Goal: Transaction & Acquisition: Purchase product/service

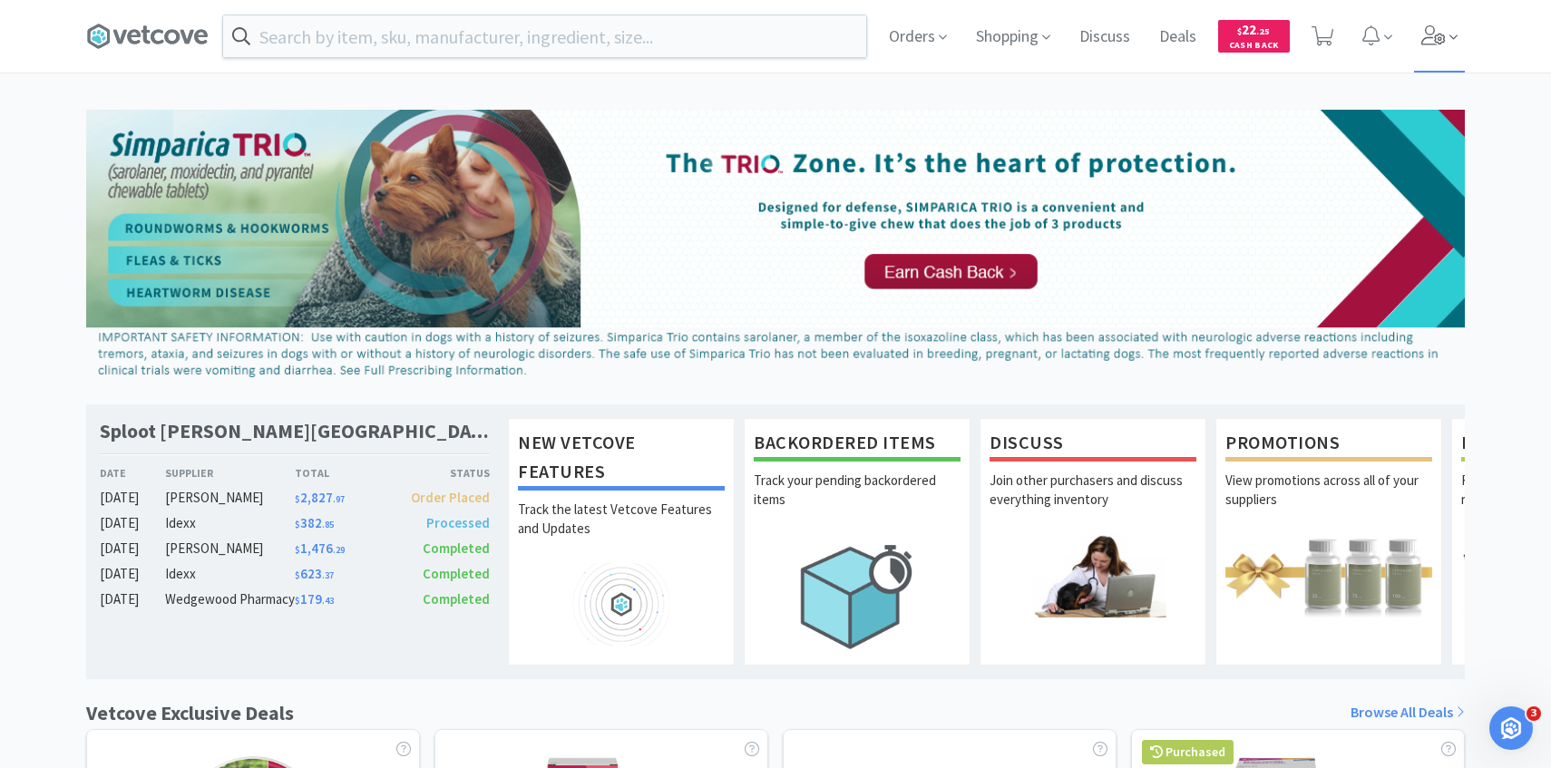
click at [1440, 38] on icon at bounding box center [1434, 35] width 25 height 20
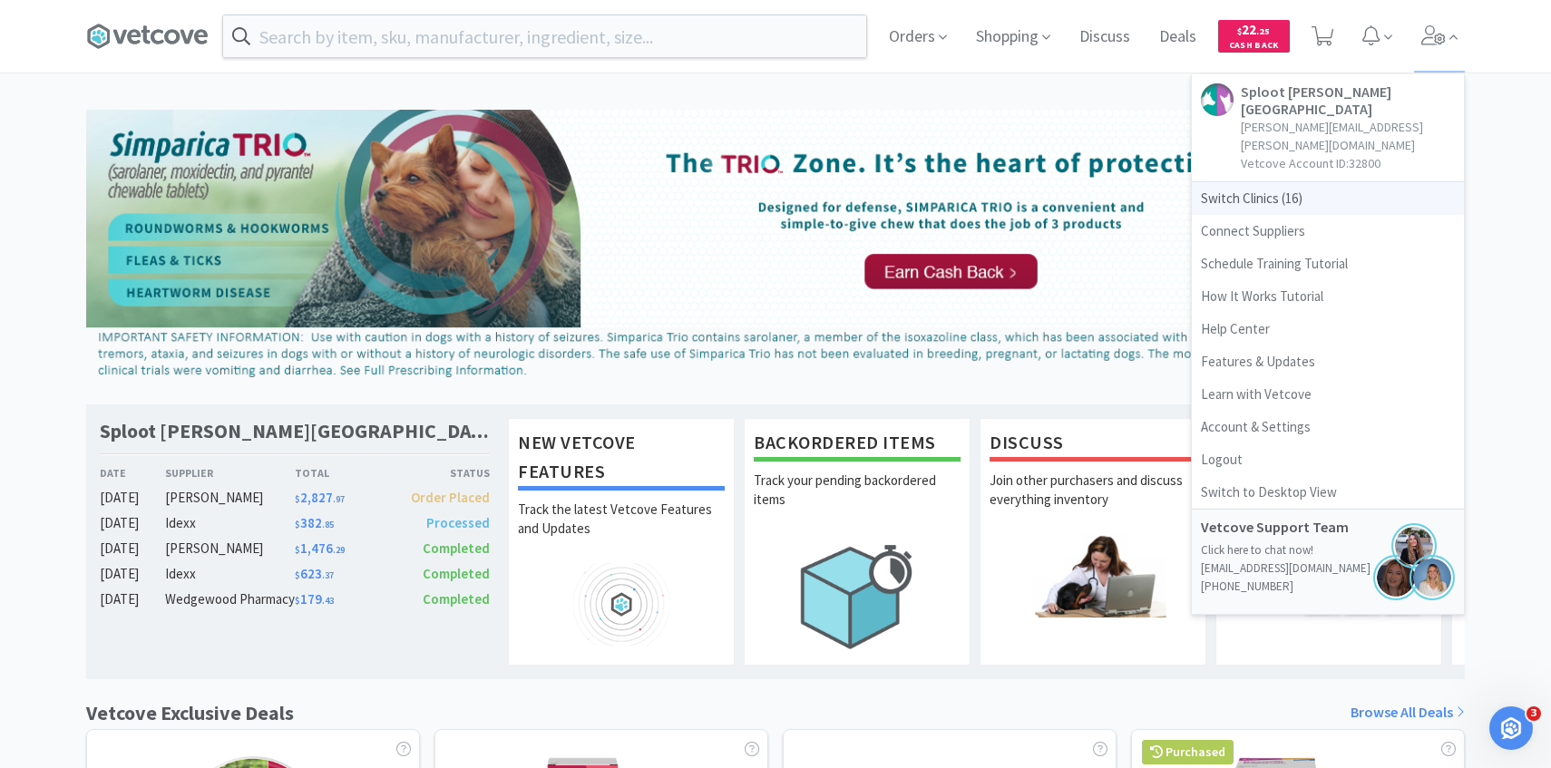
click at [1295, 182] on span "Switch Clinics ( 16 )" at bounding box center [1328, 198] width 272 height 33
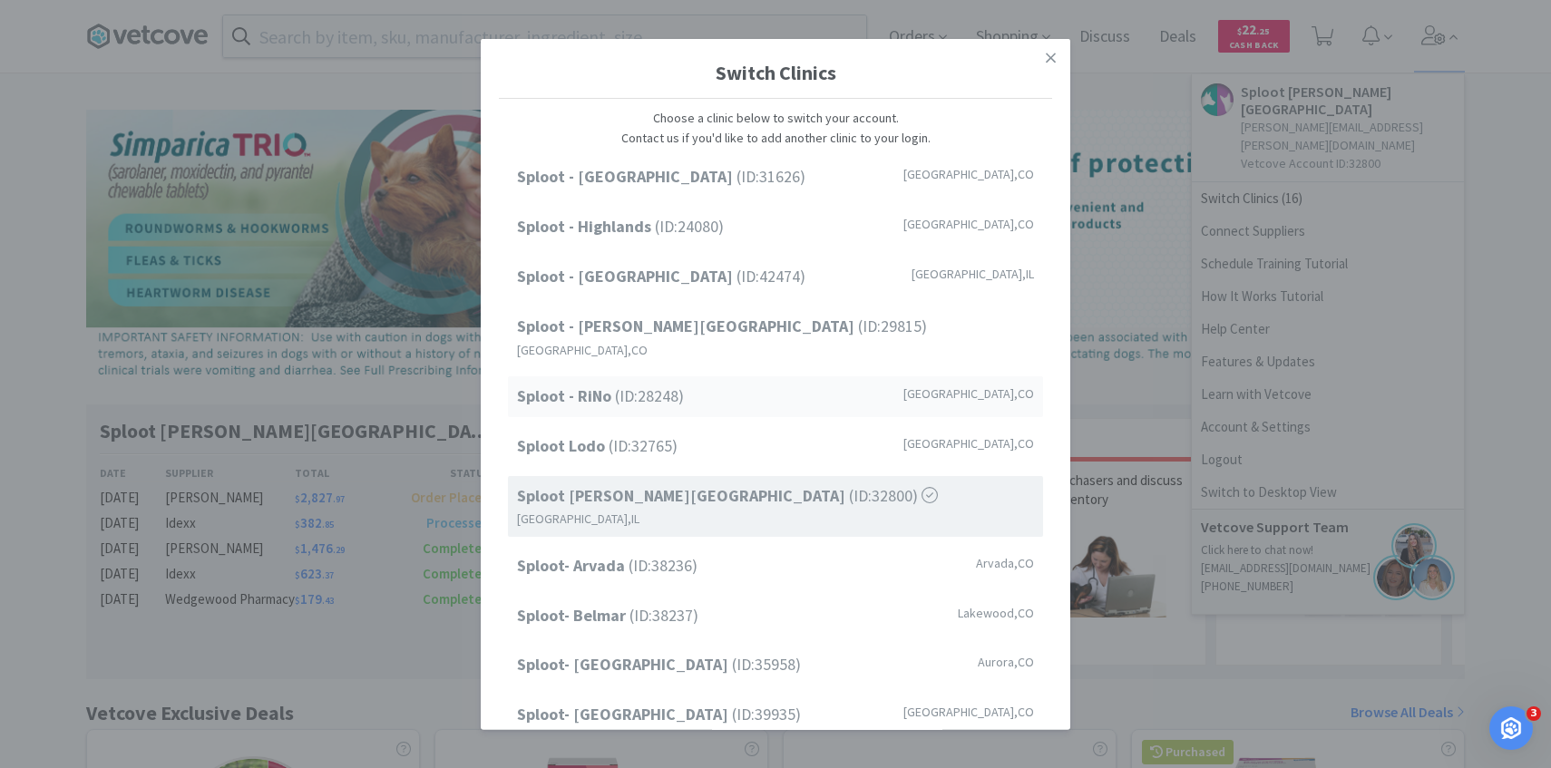
scroll to position [231, 0]
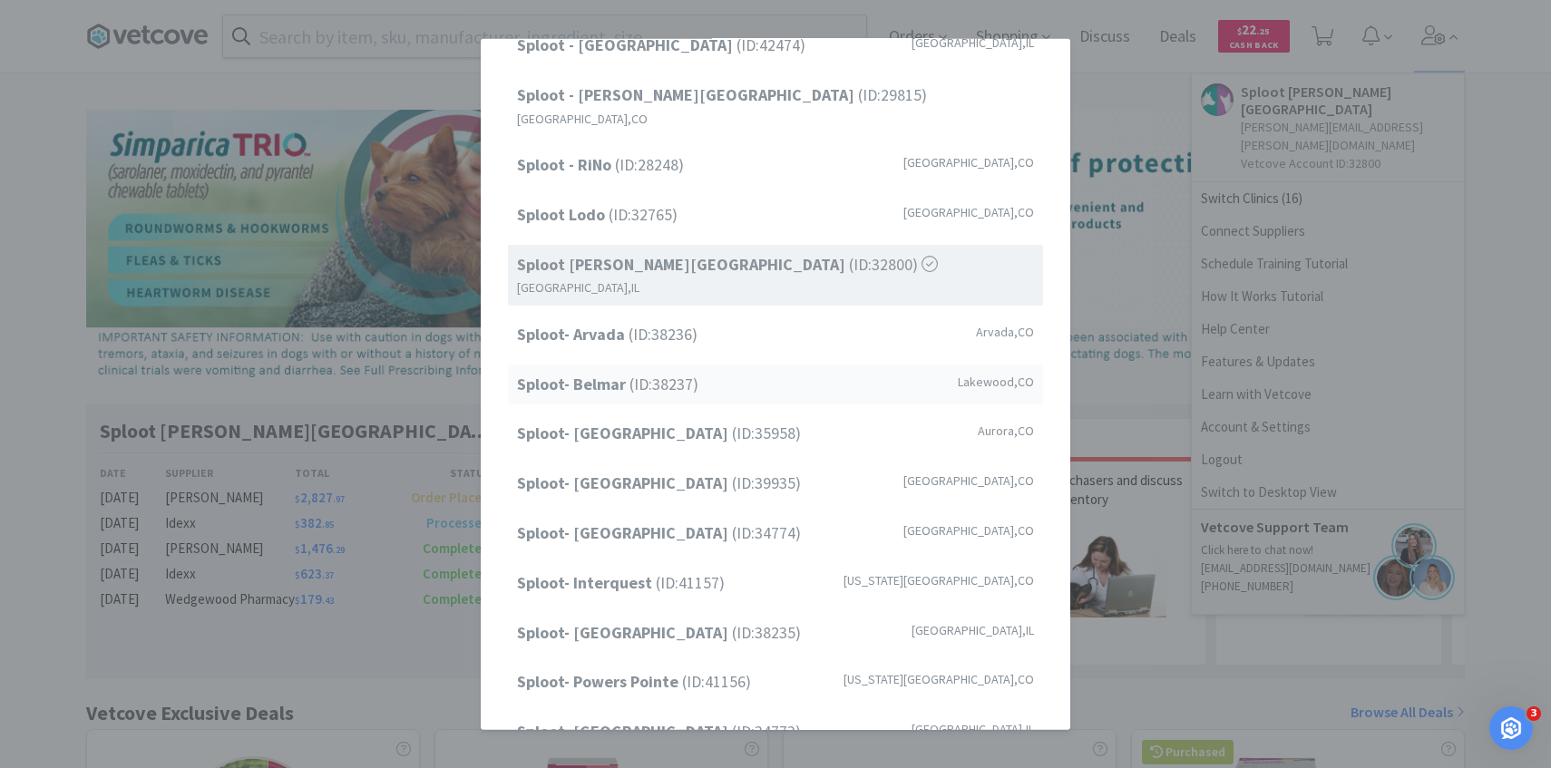
click at [691, 371] on span "Sploot- Belmar (ID: 38237 )" at bounding box center [607, 384] width 181 height 26
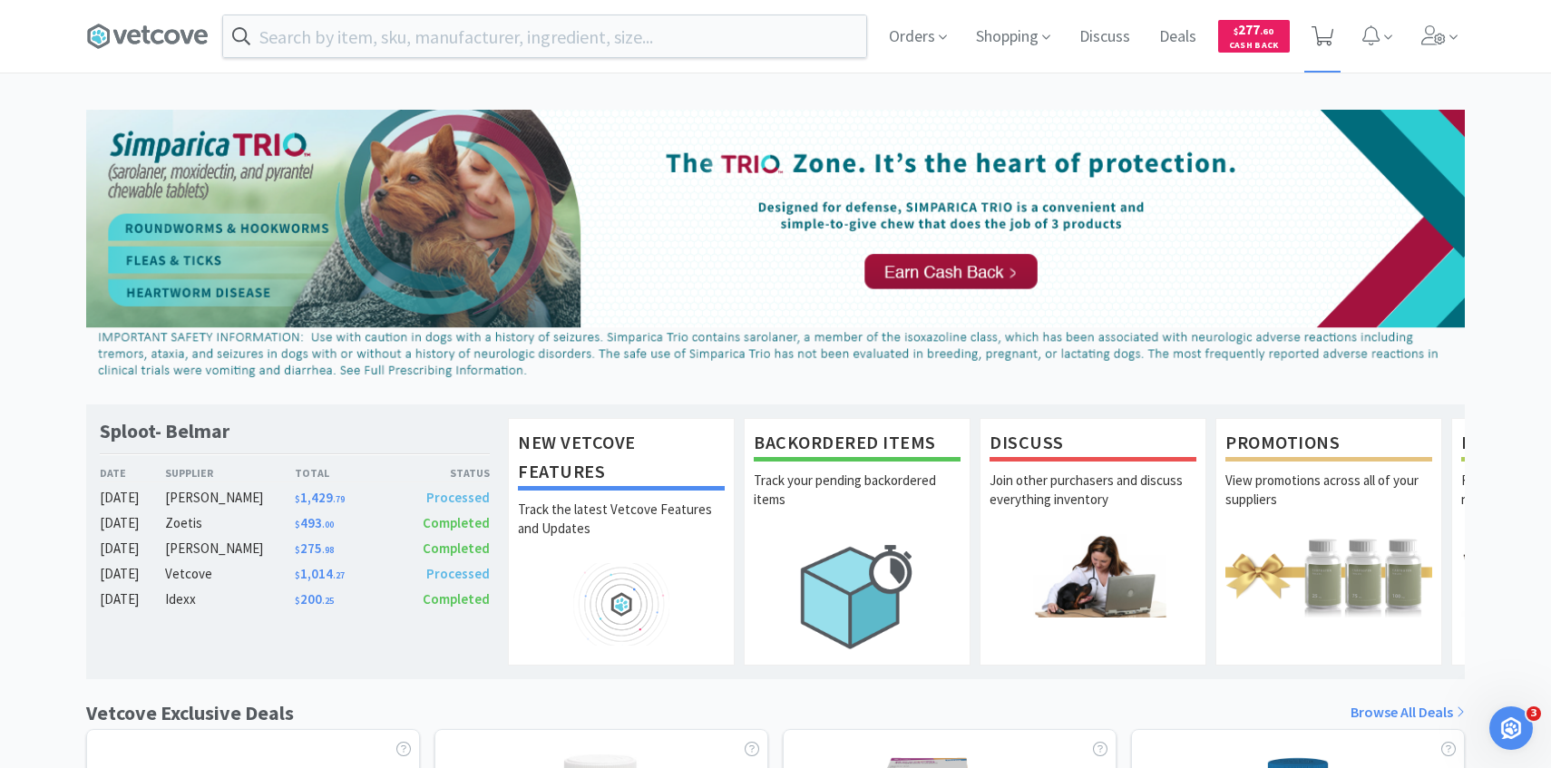
click at [1330, 2] on span at bounding box center [1323, 36] width 37 height 73
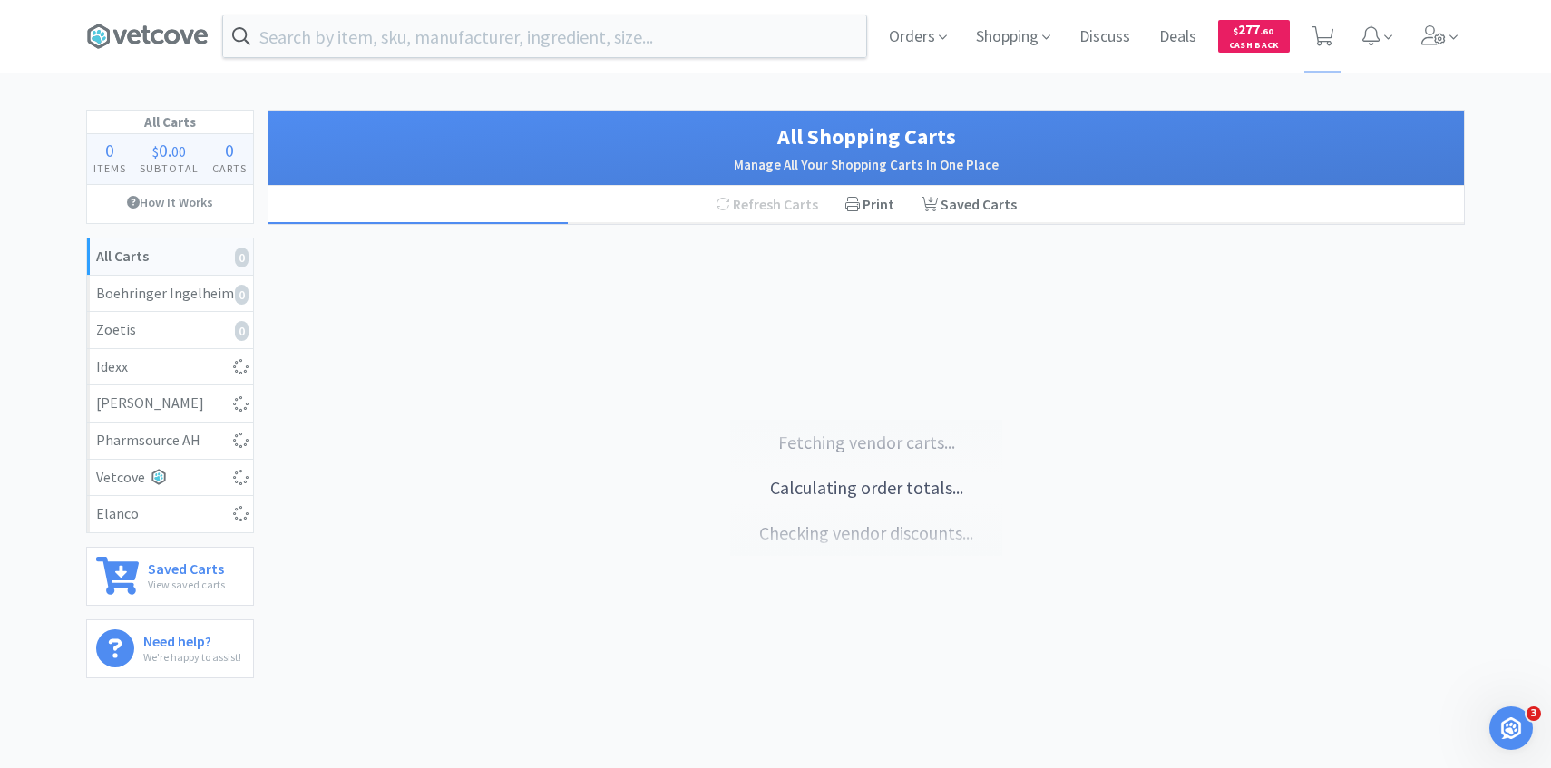
select select "1"
select select "2"
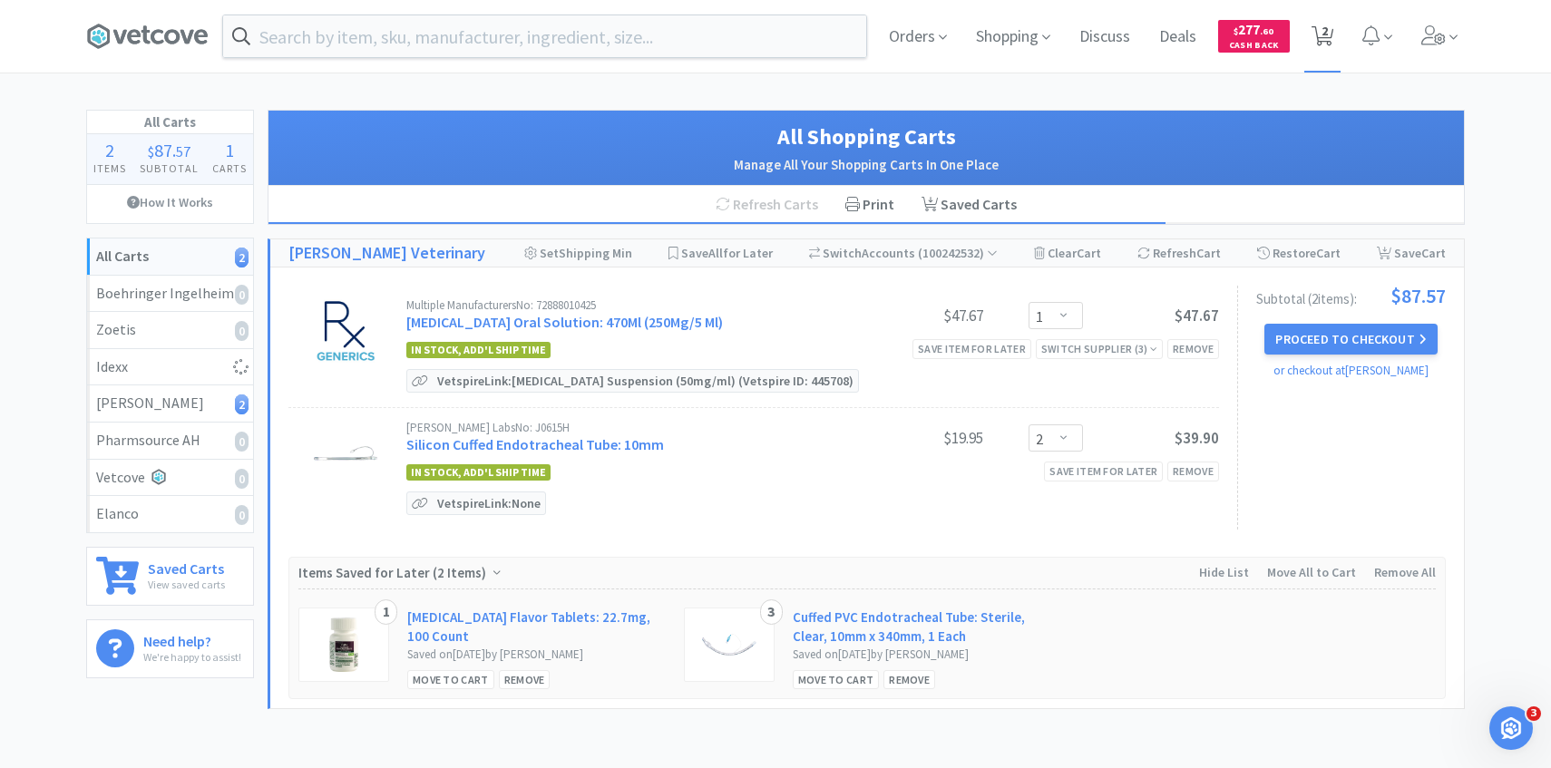
click at [1331, 47] on span "2" at bounding box center [1323, 36] width 23 height 25
click at [579, 446] on link "Silicon Cuffed Endotracheal Tube: 10mm" at bounding box center [535, 444] width 258 height 18
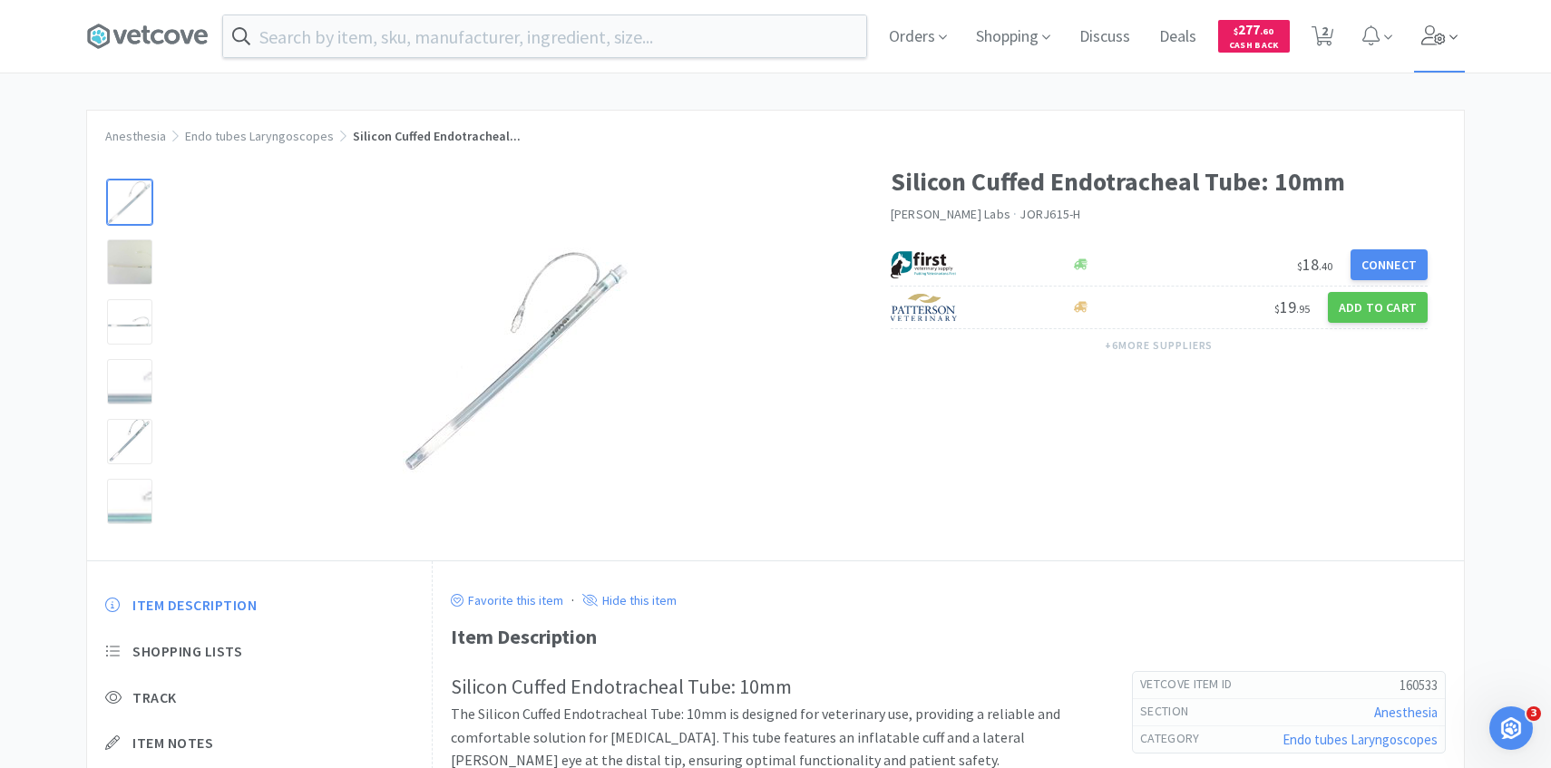
click at [1449, 21] on span at bounding box center [1440, 36] width 52 height 73
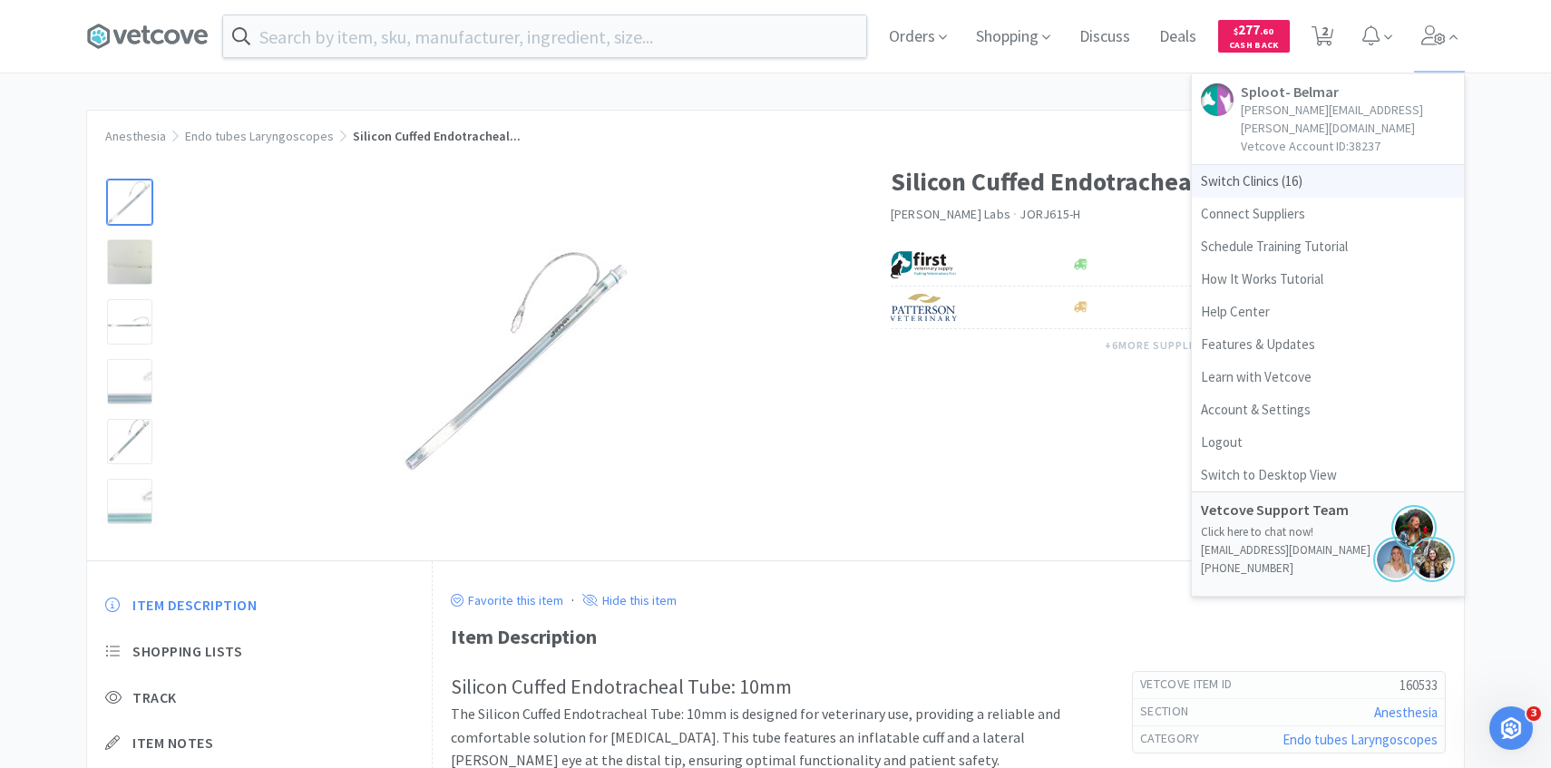
click at [1288, 165] on span "Switch Clinics ( 16 )" at bounding box center [1328, 181] width 272 height 33
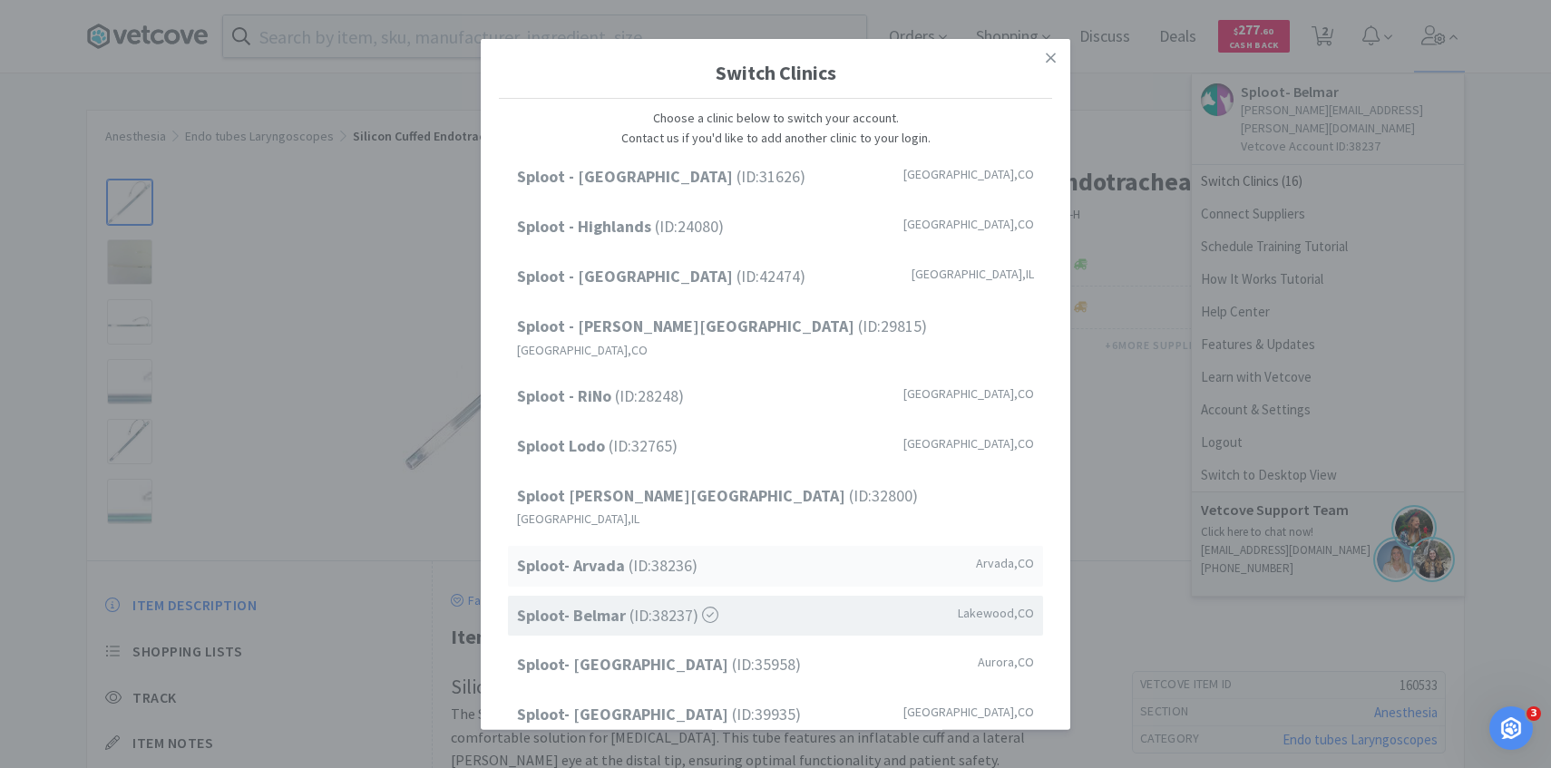
click at [636, 553] on span "Sploot- Arvada (ID: 38236 )" at bounding box center [607, 566] width 181 height 26
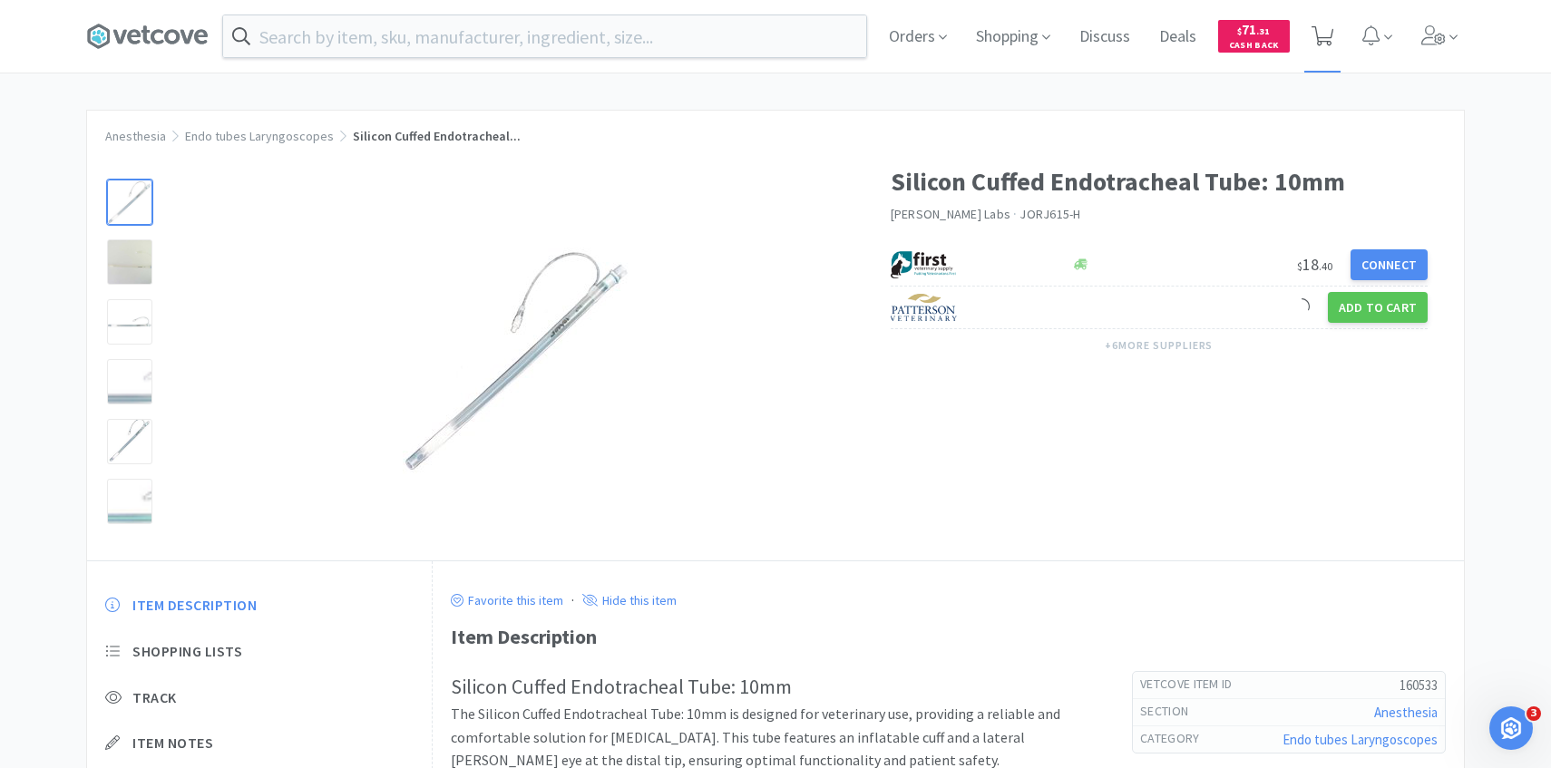
click at [1319, 12] on span at bounding box center [1323, 36] width 37 height 73
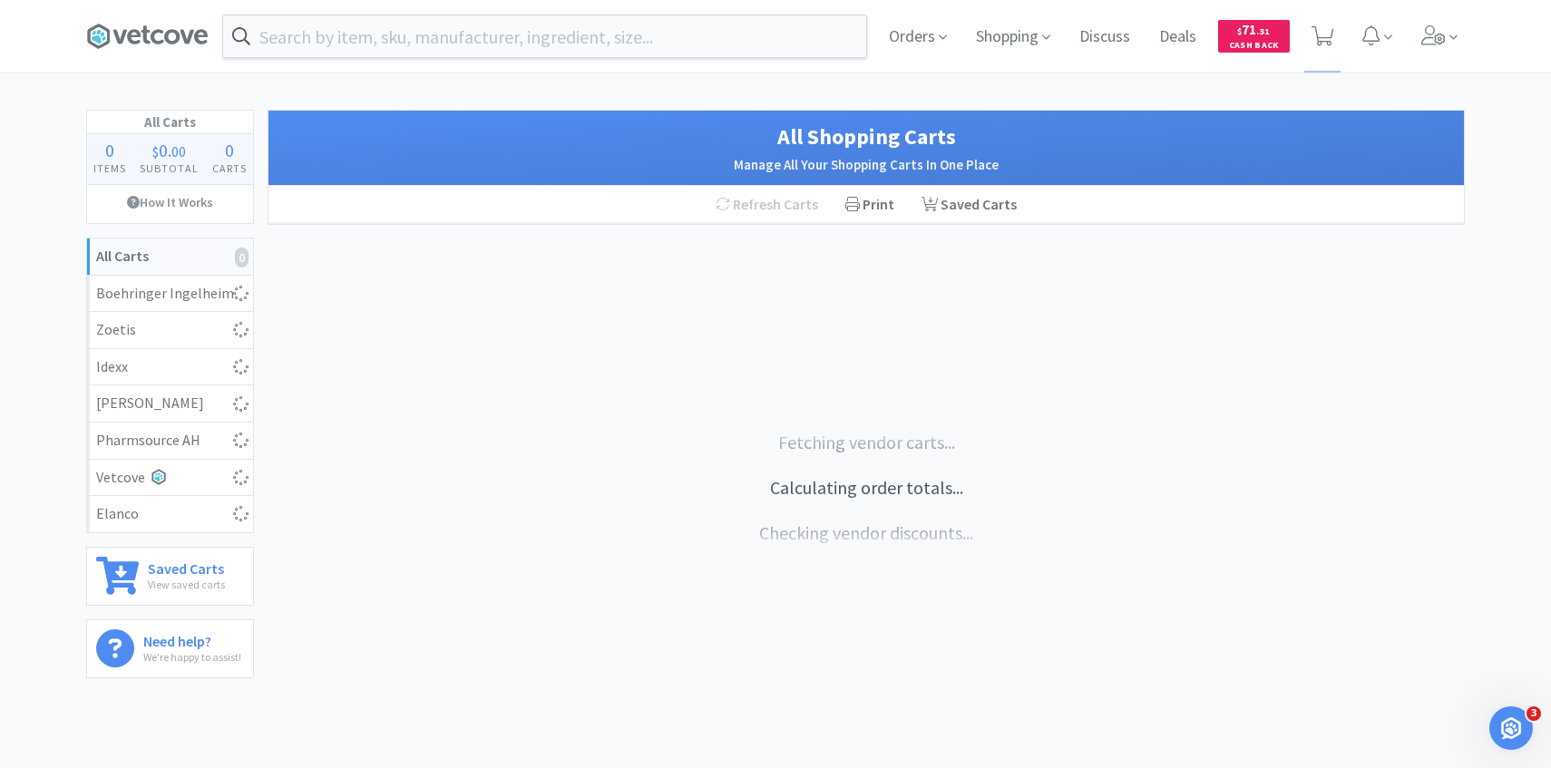
select select "15"
select select "1"
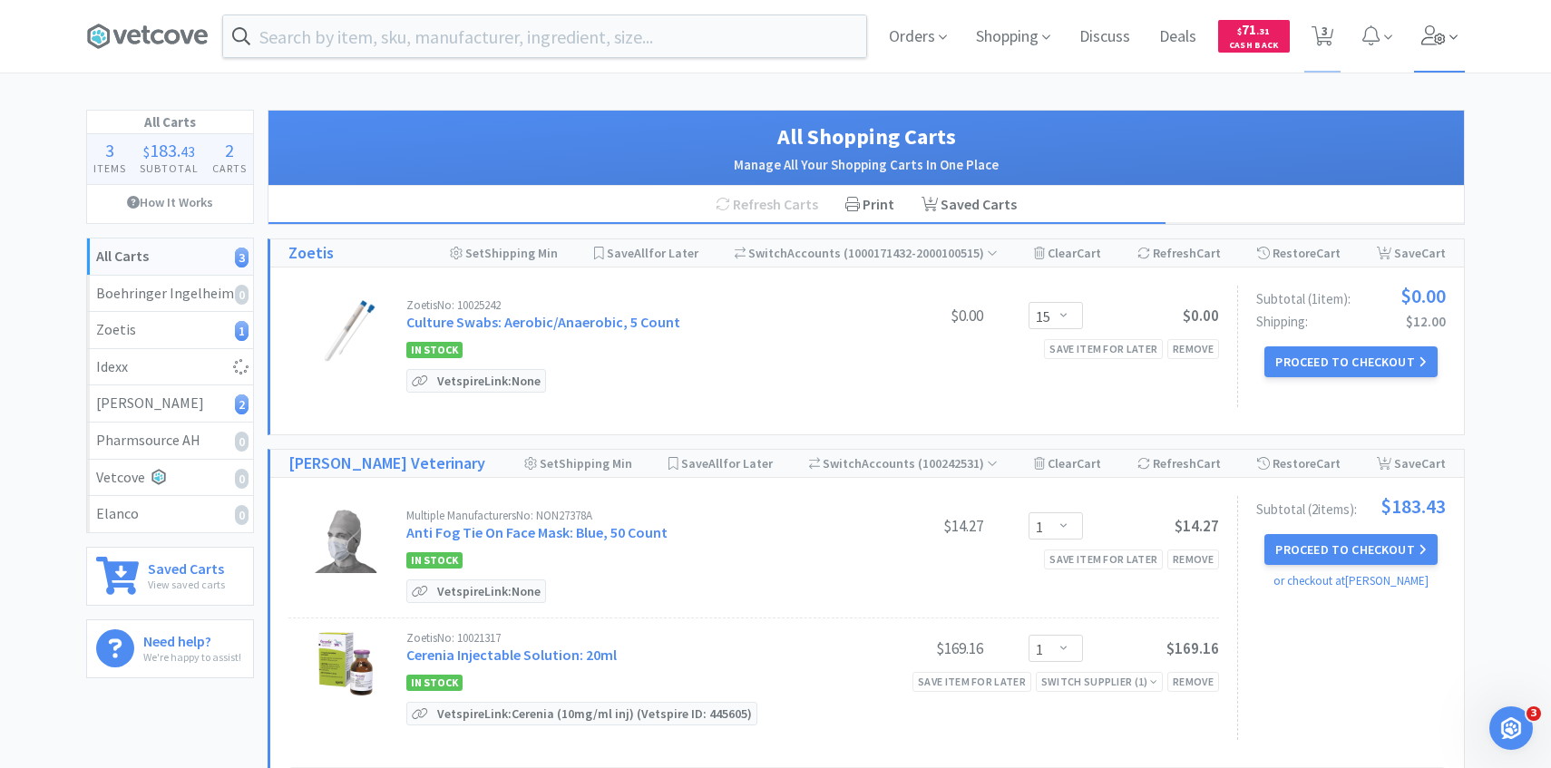
click at [1432, 38] on icon at bounding box center [1434, 35] width 24 height 20
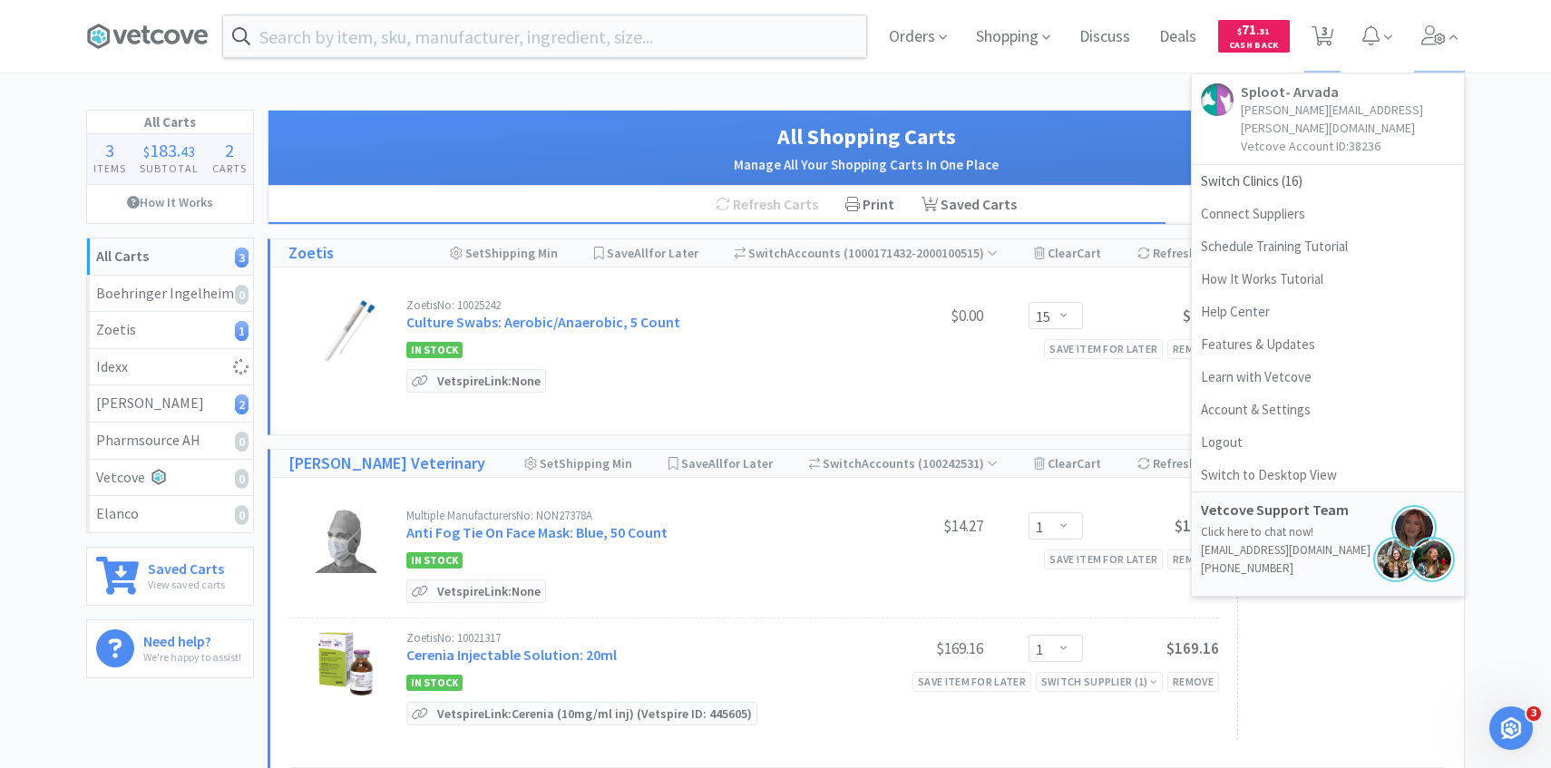
click at [826, 90] on div "Orders Shopping Discuss Discuss Deals Deals $ 71 . 31 Cash Back 3 3 Sploot- Arv…" at bounding box center [775, 472] width 1551 height 944
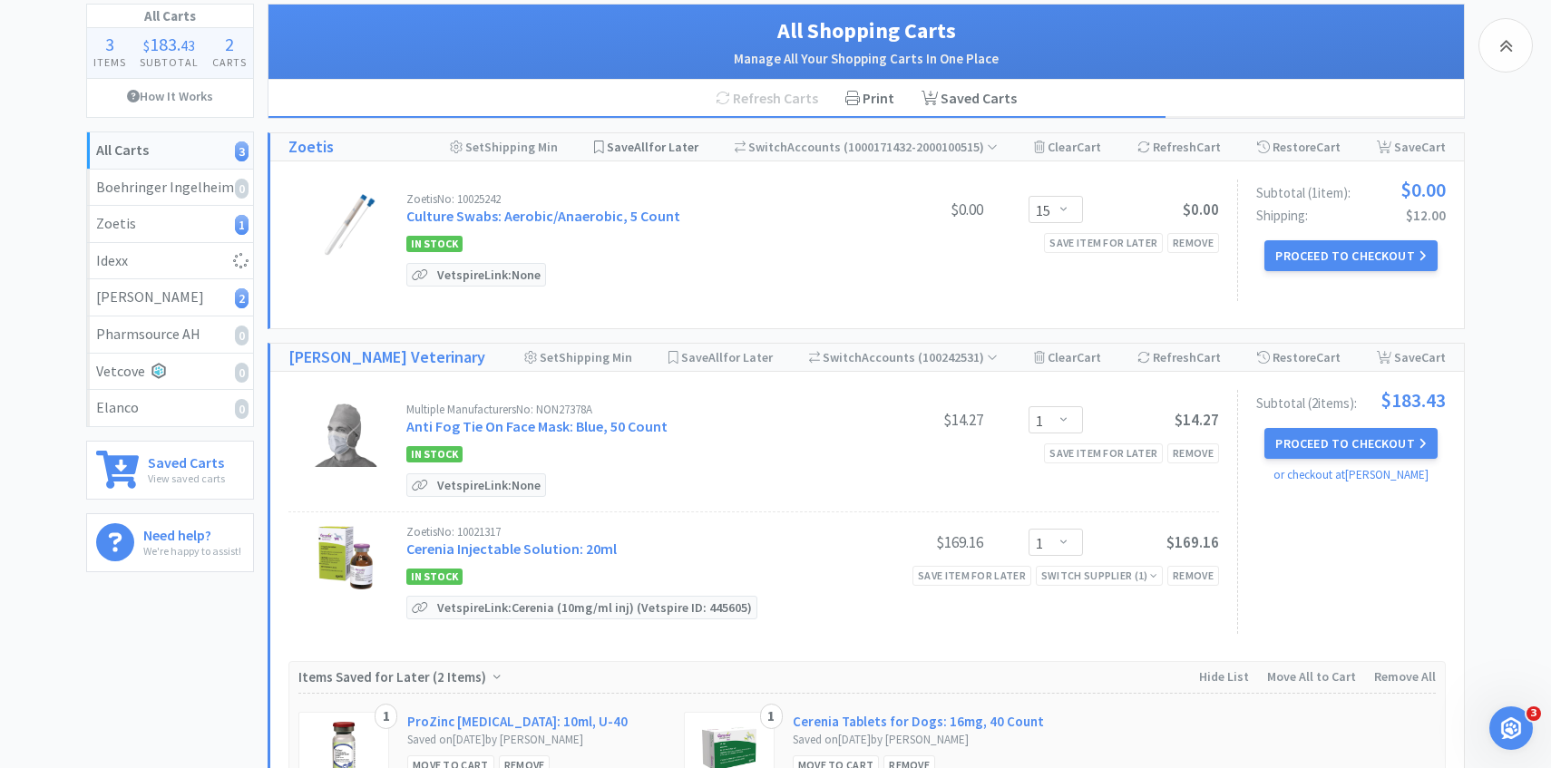
scroll to position [196, 0]
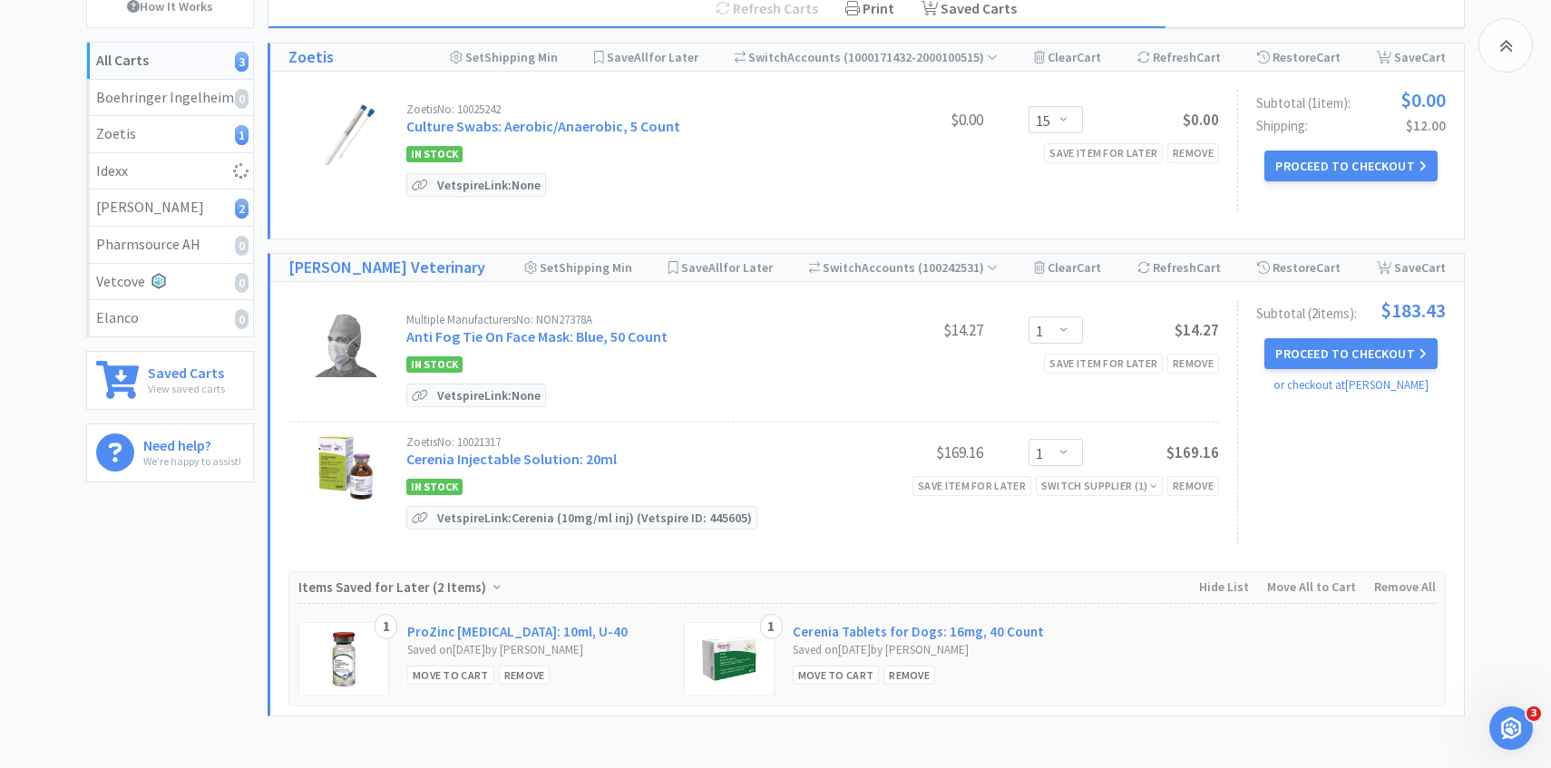
click at [1310, 184] on div "Subtotal ( 1 item ): $0.00 Shipping: $12.00 Proceed to Checkout" at bounding box center [1341, 151] width 209 height 122
click at [1310, 165] on button "Proceed to Checkout" at bounding box center [1351, 166] width 172 height 31
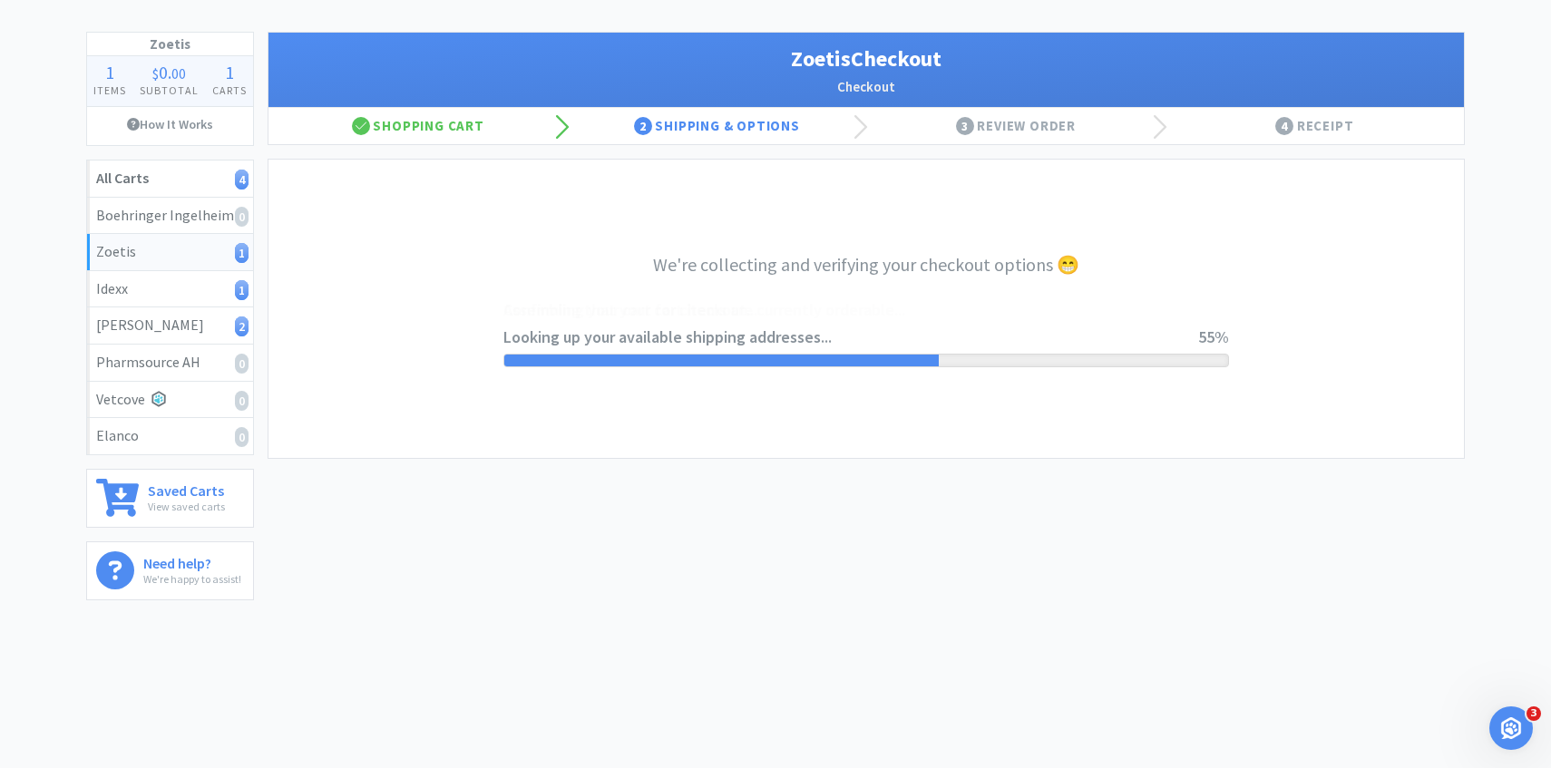
select select "invoice"
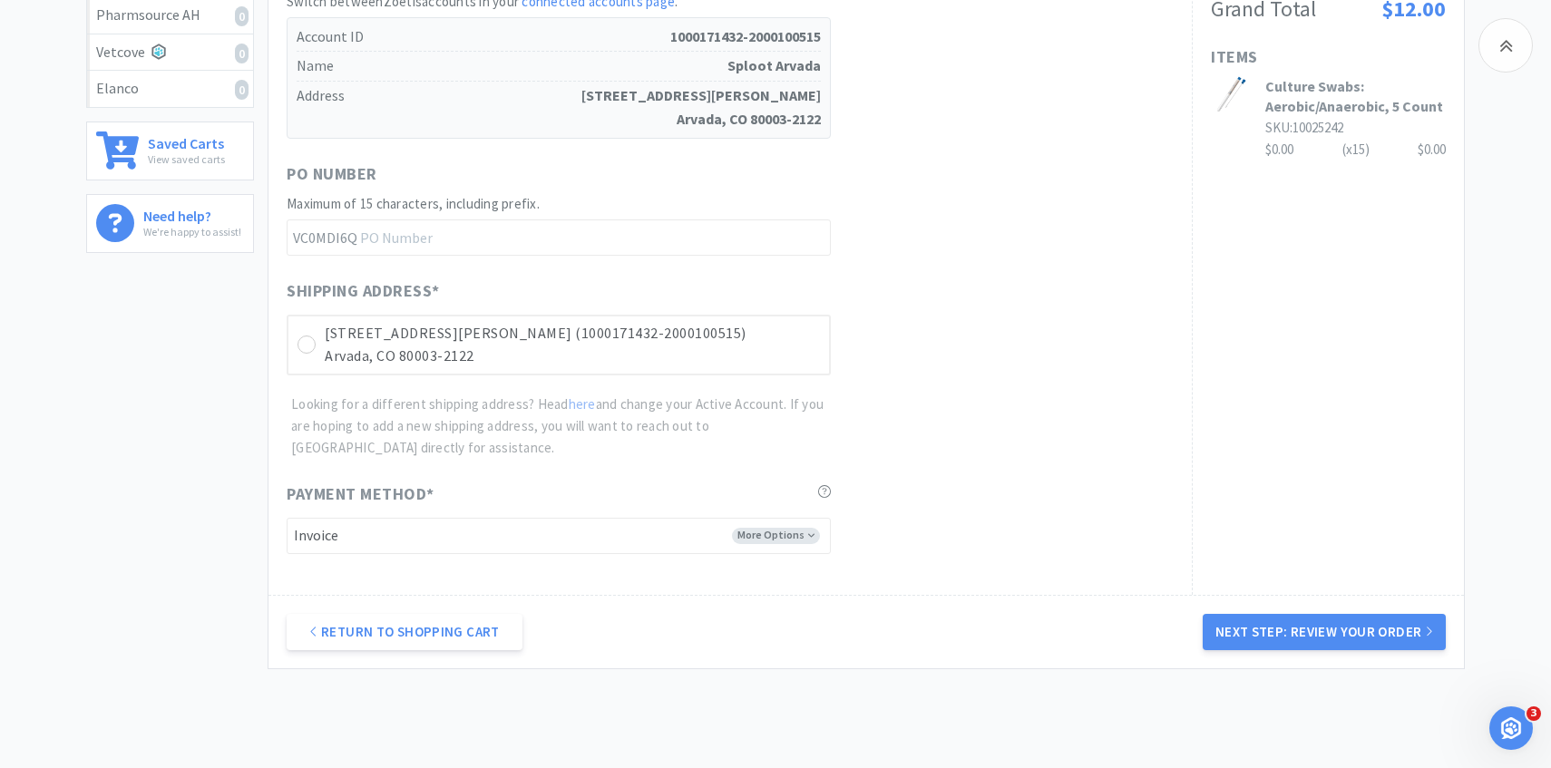
scroll to position [512, 0]
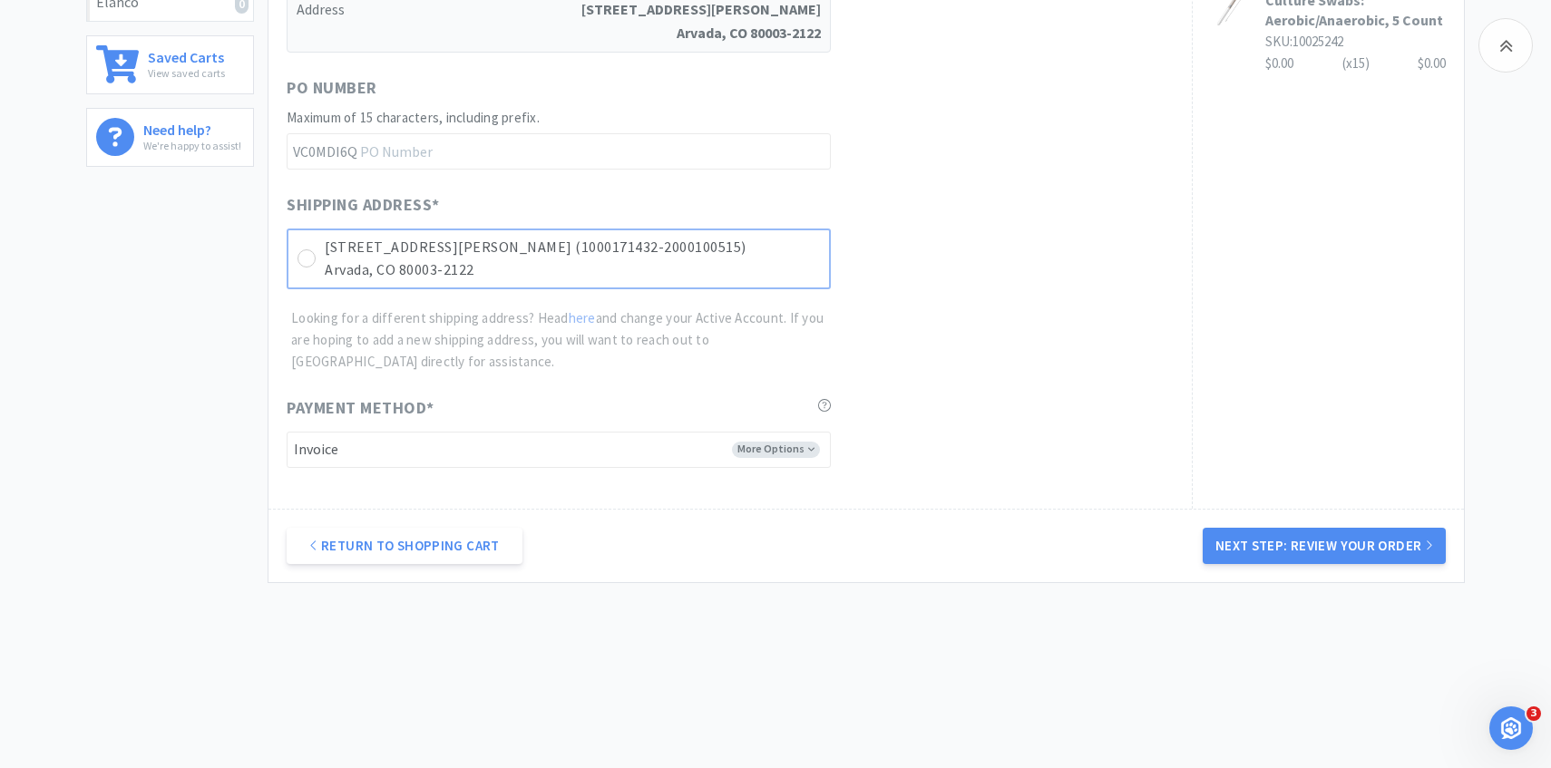
click at [735, 270] on p "Arvada, CO 80003-2122" at bounding box center [572, 271] width 495 height 24
click at [1199, 531] on div "Return to Shopping Cart Next Step: Review Your Order" at bounding box center [867, 545] width 1196 height 73
click at [1227, 559] on button "Next Step: Review Your Order" at bounding box center [1324, 546] width 243 height 36
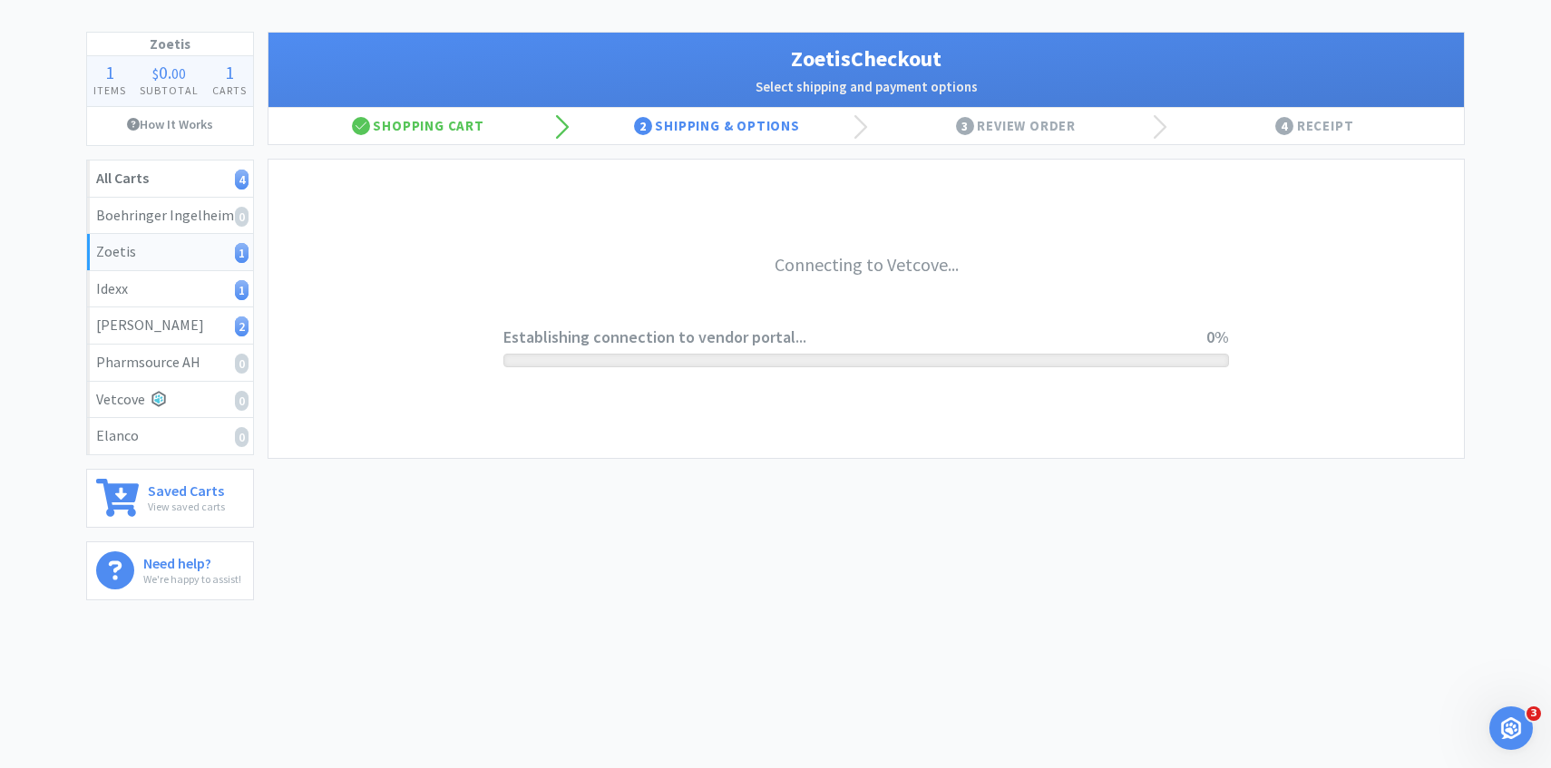
scroll to position [0, 0]
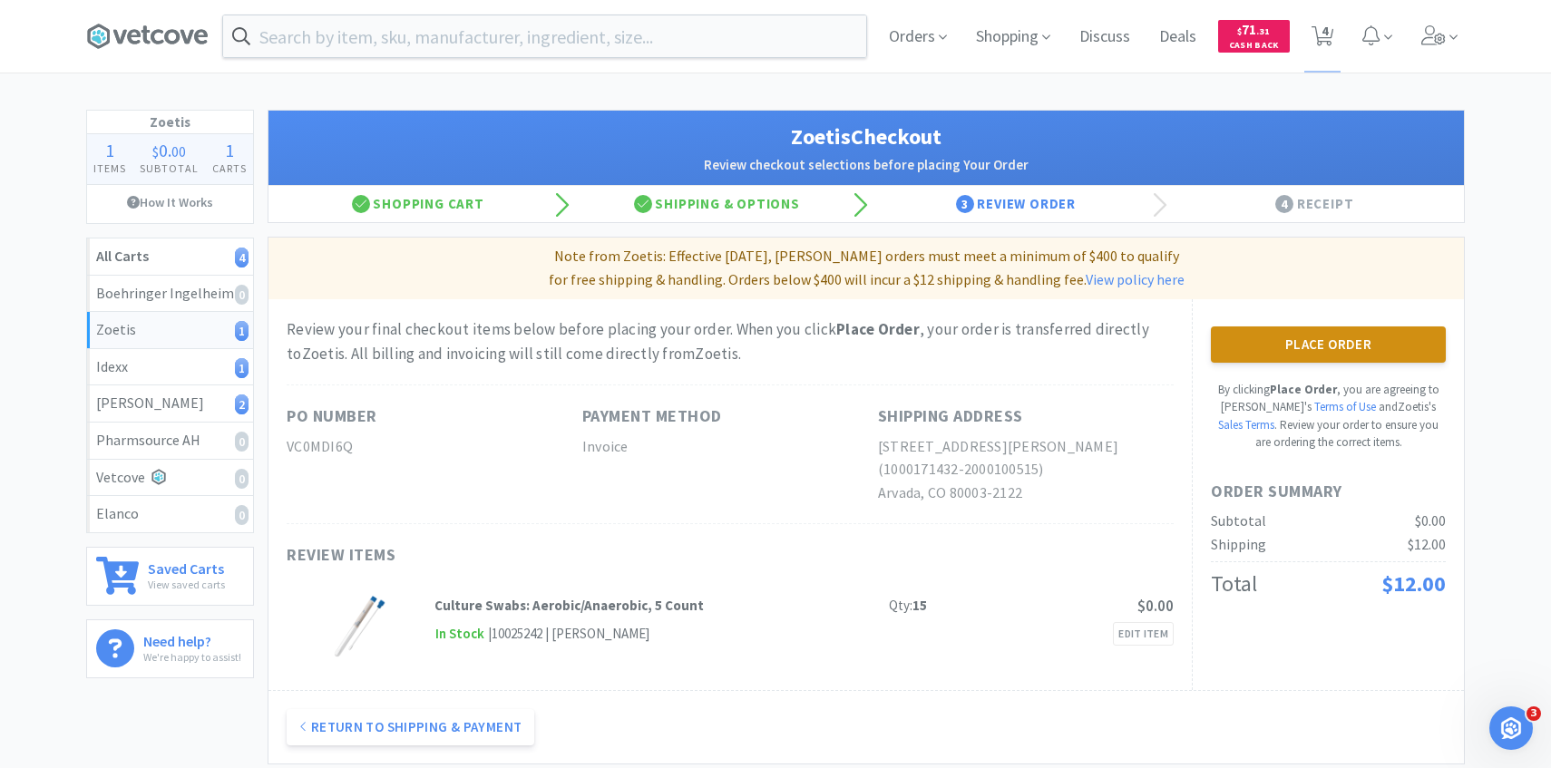
click at [1268, 335] on button "Place Order" at bounding box center [1328, 345] width 235 height 36
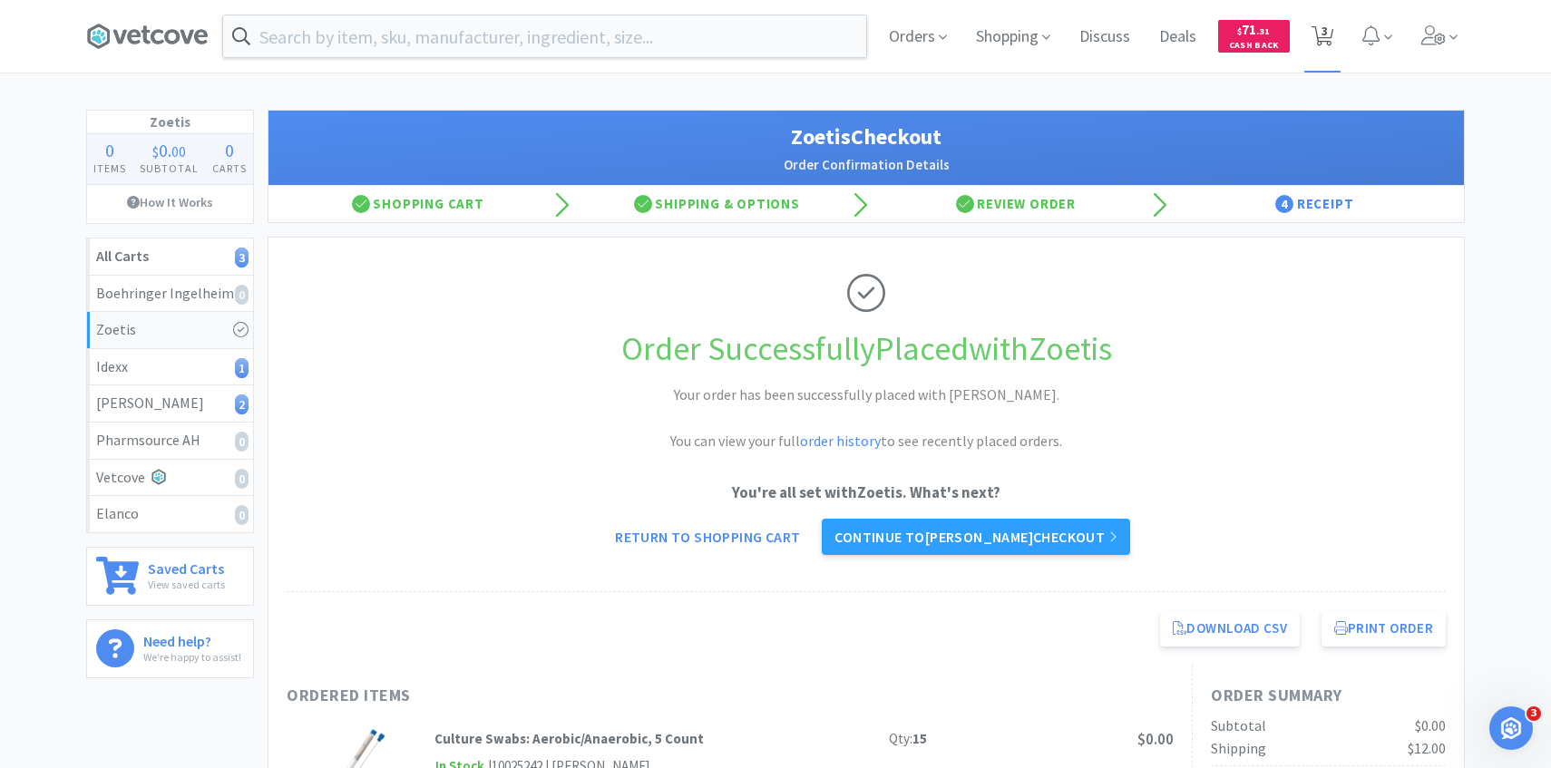
click at [1332, 35] on icon at bounding box center [1323, 36] width 23 height 20
select select "1"
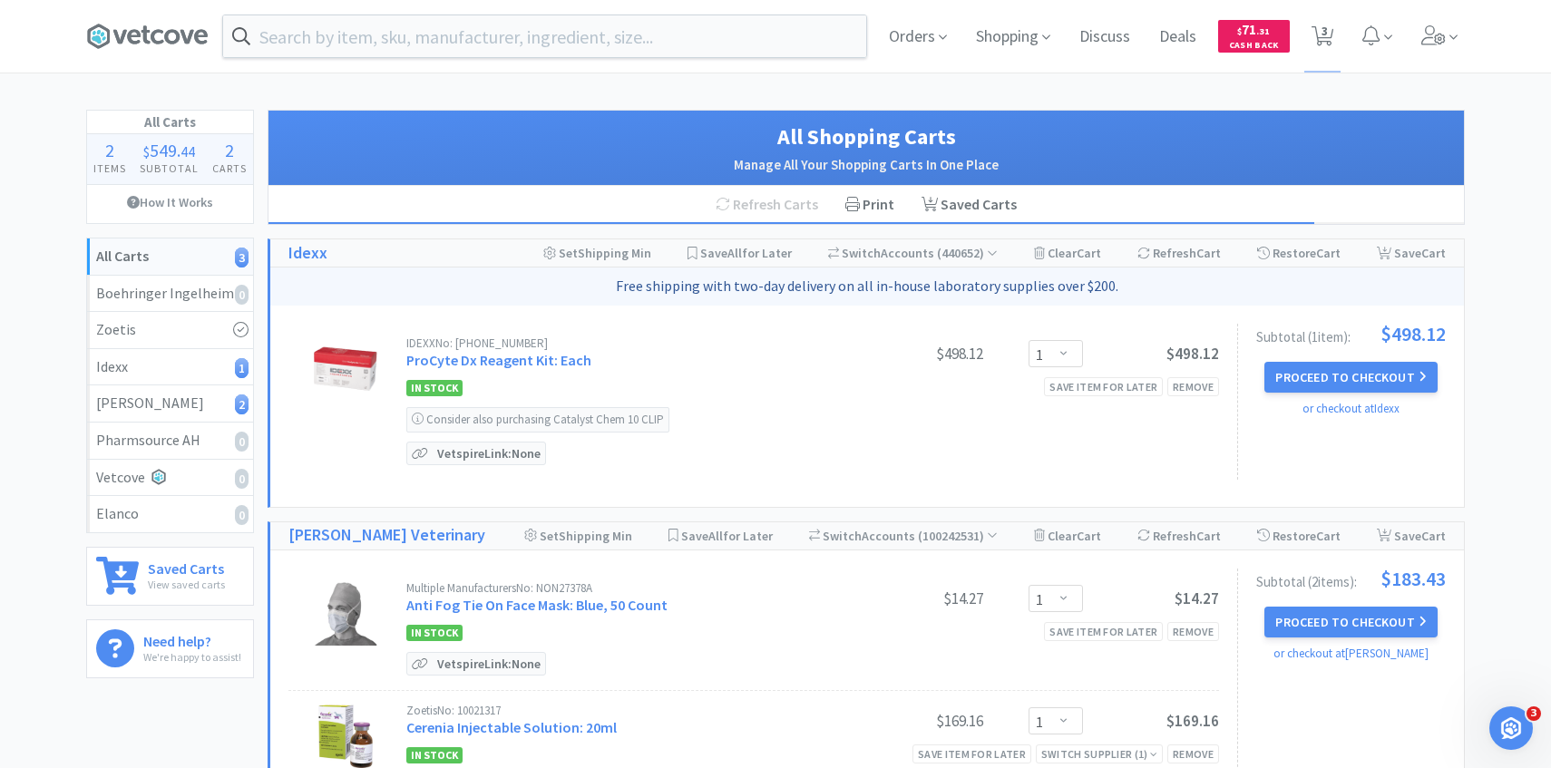
scroll to position [16, 0]
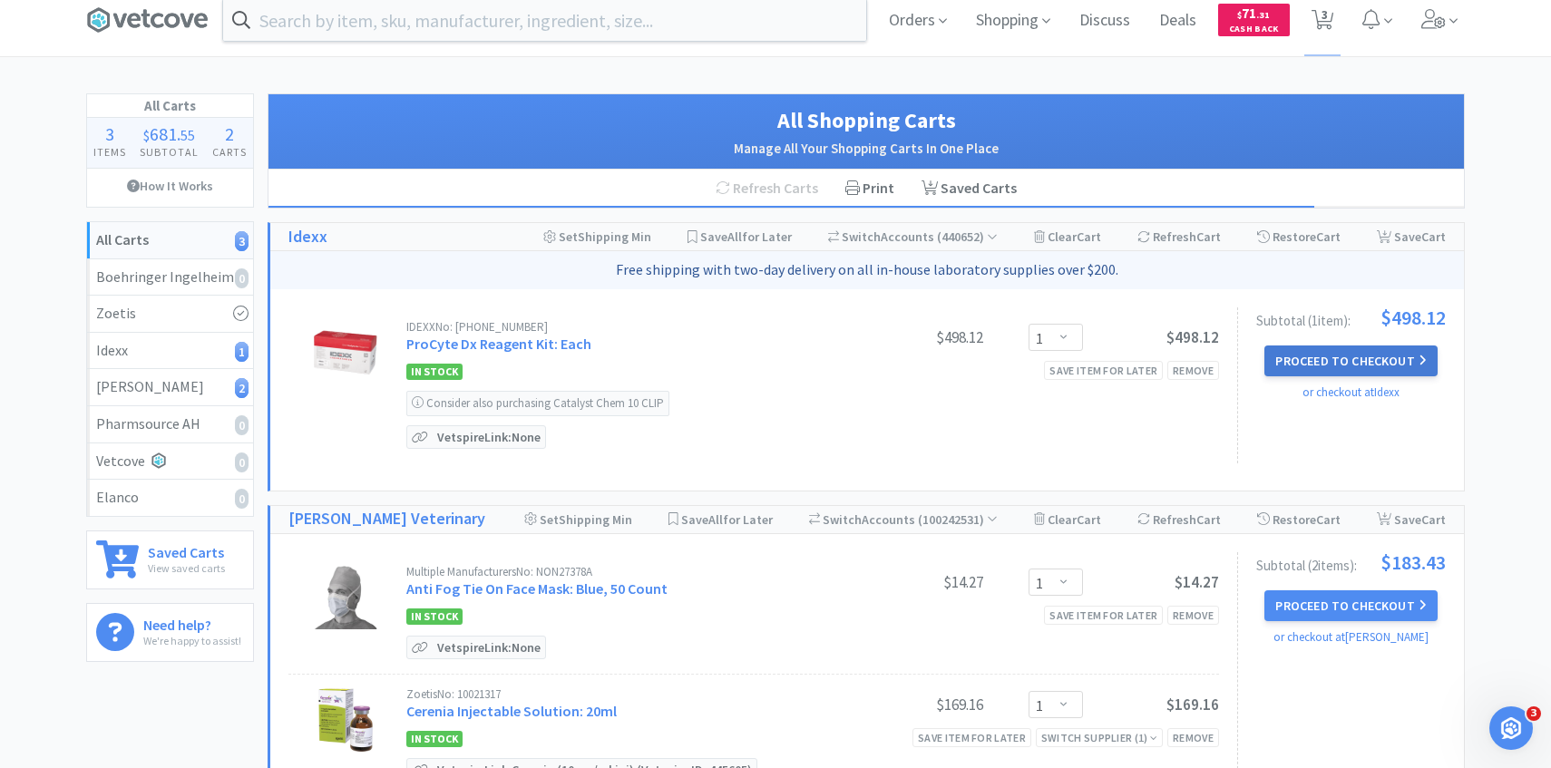
click at [1336, 364] on button "Proceed to Checkout" at bounding box center [1351, 361] width 172 height 31
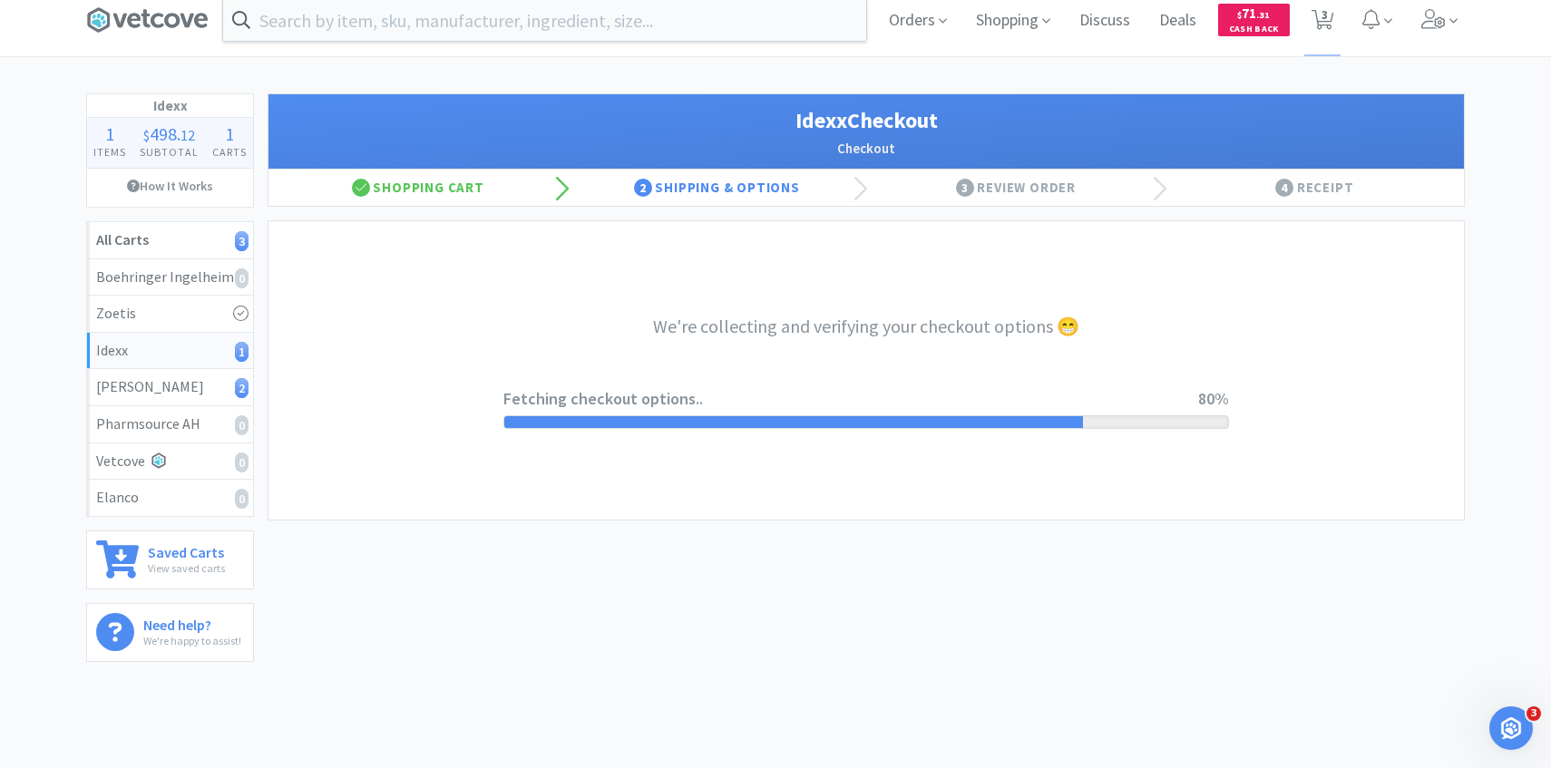
select select "904"
select select "003"
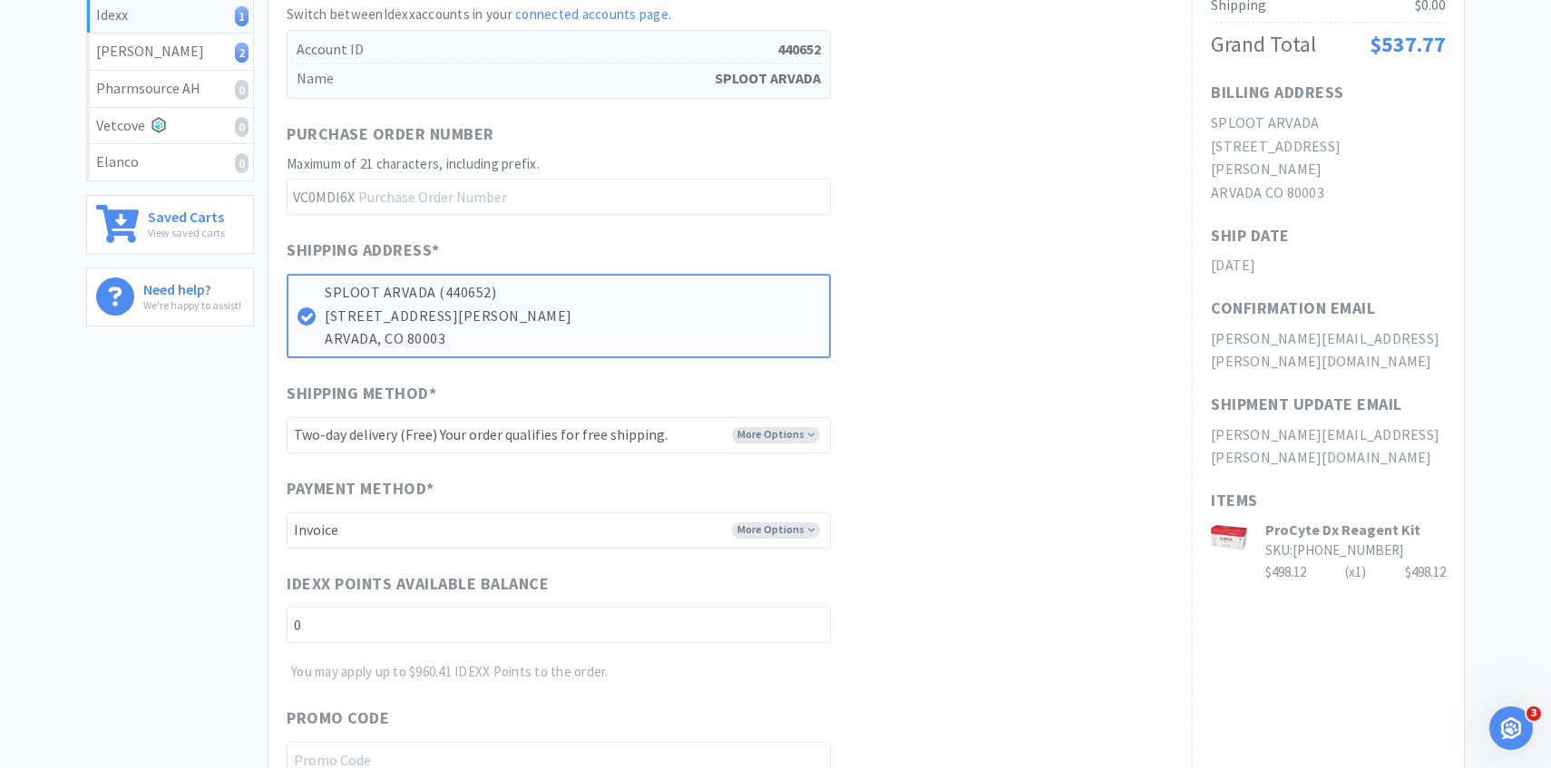
scroll to position [663, 0]
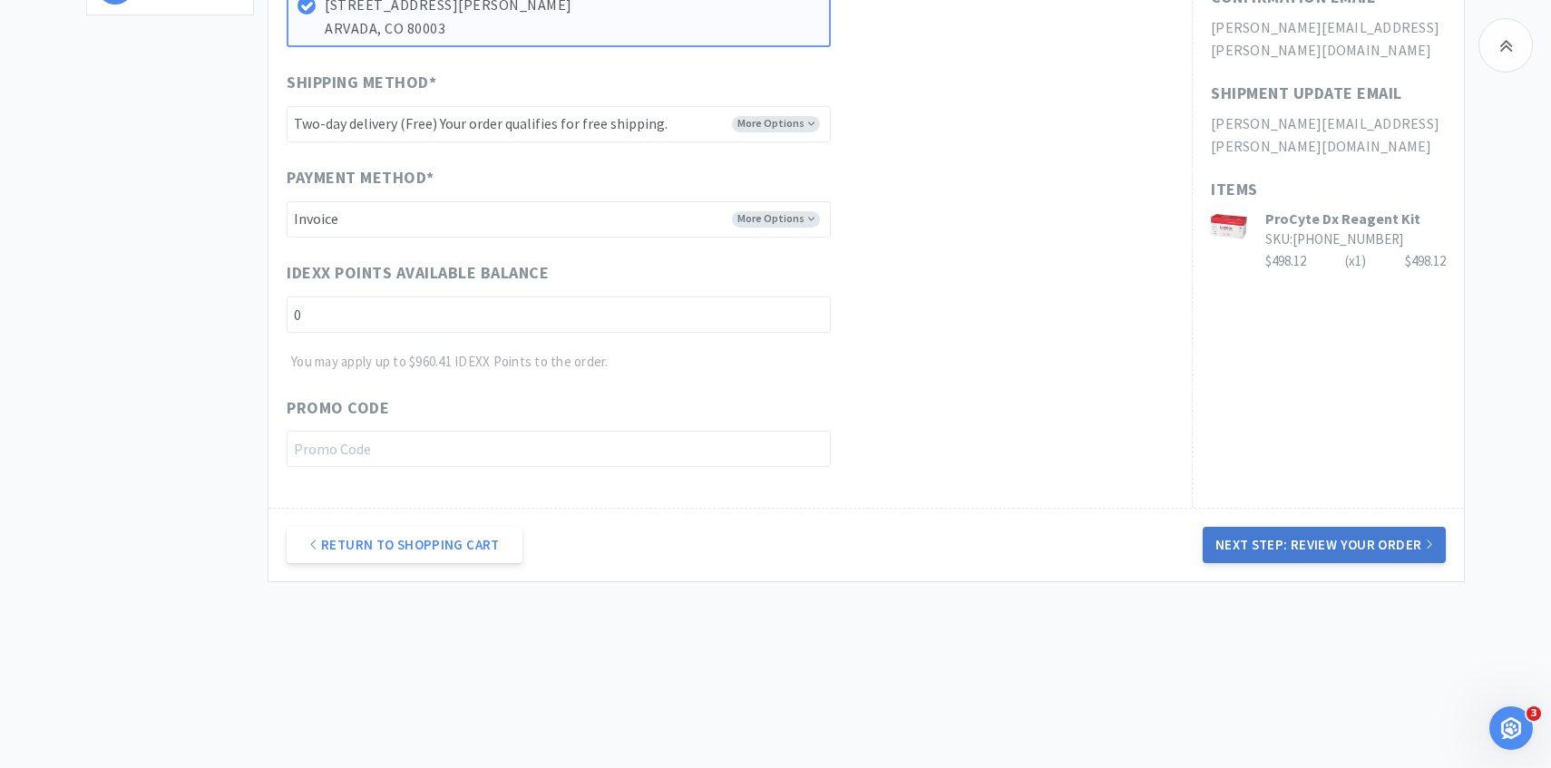
click at [1342, 560] on button "Next Step: Review Your Order" at bounding box center [1324, 545] width 243 height 36
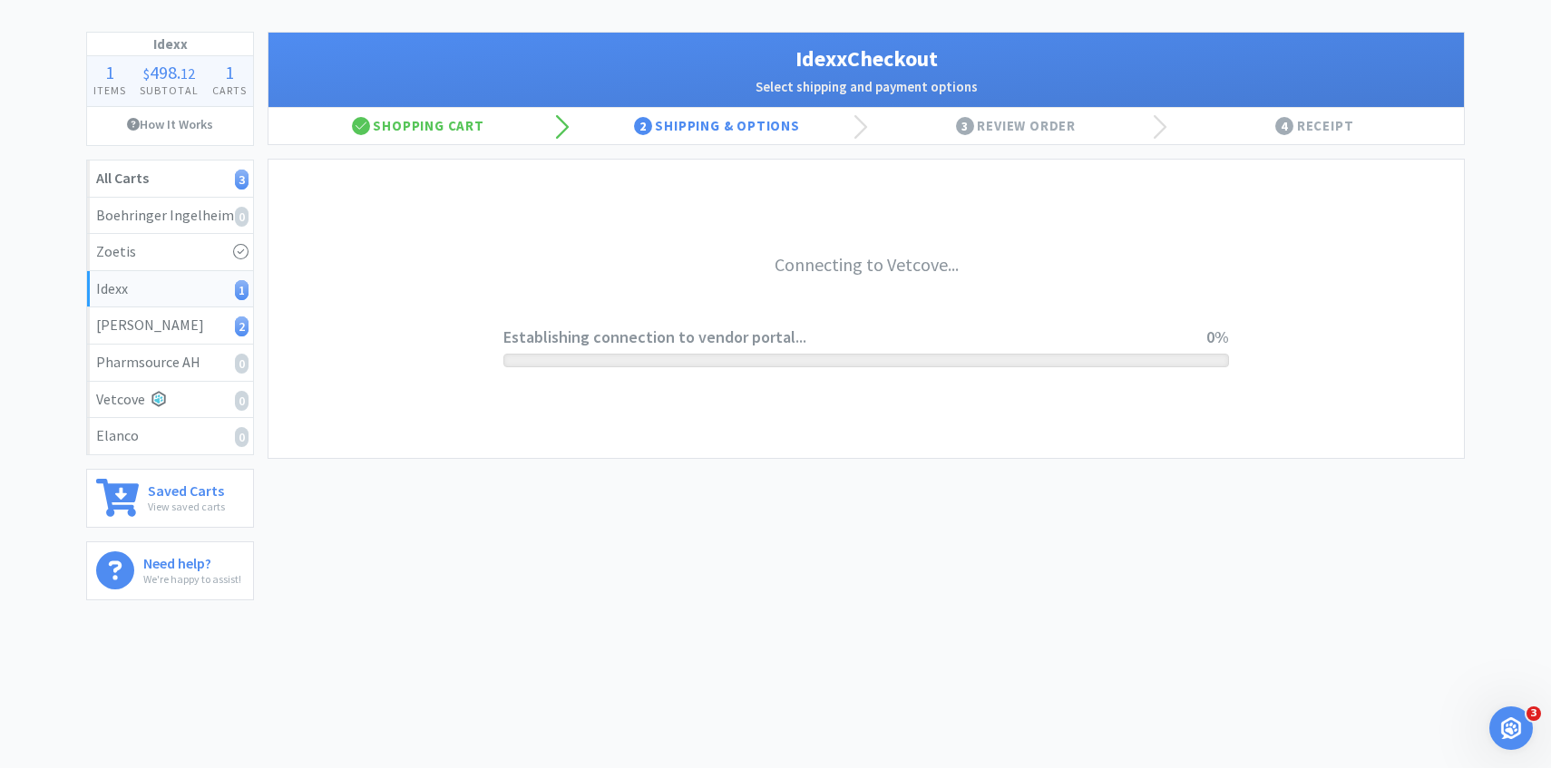
scroll to position [0, 0]
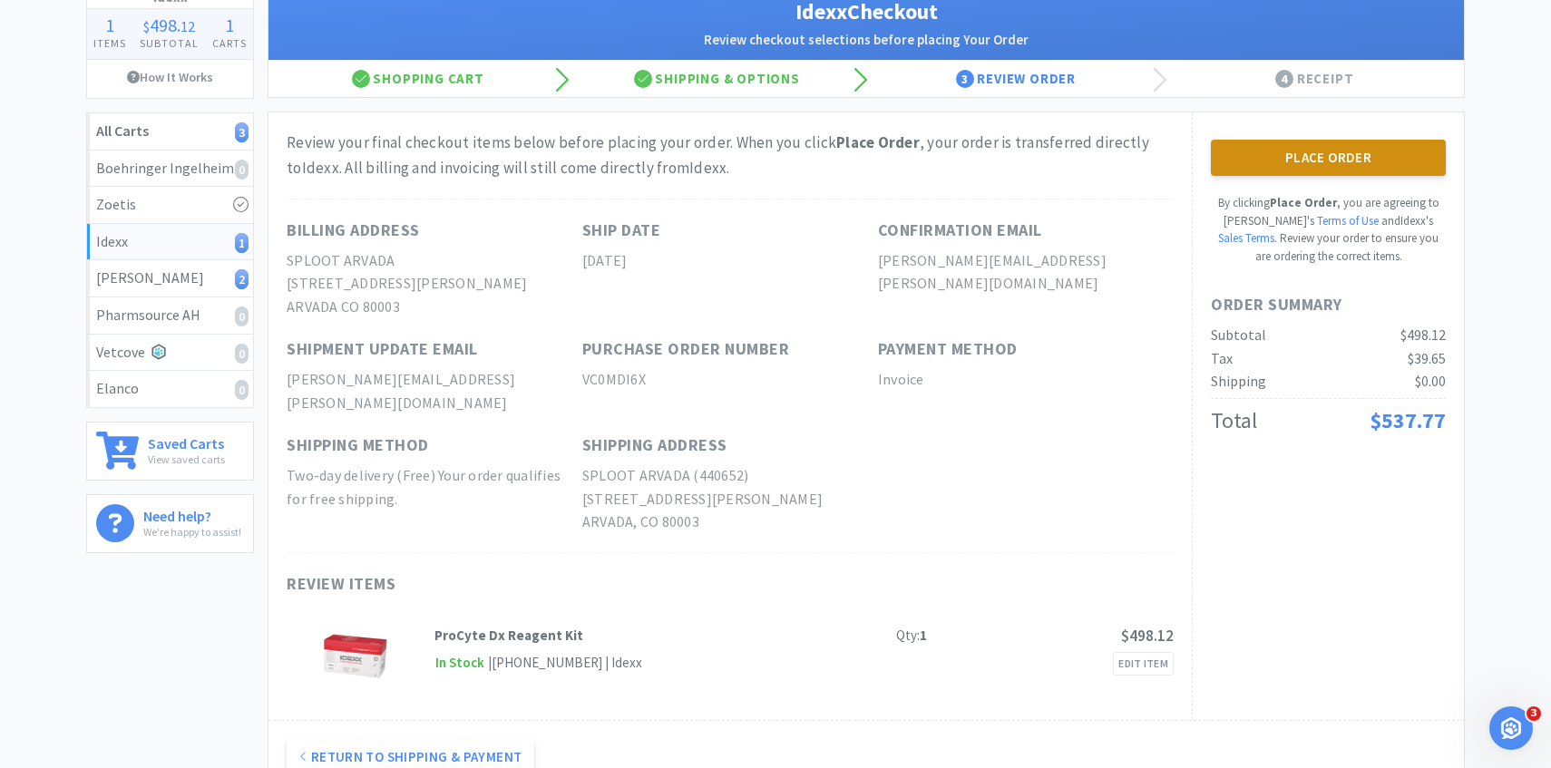
click at [1304, 166] on button "Place Order" at bounding box center [1328, 158] width 235 height 36
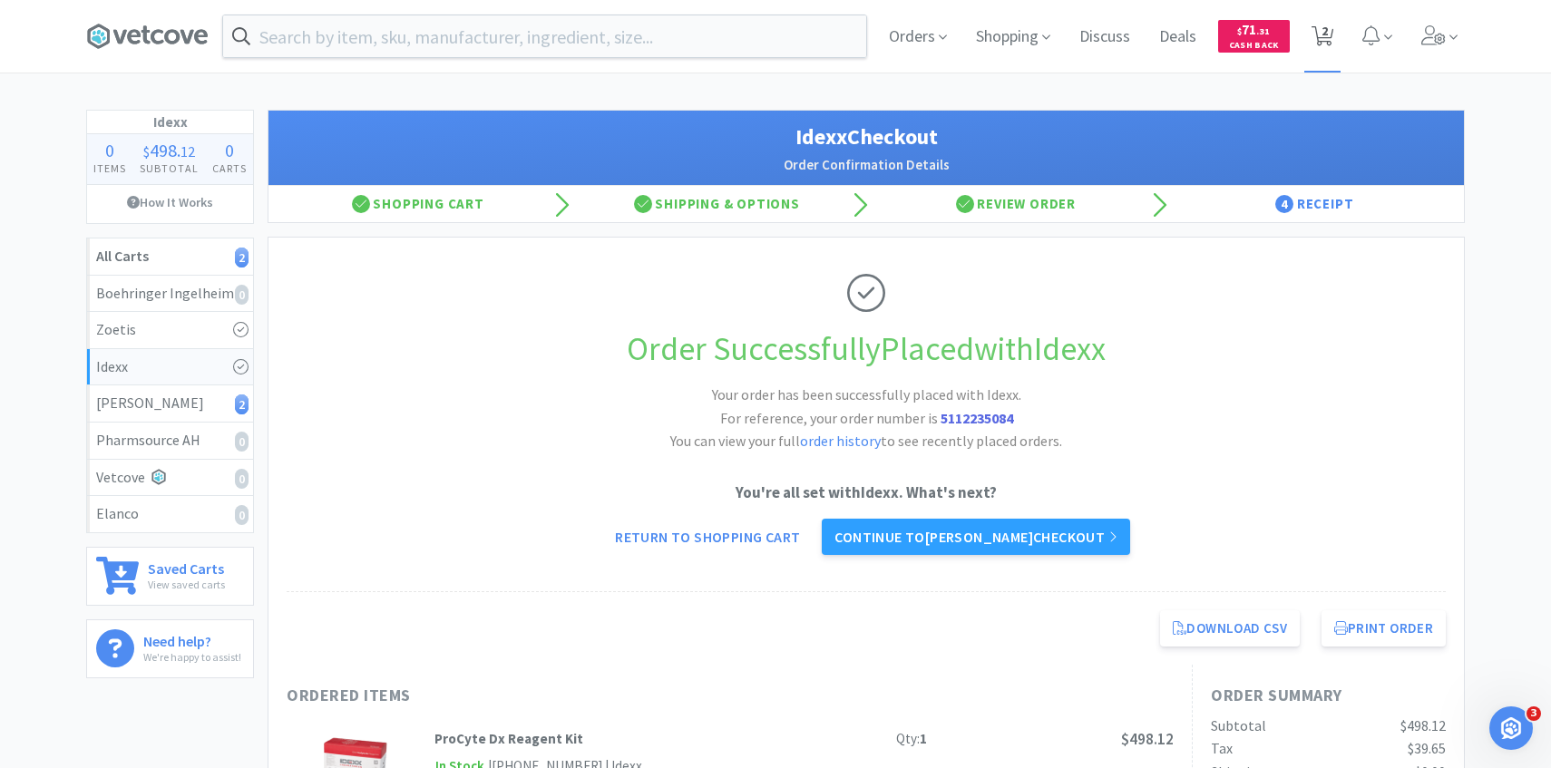
click at [1312, 38] on icon at bounding box center [1323, 36] width 23 height 20
select select "1"
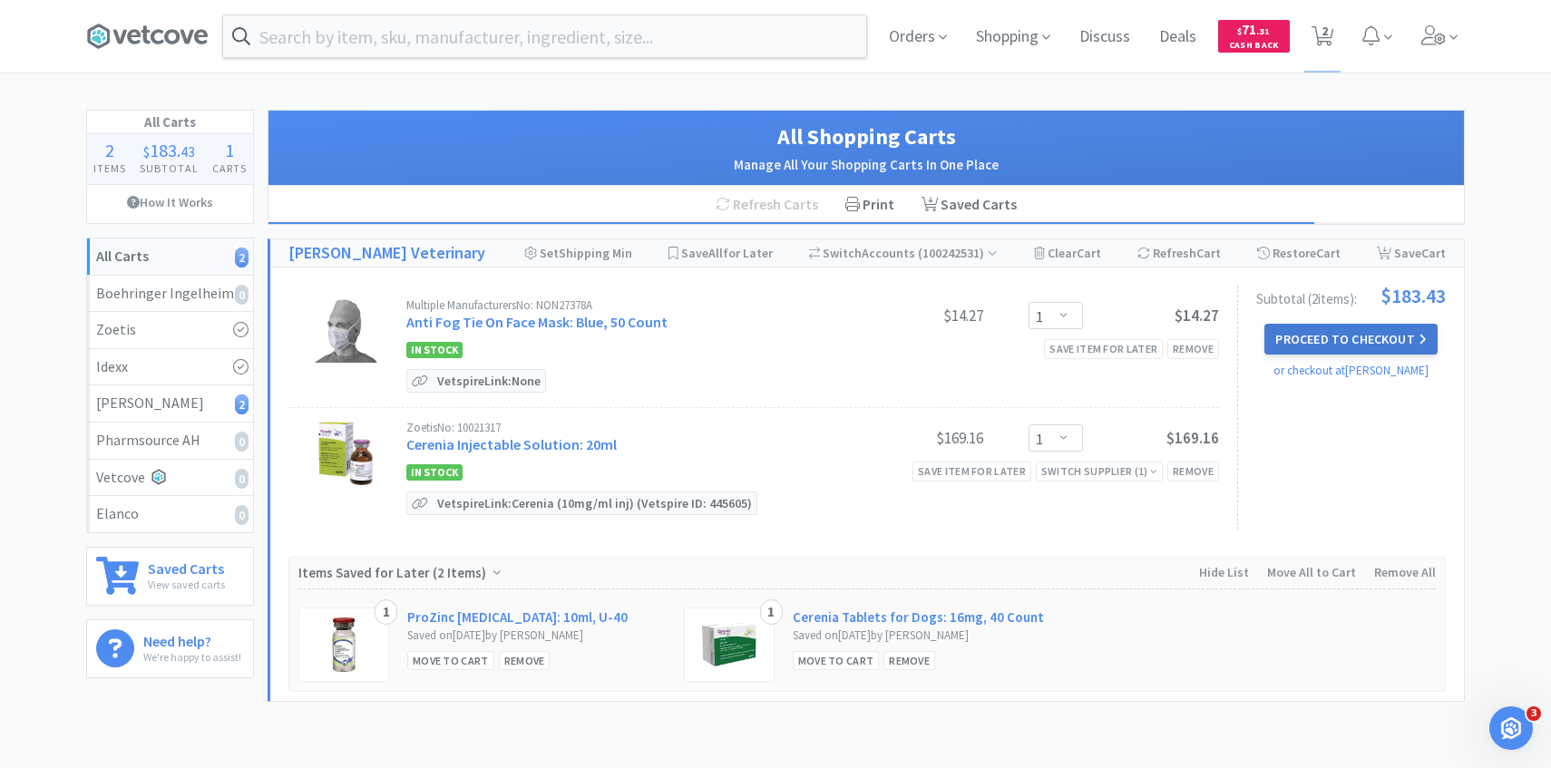
click at [1340, 347] on button "Proceed to Checkout" at bounding box center [1351, 339] width 172 height 31
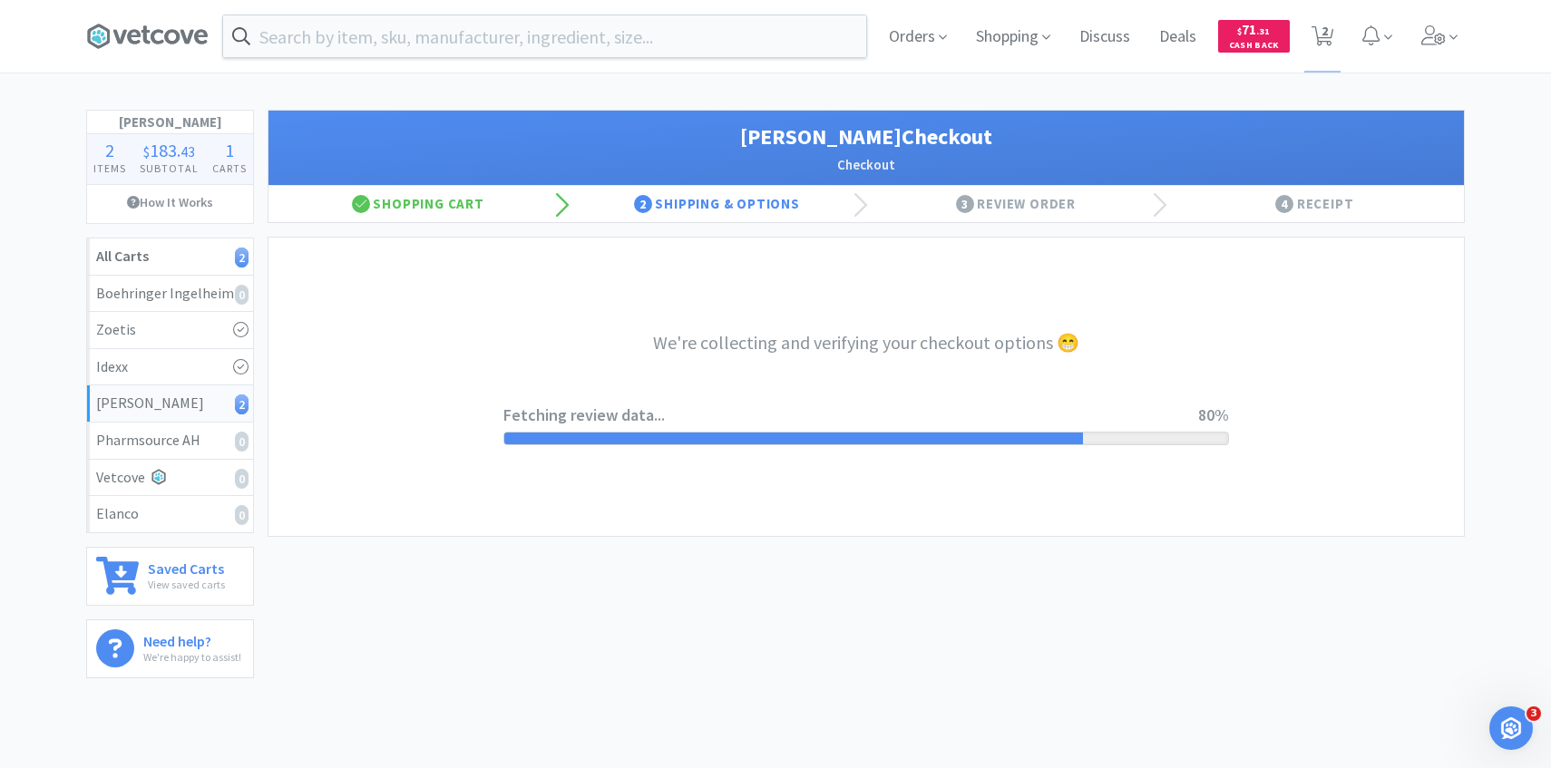
select select "1"
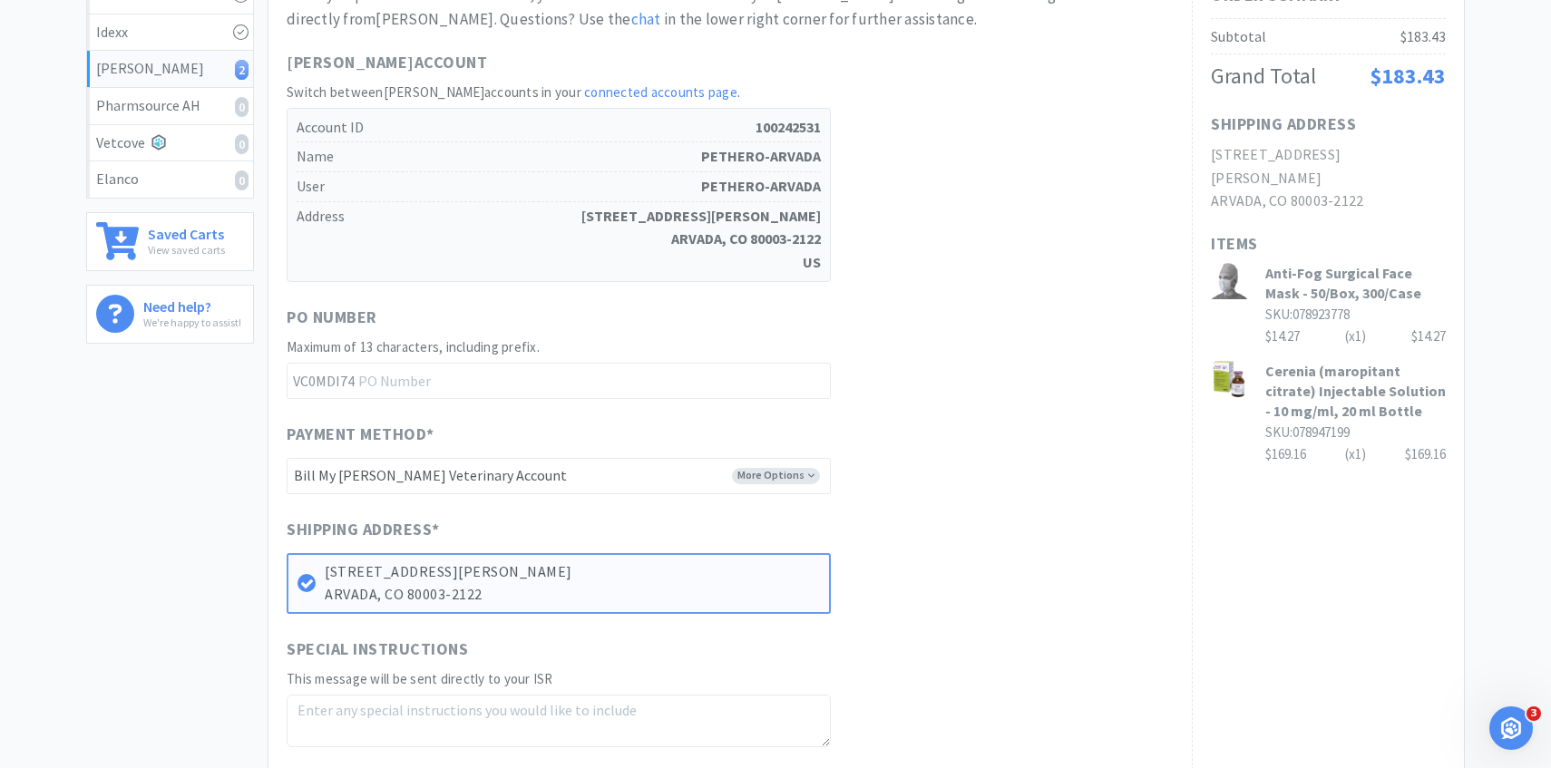
scroll to position [614, 0]
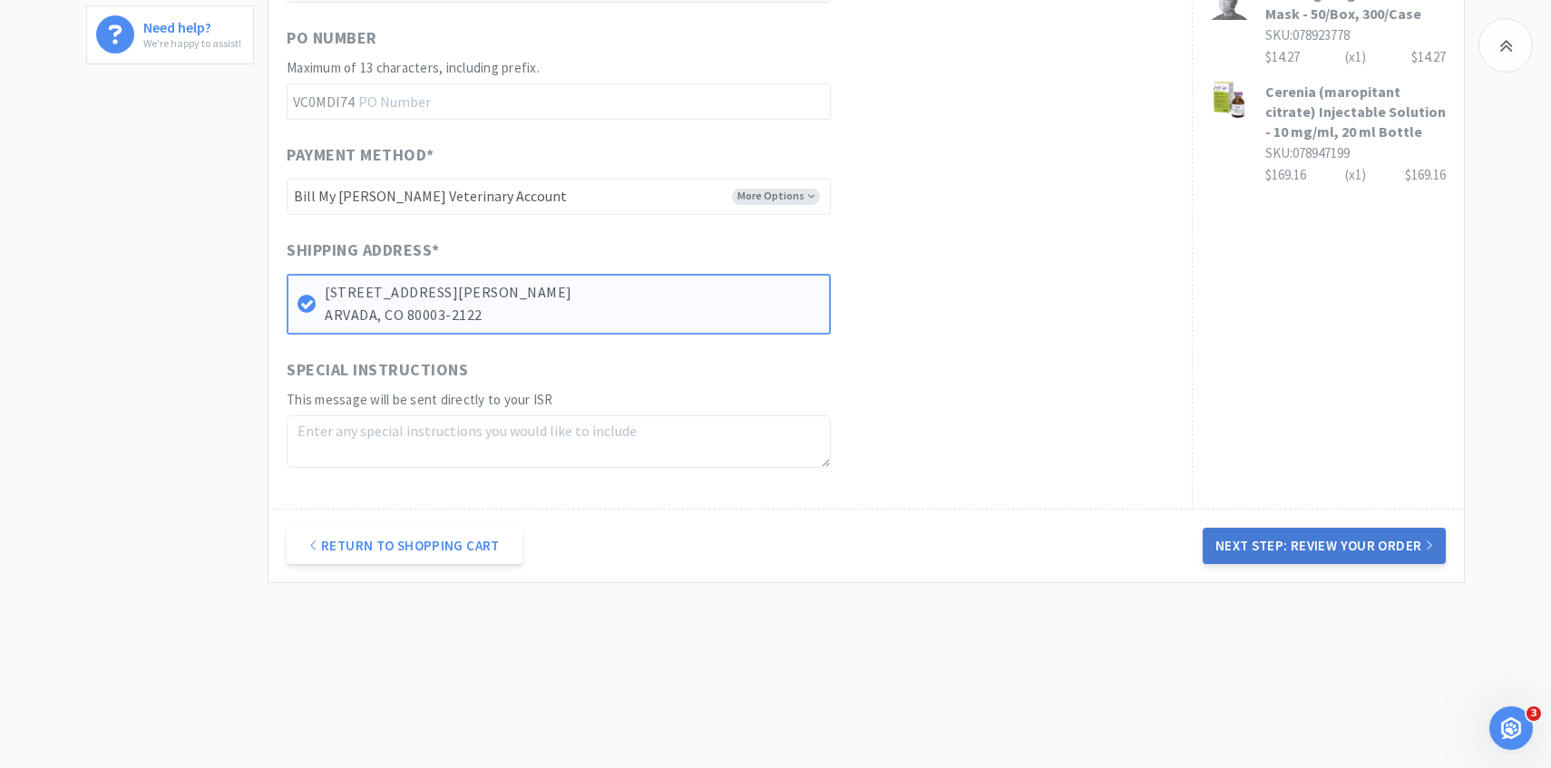
click at [1301, 539] on button "Next Step: Review Your Order" at bounding box center [1324, 546] width 243 height 36
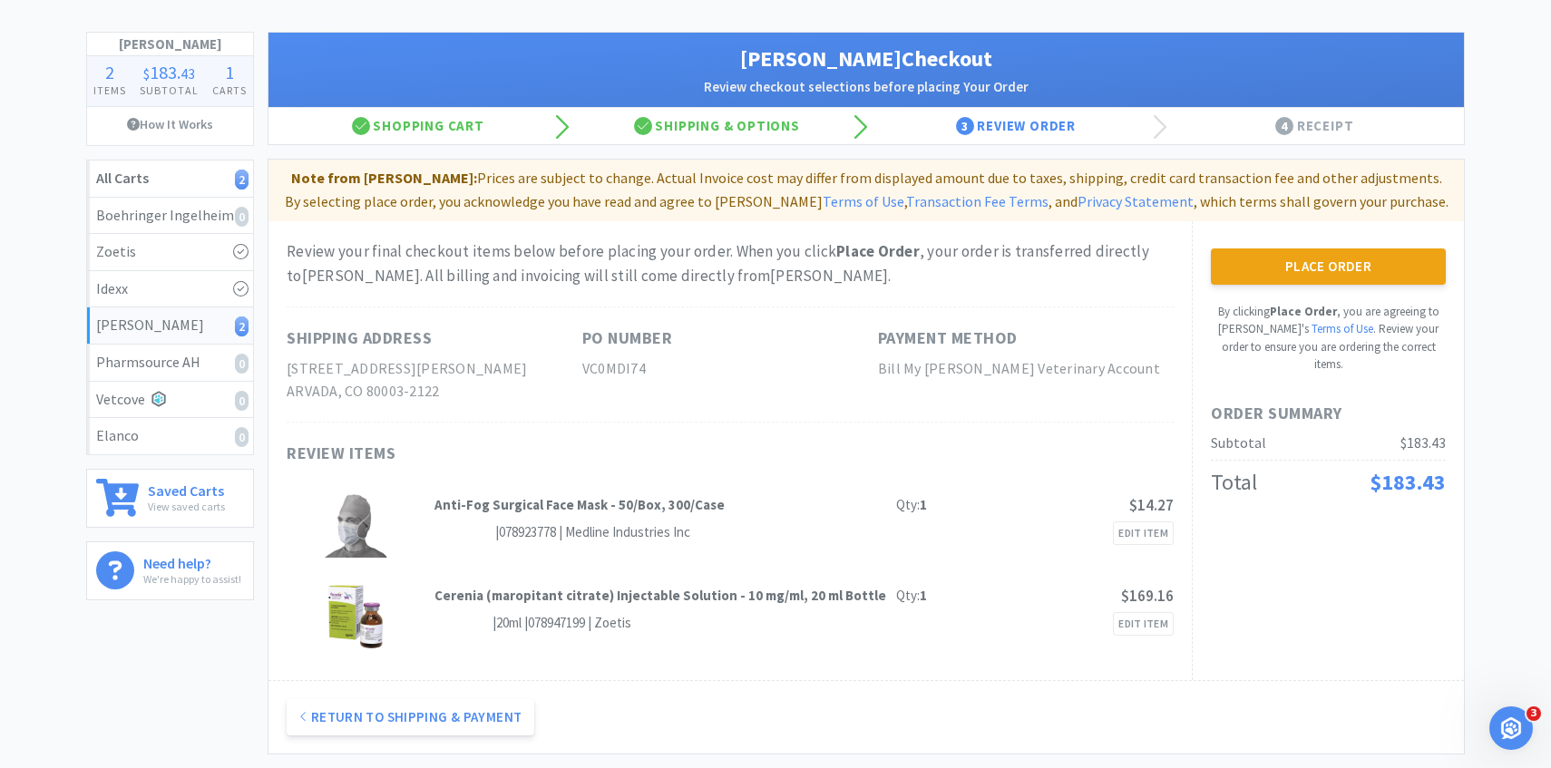
scroll to position [0, 0]
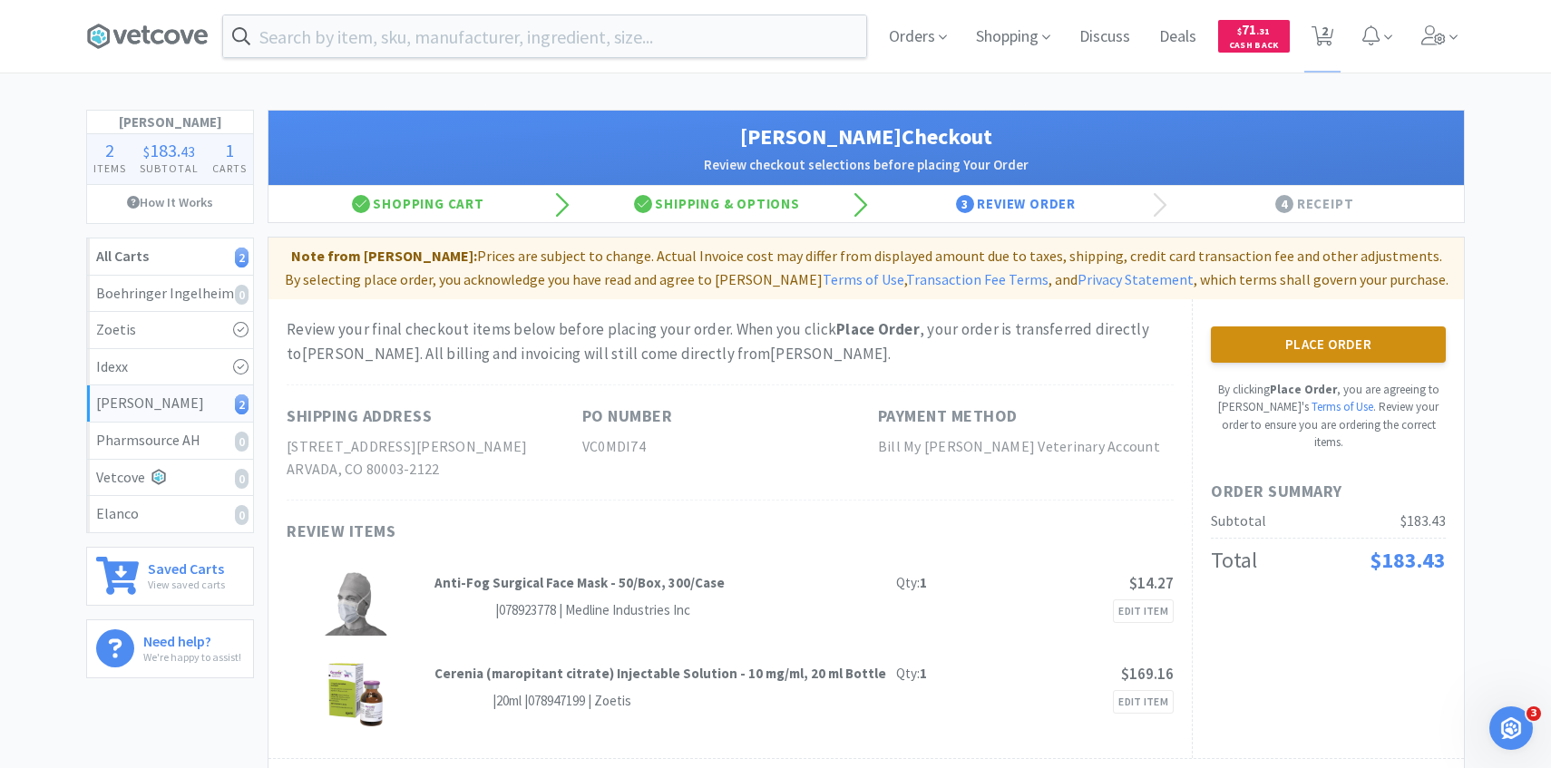
click at [1256, 327] on button "Place Order" at bounding box center [1328, 345] width 235 height 36
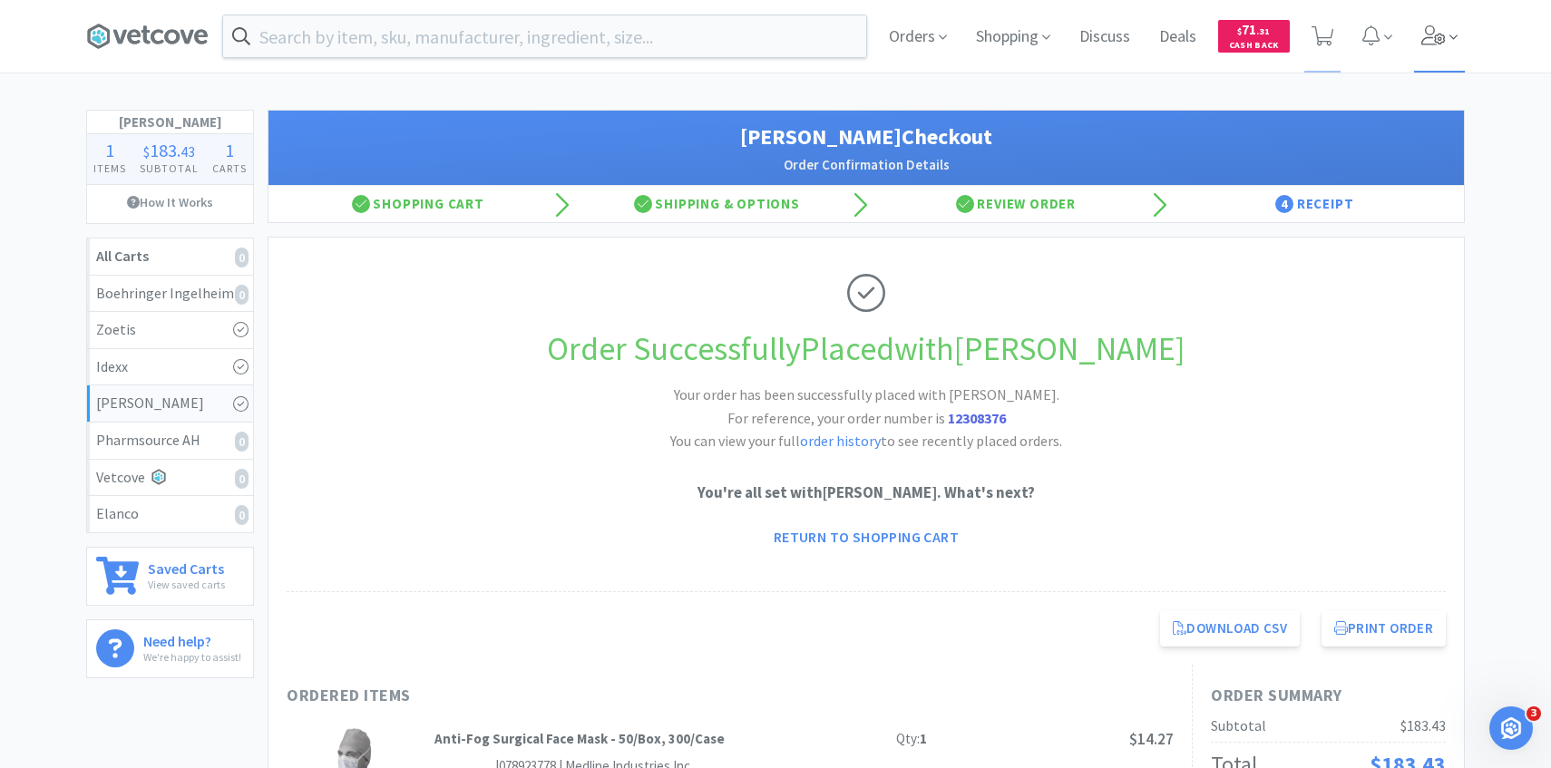
click at [1438, 41] on icon at bounding box center [1434, 35] width 25 height 20
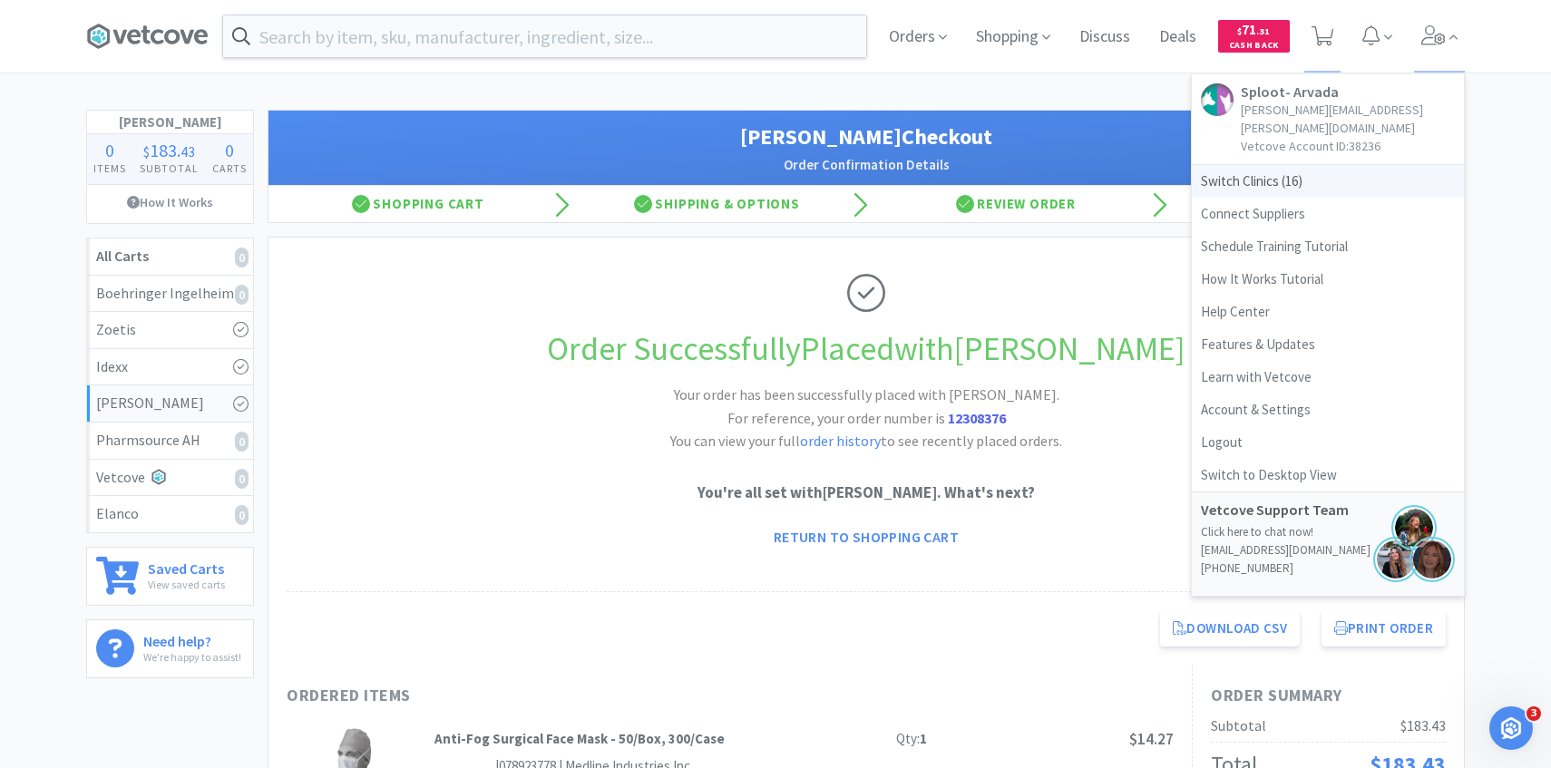
click at [1275, 165] on span "Switch Clinics ( 16 )" at bounding box center [1328, 181] width 272 height 33
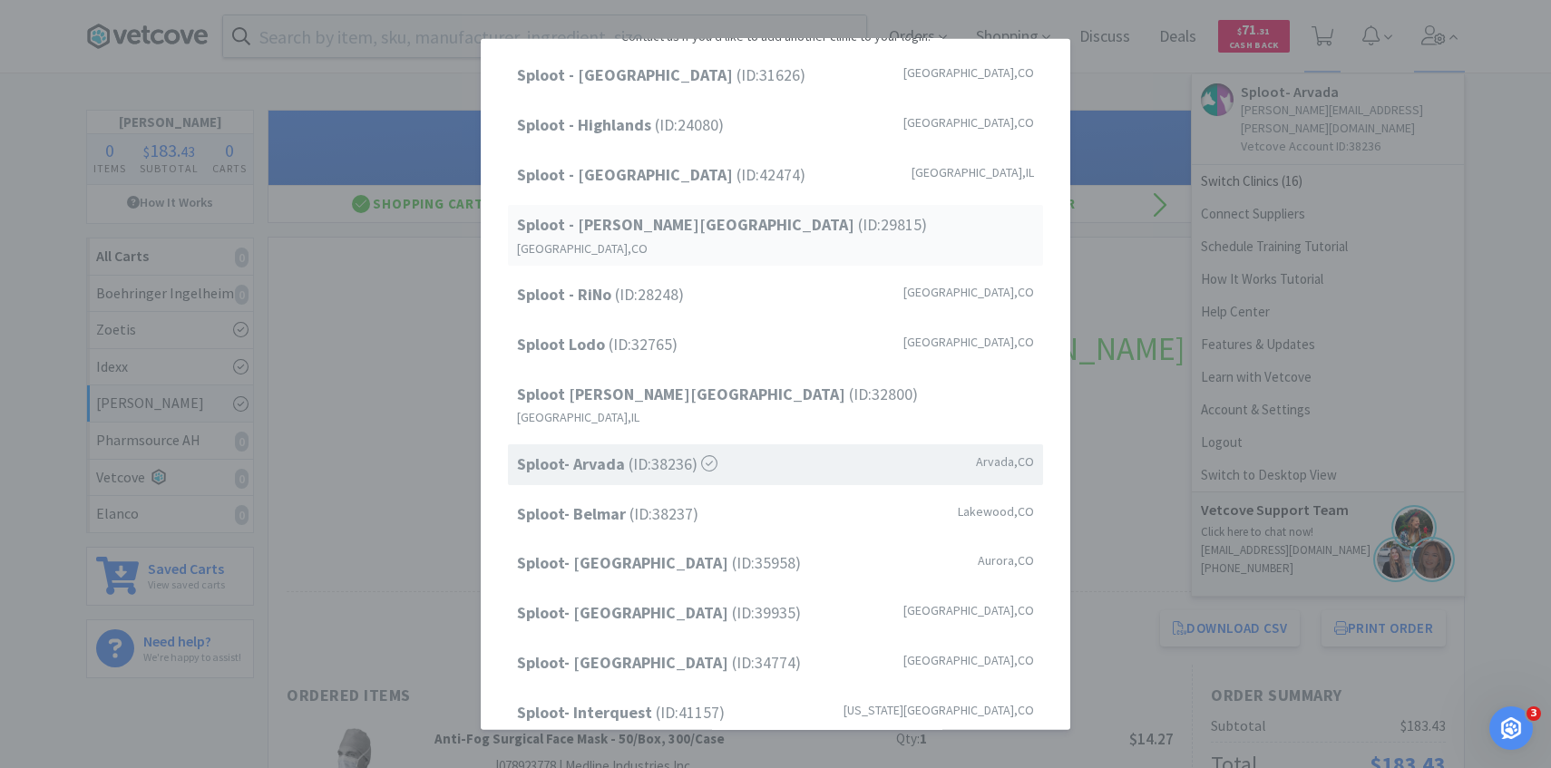
scroll to position [103, 0]
click at [688, 324] on div "Sploot Lodo (ID: 32765 ) Denver , CO" at bounding box center [775, 344] width 535 height 41
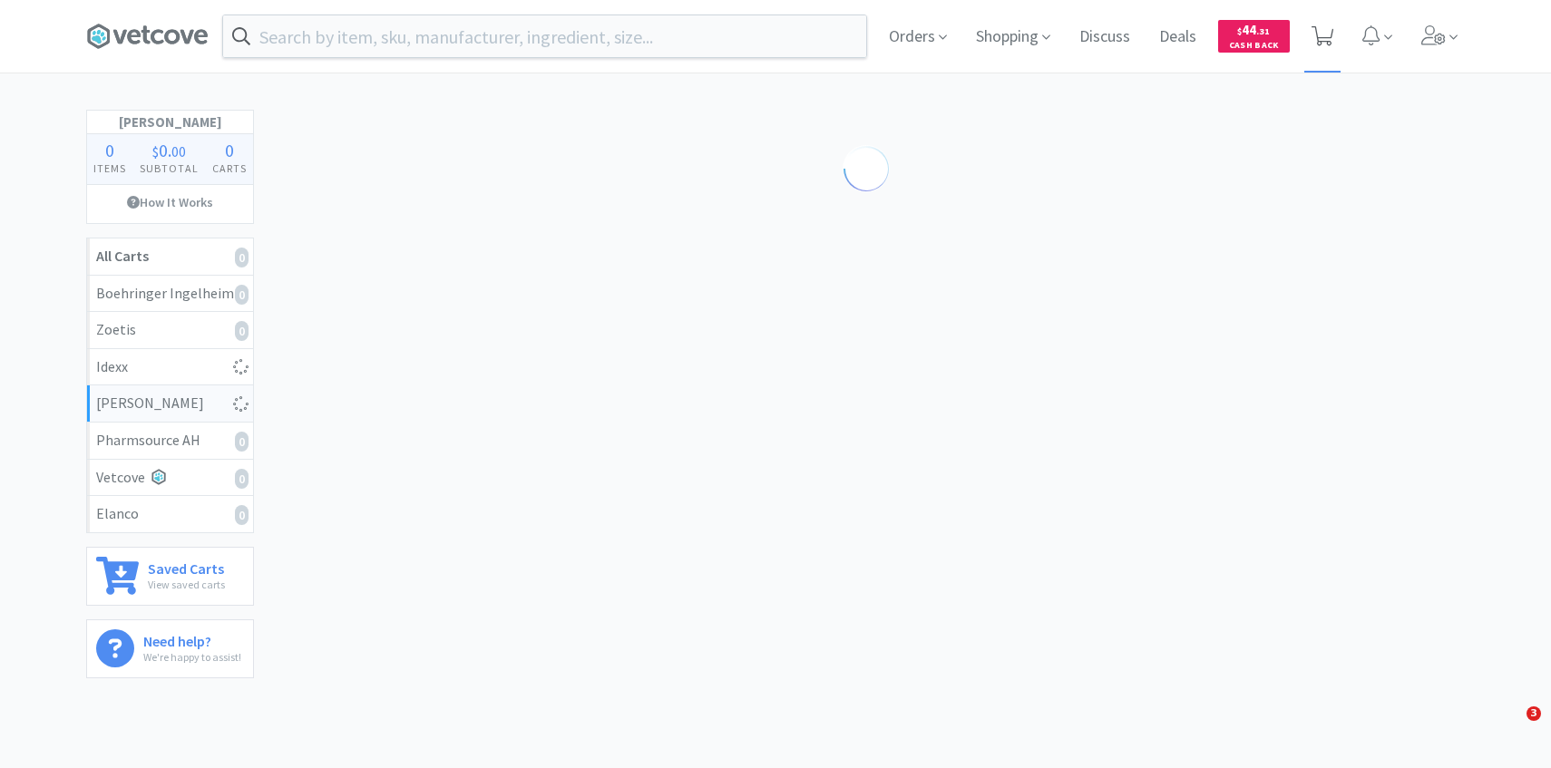
click at [1333, 36] on icon at bounding box center [1323, 36] width 23 height 20
select select "2"
select select "1"
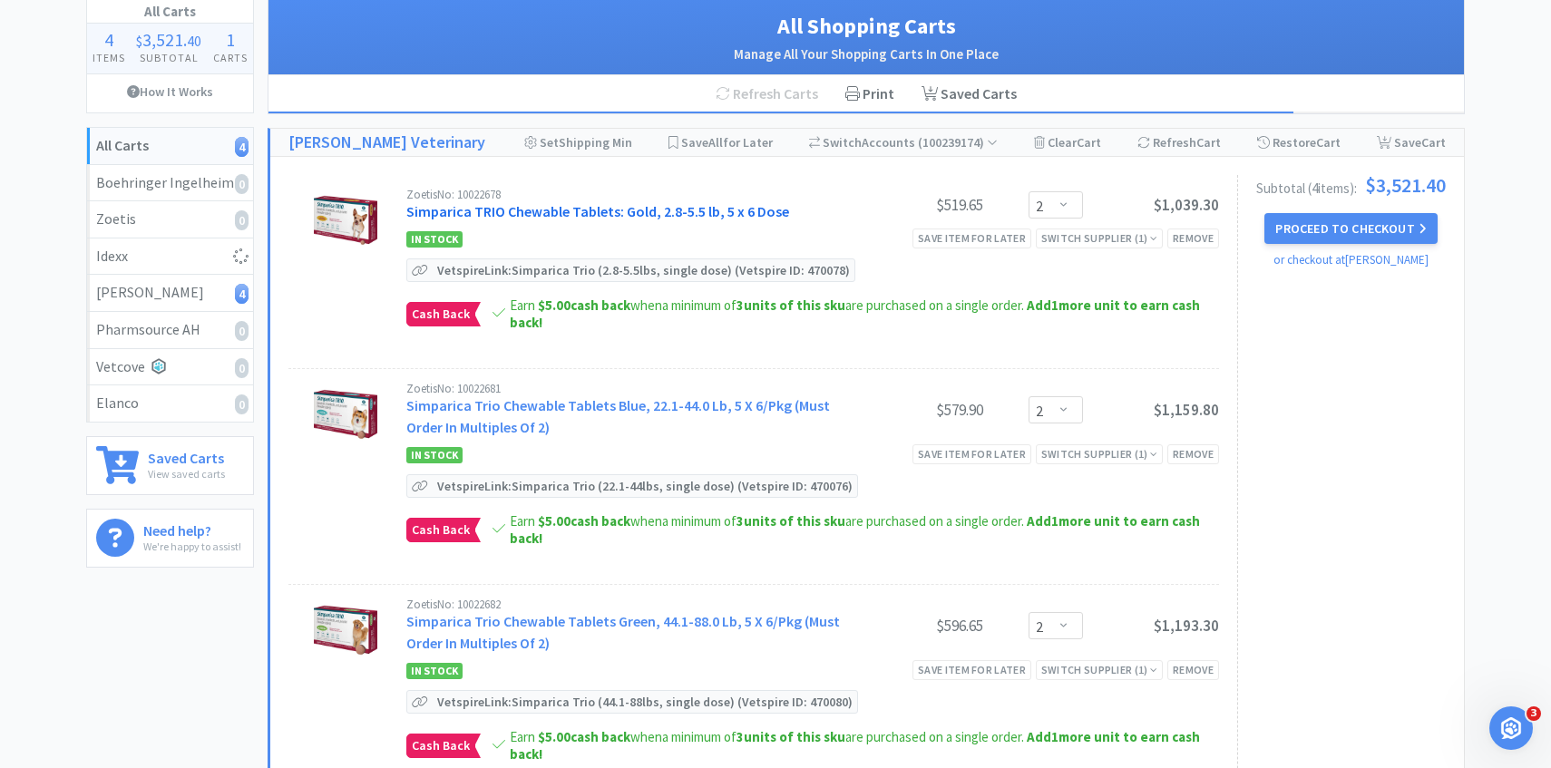
scroll to position [119, 0]
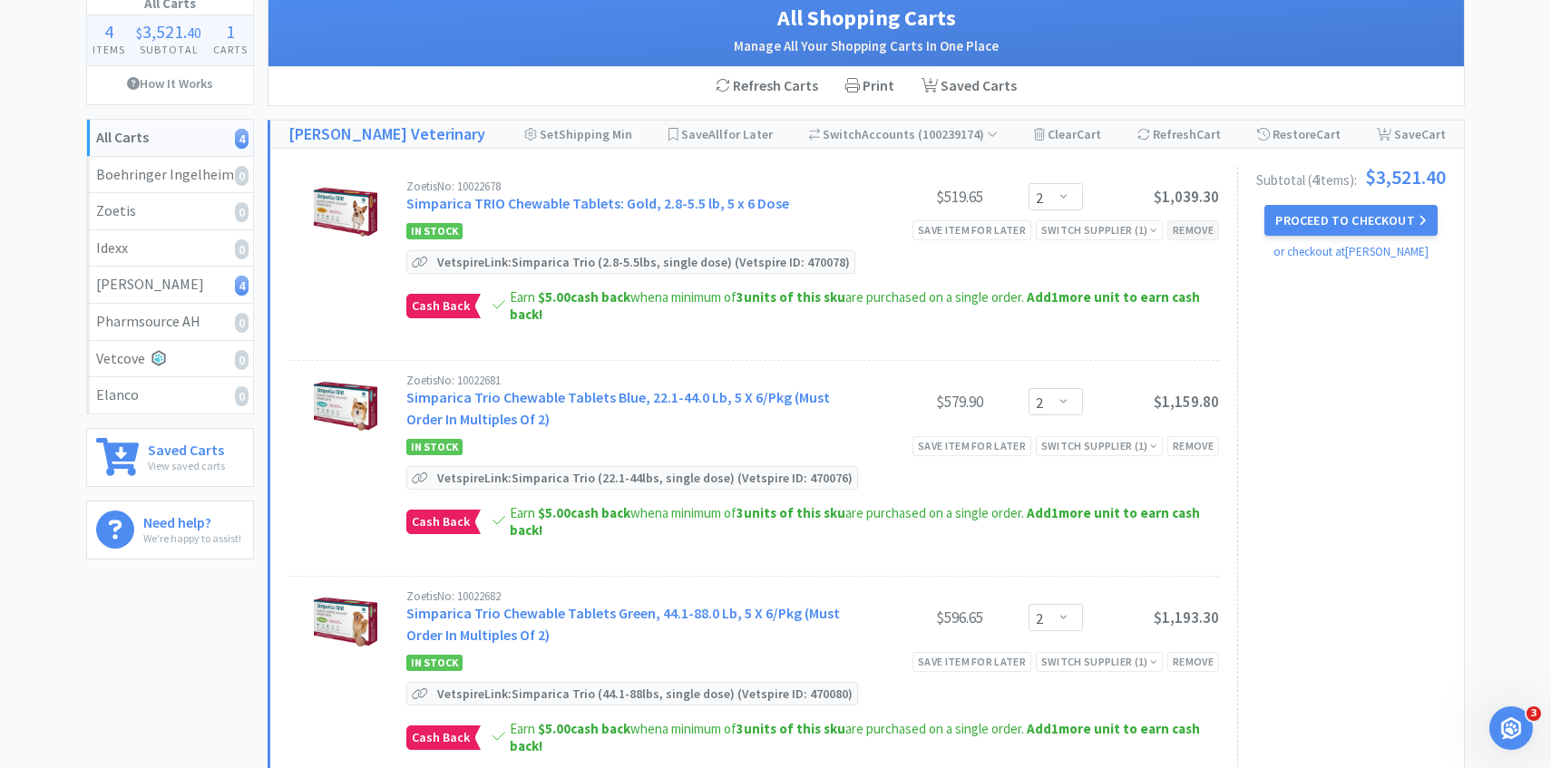
click at [1197, 232] on div "Remove" at bounding box center [1194, 229] width 52 height 19
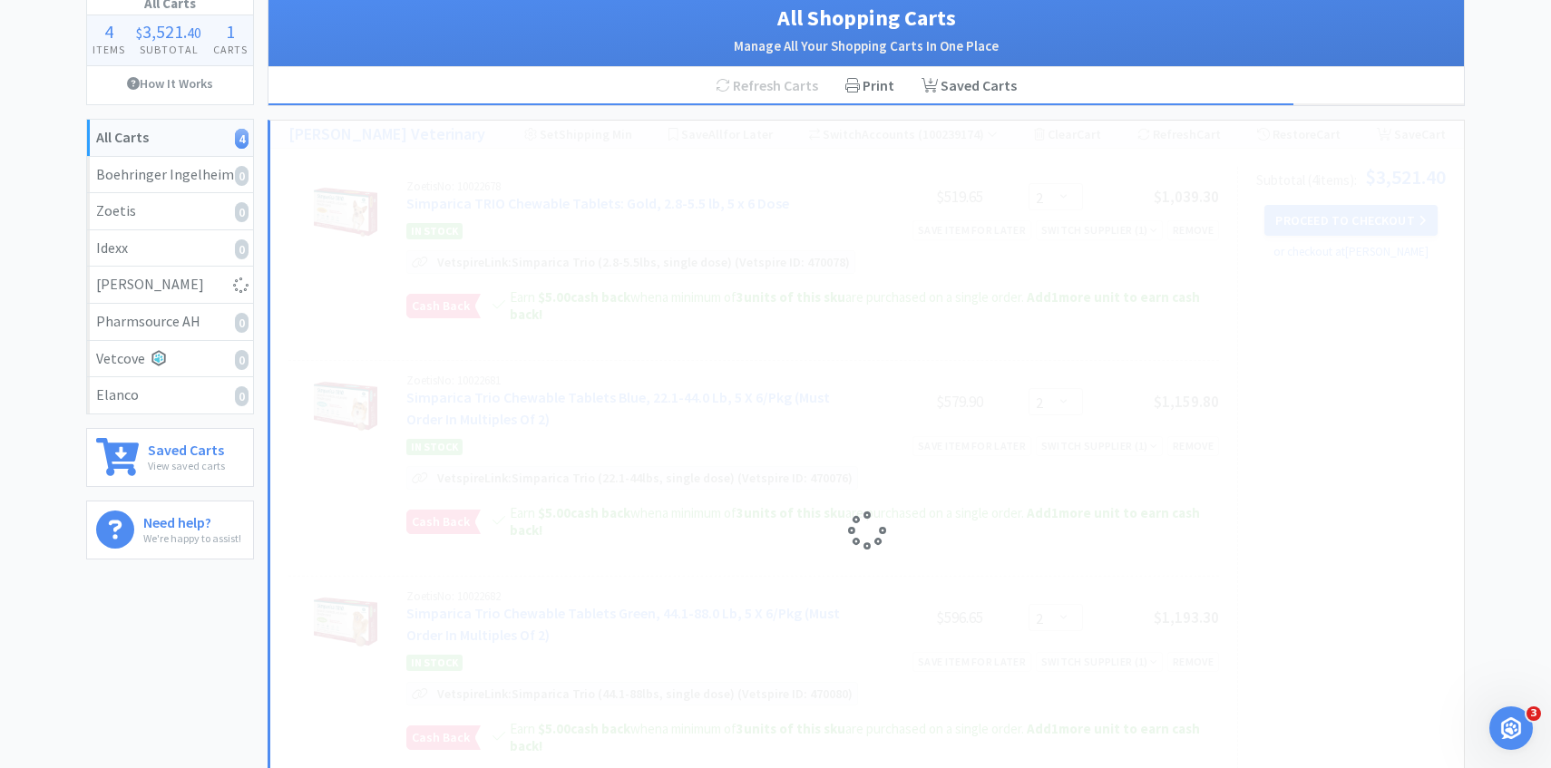
select select "1"
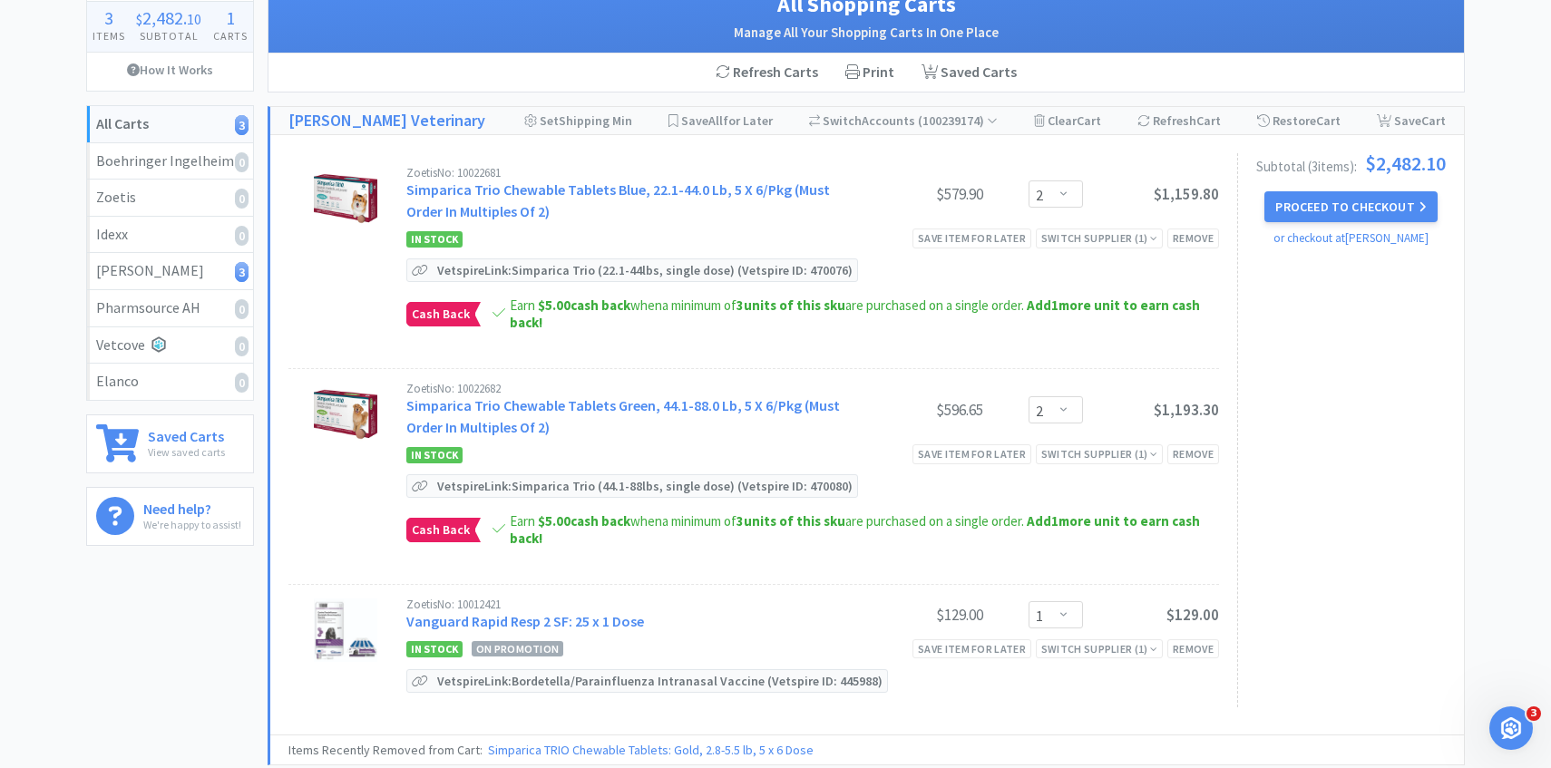
scroll to position [49, 0]
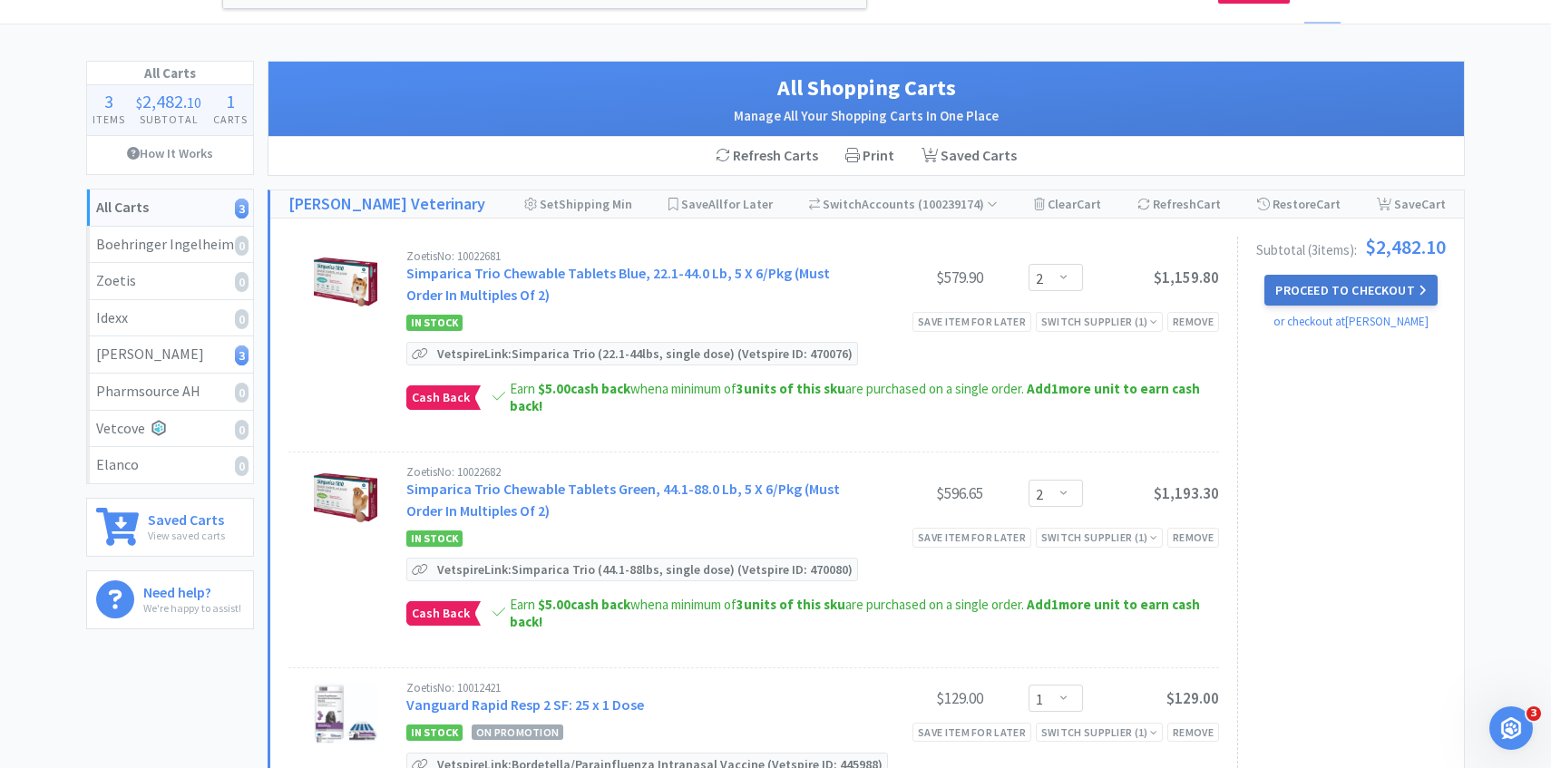
click at [1346, 292] on button "Proceed to Checkout" at bounding box center [1351, 290] width 172 height 31
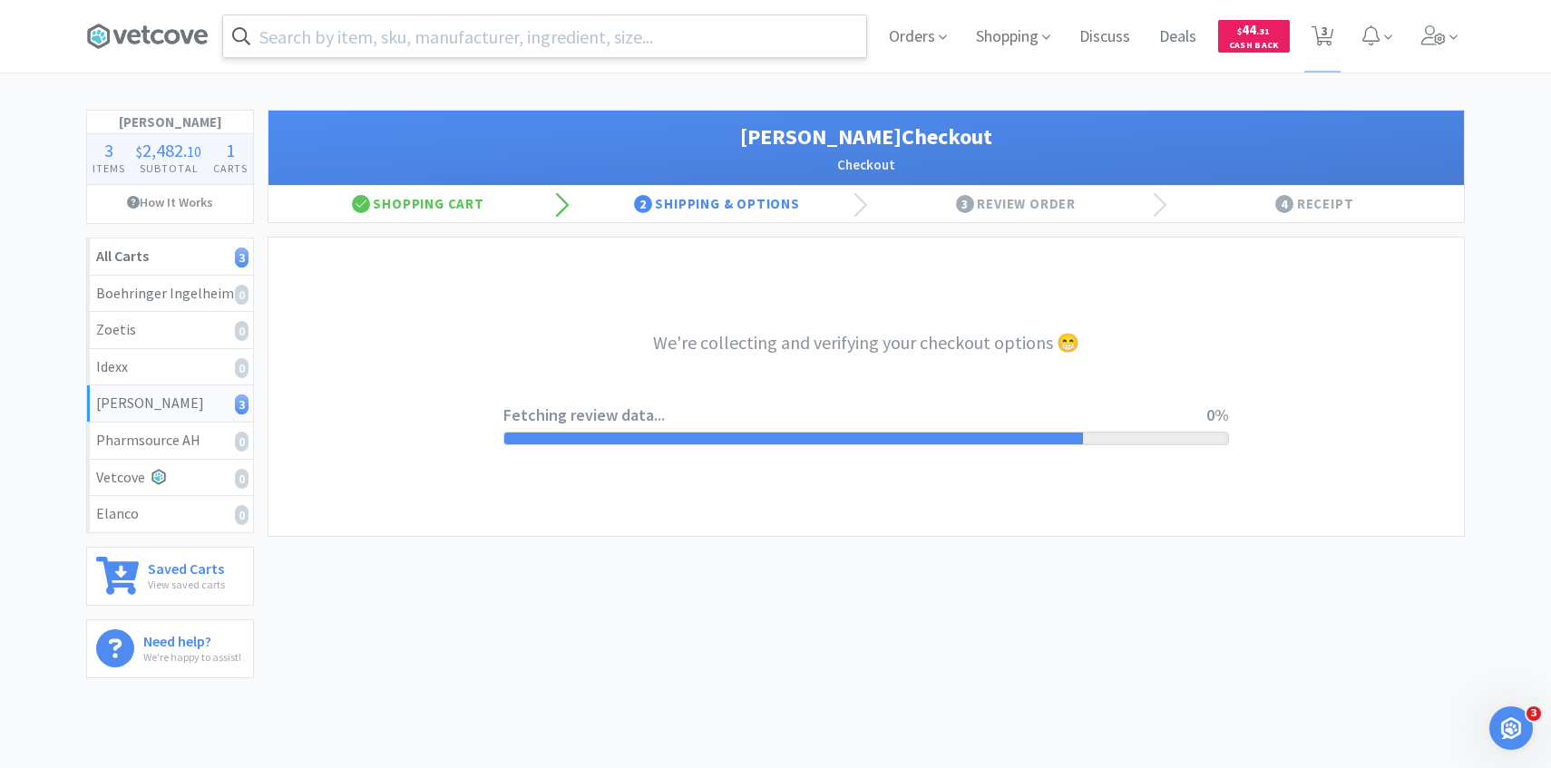
select select "1"
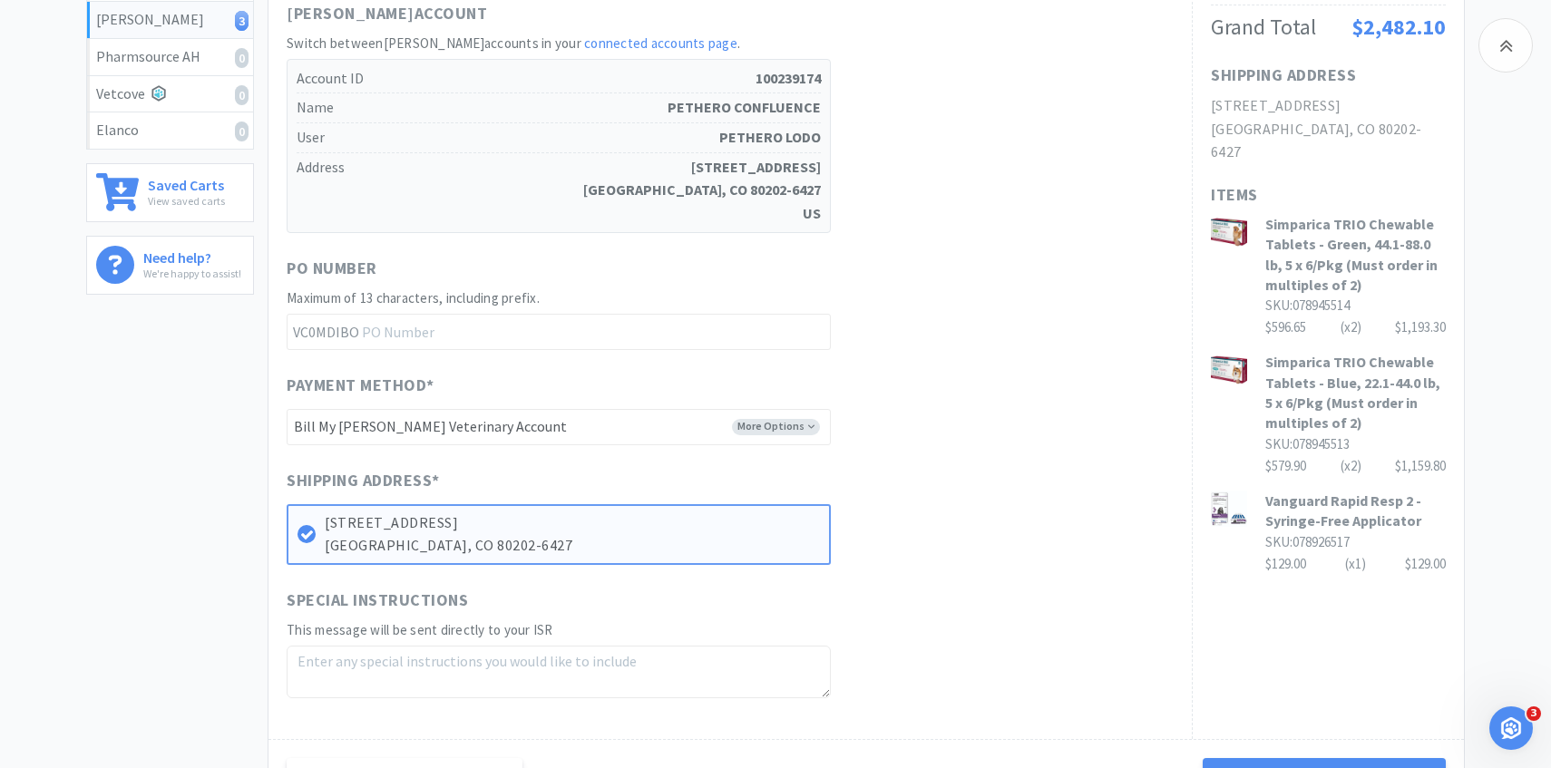
scroll to position [614, 0]
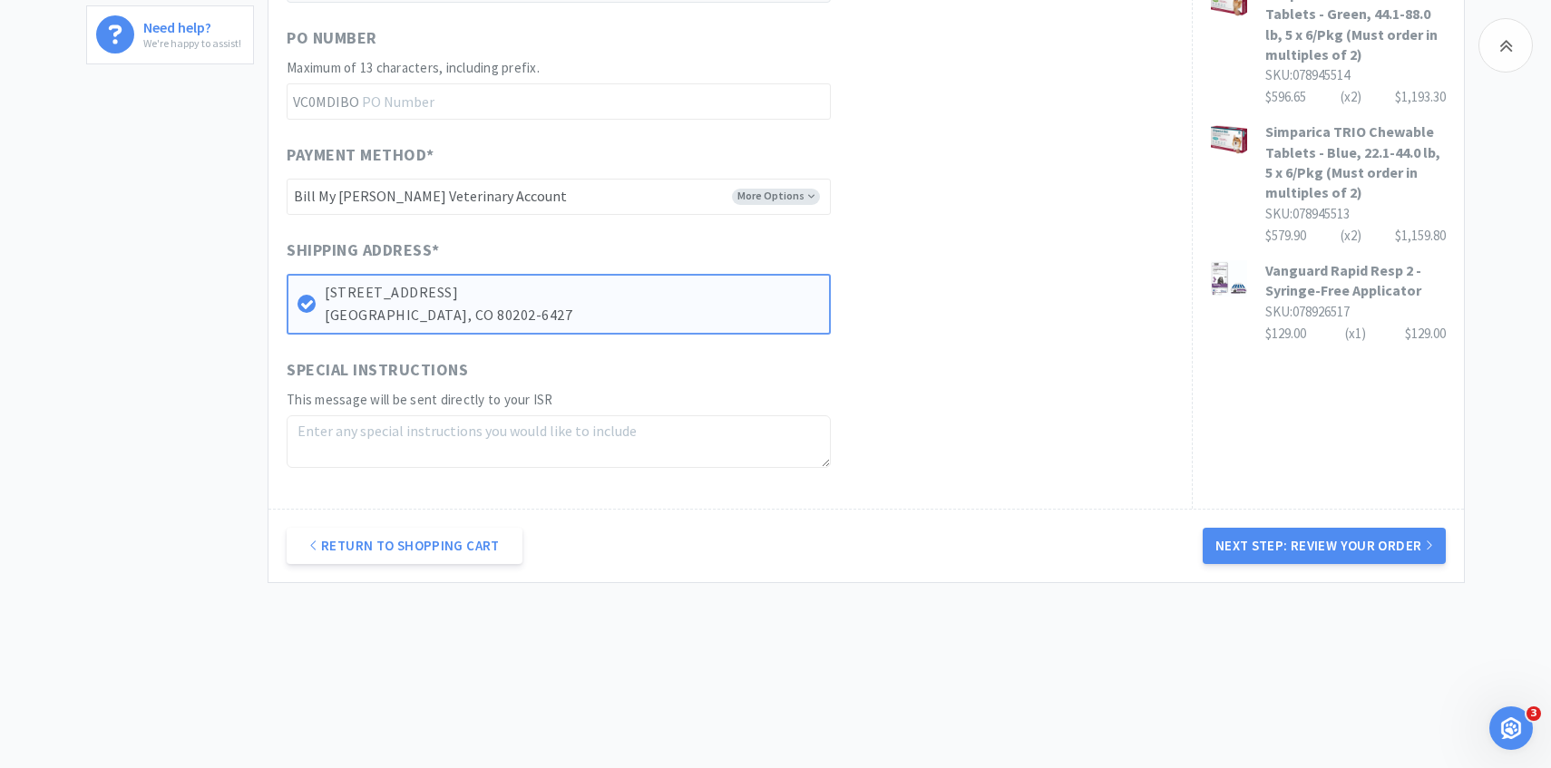
click at [1283, 524] on div "Return to Shopping Cart Next Step: Review Your Order" at bounding box center [867, 545] width 1196 height 73
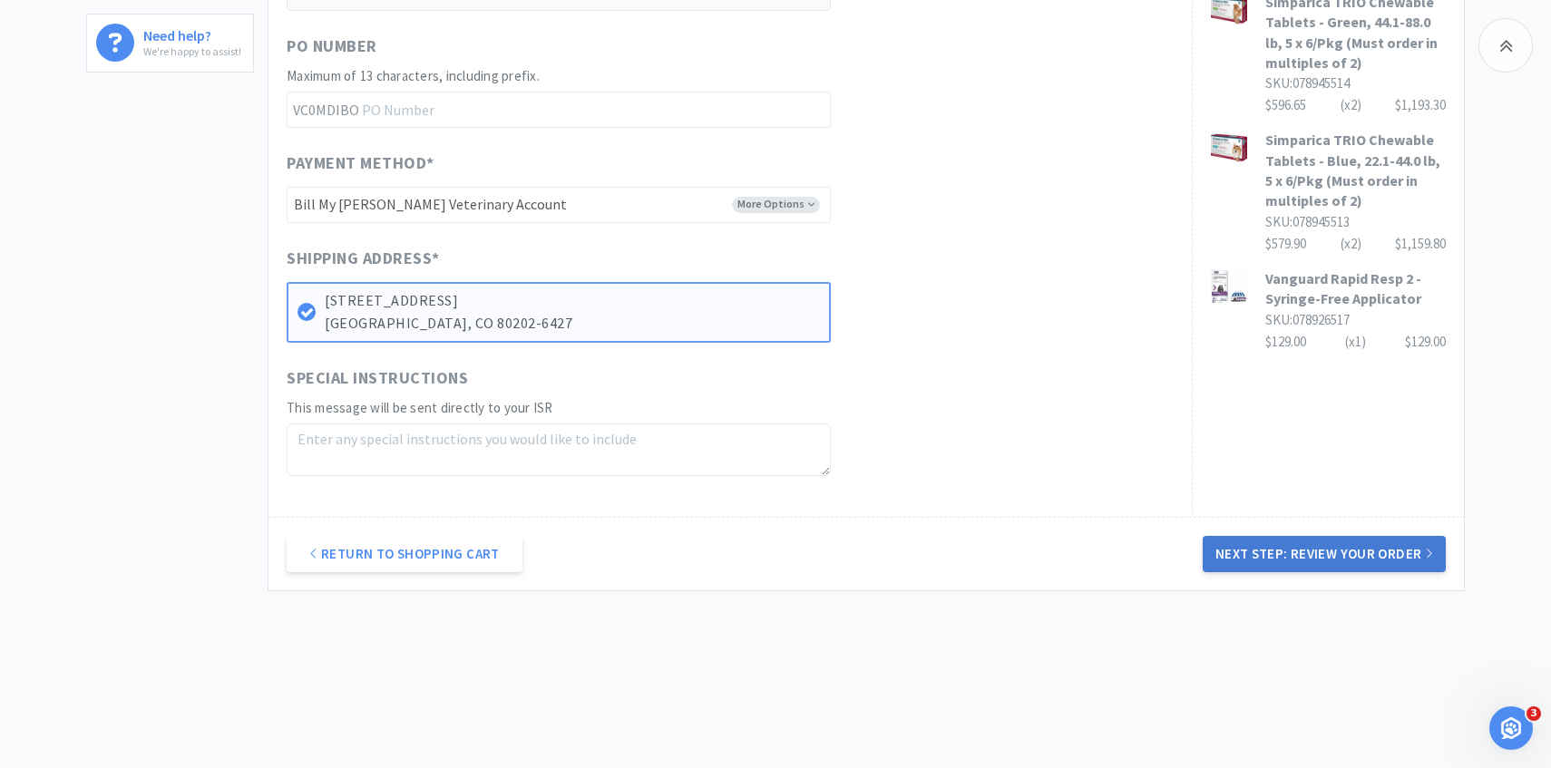
click at [1235, 545] on button "Next Step: Review Your Order" at bounding box center [1324, 554] width 243 height 36
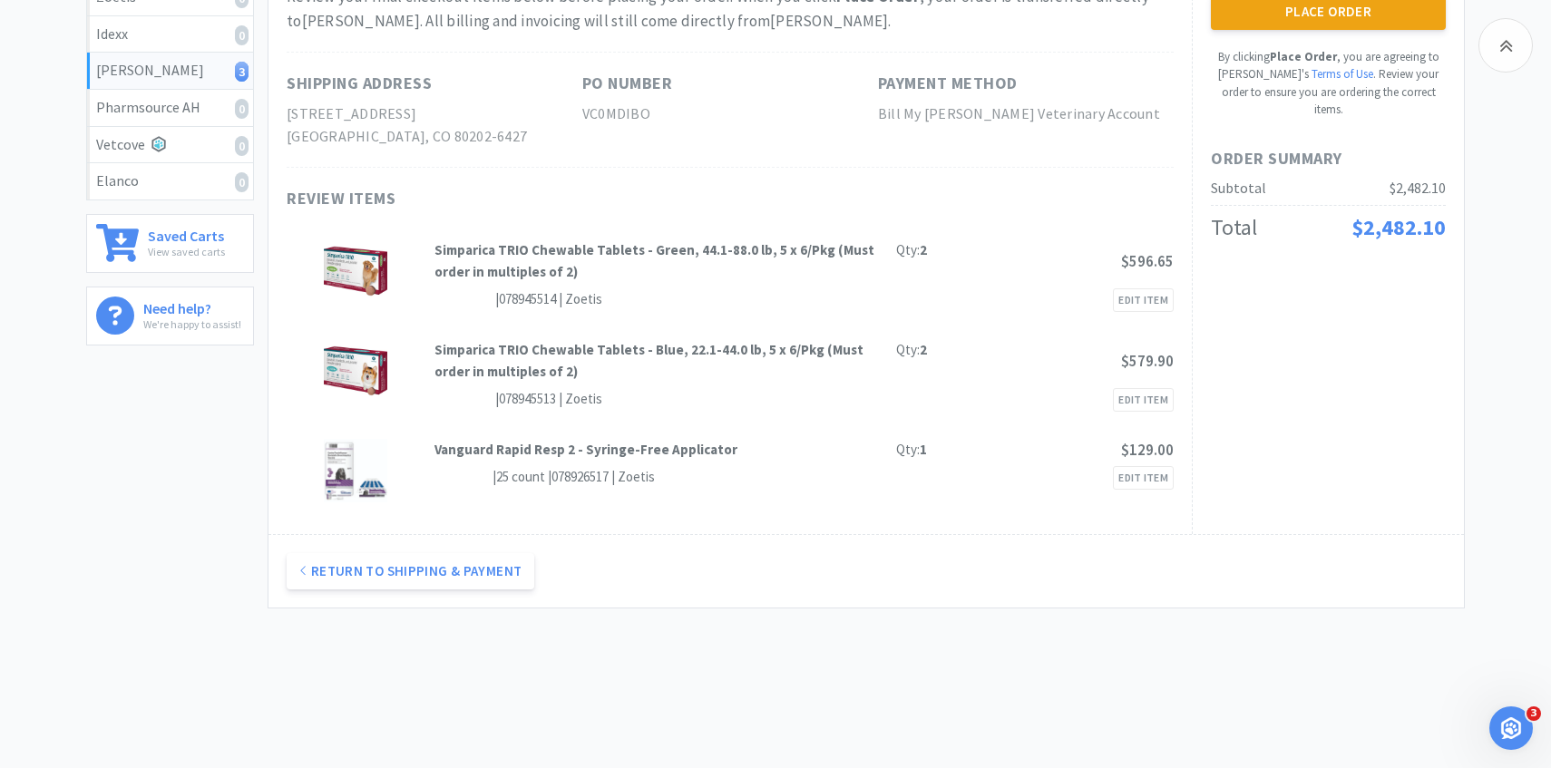
scroll to position [28, 0]
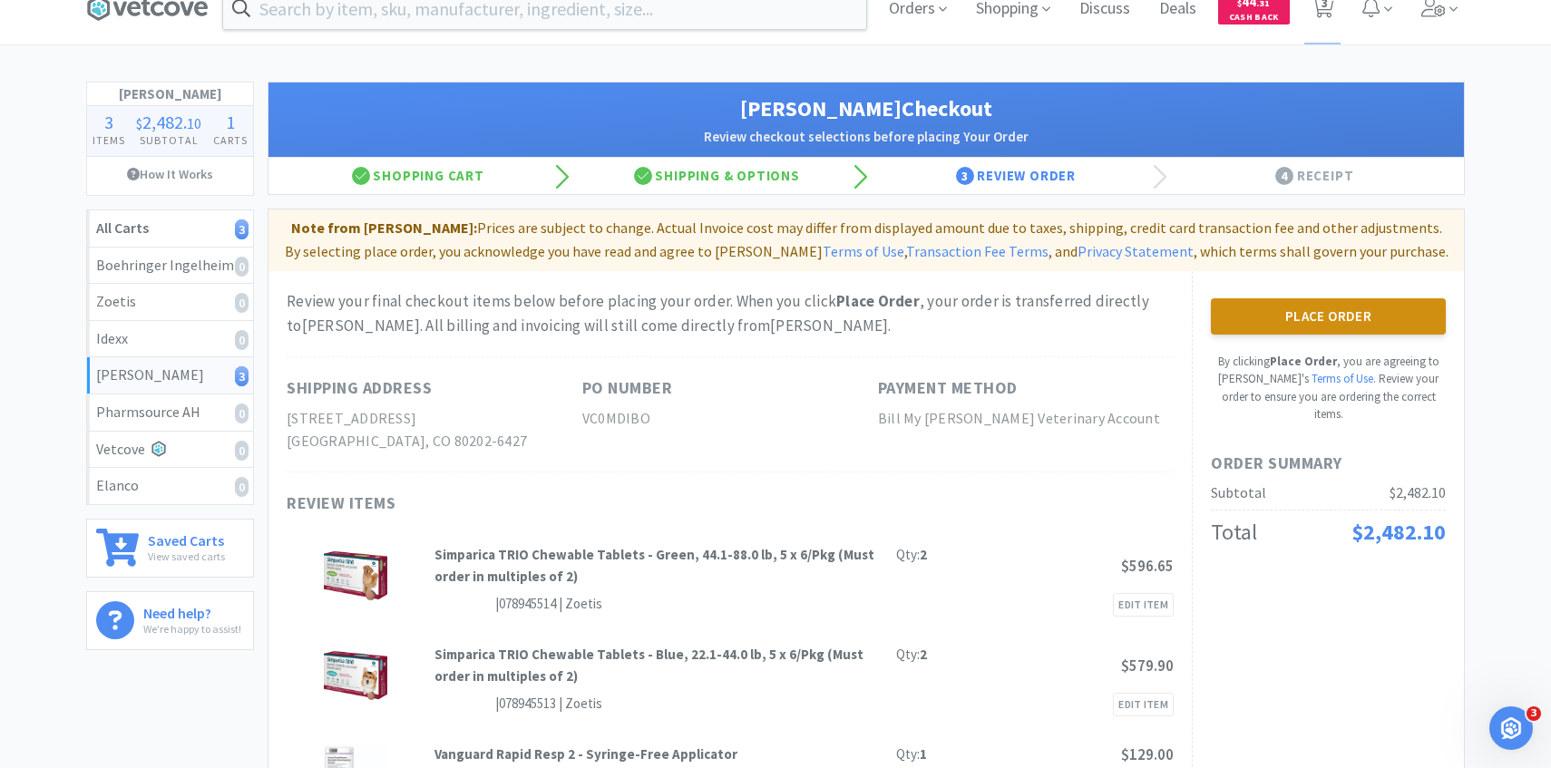
click at [1237, 302] on button "Place Order" at bounding box center [1328, 316] width 235 height 36
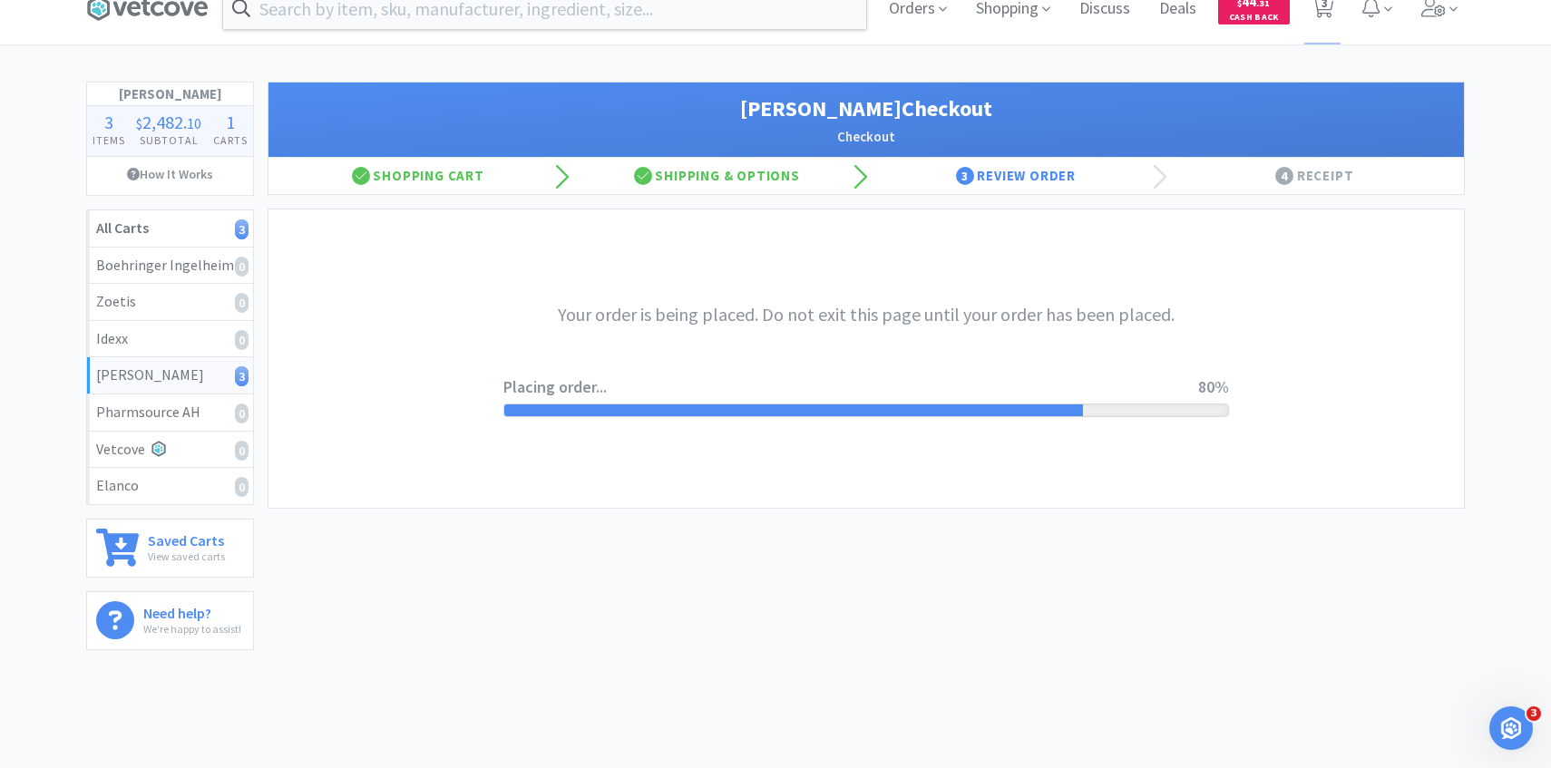
scroll to position [0, 0]
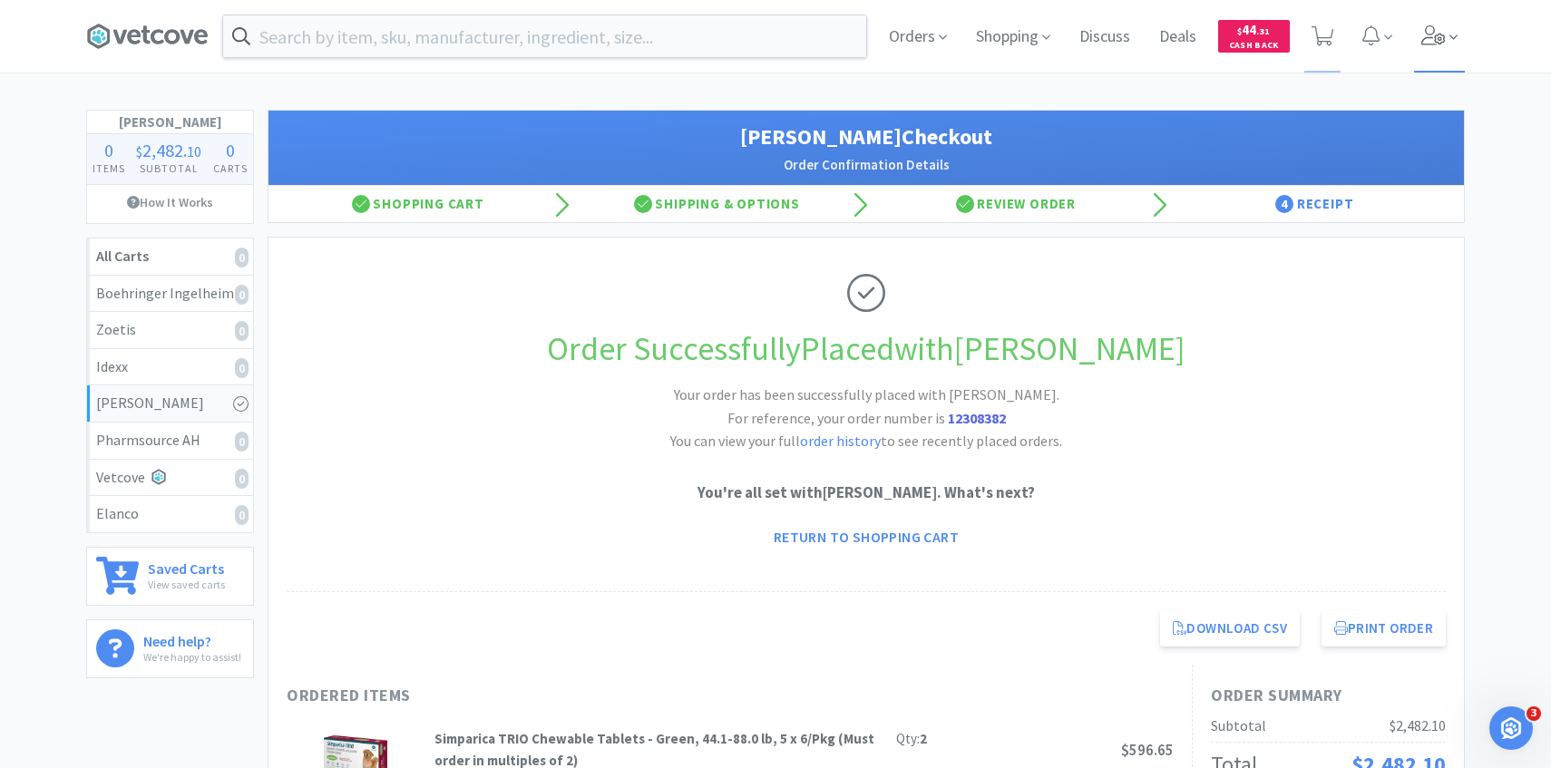
click at [1436, 24] on span at bounding box center [1440, 36] width 52 height 73
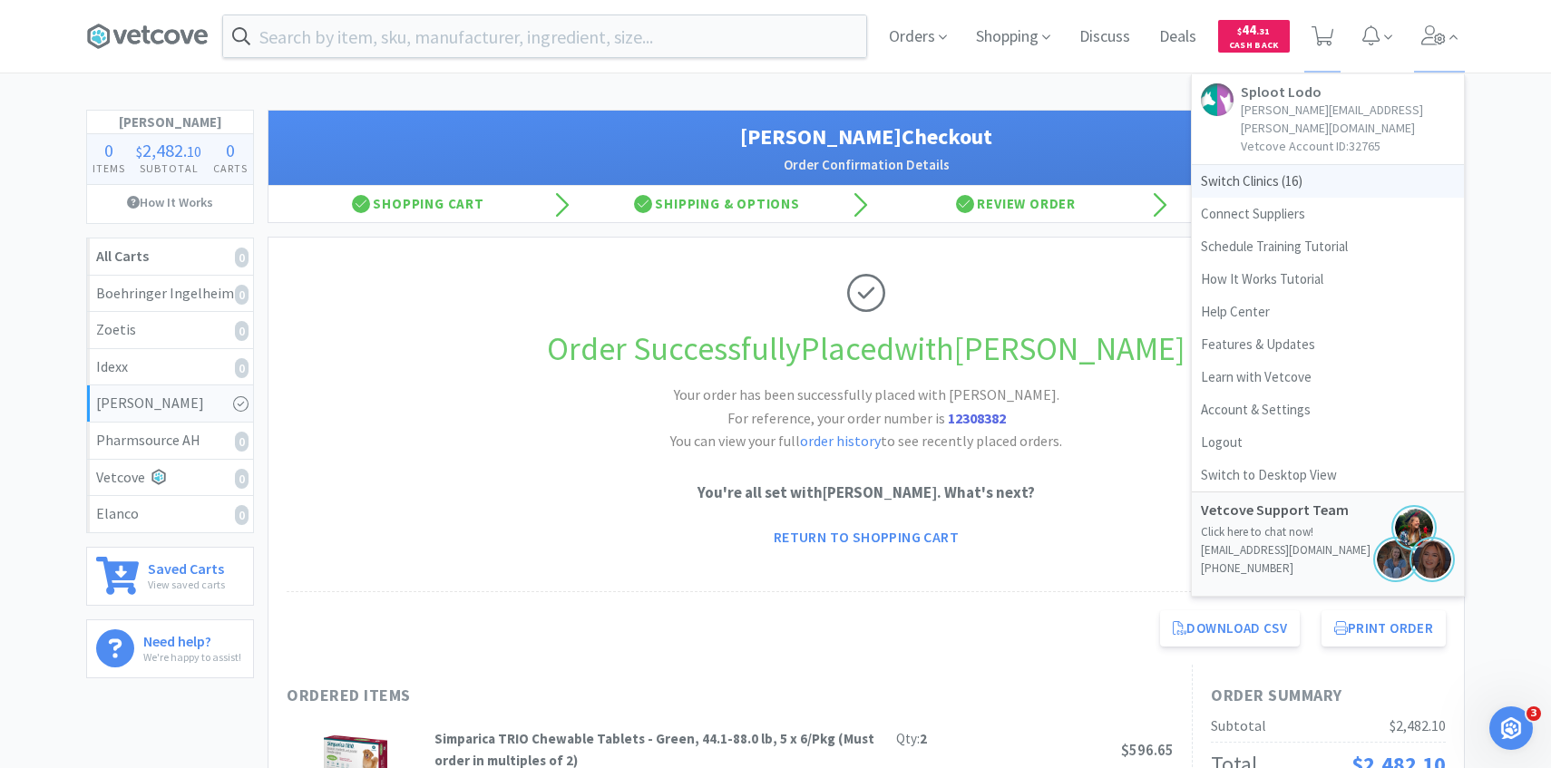
click at [1297, 165] on span "Switch Clinics ( 16 )" at bounding box center [1328, 181] width 272 height 33
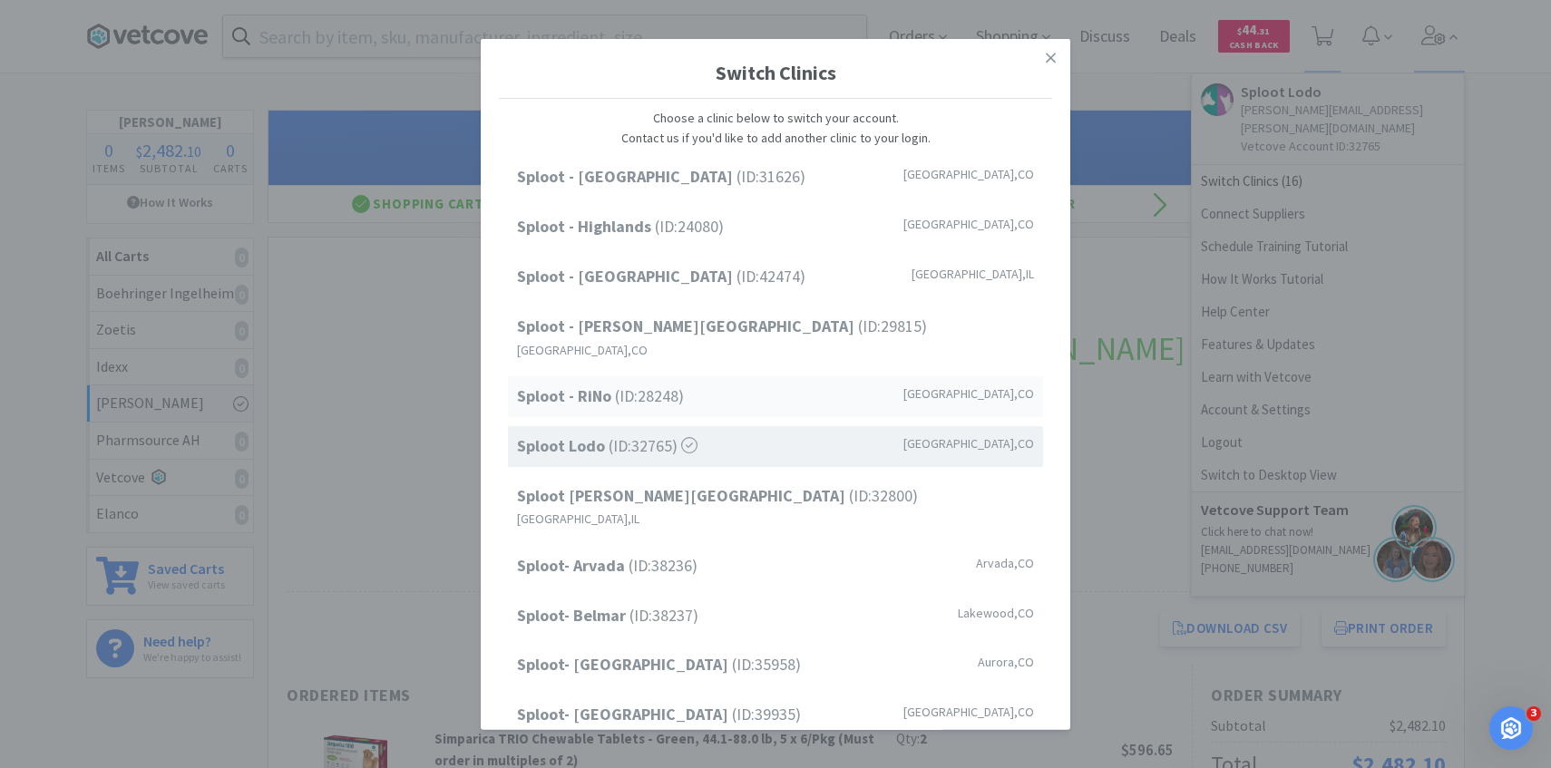
click at [679, 388] on span "Sploot - RiNo (ID: 28248 )" at bounding box center [600, 397] width 167 height 26
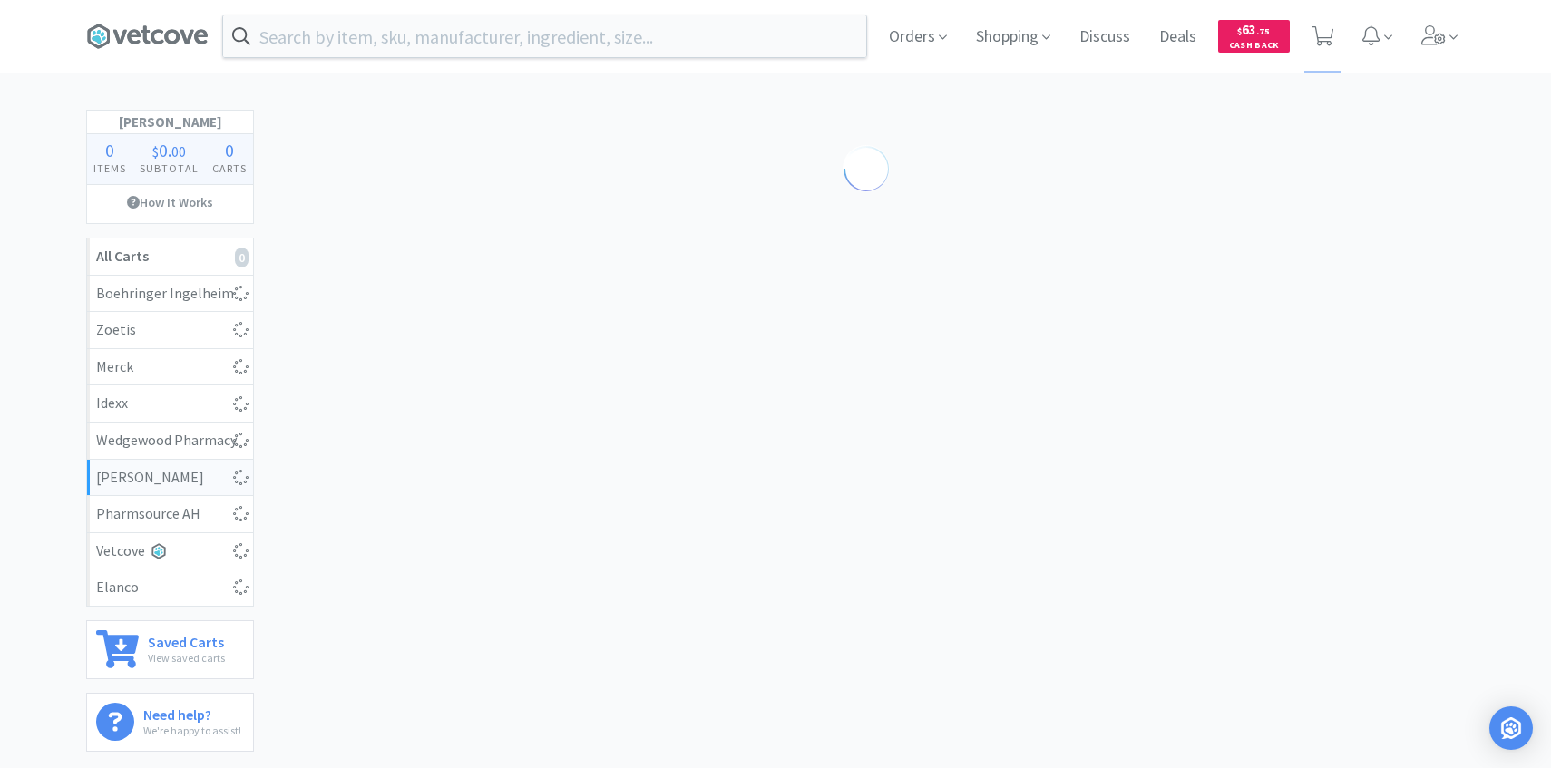
click at [1302, 33] on div "Orders Shopping Discuss Discuss Deals Deals $ 63 . 75 Cash Back" at bounding box center [1170, 36] width 591 height 73
click at [1322, 33] on span "4" at bounding box center [1325, 31] width 6 height 73
select select "4"
select select "2"
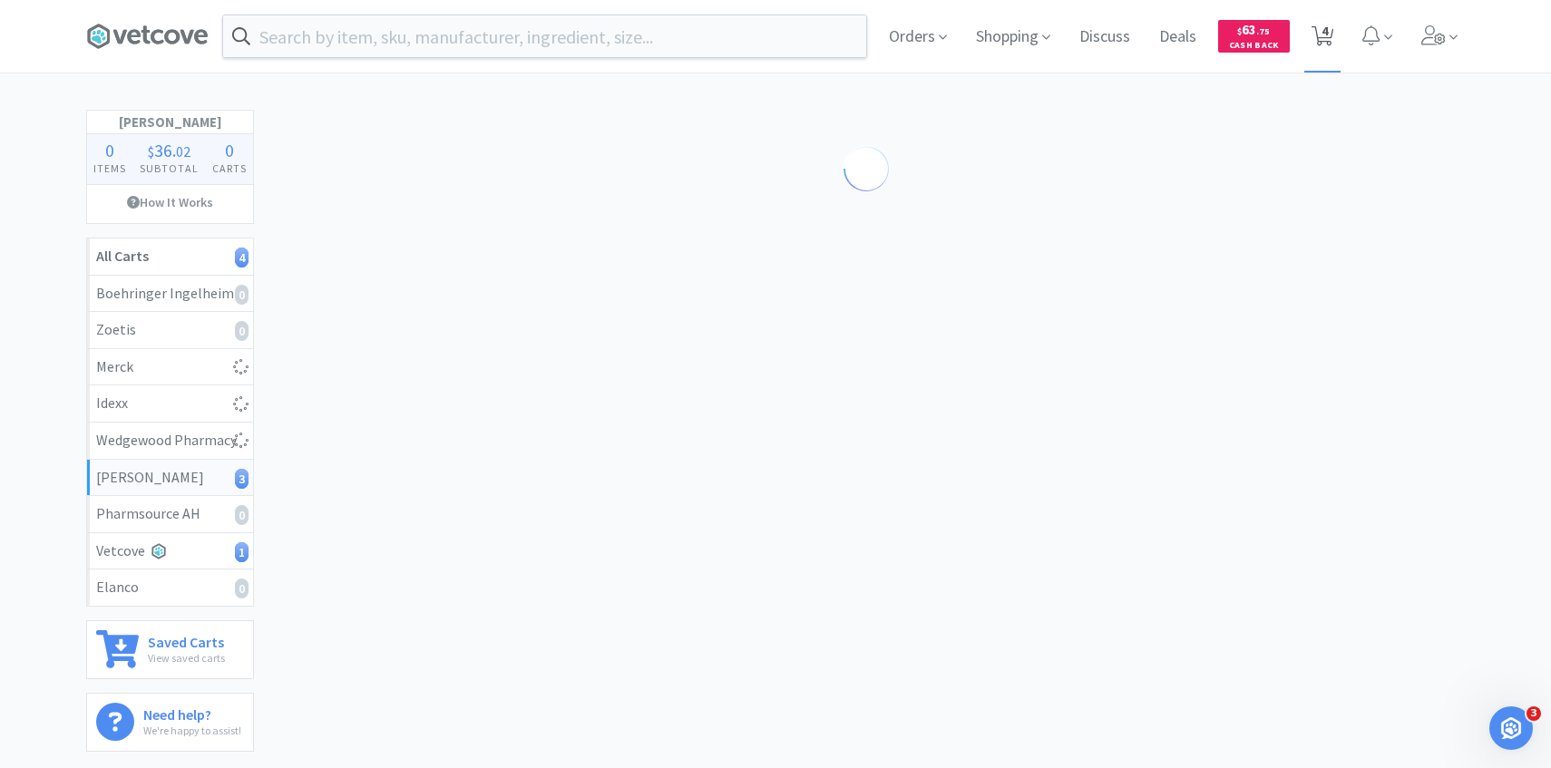
select select "1"
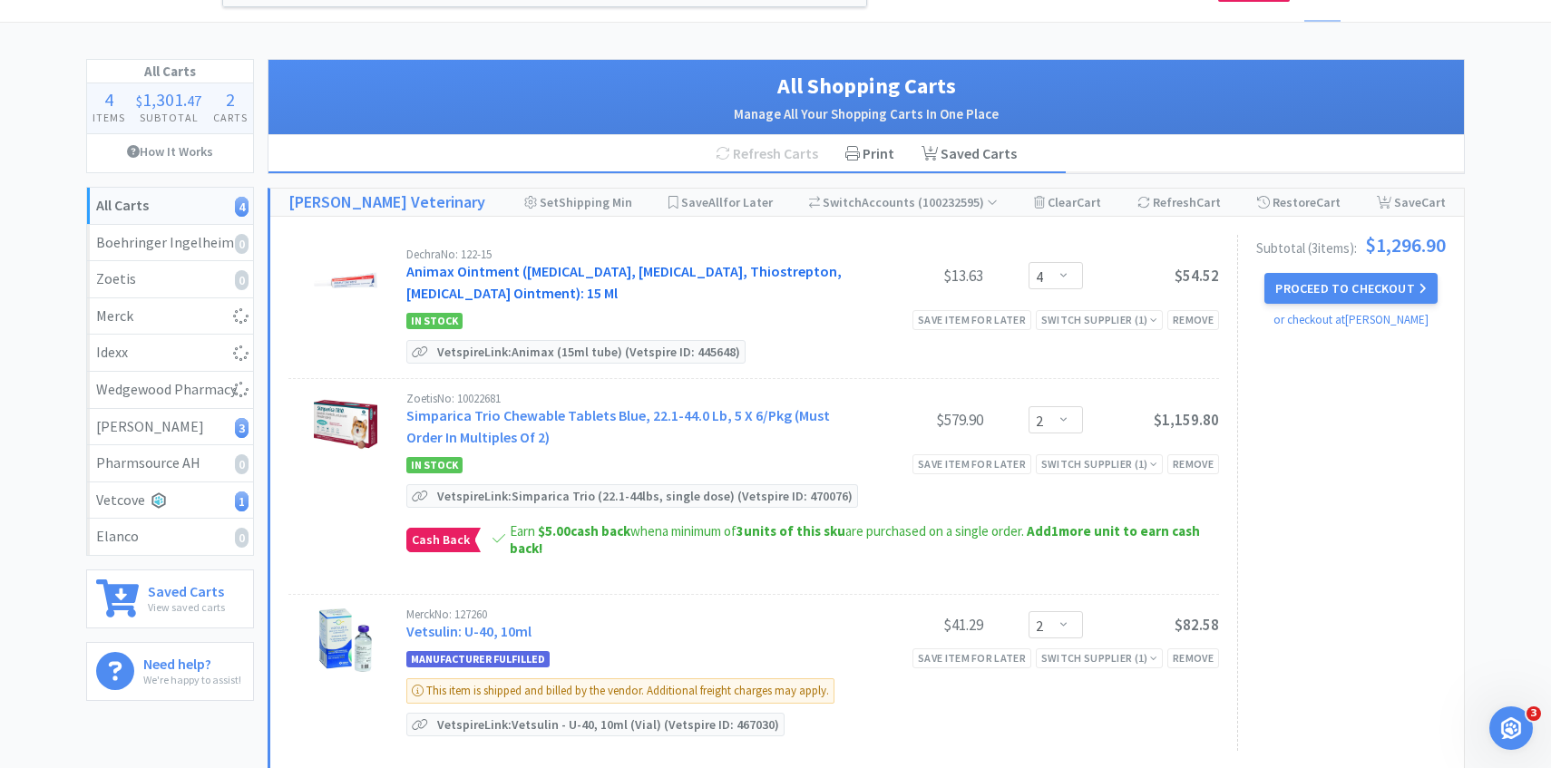
scroll to position [113, 0]
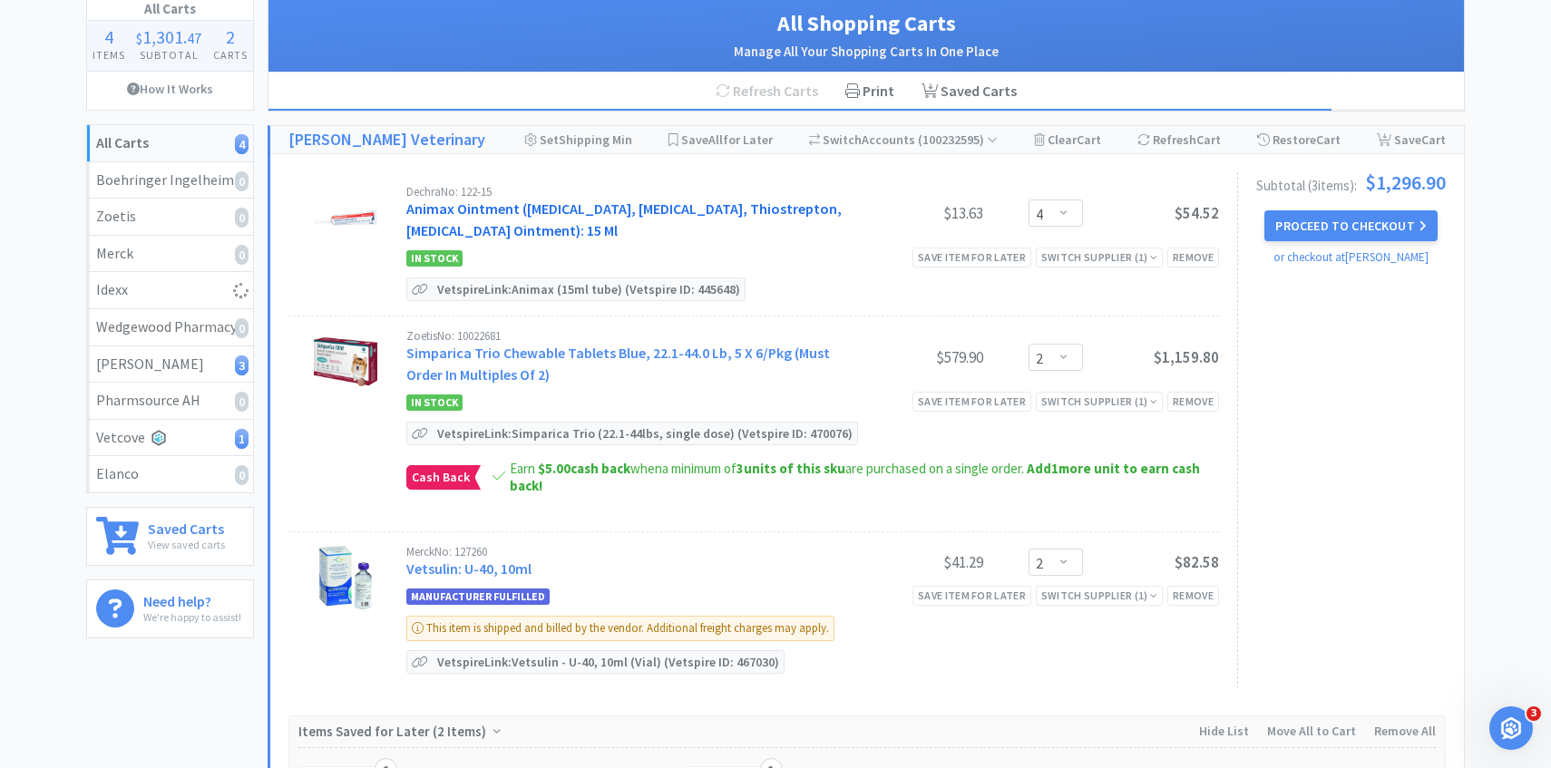
click at [626, 233] on link "Animax Ointment (Nystatin, Neomycin Sulfate, Thiostrepton, Triamcinolone Aceton…" at bounding box center [623, 220] width 435 height 40
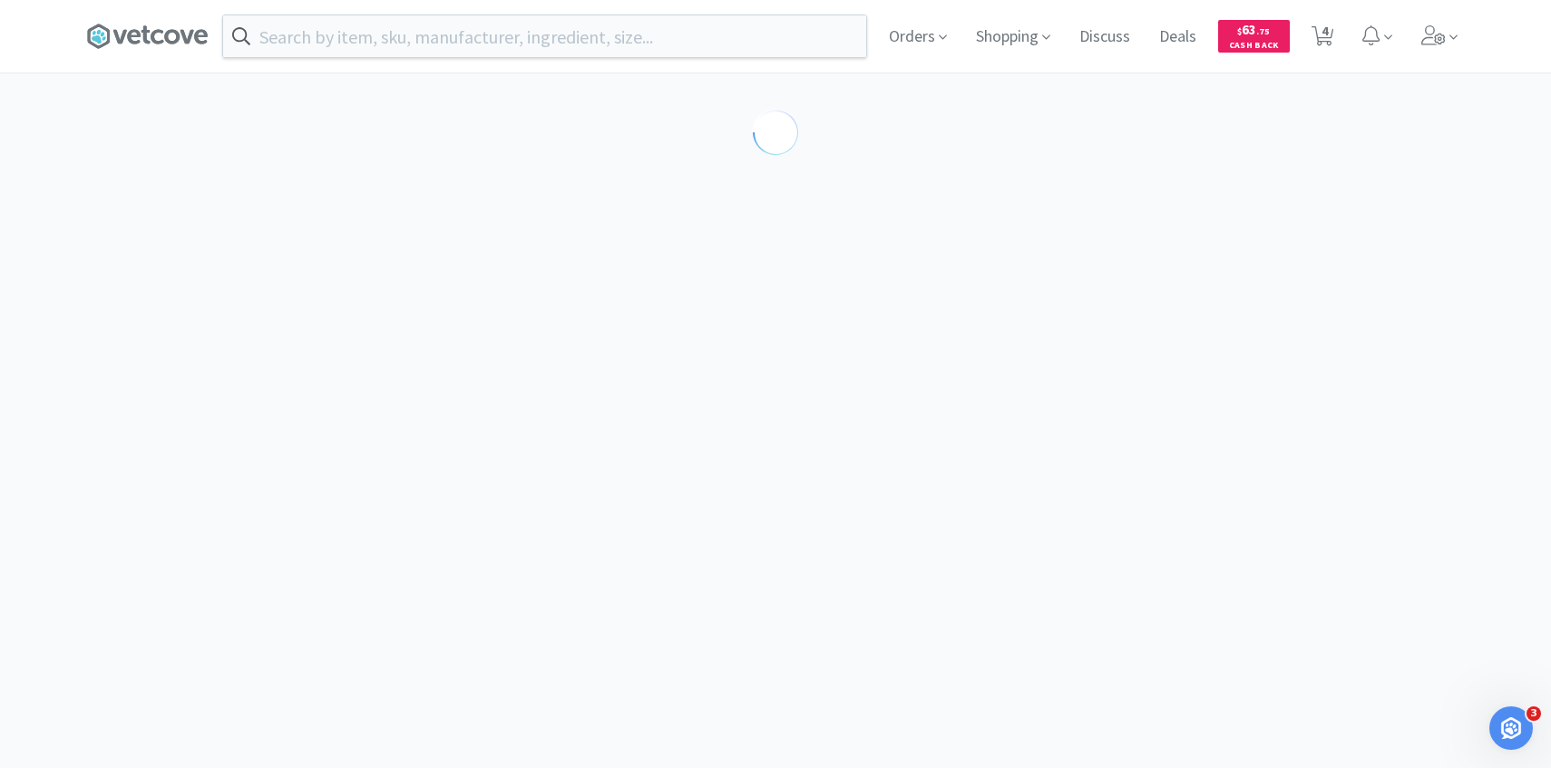
select select "143513"
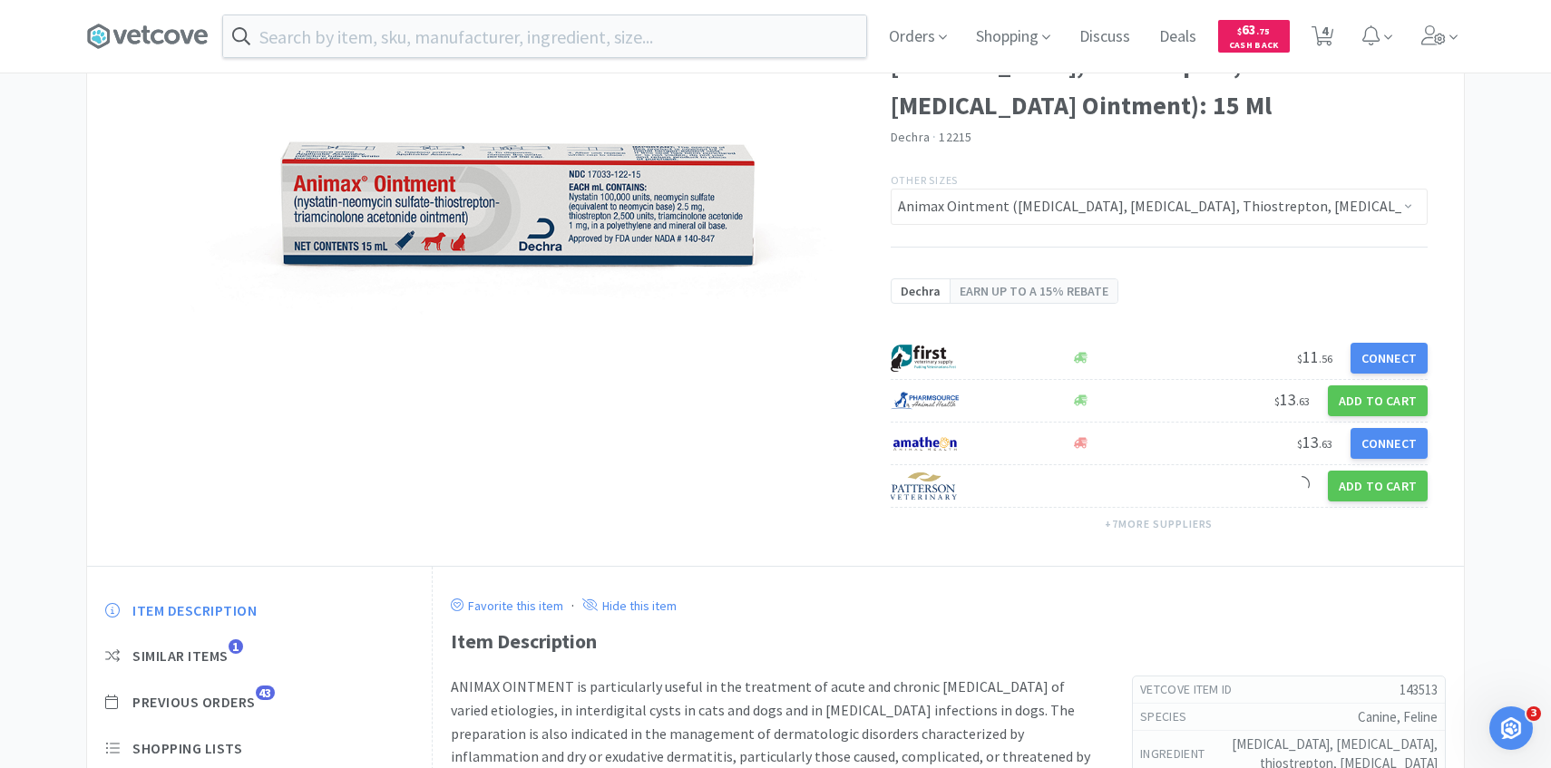
scroll to position [188, 0]
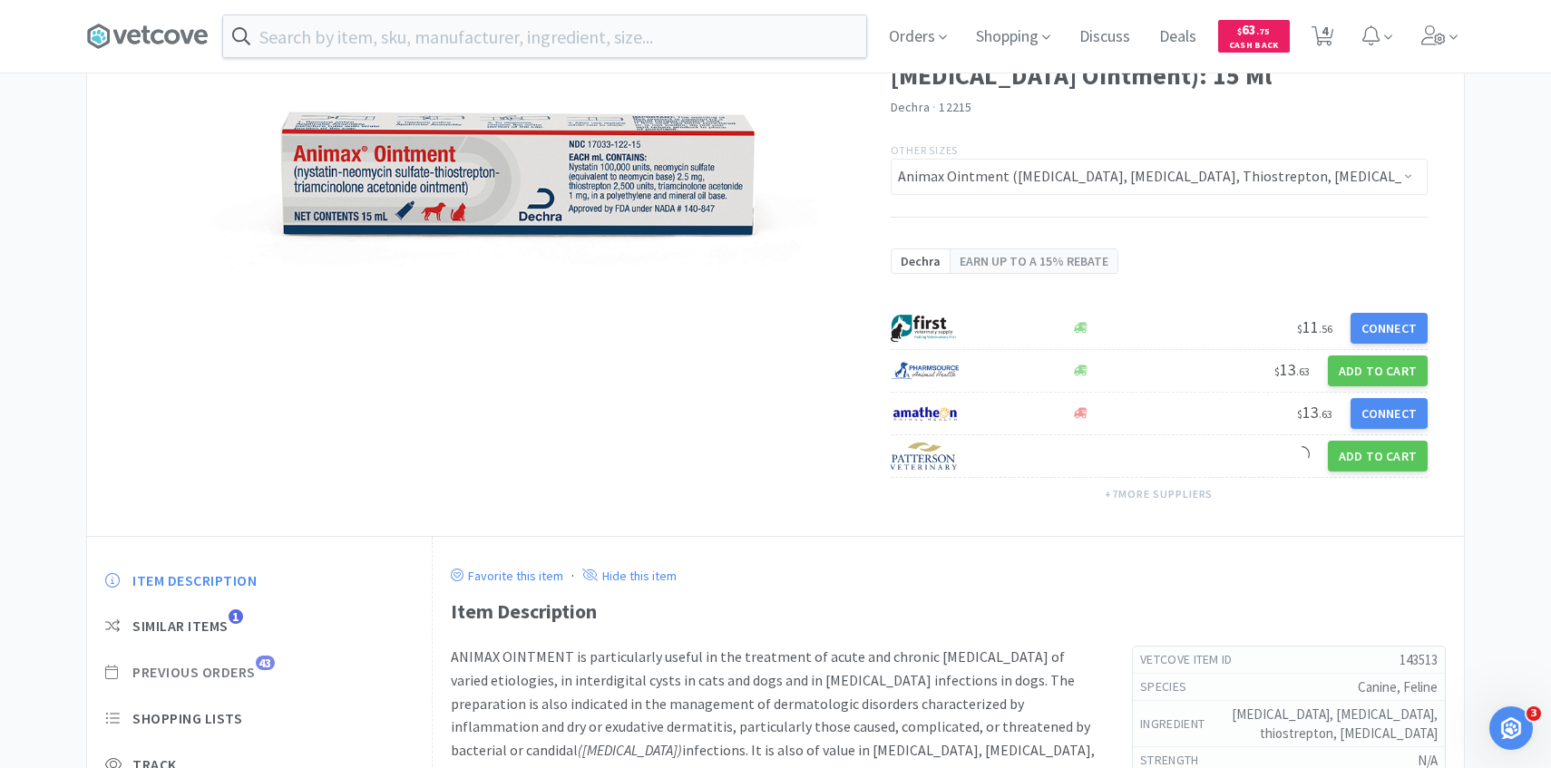
click at [249, 669] on span "Previous Orders" at bounding box center [193, 672] width 123 height 19
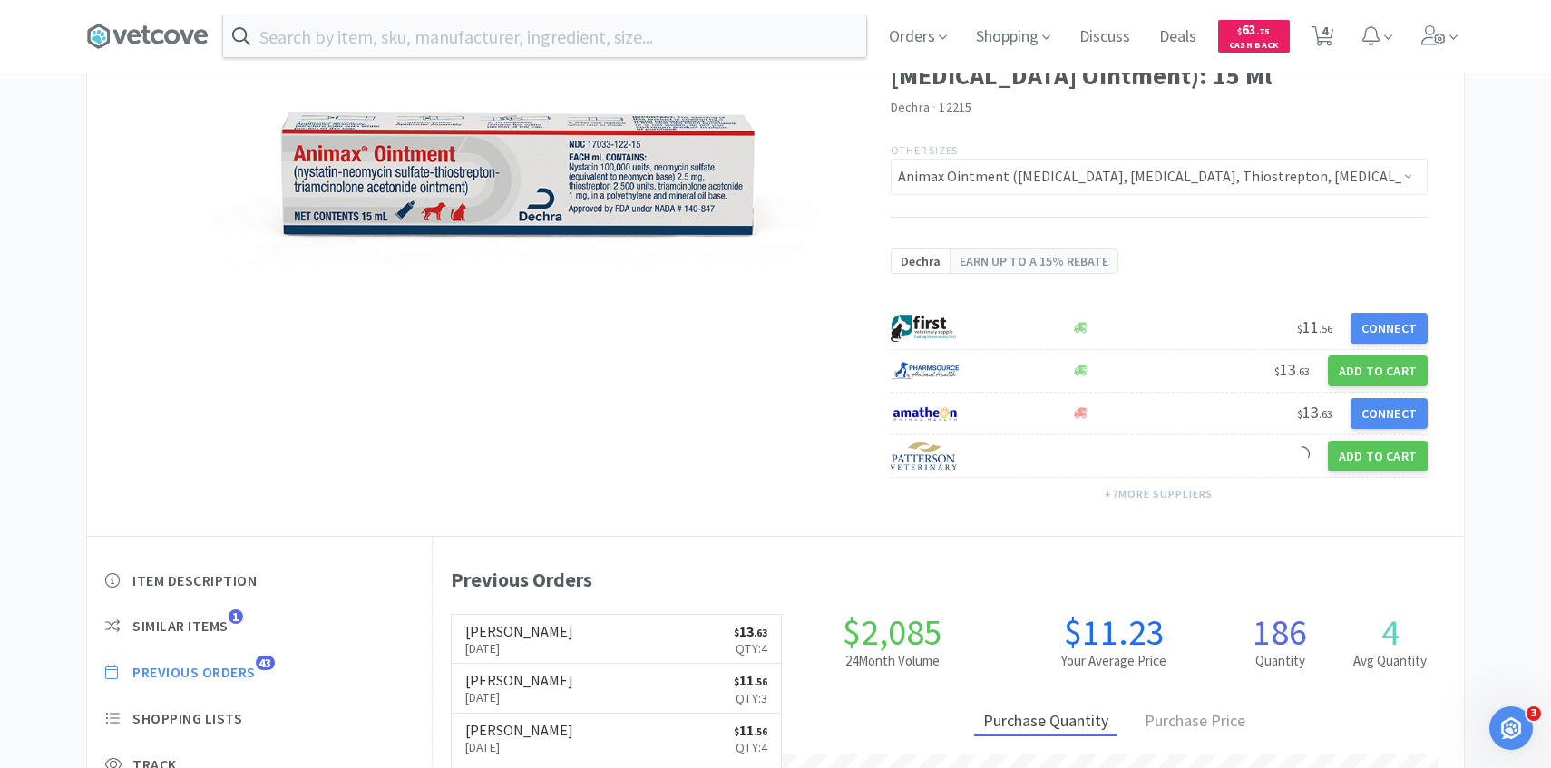
scroll to position [498, 1031]
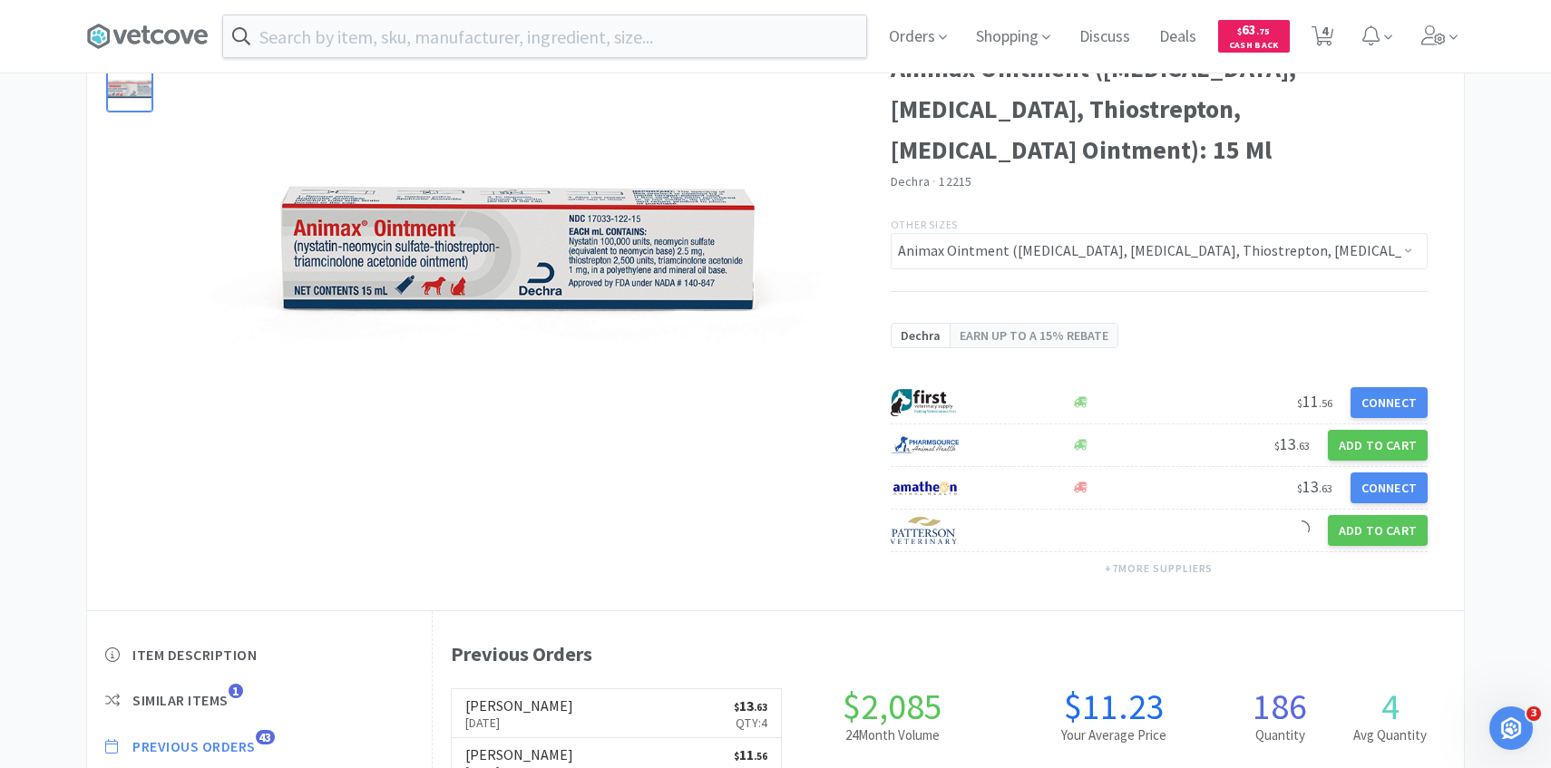
select select "4"
select select "2"
select select "1"
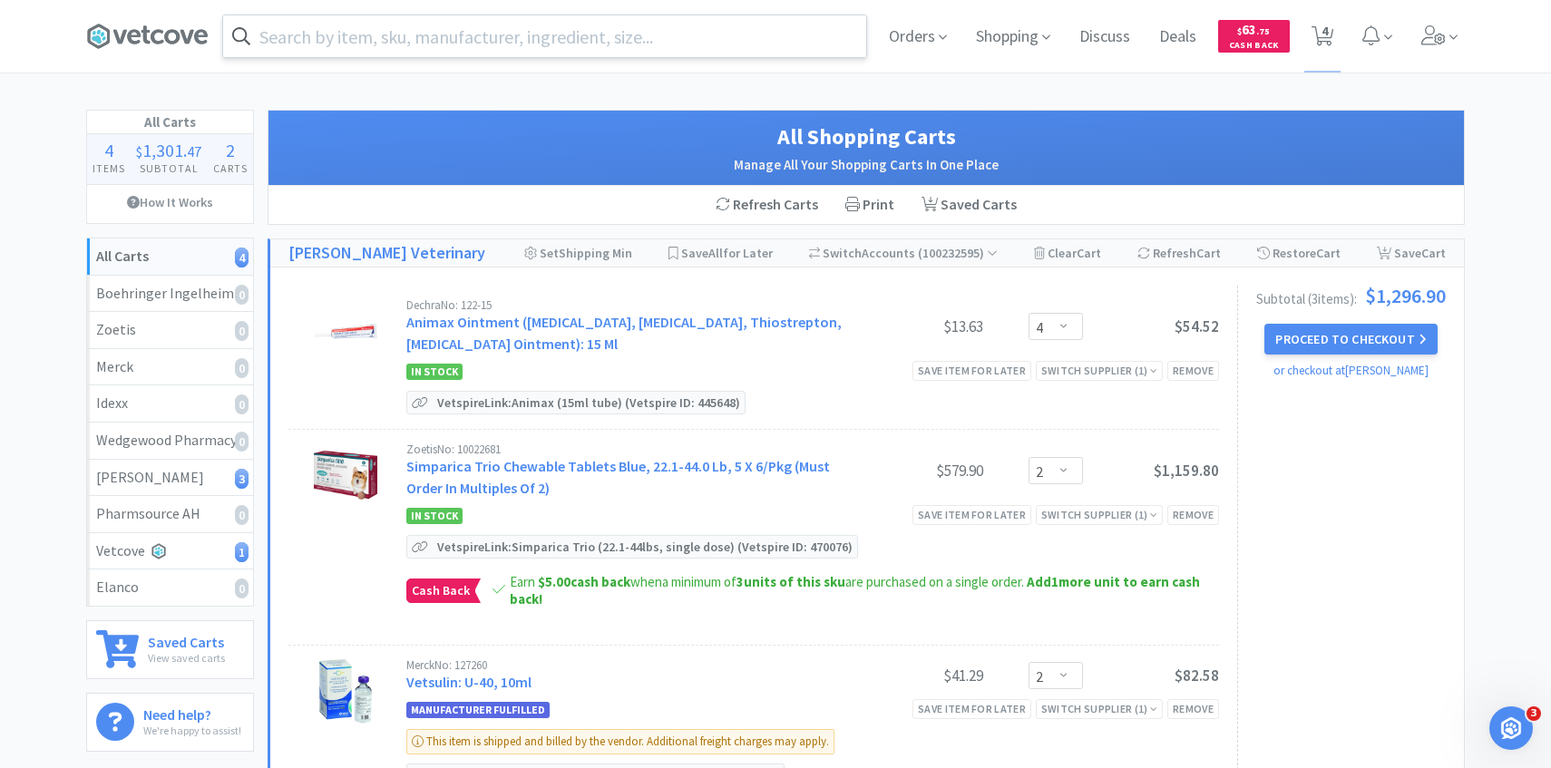
scroll to position [647, 0]
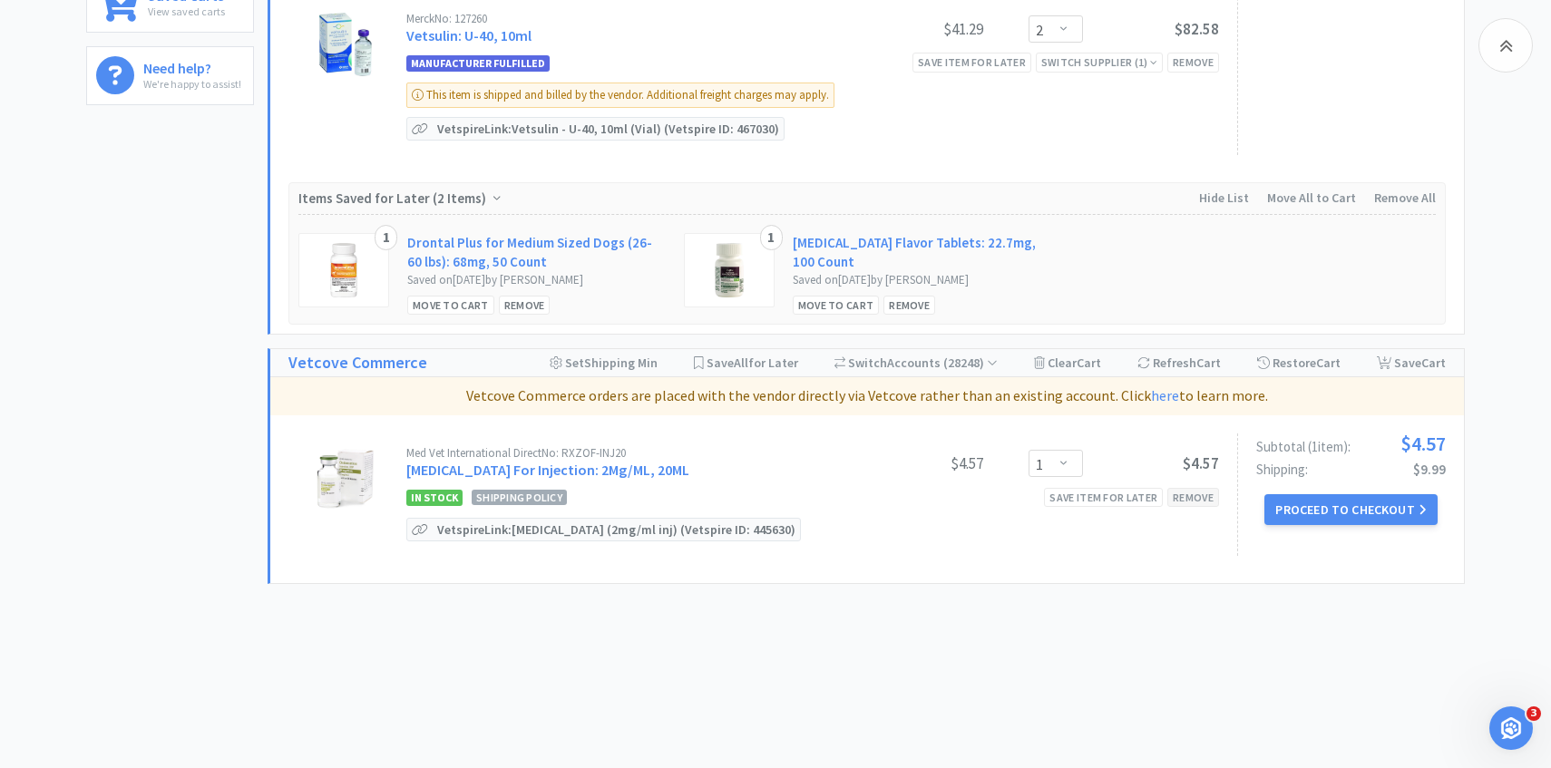
click at [1192, 490] on div "Remove" at bounding box center [1194, 497] width 52 height 19
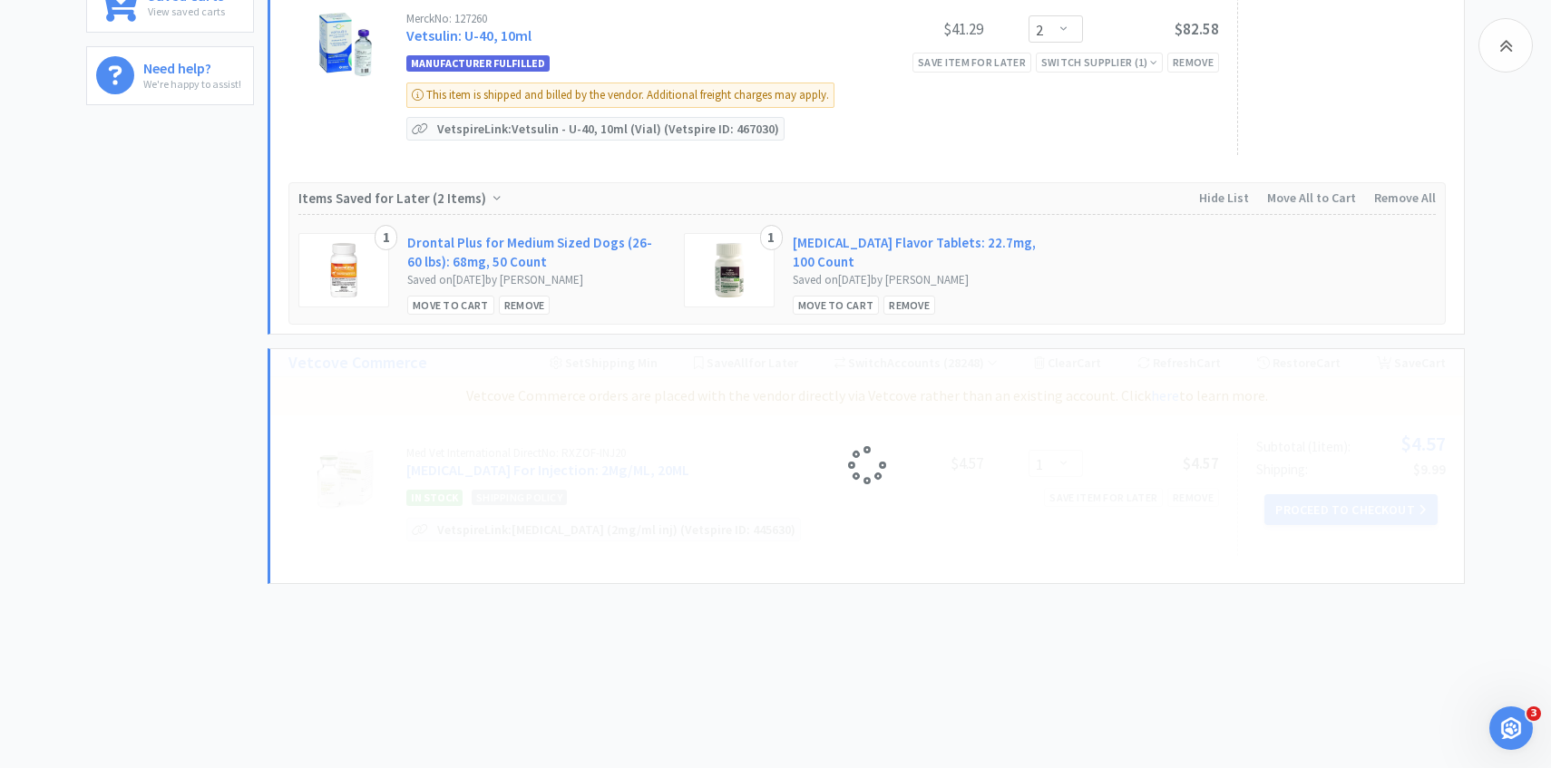
scroll to position [0, 0]
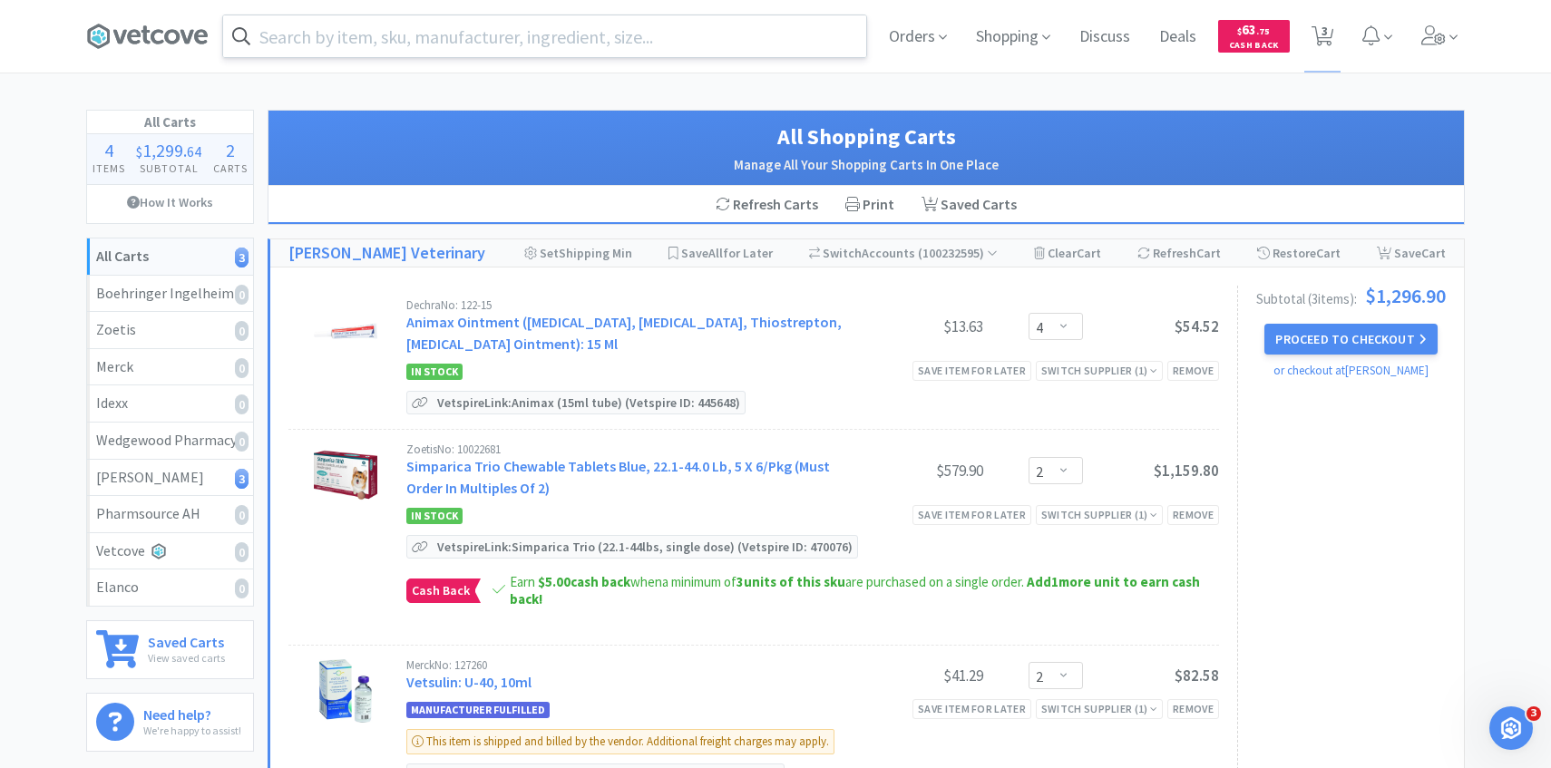
click at [601, 36] on input "text" at bounding box center [544, 36] width 643 height 42
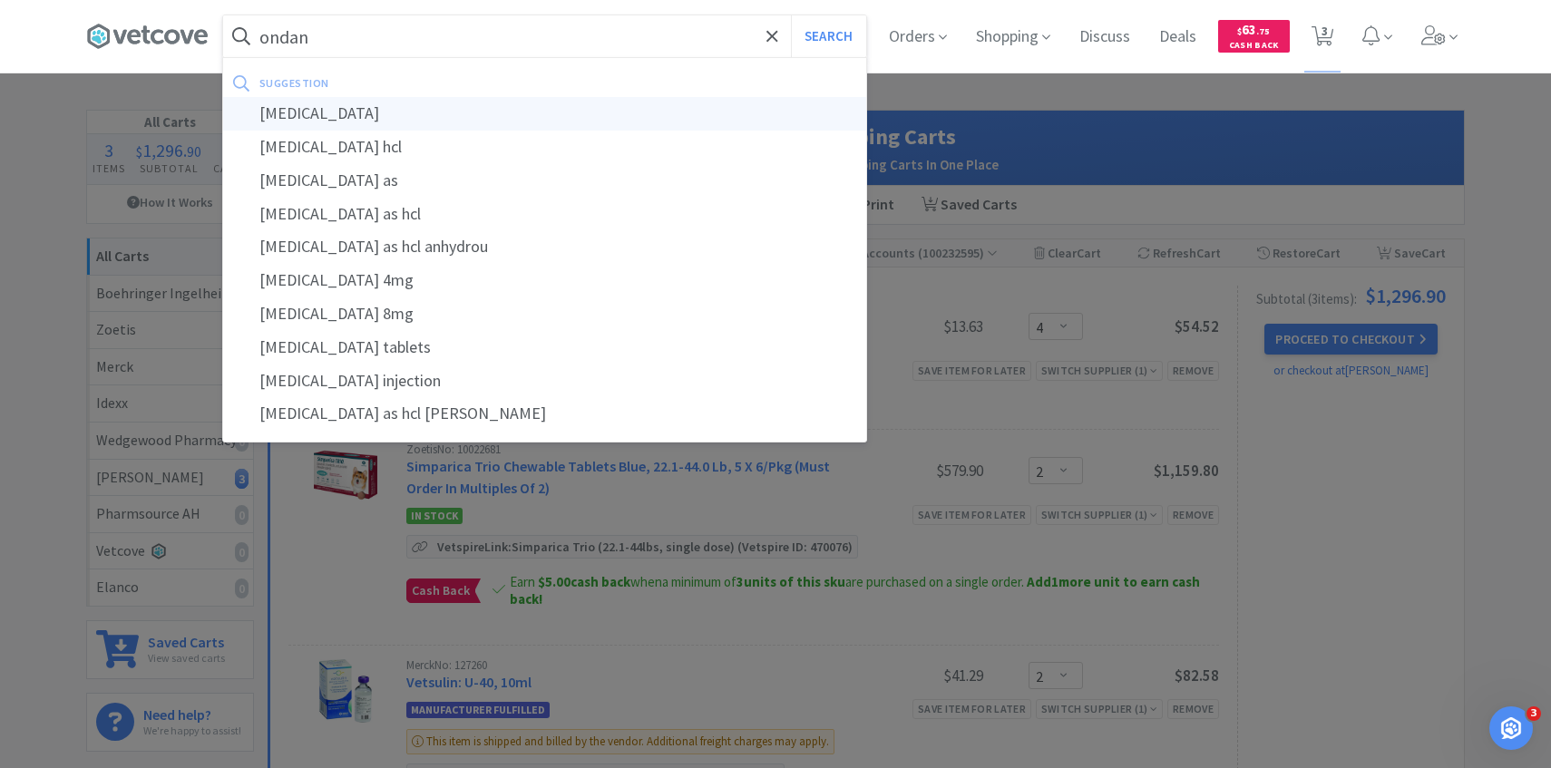
click at [546, 126] on div "ondansetron" at bounding box center [544, 114] width 643 height 34
type input "ondansetron"
select select "4"
select select "2"
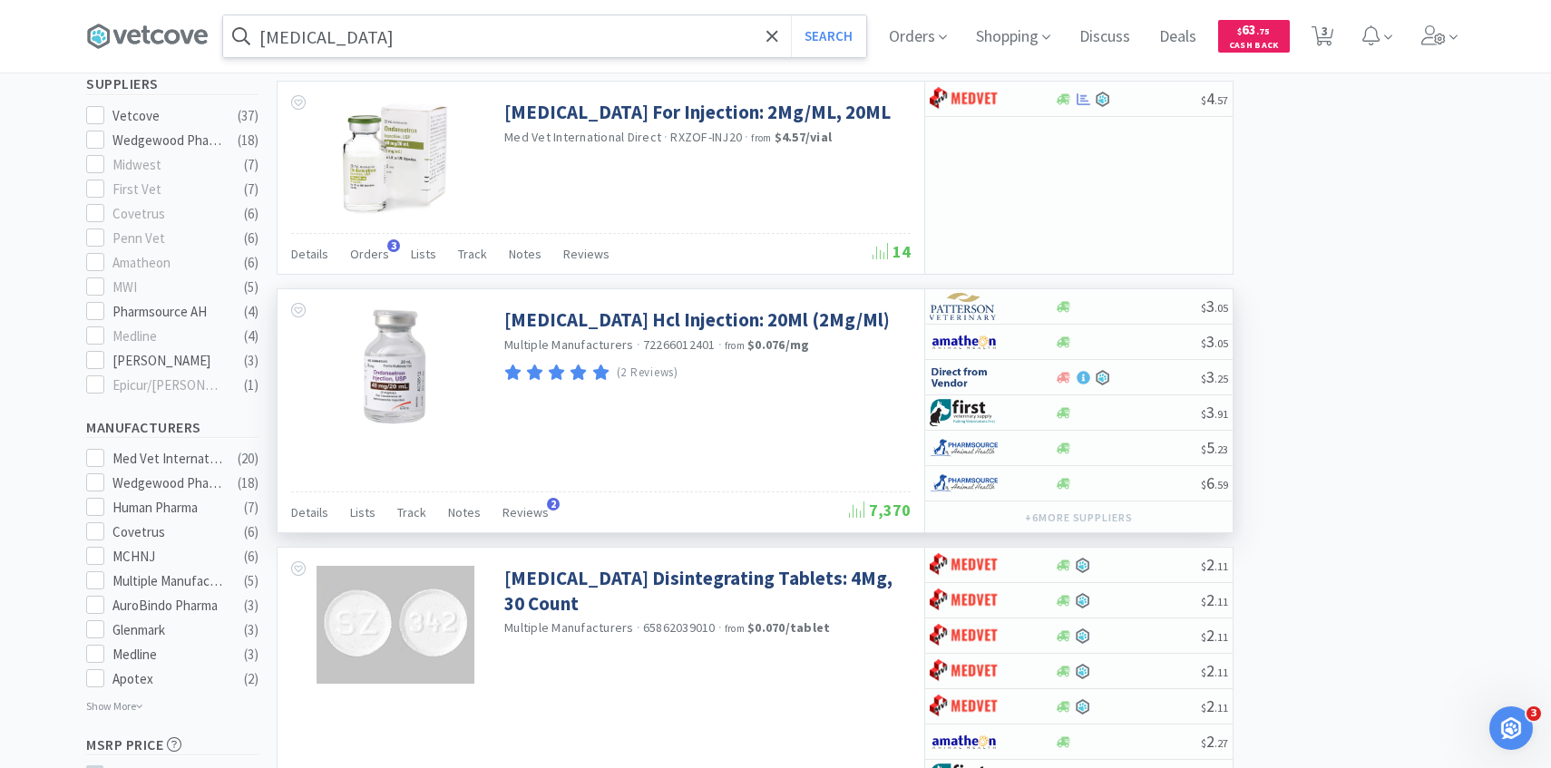
scroll to position [587, 0]
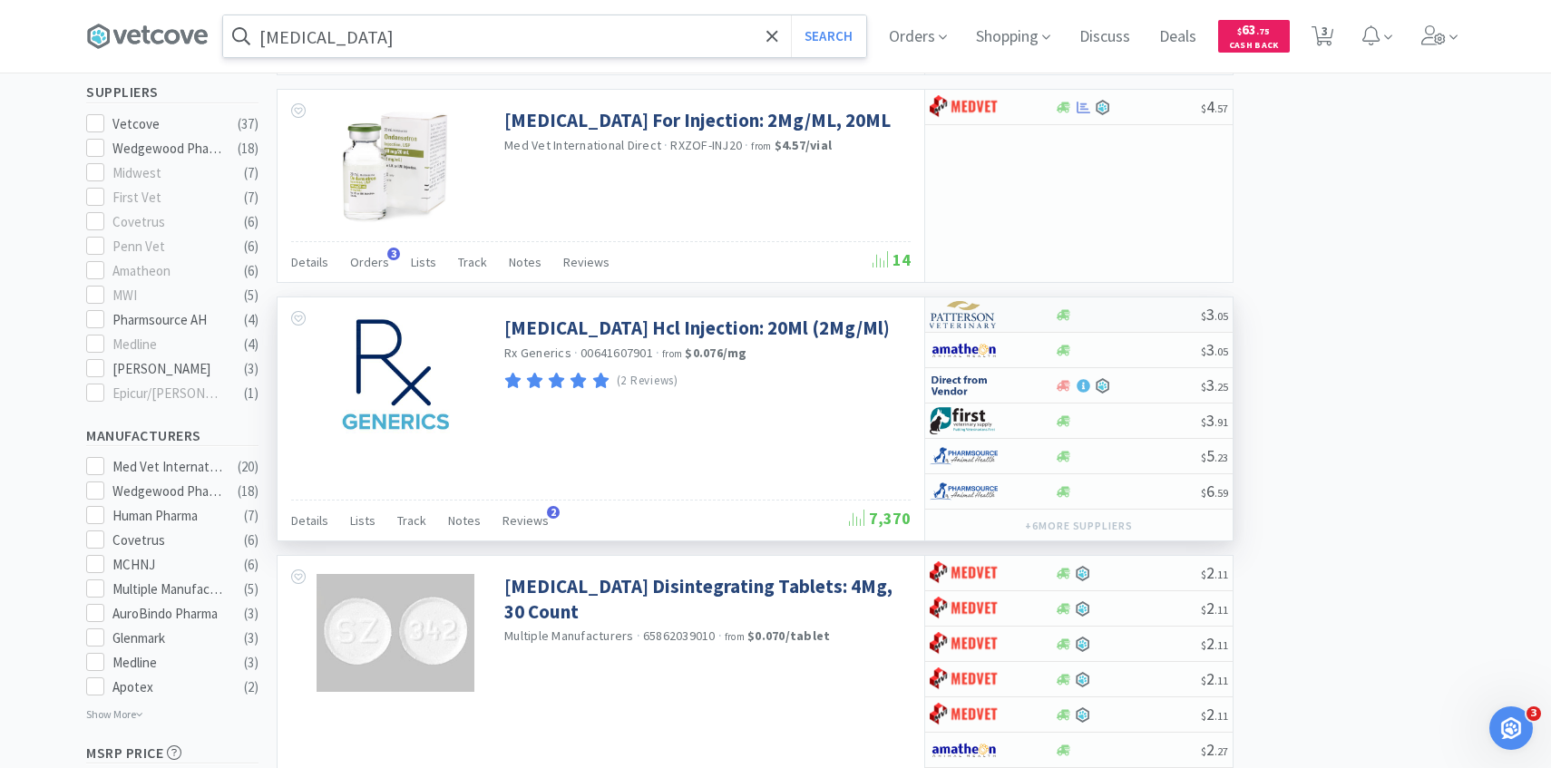
click at [991, 318] on img at bounding box center [964, 314] width 68 height 27
select select "1"
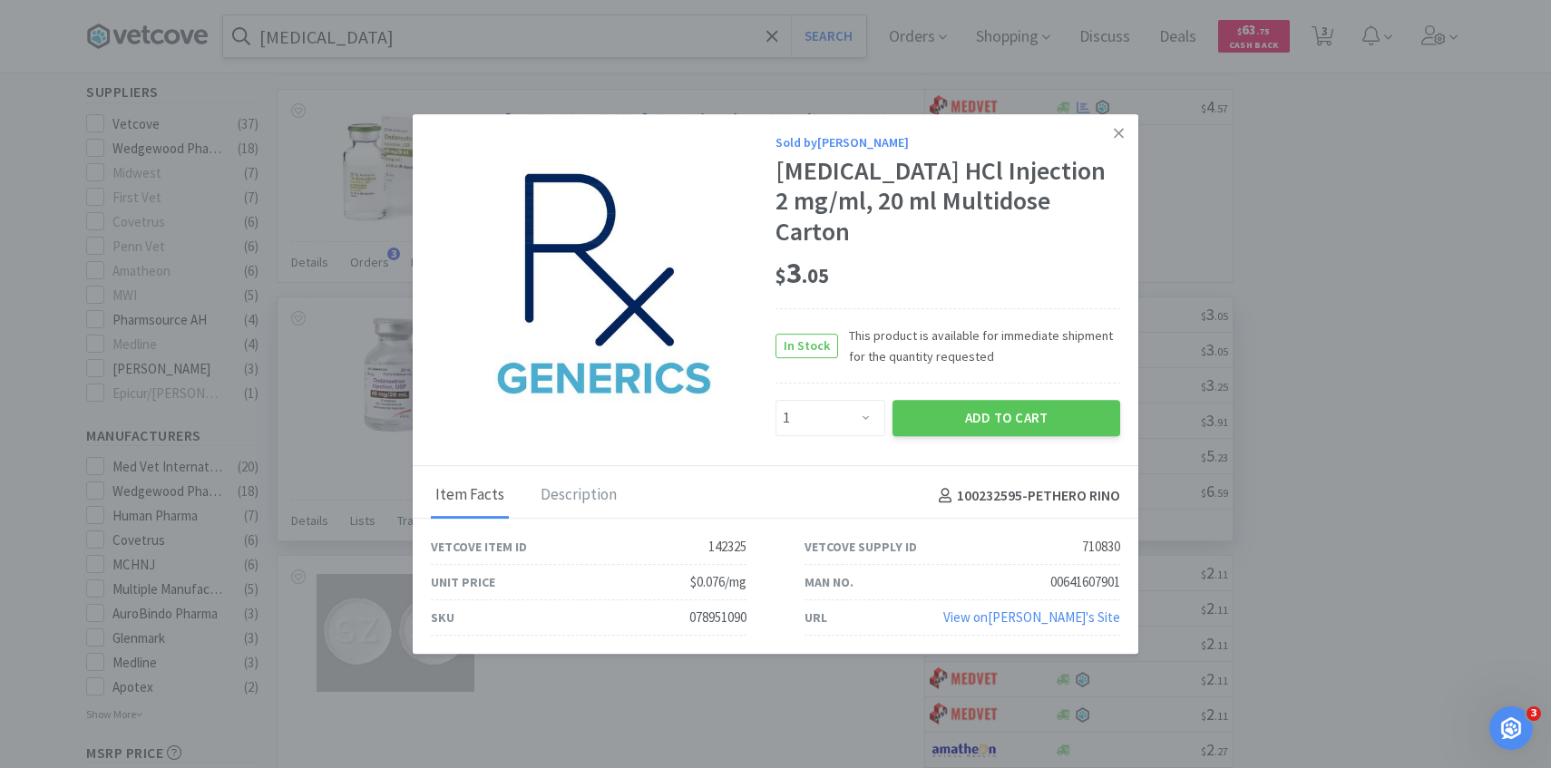
click at [974, 357] on div "In Stock This product is available for immediate shipment for the quantity requ…" at bounding box center [948, 345] width 345 height 75
click at [967, 371] on div "Sold by Patterson Ondansetron HCl Injection 2 mg/ml, 20 ml Multidose Carton $ 3…" at bounding box center [948, 284] width 345 height 305
click at [967, 400] on button "Add to Cart" at bounding box center [1007, 418] width 228 height 36
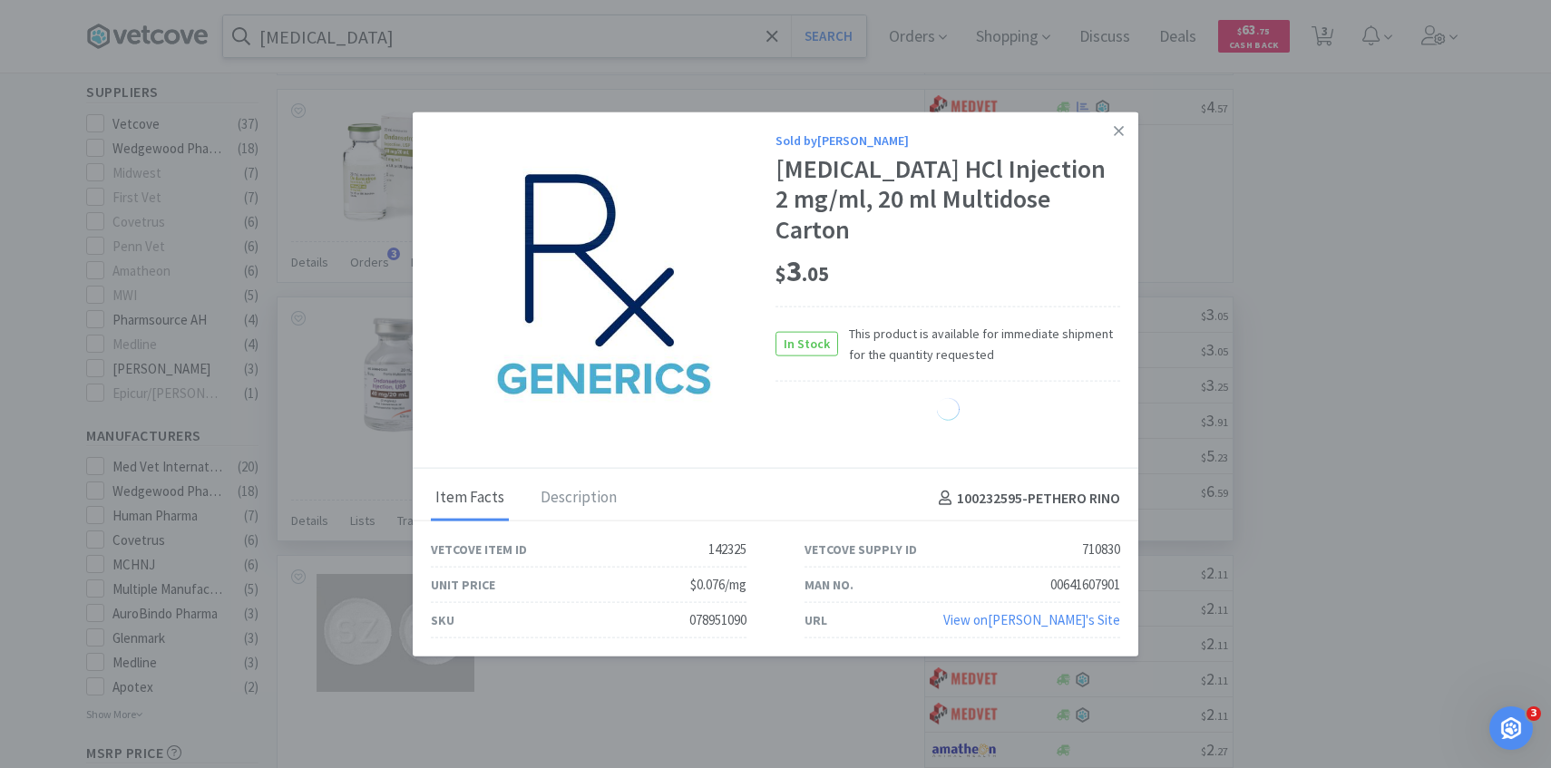
select select "1"
select select "2"
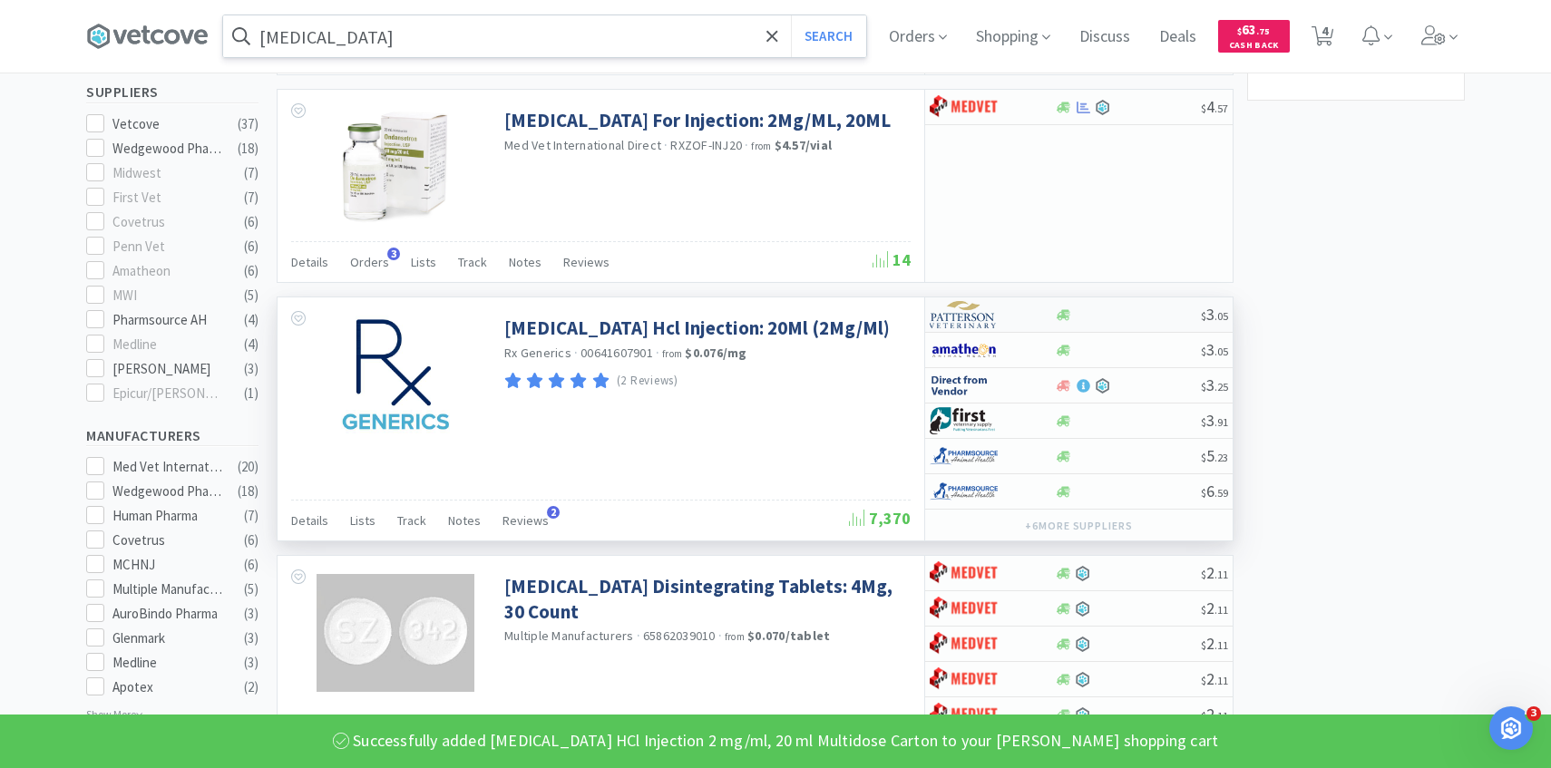
click at [992, 306] on img at bounding box center [964, 314] width 68 height 27
select select "1"
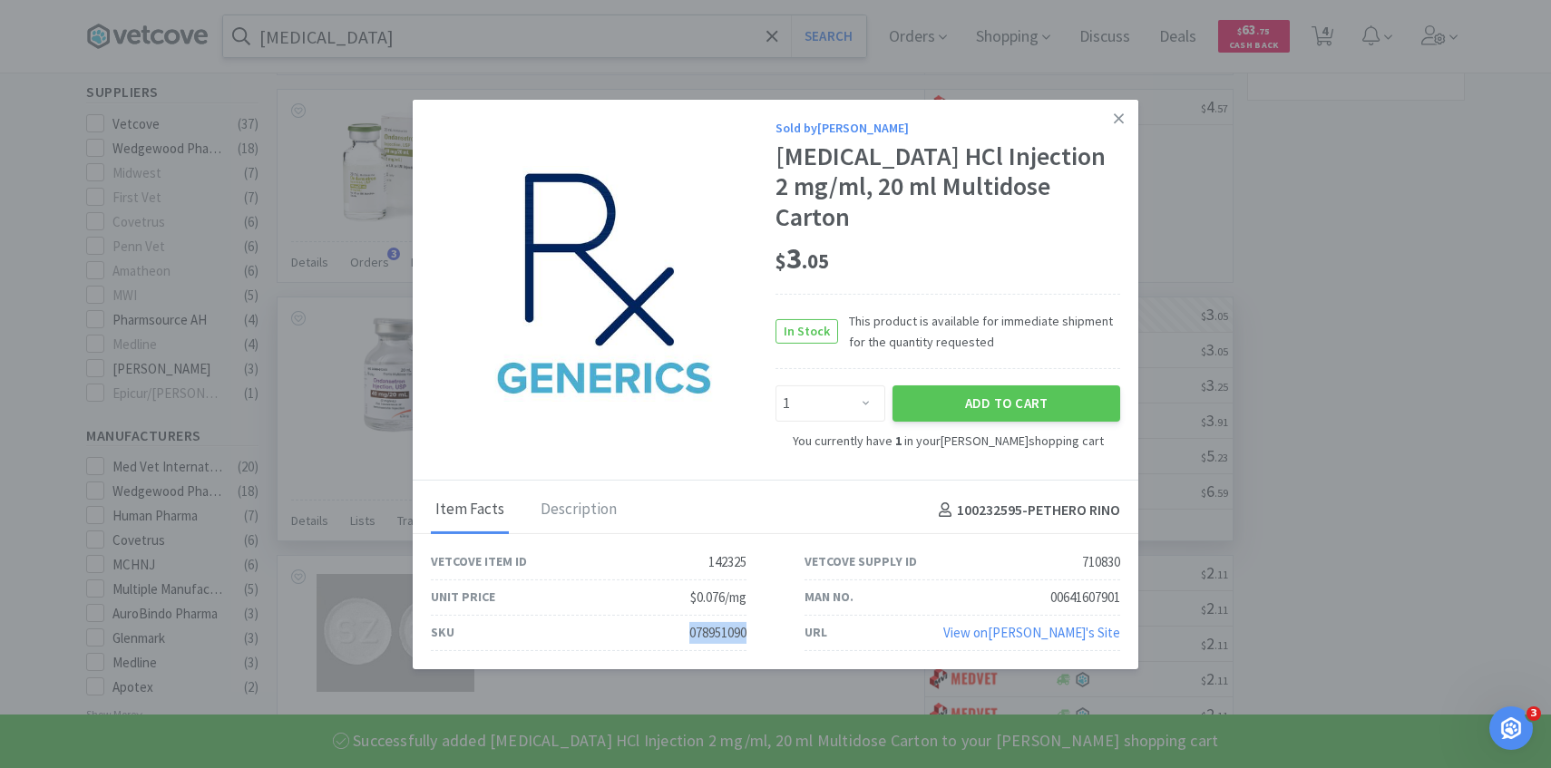
drag, startPoint x: 748, startPoint y: 622, endPoint x: 614, endPoint y: 622, distance: 134.3
click at [614, 622] on div "SKU 078951090" at bounding box center [589, 633] width 374 height 35
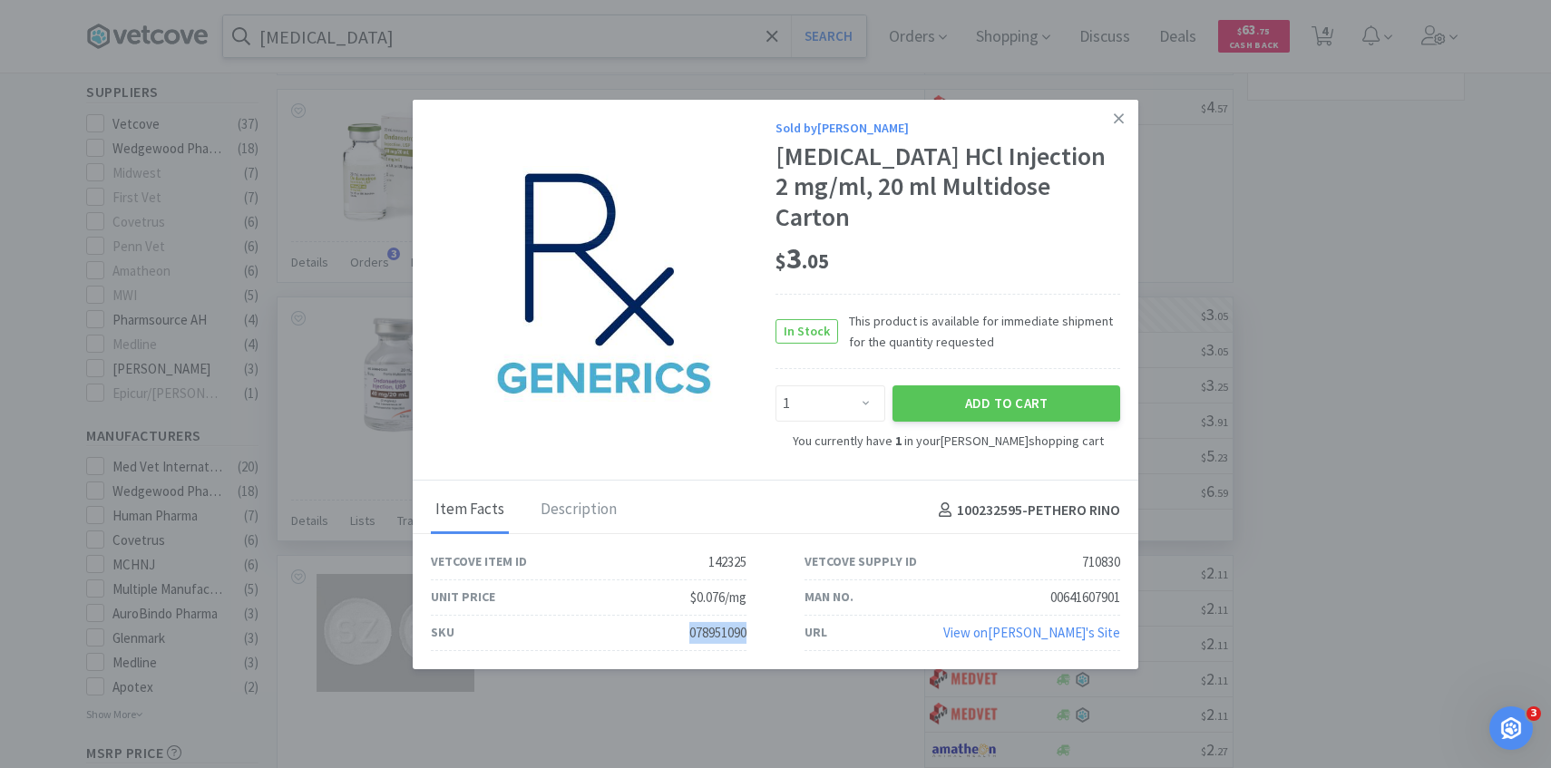
copy div "078951090"
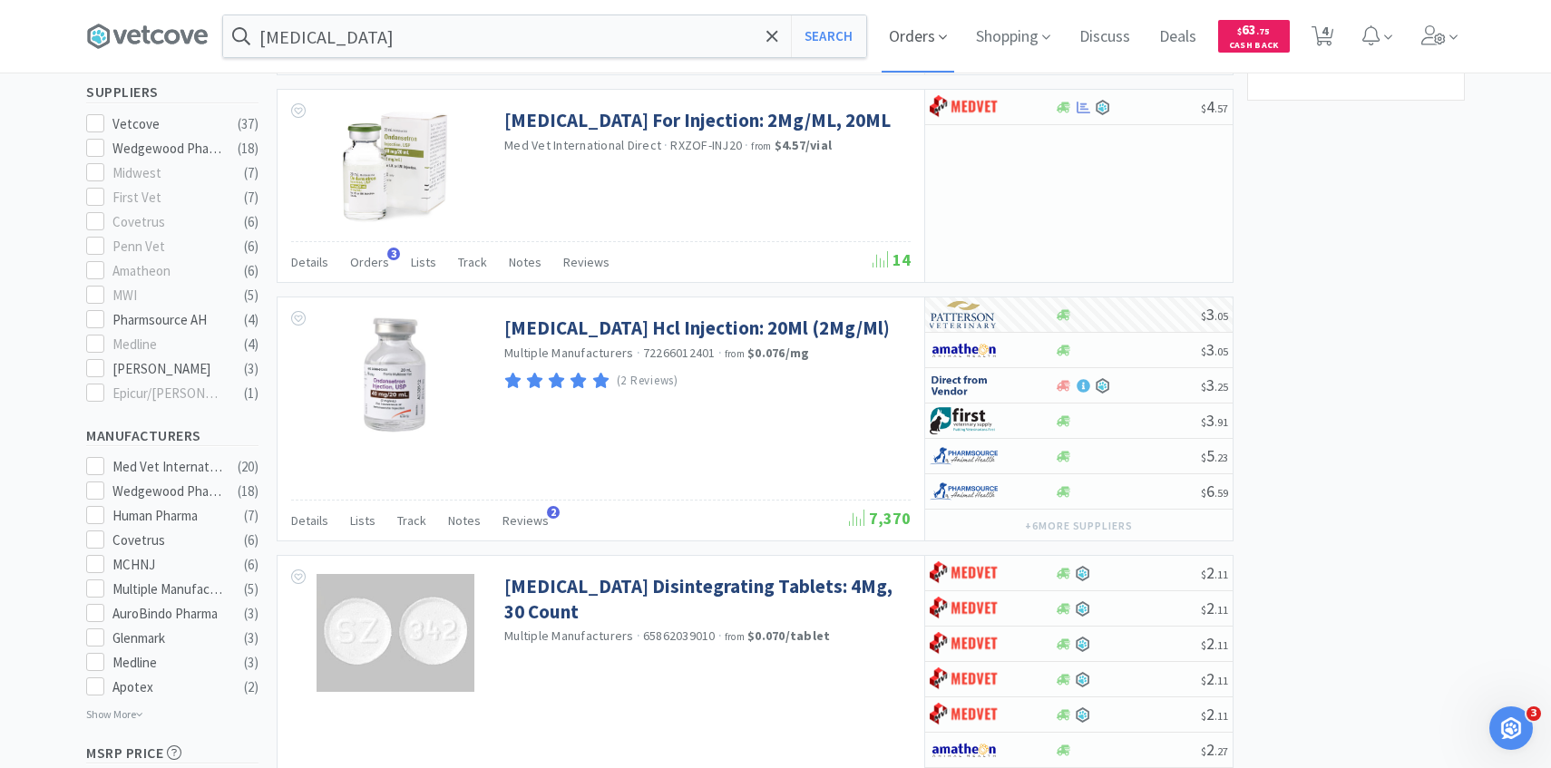
click at [941, 29] on icon at bounding box center [943, 37] width 8 height 16
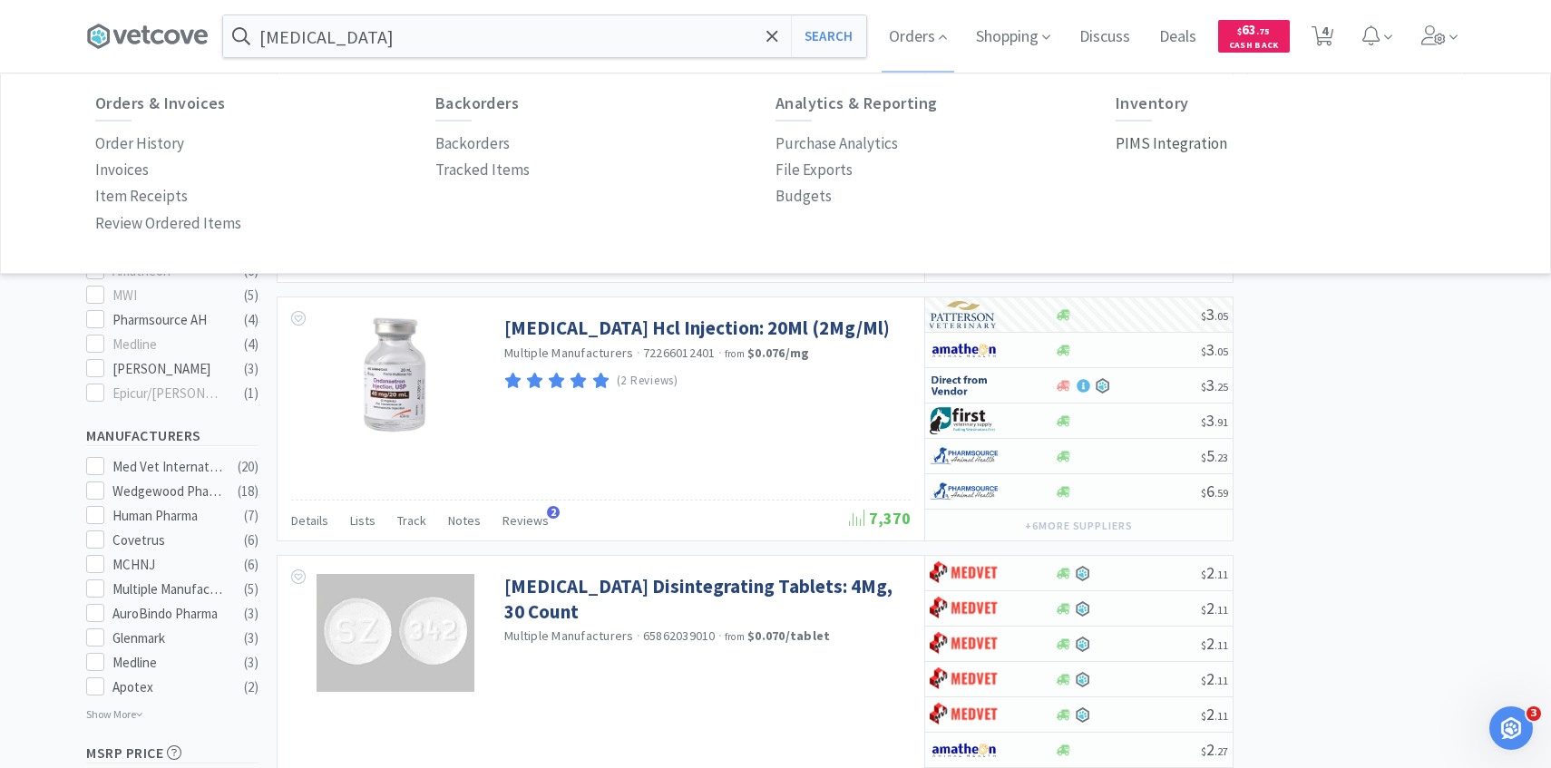
click at [1178, 134] on p "PIMS Integration" at bounding box center [1172, 144] width 112 height 24
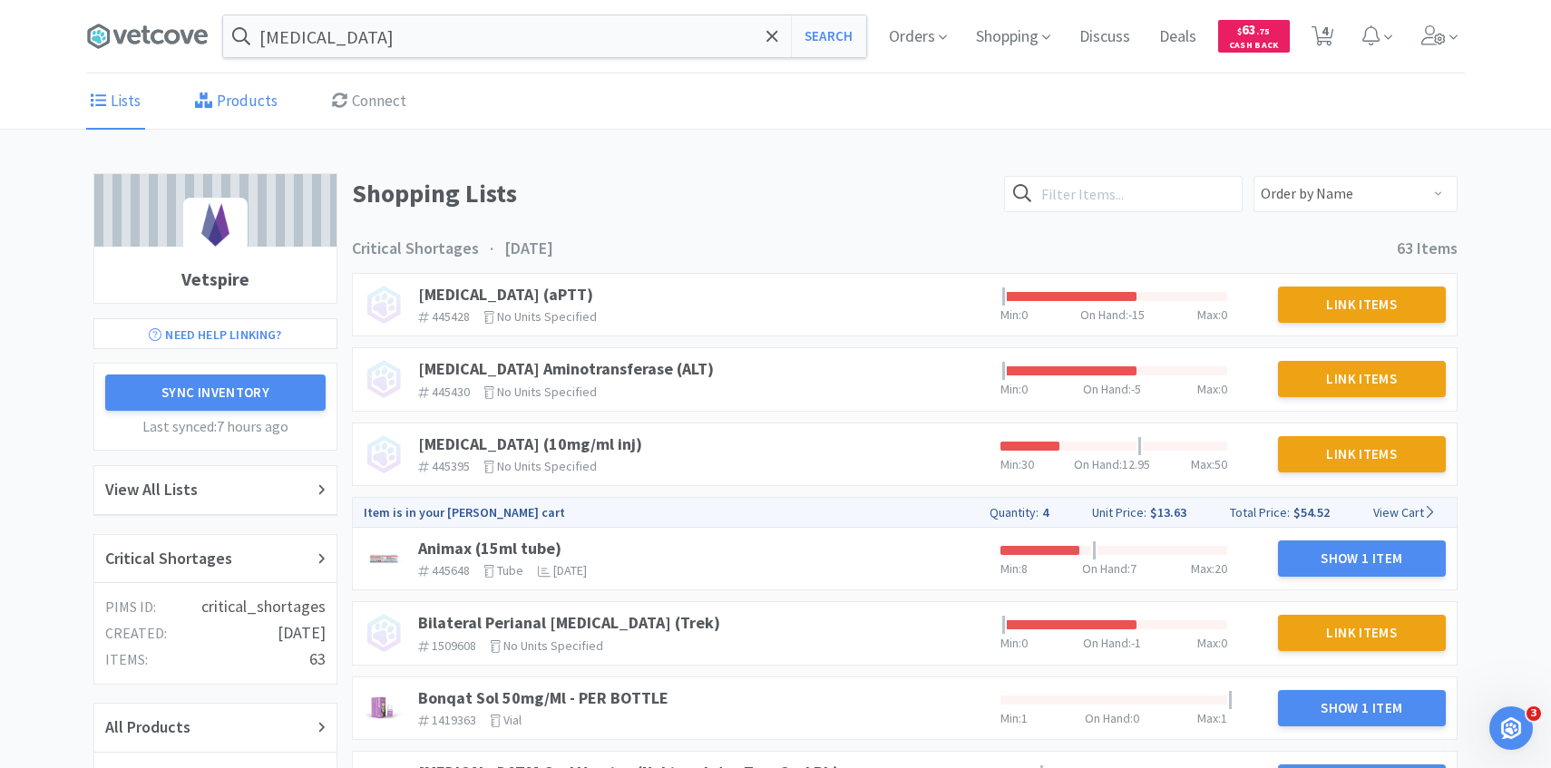
click at [235, 104] on link "Products" at bounding box center [237, 101] width 92 height 55
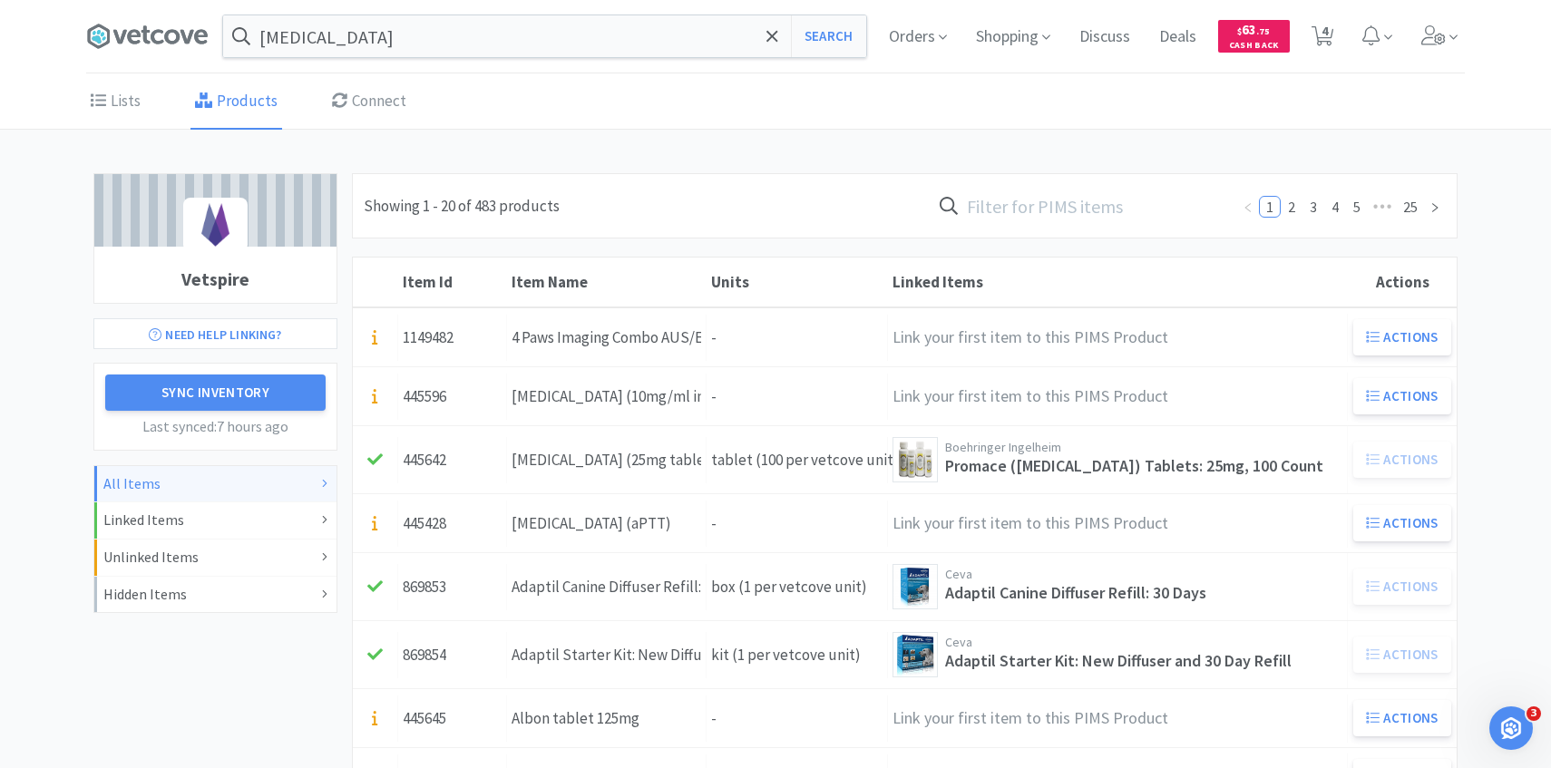
click at [1078, 211] on input "text" at bounding box center [1080, 206] width 299 height 42
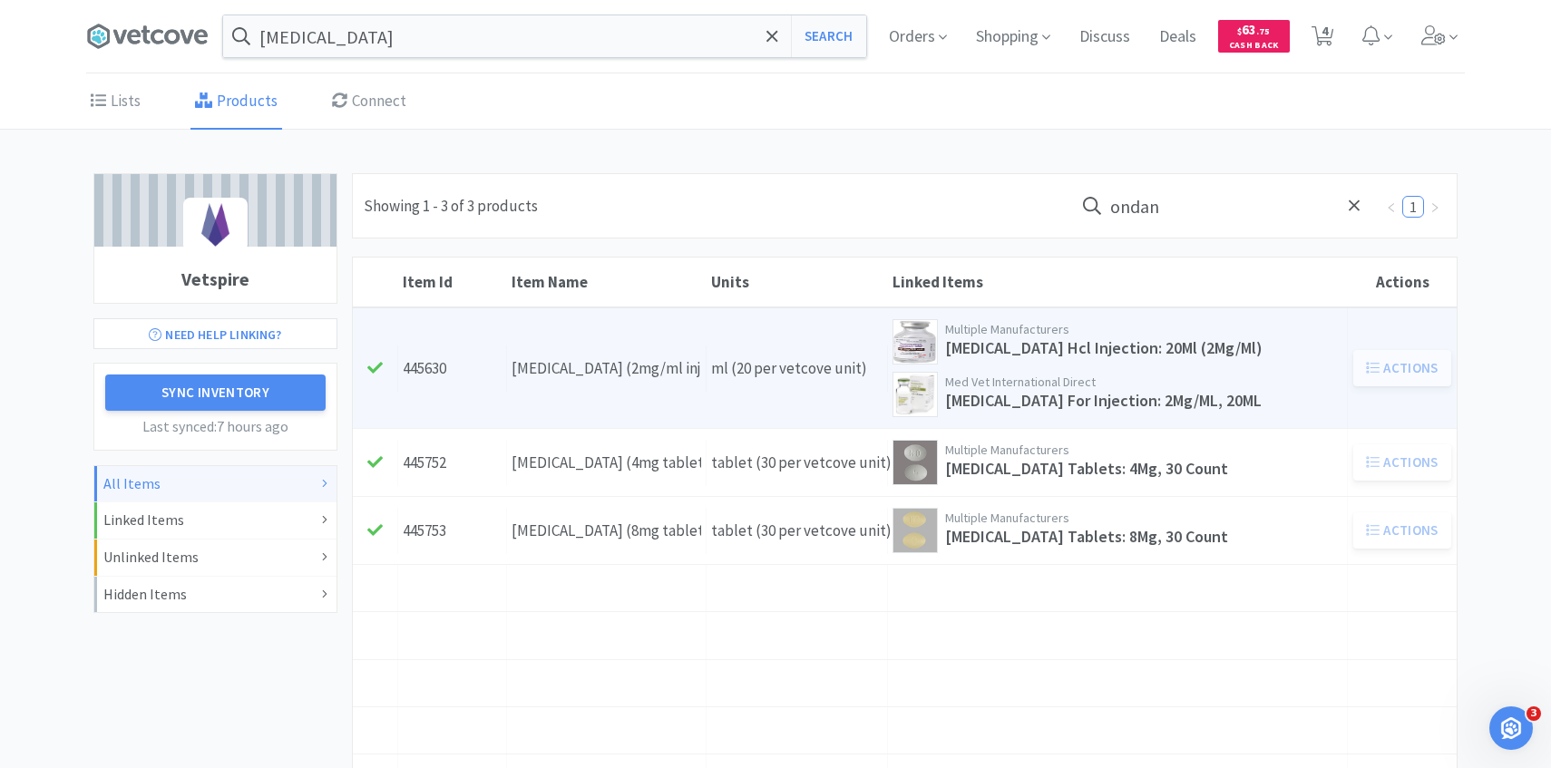
type input "ondan"
click at [703, 383] on div "Item Name Ondansetron (2mg/ml inj)" at bounding box center [607, 369] width 200 height 46
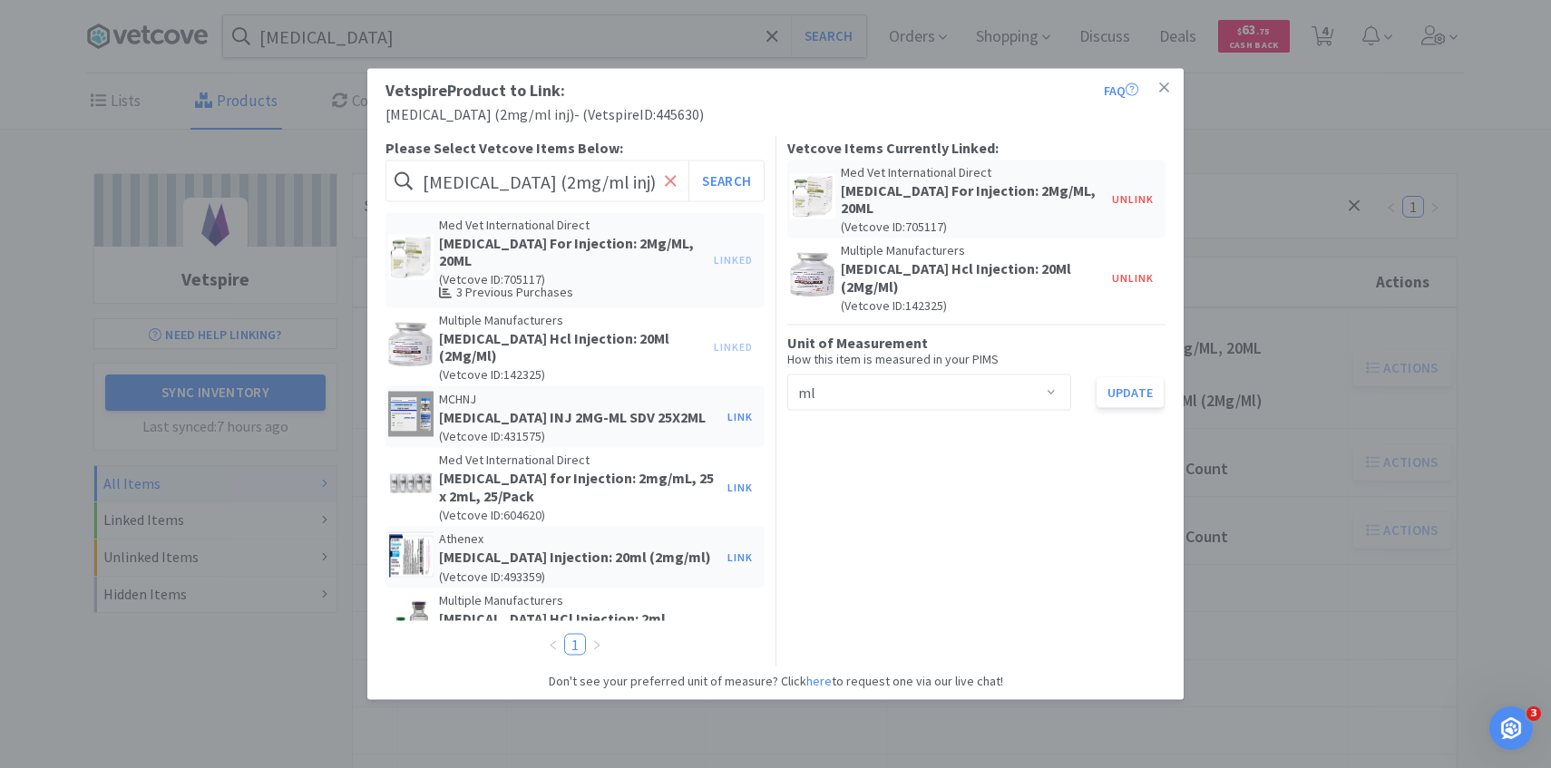
click at [670, 178] on icon at bounding box center [671, 180] width 12 height 18
paste input "078951090"
type input "078951090"
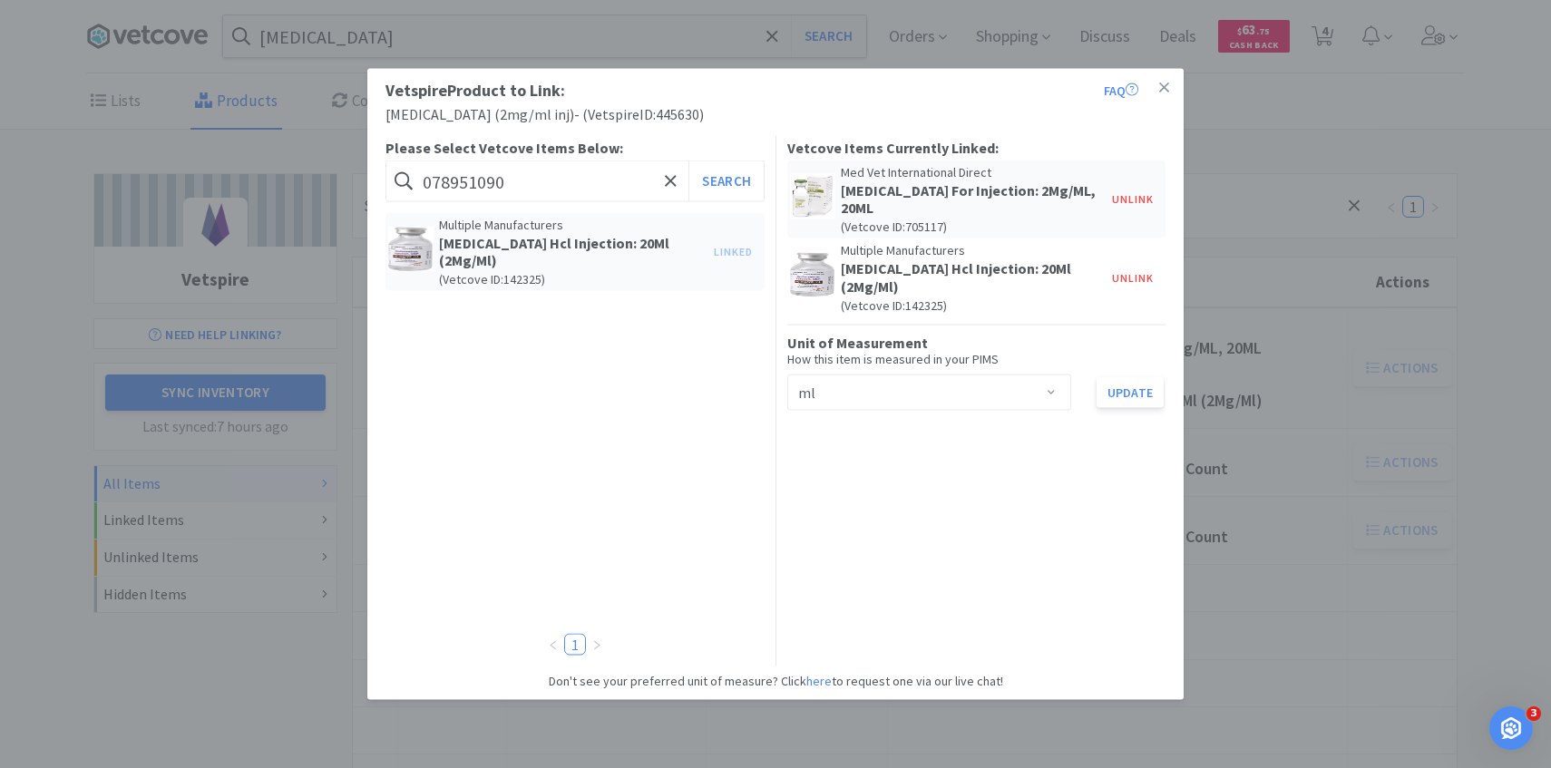
click at [1308, 267] on div "Vetspire Product to Link: FAQ Ondansetron (2mg/ml inj) - ( Vetspire ID: 445630 …" at bounding box center [775, 384] width 1551 height 768
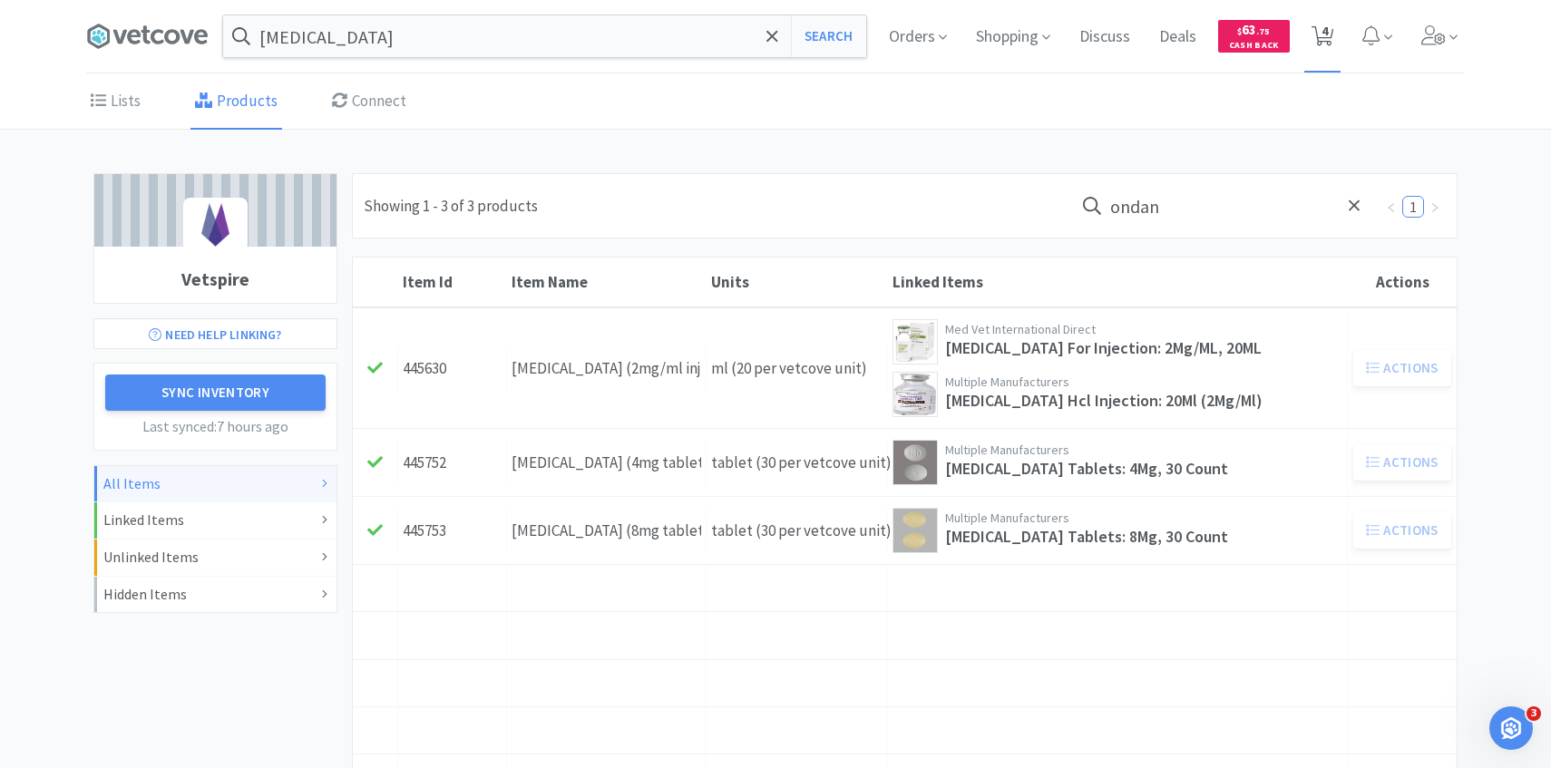
click at [1315, 36] on icon at bounding box center [1323, 36] width 23 height 20
select select "4"
select select "1"
select select "2"
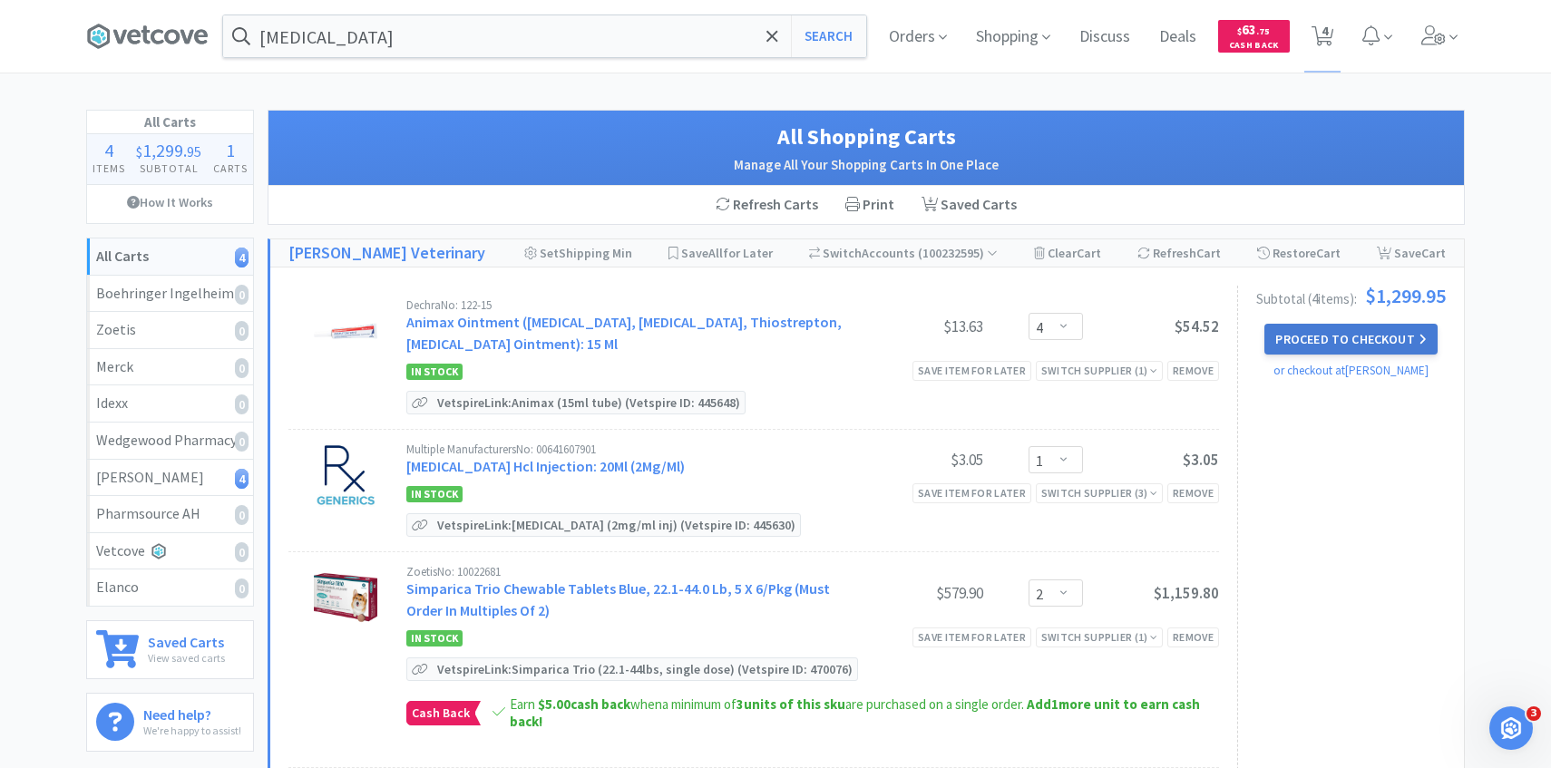
click at [1325, 329] on button "Proceed to Checkout" at bounding box center [1351, 339] width 172 height 31
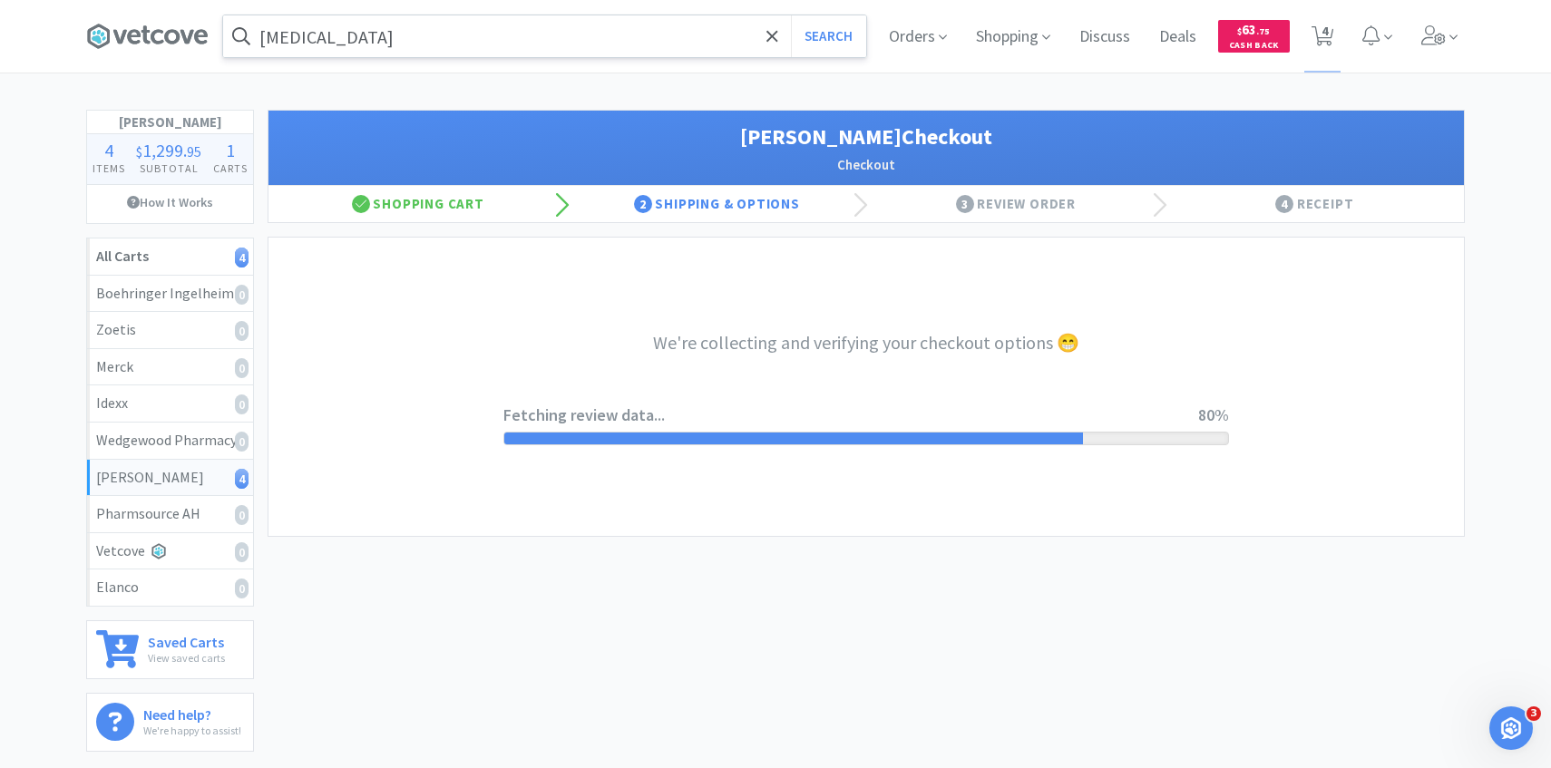
select select "1"
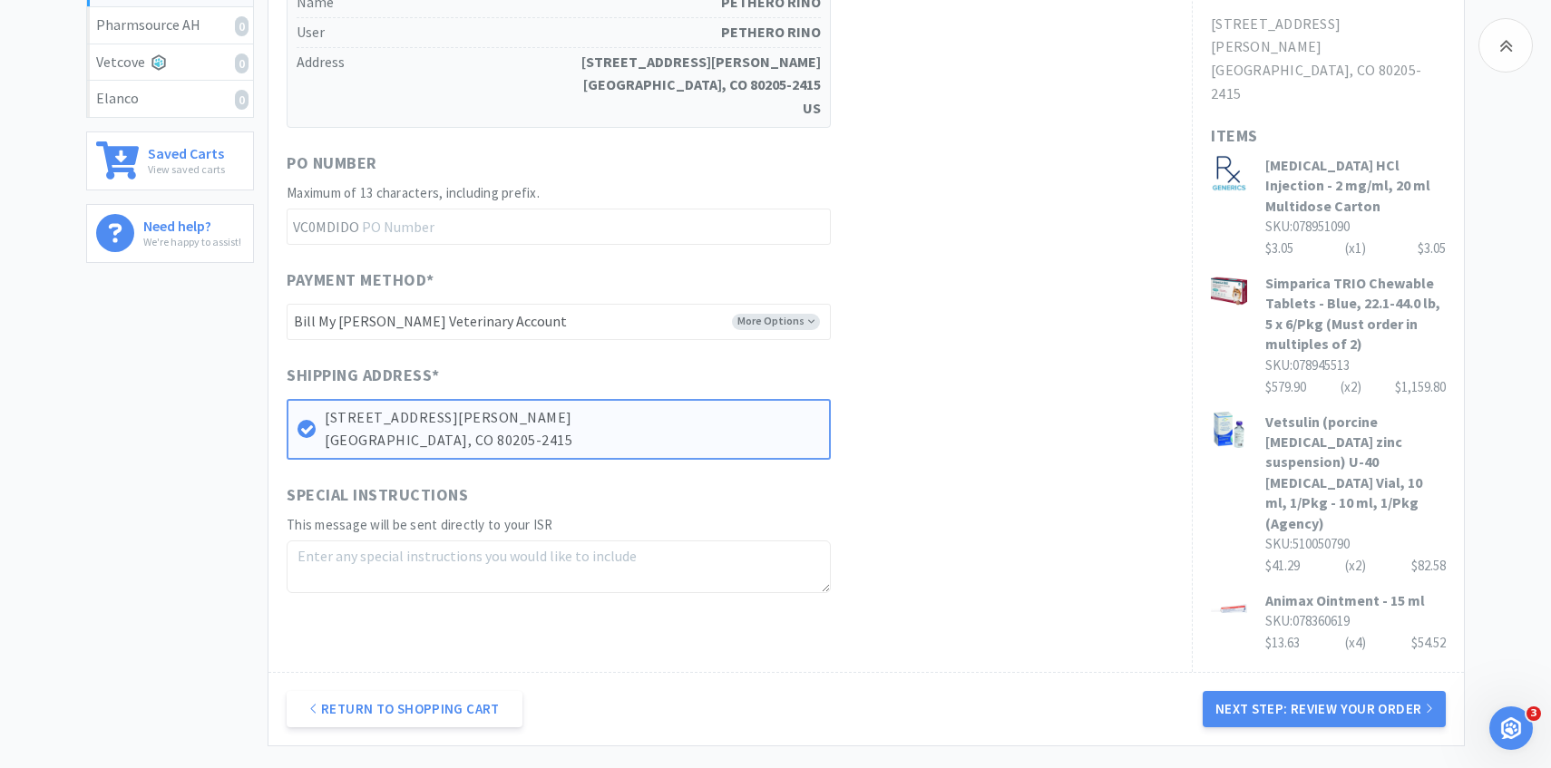
scroll to position [614, 0]
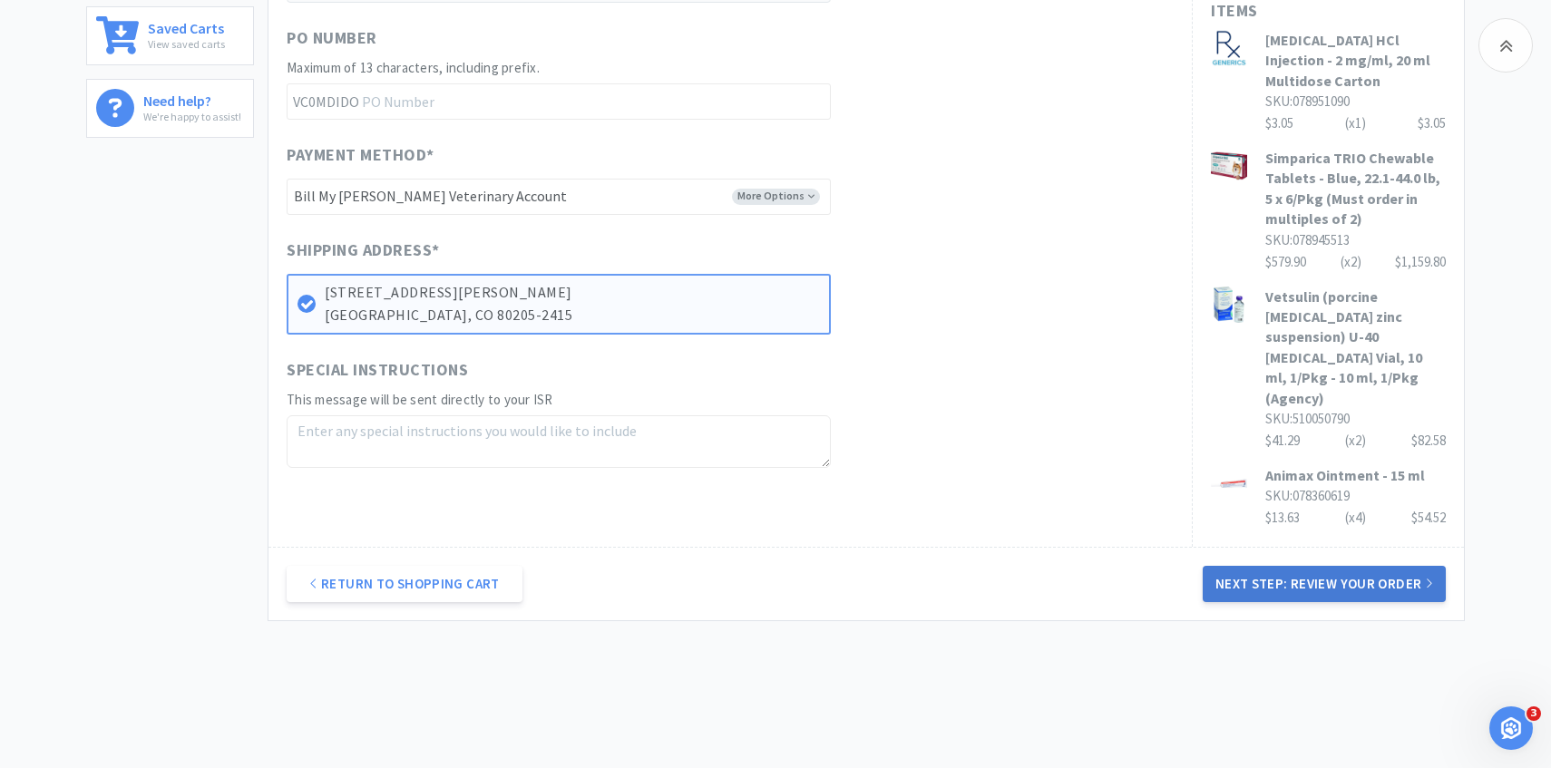
click at [1303, 566] on button "Next Step: Review Your Order" at bounding box center [1324, 584] width 243 height 36
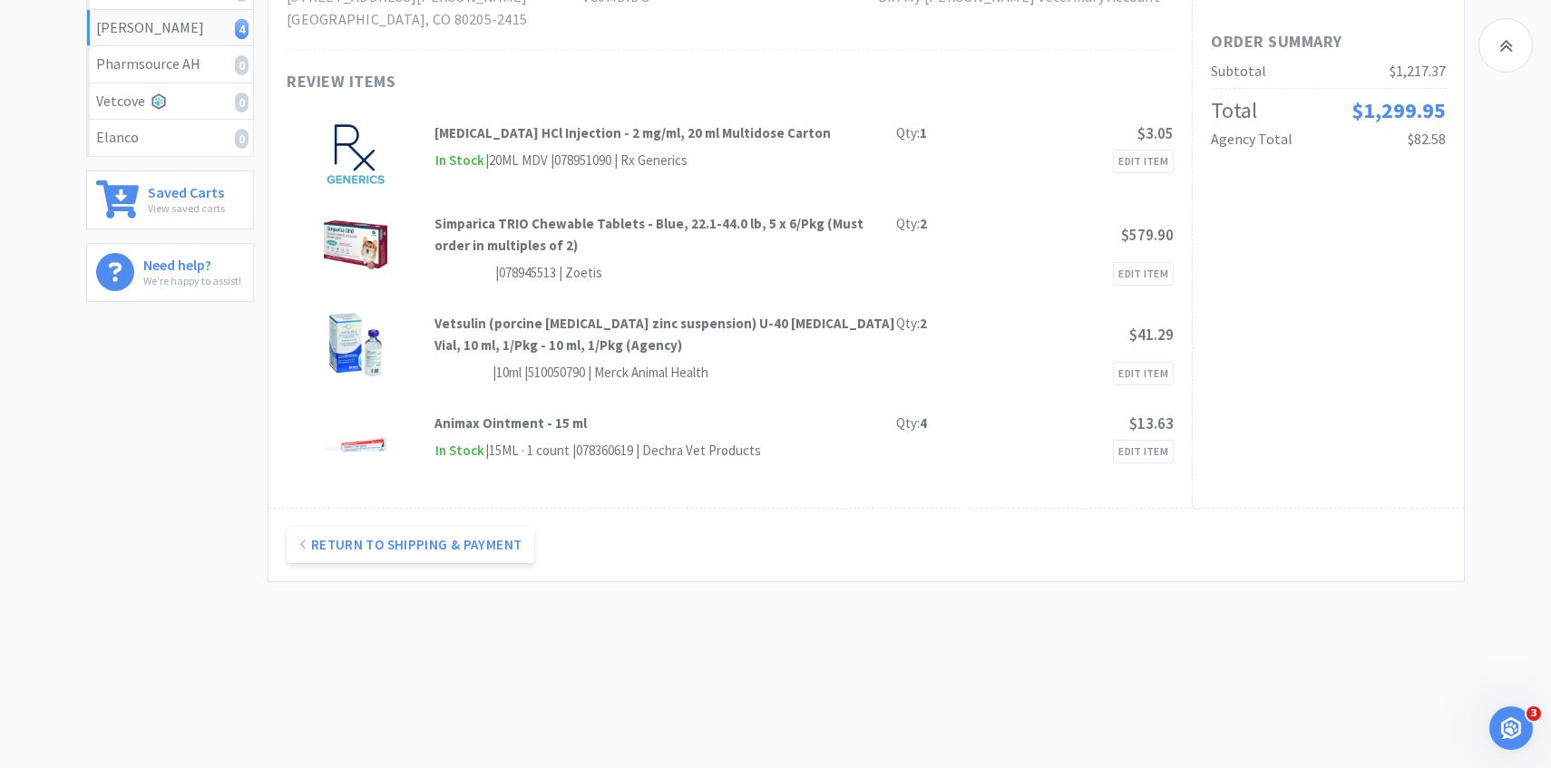
scroll to position [114, 0]
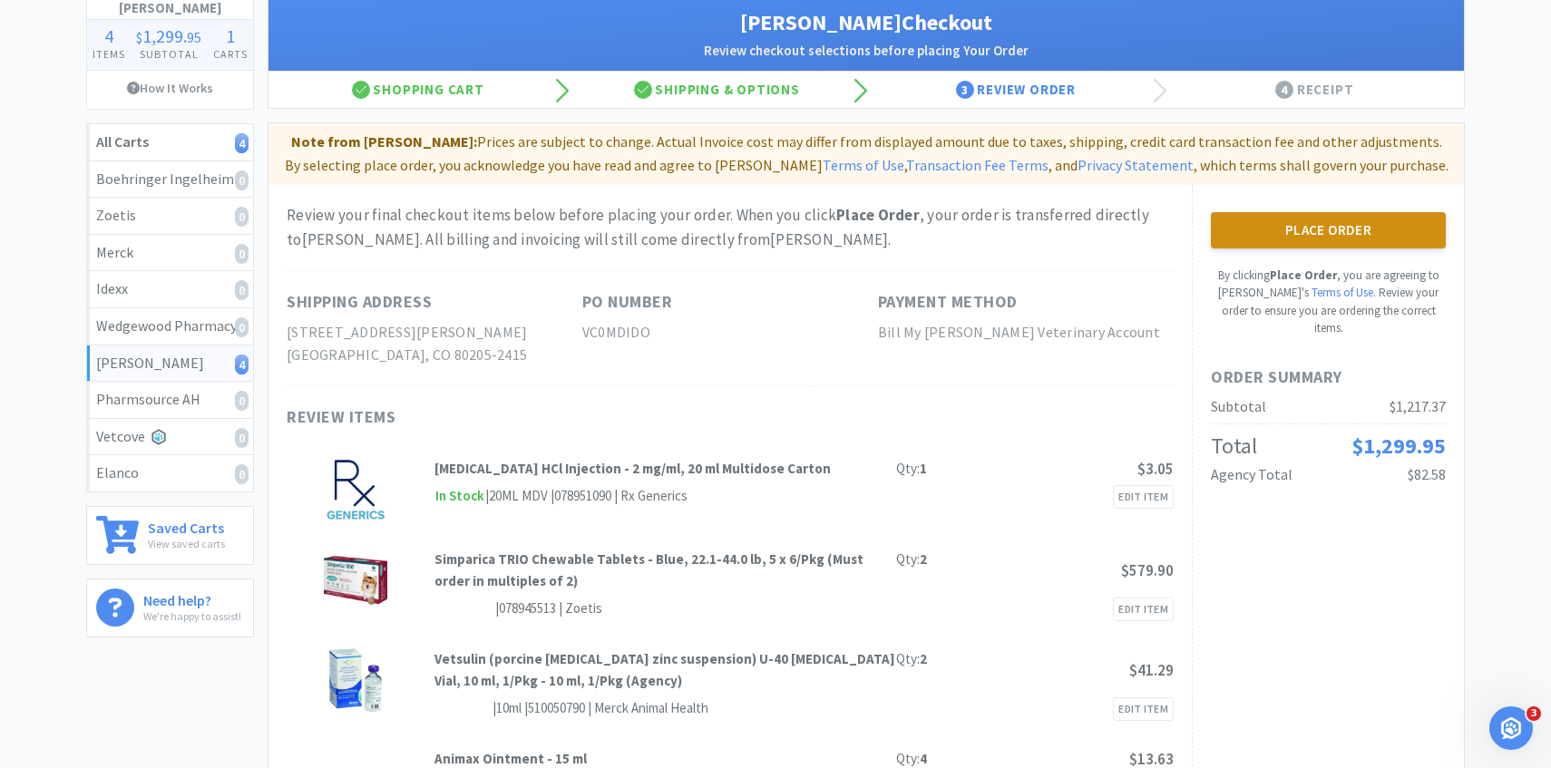
click at [1366, 237] on button "Place Order" at bounding box center [1328, 230] width 235 height 36
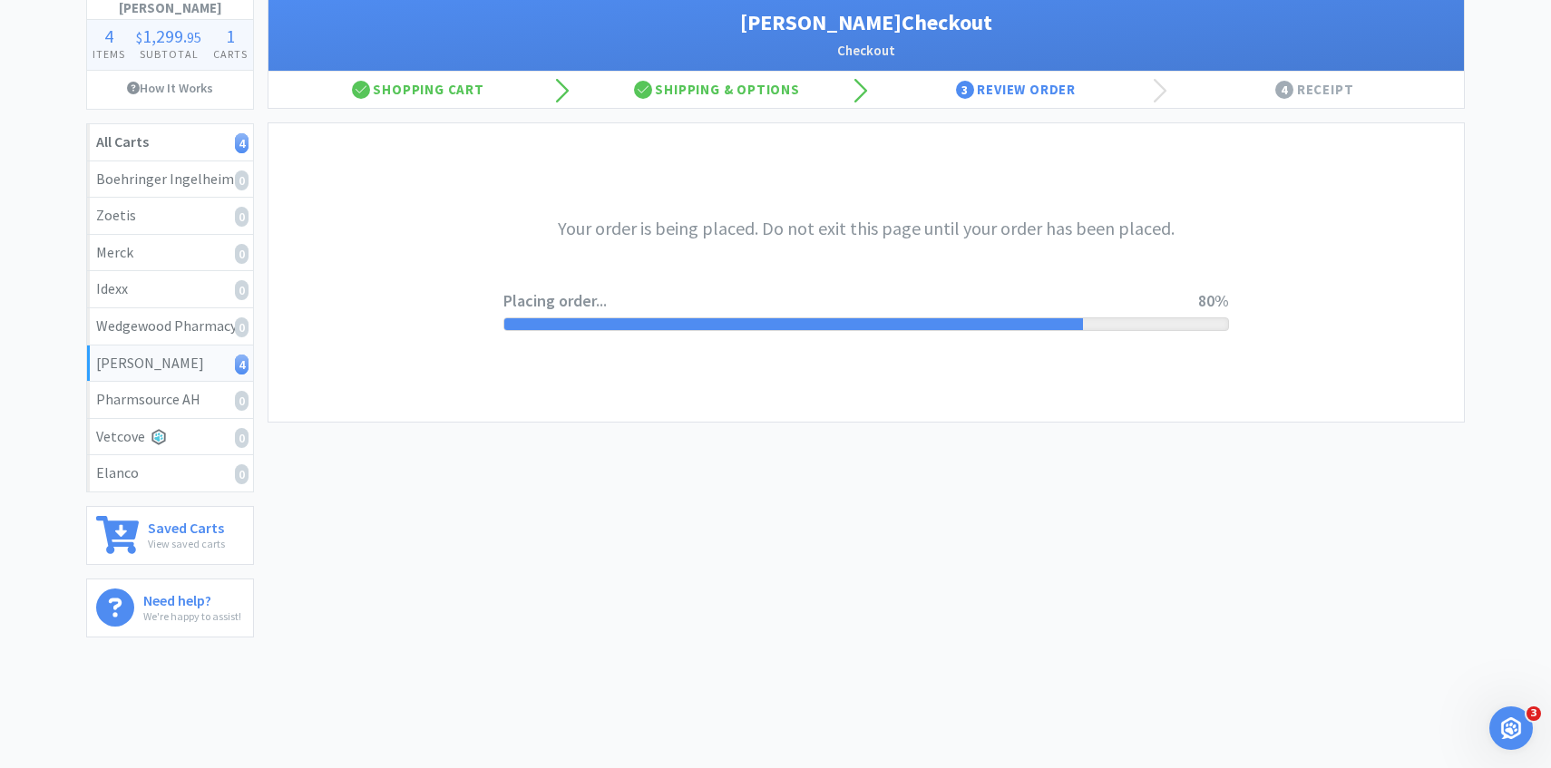
scroll to position [0, 0]
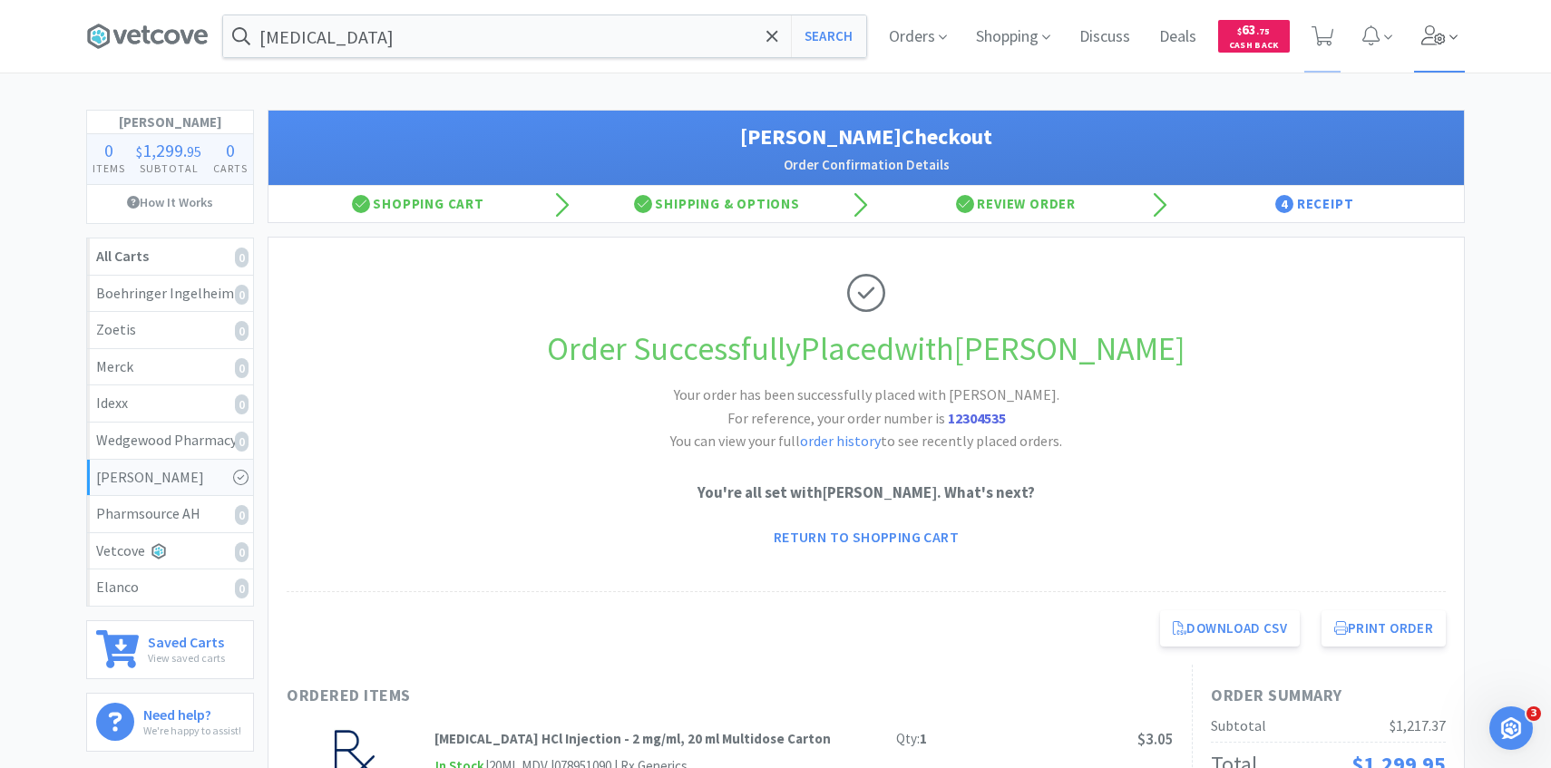
click at [1428, 48] on span at bounding box center [1440, 36] width 52 height 73
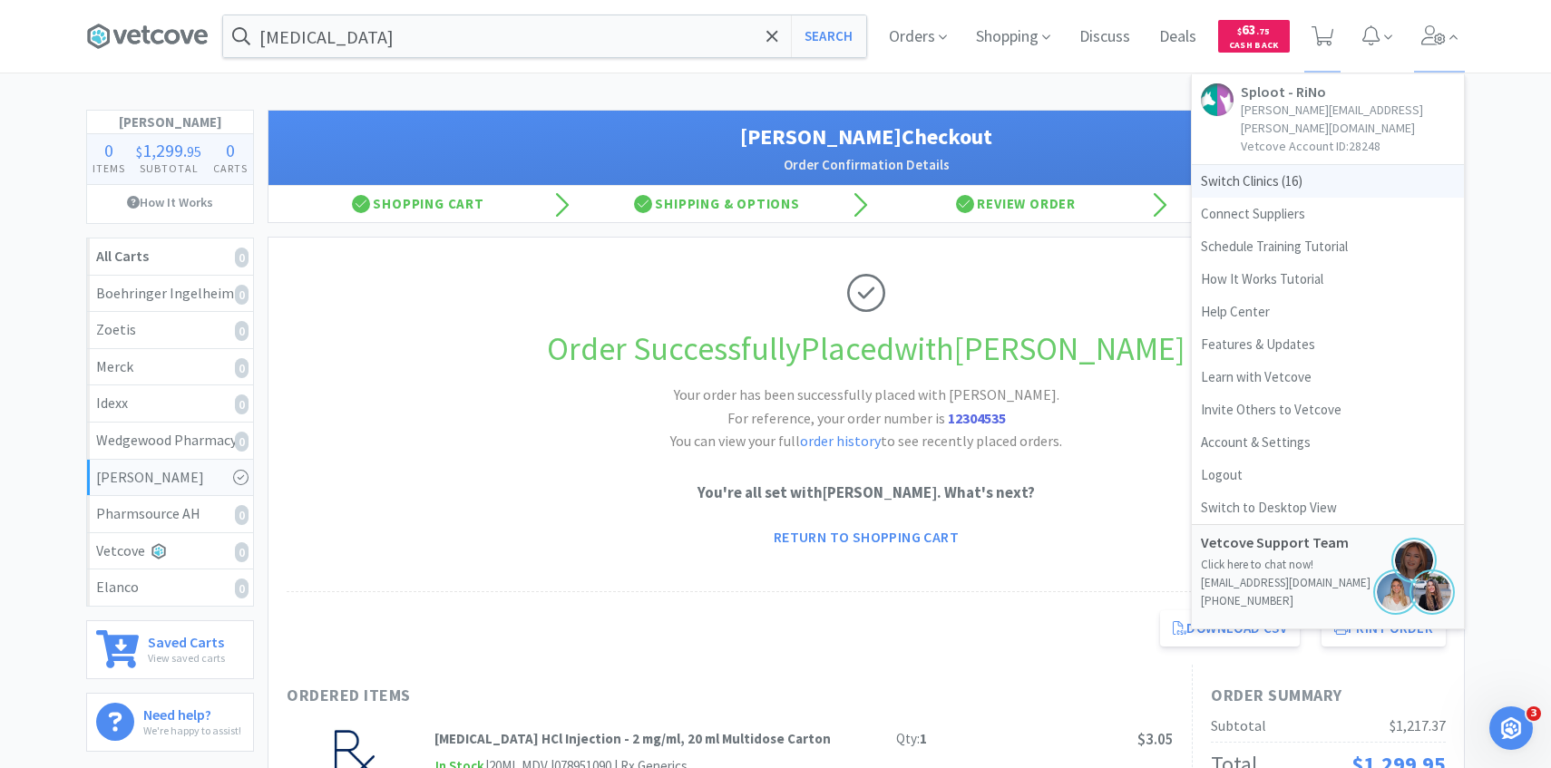
click at [1317, 167] on span "Switch Clinics ( 16 )" at bounding box center [1328, 181] width 272 height 33
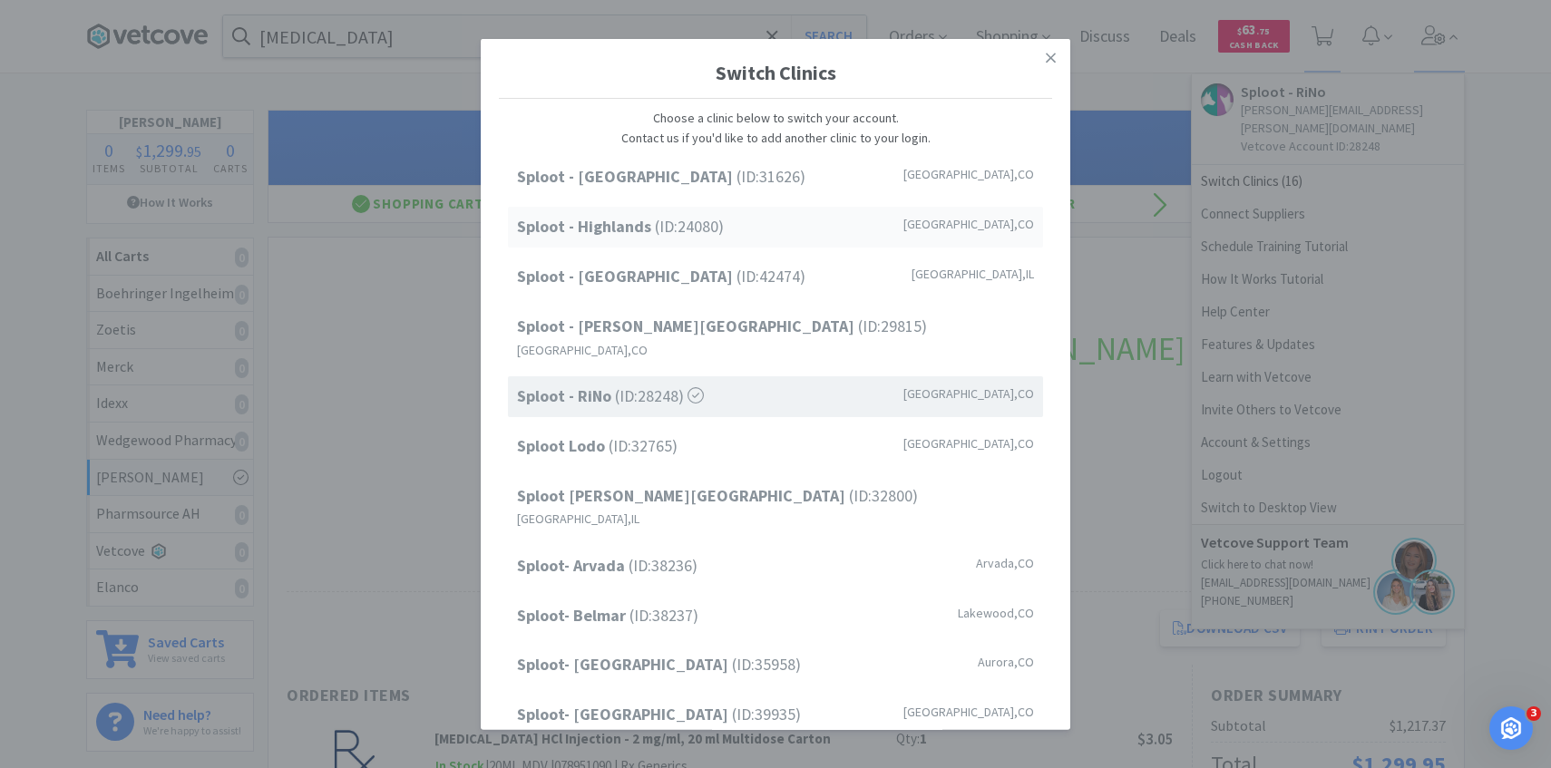
click at [826, 234] on div "Sploot - Highlands (ID: 24080 ) Denver , CO" at bounding box center [775, 227] width 535 height 41
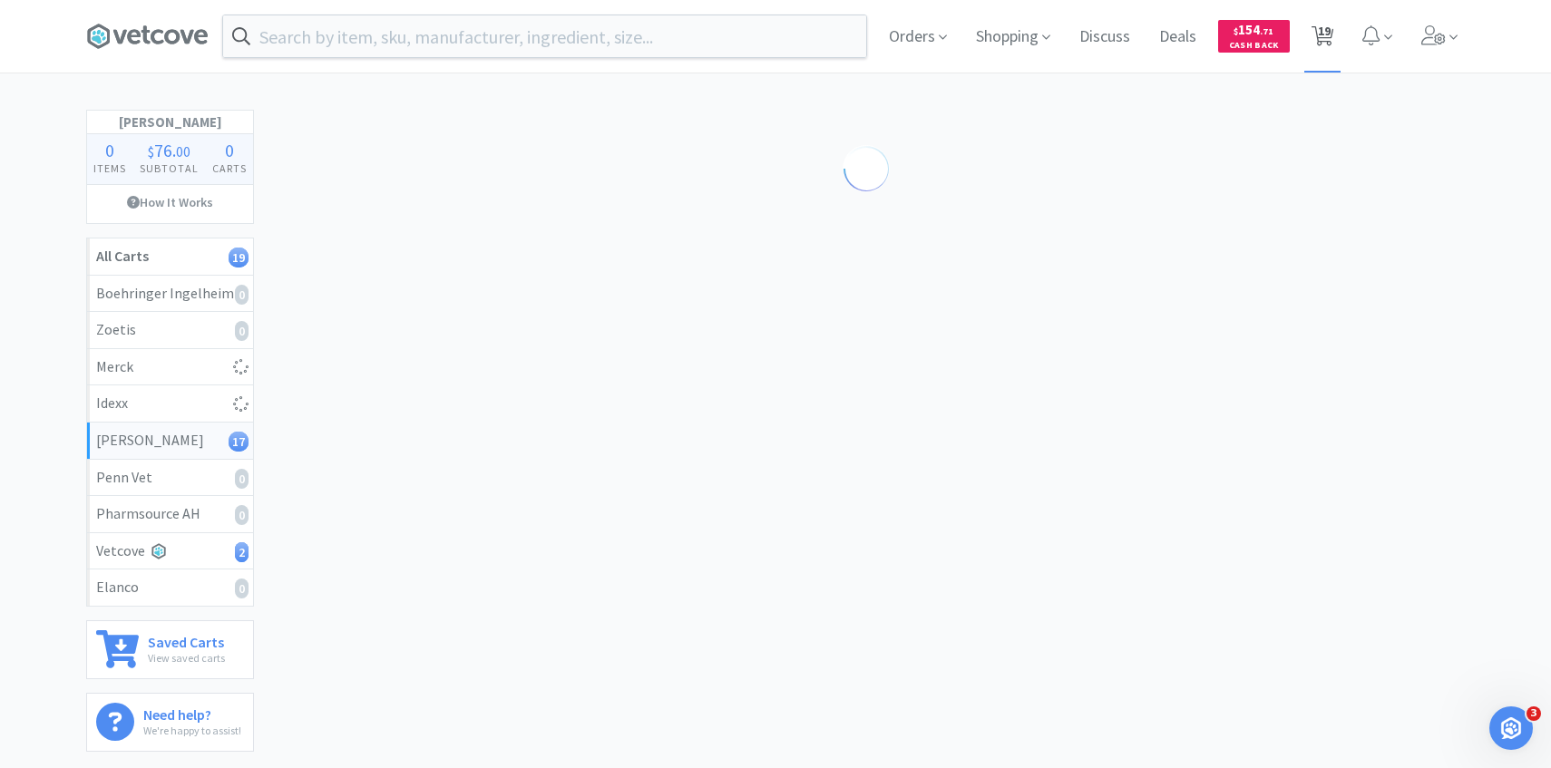
click at [1329, 49] on span "19" at bounding box center [1324, 31] width 13 height 73
select select "2"
select select "1"
select select "4"
select select "2"
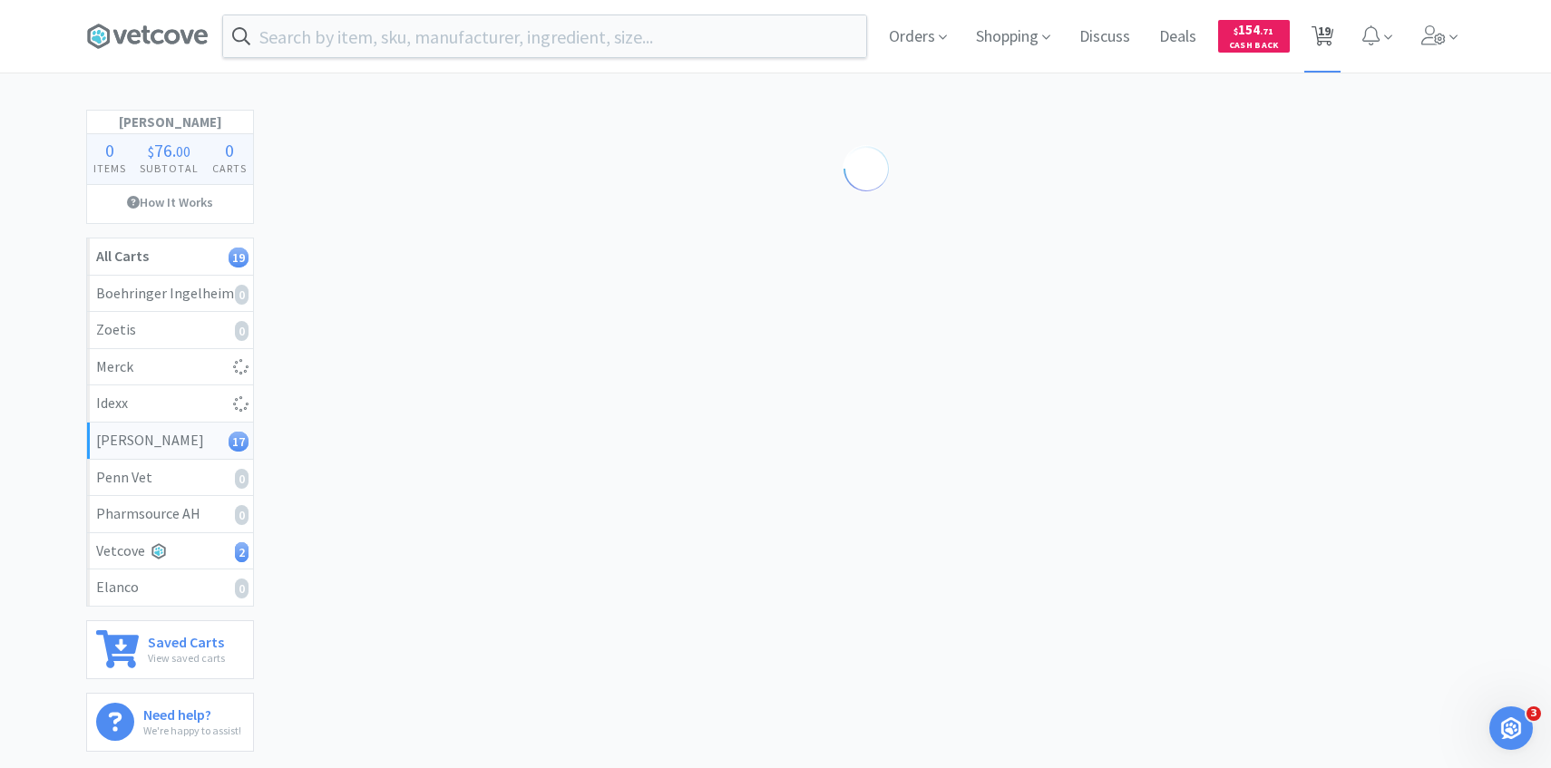
select select "10"
select select "1"
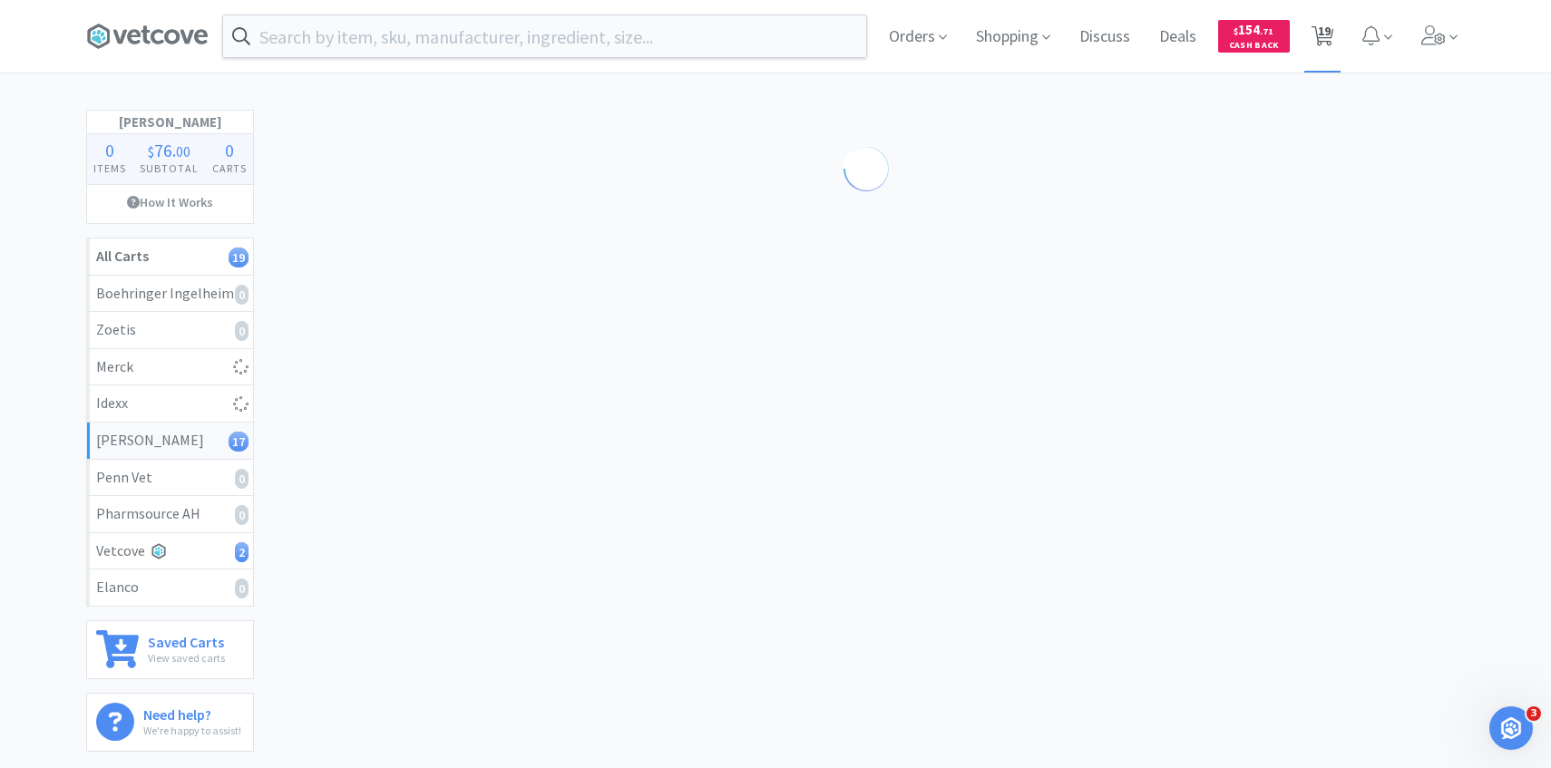
select select "1"
select select "2"
select select "1"
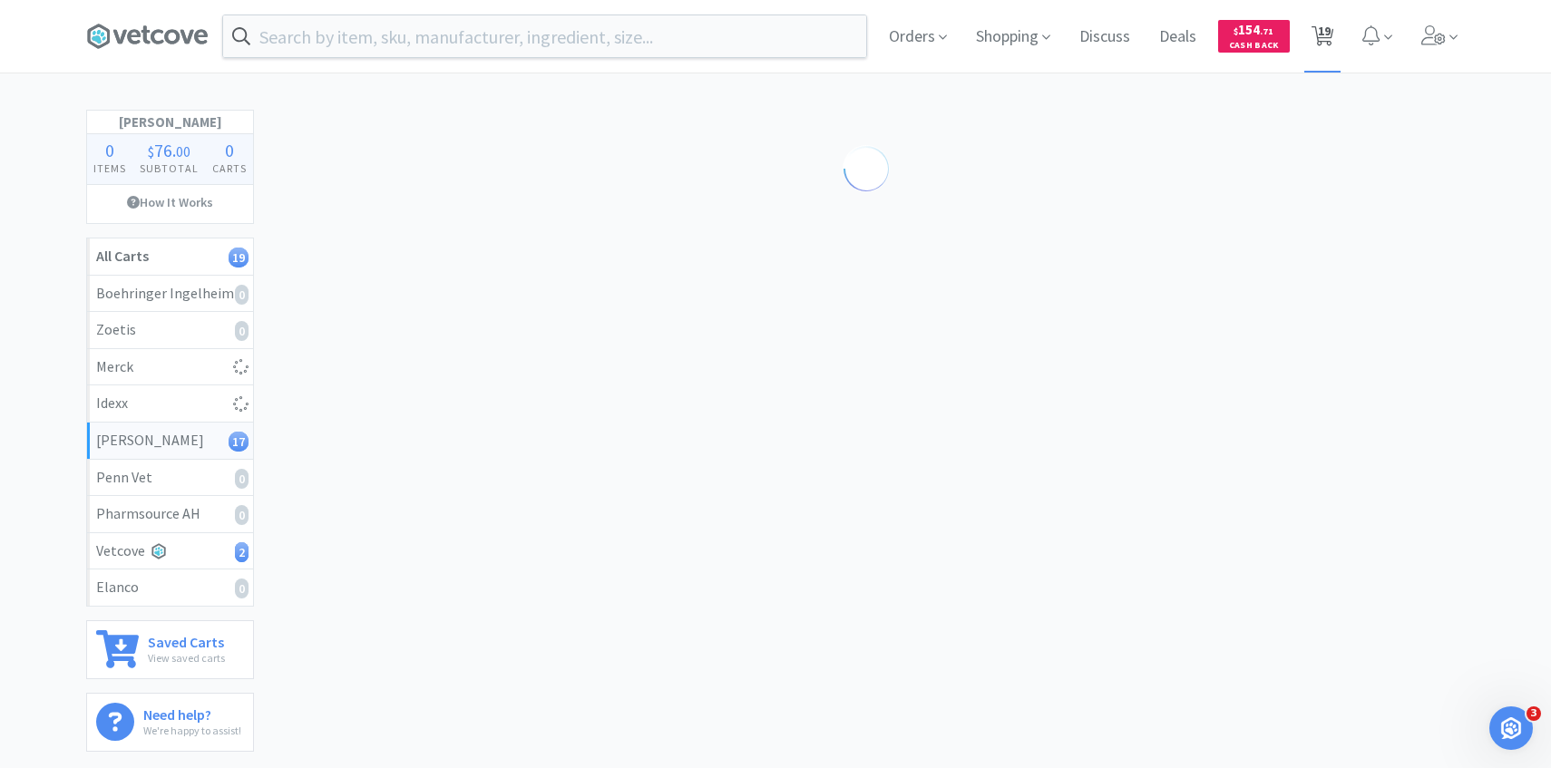
select select "2"
select select "1"
select select "2"
select select "5"
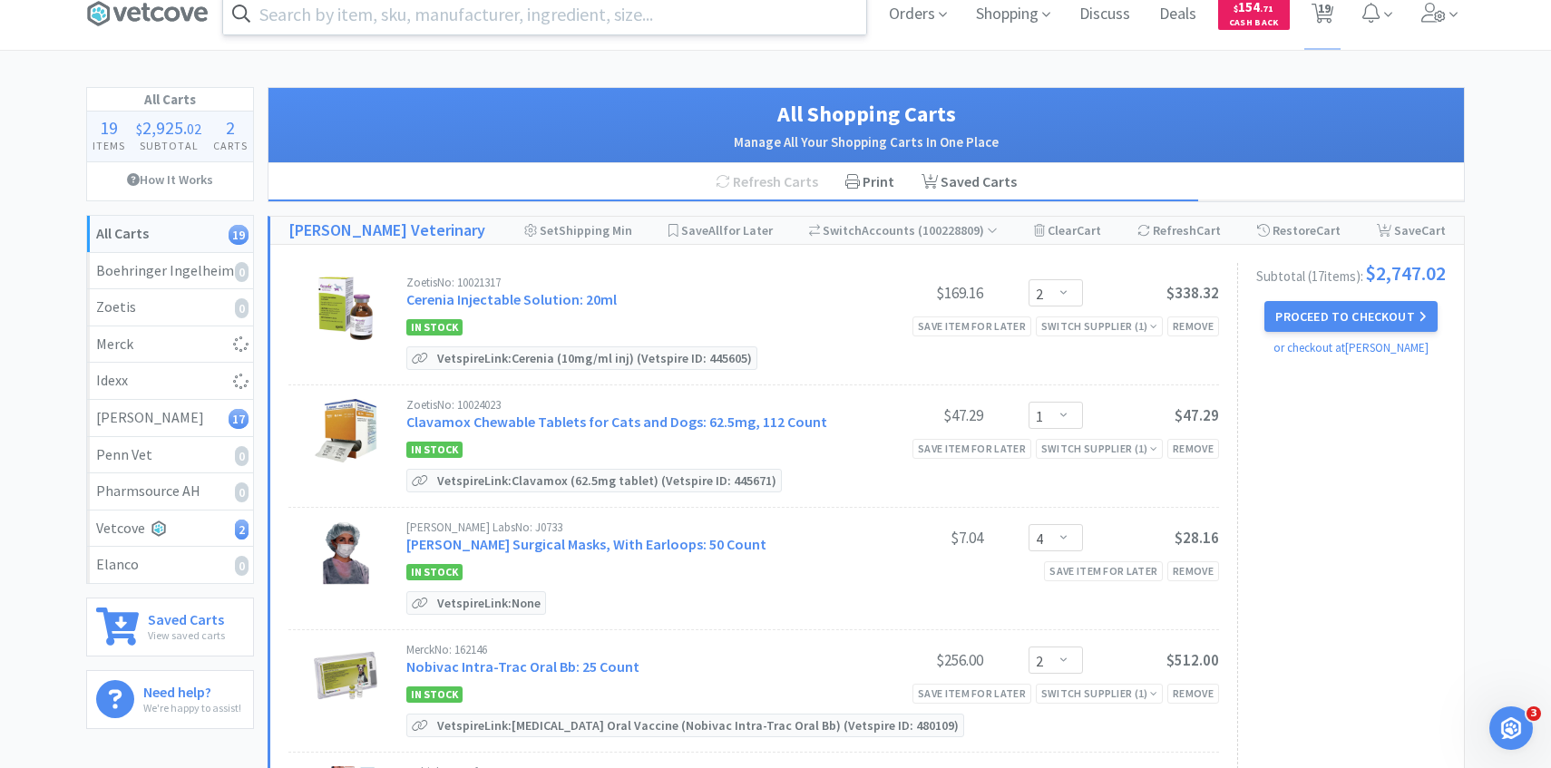
scroll to position [26, 0]
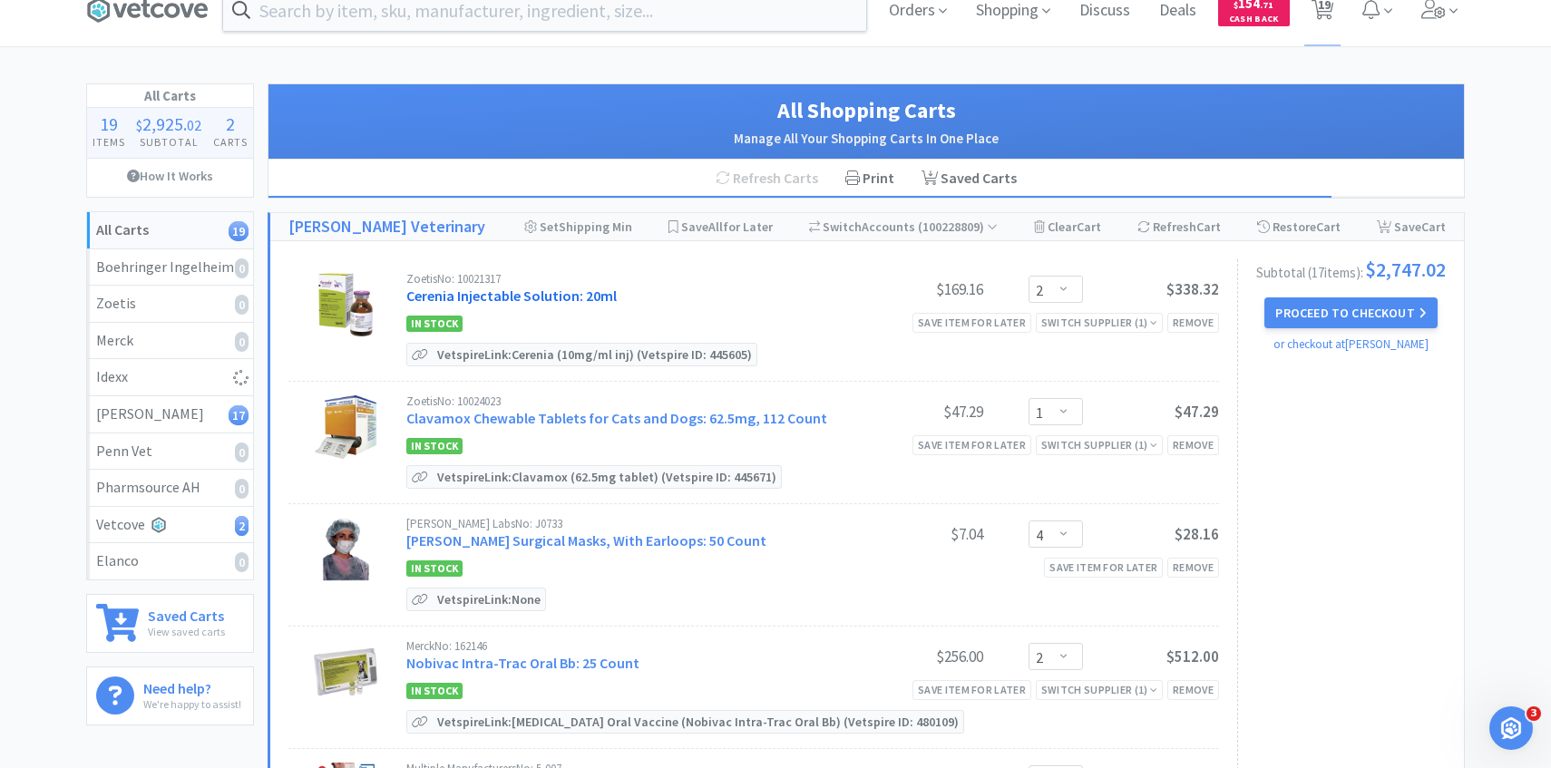
click at [596, 297] on link "Cerenia Injectable Solution: 20ml" at bounding box center [511, 296] width 210 height 18
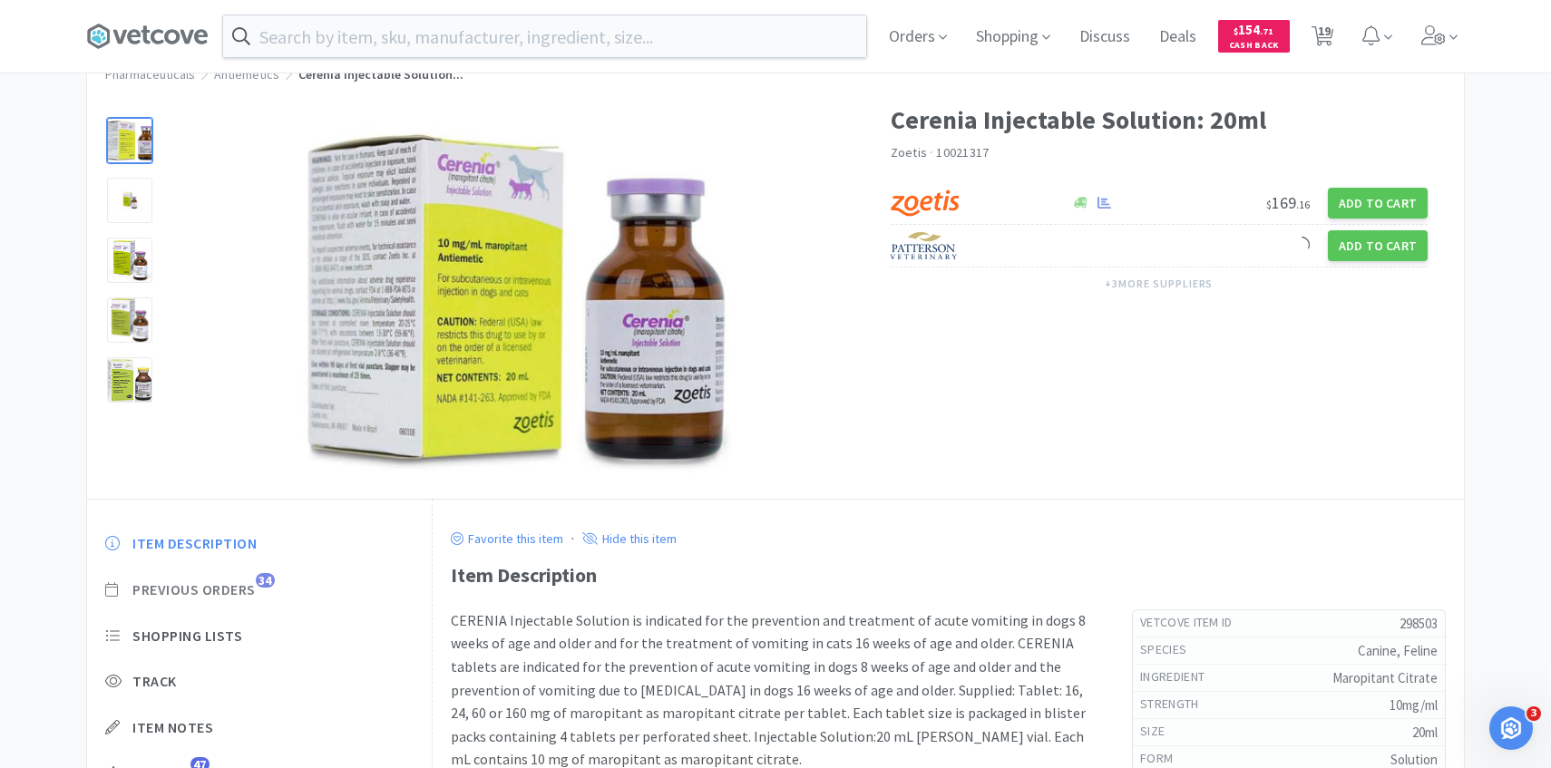
click at [268, 588] on span "Previous Orders 34" at bounding box center [259, 590] width 308 height 19
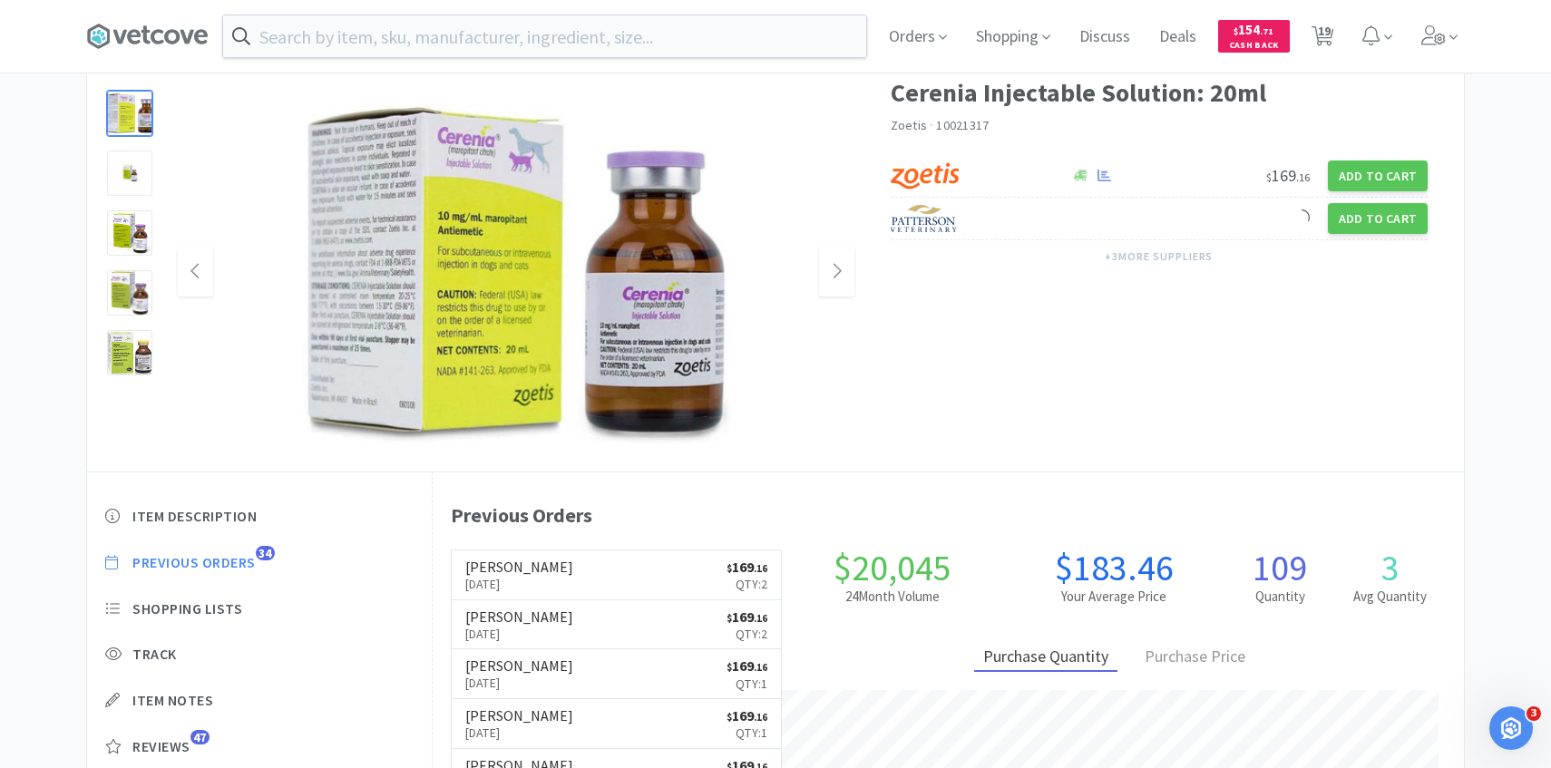
scroll to position [498, 1031]
click at [556, 582] on link "Patterson Sep 8th, 2025 $ 169 . 16 Qty: 2" at bounding box center [617, 575] width 330 height 50
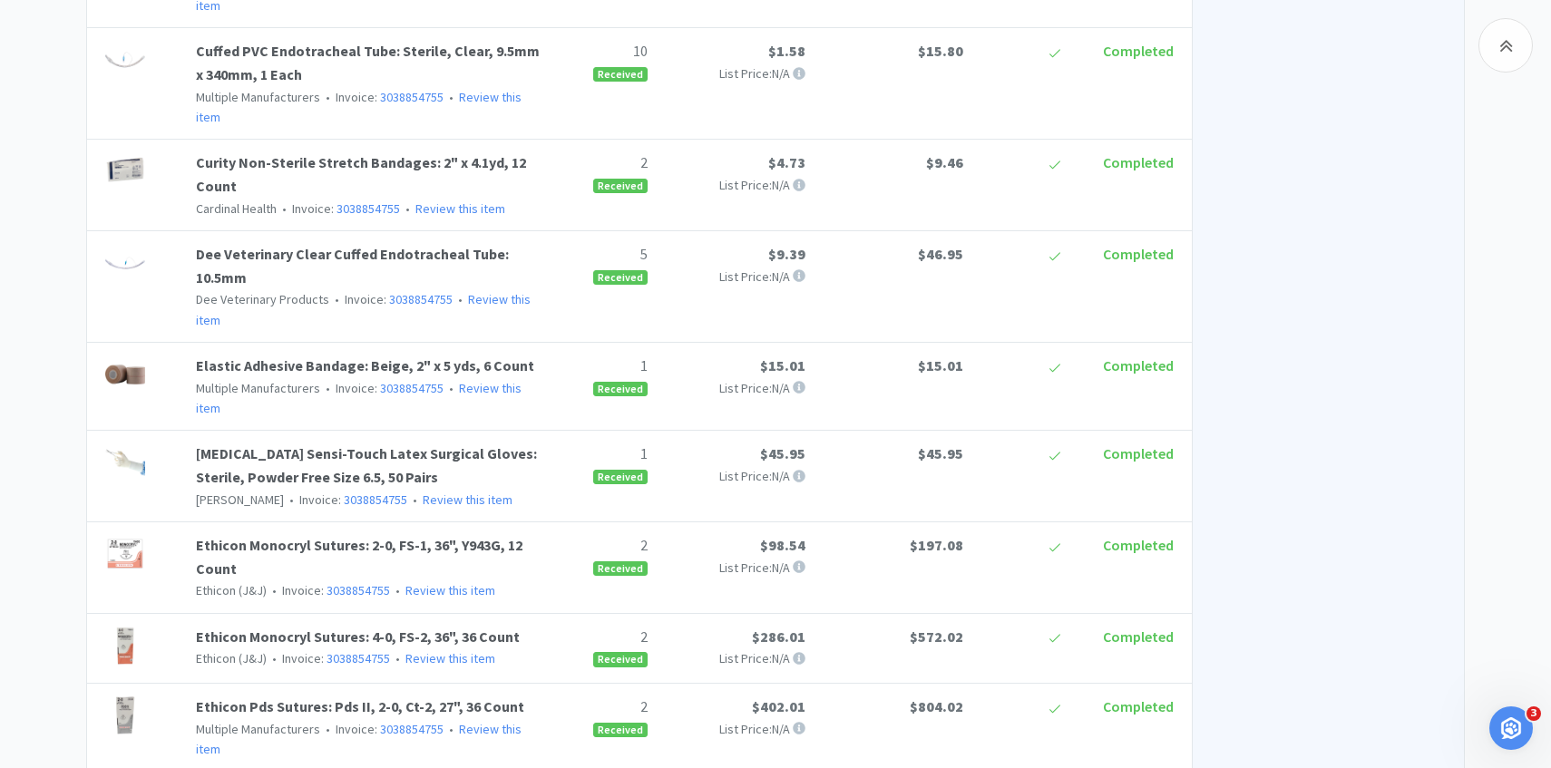
scroll to position [90, 0]
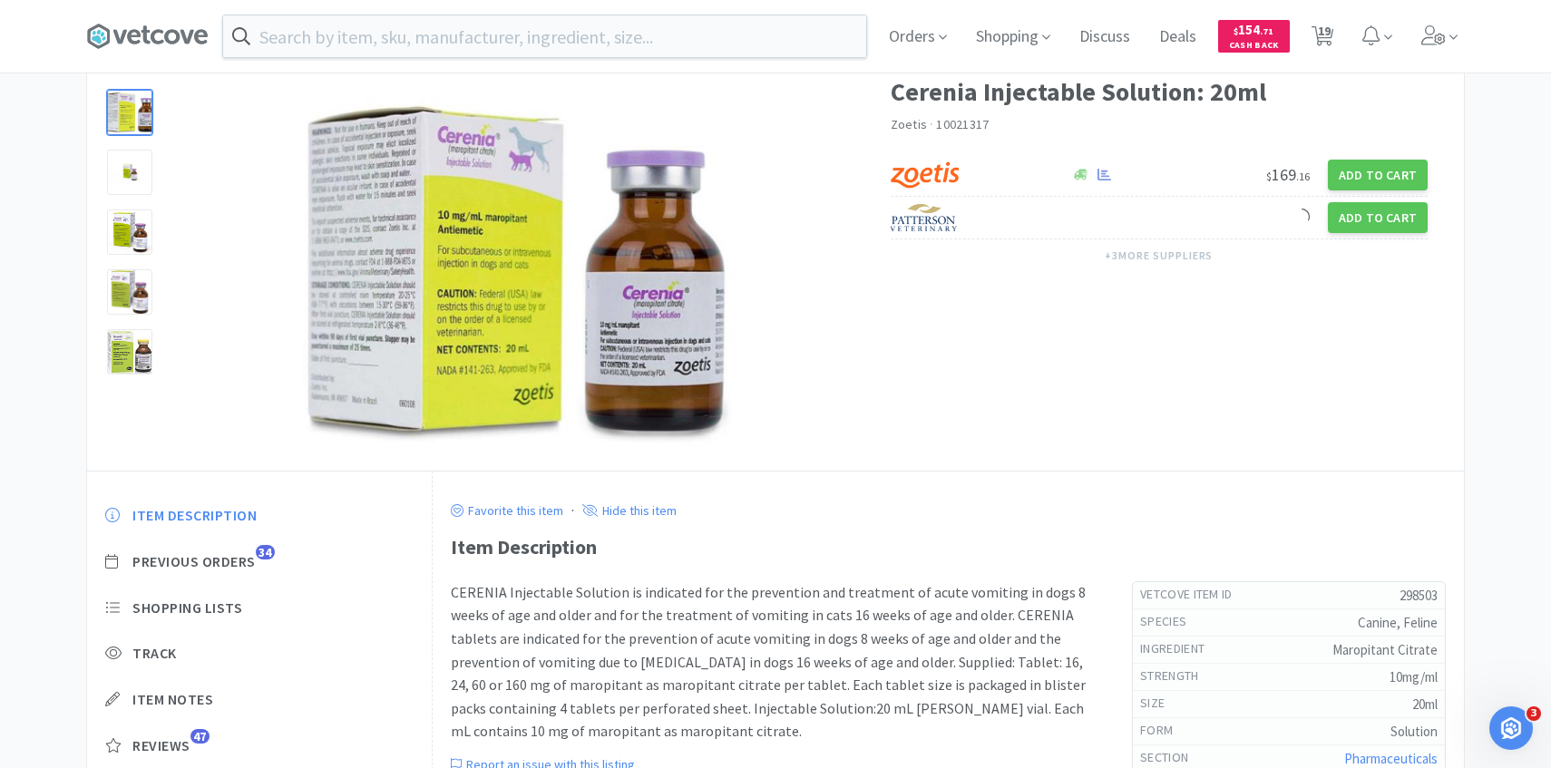
scroll to position [26, 0]
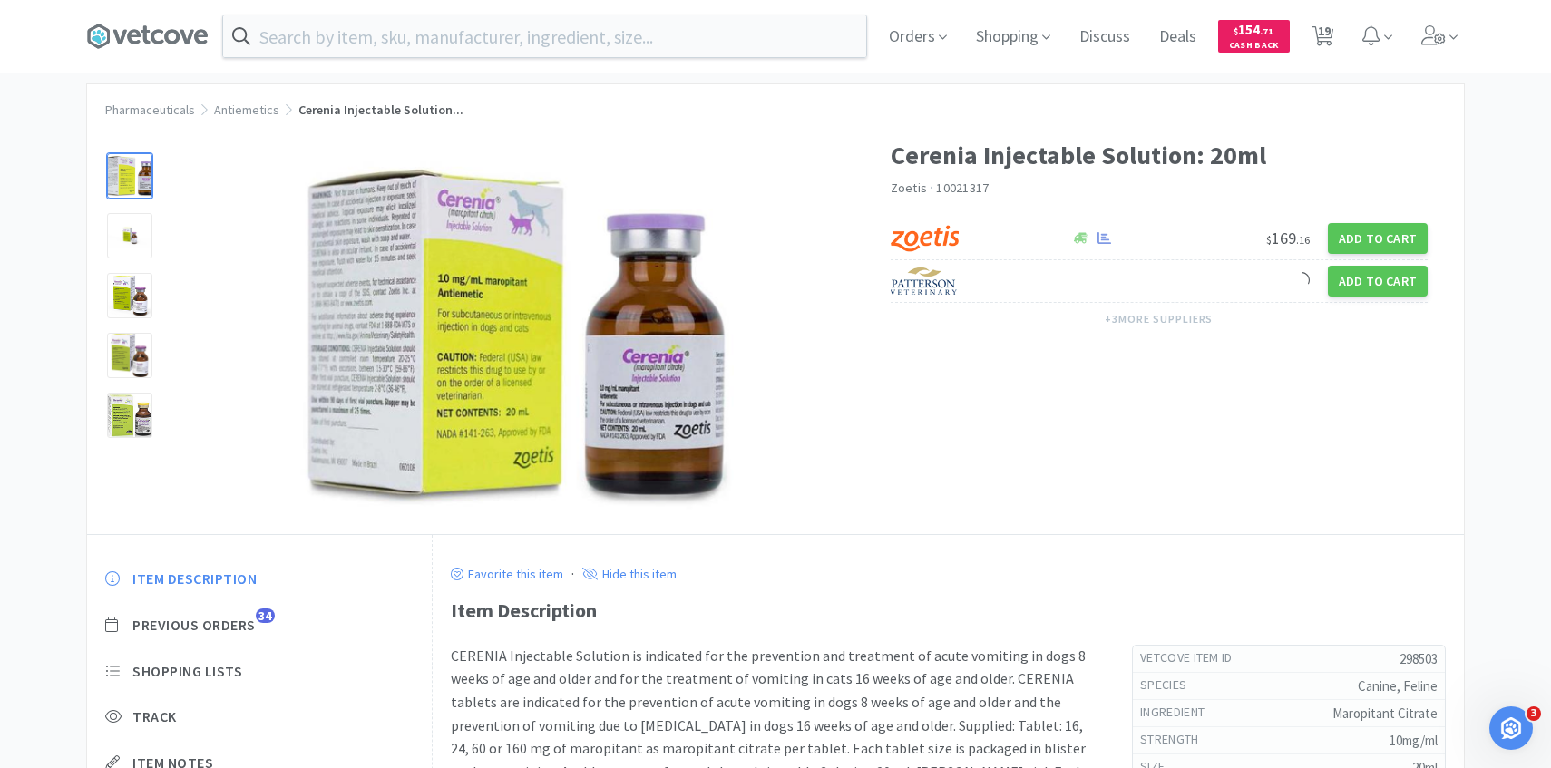
select select "2"
select select "1"
select select "4"
select select "2"
select select "10"
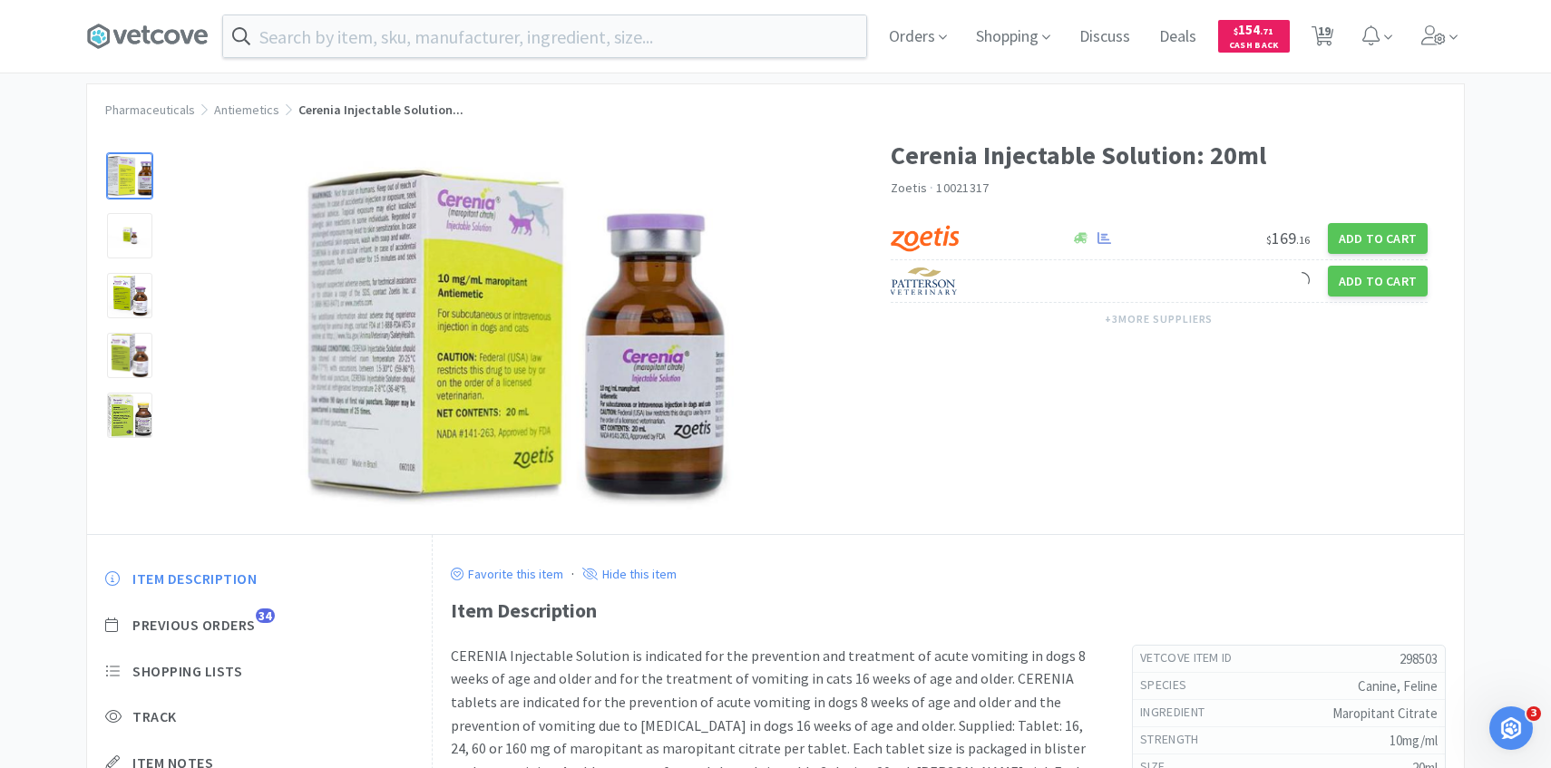
select select "10"
select select "1"
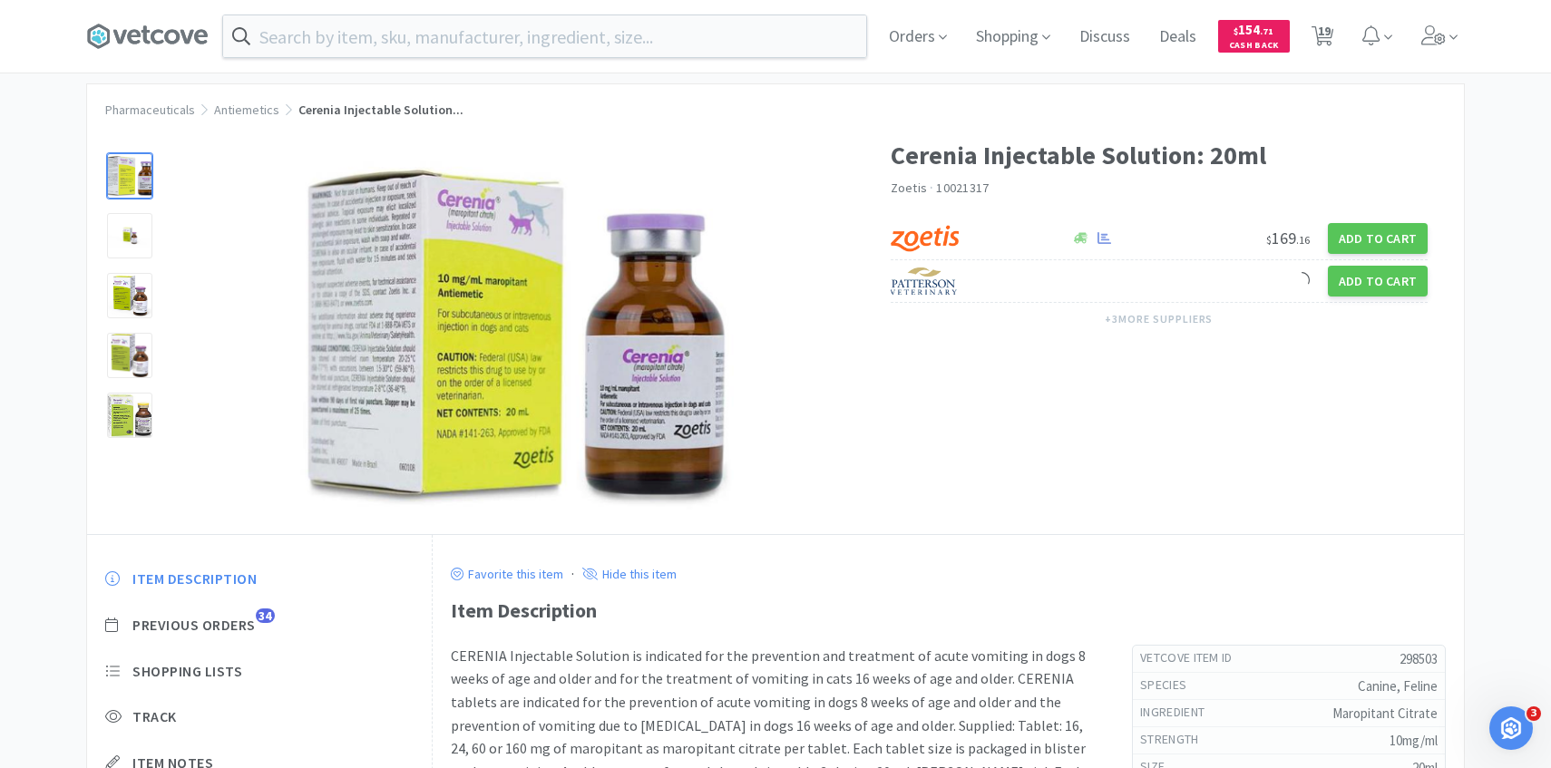
select select "1"
select select "2"
select select "1"
select select "2"
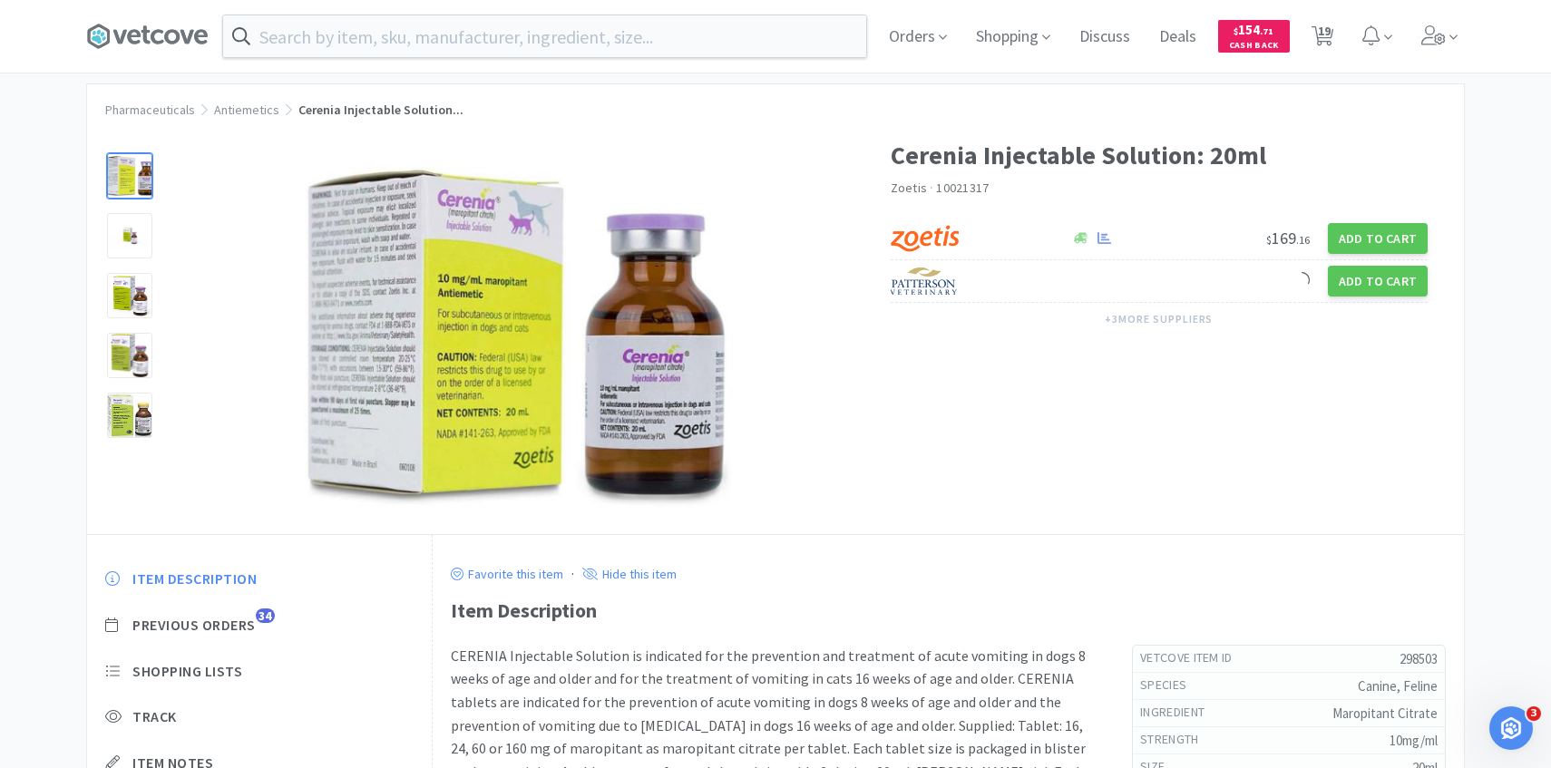
select select "1"
select select "2"
select select "5"
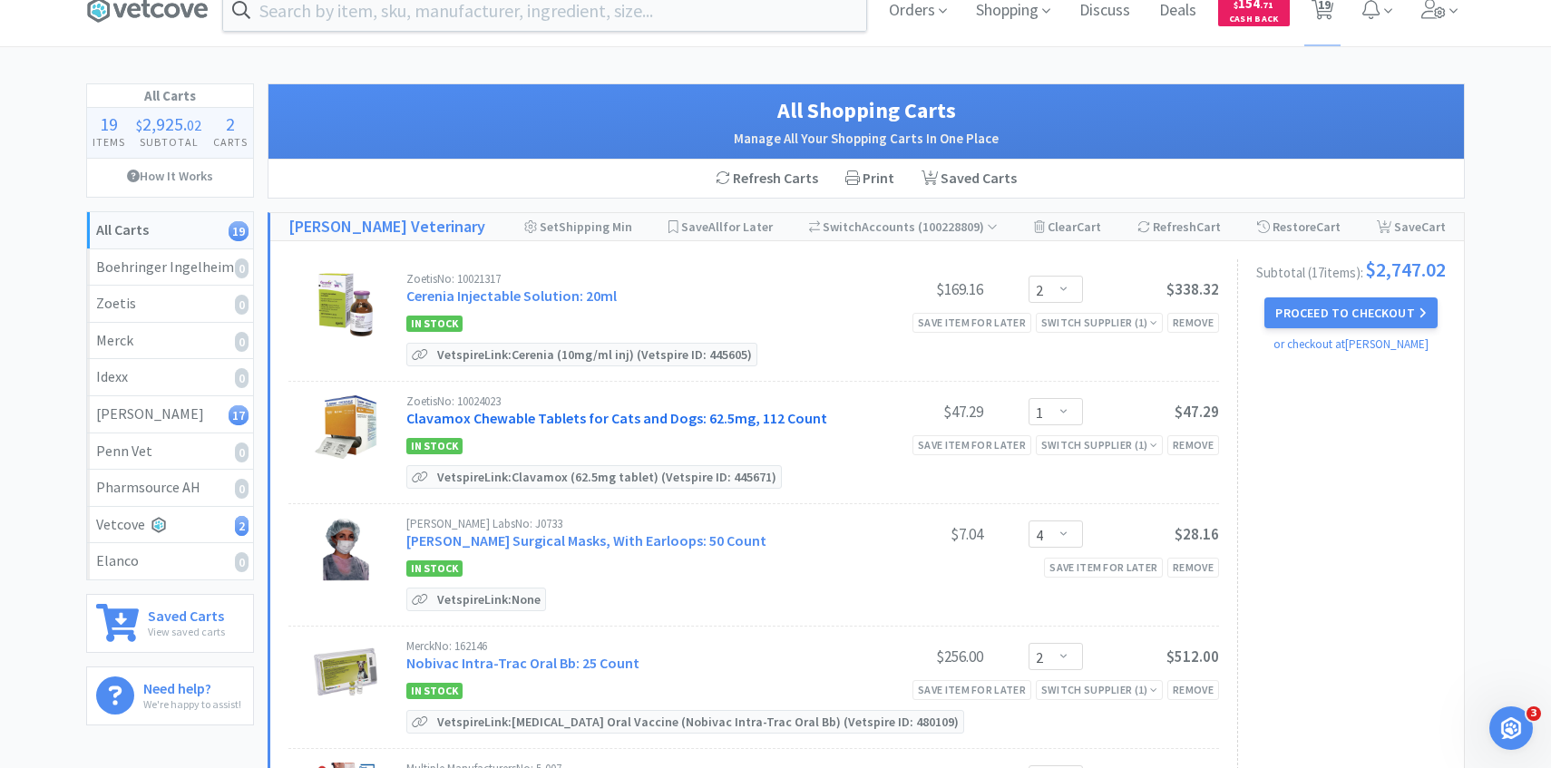
click at [562, 412] on link "Clavamox Chewable Tablets for Cats and Dogs: 62.5mg, 112 Count" at bounding box center [616, 418] width 421 height 18
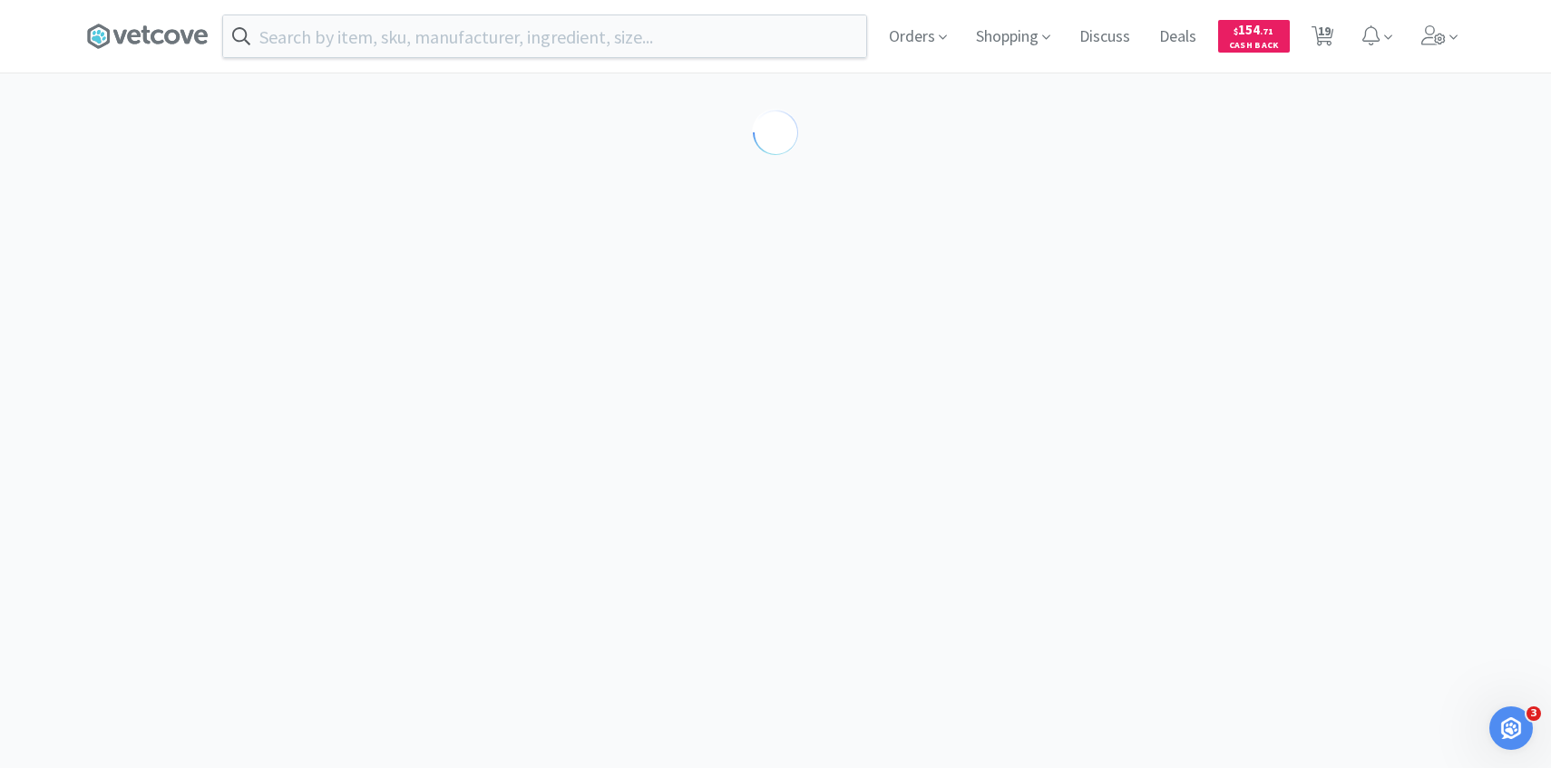
select select "453581"
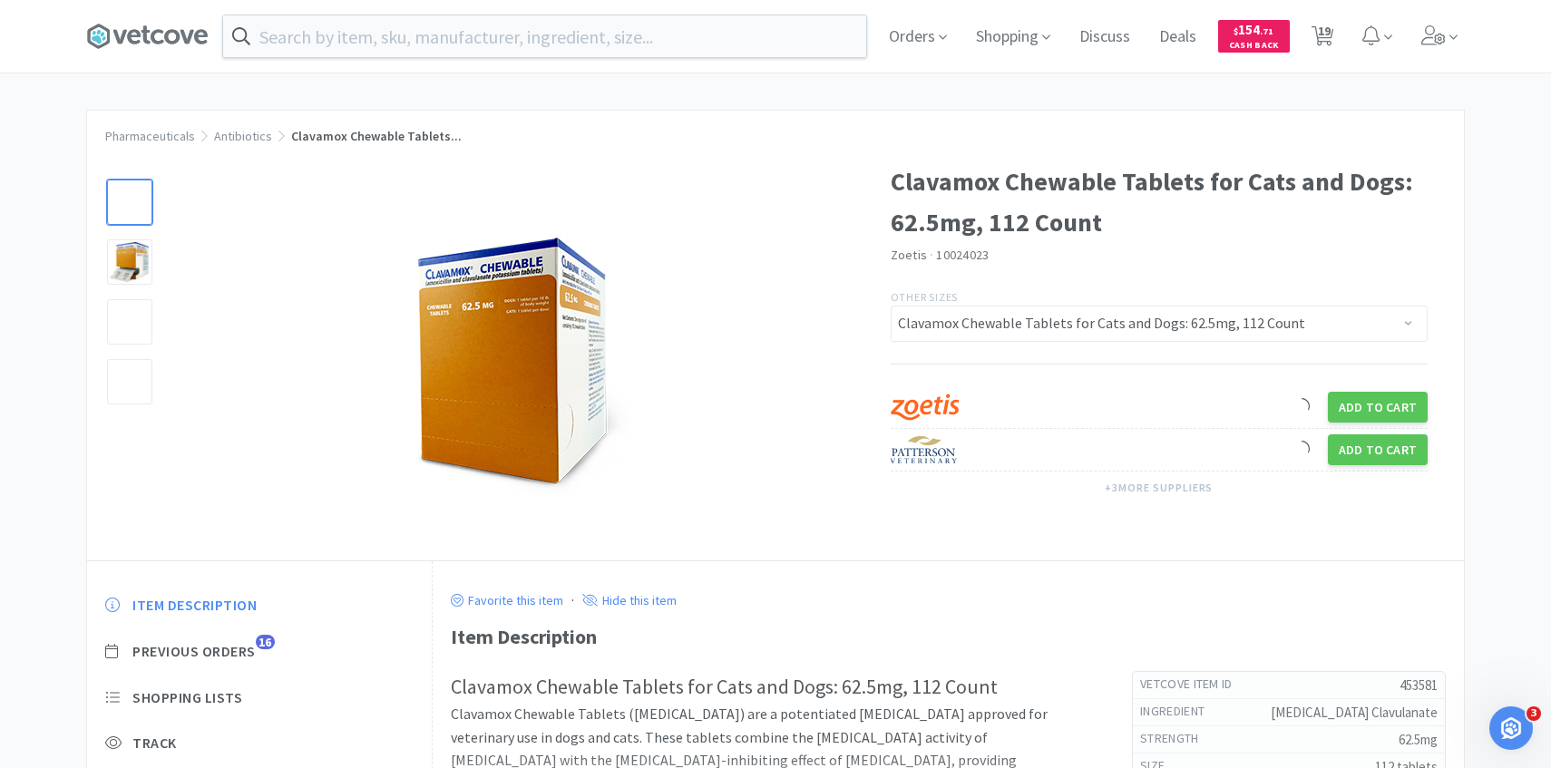
scroll to position [87, 0]
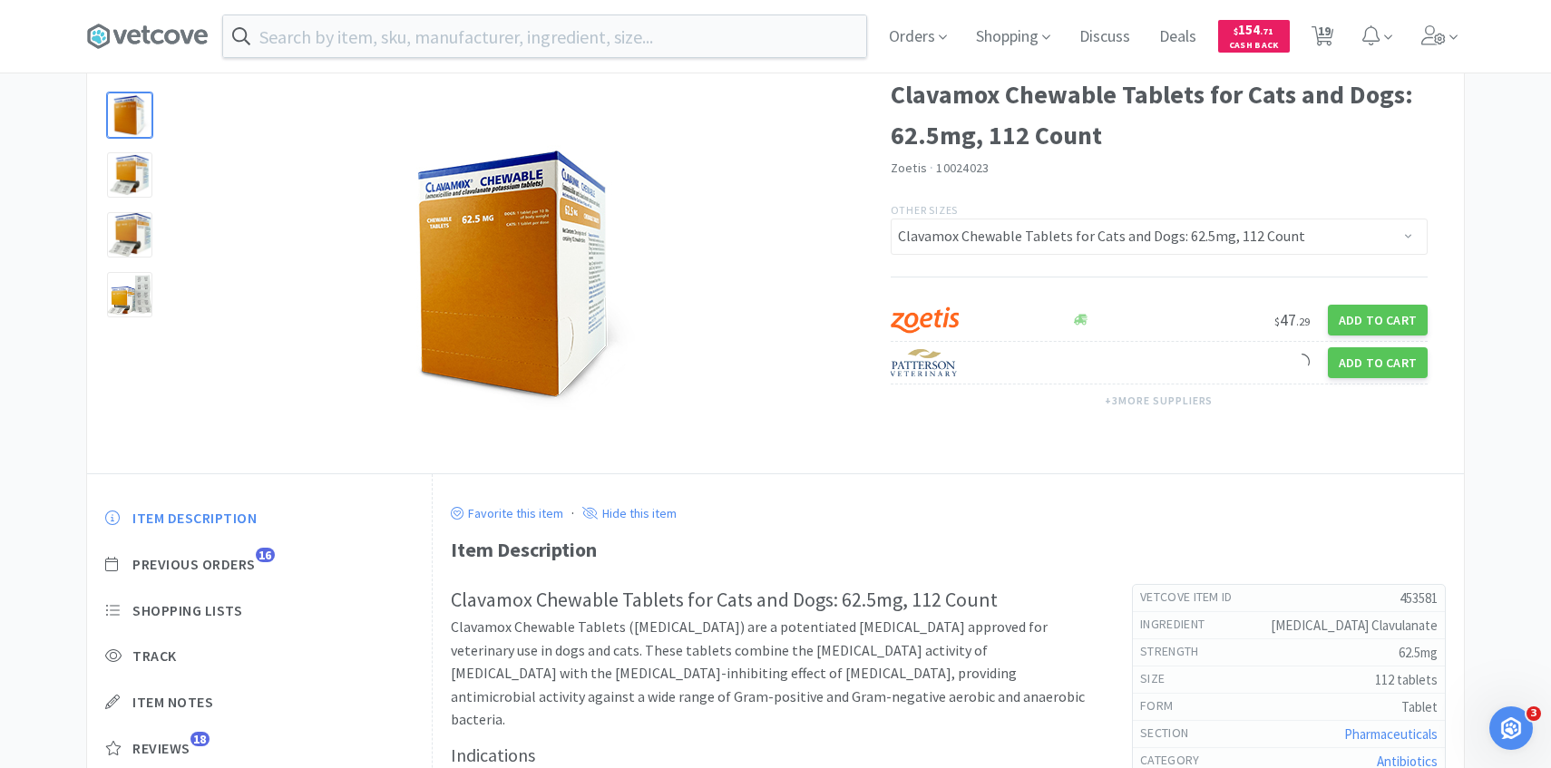
click at [232, 577] on div "Item Description Previous Orders 16 Shopping Lists Track Item Notes Reviews 18" at bounding box center [259, 647] width 345 height 313
click at [230, 560] on span "Previous Orders" at bounding box center [193, 564] width 123 height 19
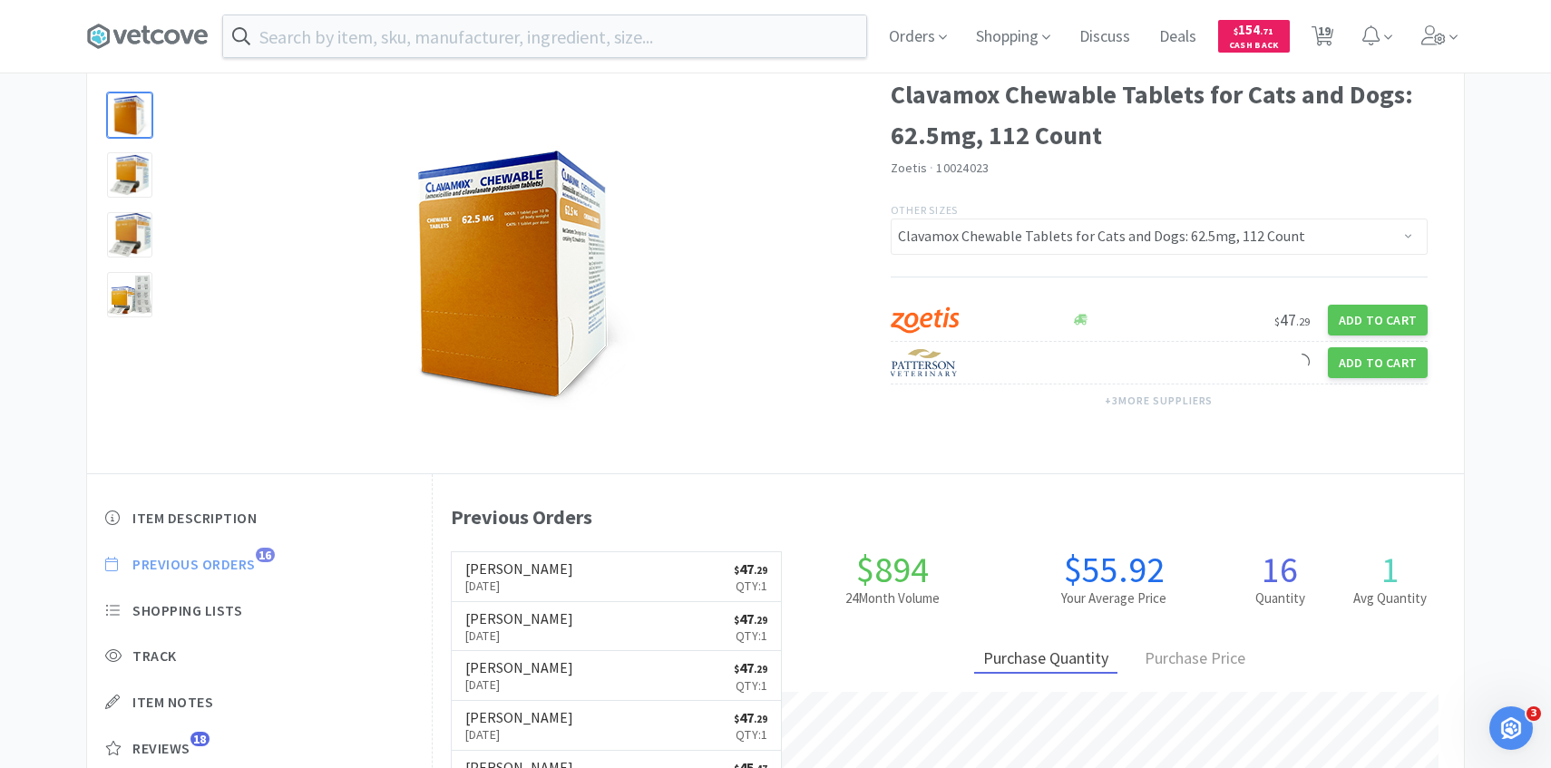
scroll to position [498, 1031]
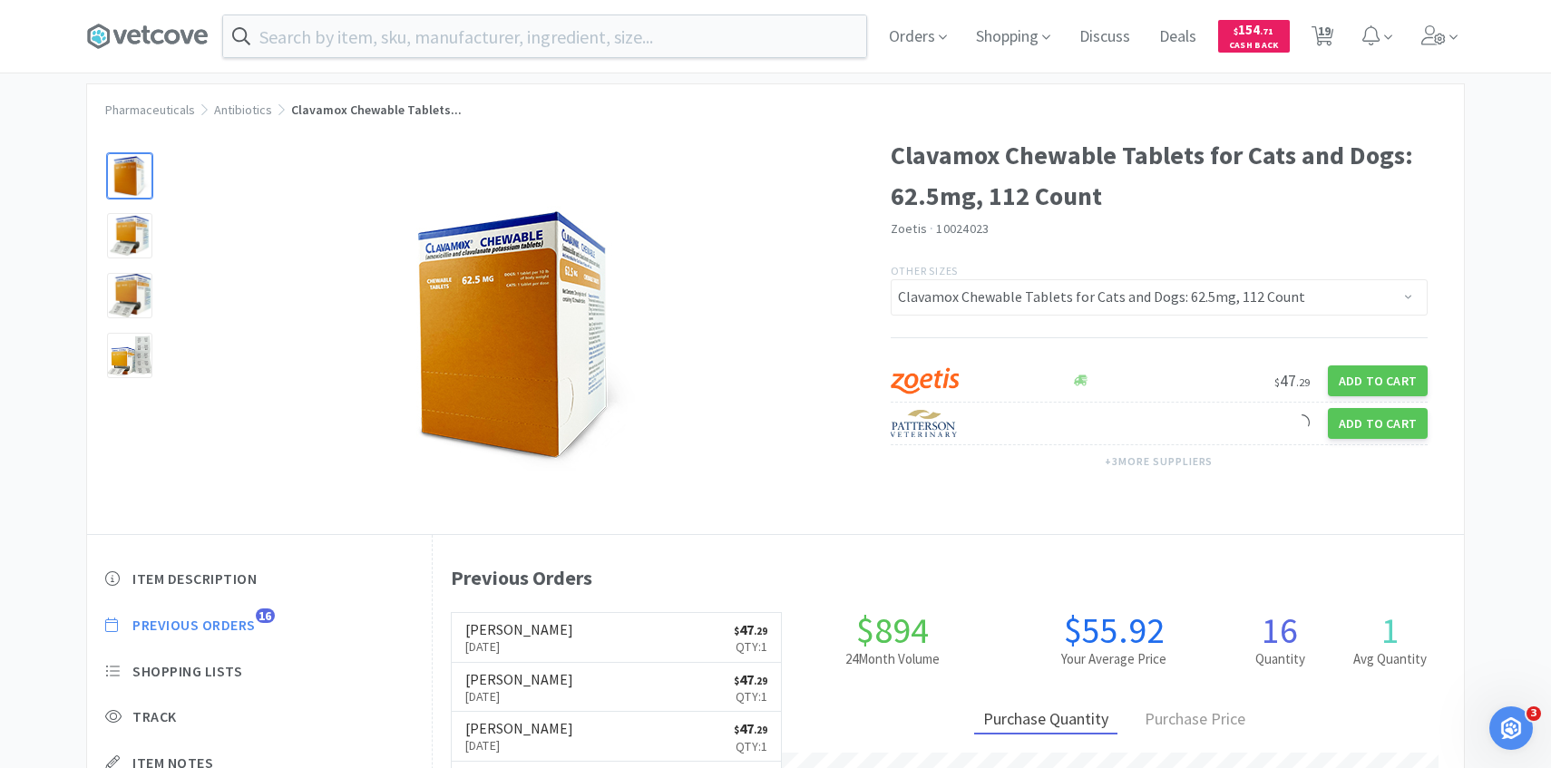
select select "2"
select select "1"
select select "4"
select select "2"
select select "10"
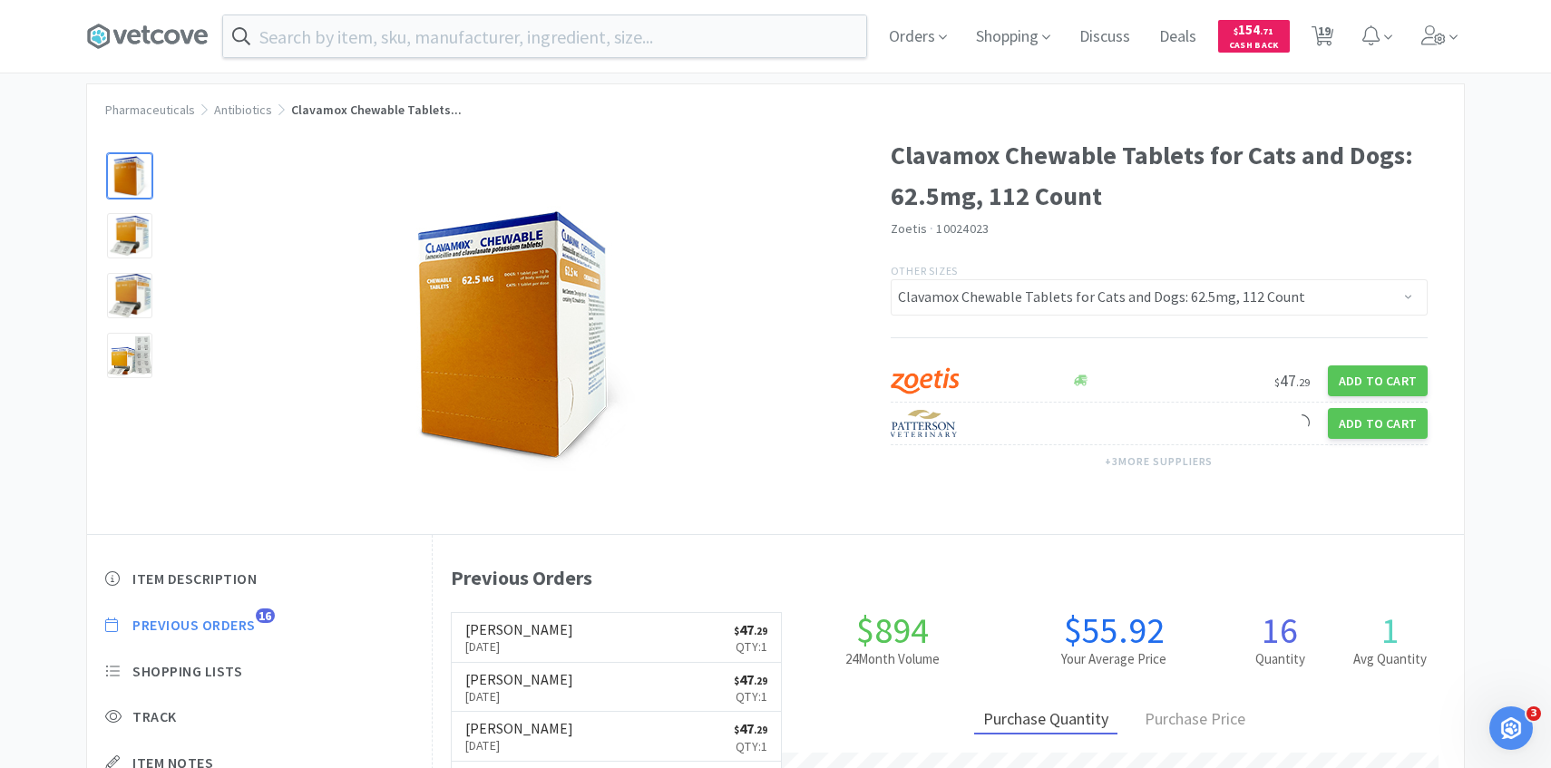
select select "10"
select select "1"
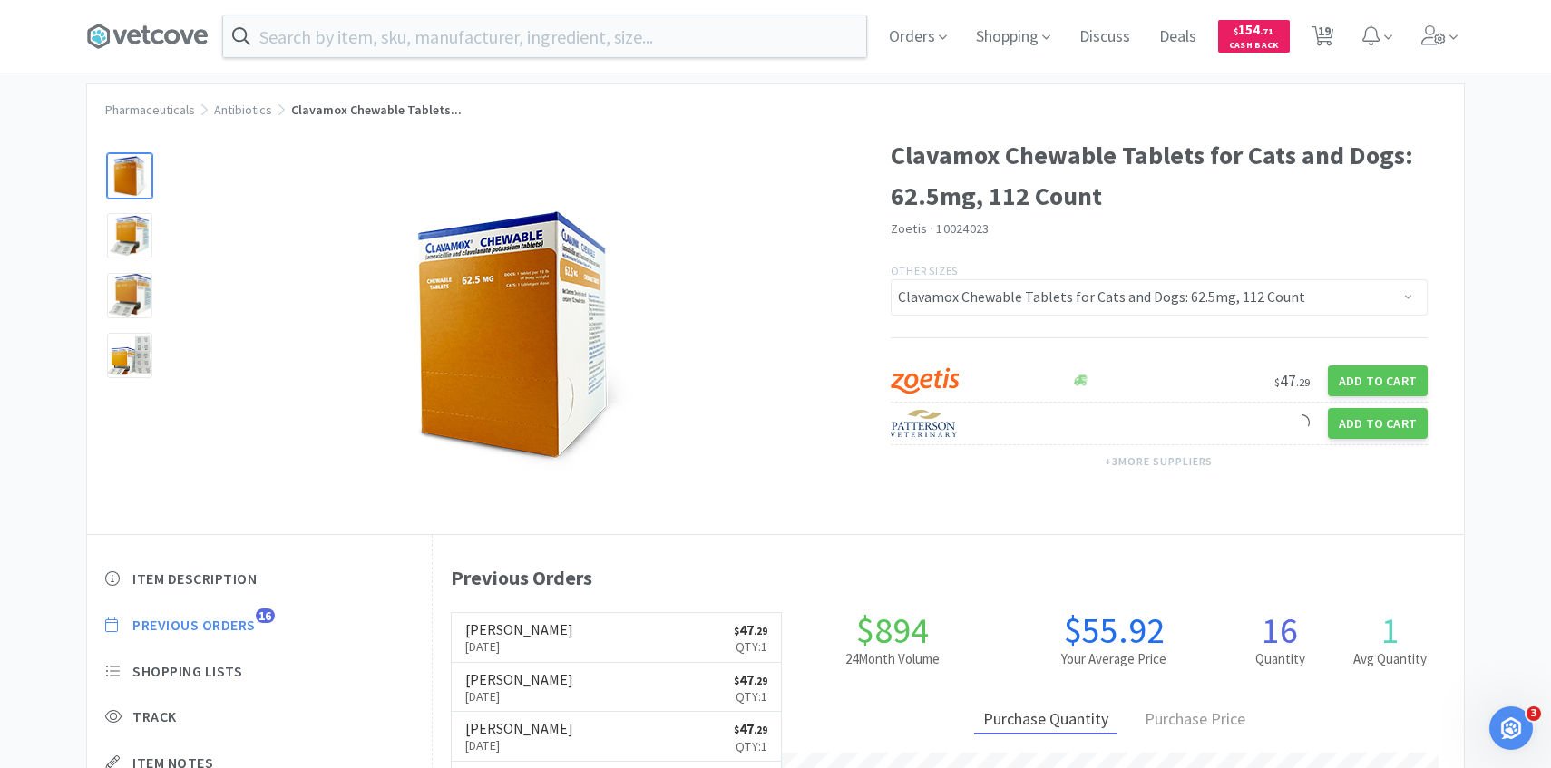
select select "1"
select select "2"
select select "1"
select select "2"
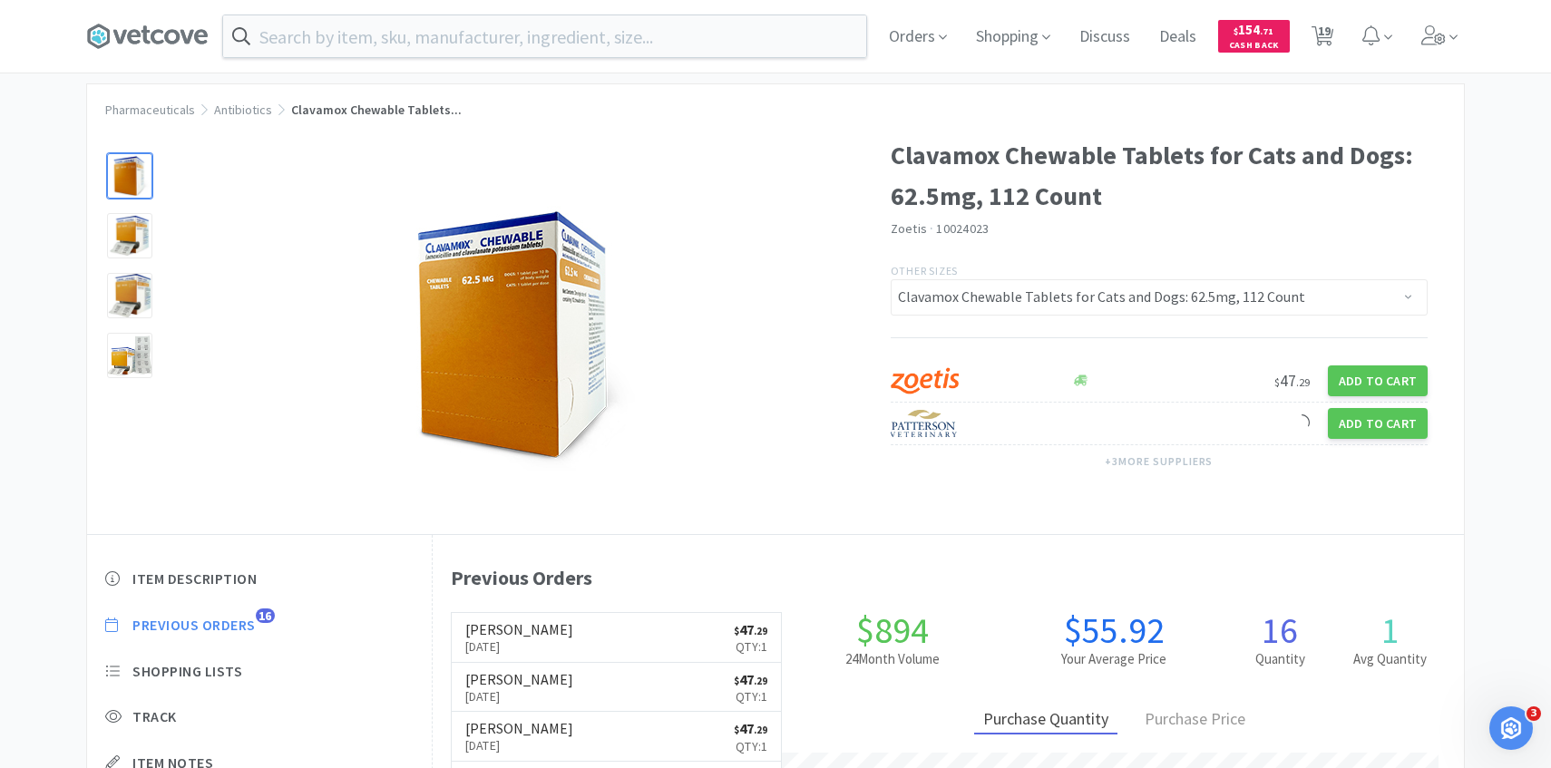
select select "1"
select select "2"
select select "5"
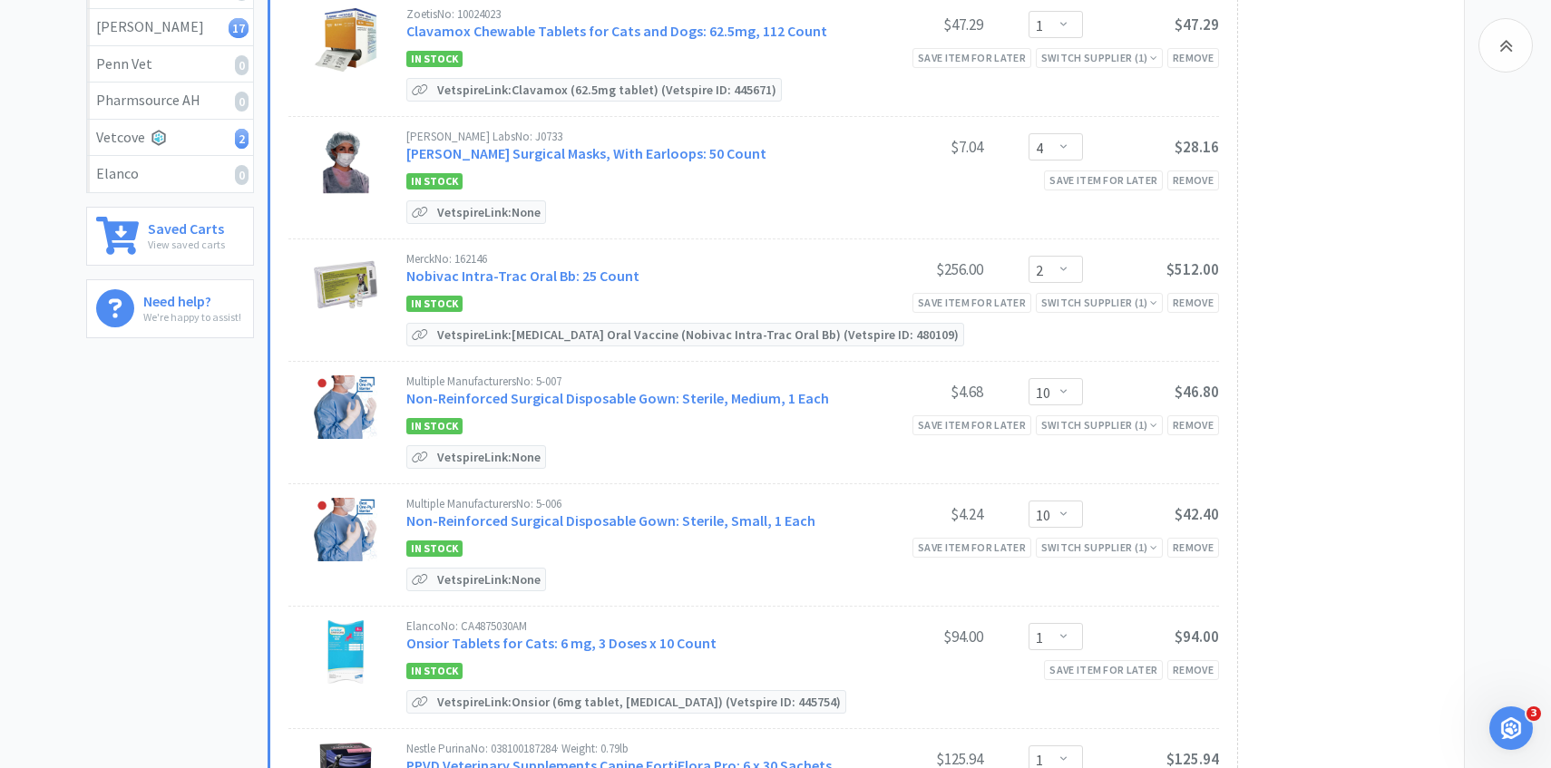
scroll to position [420, 0]
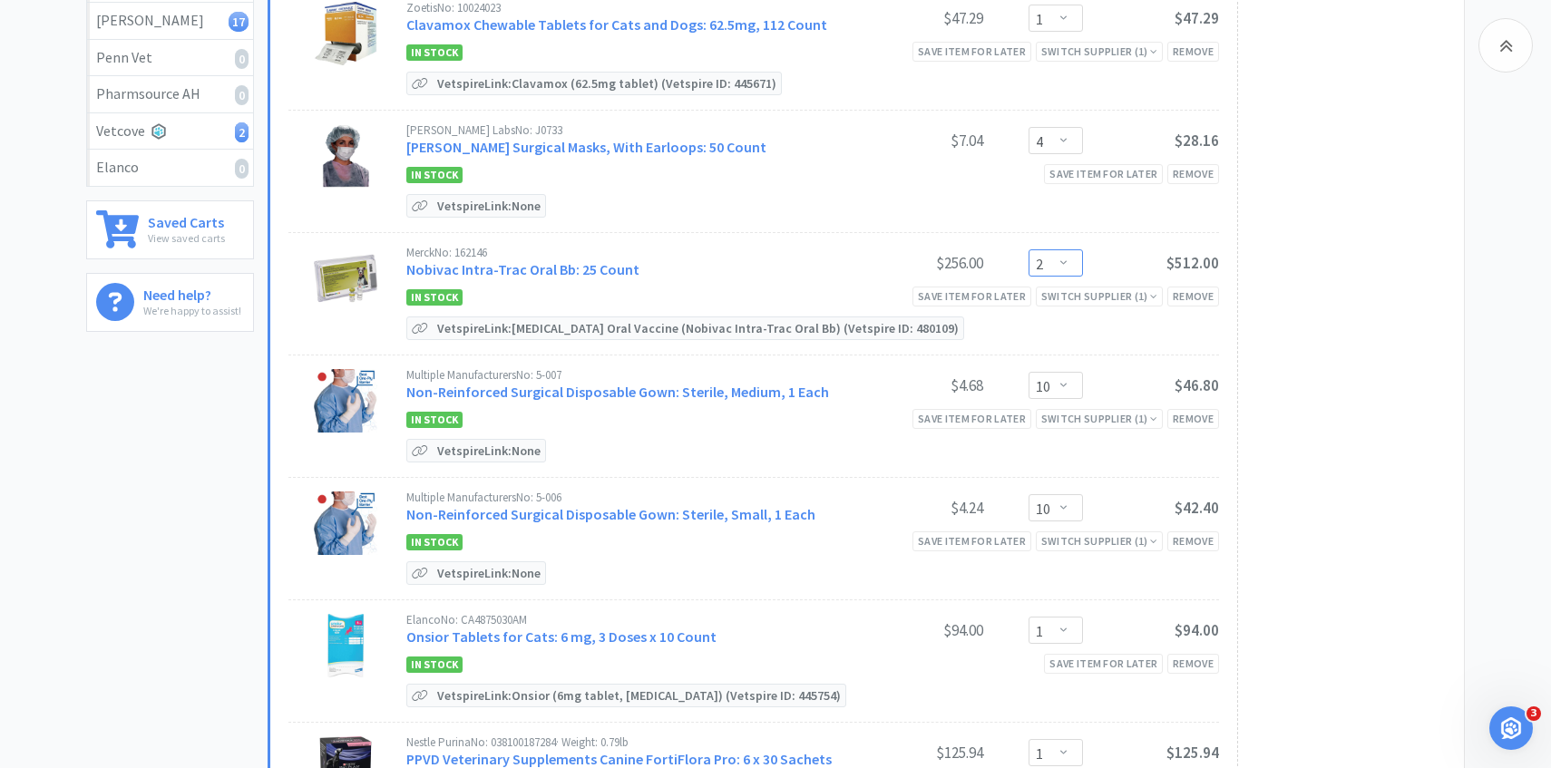
click at [1068, 265] on select "Enter Quantity 1 2 3 4 5 6 7 8 9 10 11 12 13 14 15 16 17 18 19 20 Enter Quantity" at bounding box center [1056, 262] width 54 height 27
click at [1029, 249] on select "Enter Quantity 1 2 3 4 5 6 7 8 9 10 11 12 13 14 15 16 17 18 19 20 Enter Quantity" at bounding box center [1056, 262] width 54 height 27
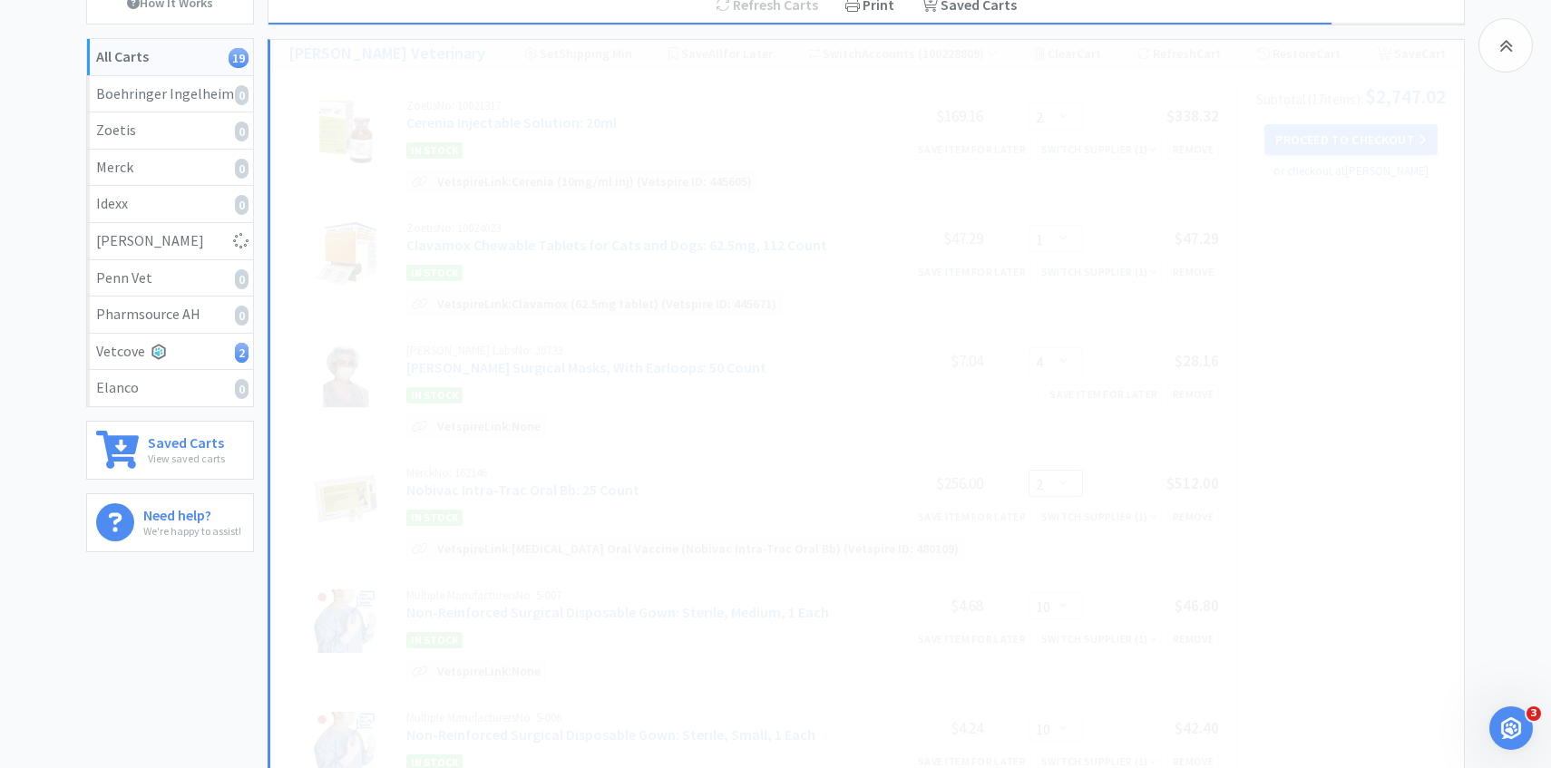
select select "1"
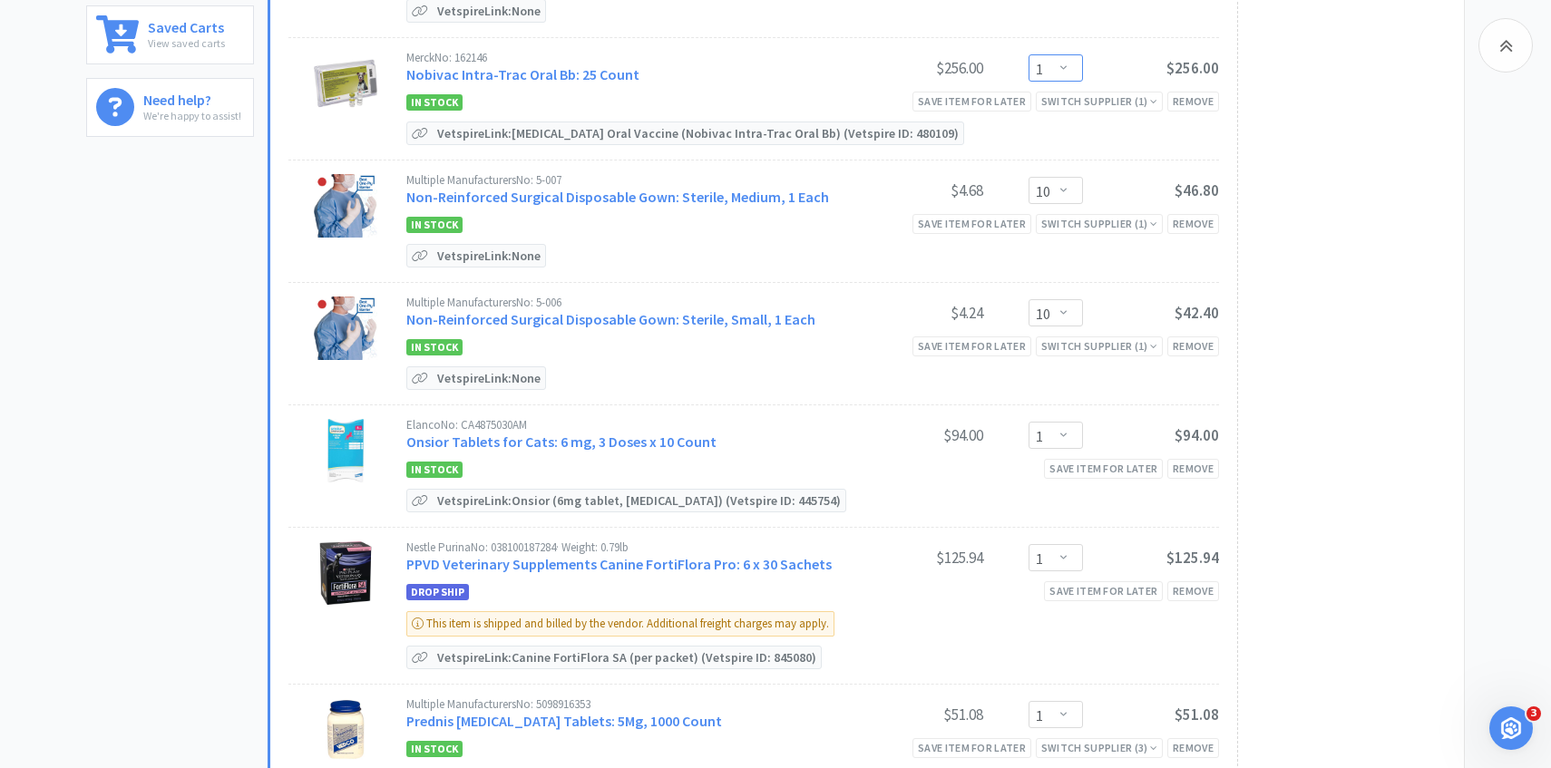
scroll to position [635, 0]
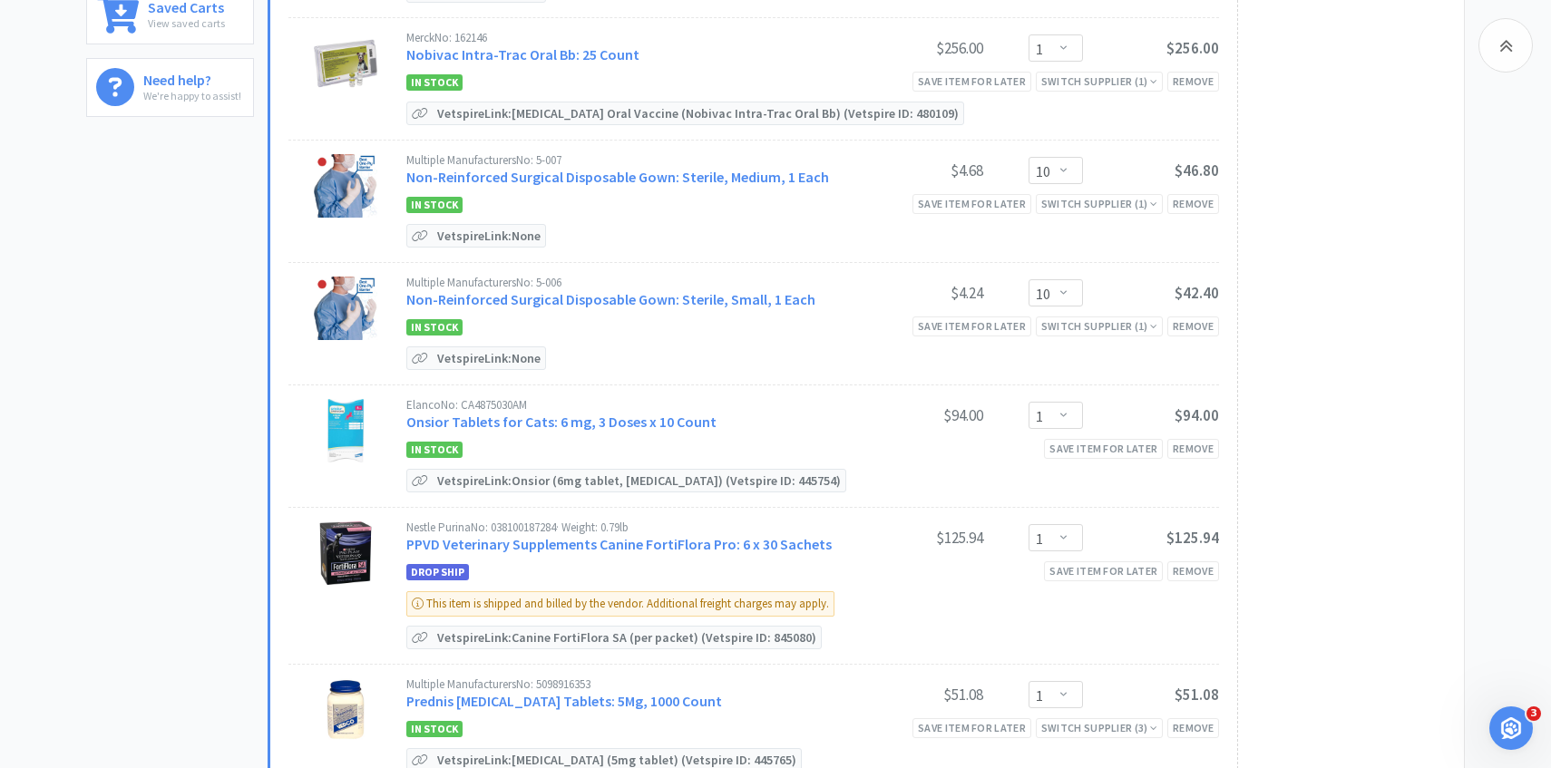
click at [586, 407] on div "Elanco No: CA4875030AM" at bounding box center [626, 405] width 441 height 12
click at [586, 413] on link "Onsior Tablets for Cats: 6 mg, 3 Doses x 10 Count" at bounding box center [561, 422] width 310 height 18
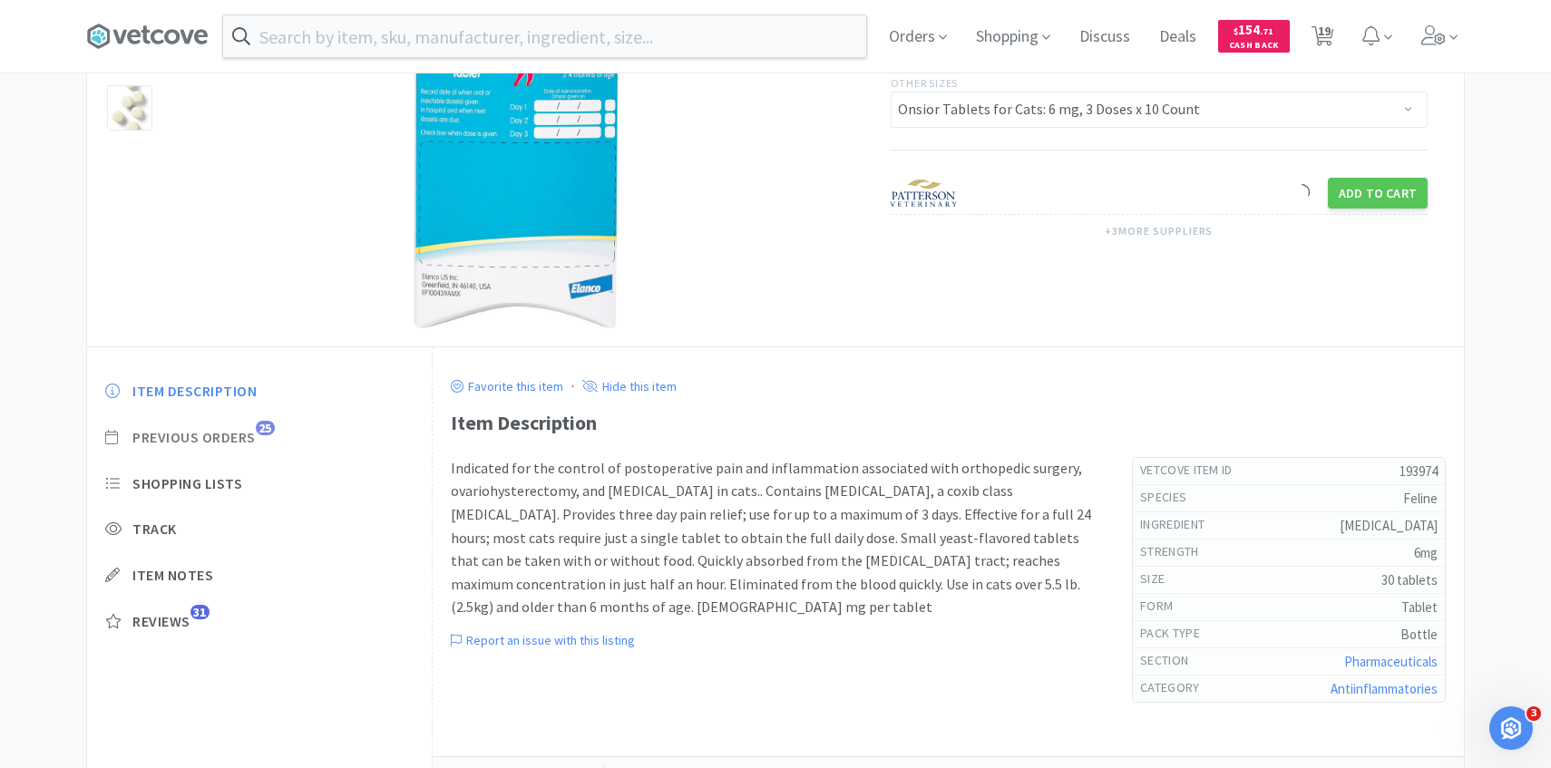
click at [238, 438] on span "Previous Orders" at bounding box center [193, 437] width 123 height 19
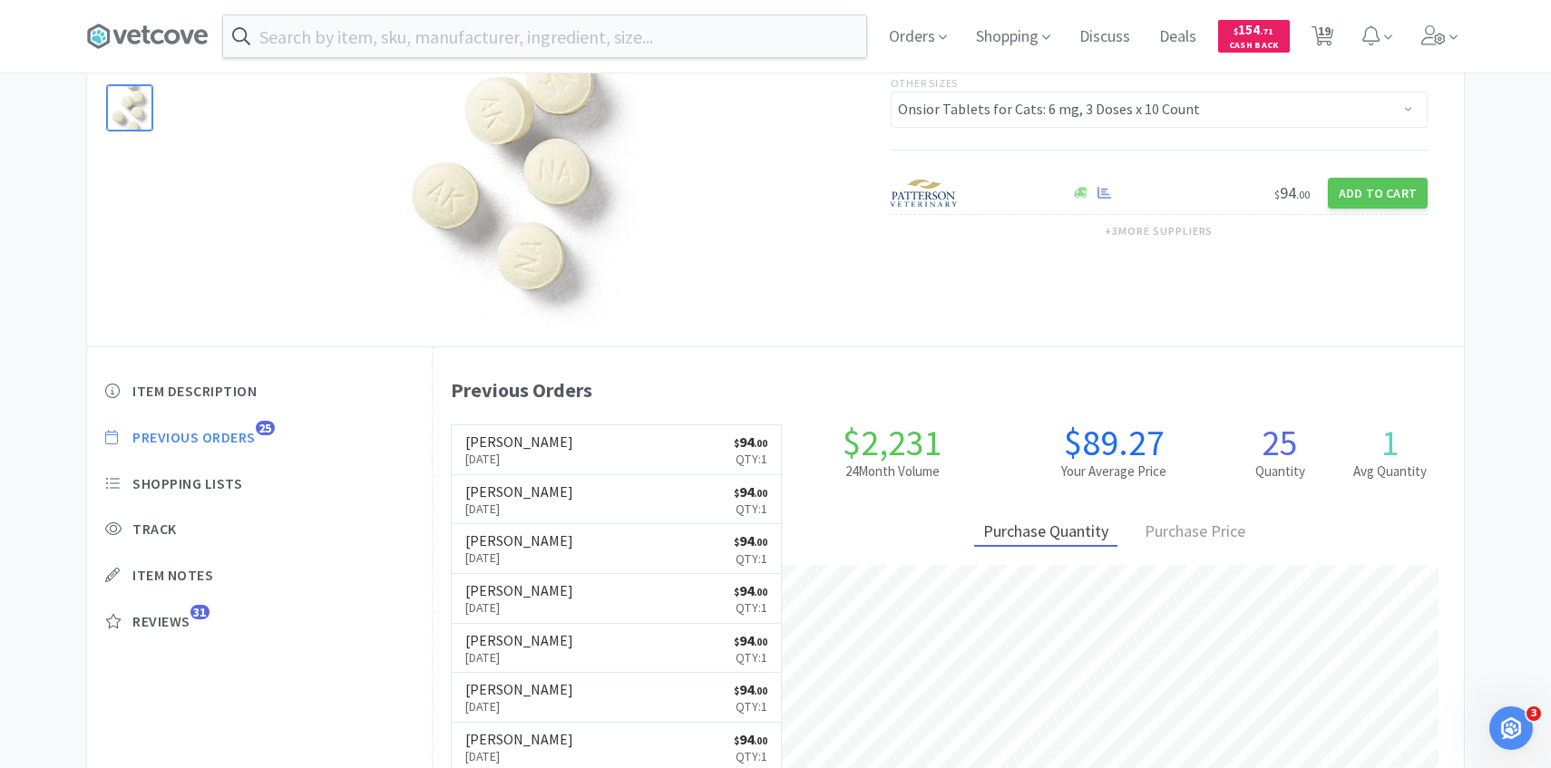
scroll to position [498, 1031]
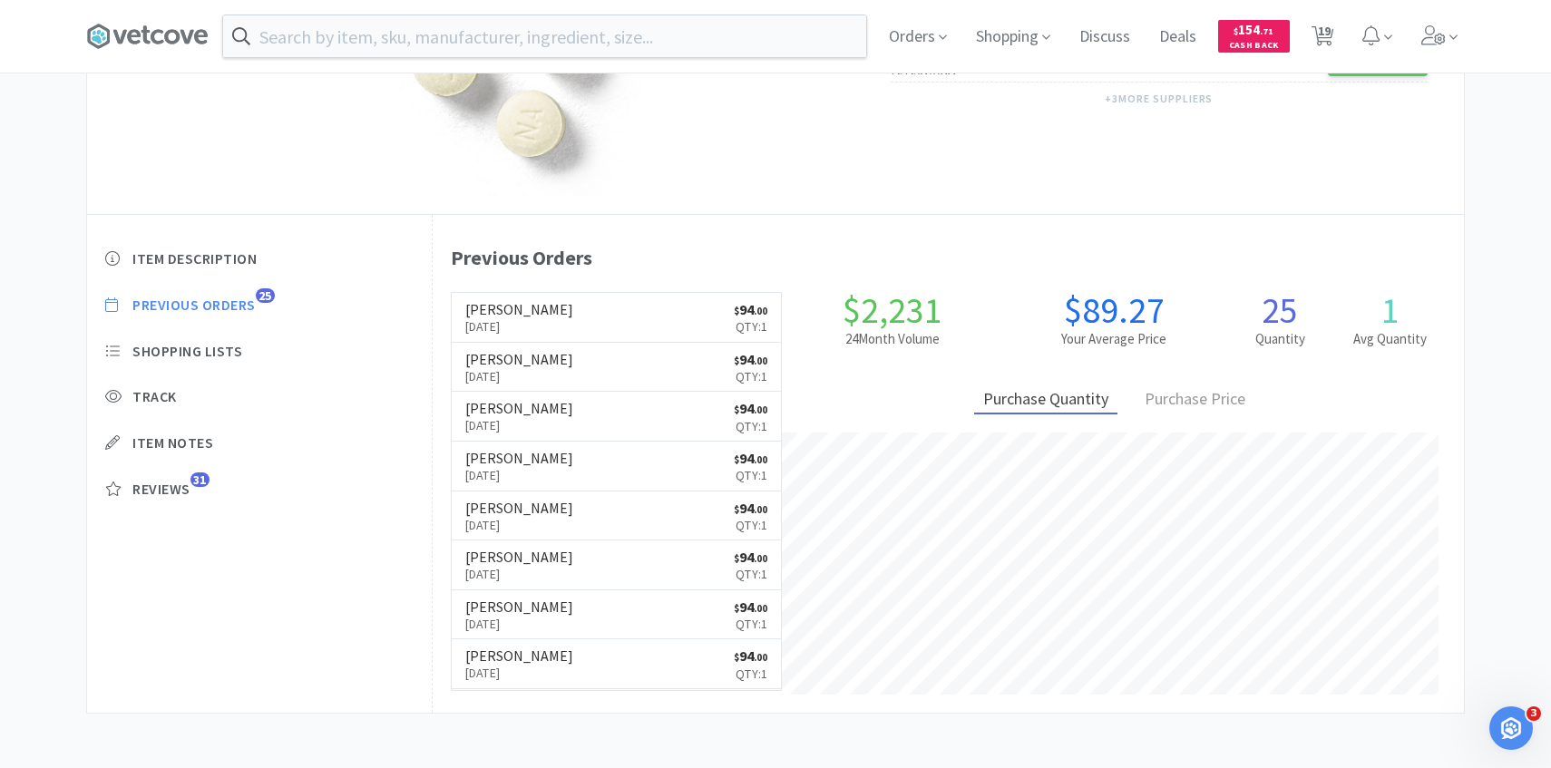
select select "2"
select select "1"
select select "4"
select select "1"
select select "10"
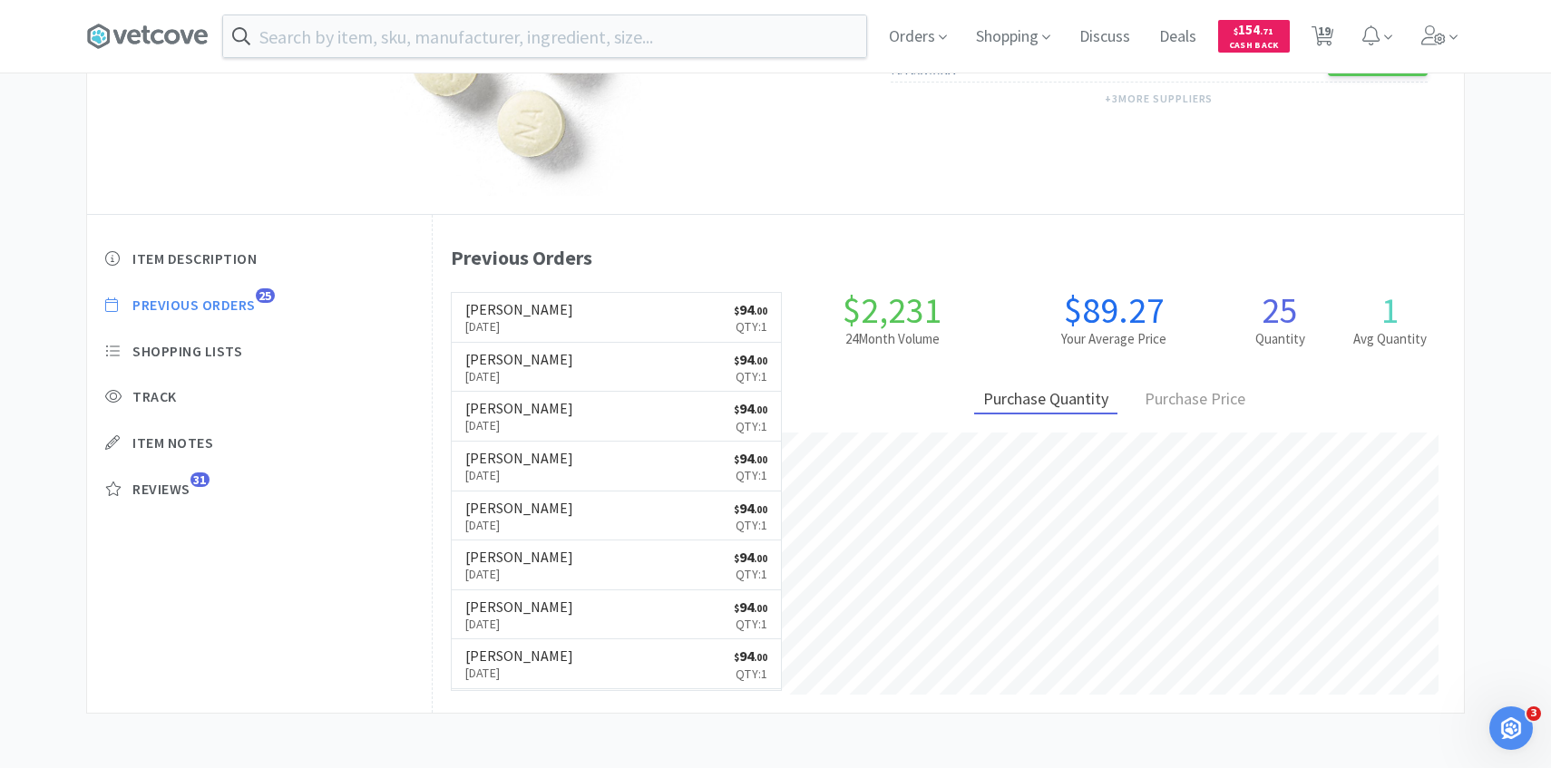
select select "10"
select select "1"
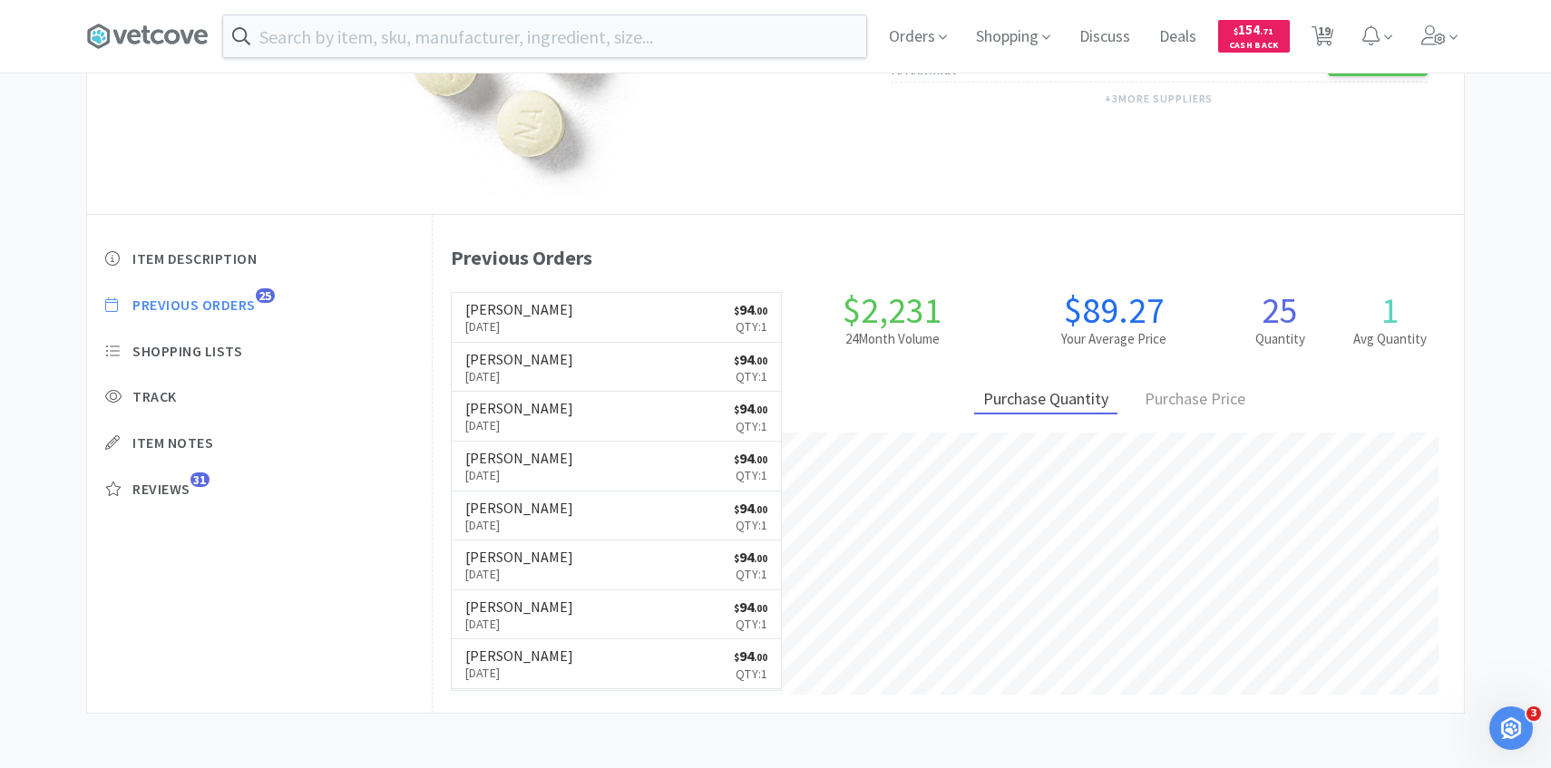
select select "1"
select select "2"
select select "1"
select select "2"
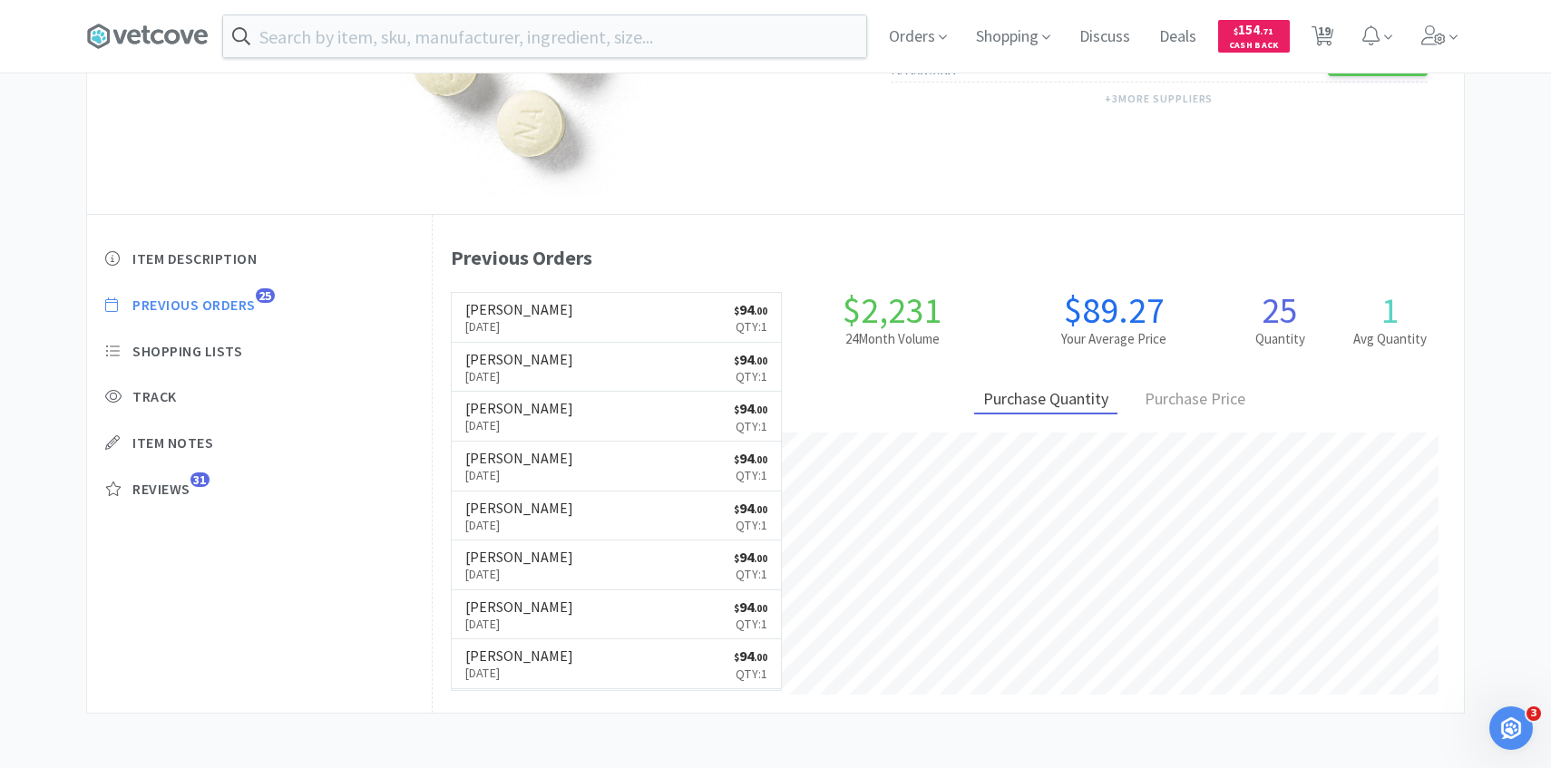
select select "1"
select select "2"
select select "5"
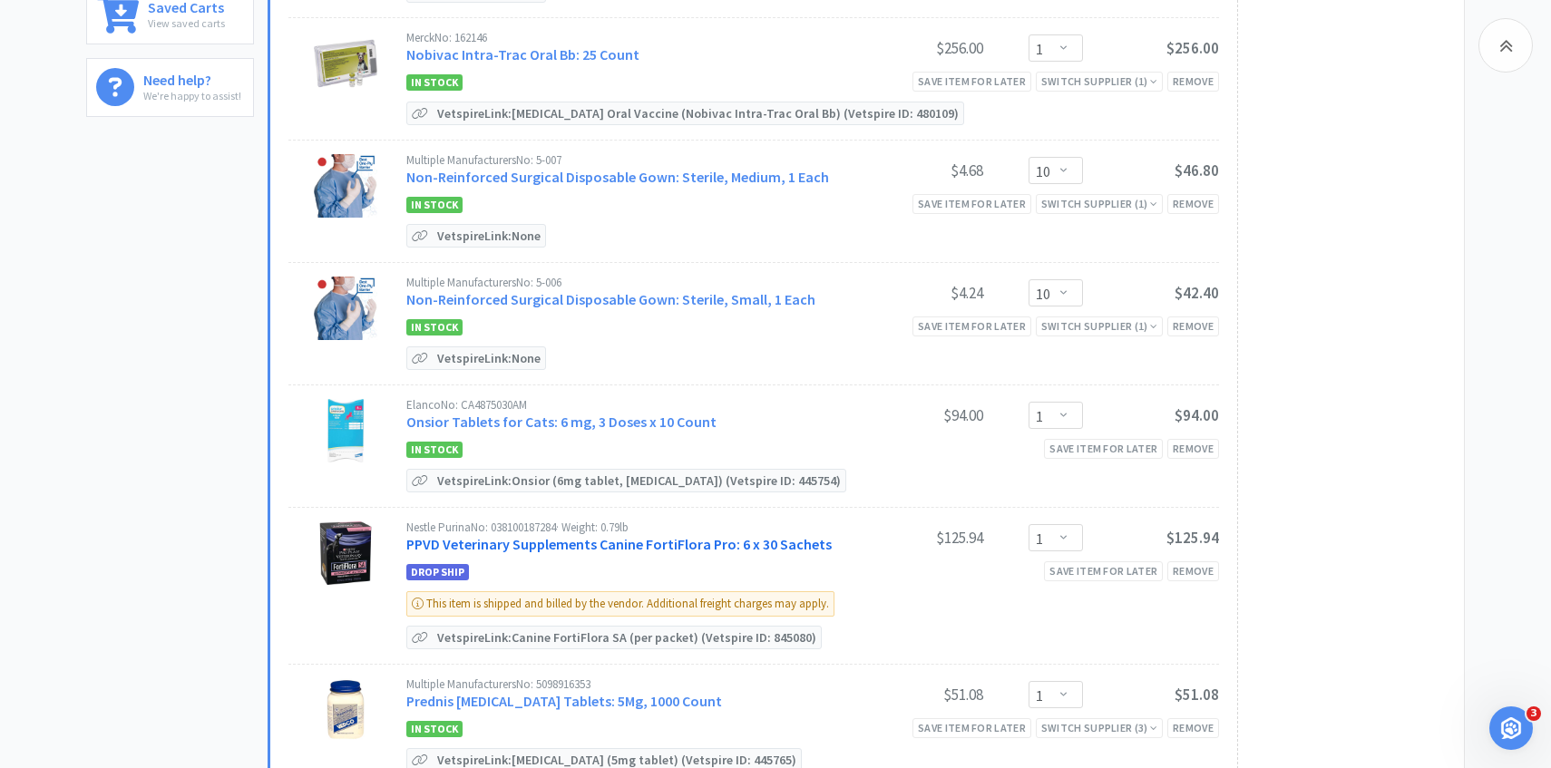
click at [550, 550] on link "PPVD Veterinary Supplements Canine FortiFlora Pro: 6 x 30 Sachets" at bounding box center [618, 544] width 425 height 18
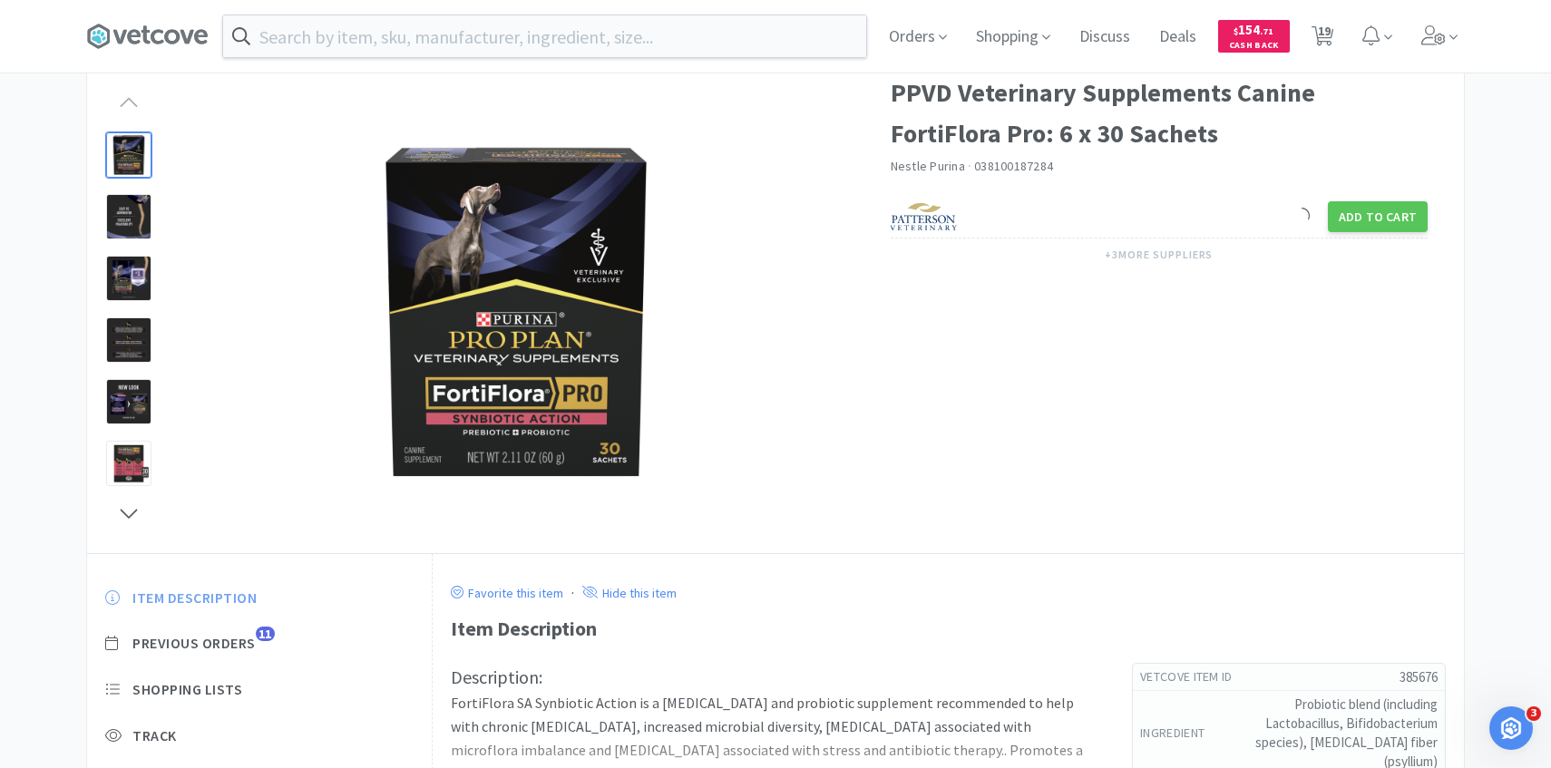
scroll to position [116, 0]
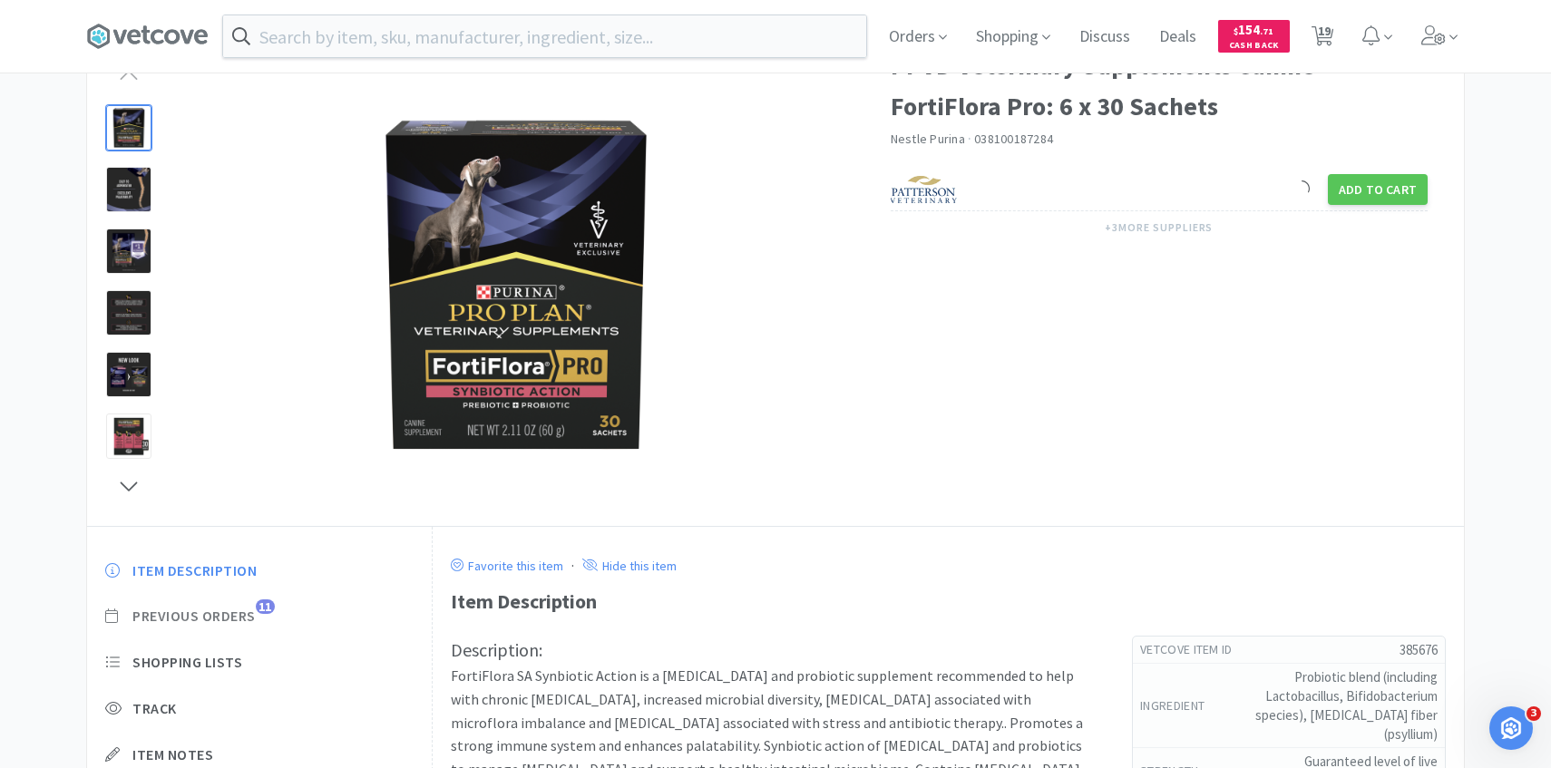
click at [235, 611] on span "Previous Orders" at bounding box center [193, 616] width 123 height 19
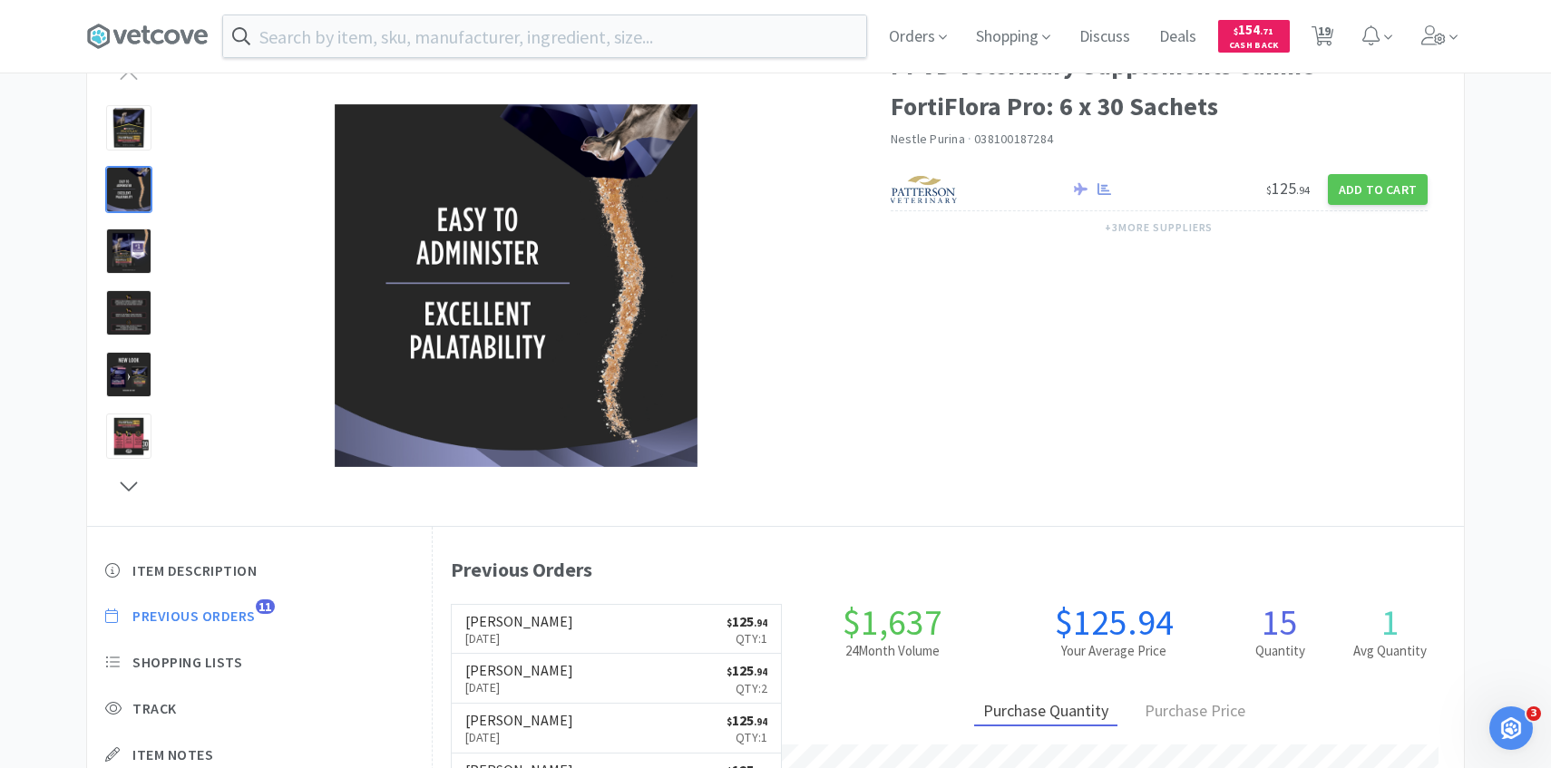
scroll to position [498, 1031]
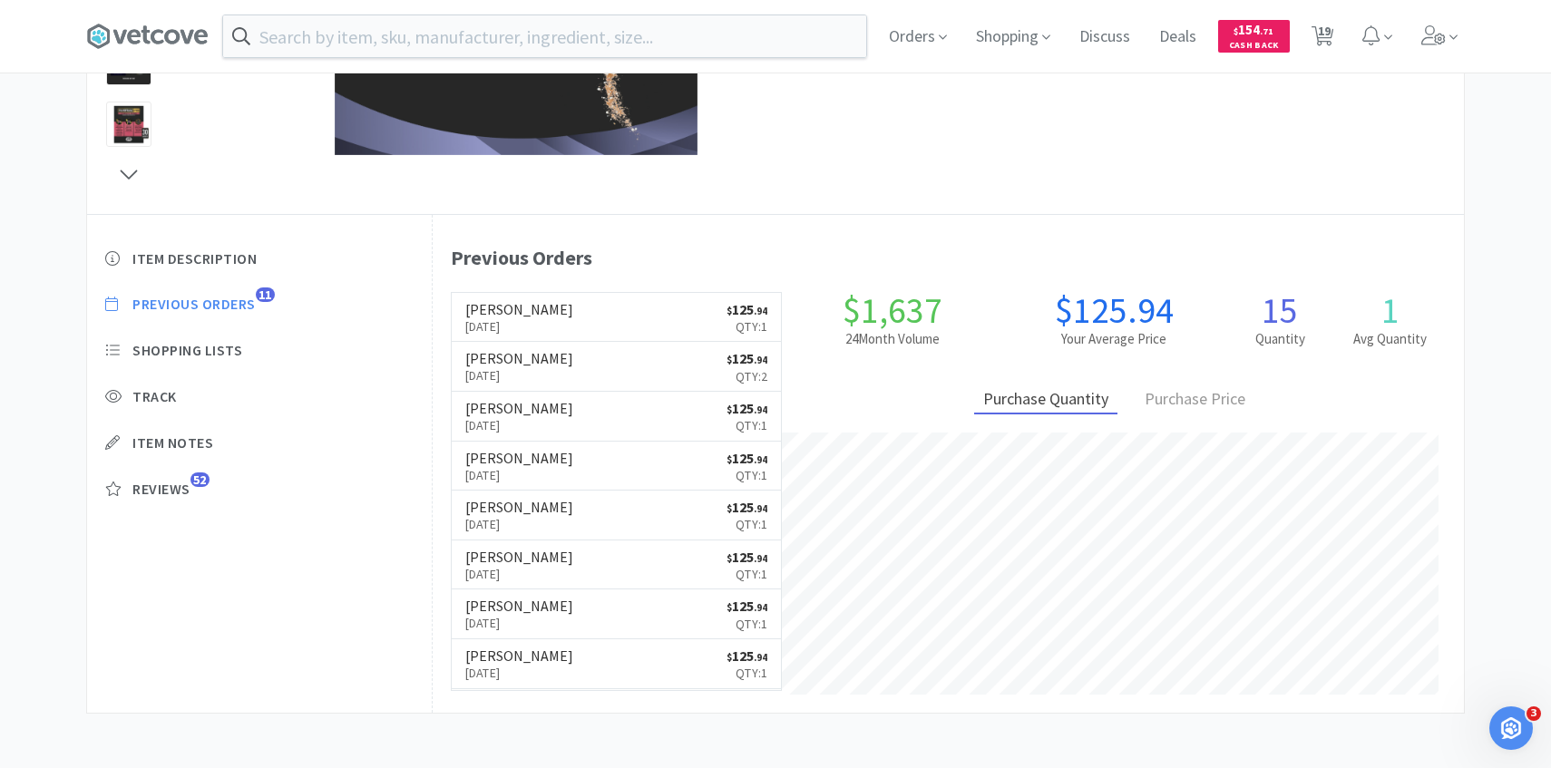
select select "2"
select select "1"
select select "4"
select select "1"
select select "10"
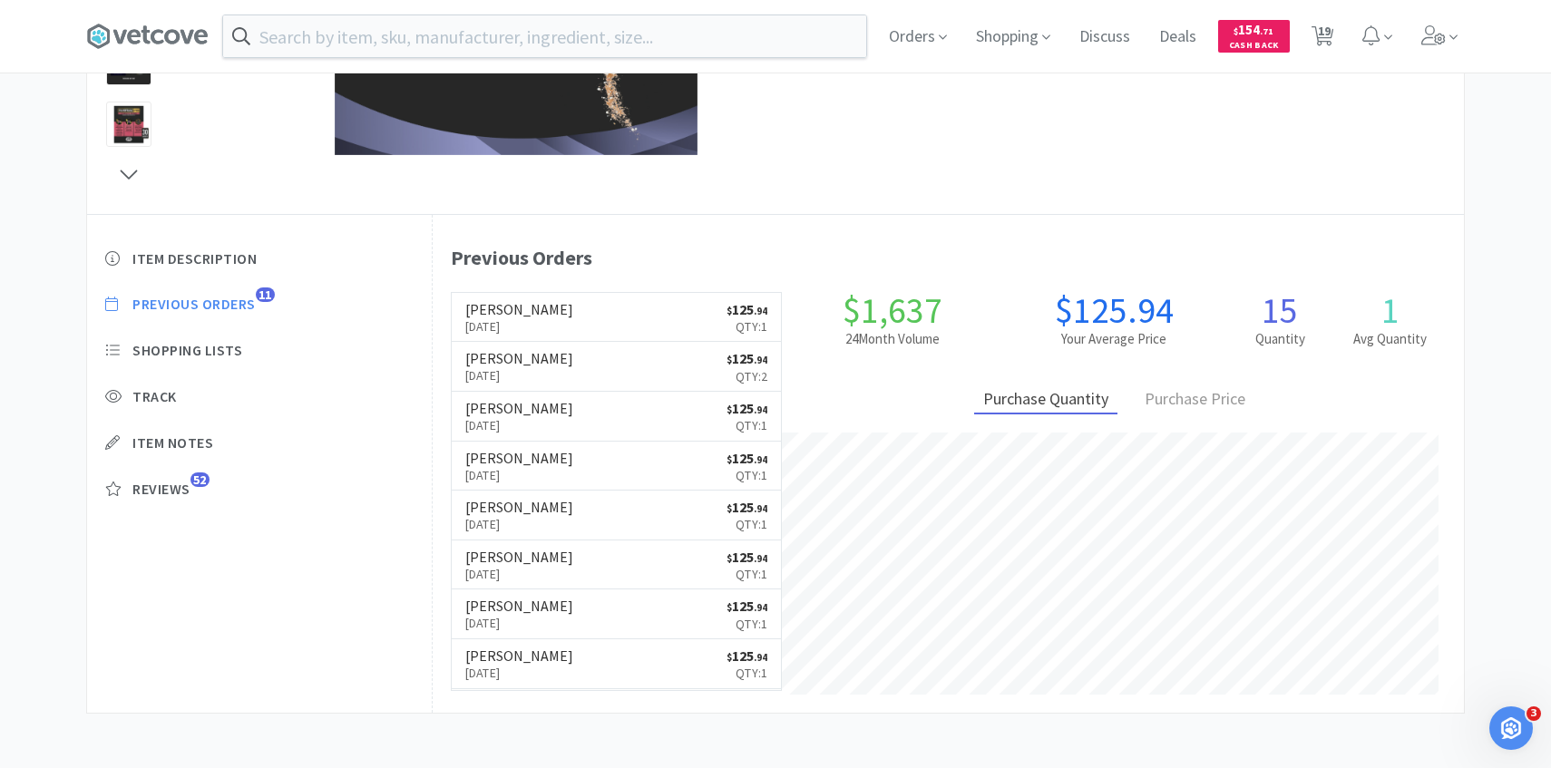
select select "10"
select select "1"
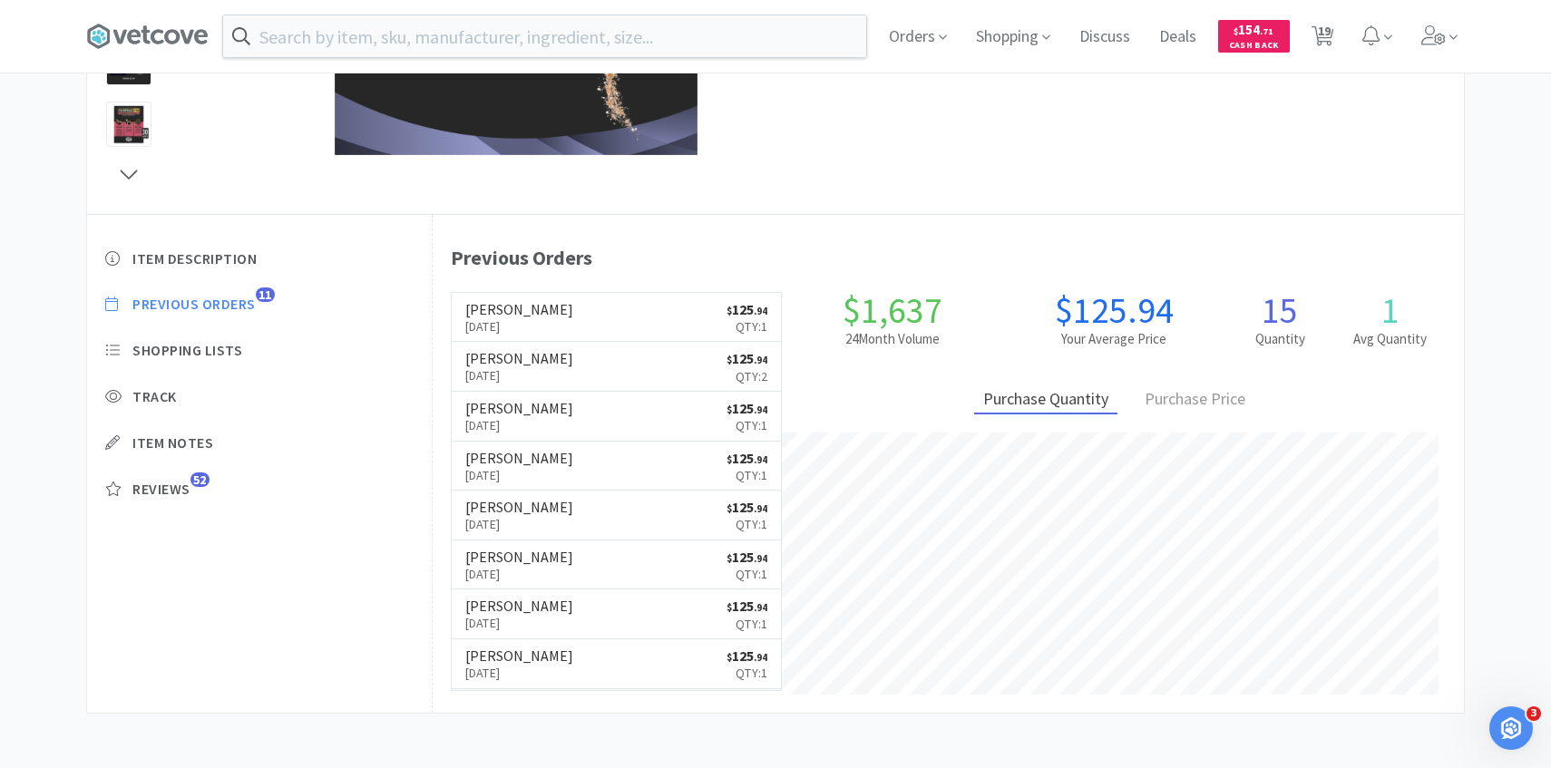
select select "1"
select select "2"
select select "1"
select select "2"
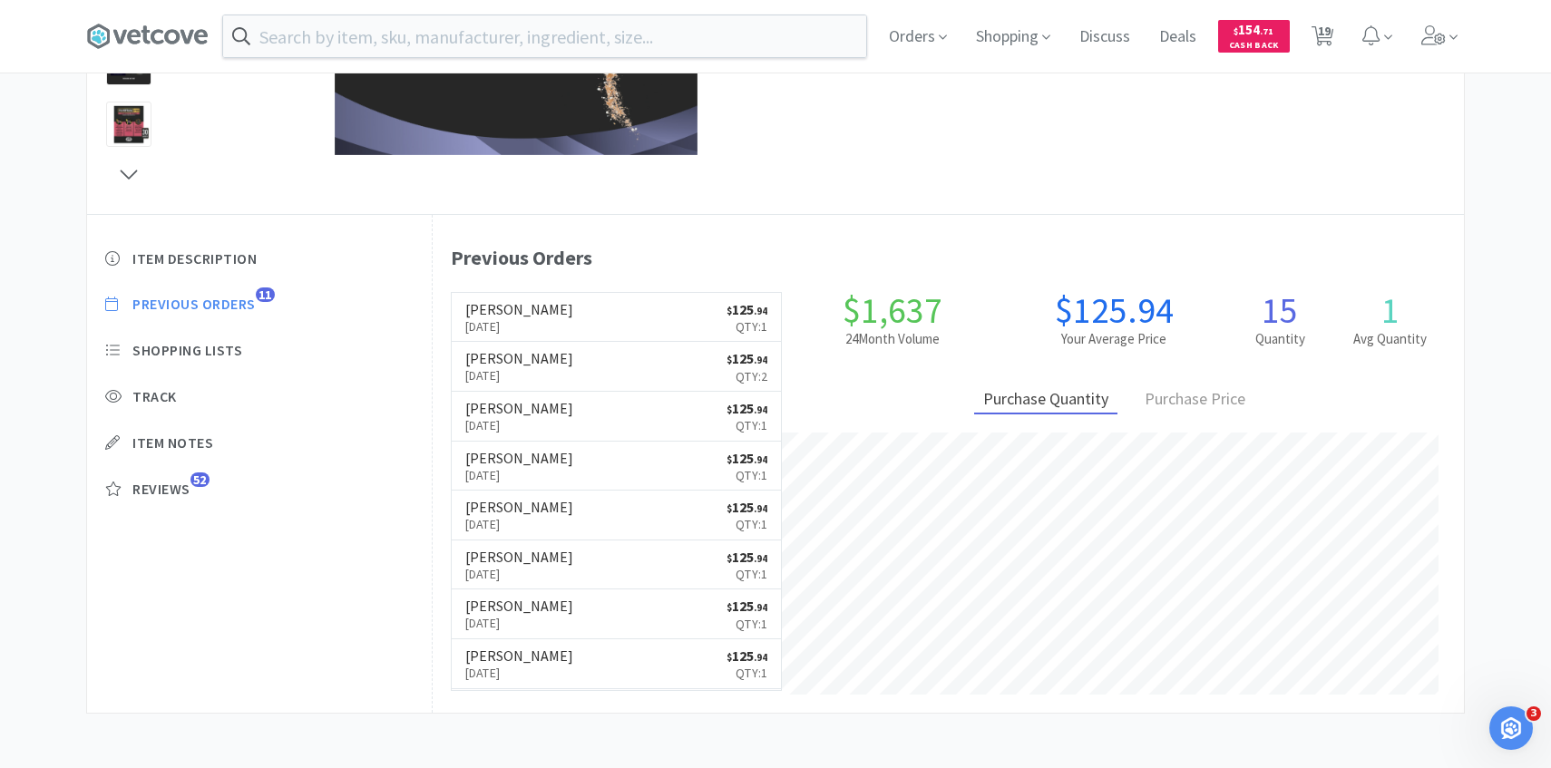
select select "1"
select select "2"
select select "5"
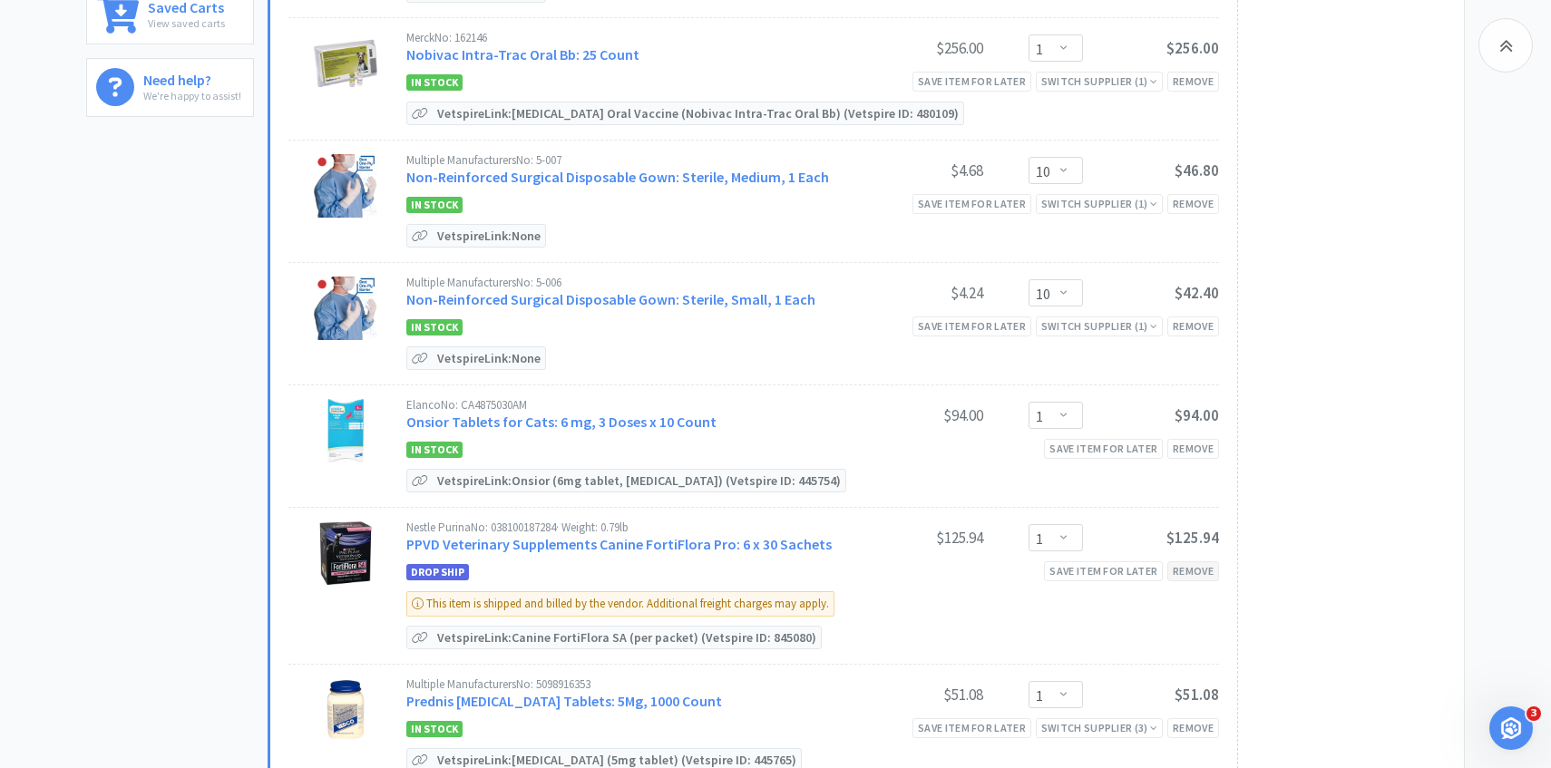
click at [1200, 566] on div "Remove" at bounding box center [1194, 571] width 52 height 19
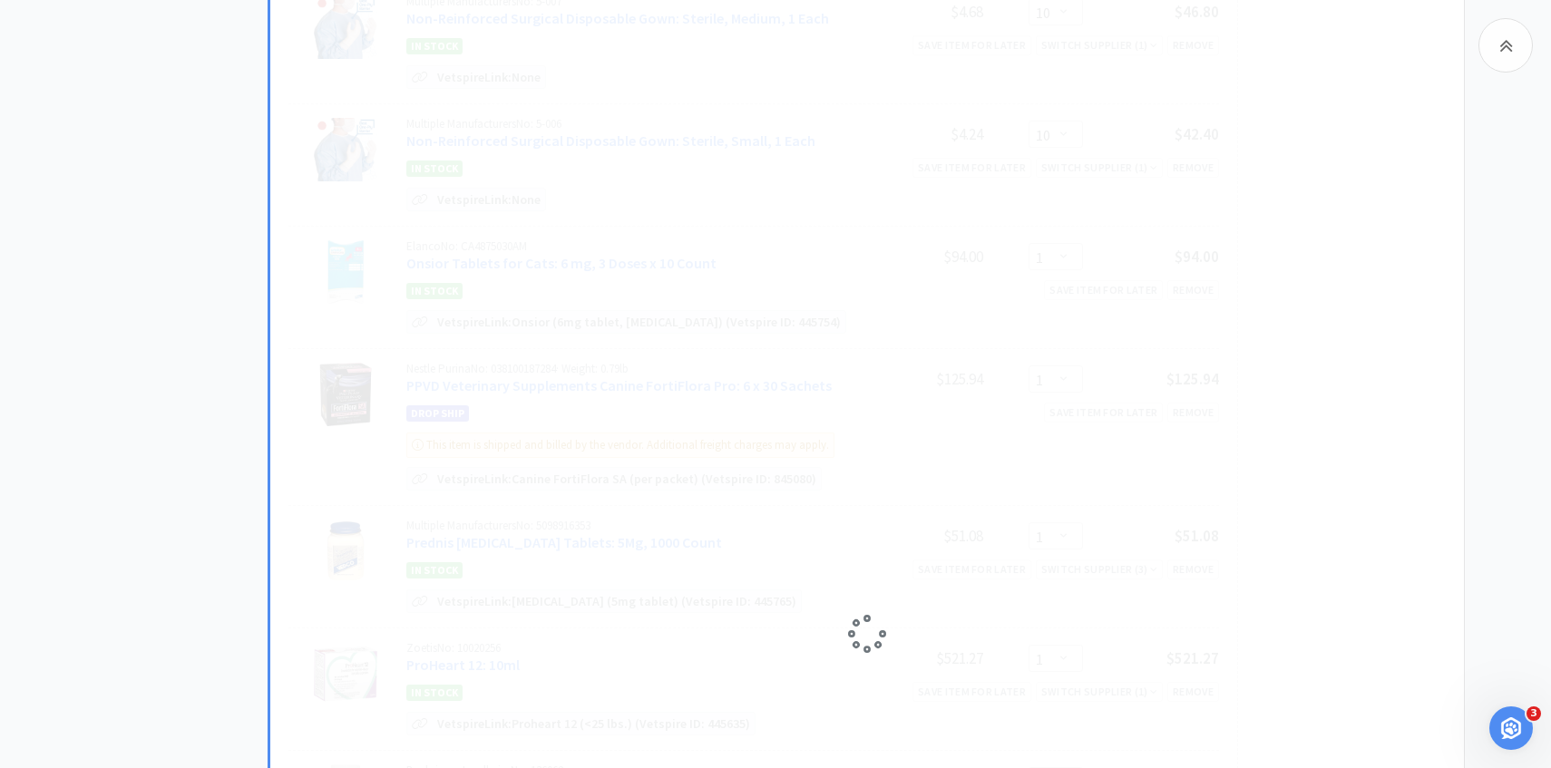
select select "2"
select select "1"
select select "2"
select select "1"
select select "2"
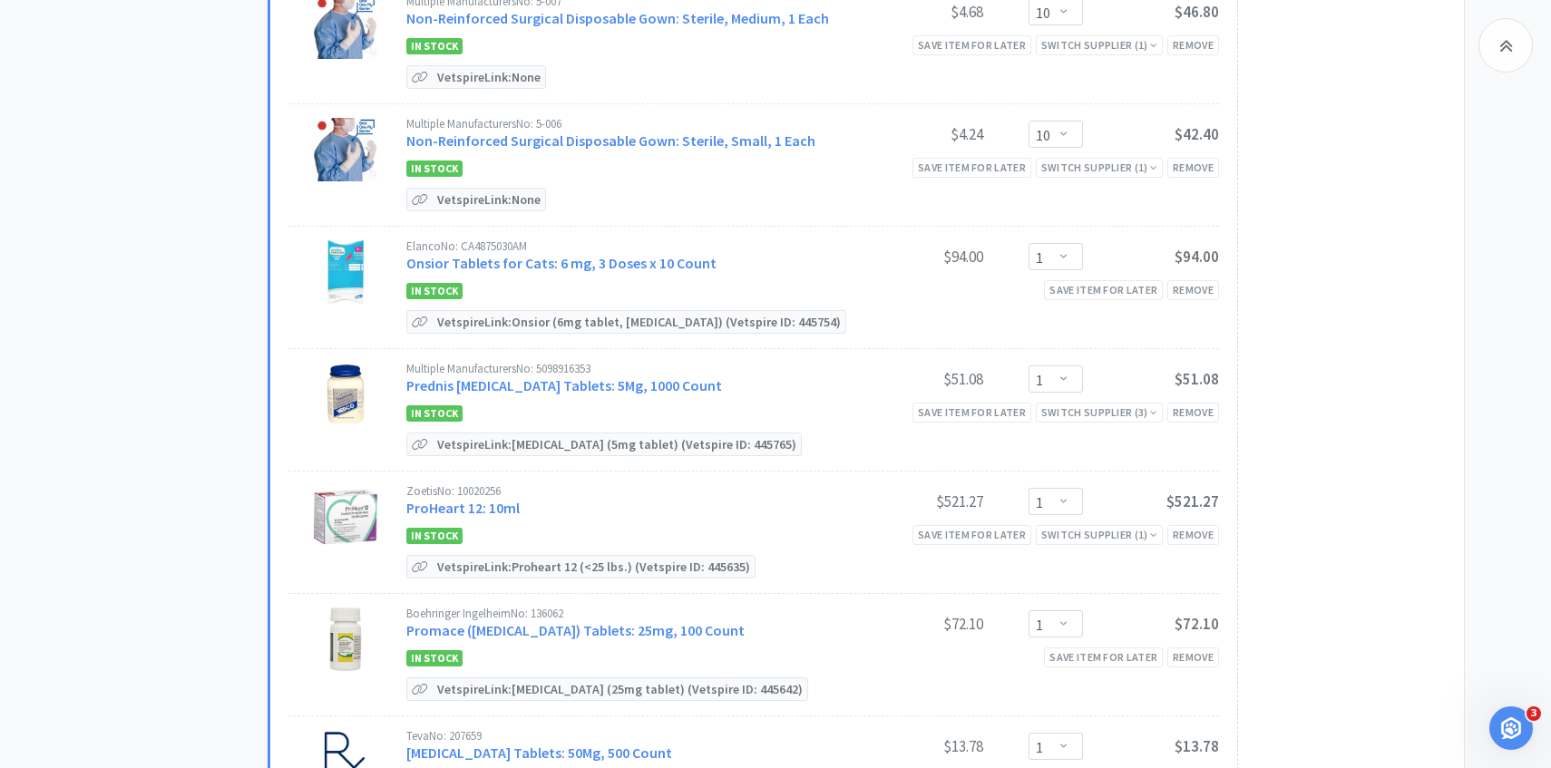
scroll to position [819, 0]
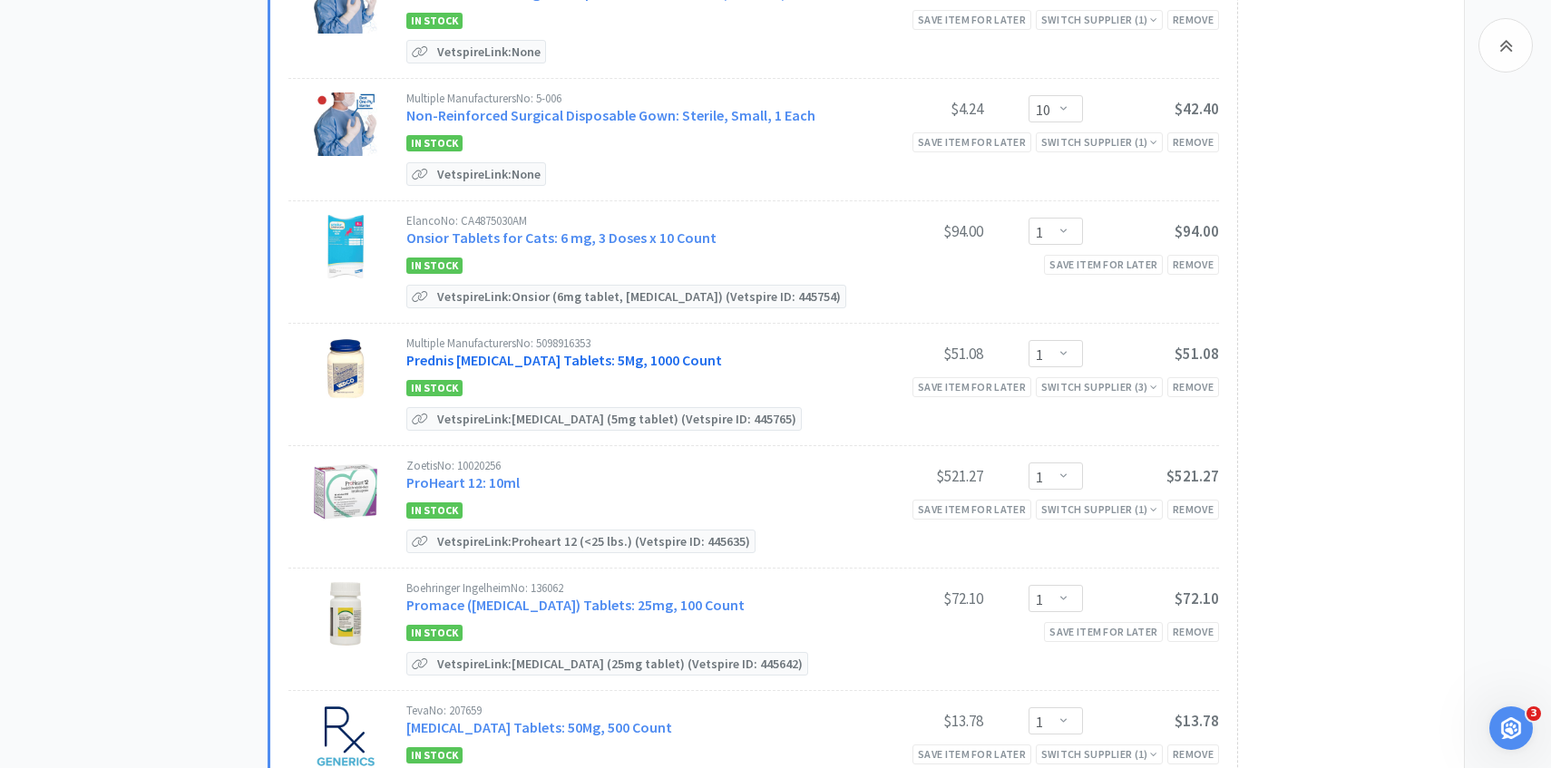
click at [679, 351] on link "Prednis Prednisolone Tablets: 5Mg, 1000 Count" at bounding box center [564, 360] width 316 height 18
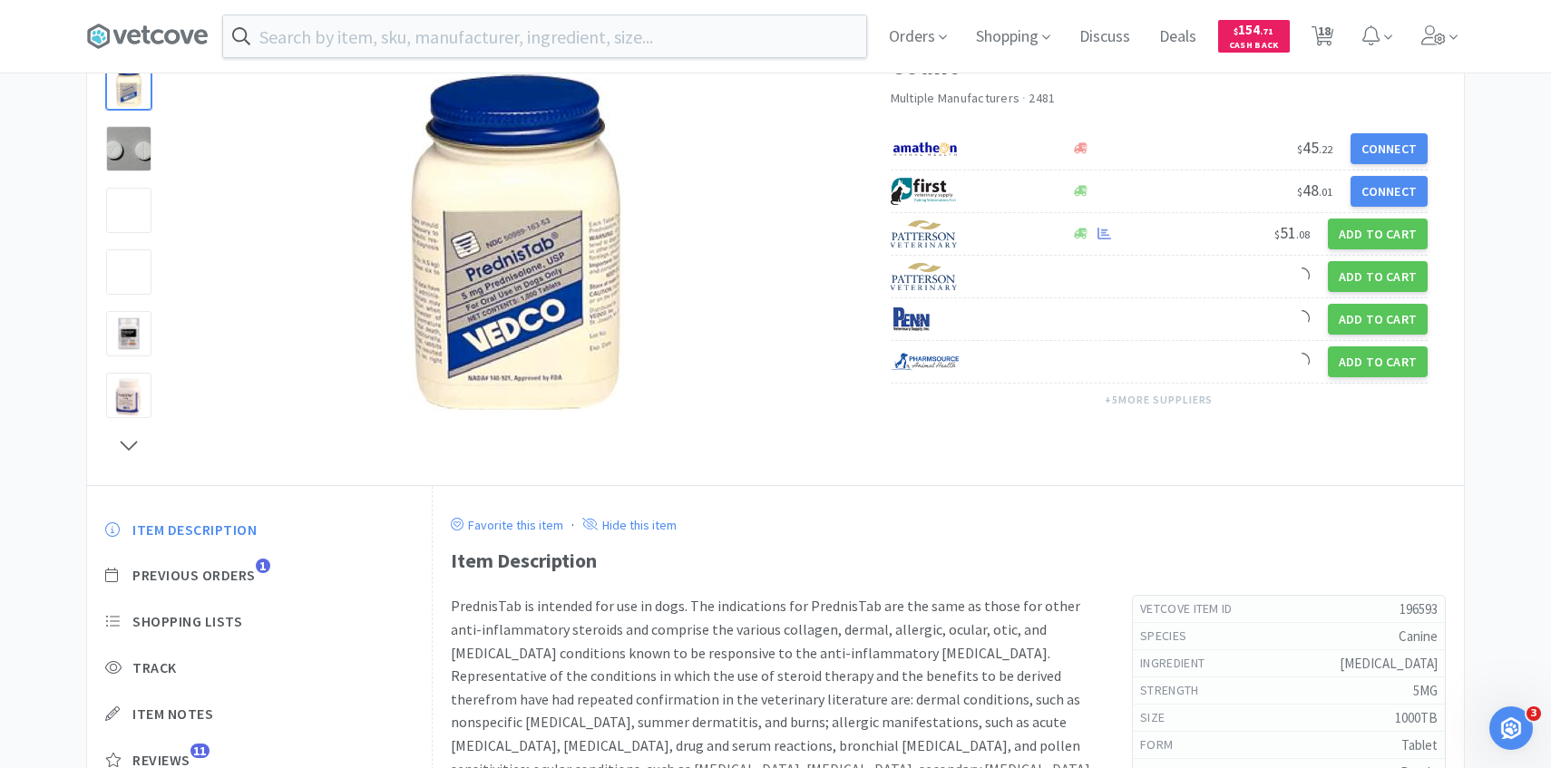
scroll to position [172, 0]
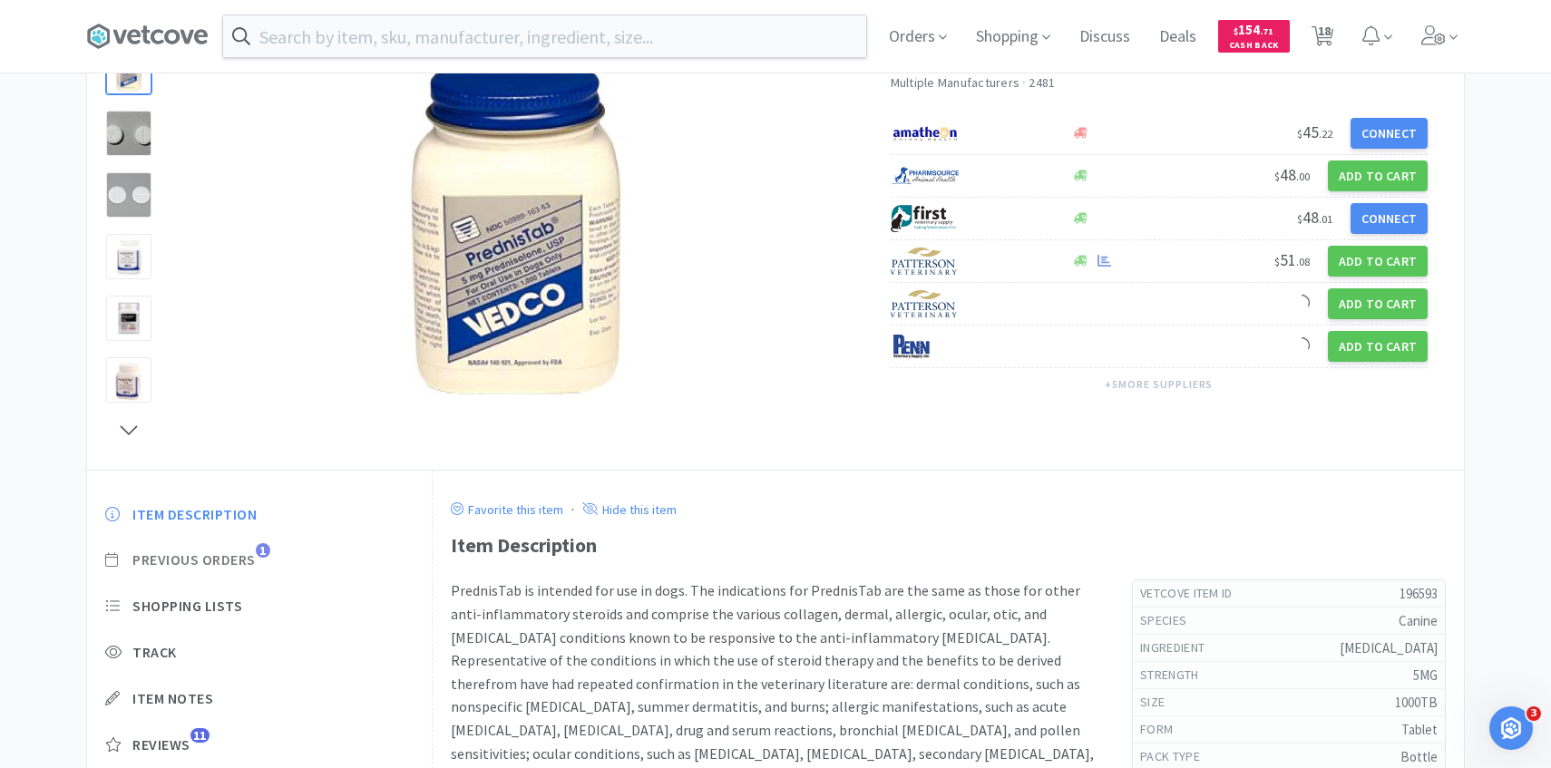
click at [256, 562] on span "Previous Orders" at bounding box center [193, 560] width 123 height 19
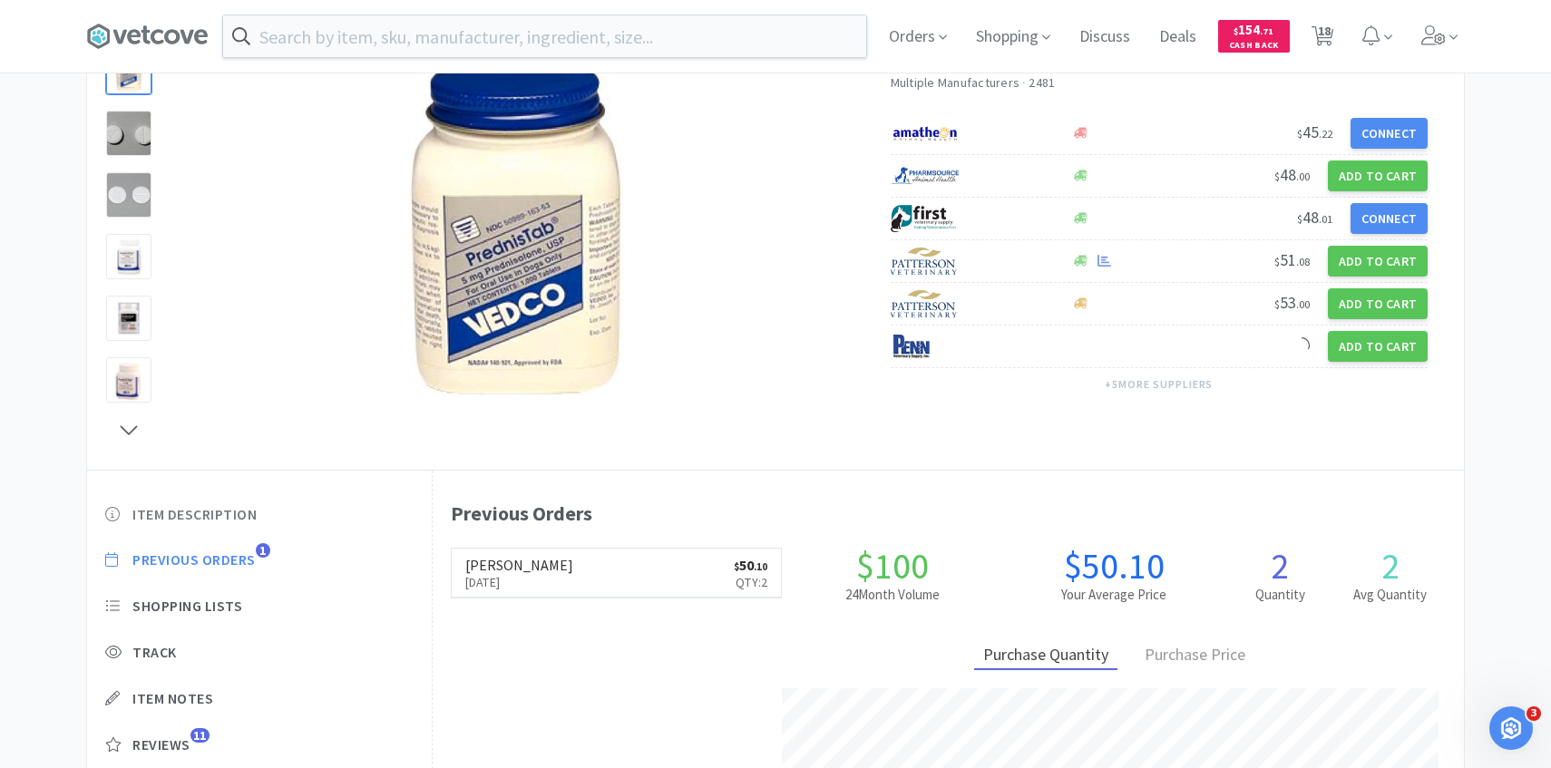
scroll to position [498, 1031]
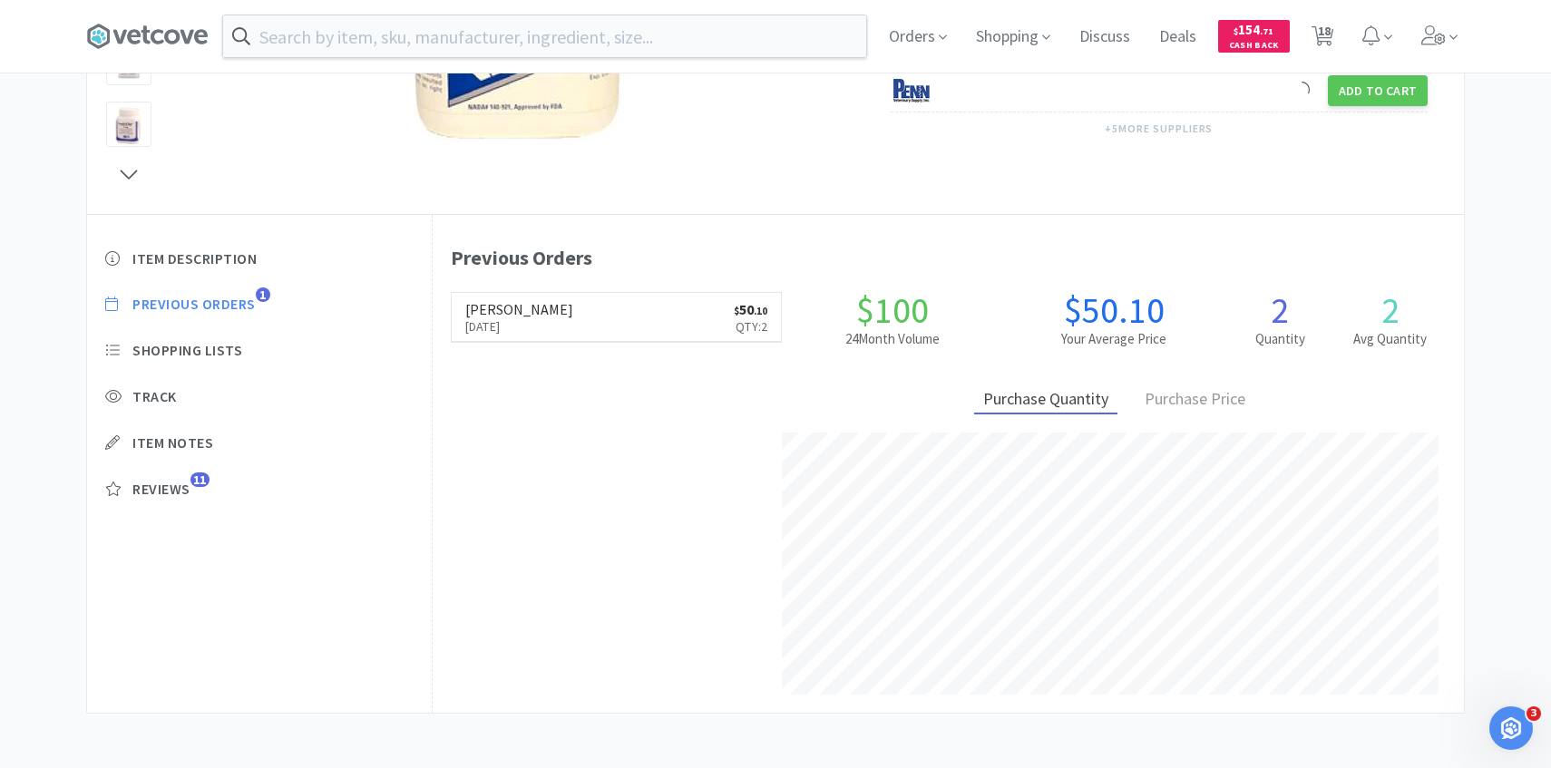
select select "2"
select select "1"
select select "4"
select select "1"
select select "10"
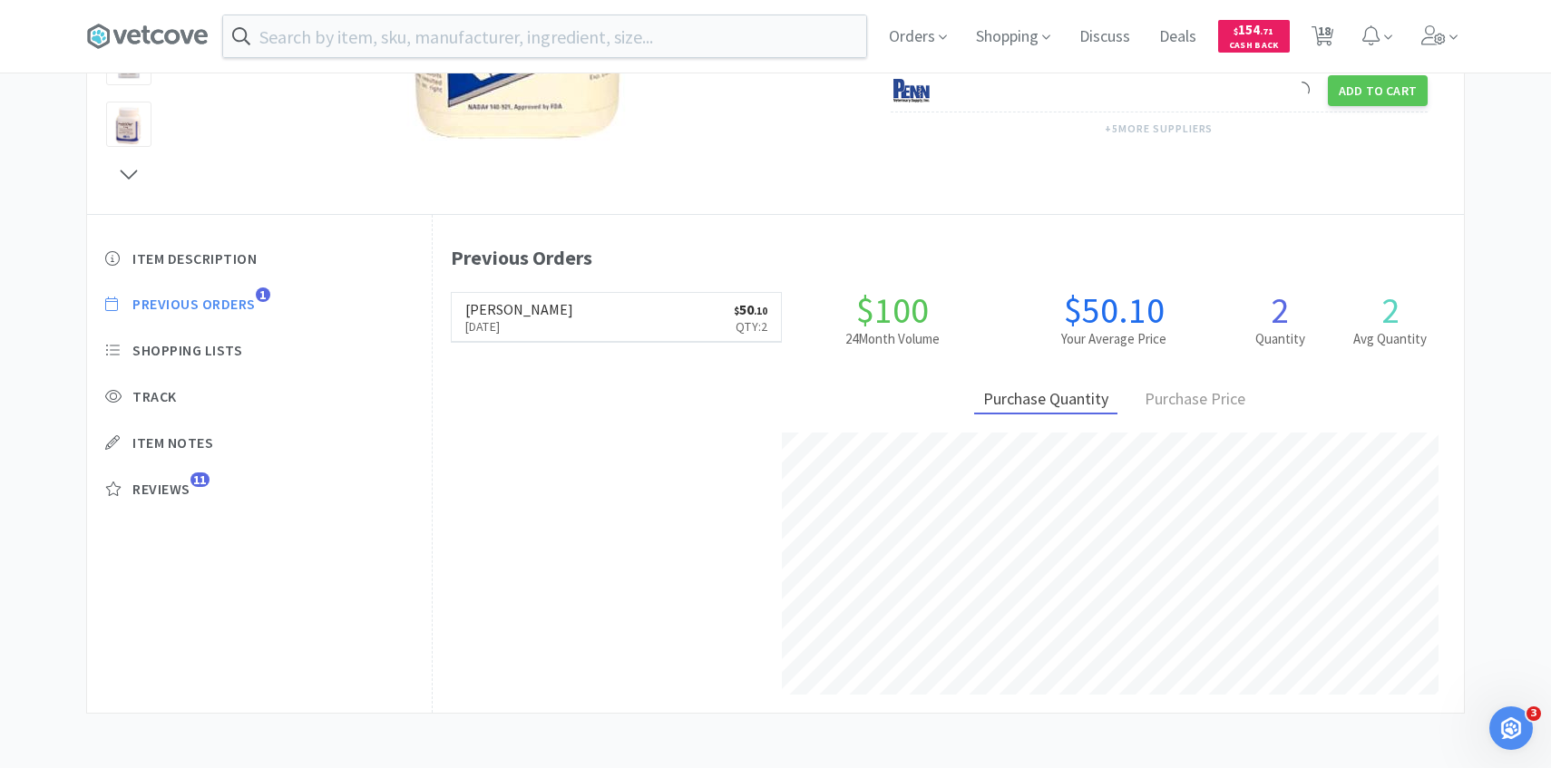
select select "10"
select select "1"
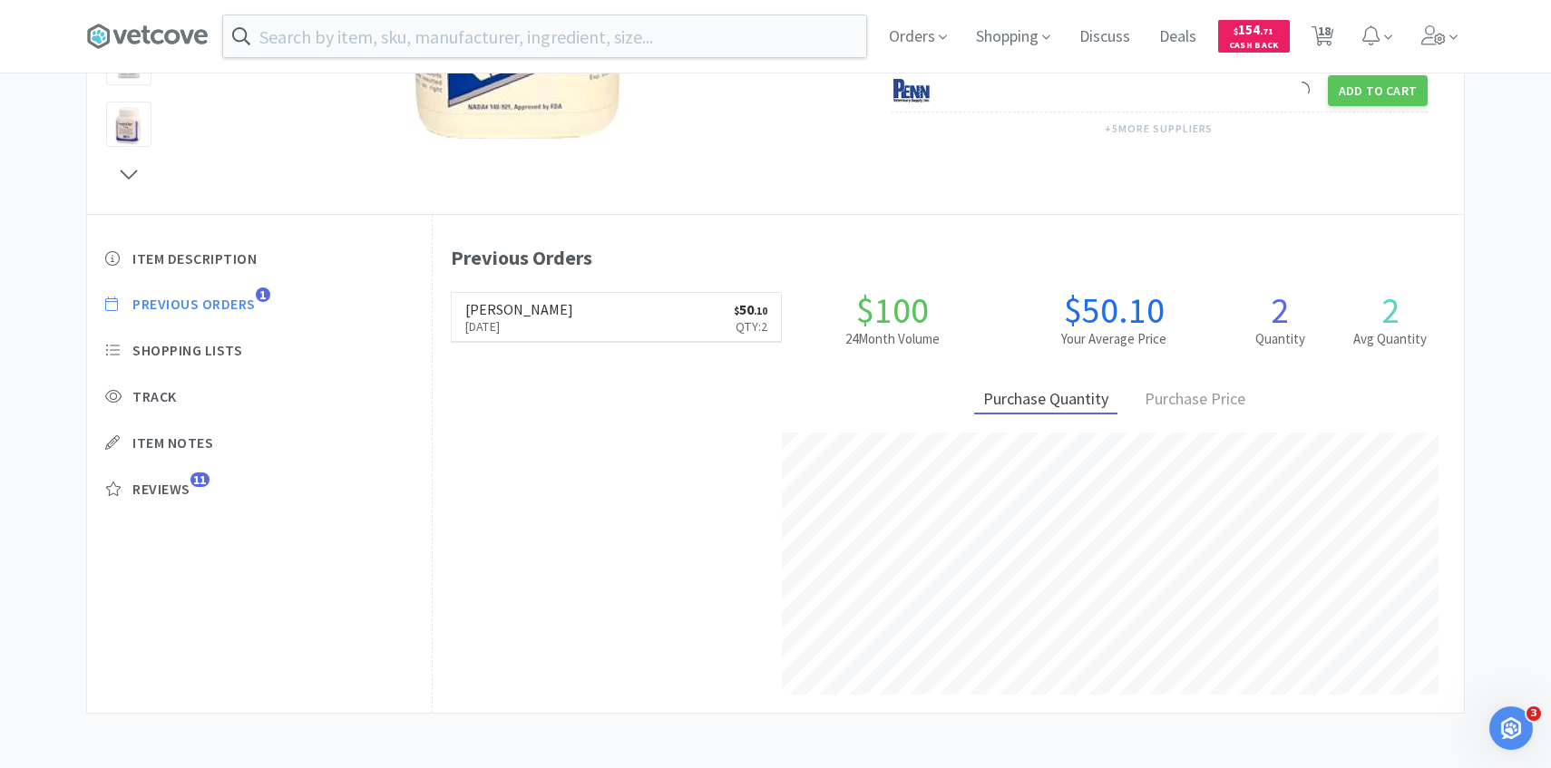
select select "1"
select select "2"
select select "1"
select select "2"
select select "1"
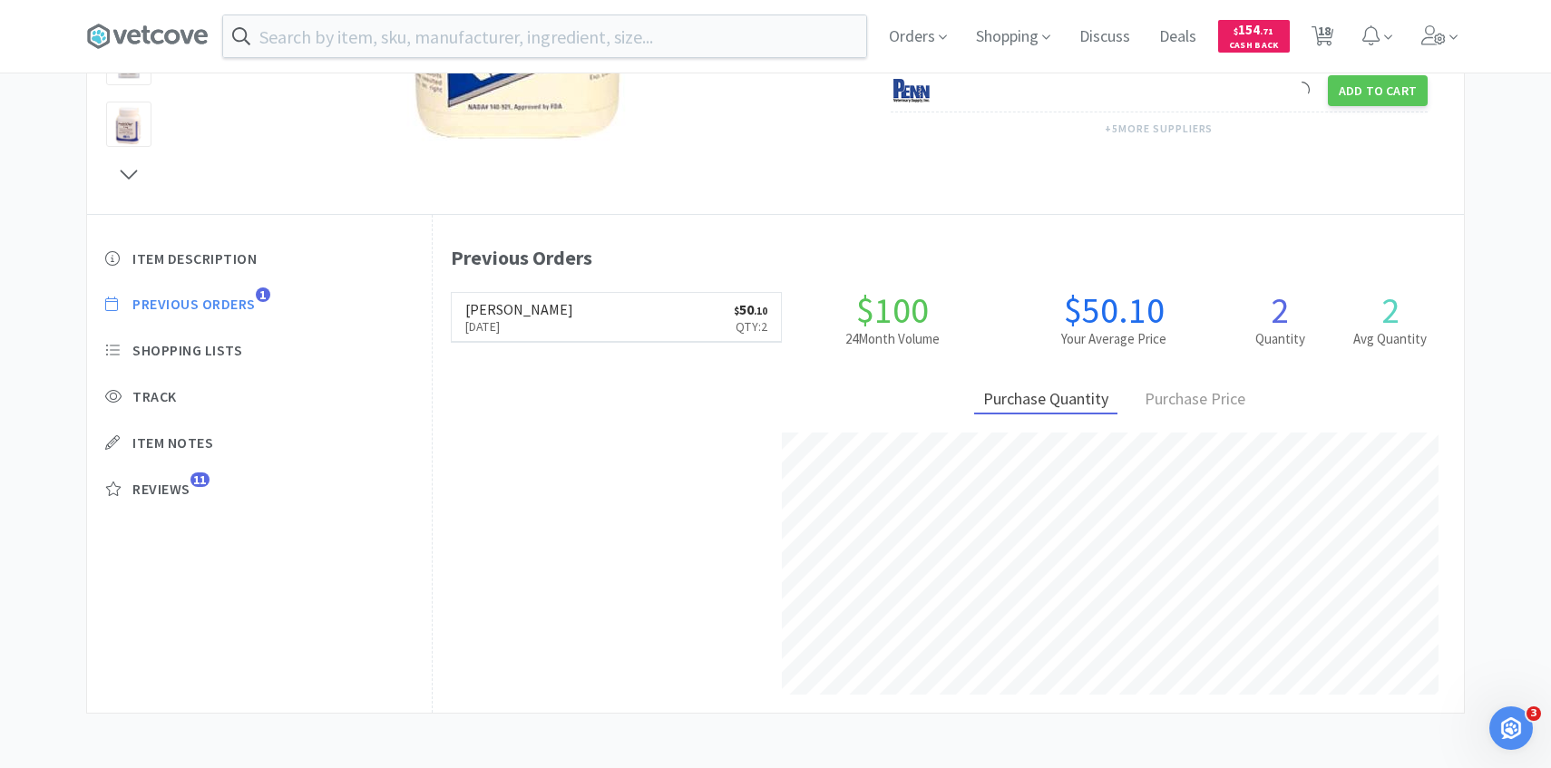
select select "2"
select select "5"
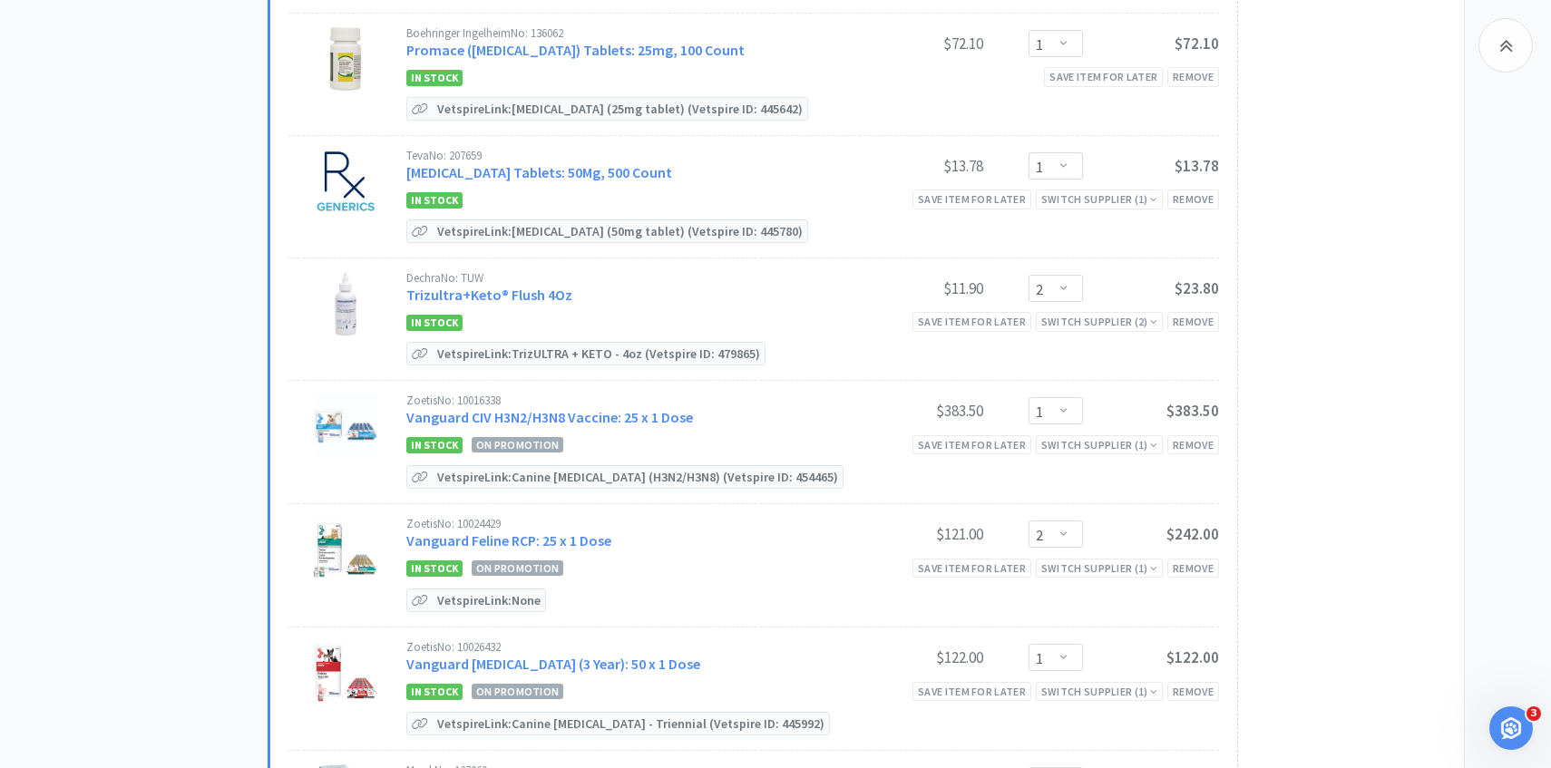
scroll to position [1384, 0]
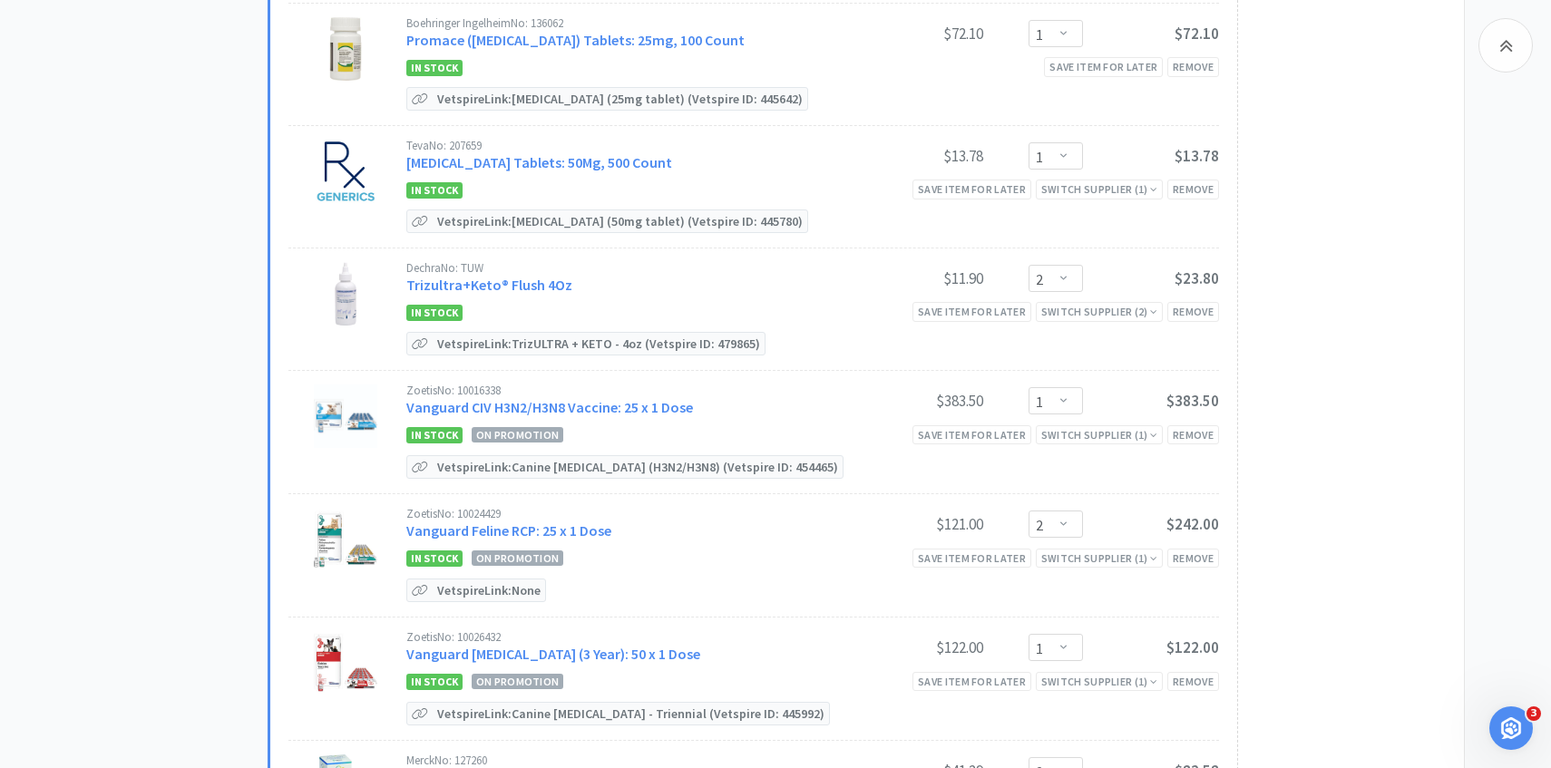
click at [553, 291] on div "Dechra No: TUW Trizultra+Keto® Flush 4Oz $11.90 Enter Quantity 1 2 3 4 5 6 7 8 …" at bounding box center [812, 280] width 813 height 36
click at [548, 285] on link "Trizultra+Keto® Flush 4Oz" at bounding box center [489, 285] width 166 height 18
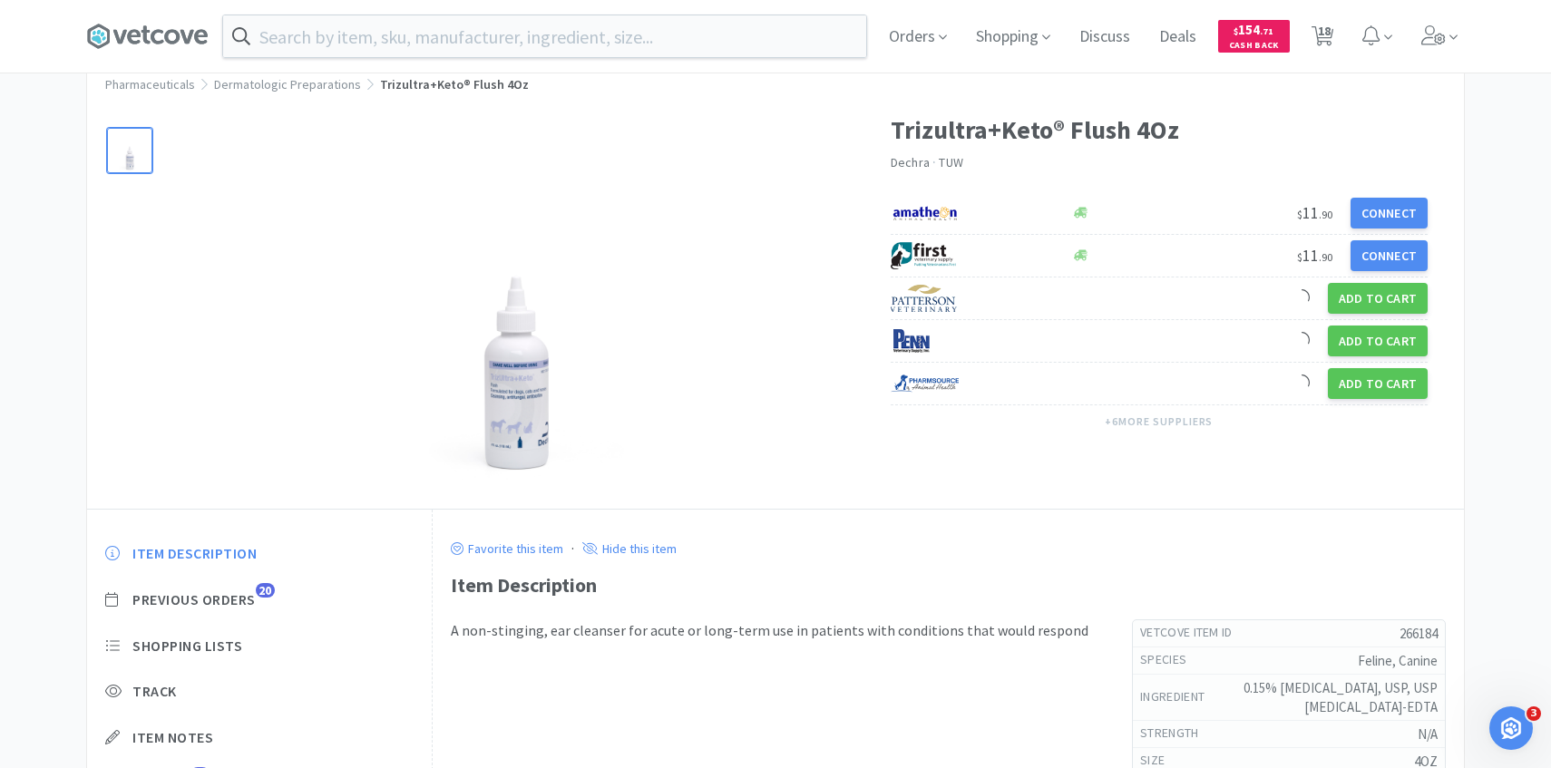
scroll to position [105, 0]
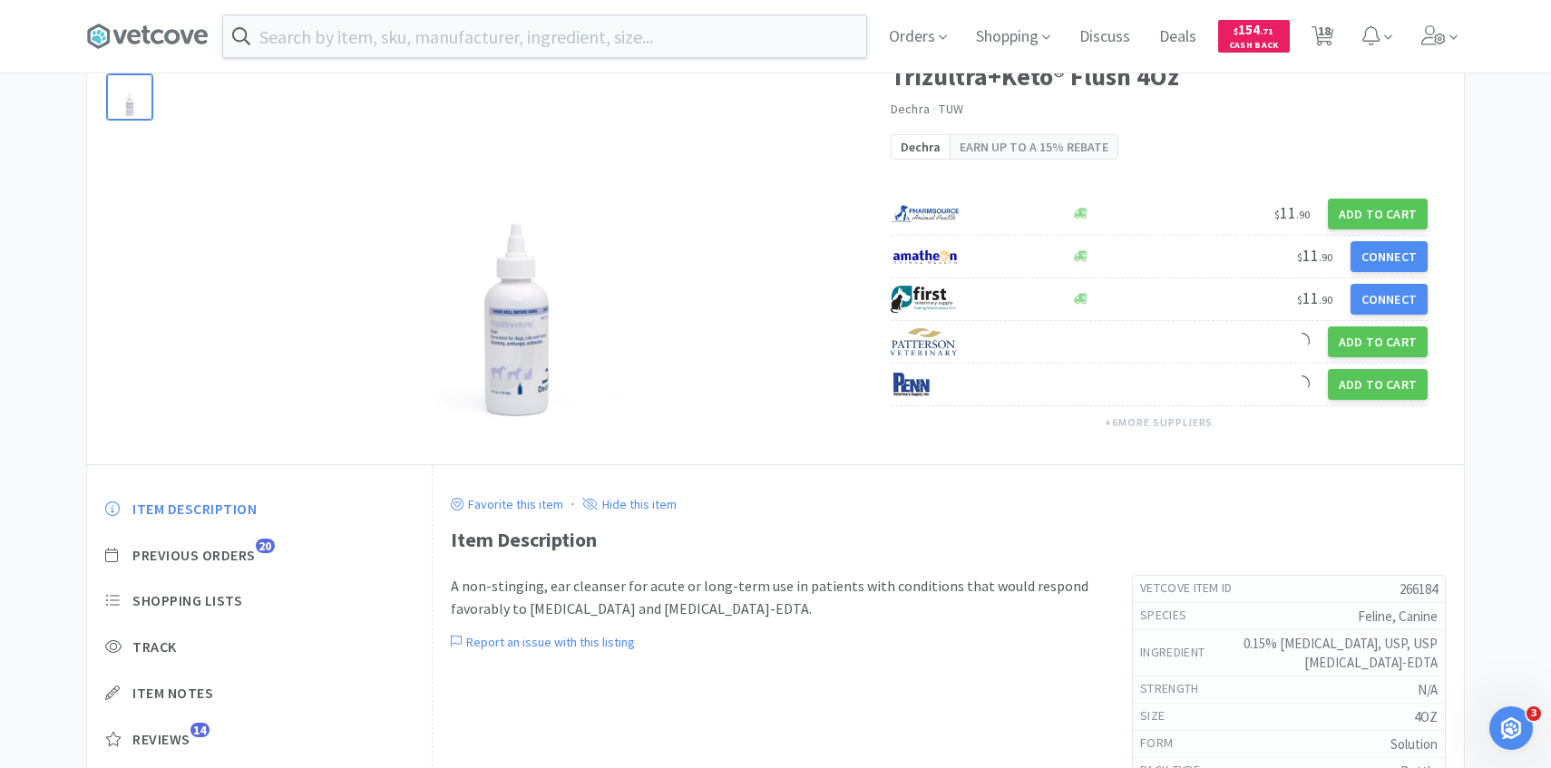
click at [255, 536] on div "Item Description Previous Orders 20 Shopping Lists Track Item Notes Reviews 14" at bounding box center [259, 638] width 345 height 313
click at [249, 556] on span "Previous Orders" at bounding box center [193, 555] width 123 height 19
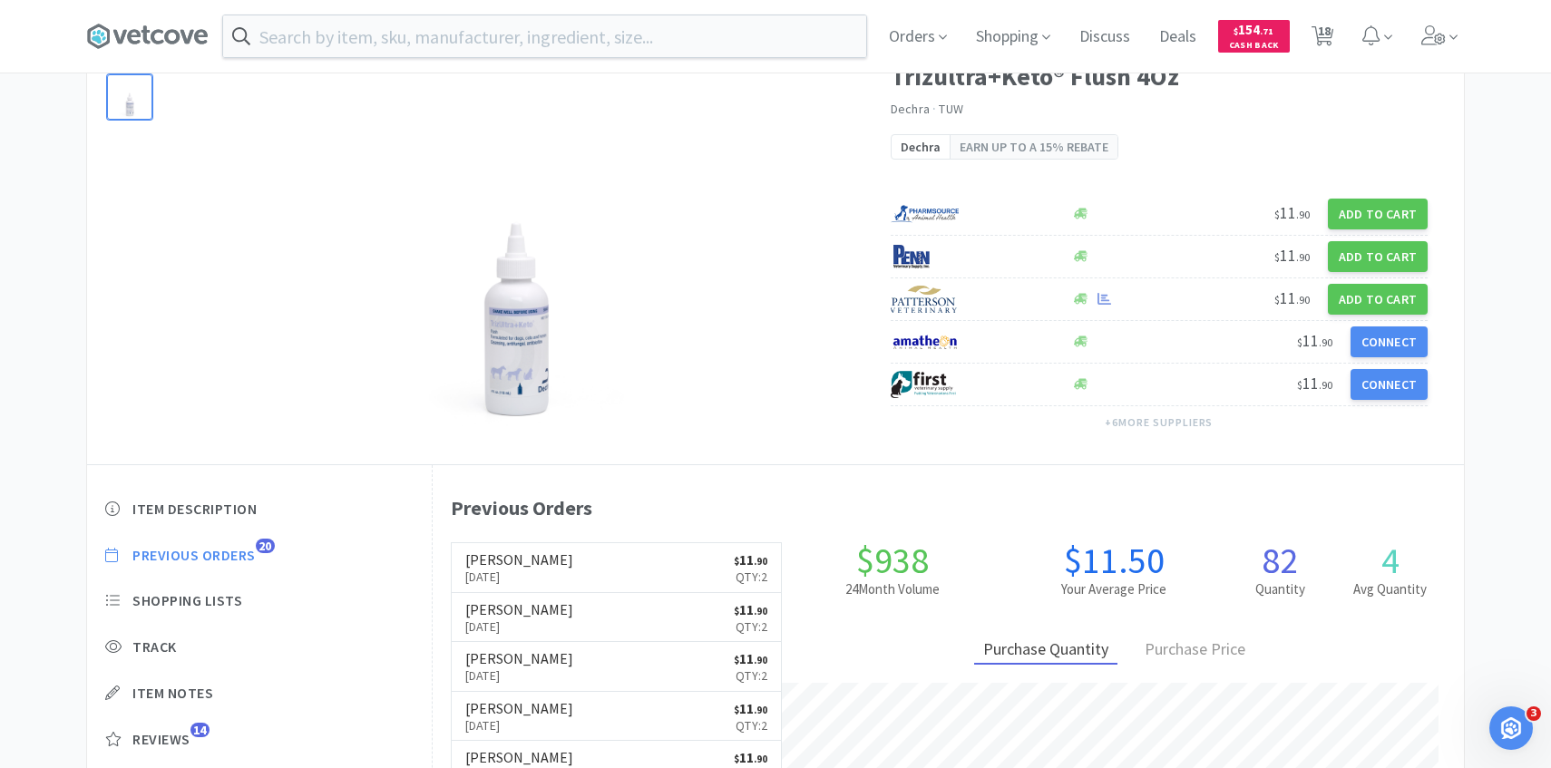
scroll to position [498, 1031]
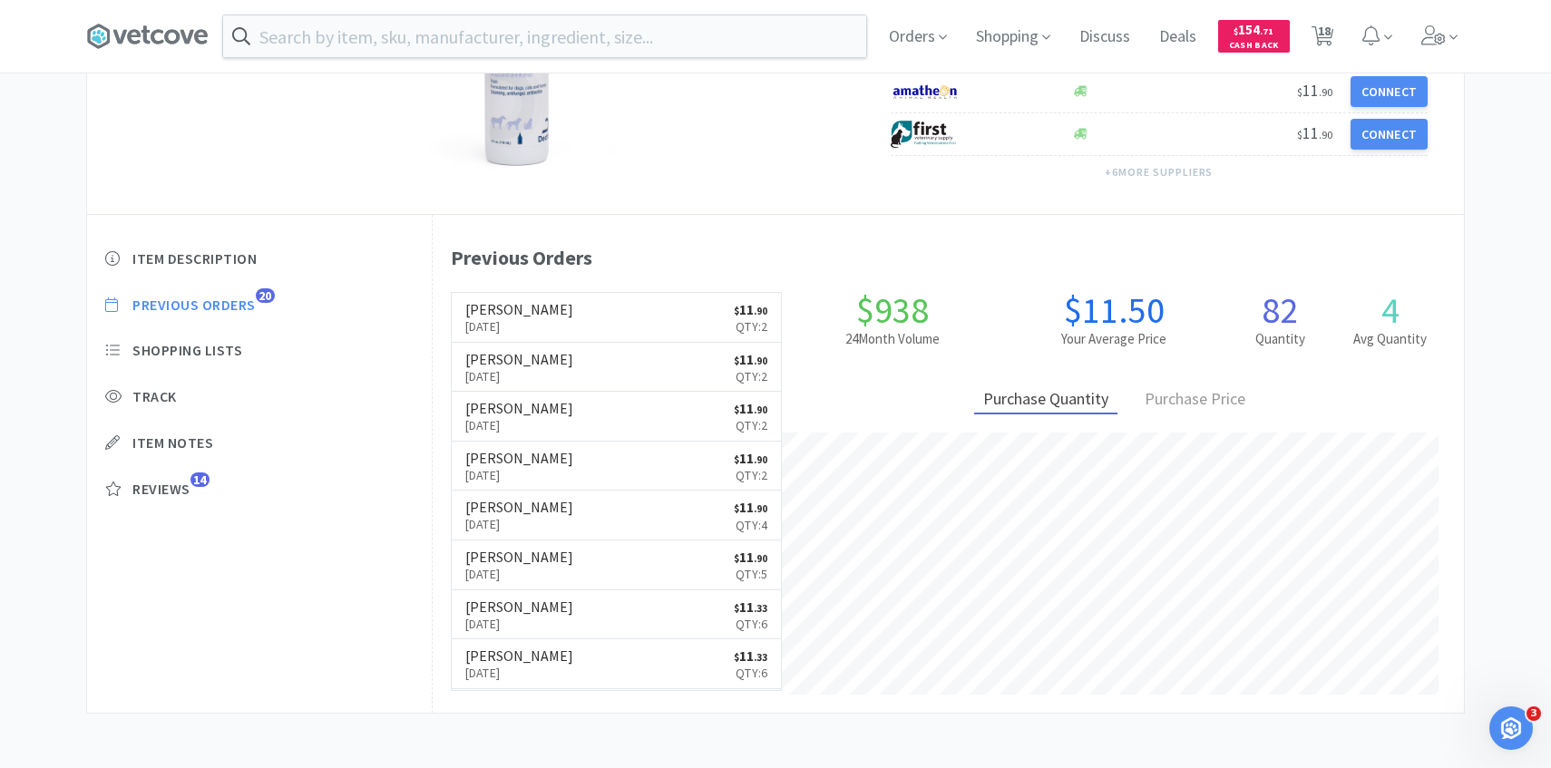
select select "2"
select select "1"
select select "4"
select select "1"
select select "10"
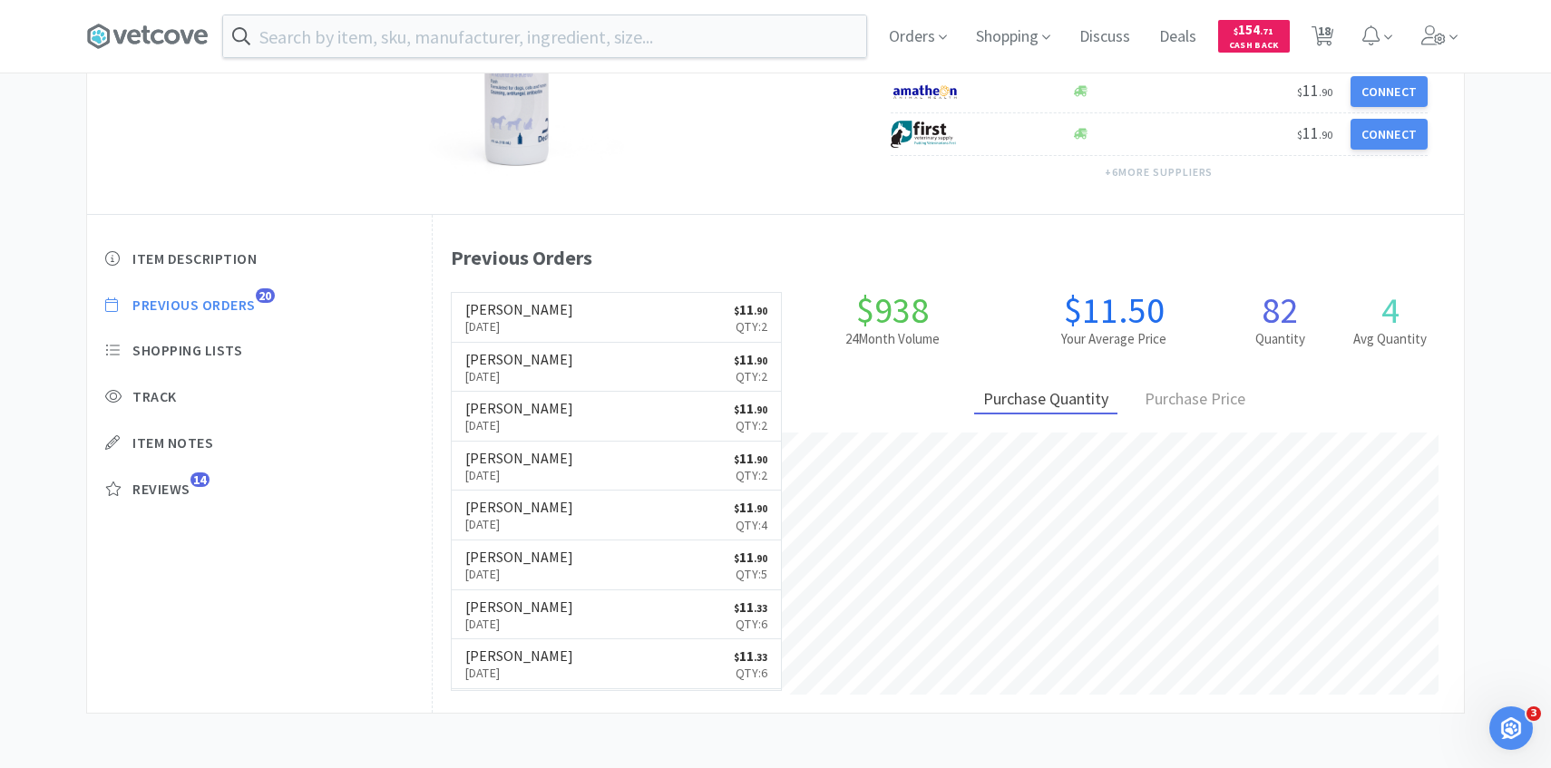
select select "10"
select select "1"
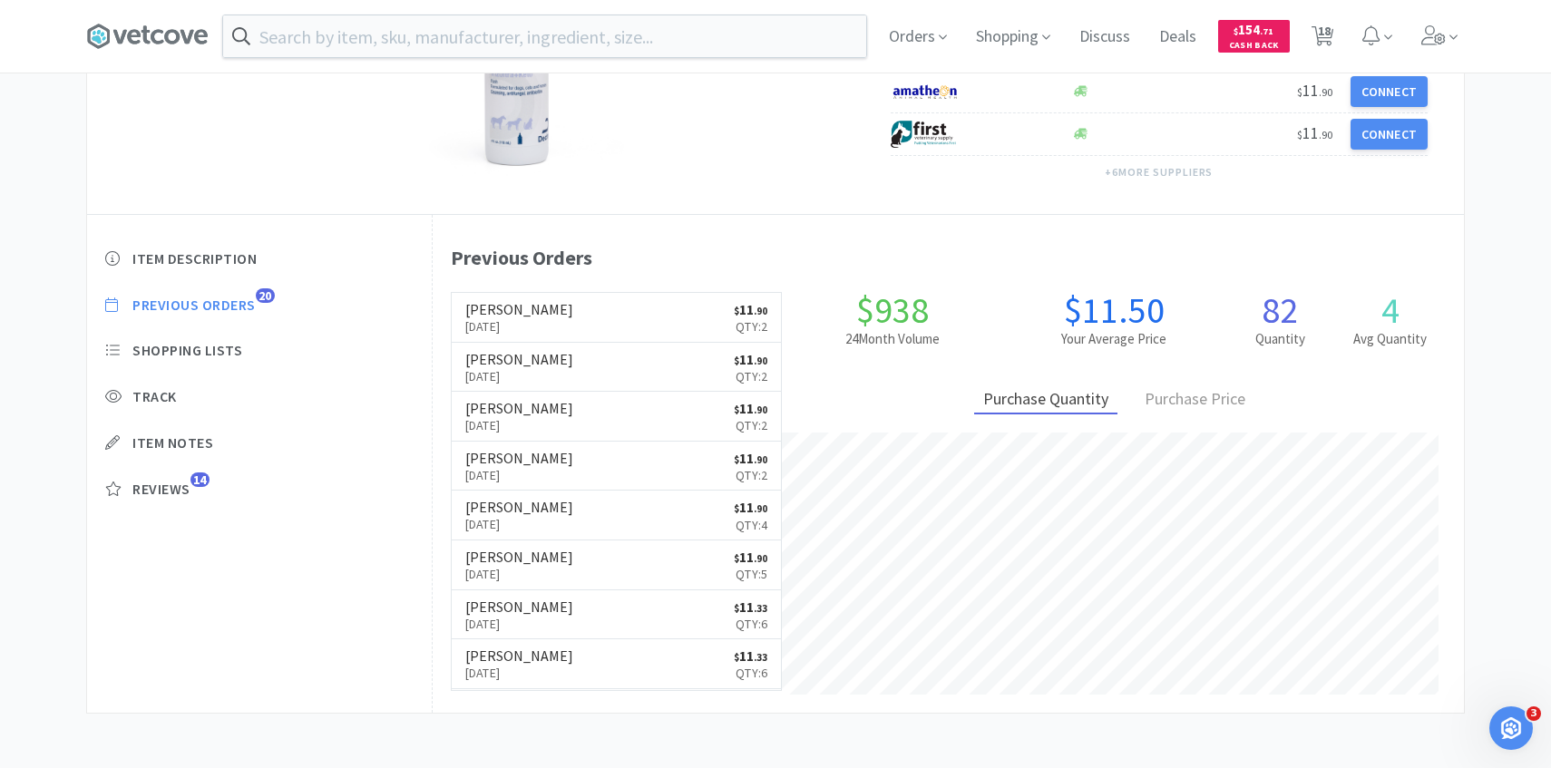
select select "1"
select select "2"
select select "1"
select select "2"
select select "1"
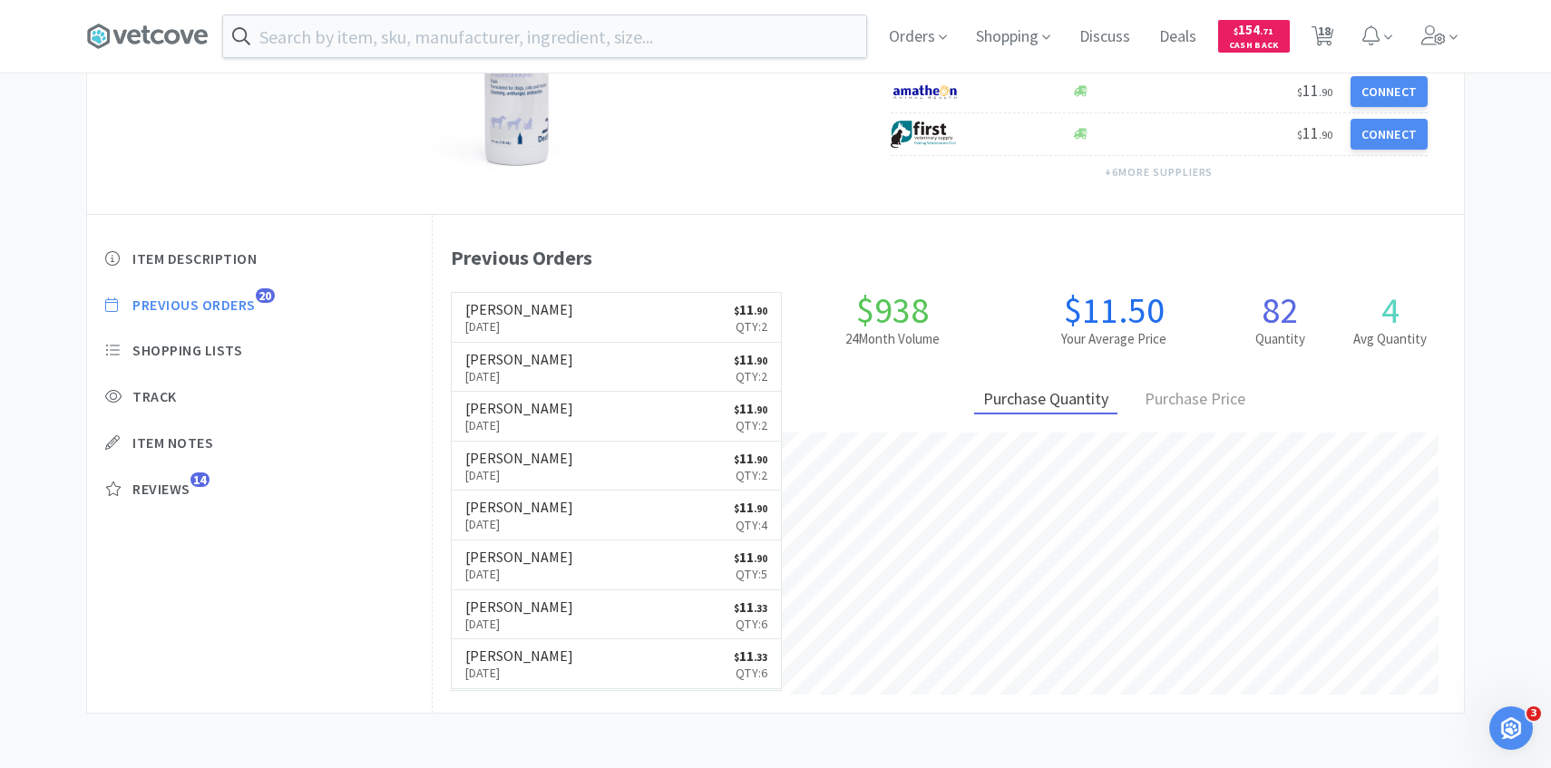
select select "2"
select select "5"
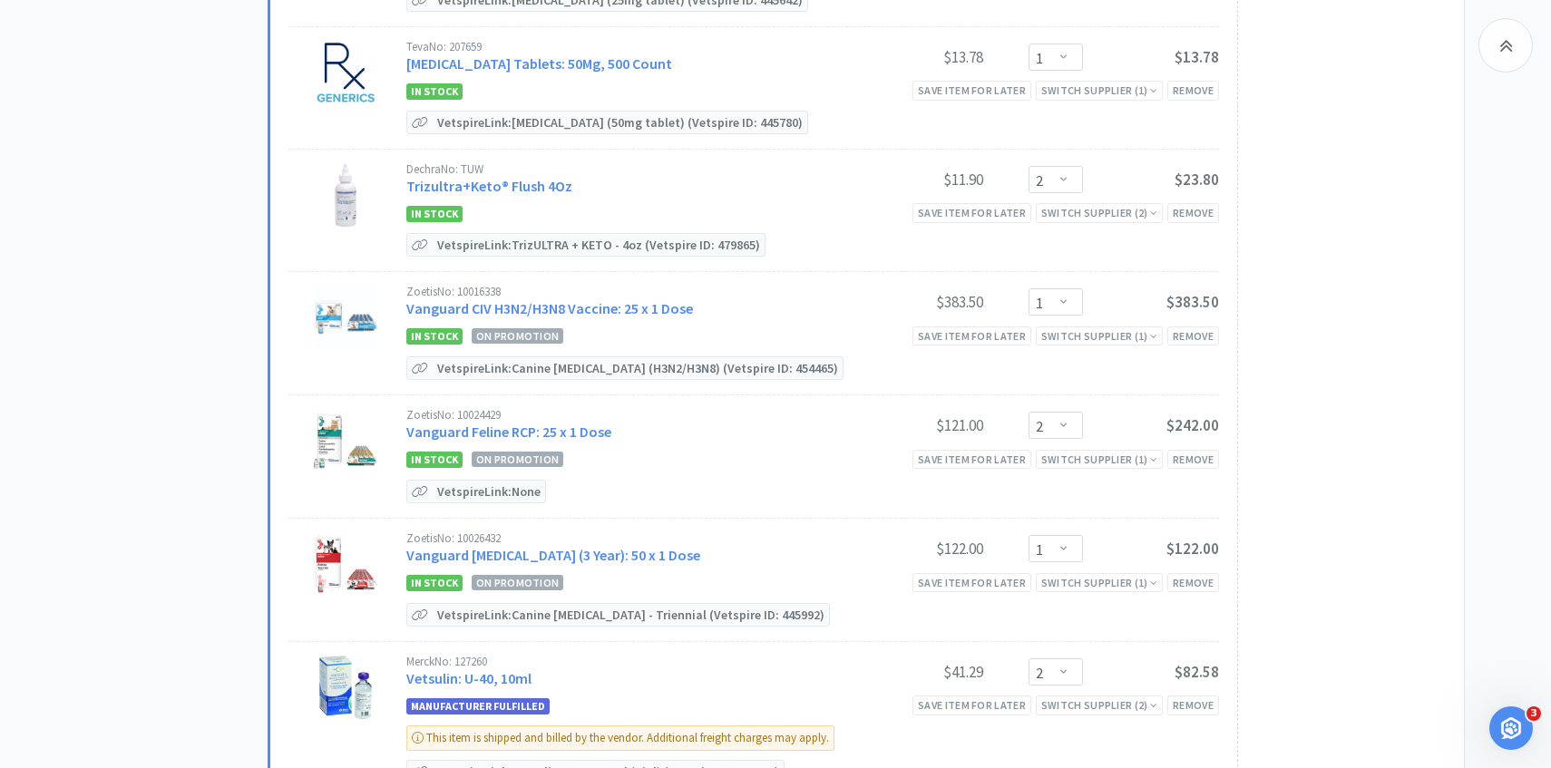
scroll to position [1509, 0]
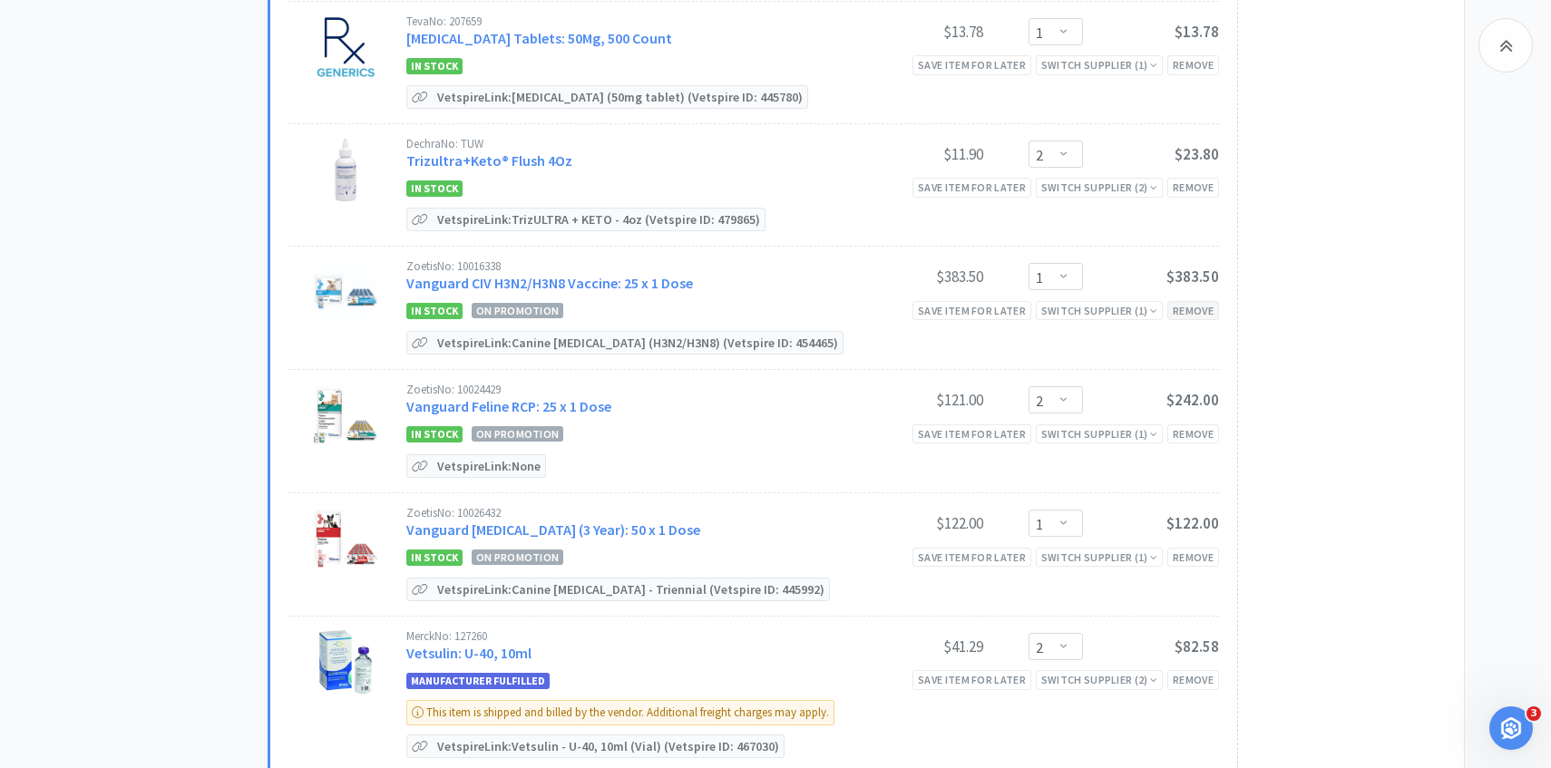
click at [1197, 306] on div "Remove" at bounding box center [1194, 310] width 52 height 19
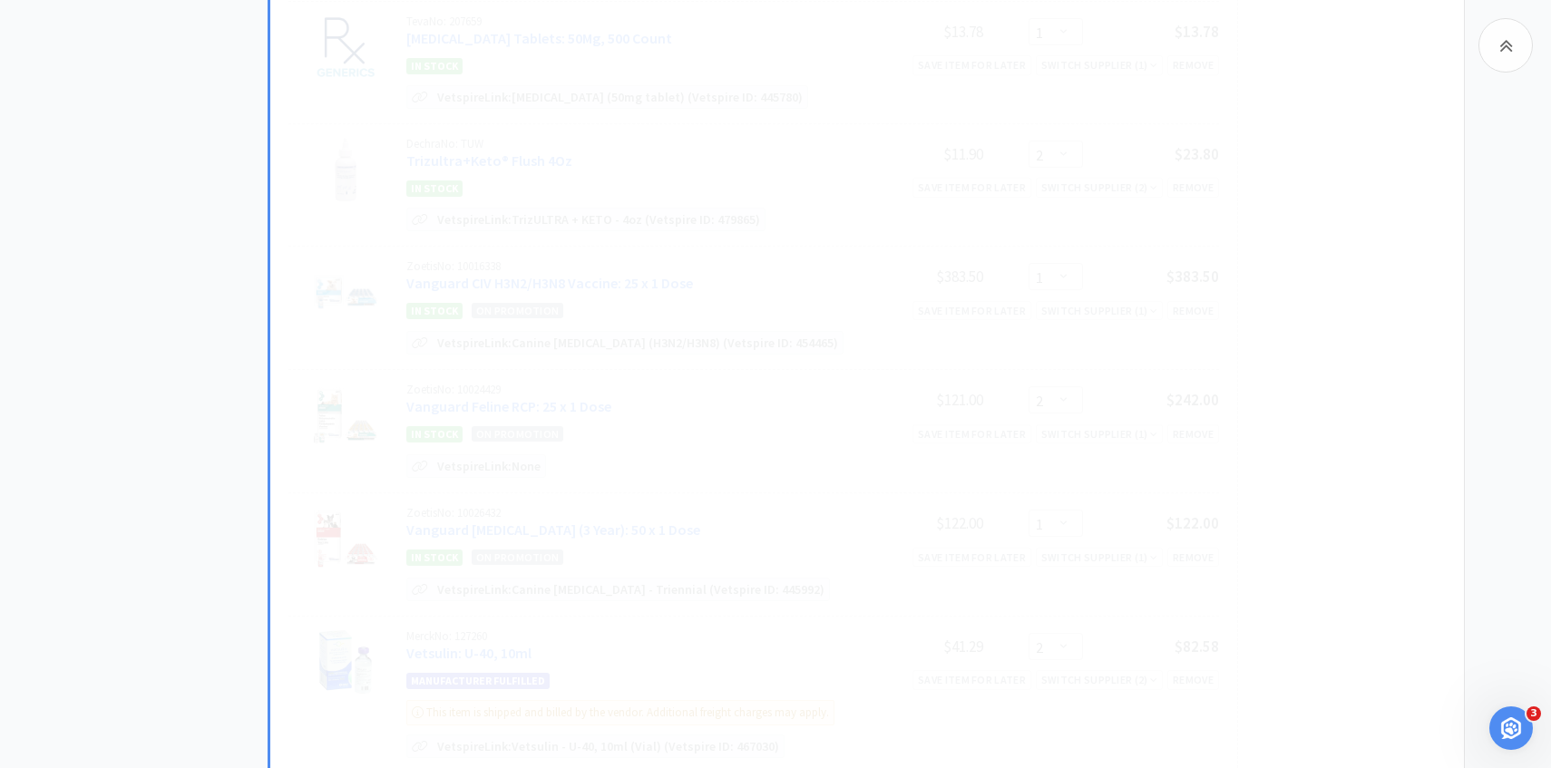
select select "2"
select select "1"
select select "2"
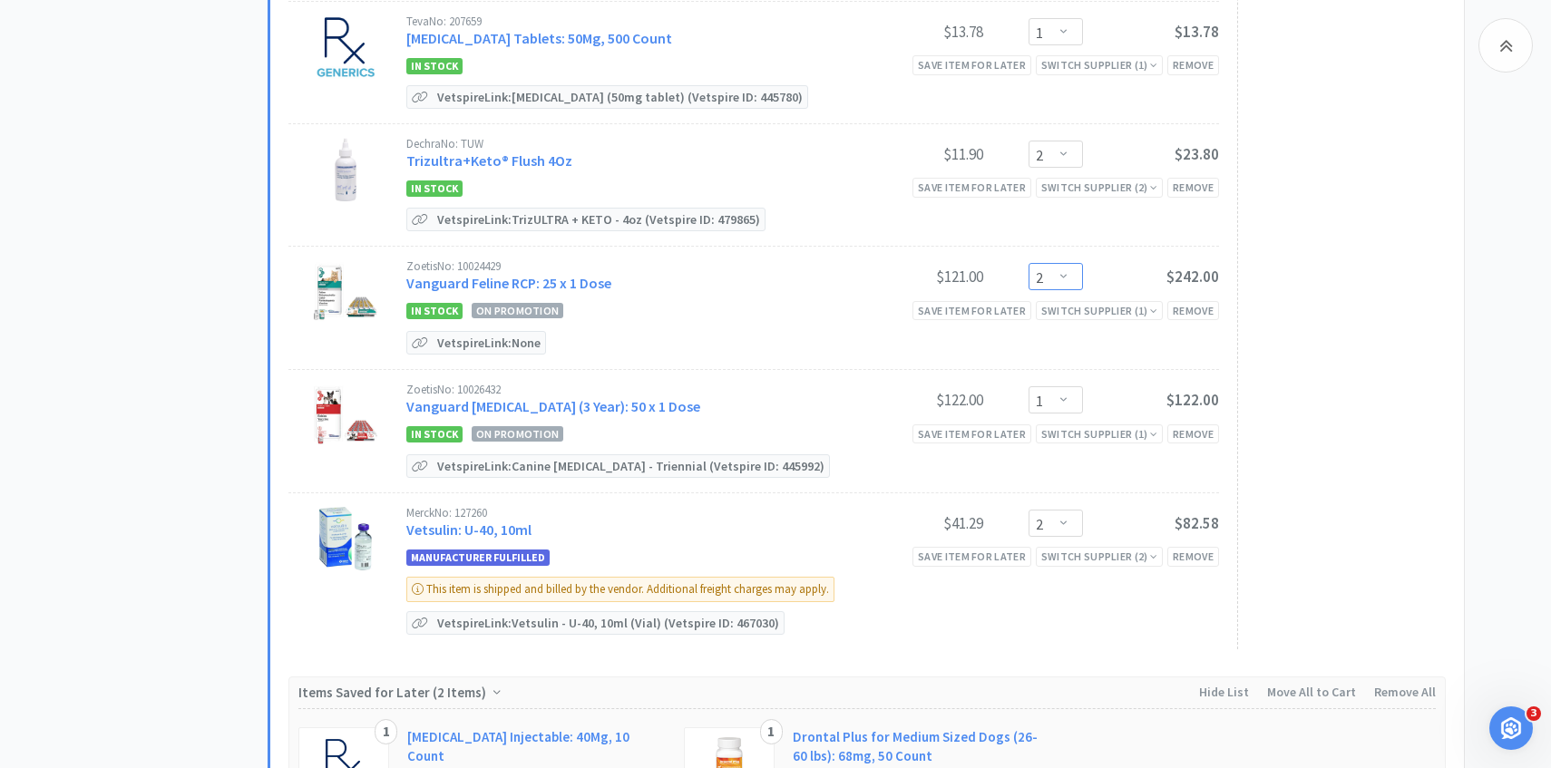
click at [1048, 280] on select "Enter Quantity 1 2 3 4 5 6 7 8 9 10 11 12 13 14 15 16 17 18 19 20 Enter Quantity" at bounding box center [1056, 276] width 54 height 27
click at [1029, 263] on select "Enter Quantity 1 2 3 4 5 6 7 8 9 10 11 12 13 14 15 16 17 18 19 20 Enter Quantity" at bounding box center [1056, 276] width 54 height 27
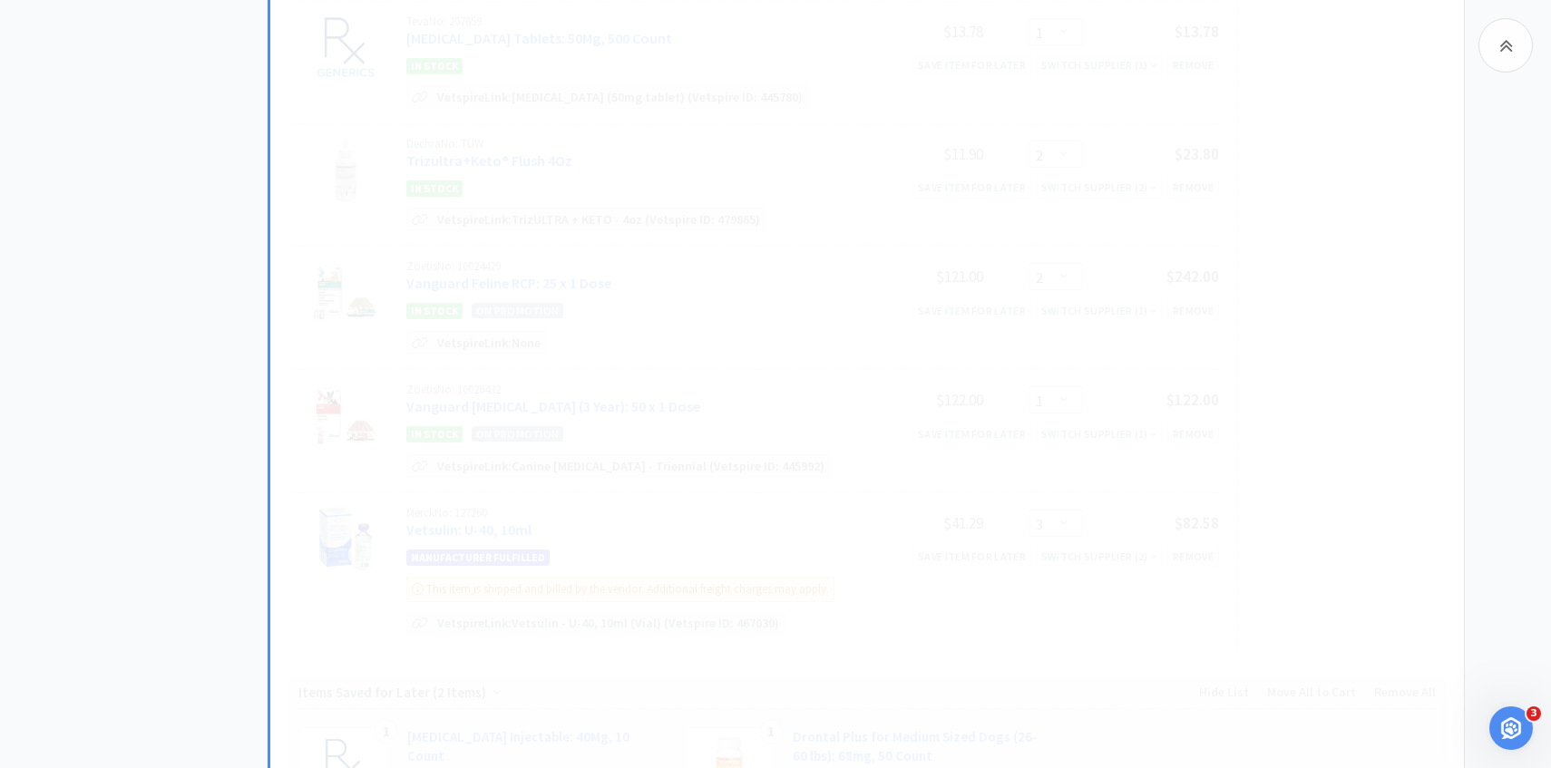
select select "1"
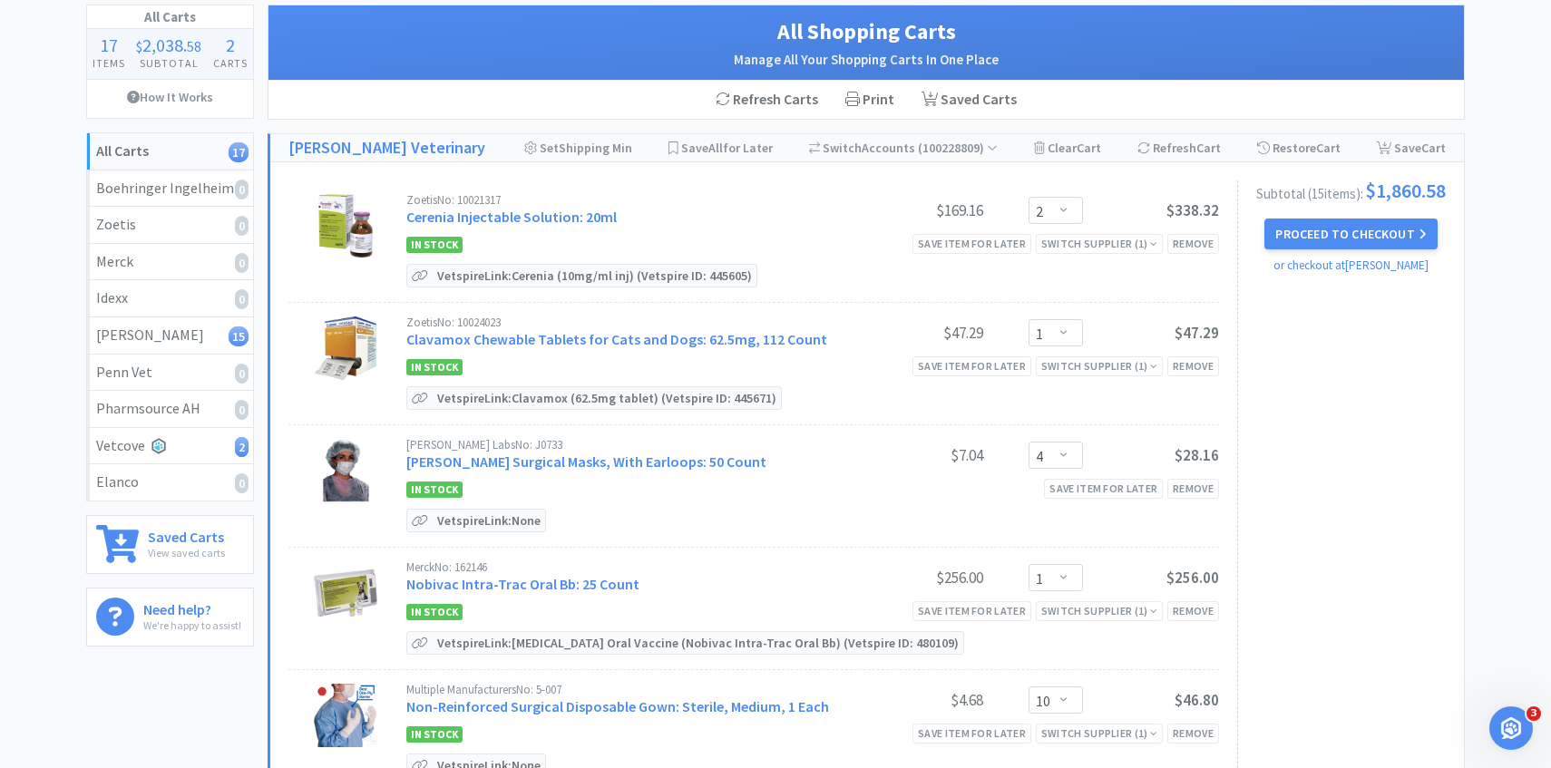
scroll to position [73, 0]
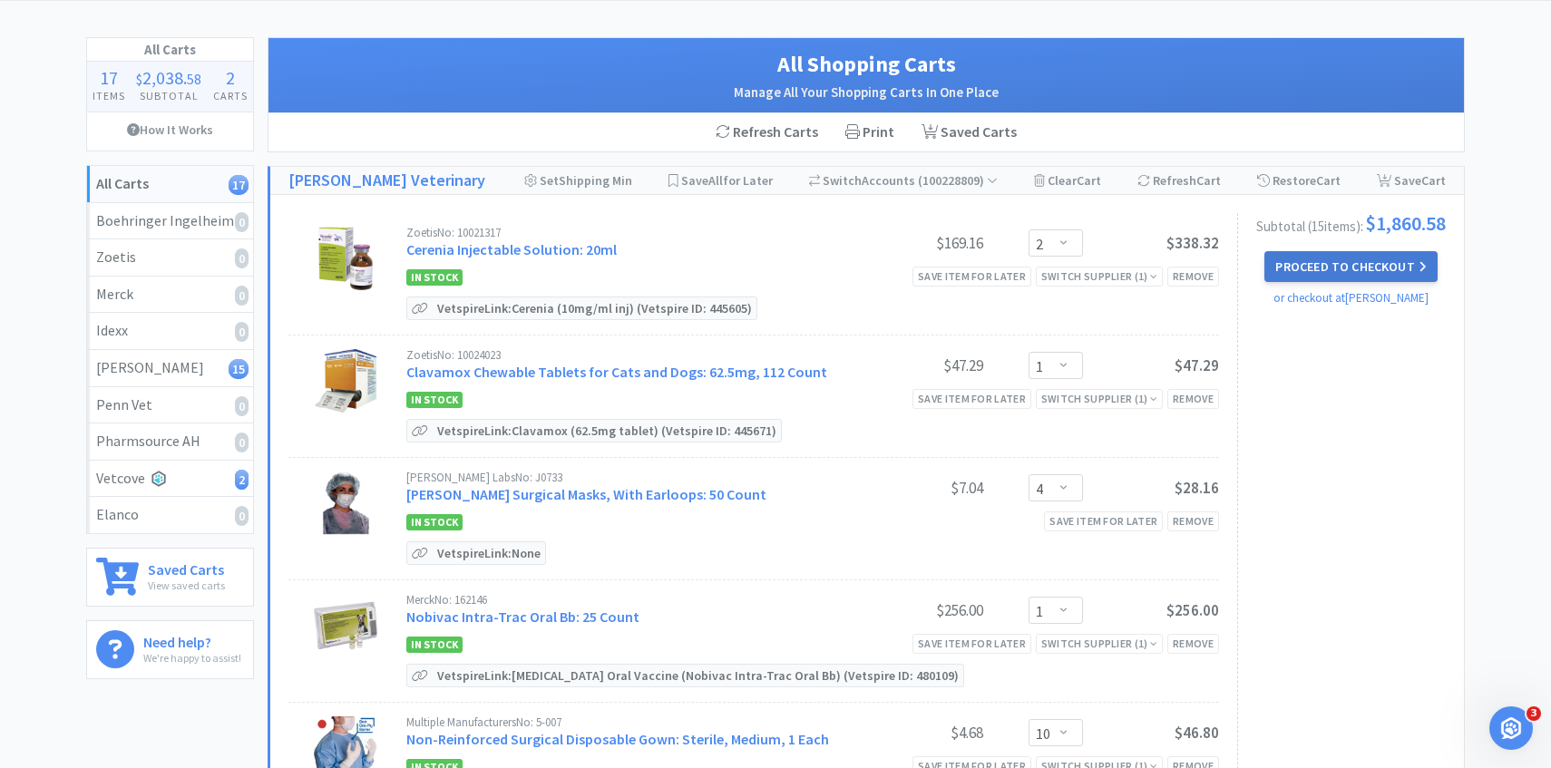
click at [1328, 279] on button "Proceed to Checkout" at bounding box center [1351, 266] width 172 height 31
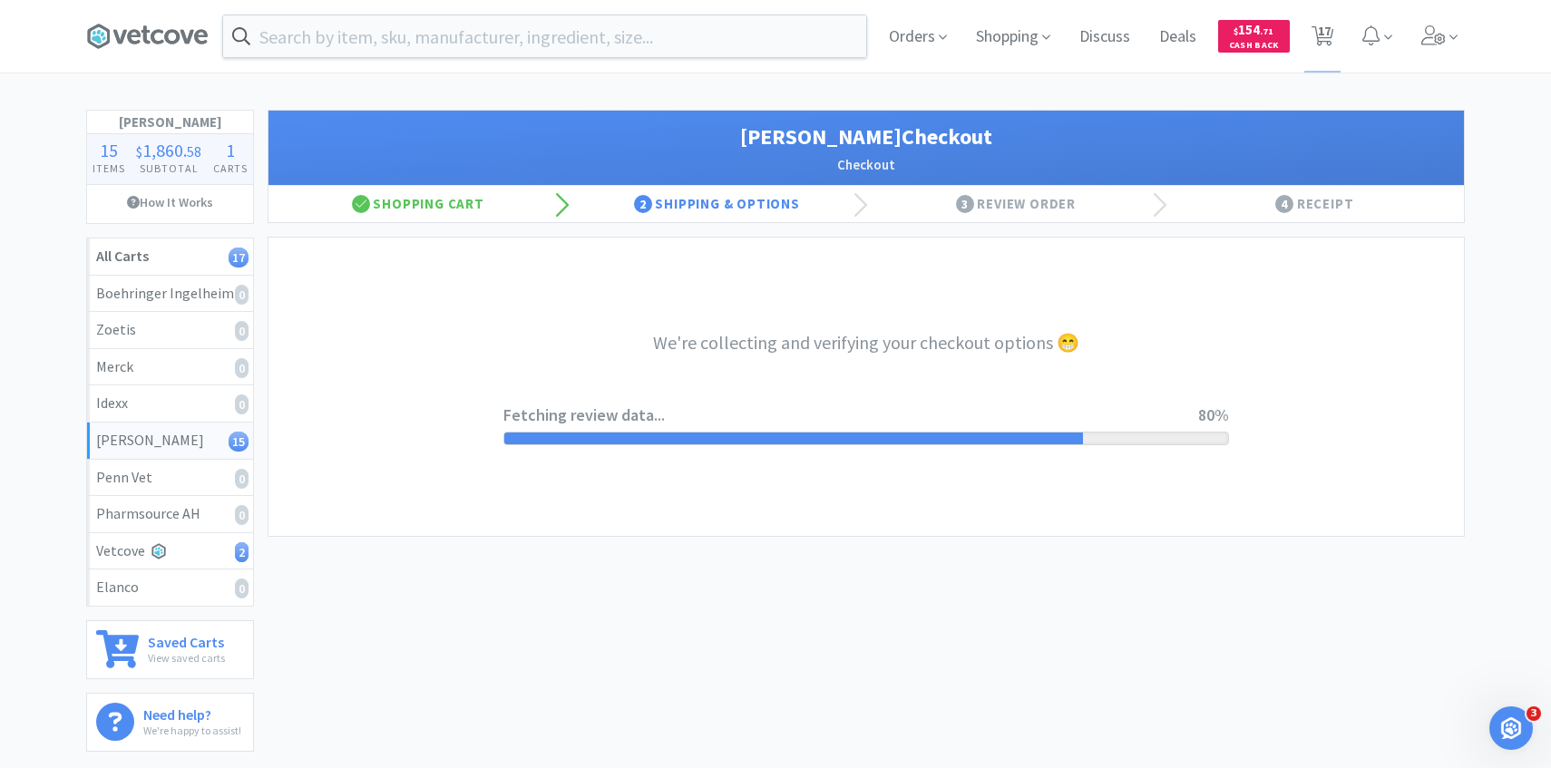
select select "1"
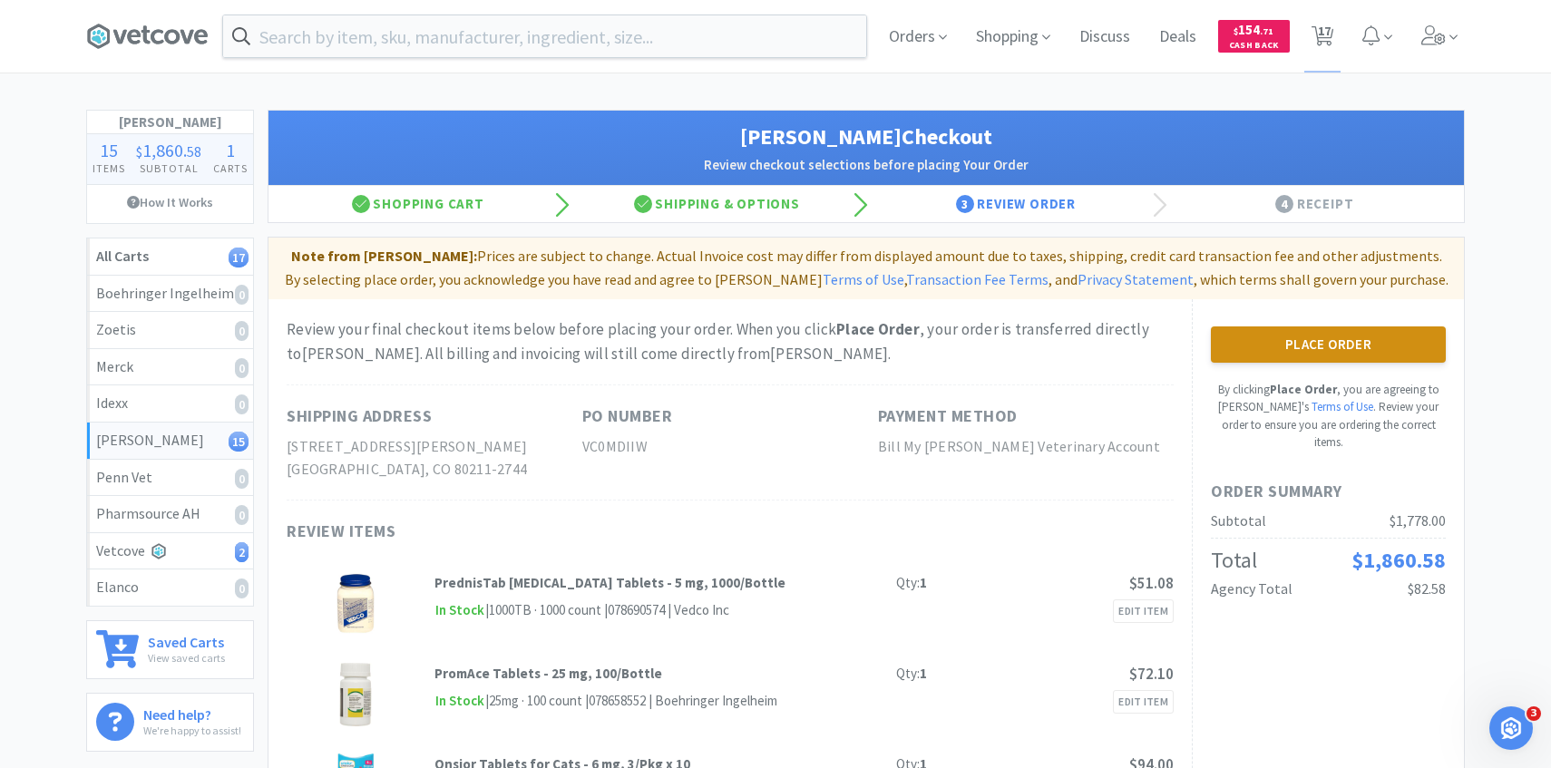
click at [1256, 356] on button "Place Order" at bounding box center [1328, 345] width 235 height 36
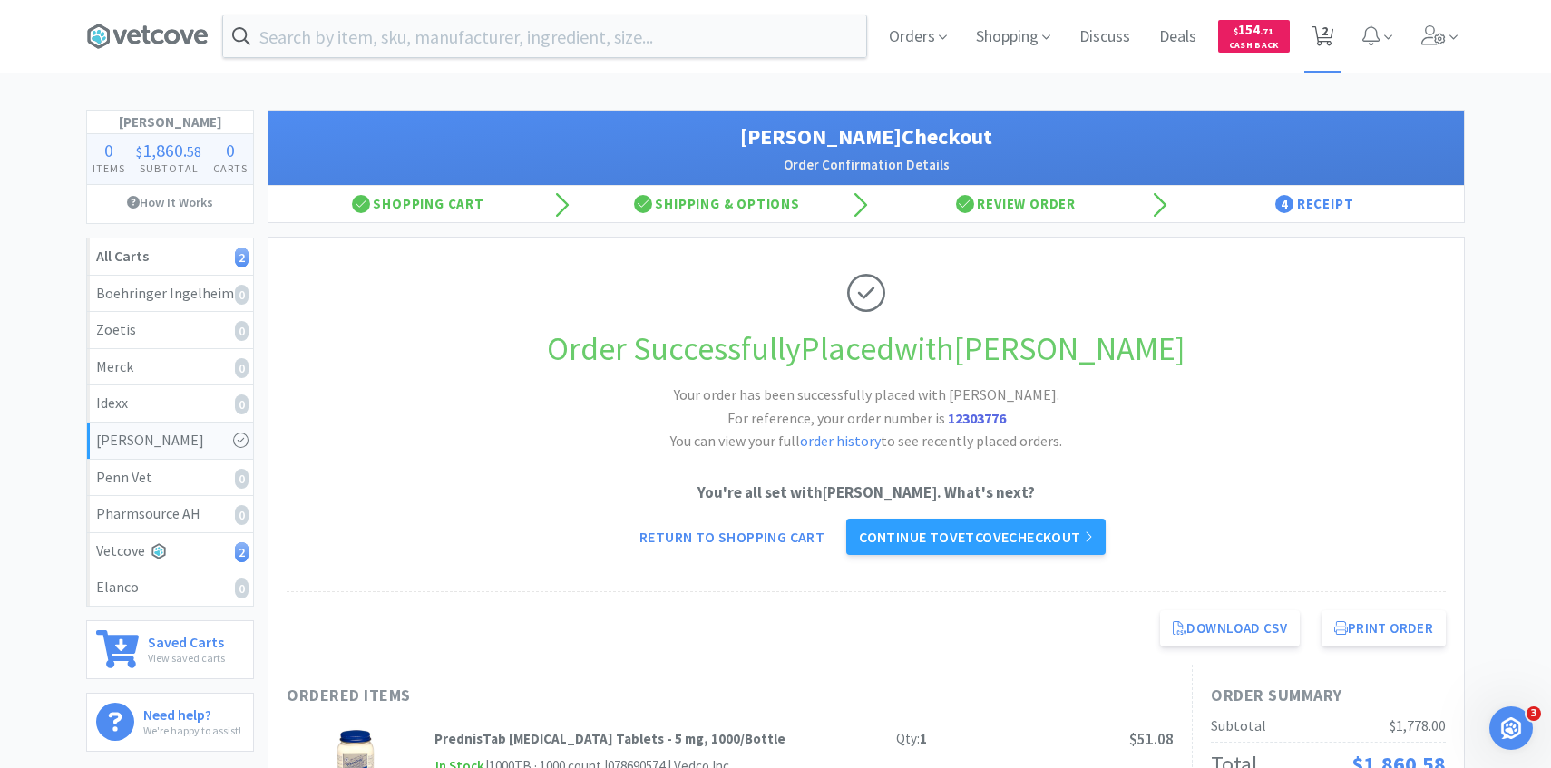
click at [1319, 41] on icon at bounding box center [1323, 36] width 23 height 20
select select "5"
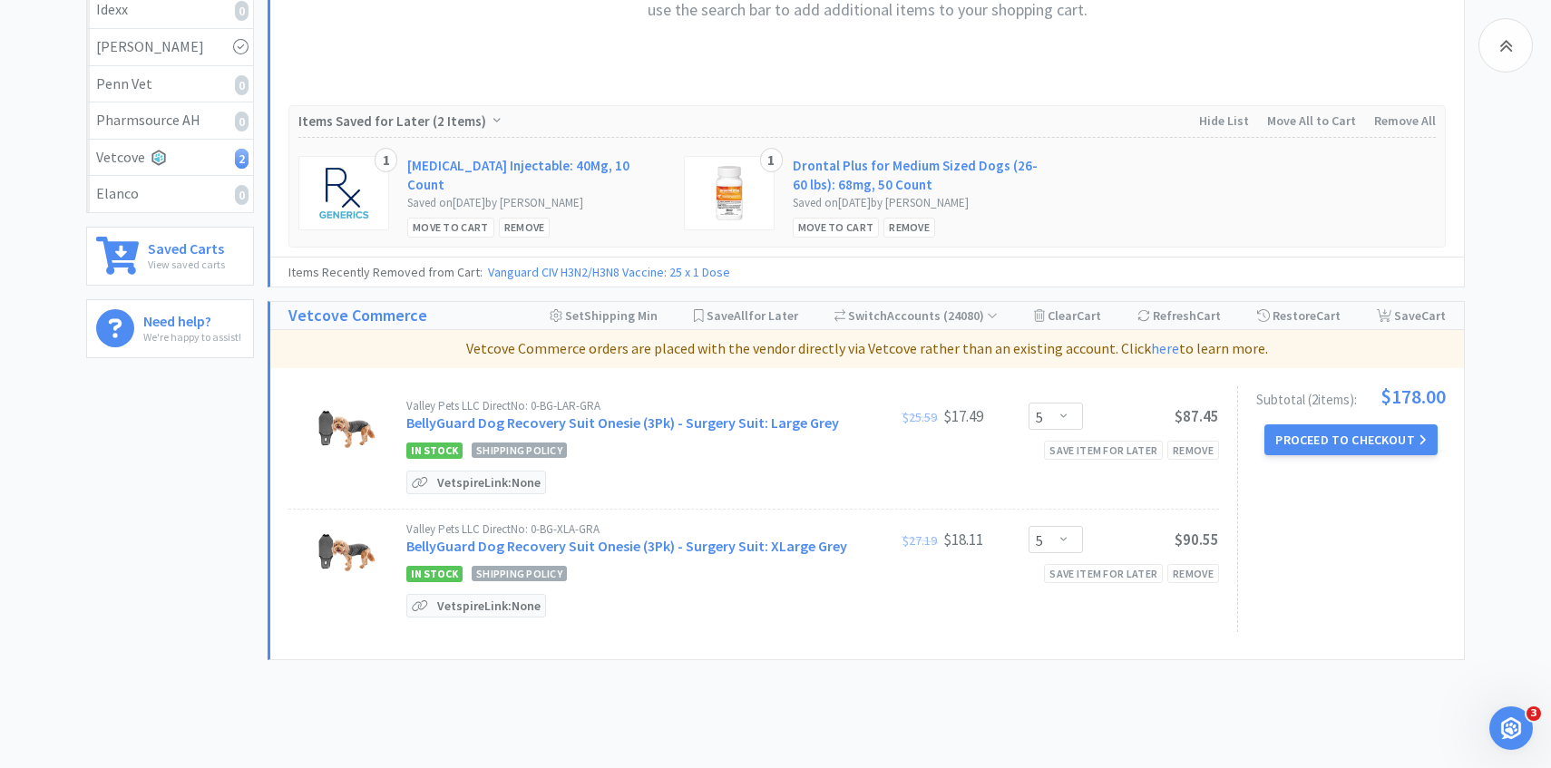
scroll to position [397, 0]
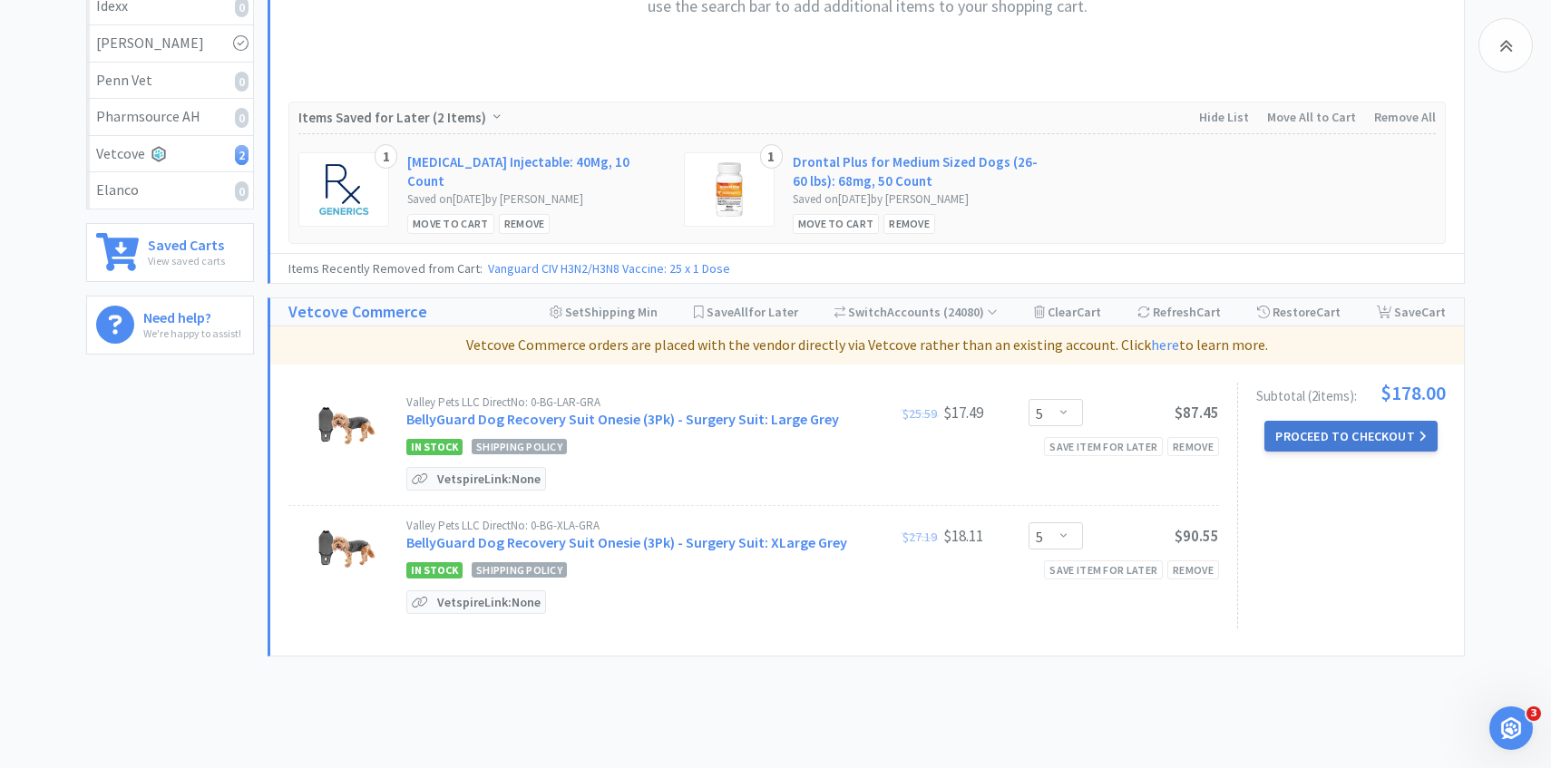
click at [1305, 444] on button "Proceed to Checkout" at bounding box center [1351, 436] width 172 height 31
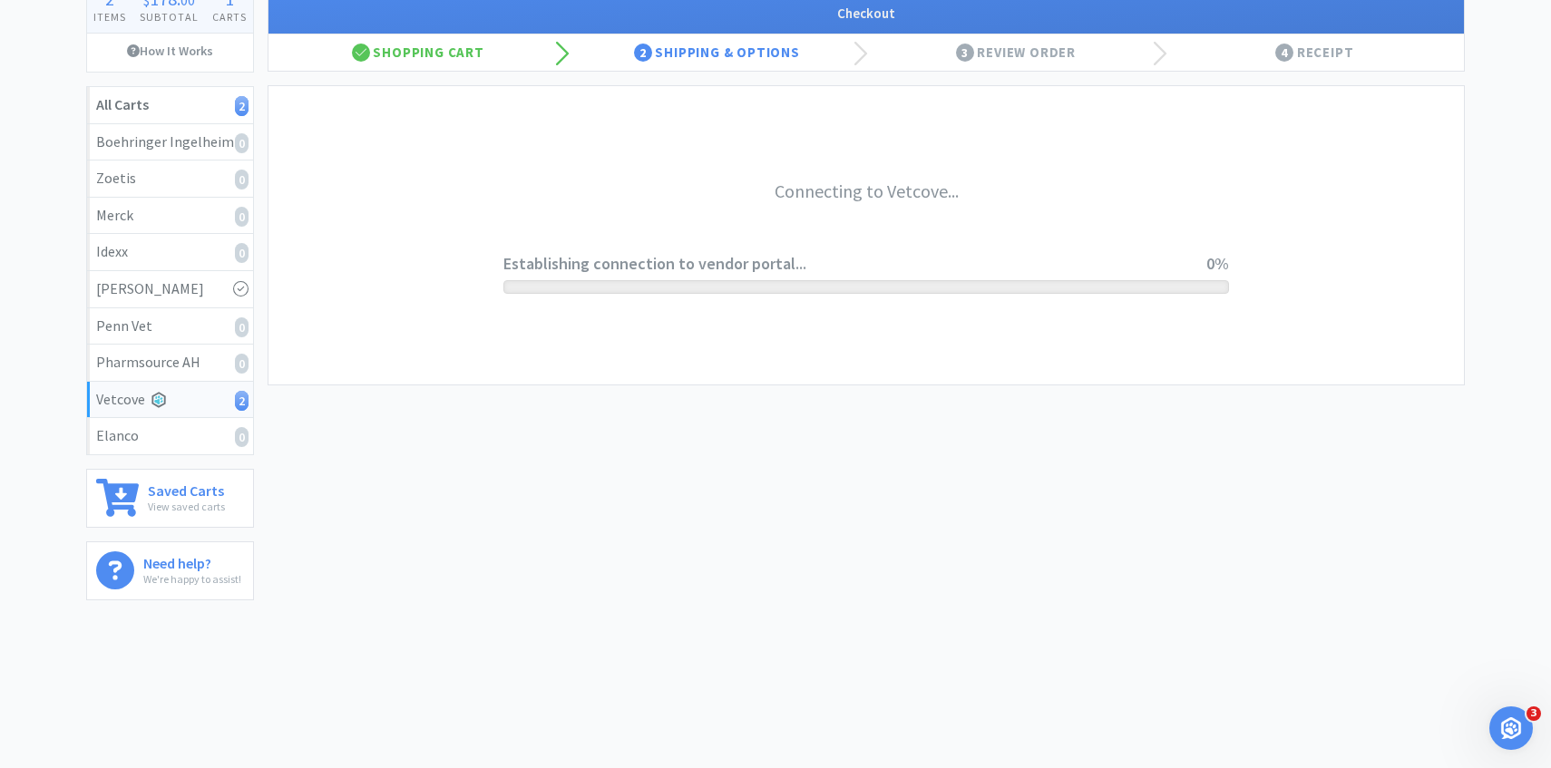
scroll to position [5, 0]
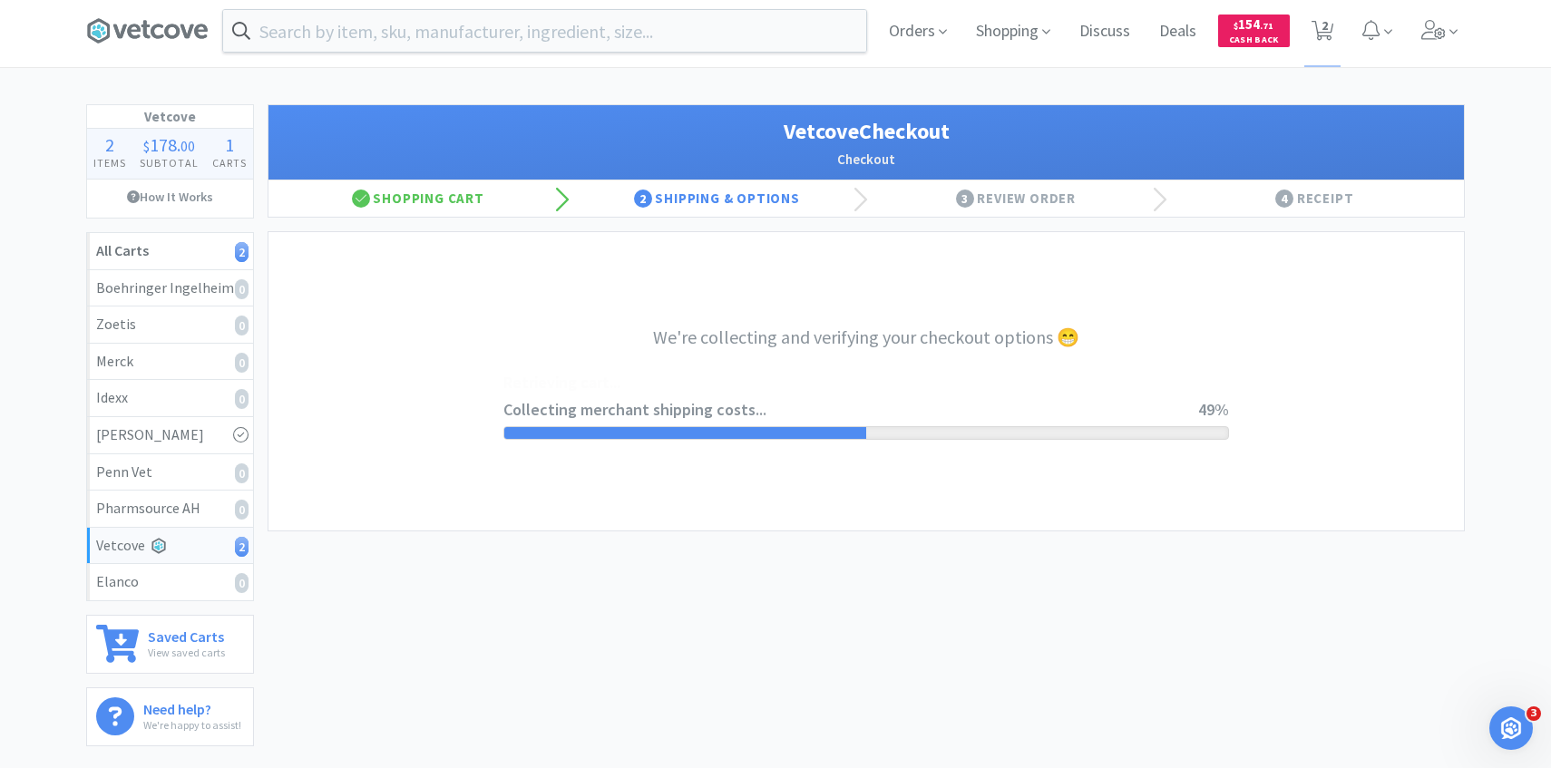
select select "1904"
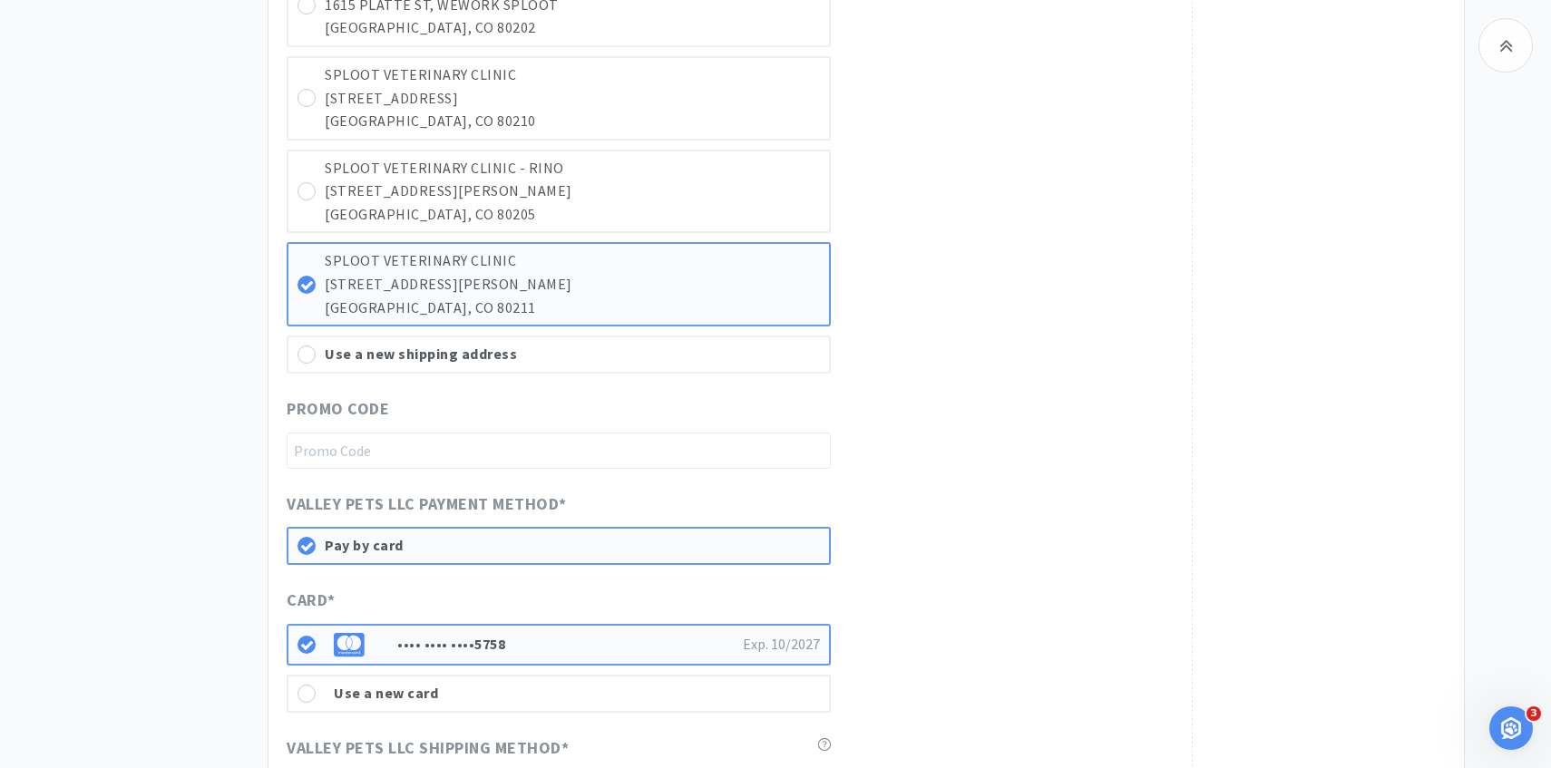
scroll to position [817, 0]
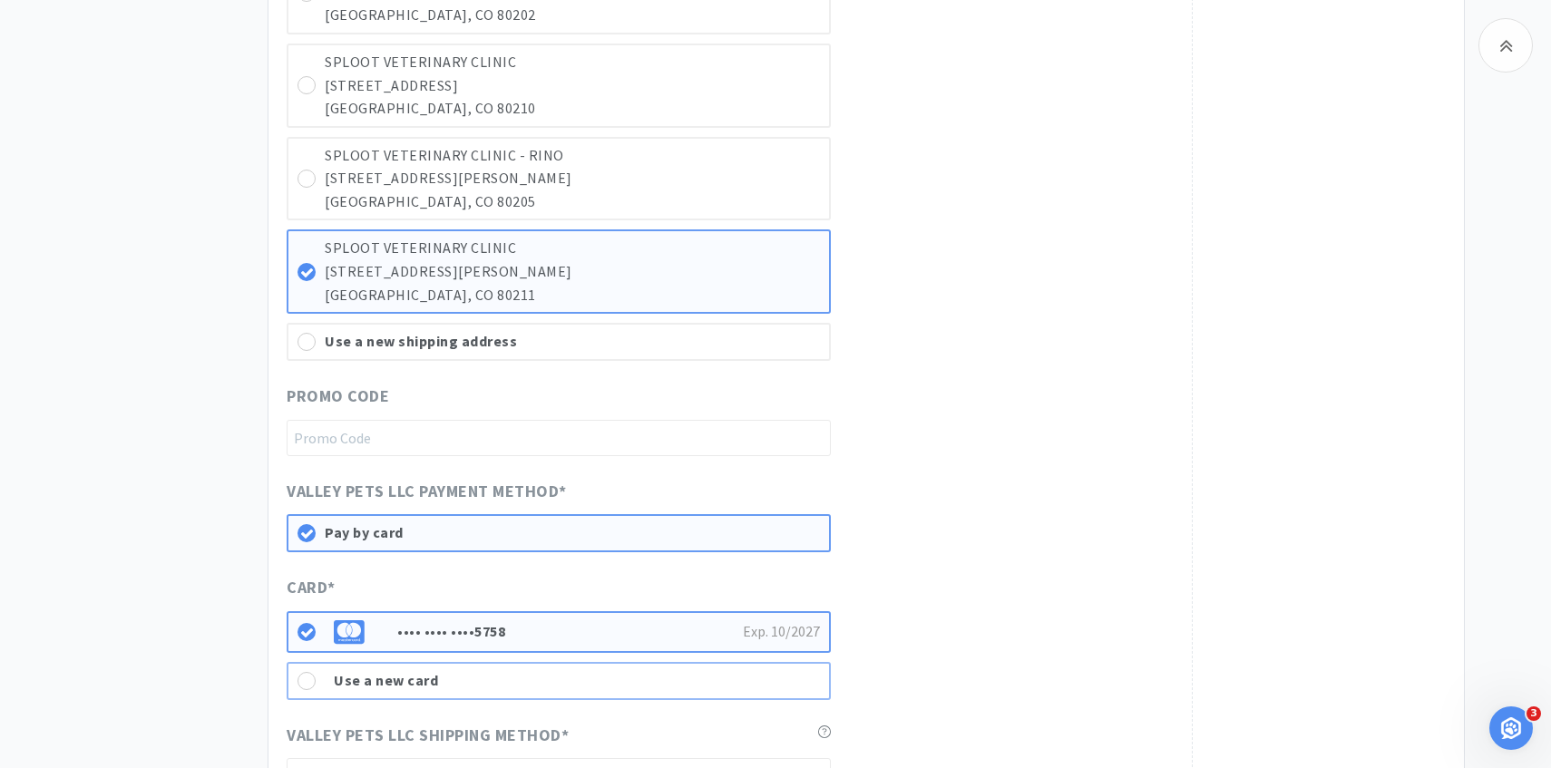
click at [420, 674] on div "Use a new card" at bounding box center [577, 681] width 486 height 24
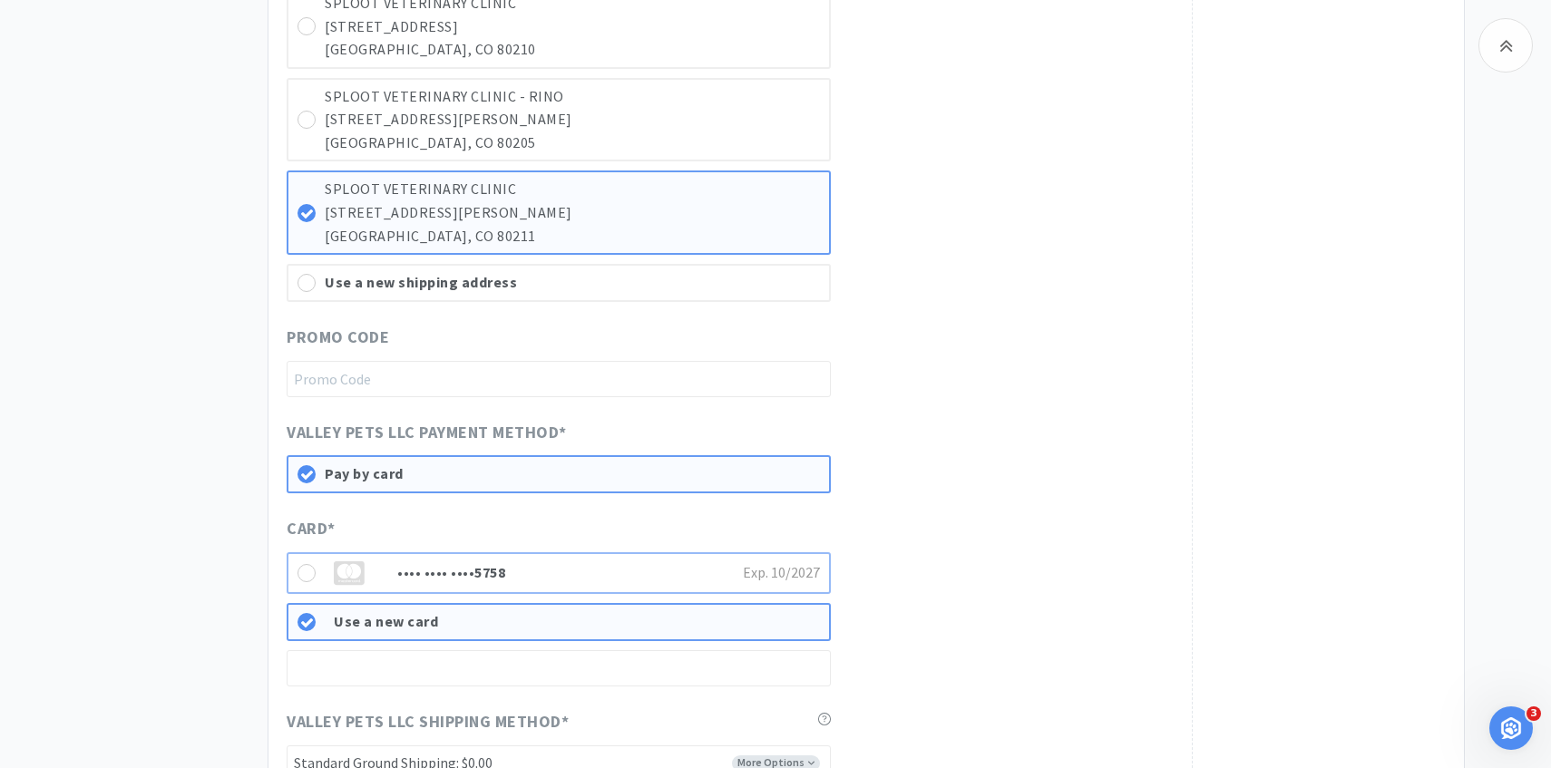
scroll to position [978, 0]
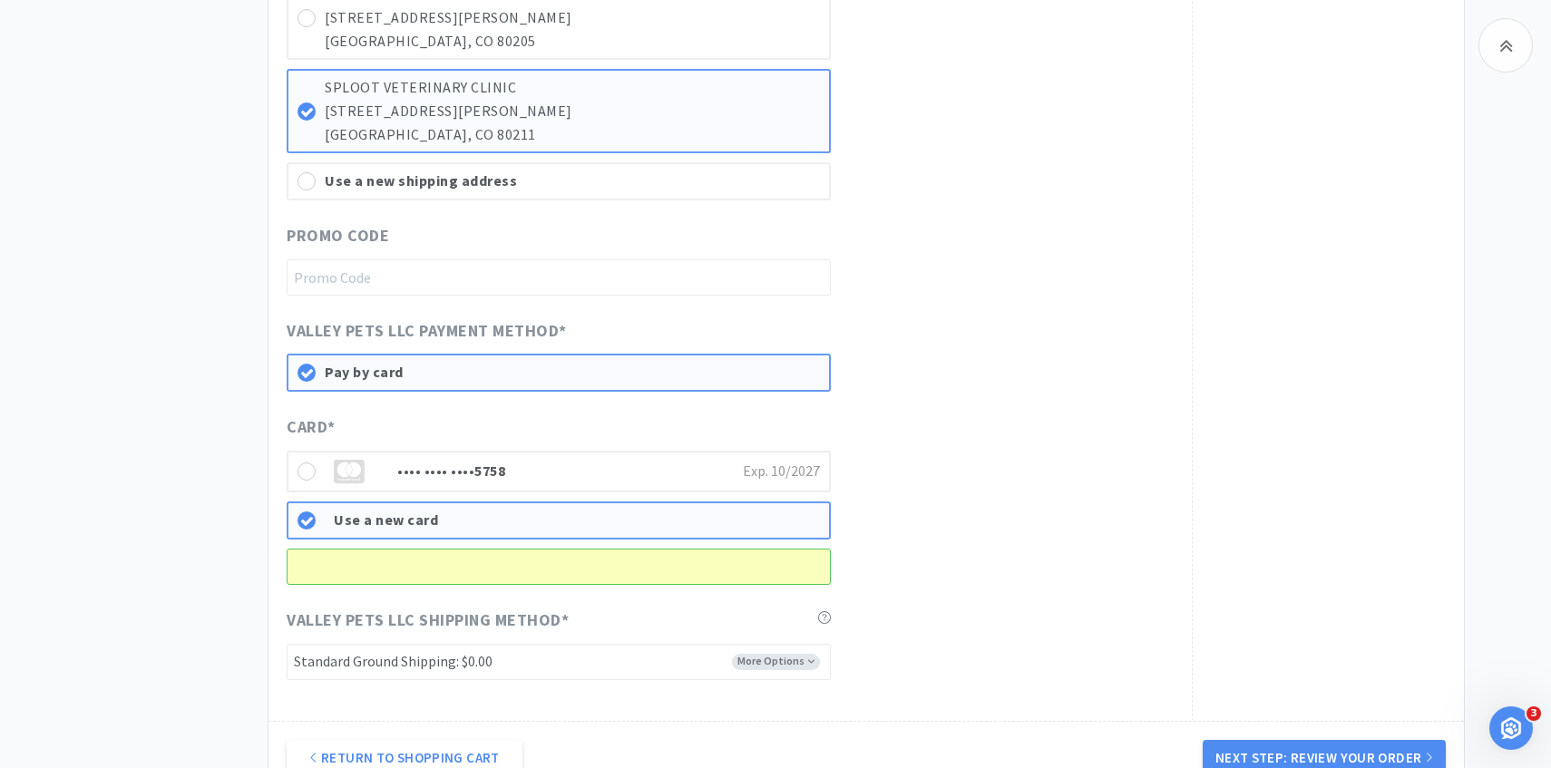
click at [897, 495] on div "Card * •••• •••• •••• 5758 Exp. 10 / 2027 Use a new card" at bounding box center [730, 500] width 887 height 171
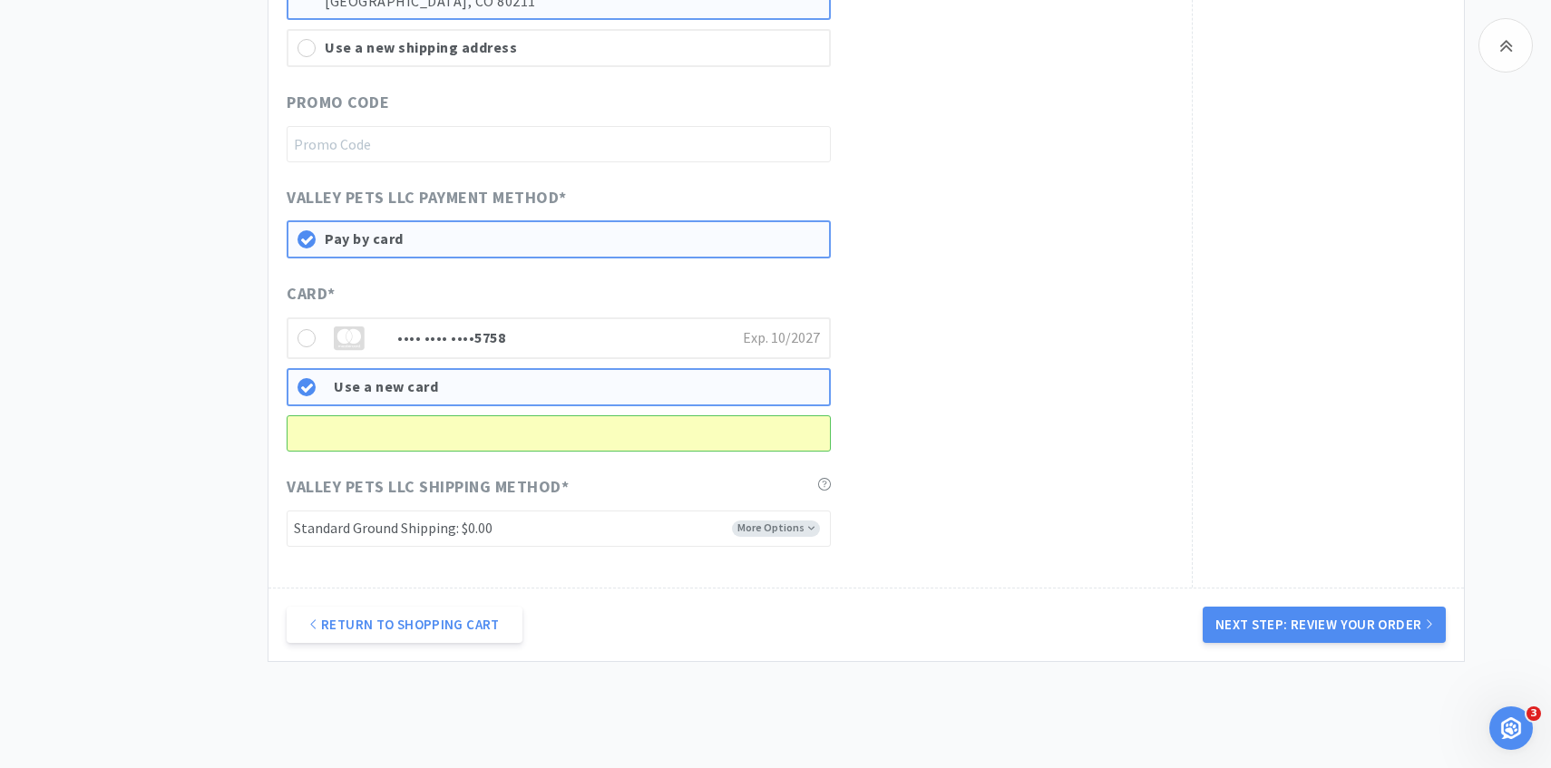
scroll to position [1112, 0]
click at [1264, 628] on button "Next Step: Review Your Order" at bounding box center [1324, 624] width 243 height 36
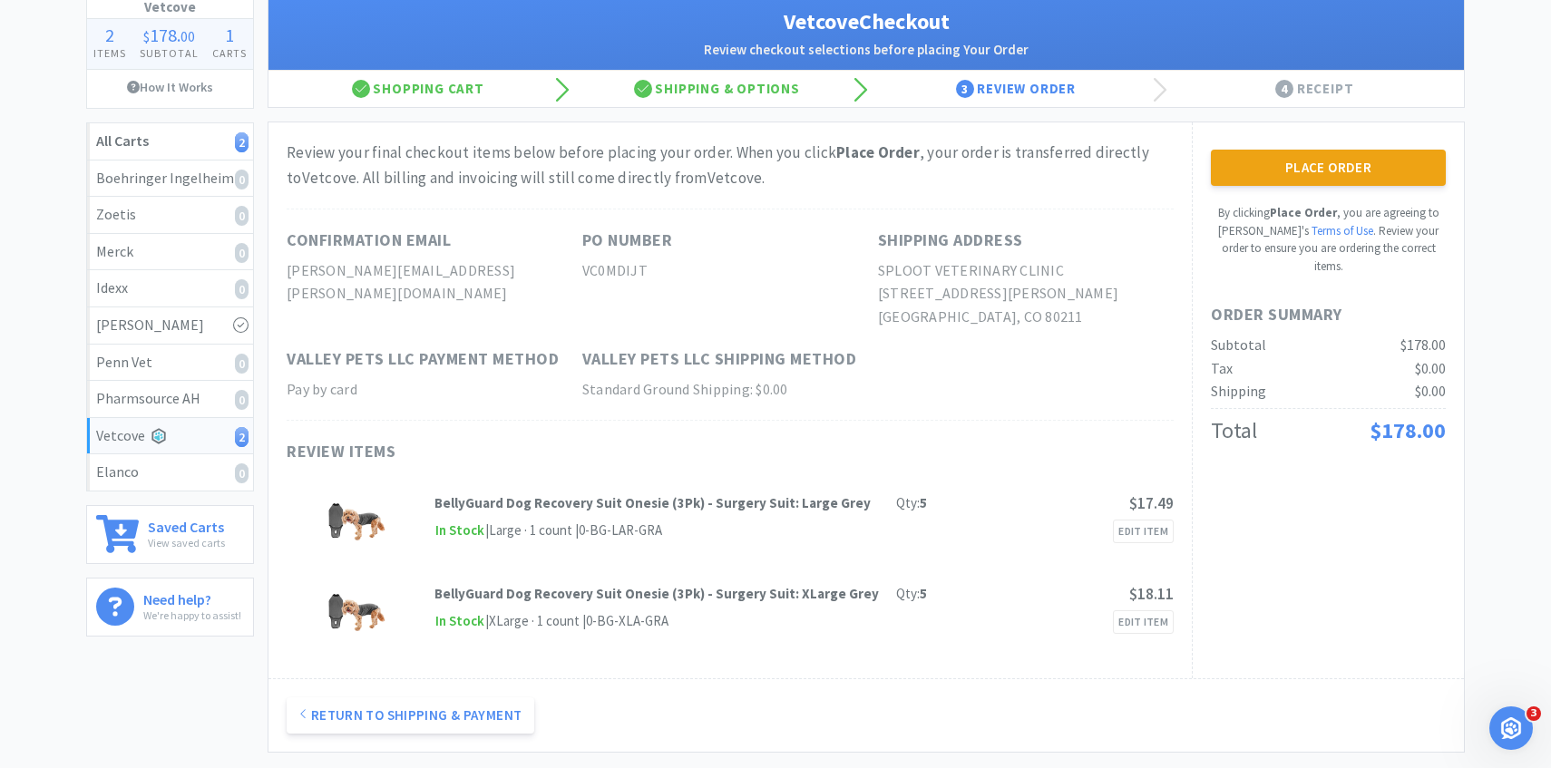
scroll to position [101, 0]
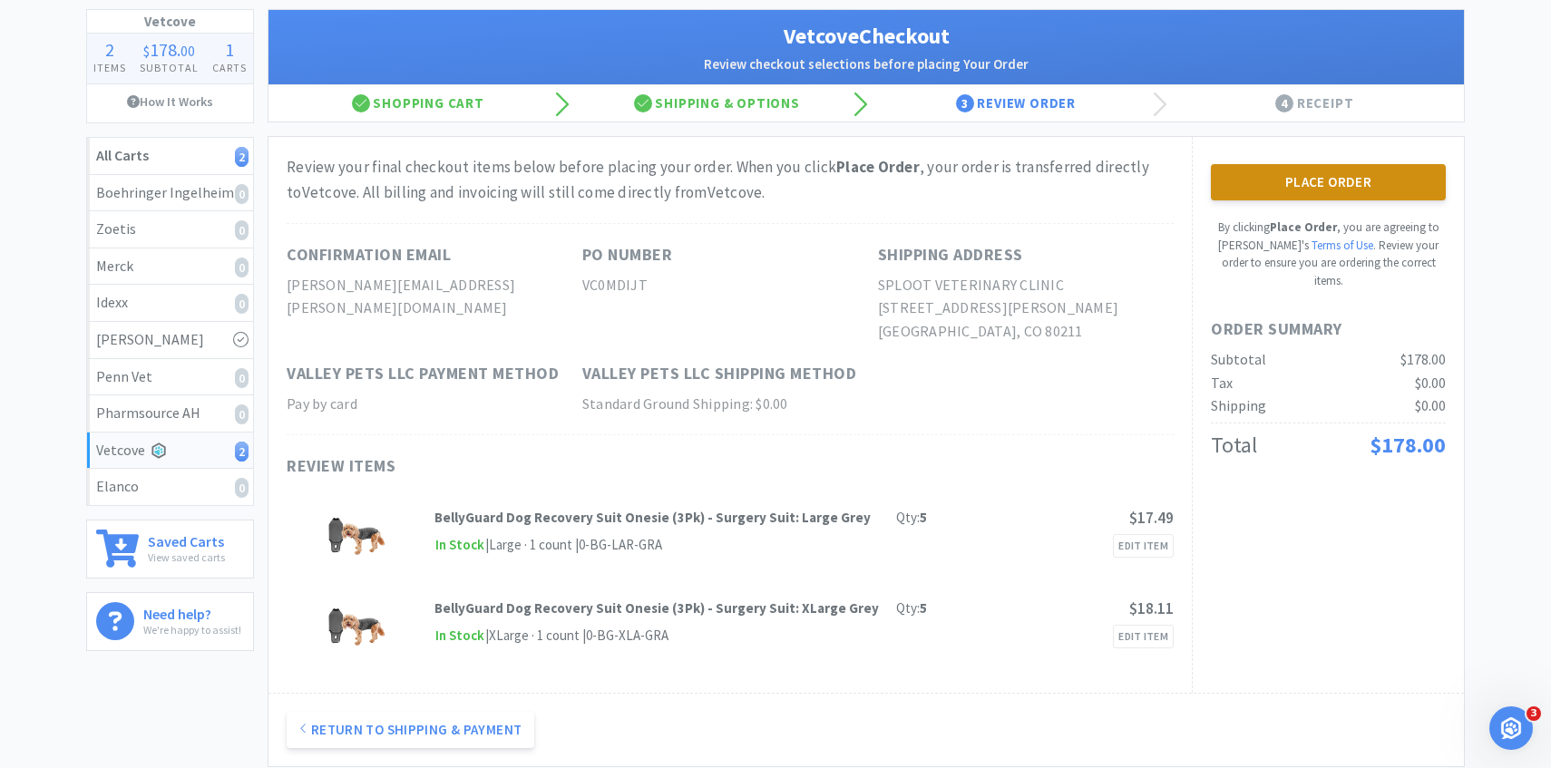
click at [1296, 184] on button "Place Order" at bounding box center [1328, 182] width 235 height 36
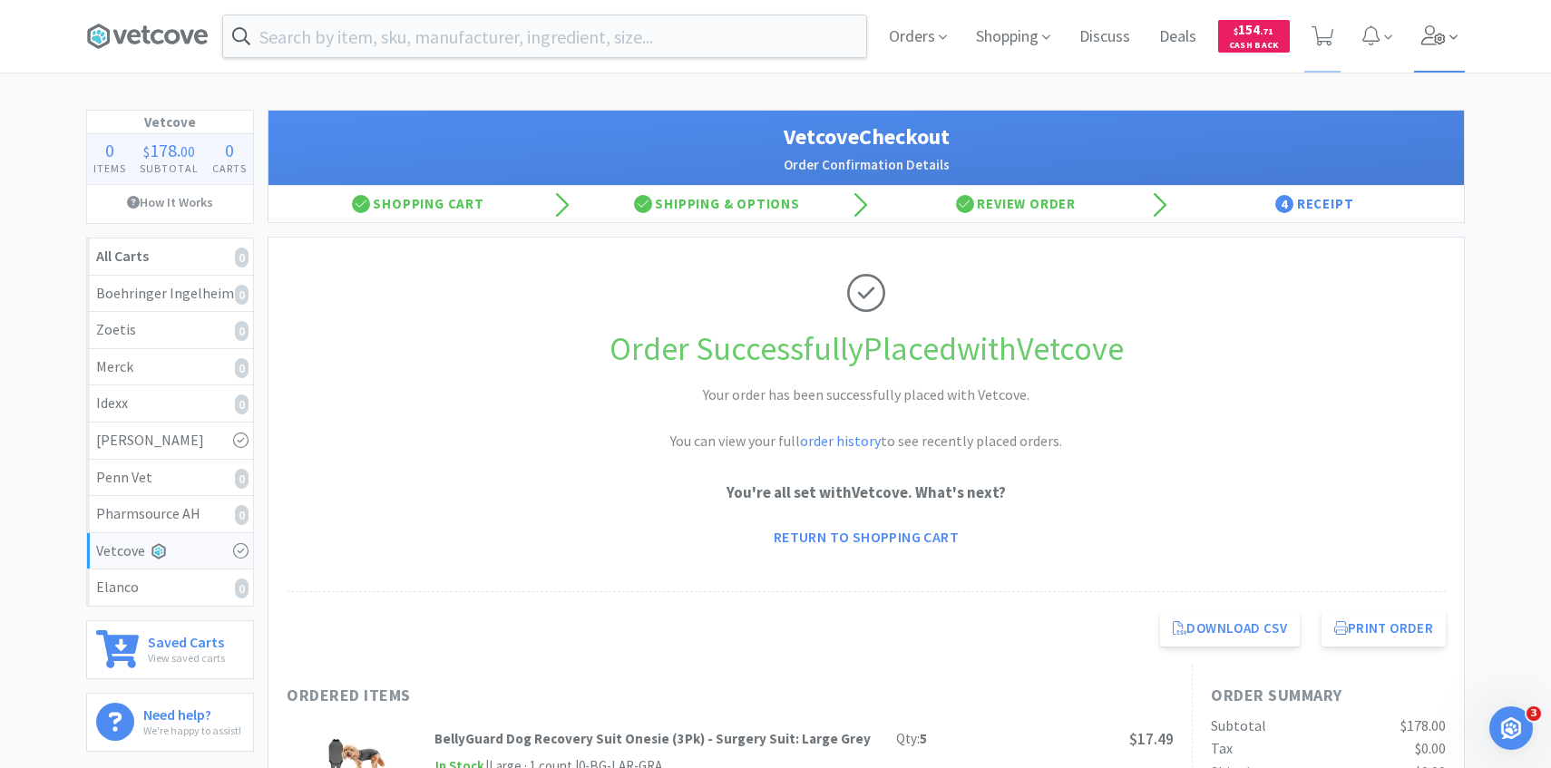
click at [1435, 31] on icon at bounding box center [1434, 35] width 25 height 20
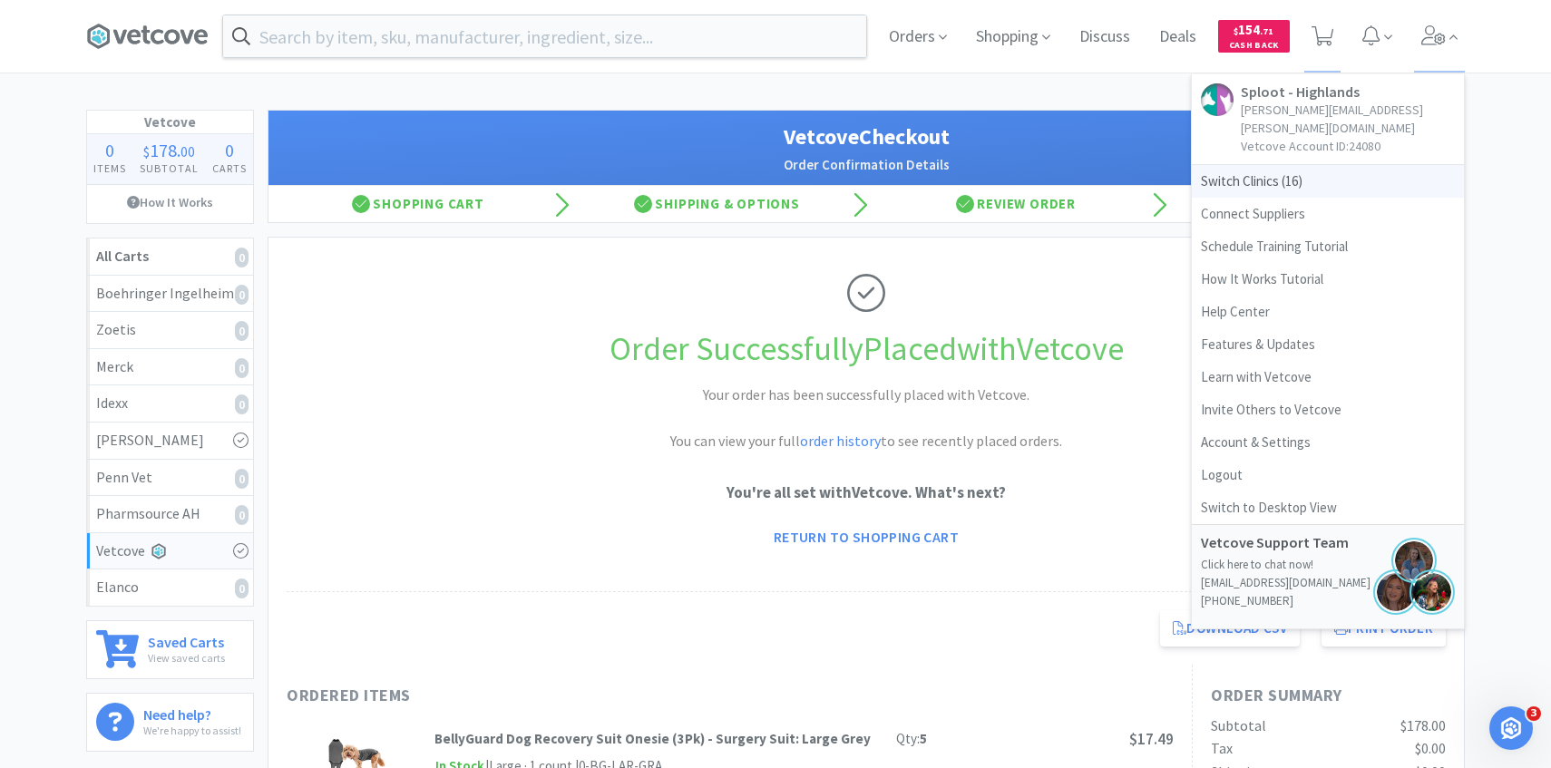
click at [1285, 168] on span "Switch Clinics ( 16 )" at bounding box center [1328, 181] width 272 height 33
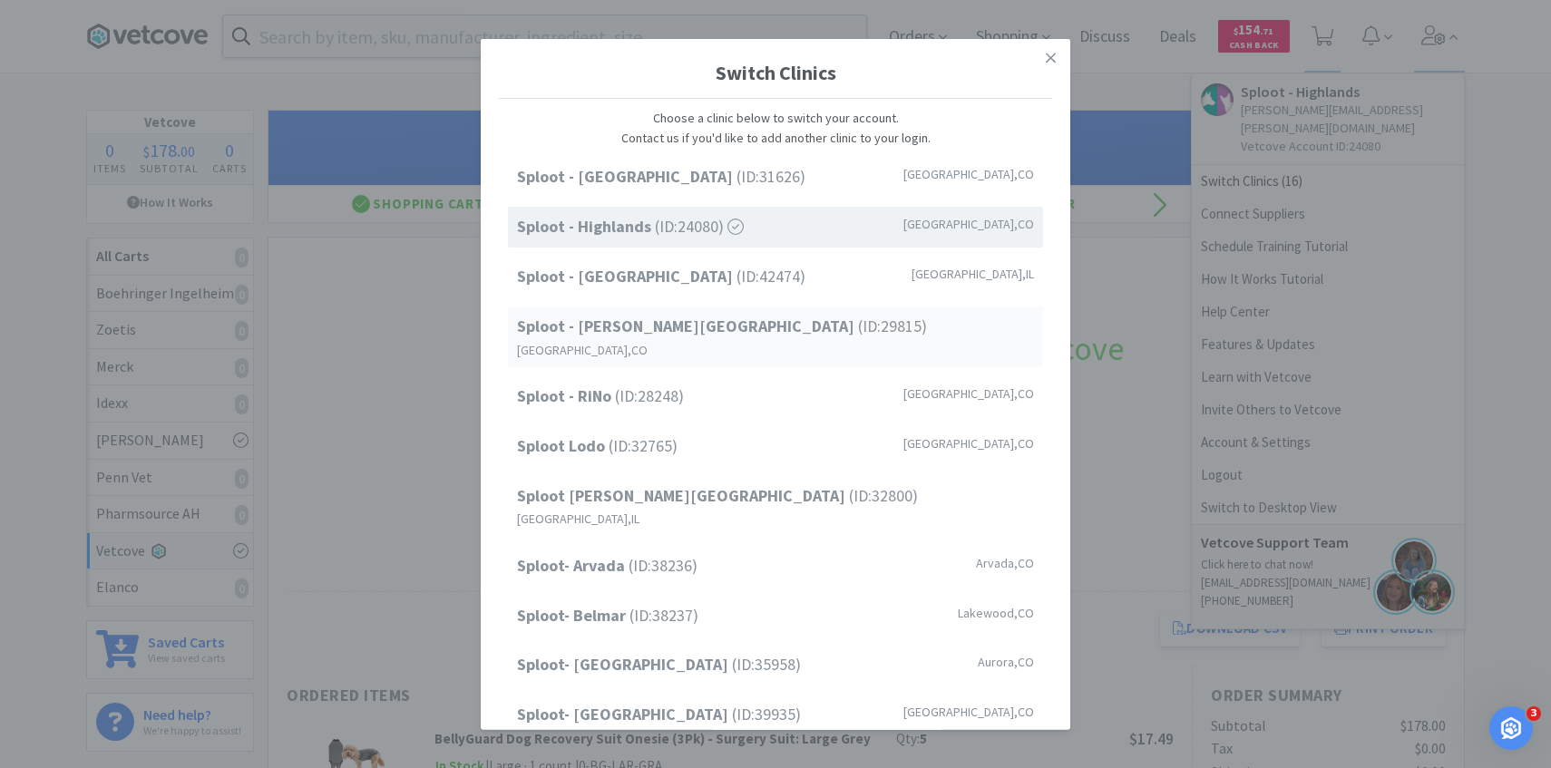
scroll to position [231, 0]
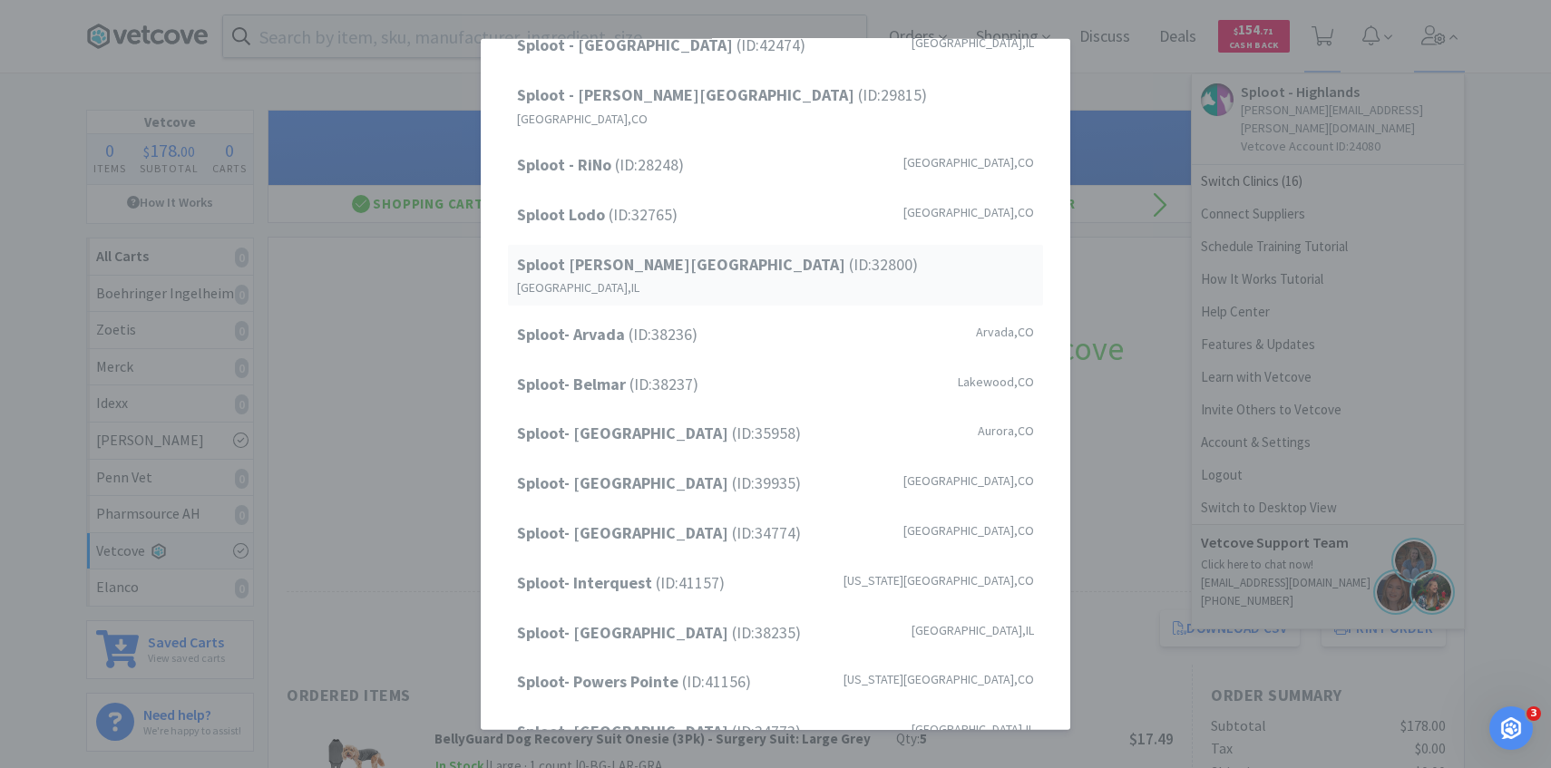
click at [755, 244] on div "Sploot Logan Square (ID: 32800 ) Chicago , IL" at bounding box center [775, 274] width 535 height 61
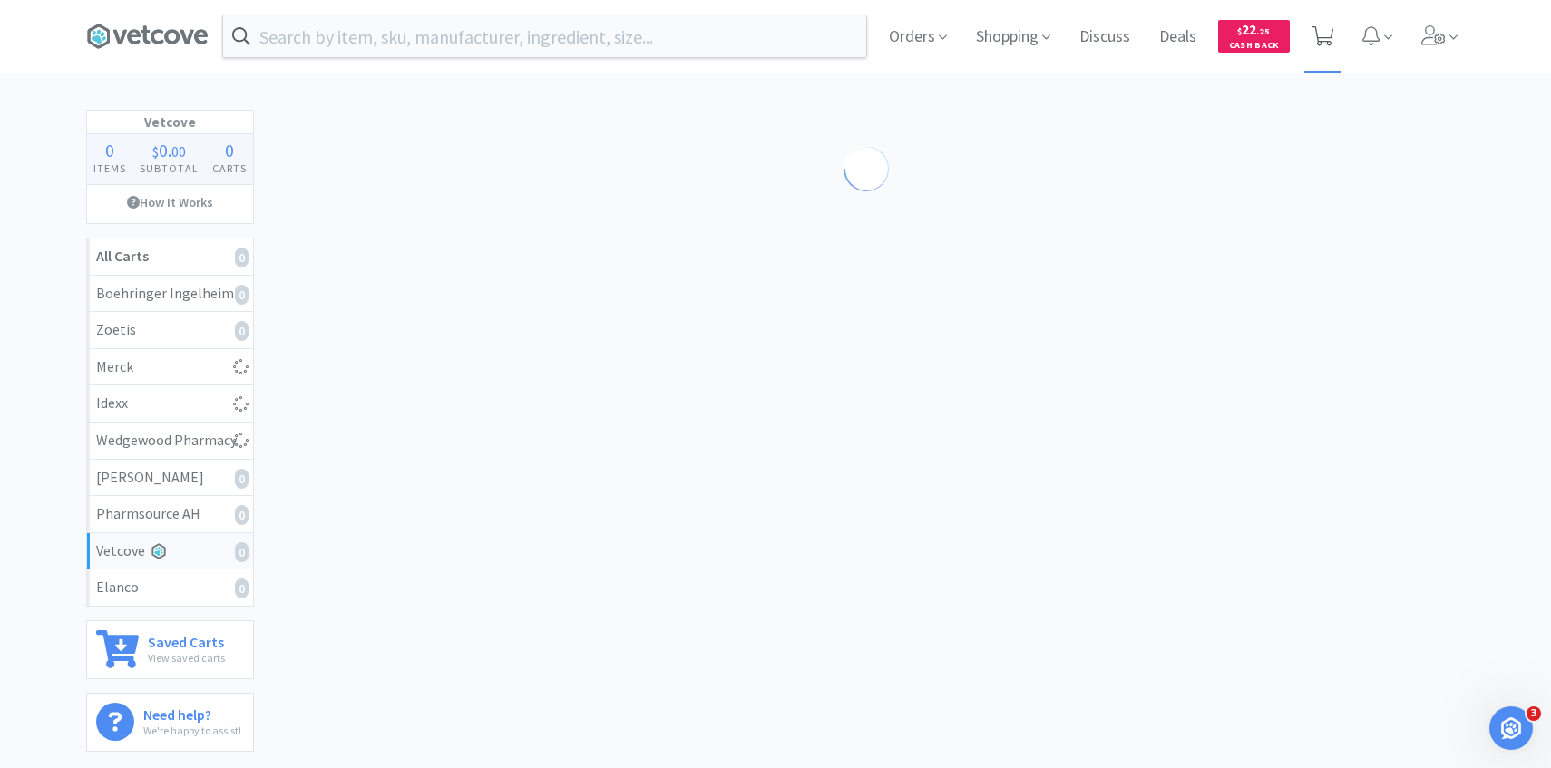
click at [1327, 44] on icon at bounding box center [1323, 36] width 23 height 20
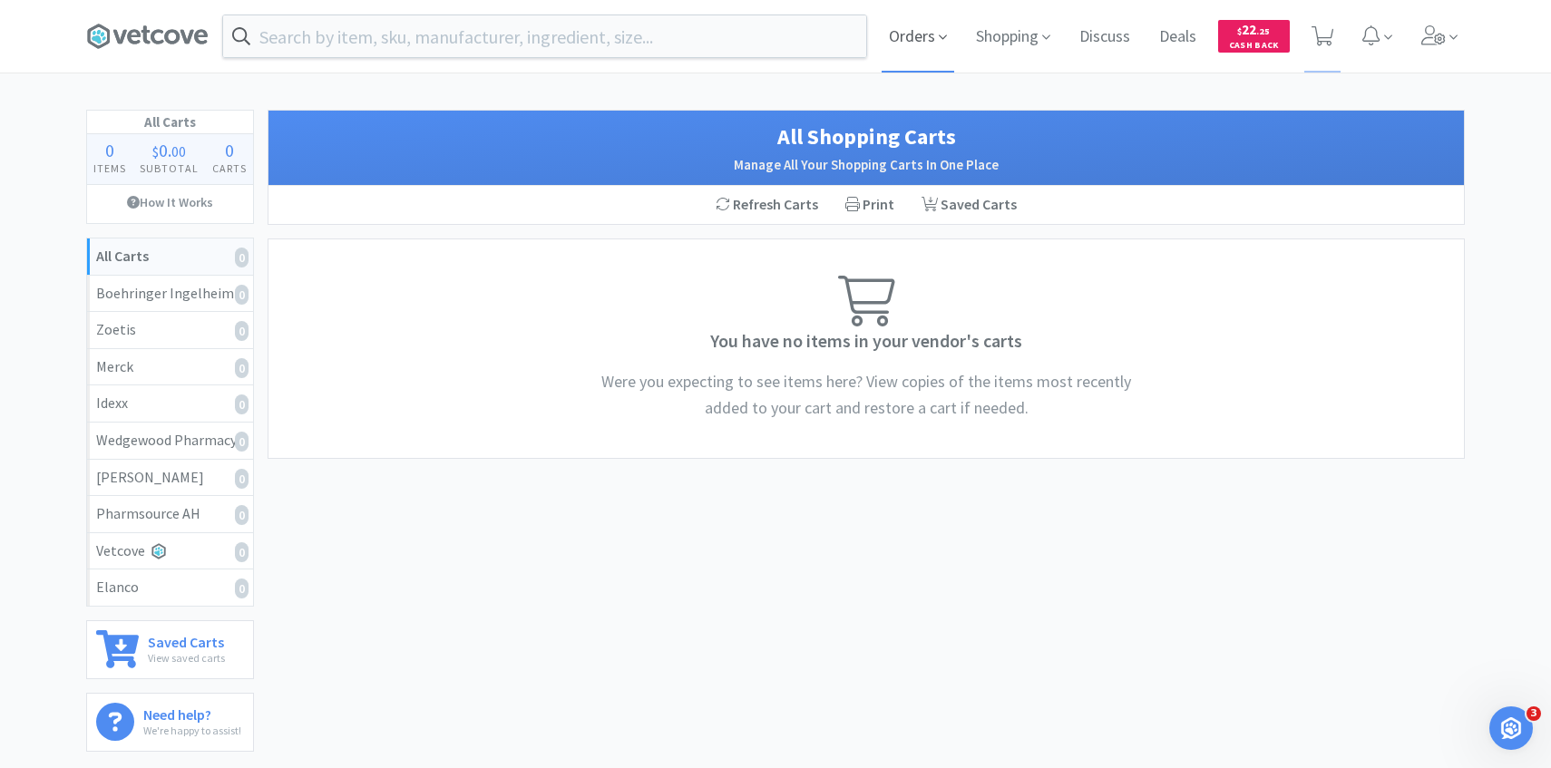
click at [922, 34] on span "Orders" at bounding box center [918, 36] width 73 height 73
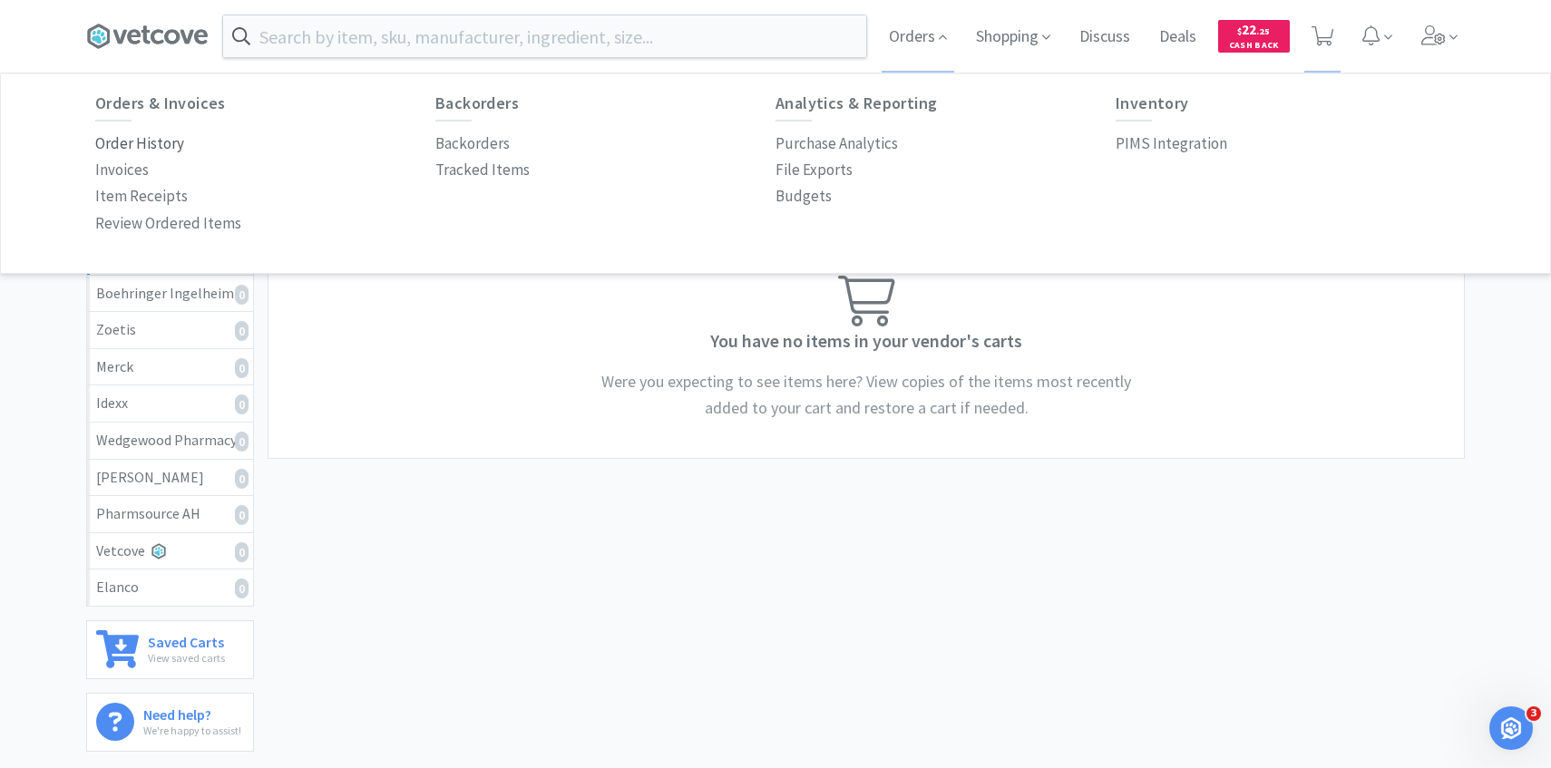
click at [161, 139] on p "Order History" at bounding box center [139, 144] width 89 height 24
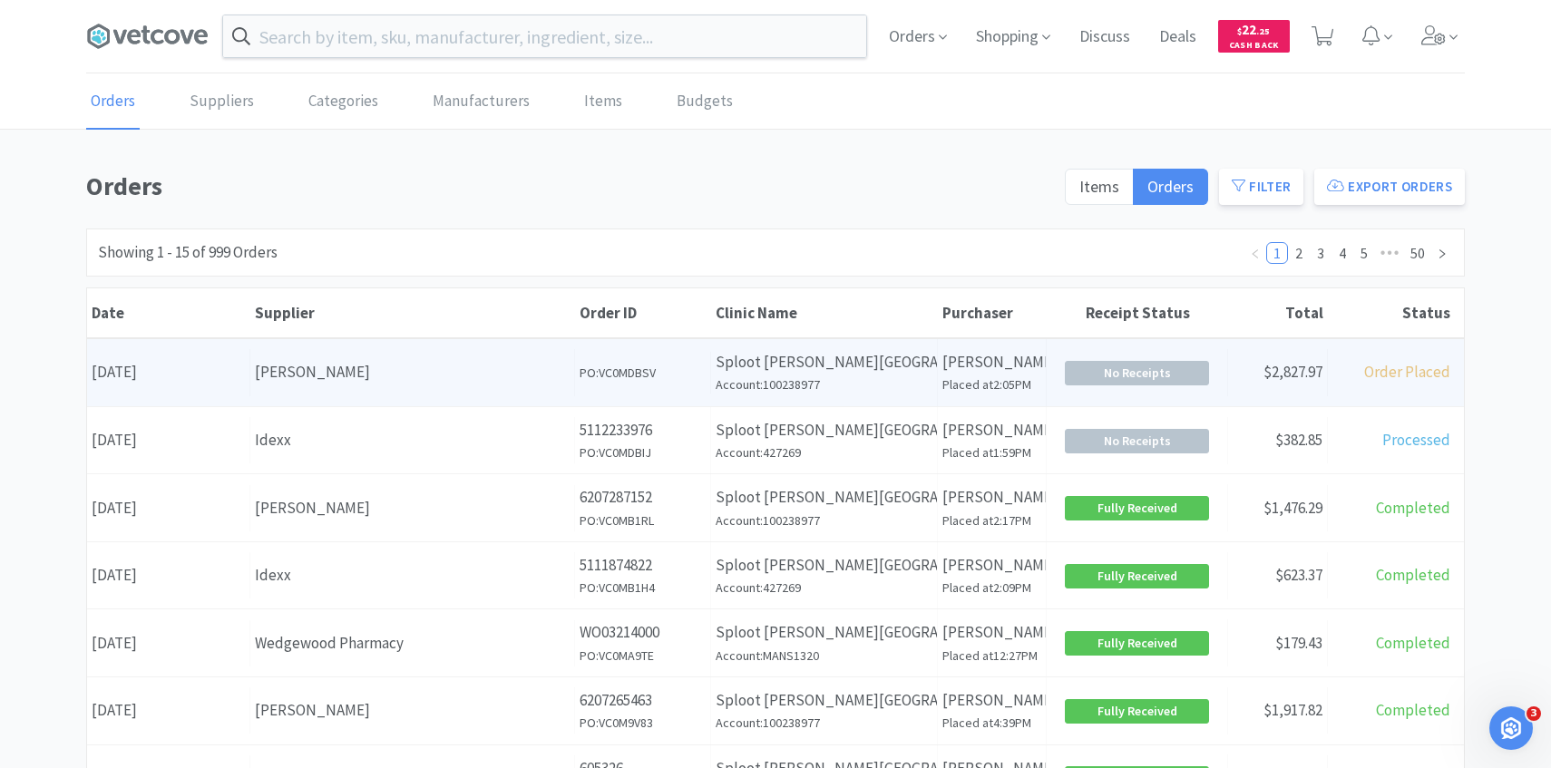
scroll to position [5, 0]
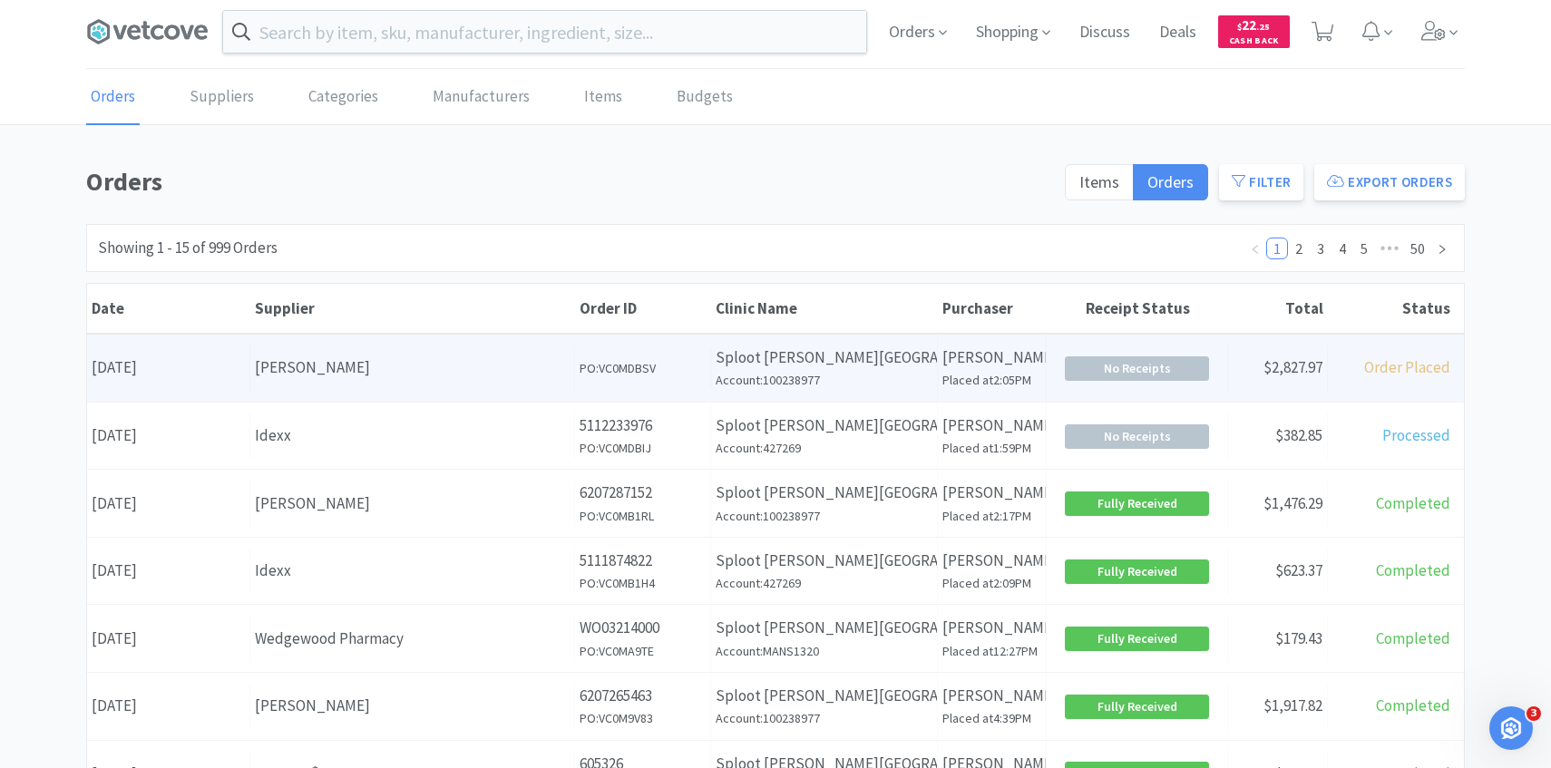
click at [754, 346] on p "Sploot [PERSON_NAME][GEOGRAPHIC_DATA]" at bounding box center [824, 358] width 217 height 24
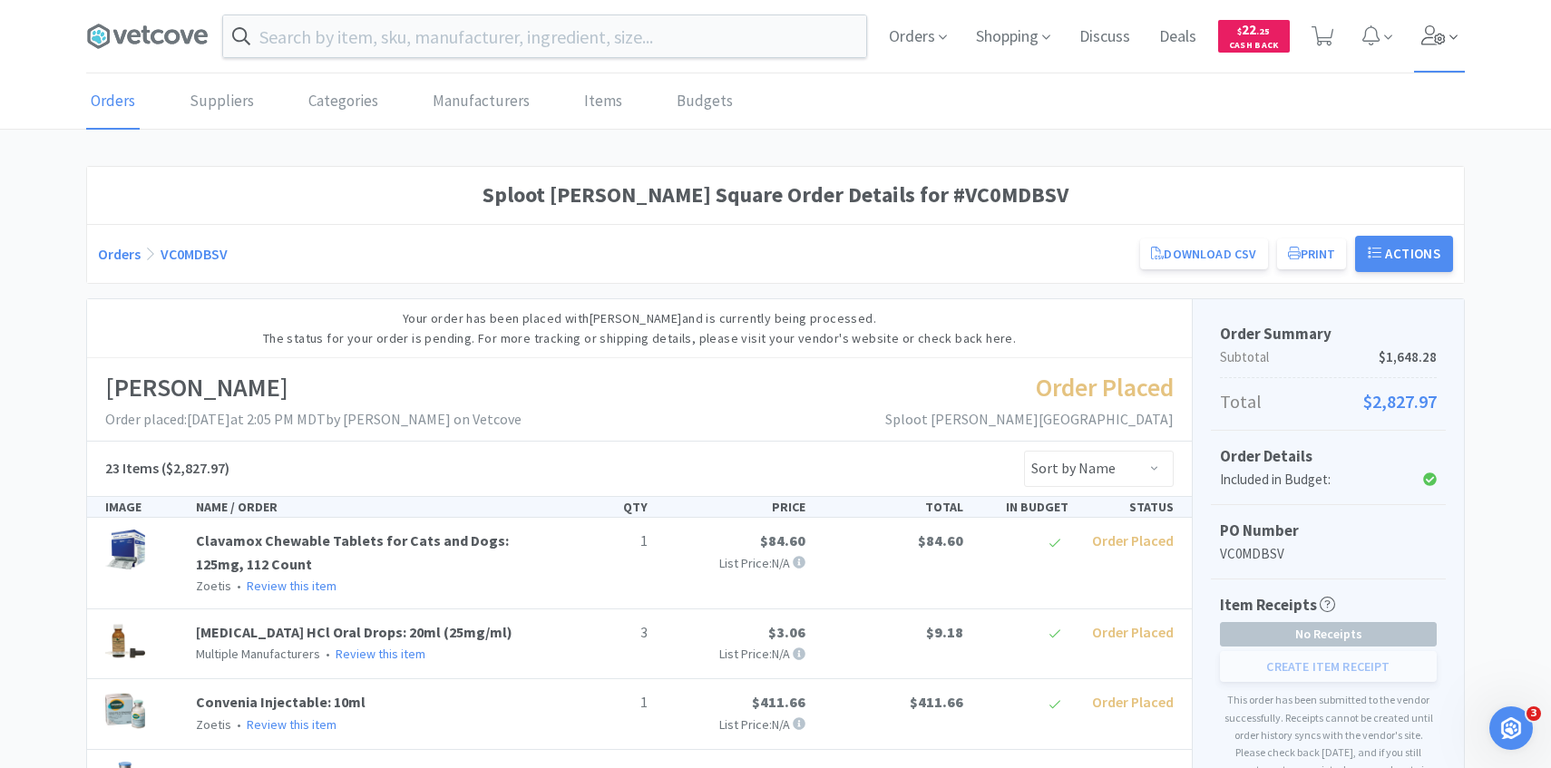
click at [1432, 22] on span at bounding box center [1440, 36] width 52 height 73
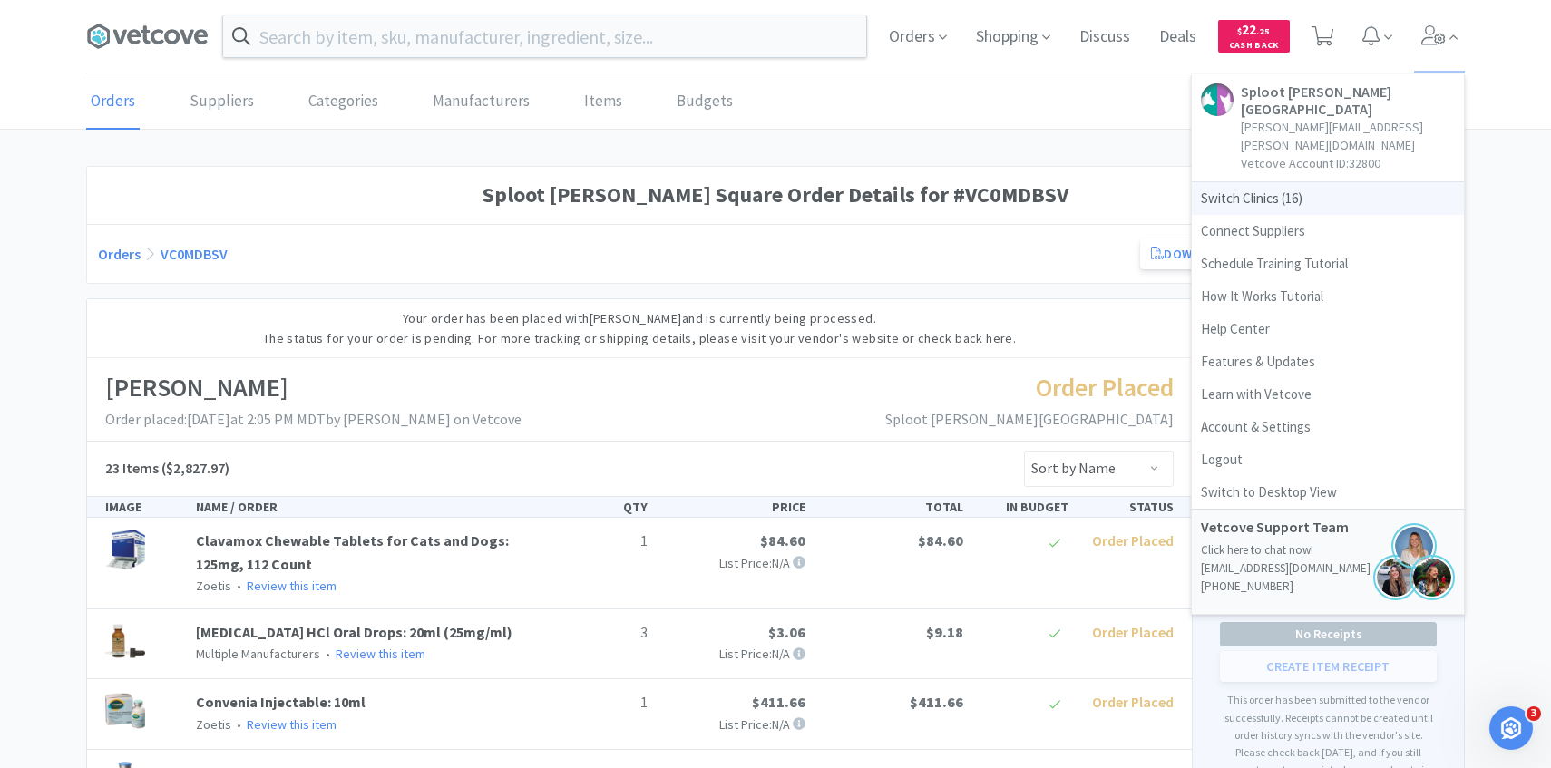
click at [1315, 182] on span "Switch Clinics ( 16 )" at bounding box center [1328, 198] width 272 height 33
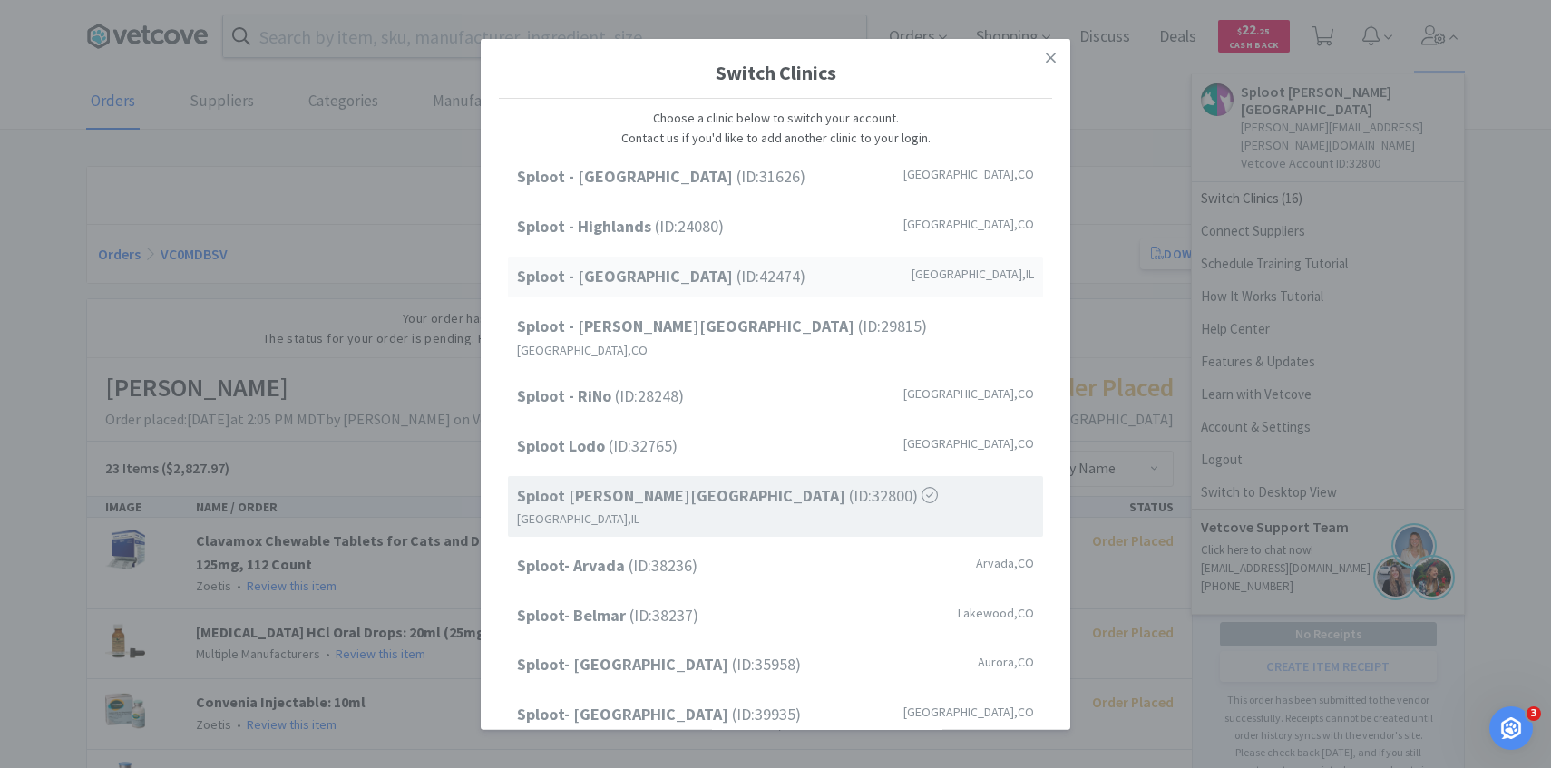
click at [630, 275] on strong "Sploot - [GEOGRAPHIC_DATA]" at bounding box center [627, 276] width 220 height 21
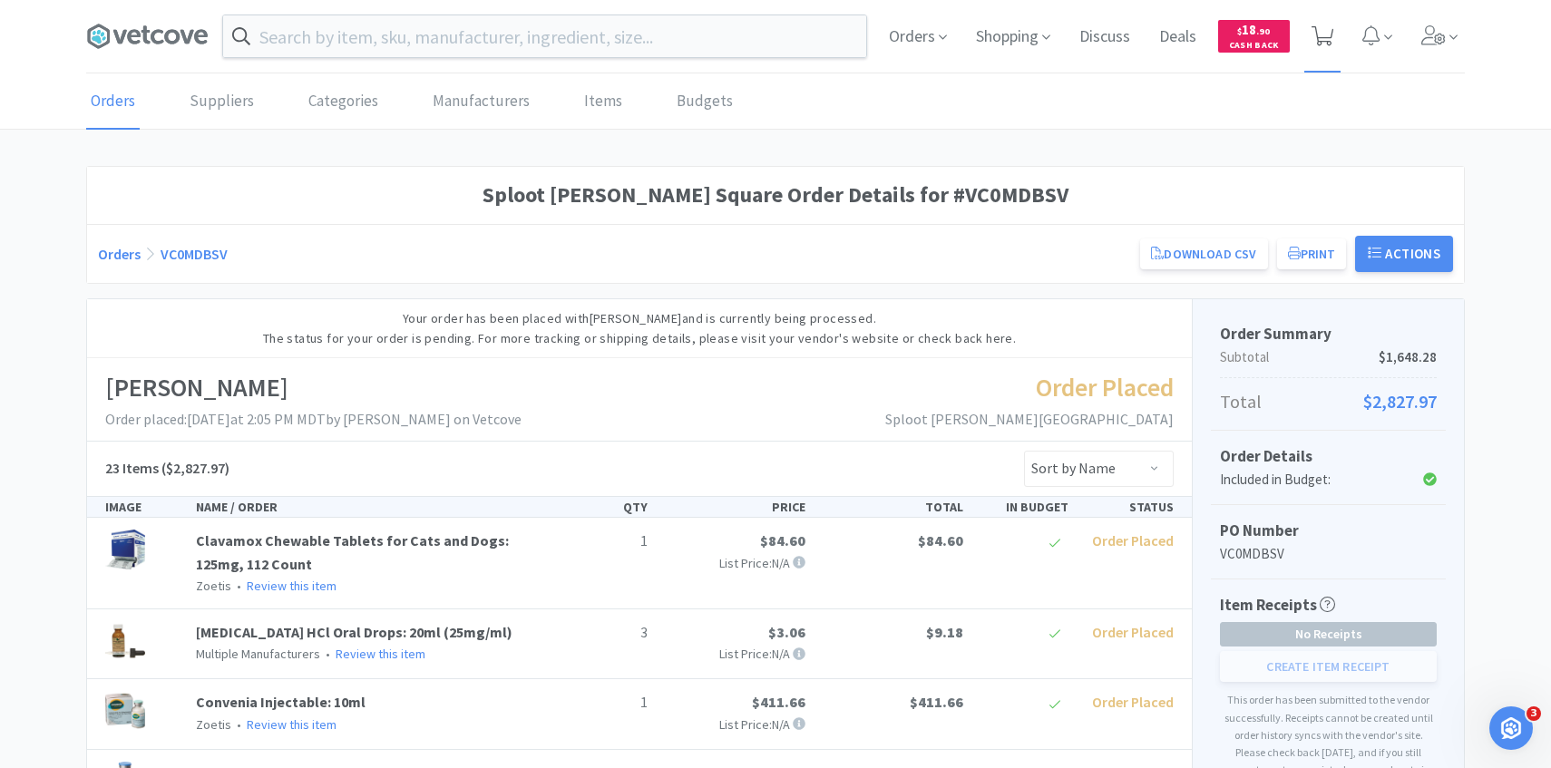
click at [1326, 24] on span at bounding box center [1323, 36] width 23 height 25
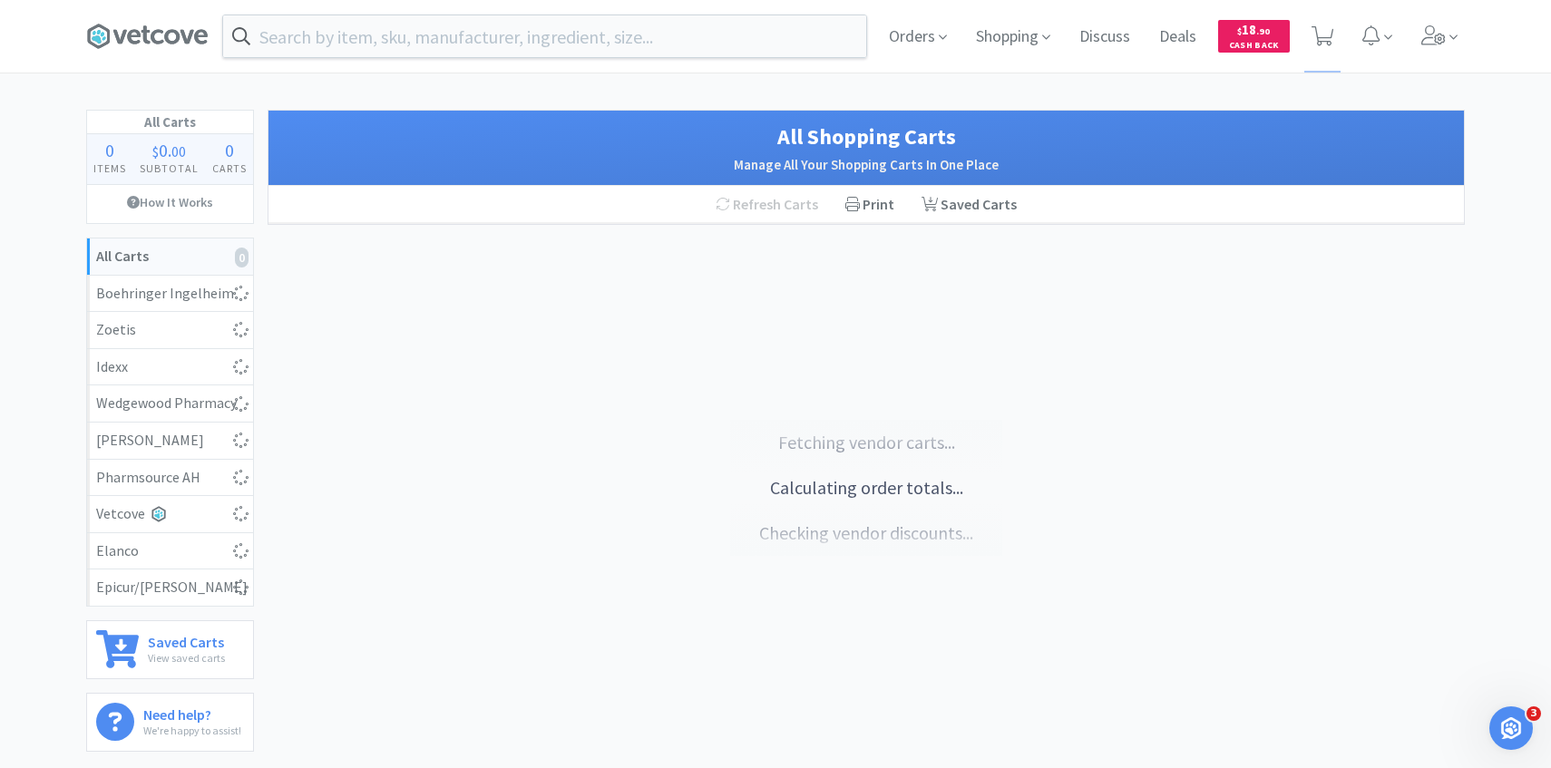
select select "1"
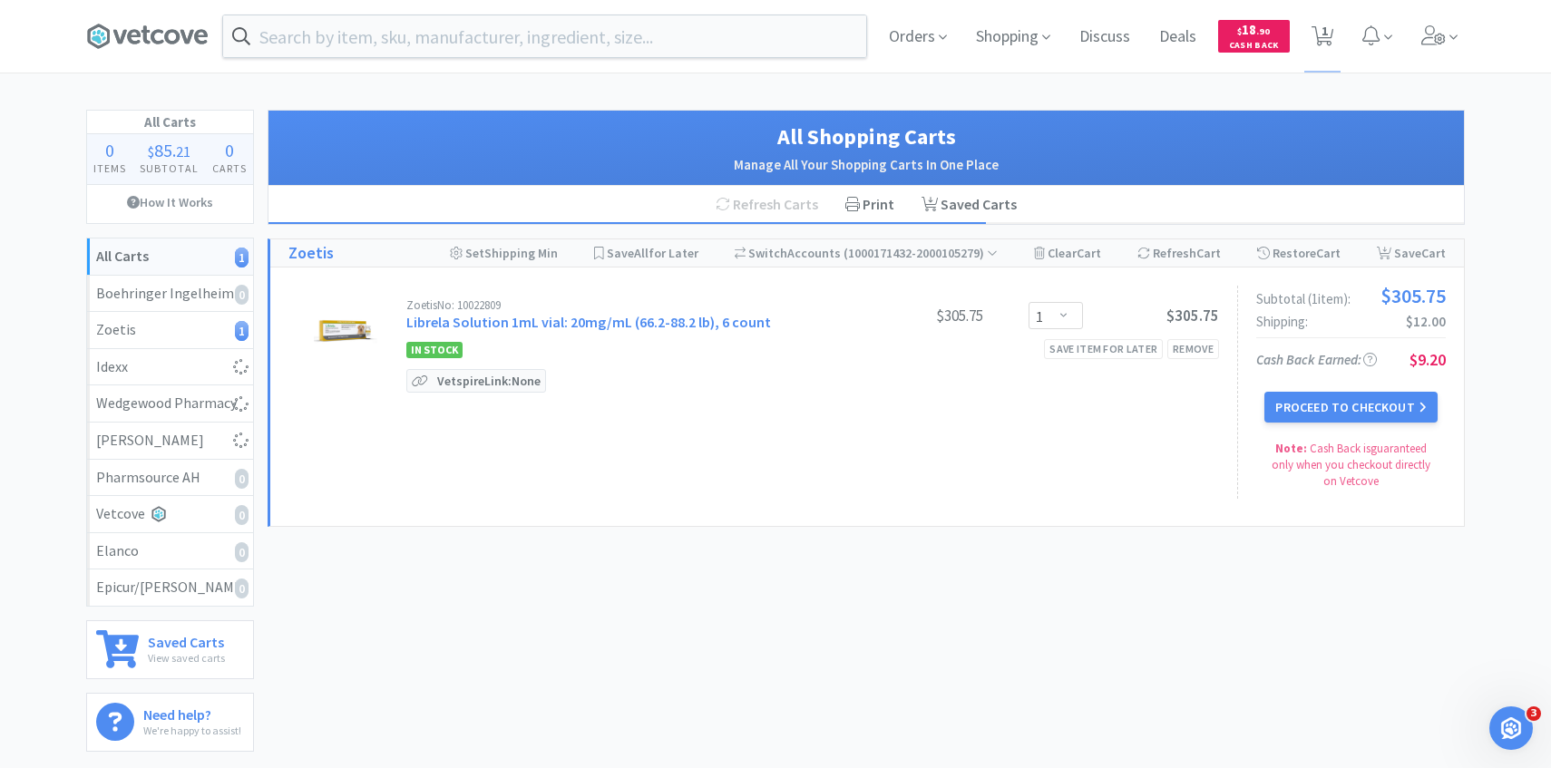
select select "1"
select select "2"
select select "4"
select select "1"
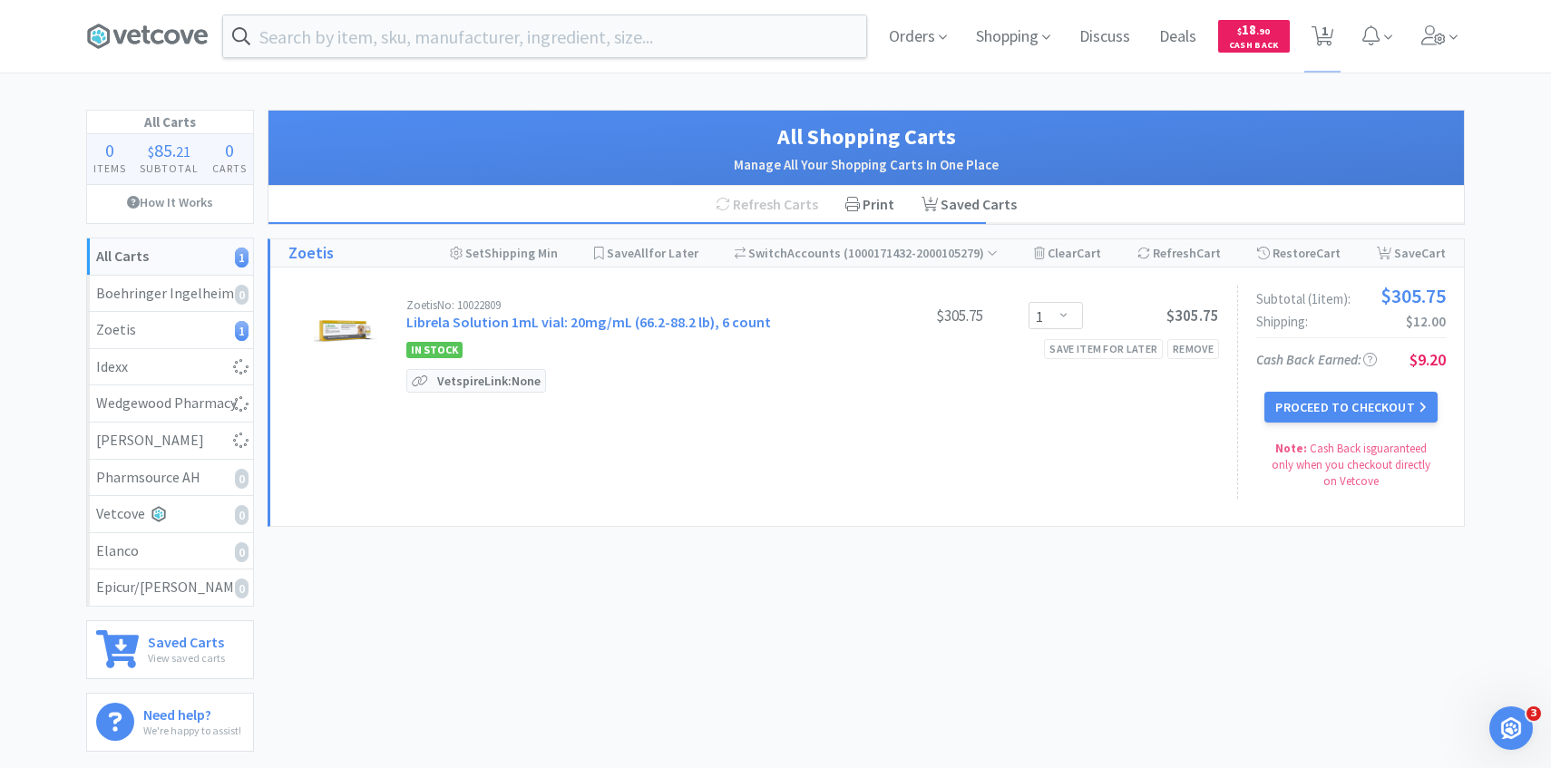
select select "2"
select select "1"
select select "36"
select select "1"
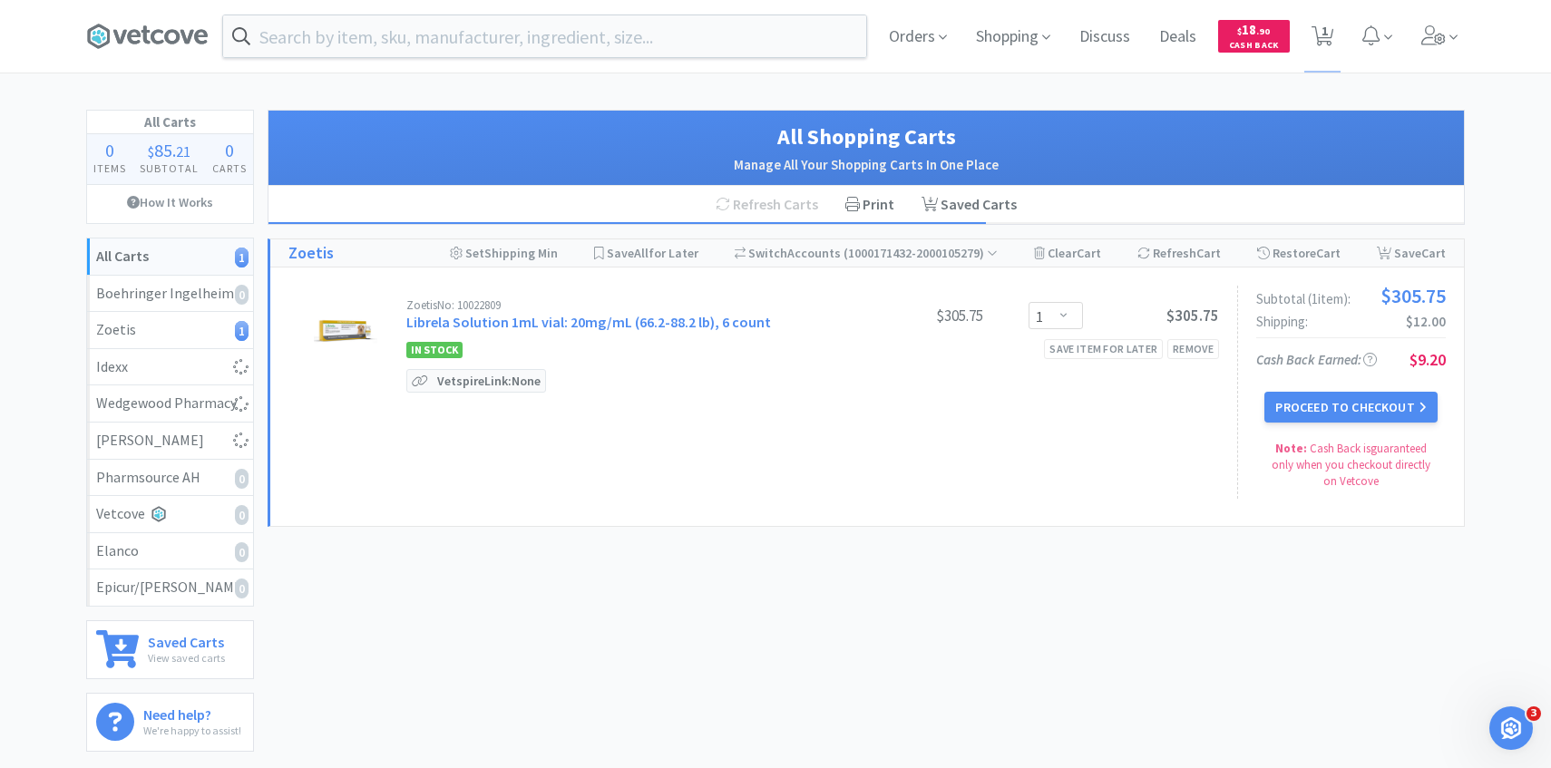
select select "3"
select select "1"
select select "2"
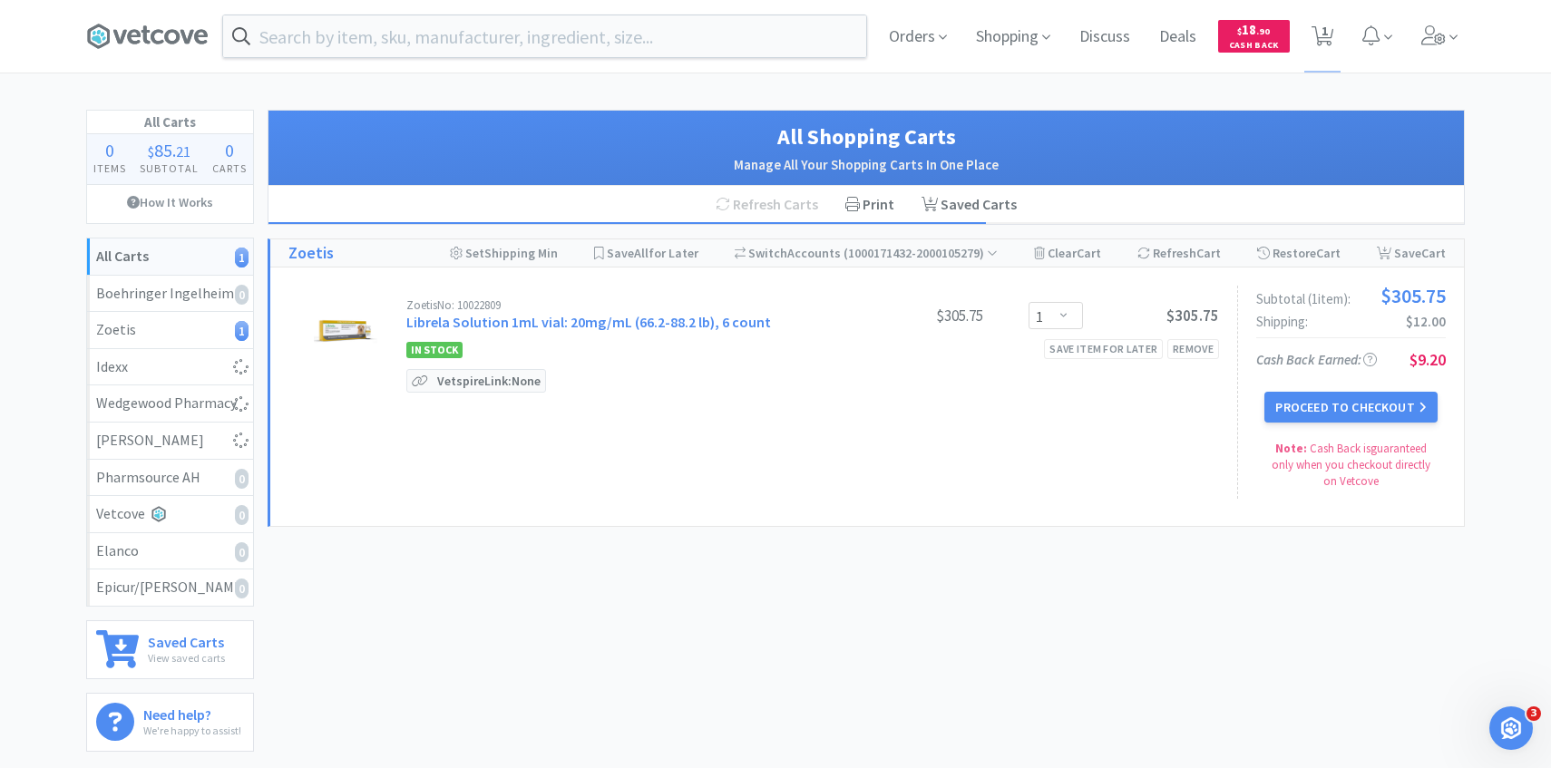
select select "1"
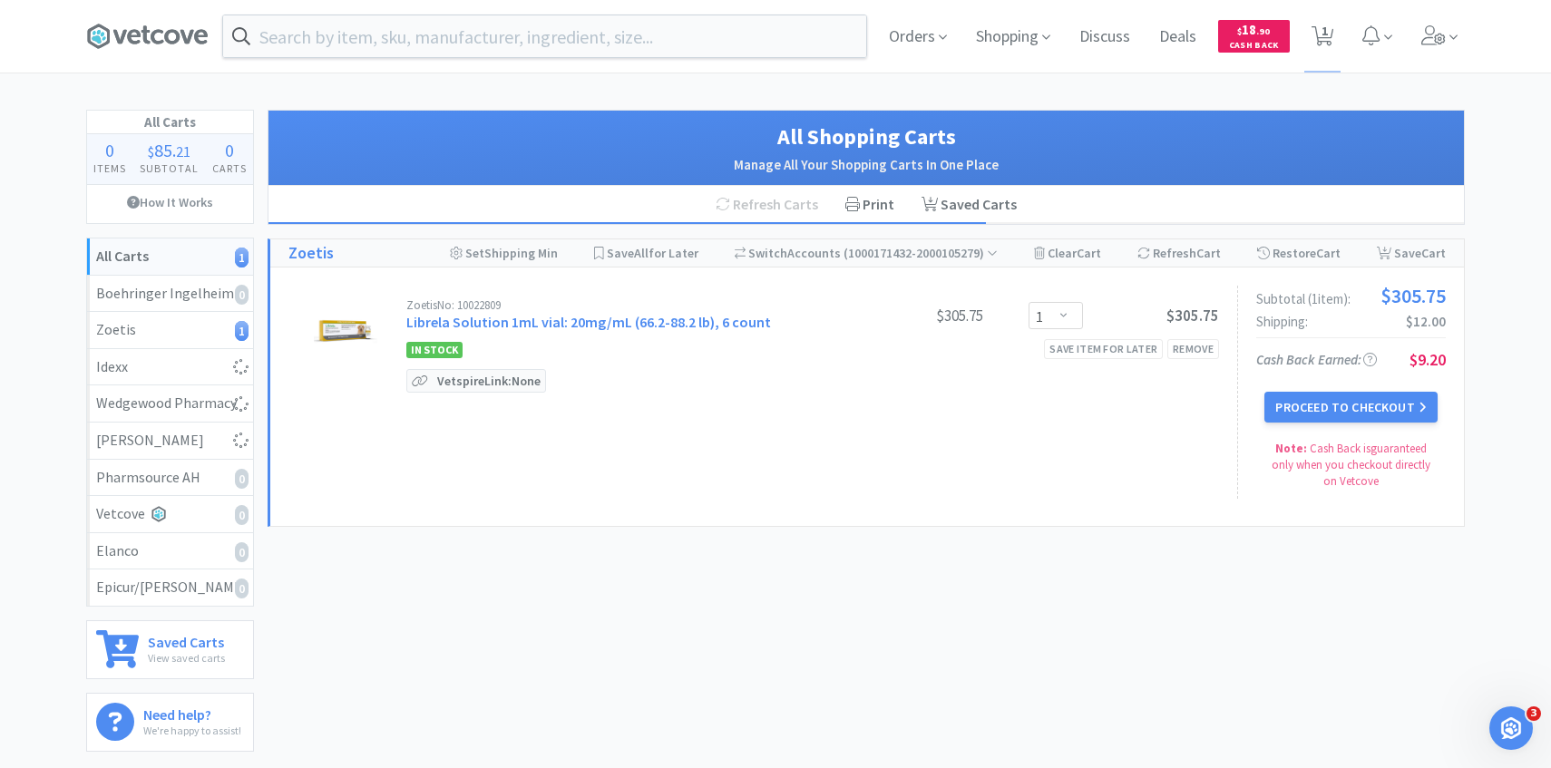
select select "1"
select select "4"
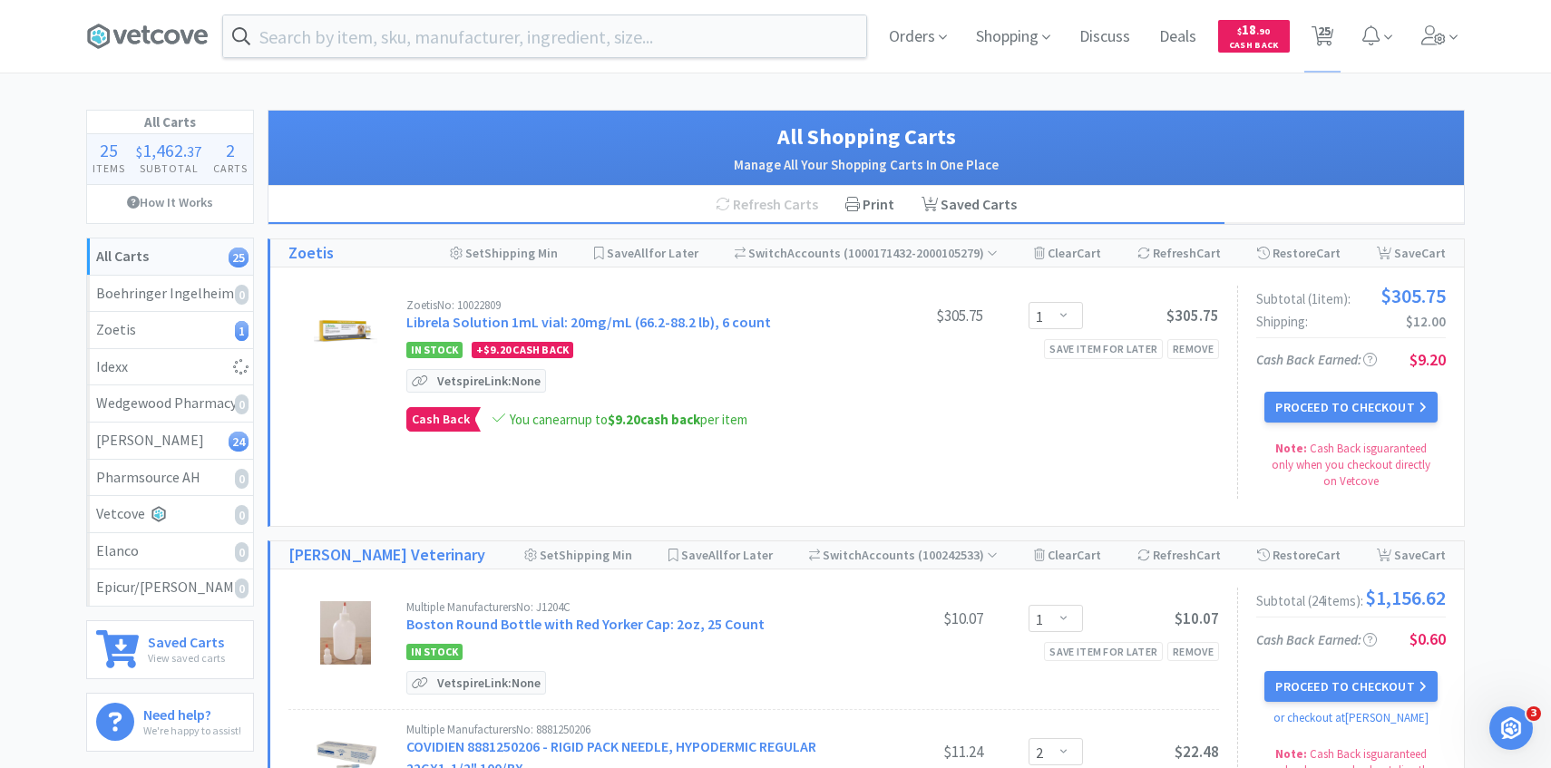
select select "1"
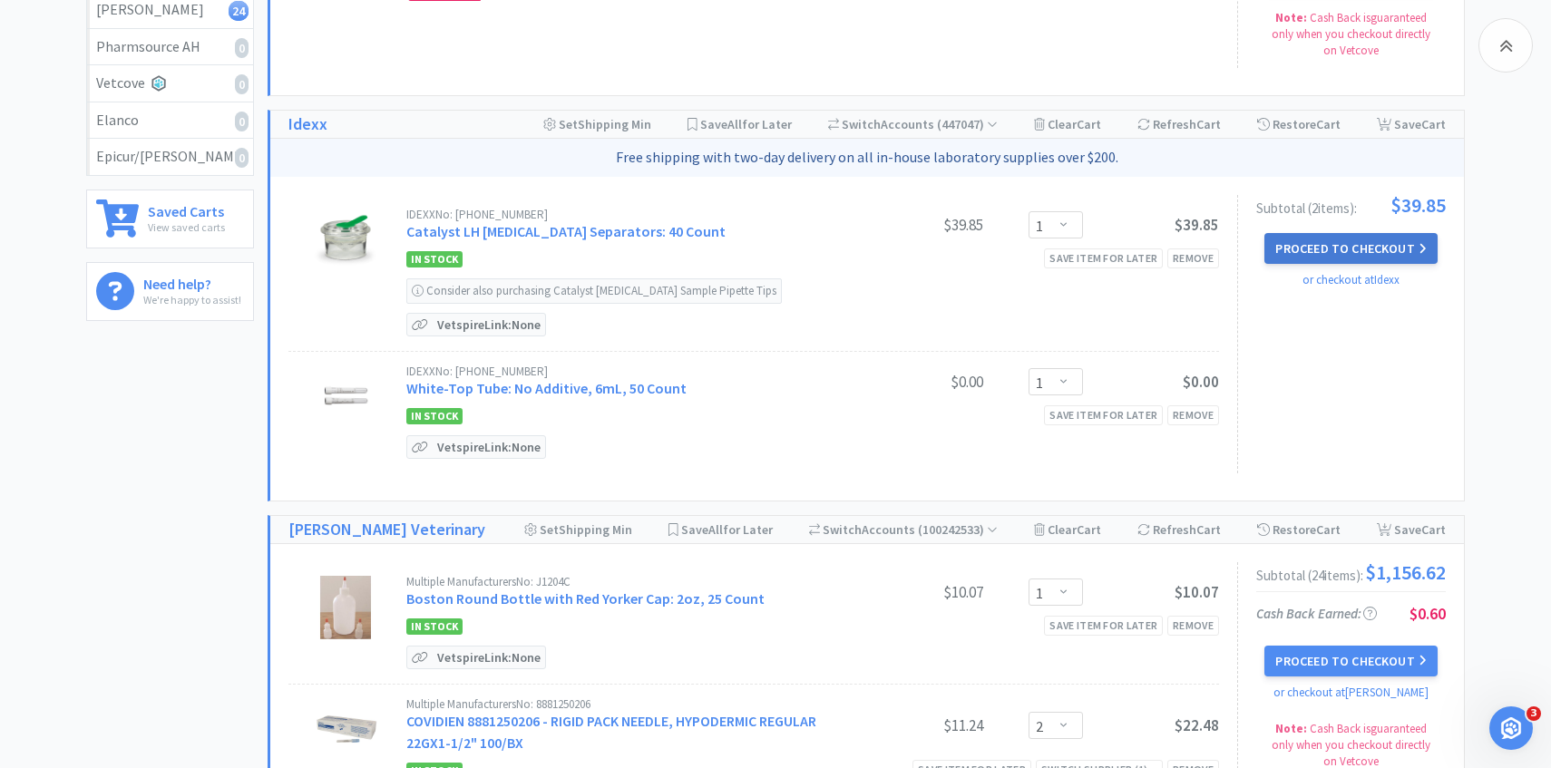
click at [1344, 260] on button "Proceed to Checkout" at bounding box center [1351, 248] width 172 height 31
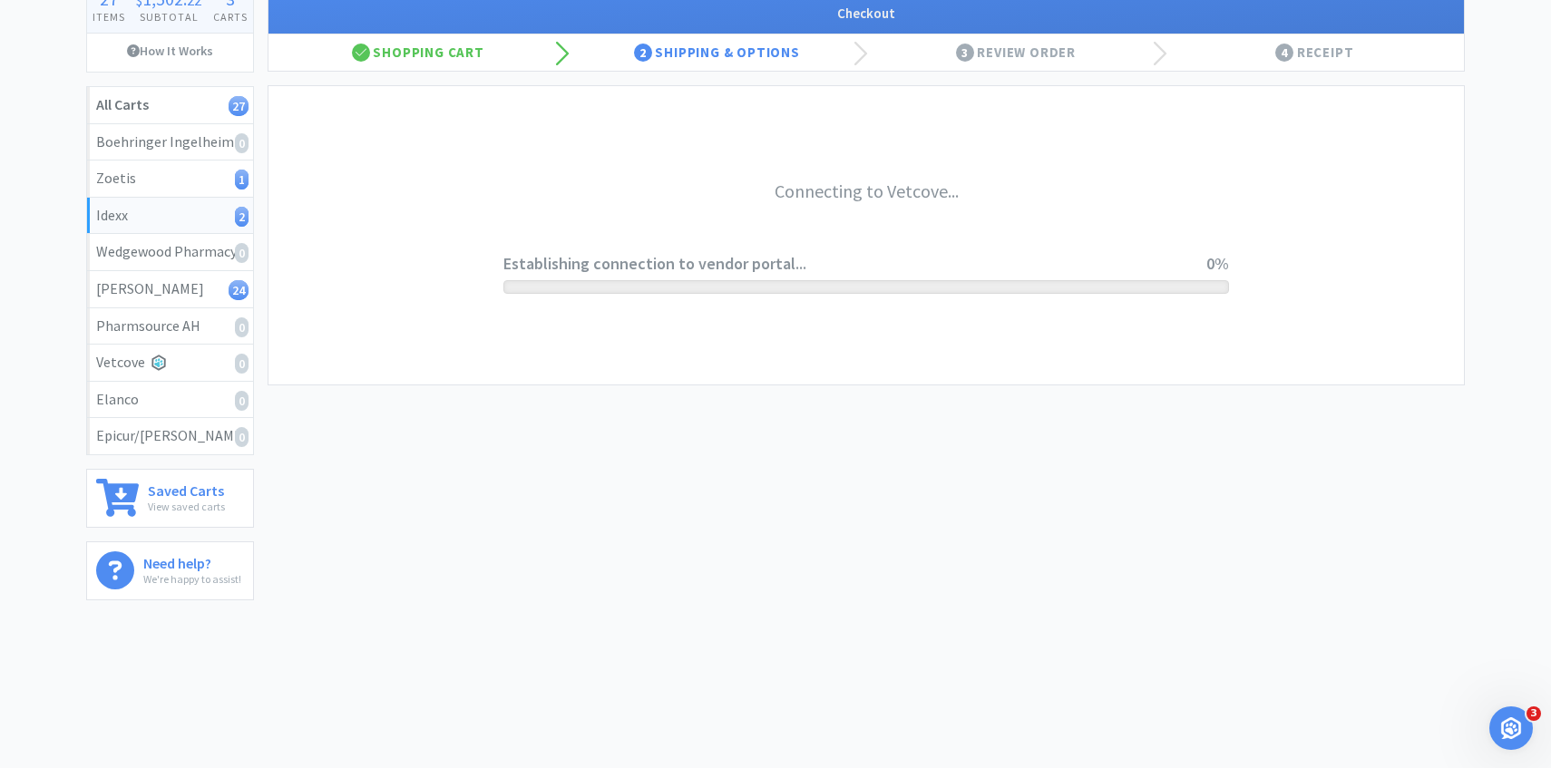
scroll to position [151, 0]
click at [1299, 260] on div "Connecting to Vetcove... Establishing connection to vendor portal... 0%" at bounding box center [867, 235] width 1196 height 298
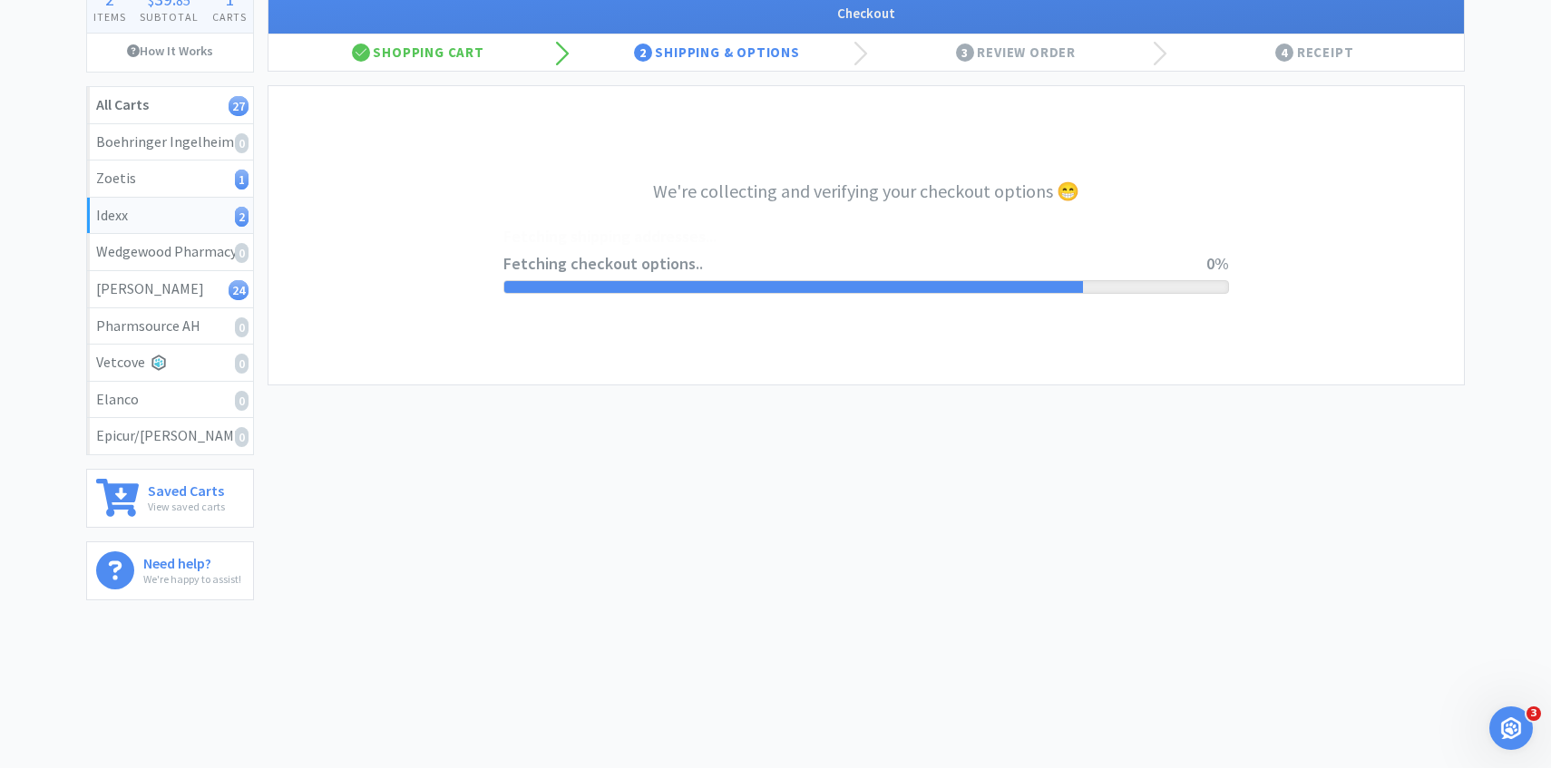
select select "904"
select select "003"
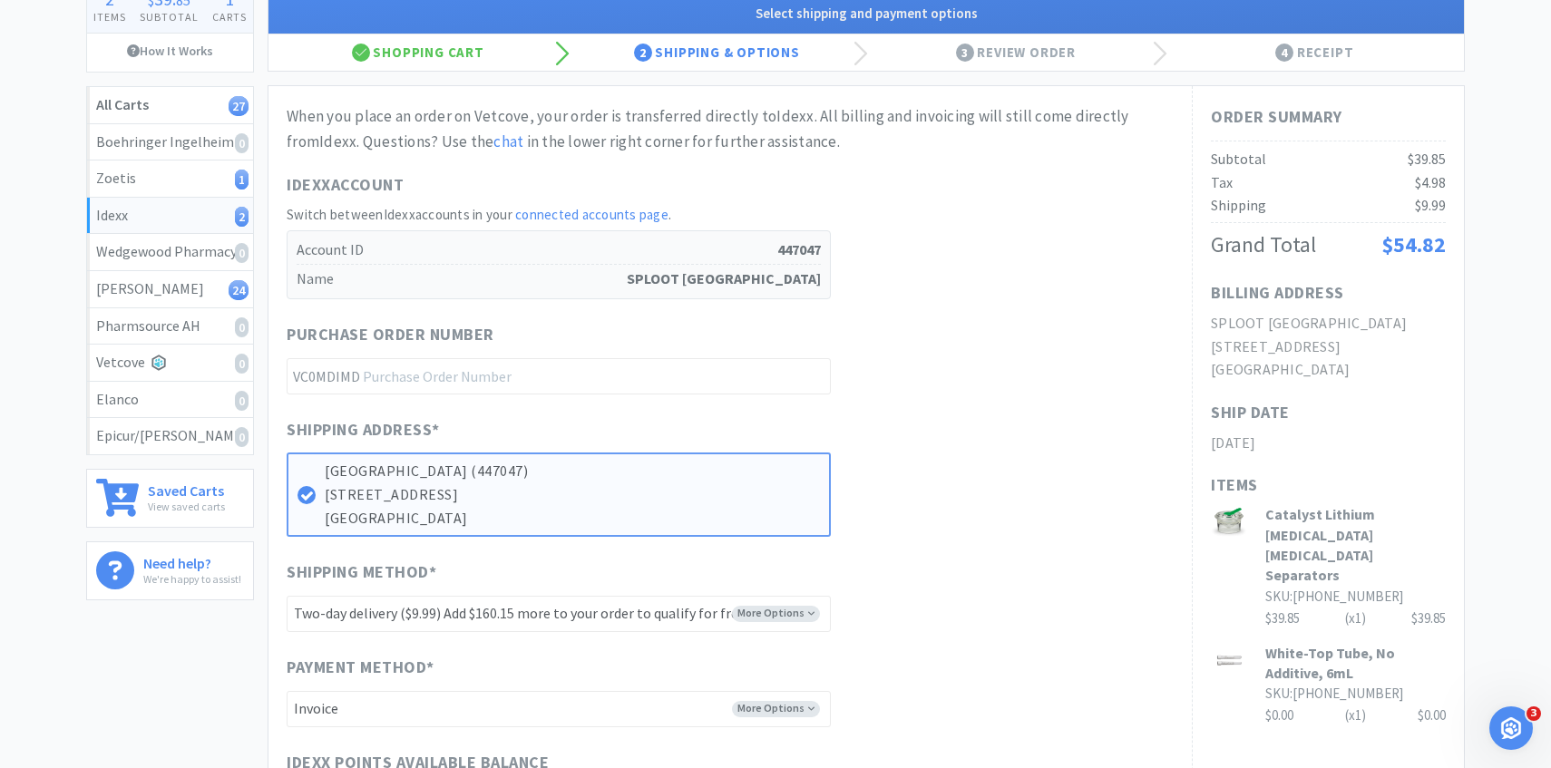
scroll to position [0, 0]
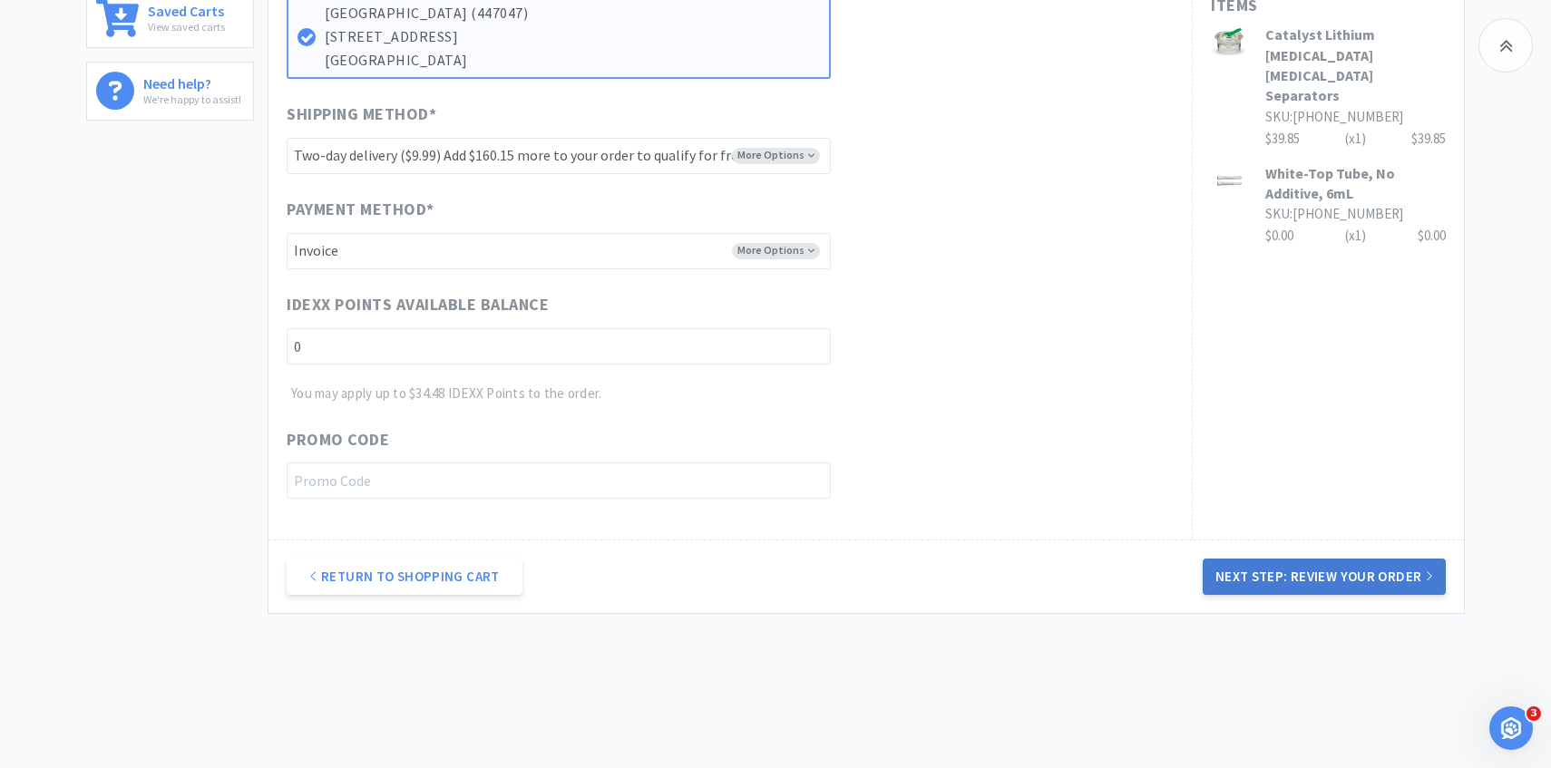
click at [1240, 590] on button "Next Step: Review Your Order" at bounding box center [1324, 577] width 243 height 36
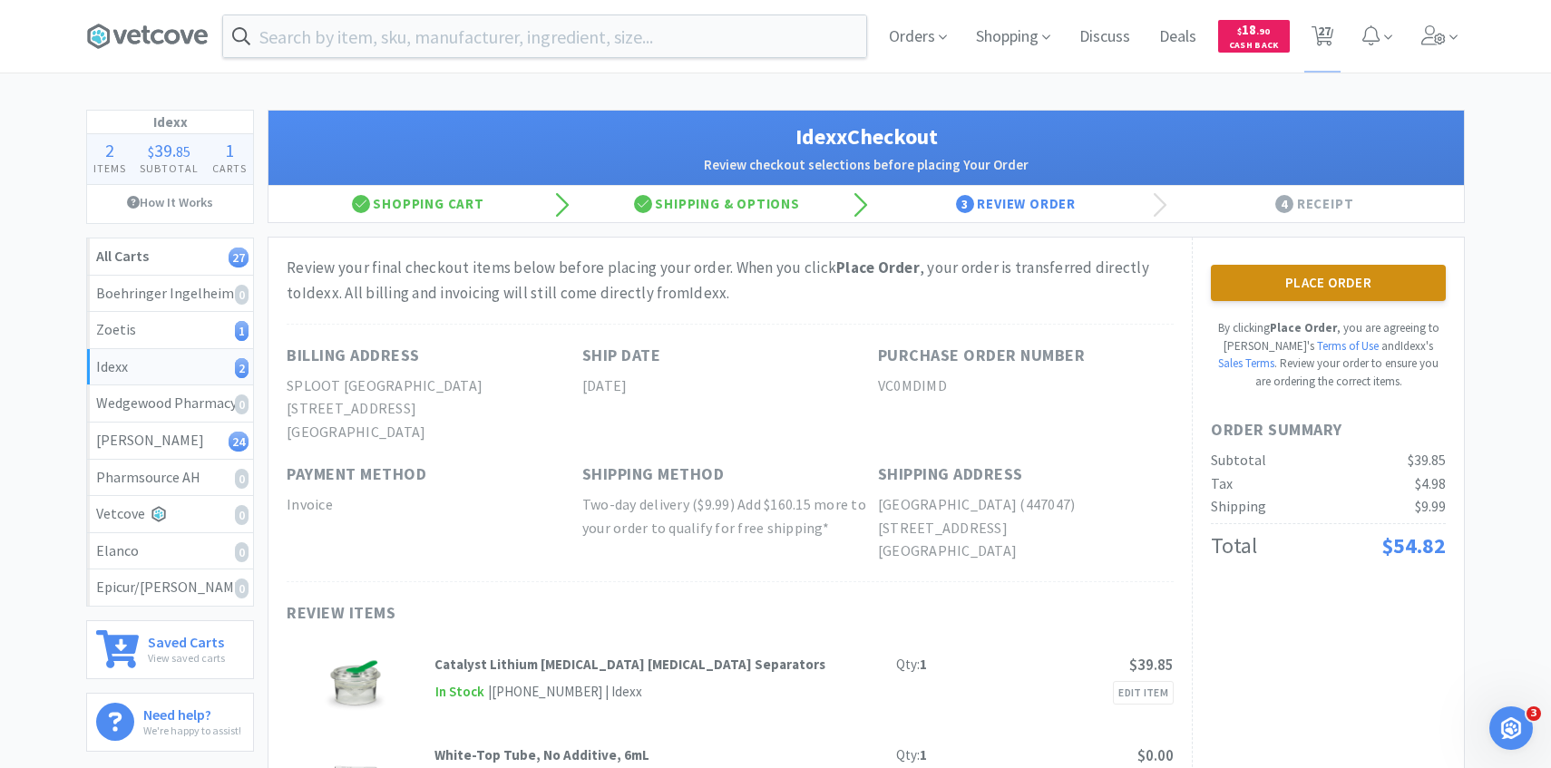
click at [1316, 287] on button "Place Order" at bounding box center [1328, 283] width 235 height 36
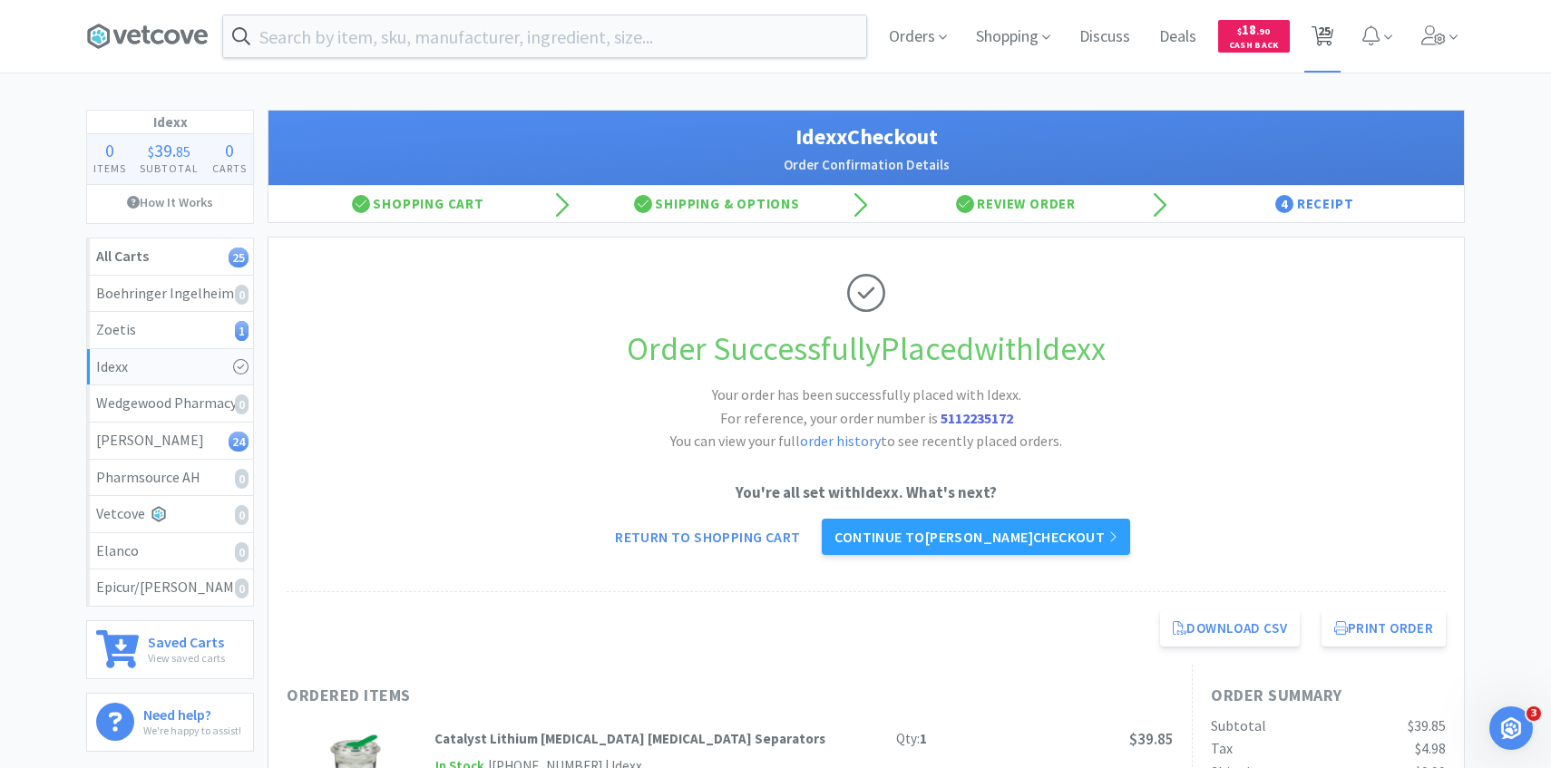
click at [1329, 39] on span "25" at bounding box center [1324, 31] width 13 height 73
select select "1"
select select "2"
select select "4"
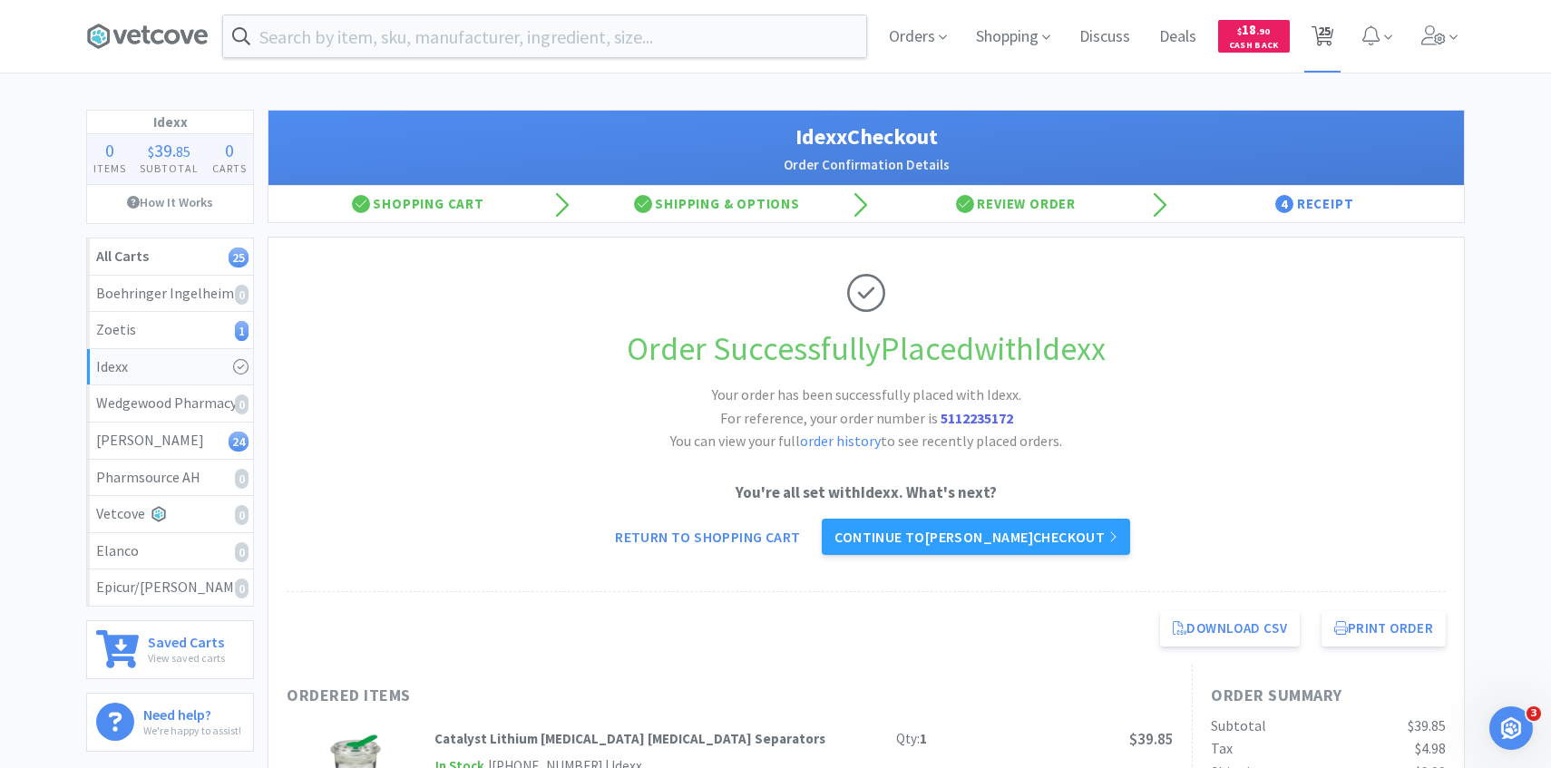
select select "1"
select select "2"
select select "1"
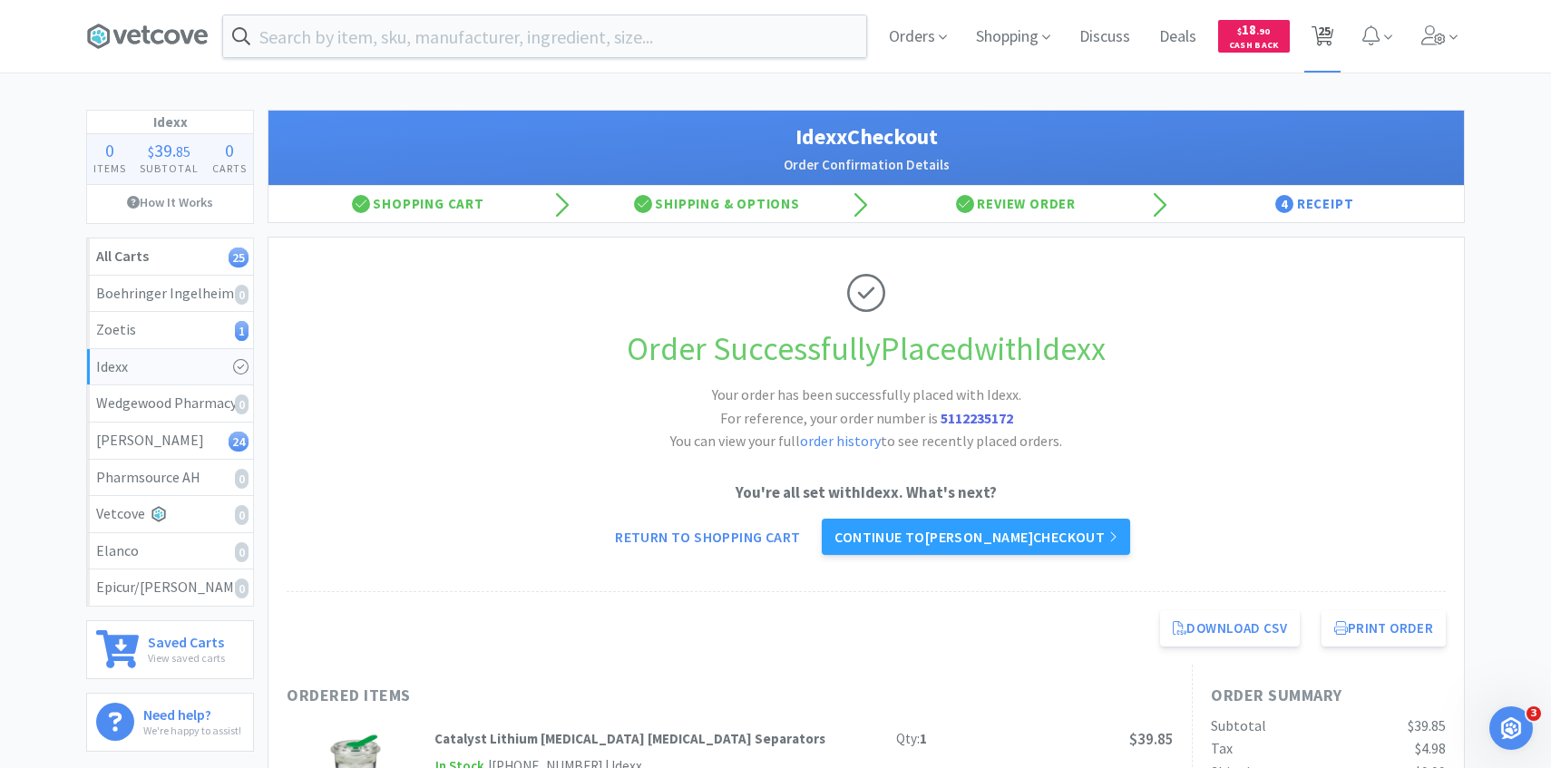
select select "36"
select select "1"
select select "3"
select select "1"
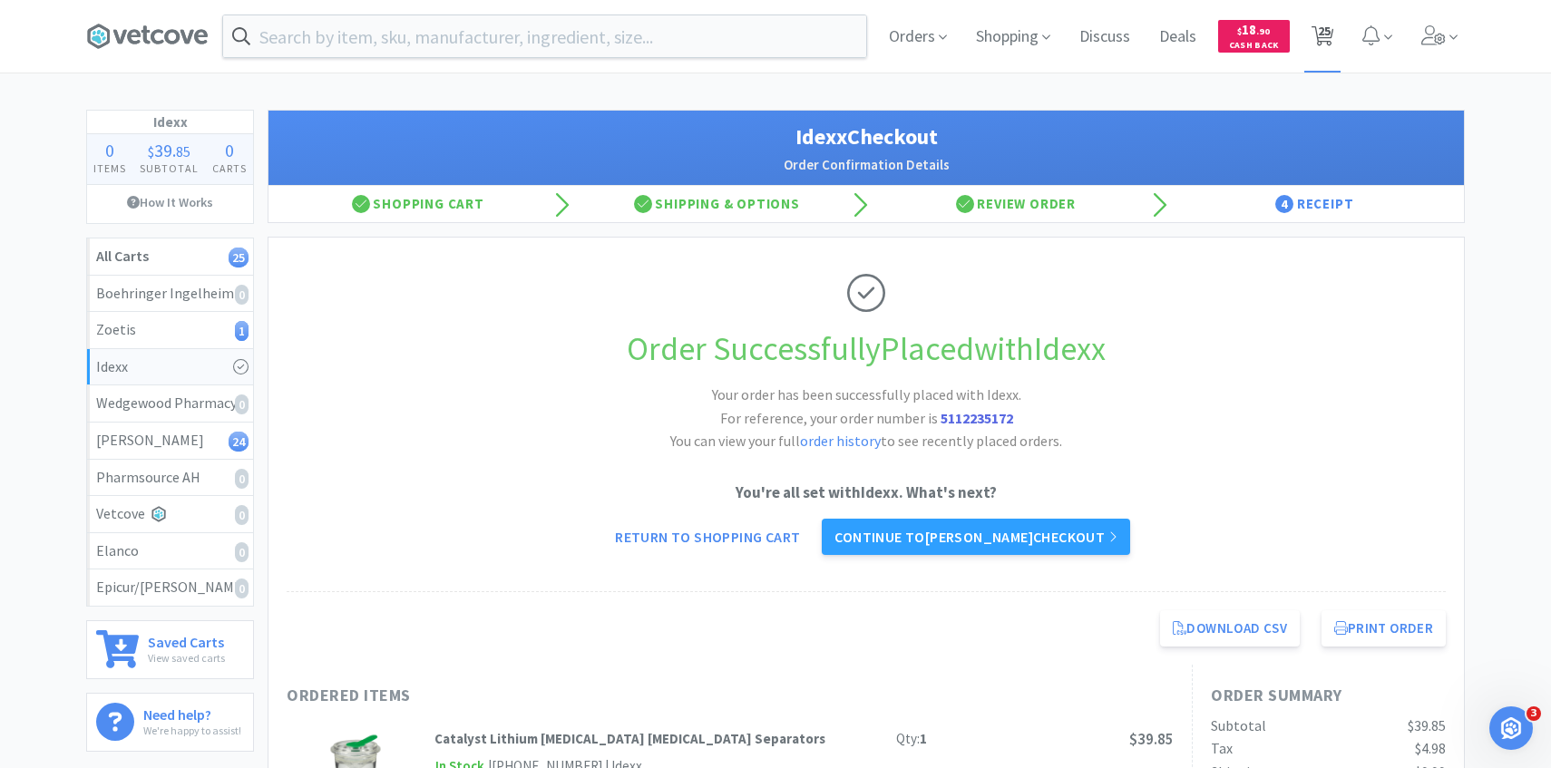
select select "2"
select select "1"
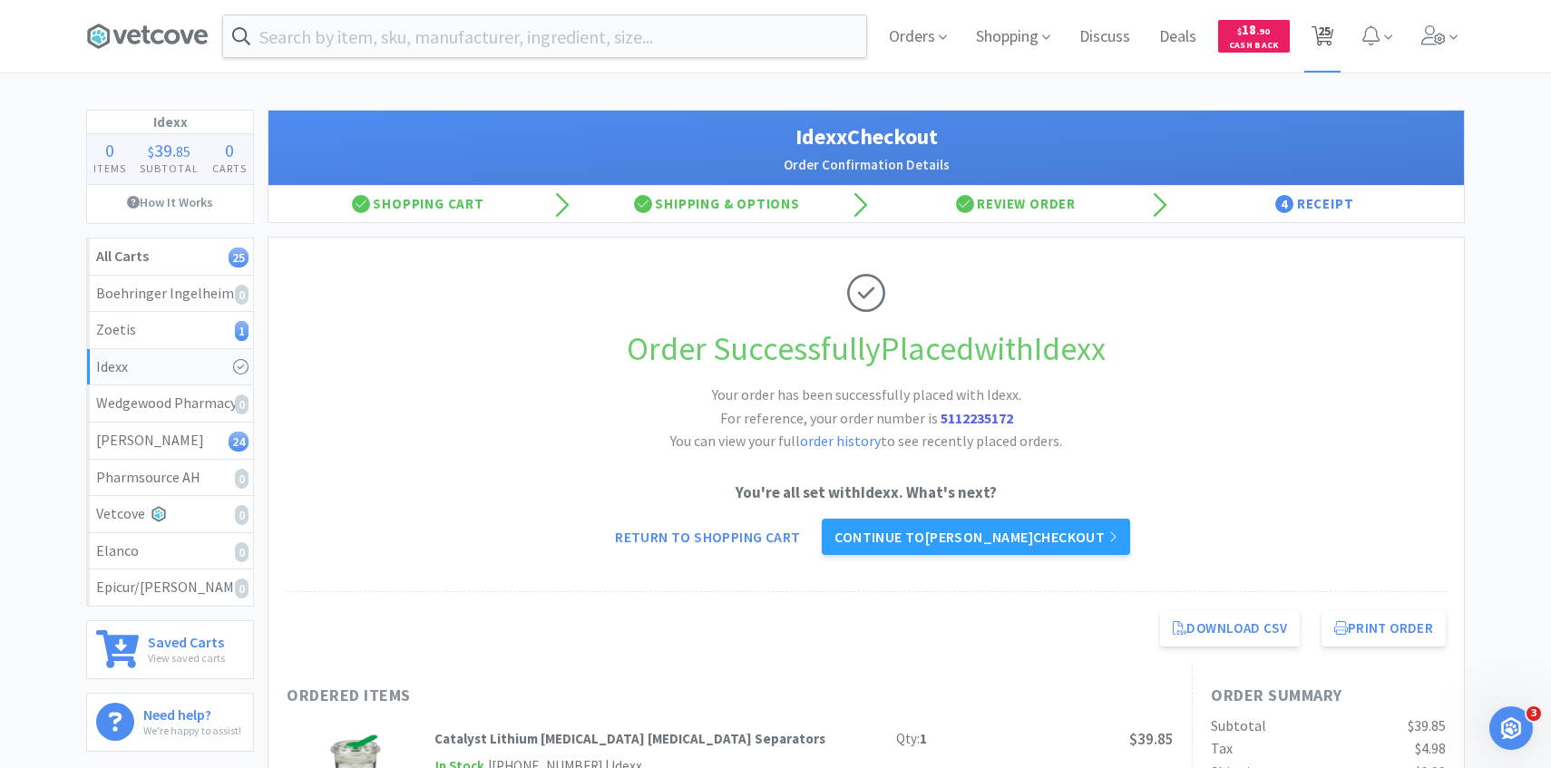
select select "1"
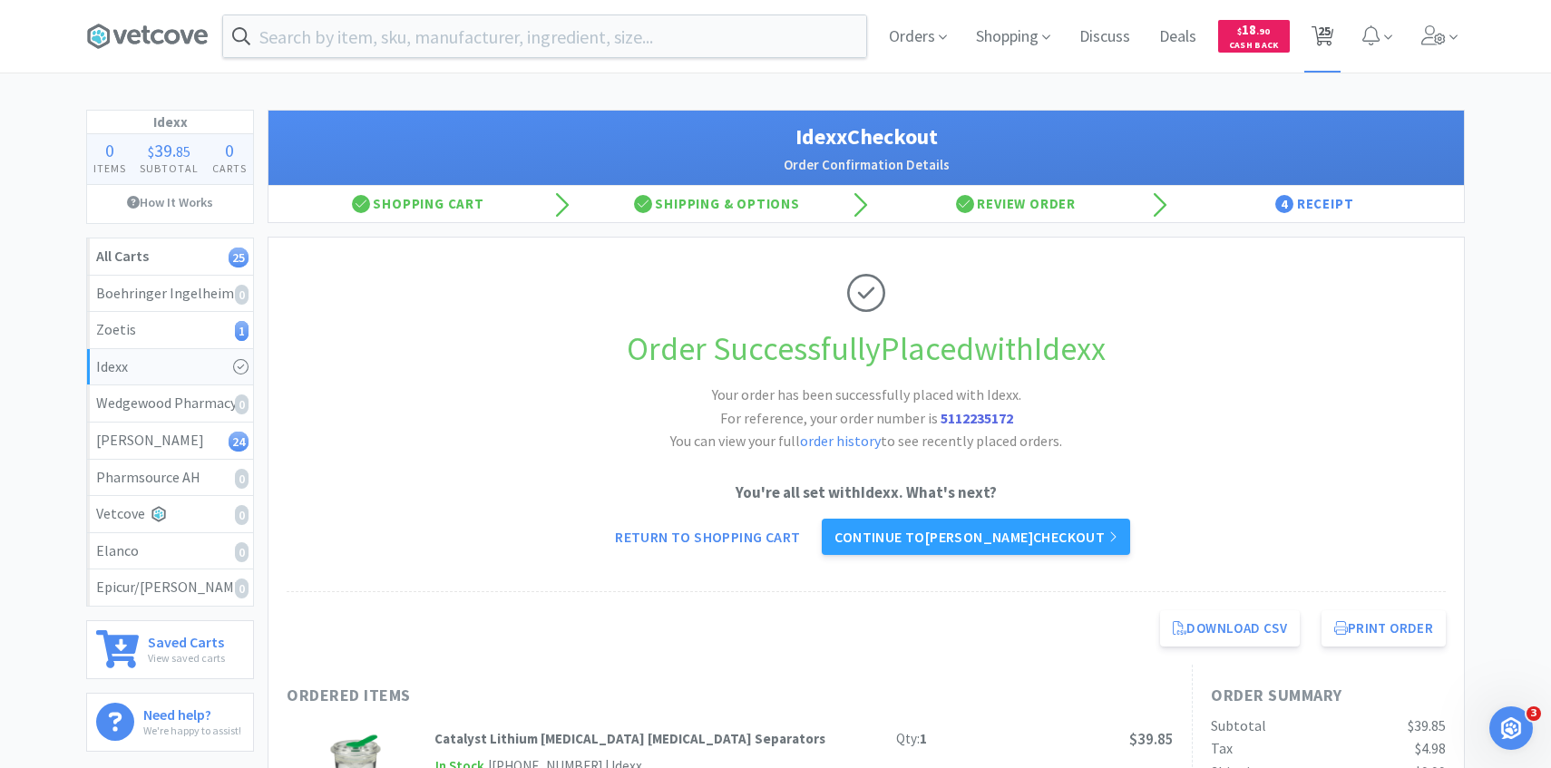
select select "4"
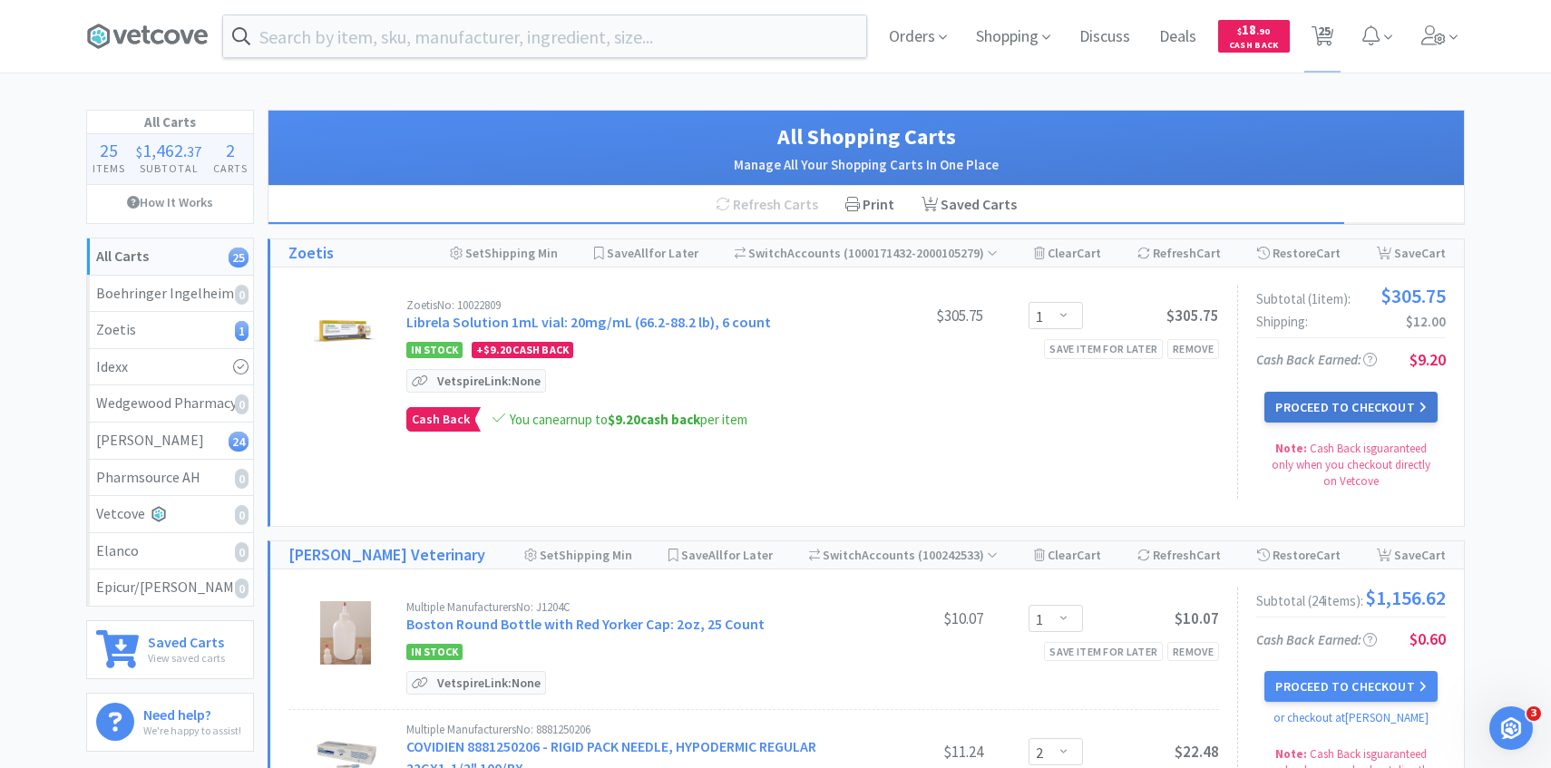
click at [1322, 412] on button "Proceed to Checkout" at bounding box center [1351, 407] width 172 height 31
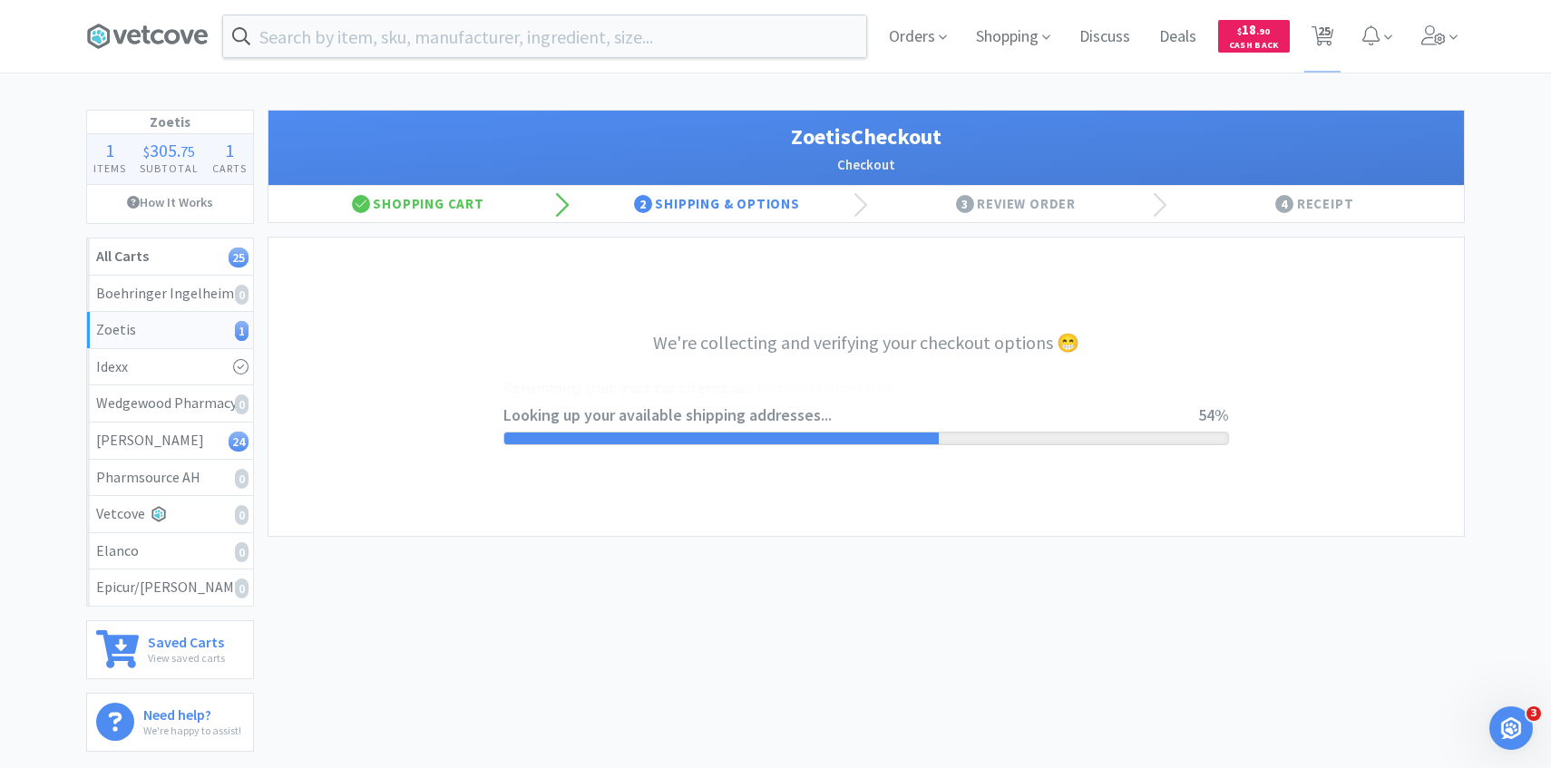
select select "invoice"
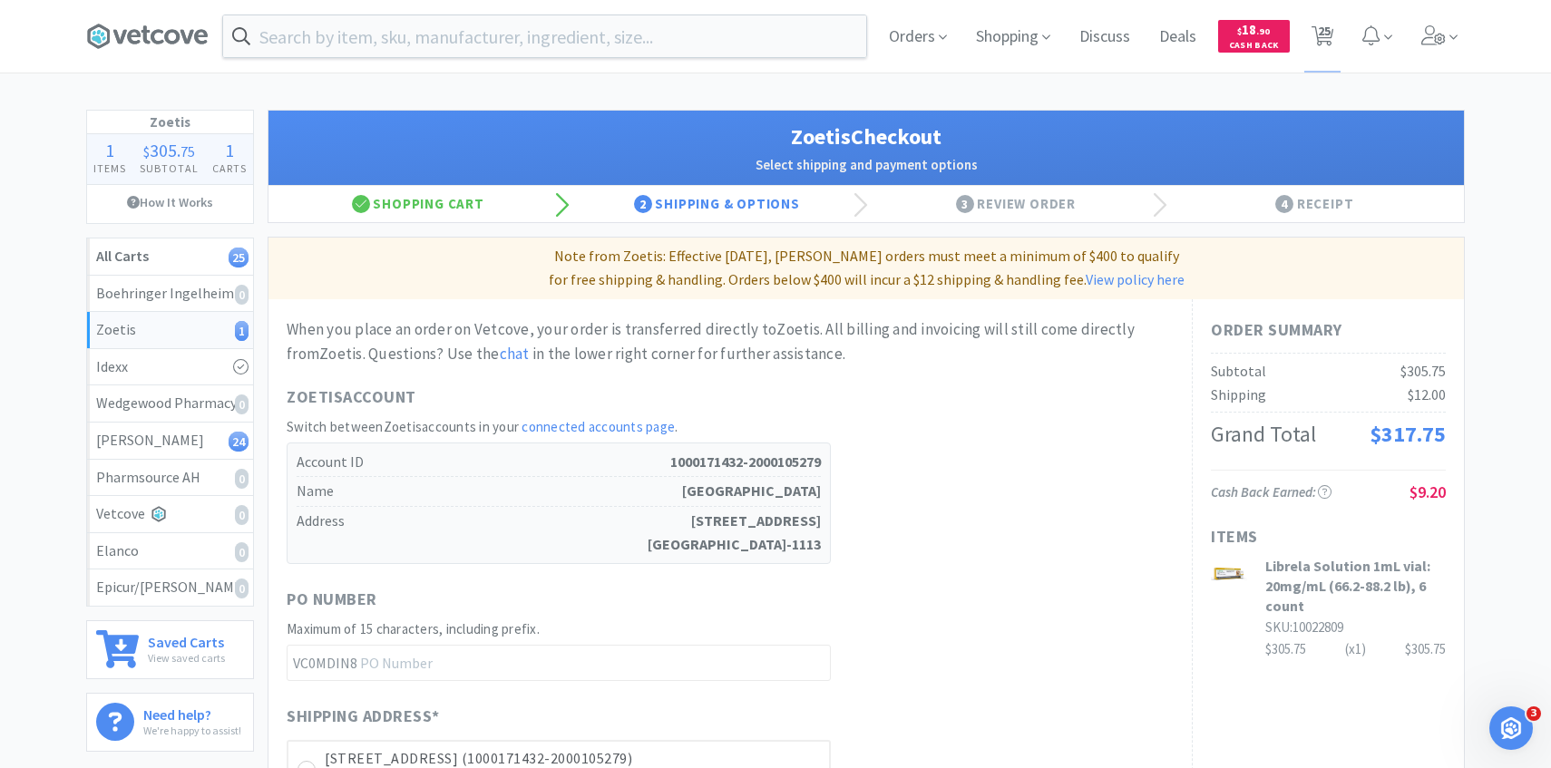
scroll to position [512, 0]
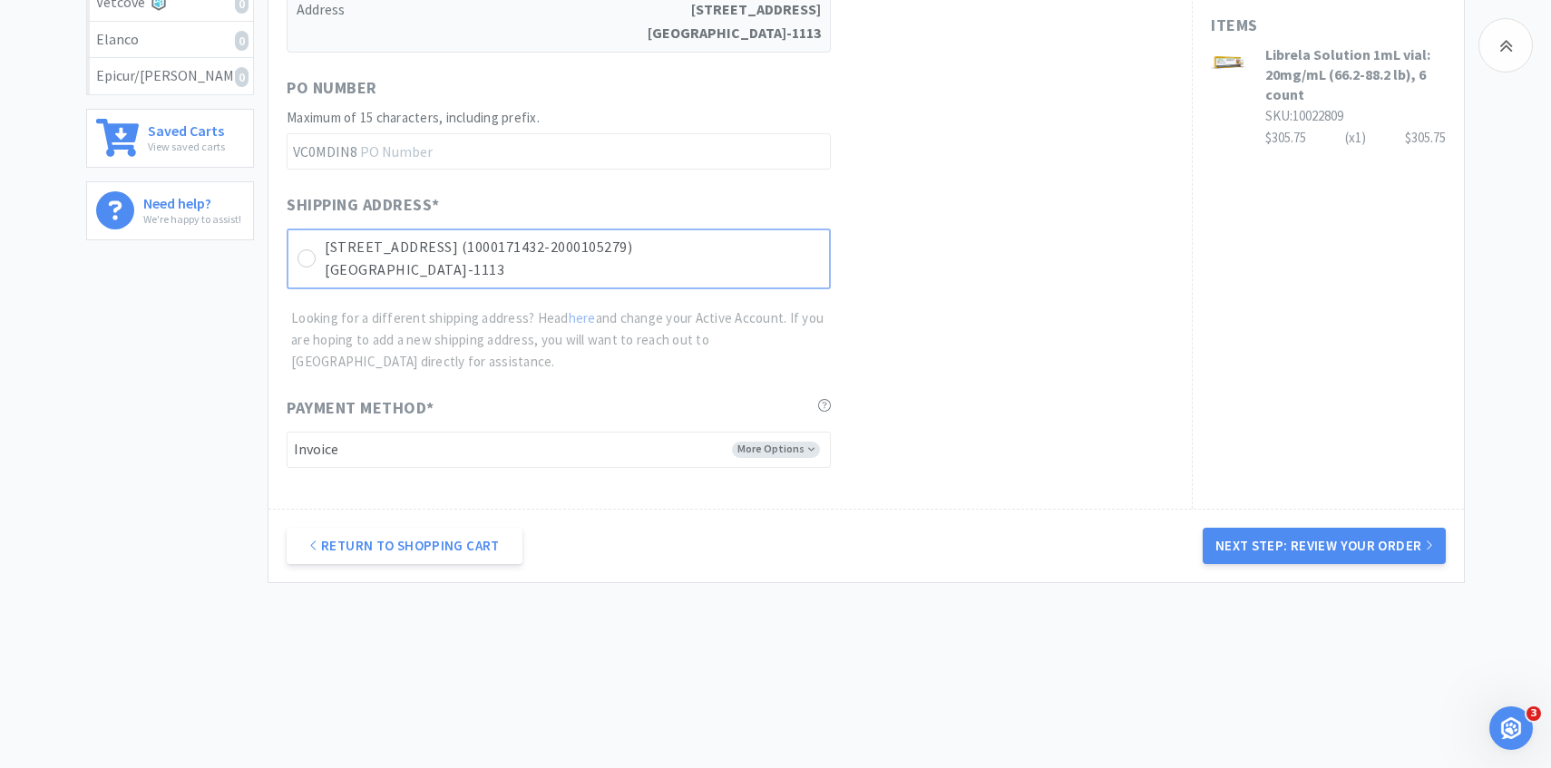
click at [794, 251] on p "[STREET_ADDRESS] (1000171432-2000105279)" at bounding box center [572, 248] width 495 height 24
click at [1287, 546] on button "Next Step: Review Your Order" at bounding box center [1324, 546] width 243 height 36
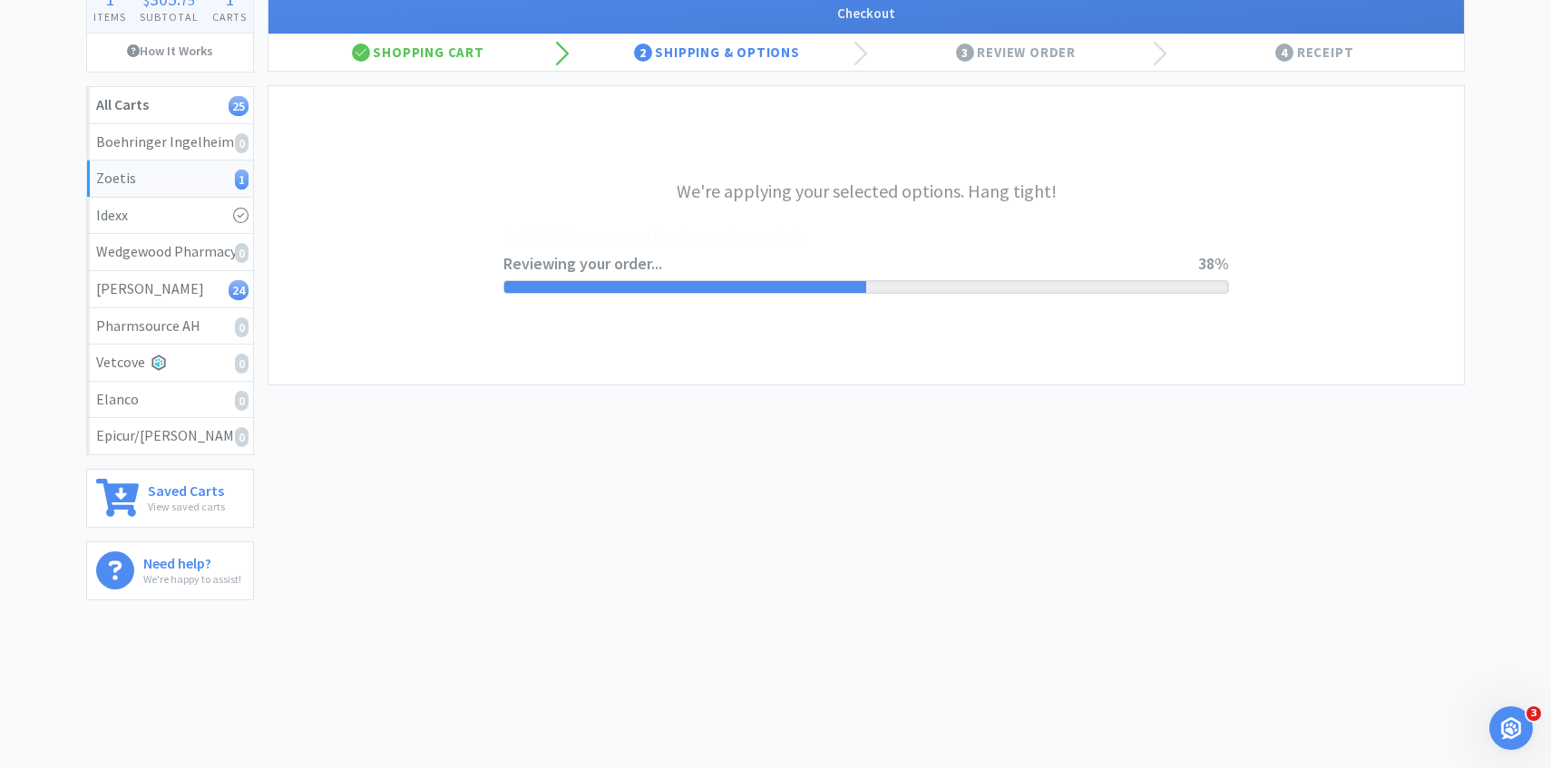
scroll to position [0, 0]
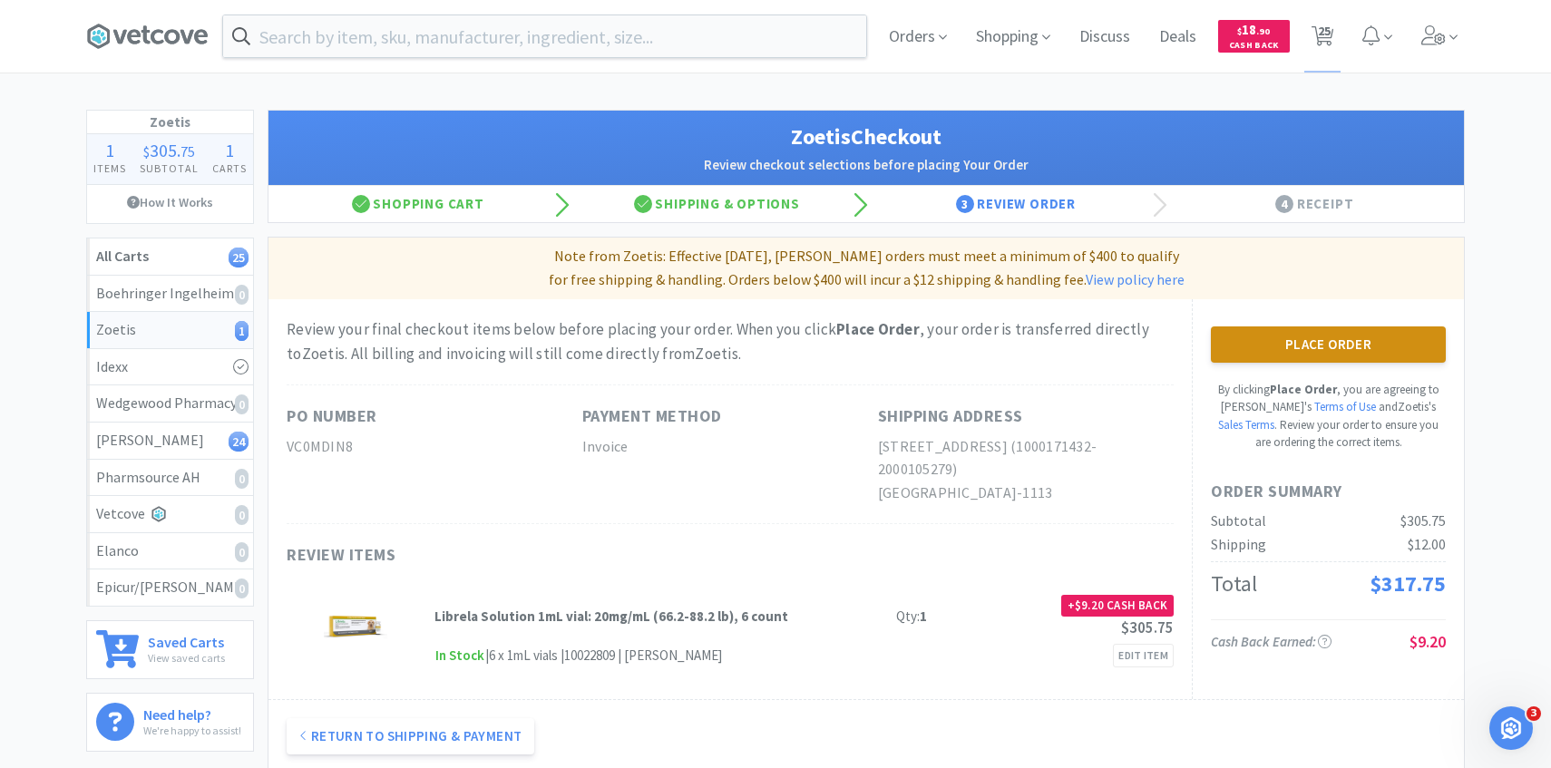
click at [1319, 357] on button "Place Order" at bounding box center [1328, 345] width 235 height 36
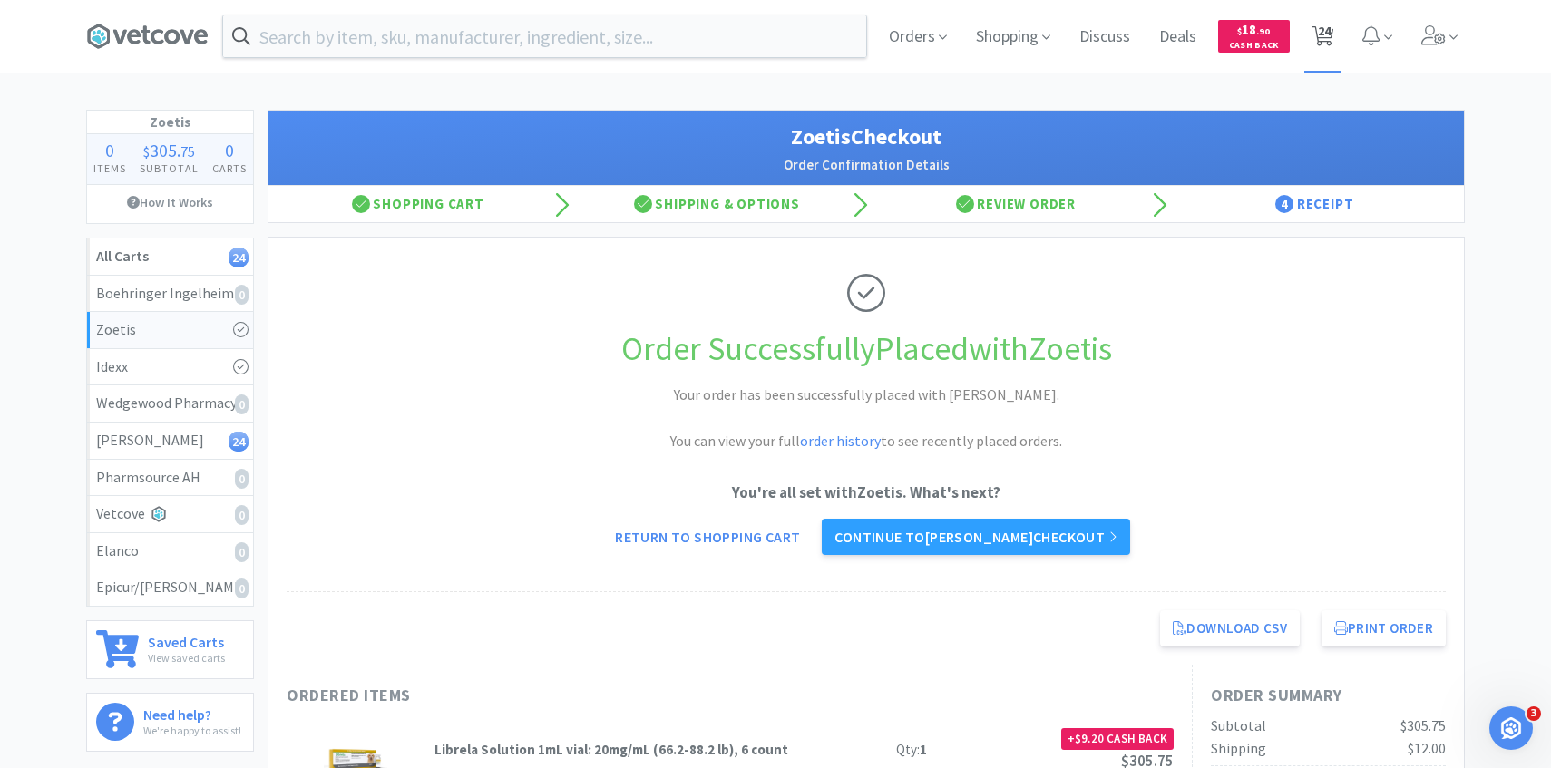
click at [1322, 38] on span "24" at bounding box center [1324, 31] width 13 height 73
select select "1"
select select "2"
select select "4"
select select "1"
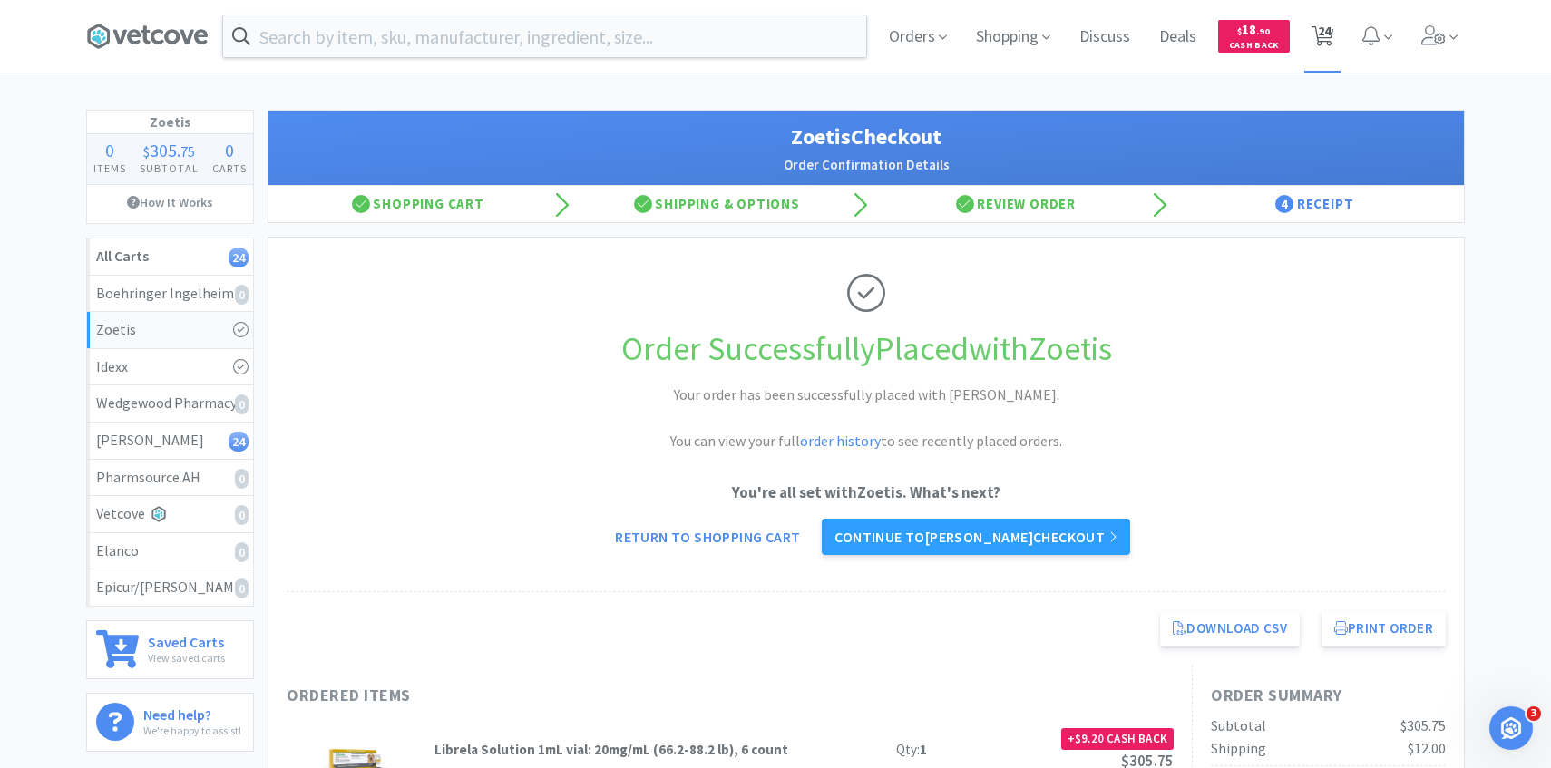
select select "1"
select select "2"
select select "1"
select select "36"
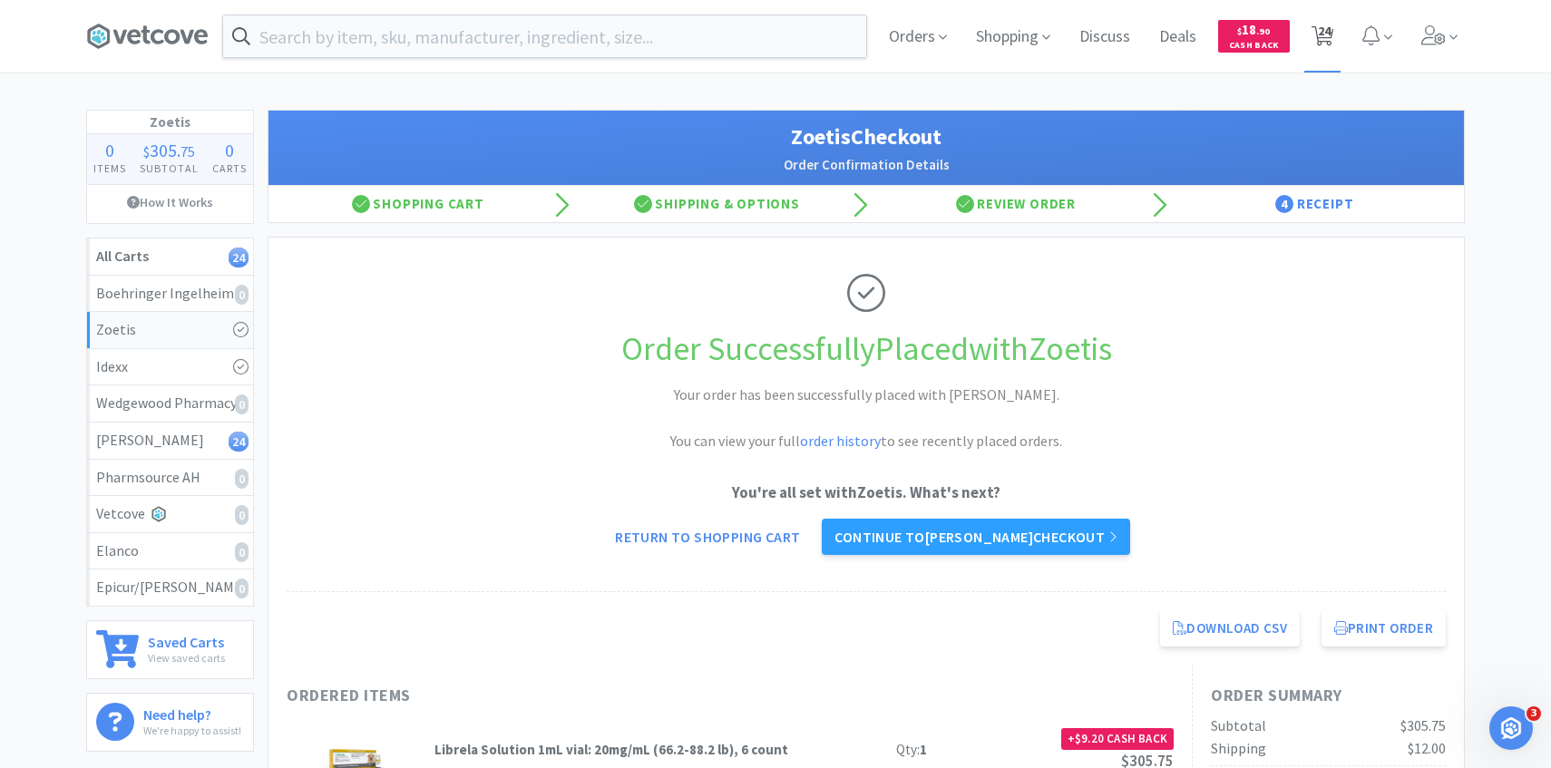
select select "1"
select select "3"
select select "1"
select select "2"
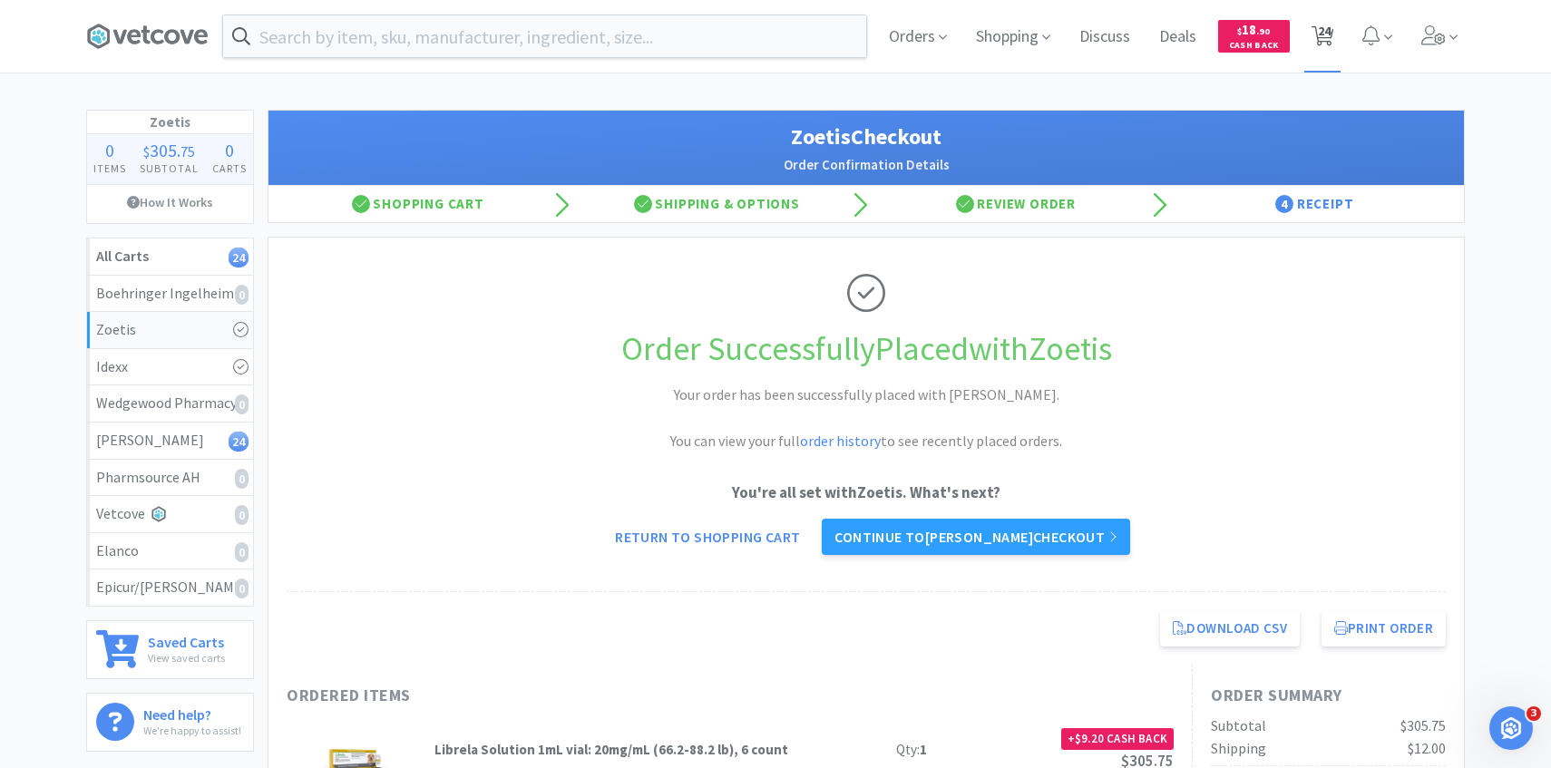
select select "2"
select select "1"
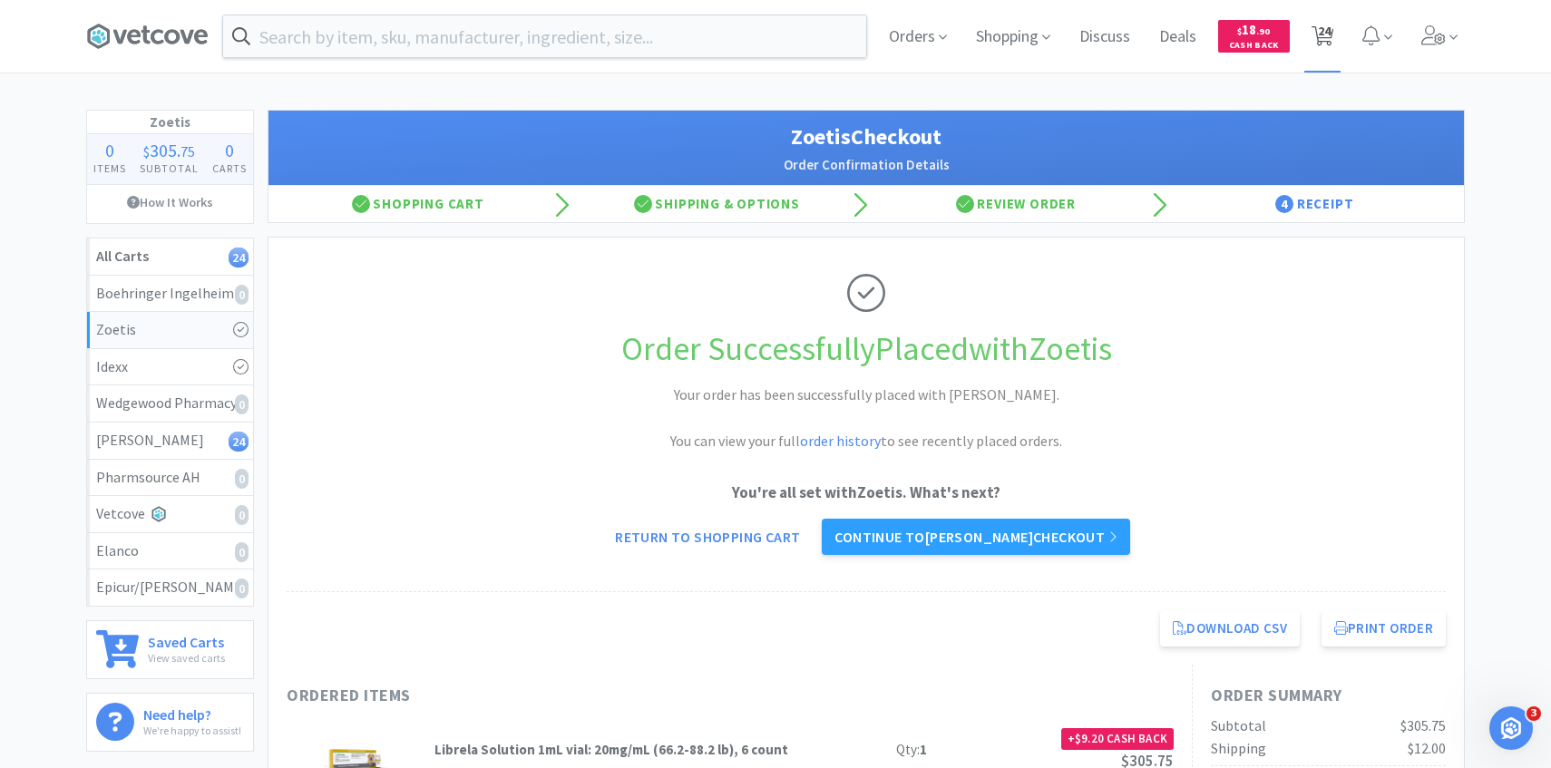
select select "1"
select select "4"
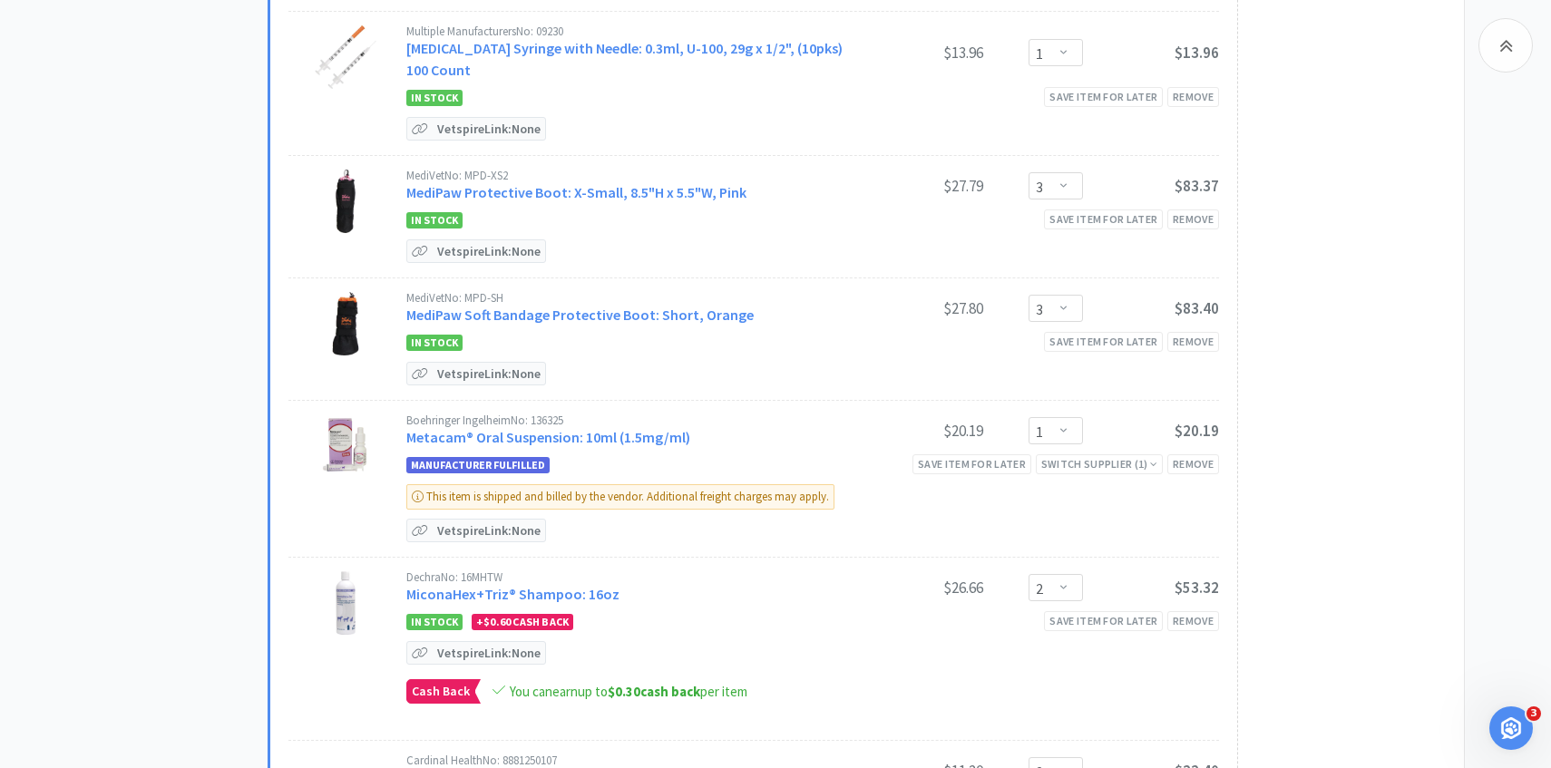
scroll to position [1520, 0]
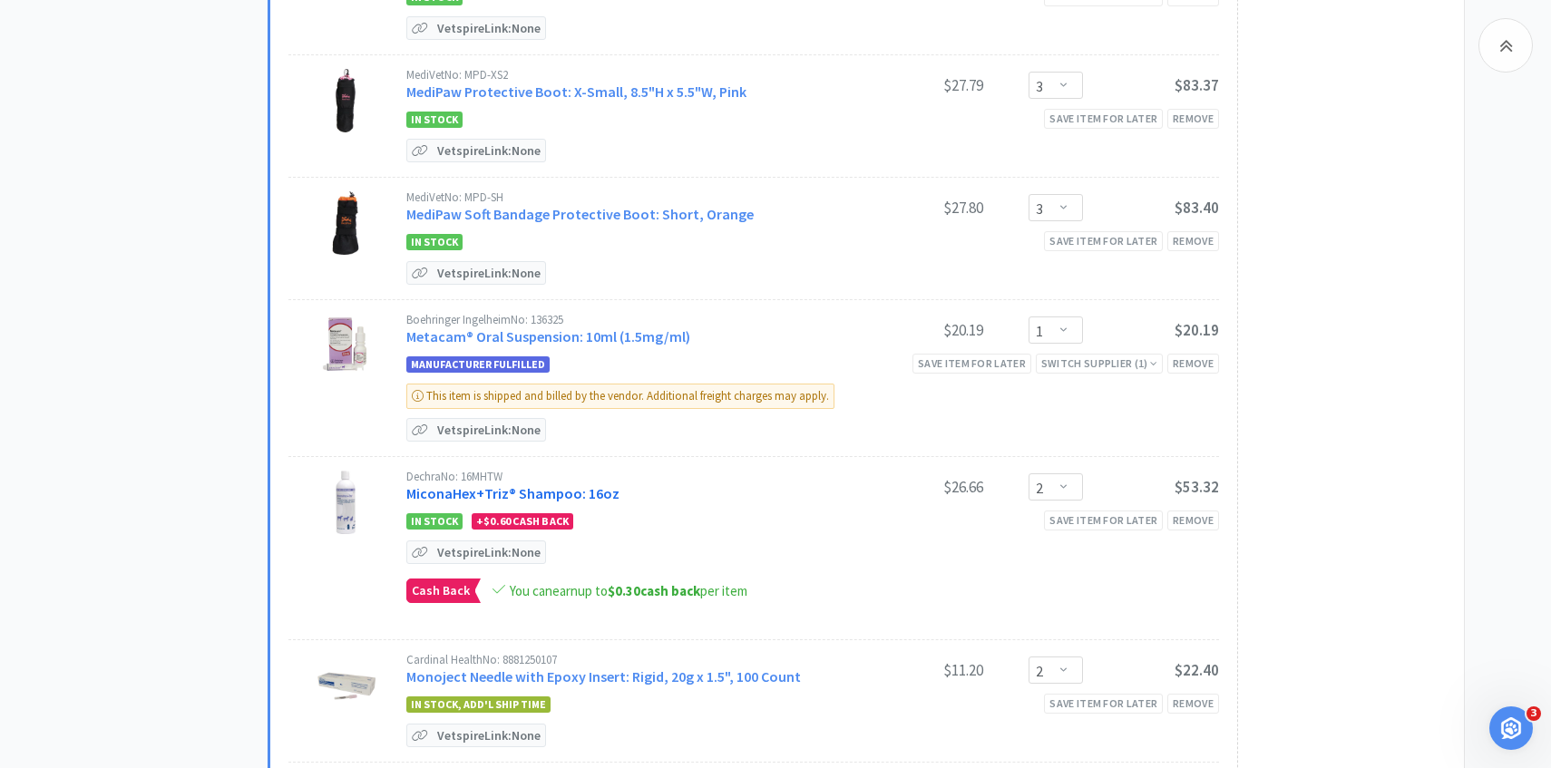
click at [560, 484] on link "MiconaHex+Triz® Shampoo: 16oz" at bounding box center [512, 493] width 213 height 18
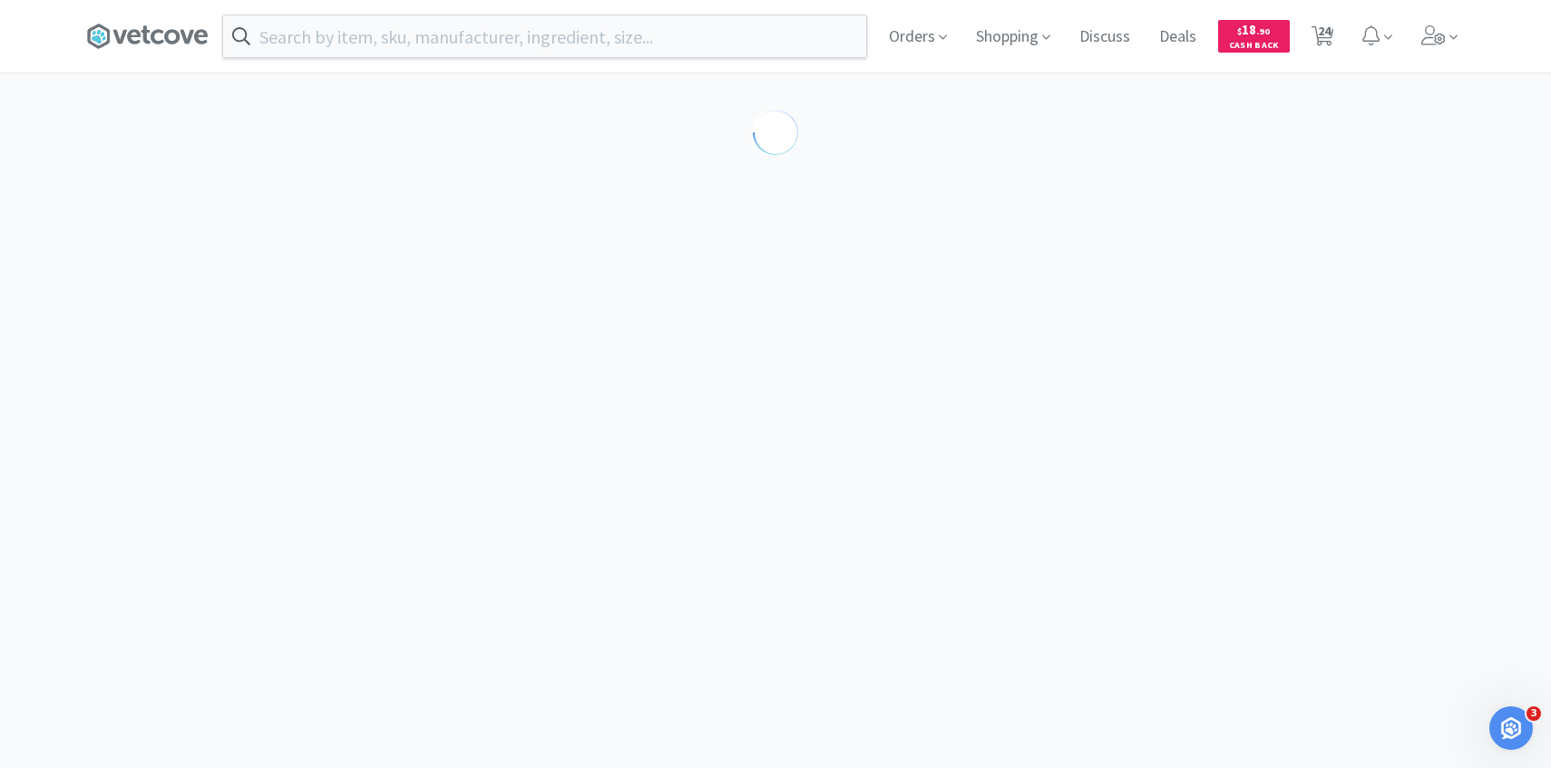
select select "86601"
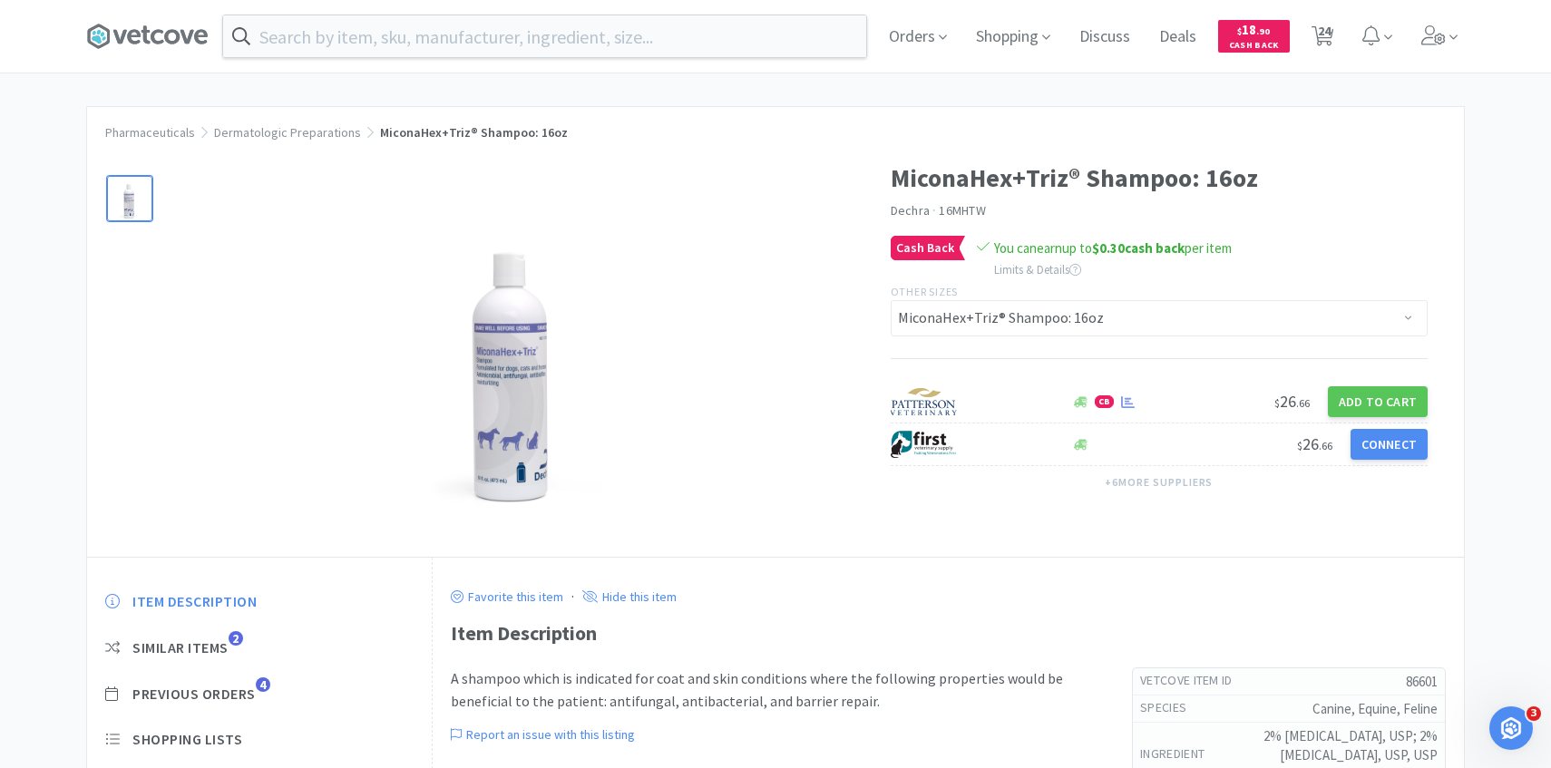
scroll to position [119, 0]
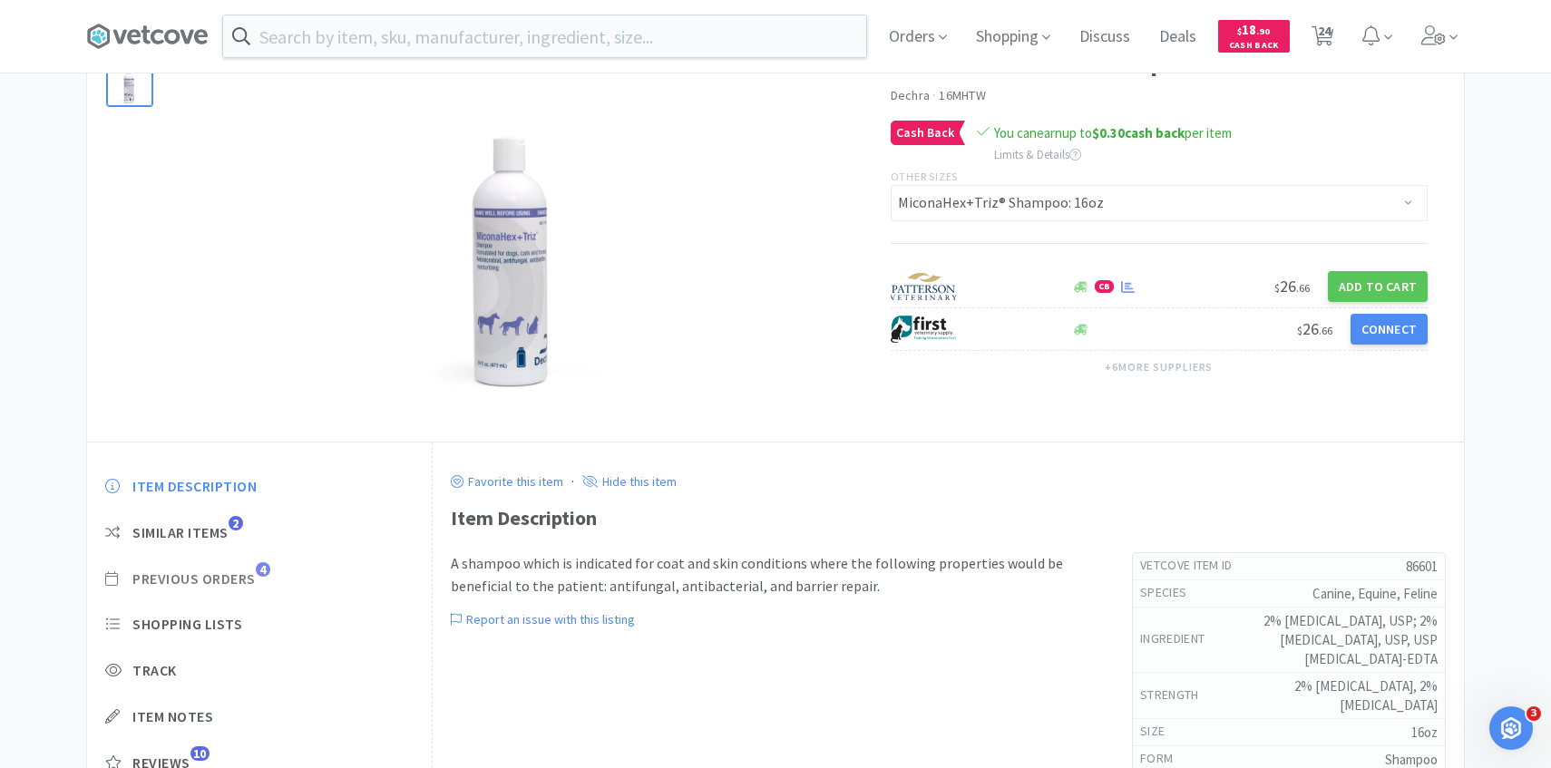
click at [252, 575] on span "Previous Orders" at bounding box center [193, 579] width 123 height 19
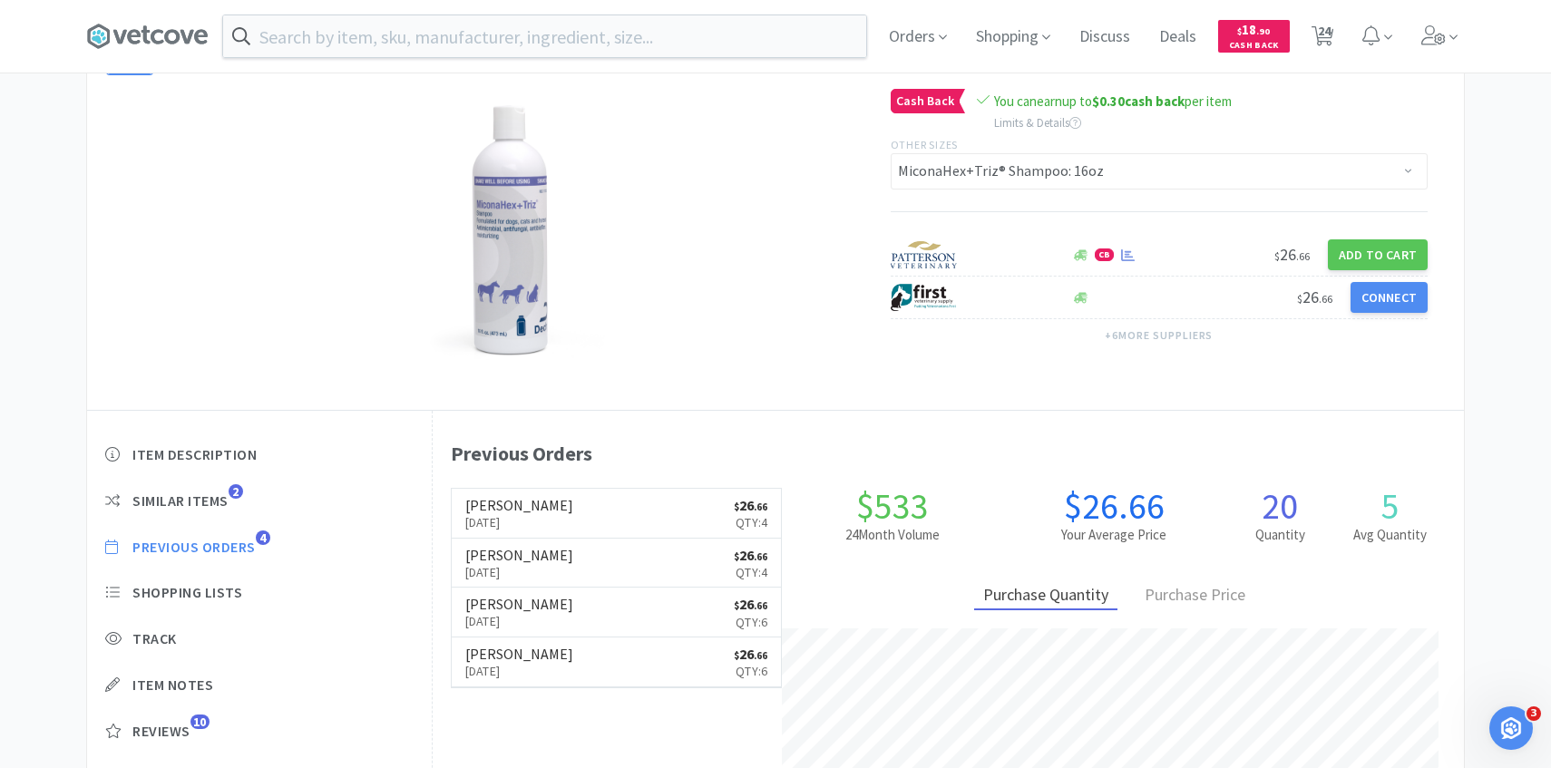
scroll to position [166, 0]
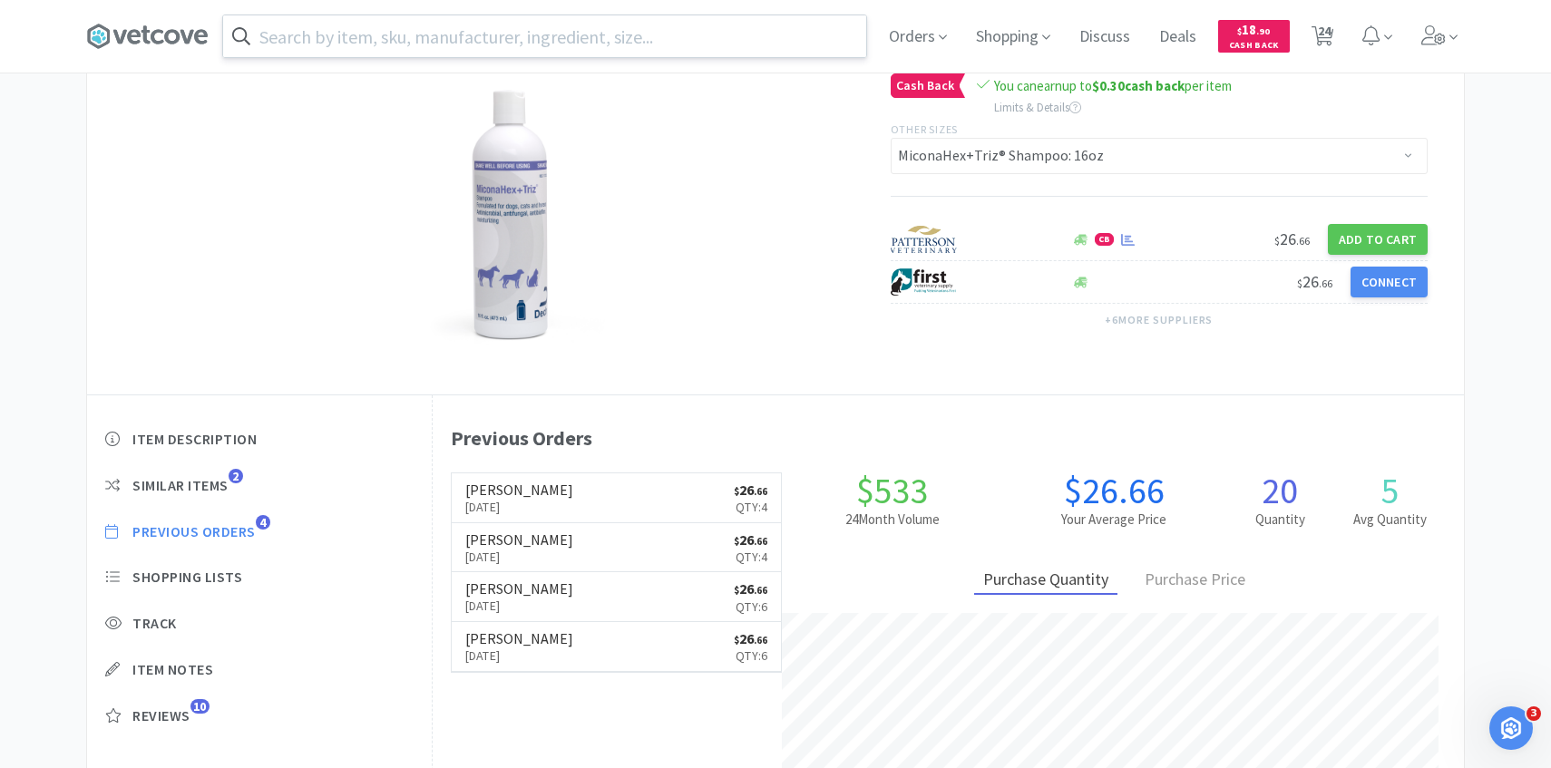
select select "1"
select select "2"
select select "4"
select select "1"
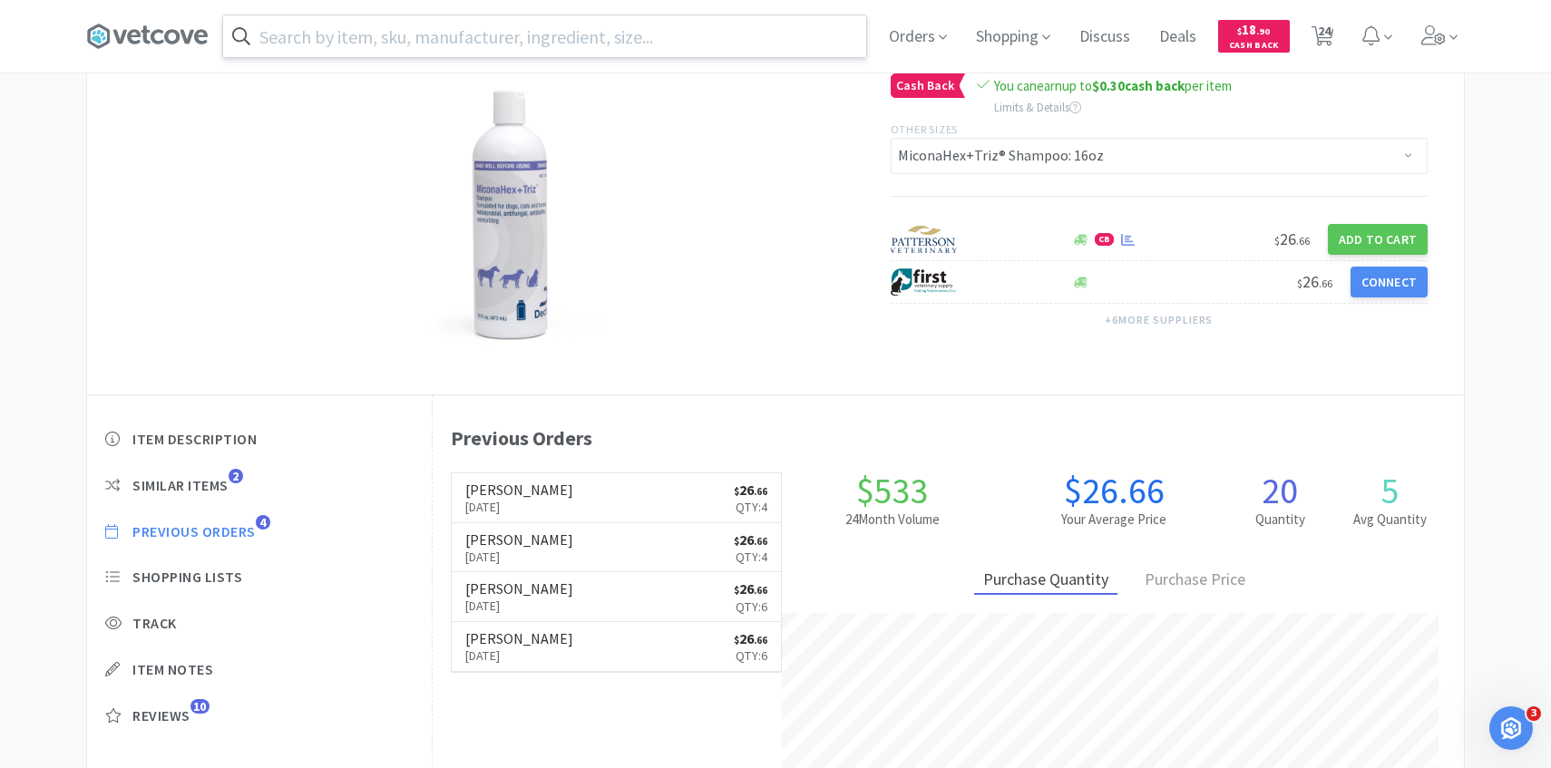
select select "2"
select select "1"
select select "36"
select select "1"
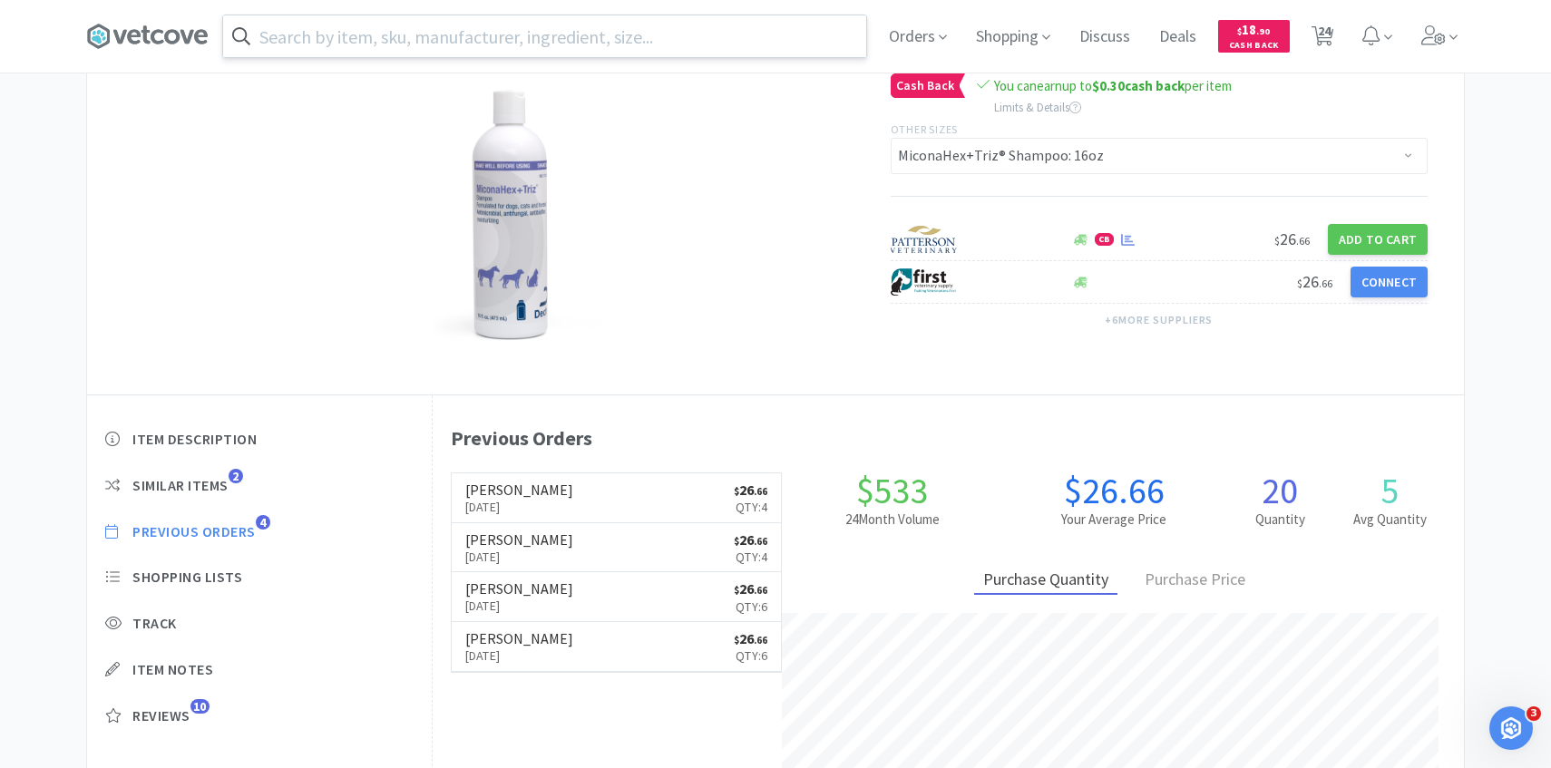
select select "3"
select select "1"
select select "2"
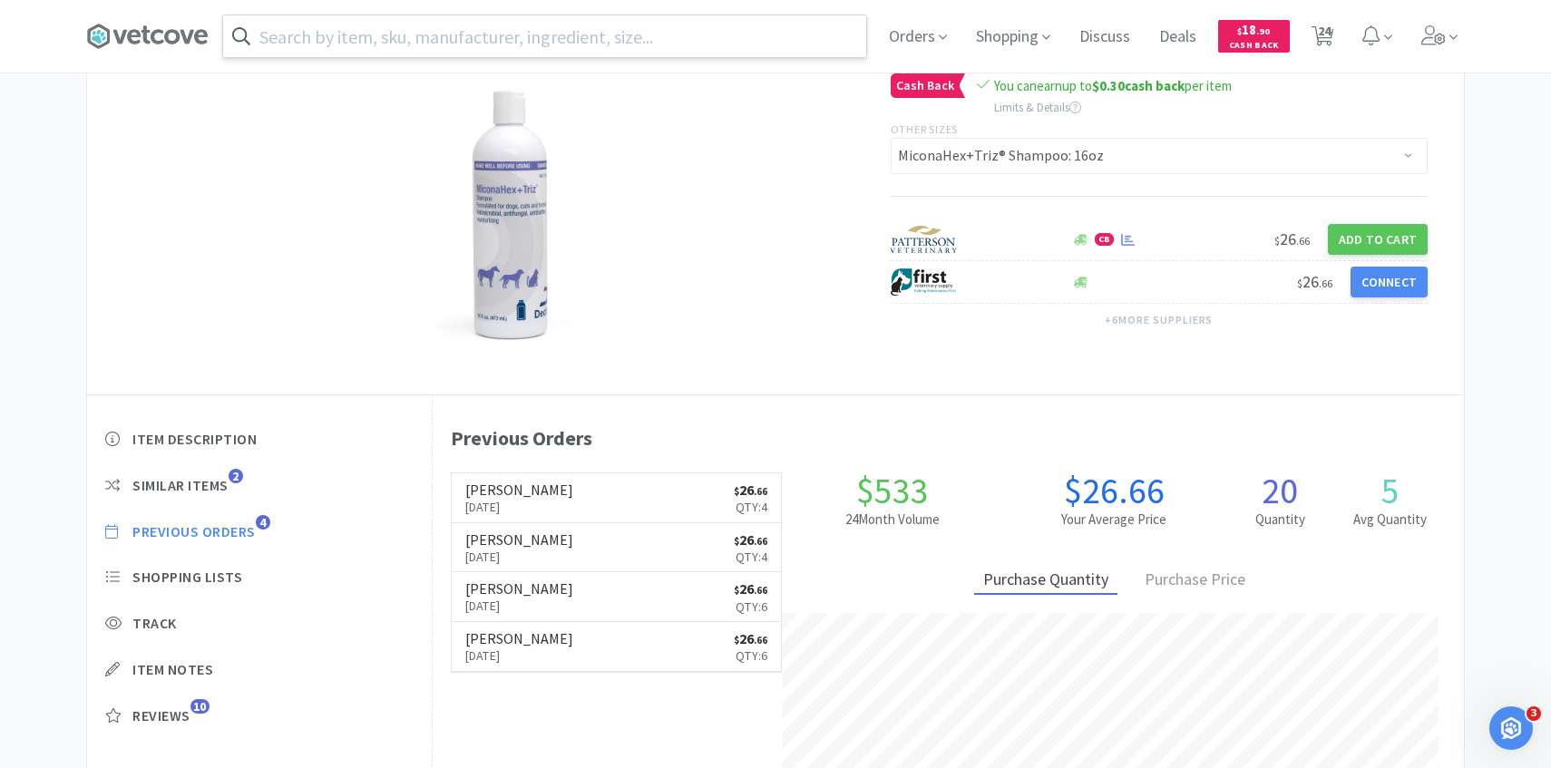
select select "1"
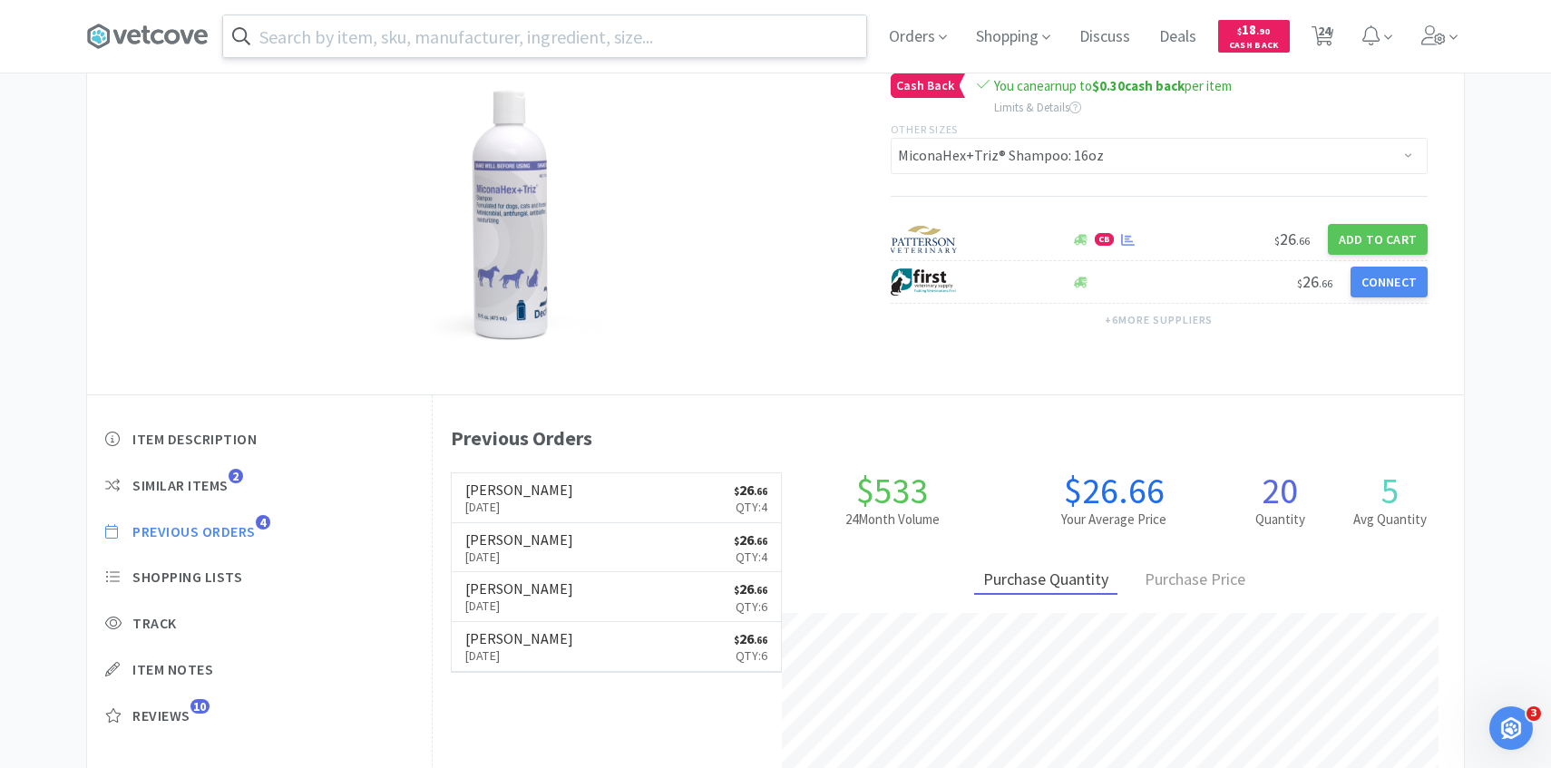
select select "1"
select select "4"
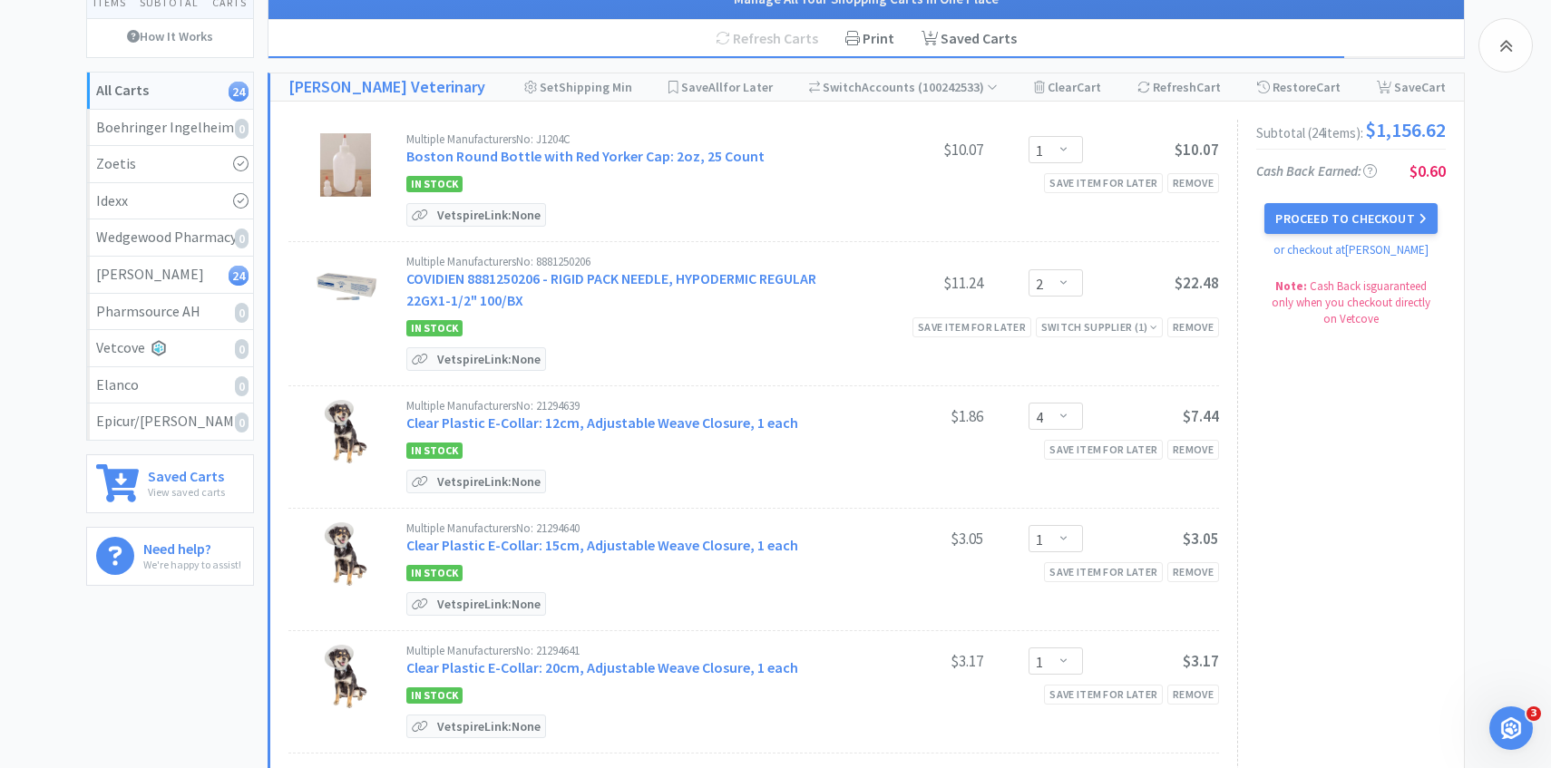
scroll to position [1520, 0]
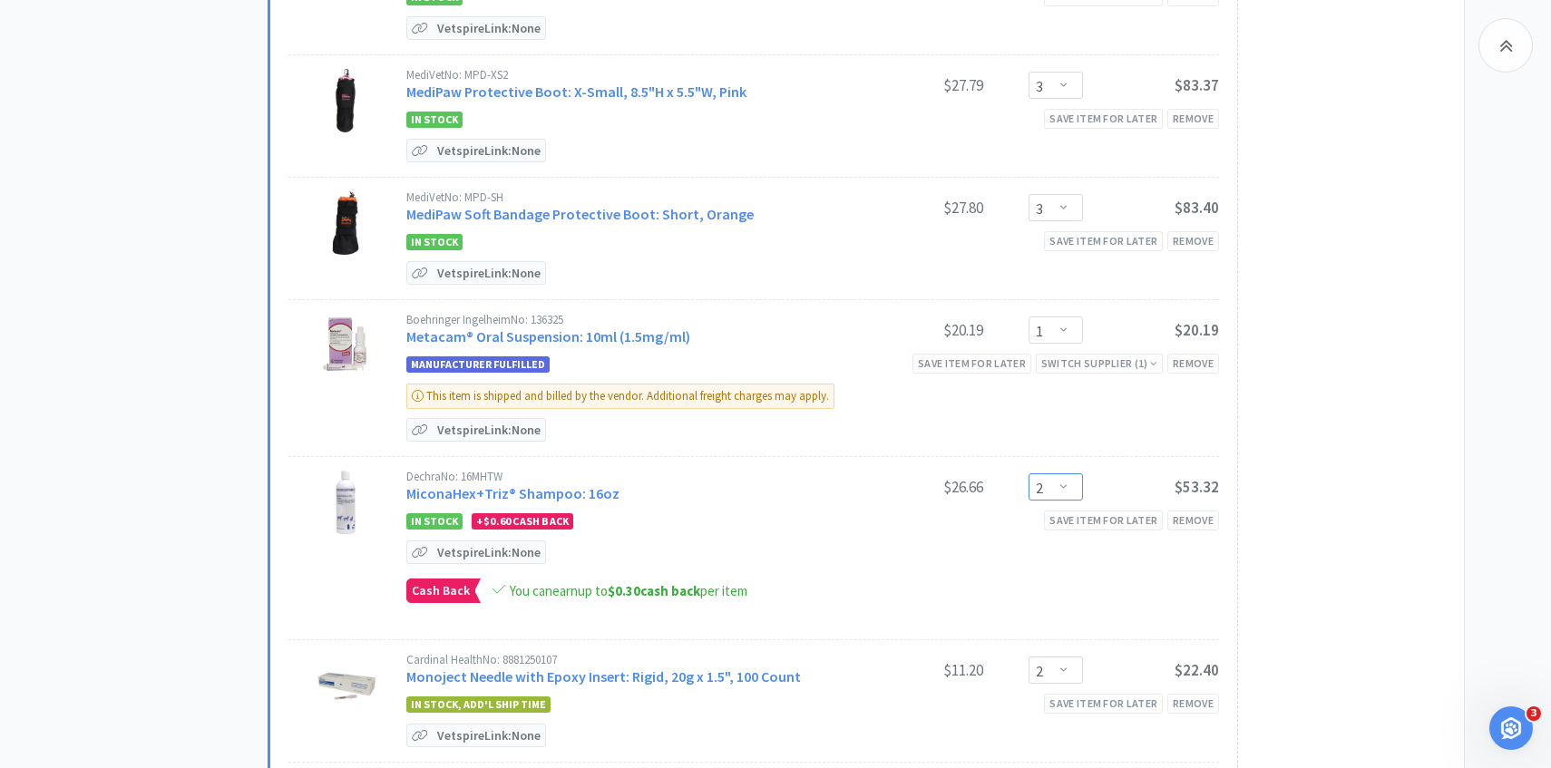
click at [1065, 483] on select "Enter Quantity 1 2 3 4 5 6 7 8 9 10 11 12 13 14 15 16 17 18 19 20 Enter Quantity" at bounding box center [1056, 487] width 54 height 27
click at [1029, 474] on select "Enter Quantity 1 2 3 4 5 6 7 8 9 10 11 12 13 14 15 16 17 18 19 20 Enter Quantity" at bounding box center [1056, 487] width 54 height 27
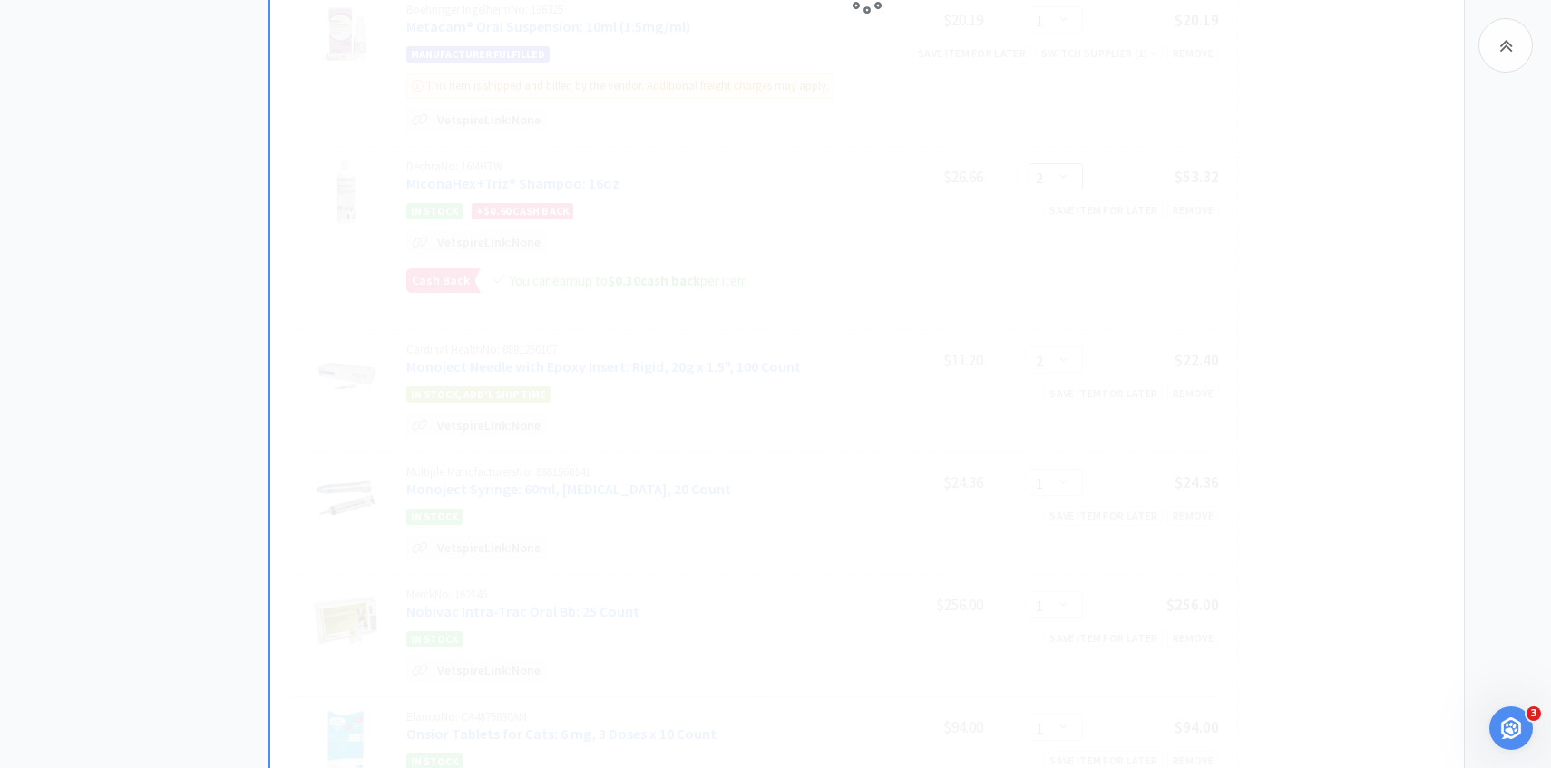
scroll to position [1833, 0]
select select "4"
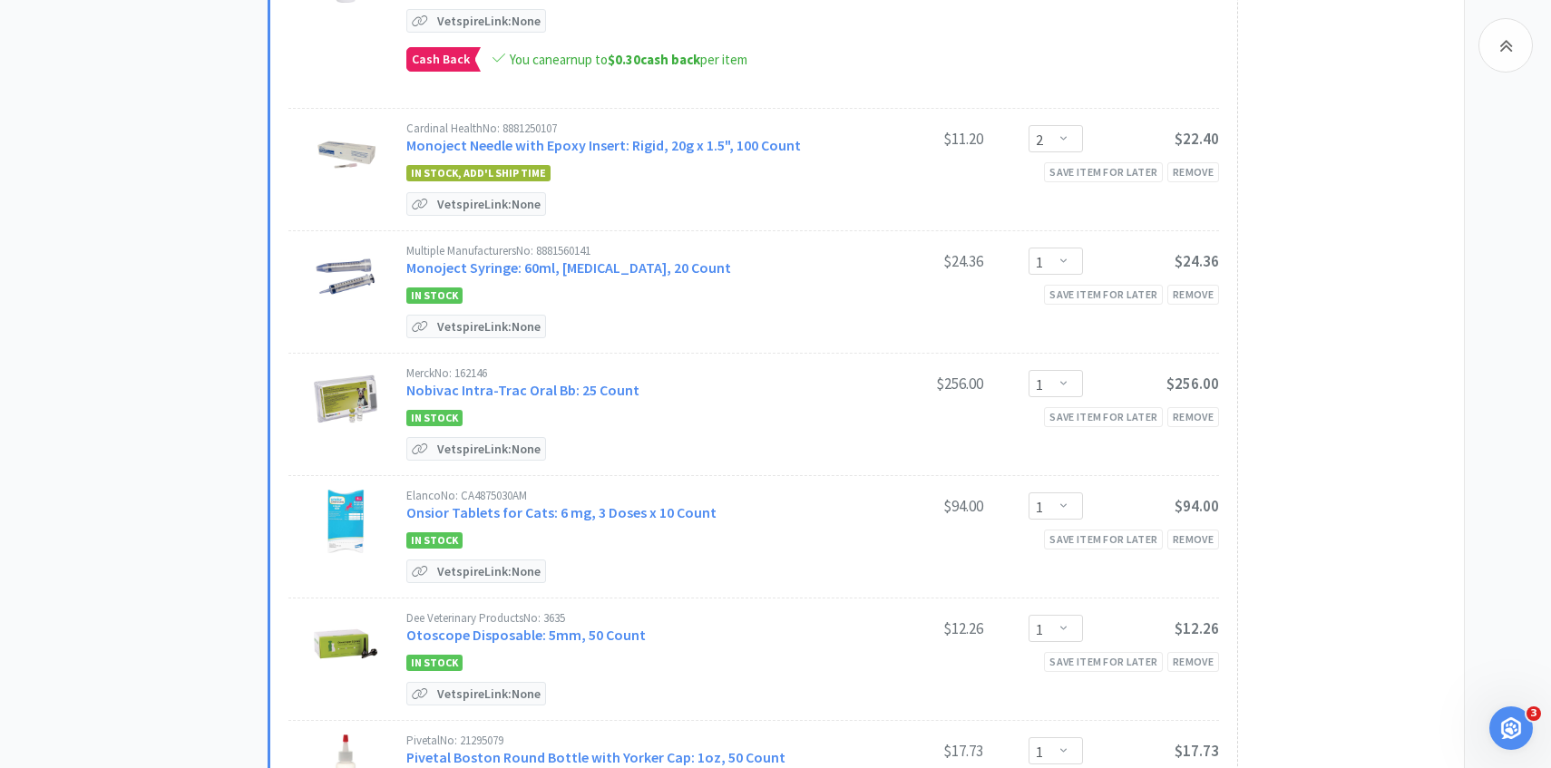
scroll to position [2059, 0]
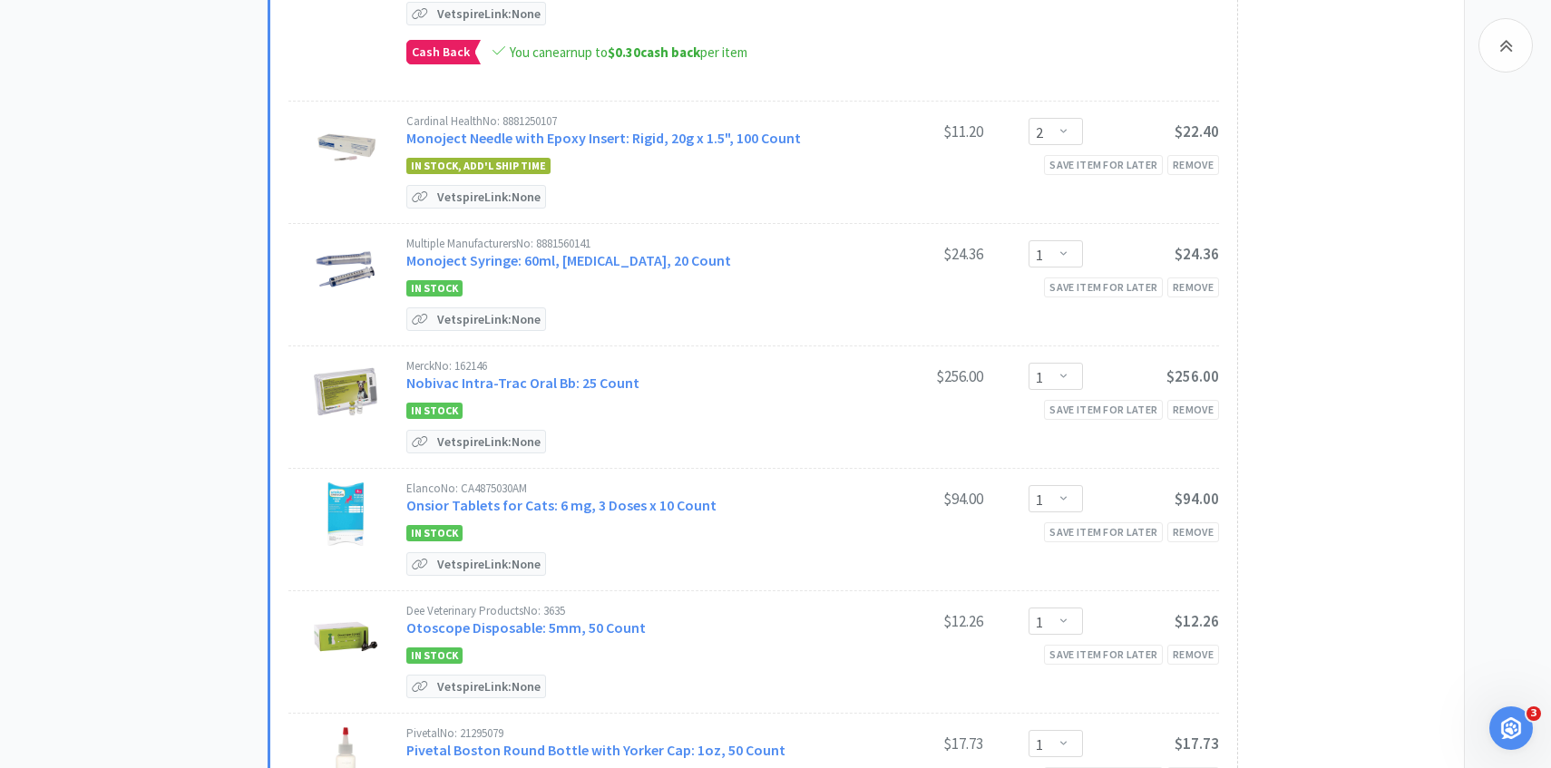
click at [542, 363] on div "Merck No: 162146" at bounding box center [626, 366] width 441 height 12
click at [542, 374] on link "Nobivac Intra-Trac Oral Bb: 25 Count" at bounding box center [522, 383] width 233 height 18
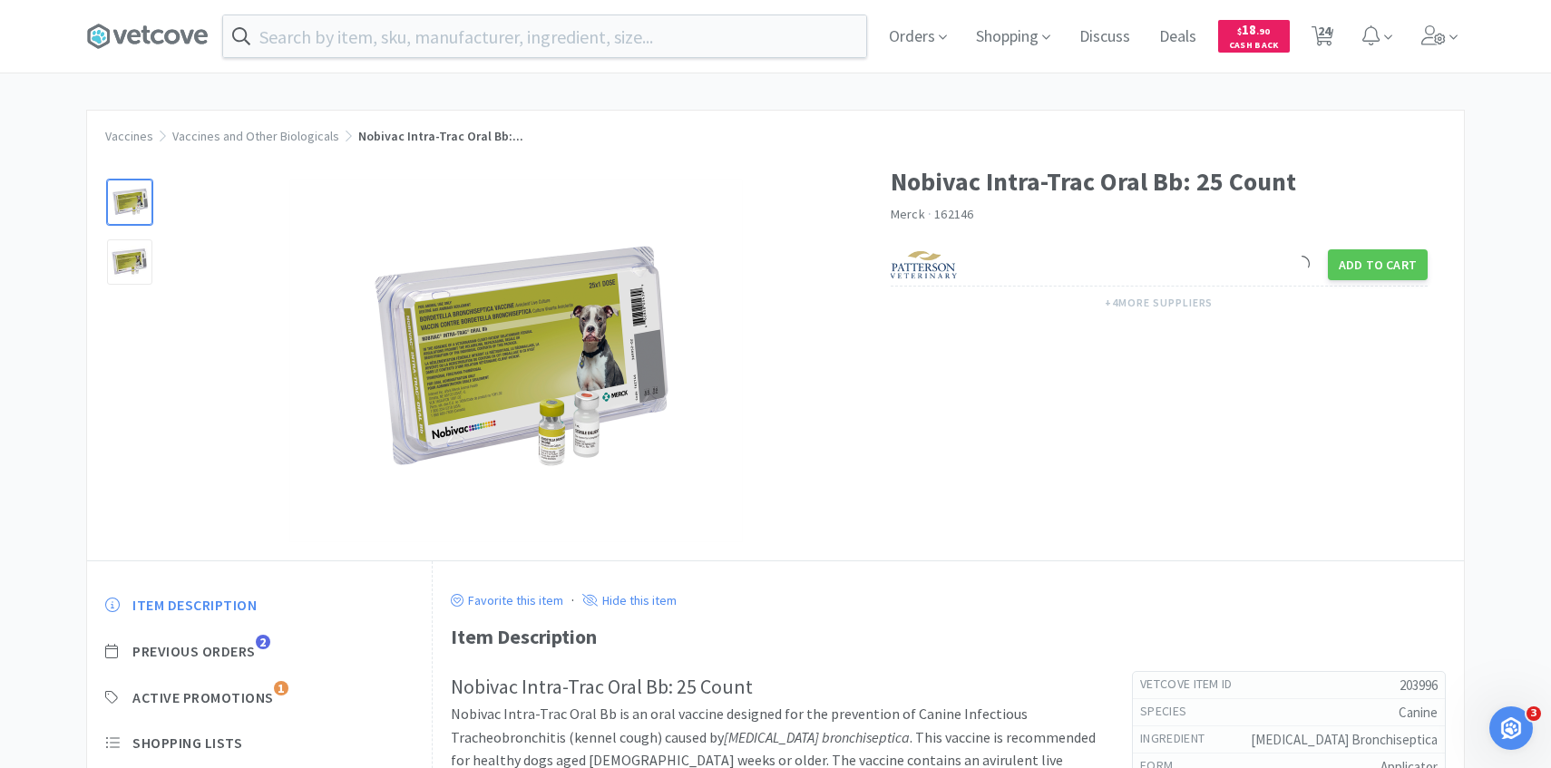
scroll to position [148, 0]
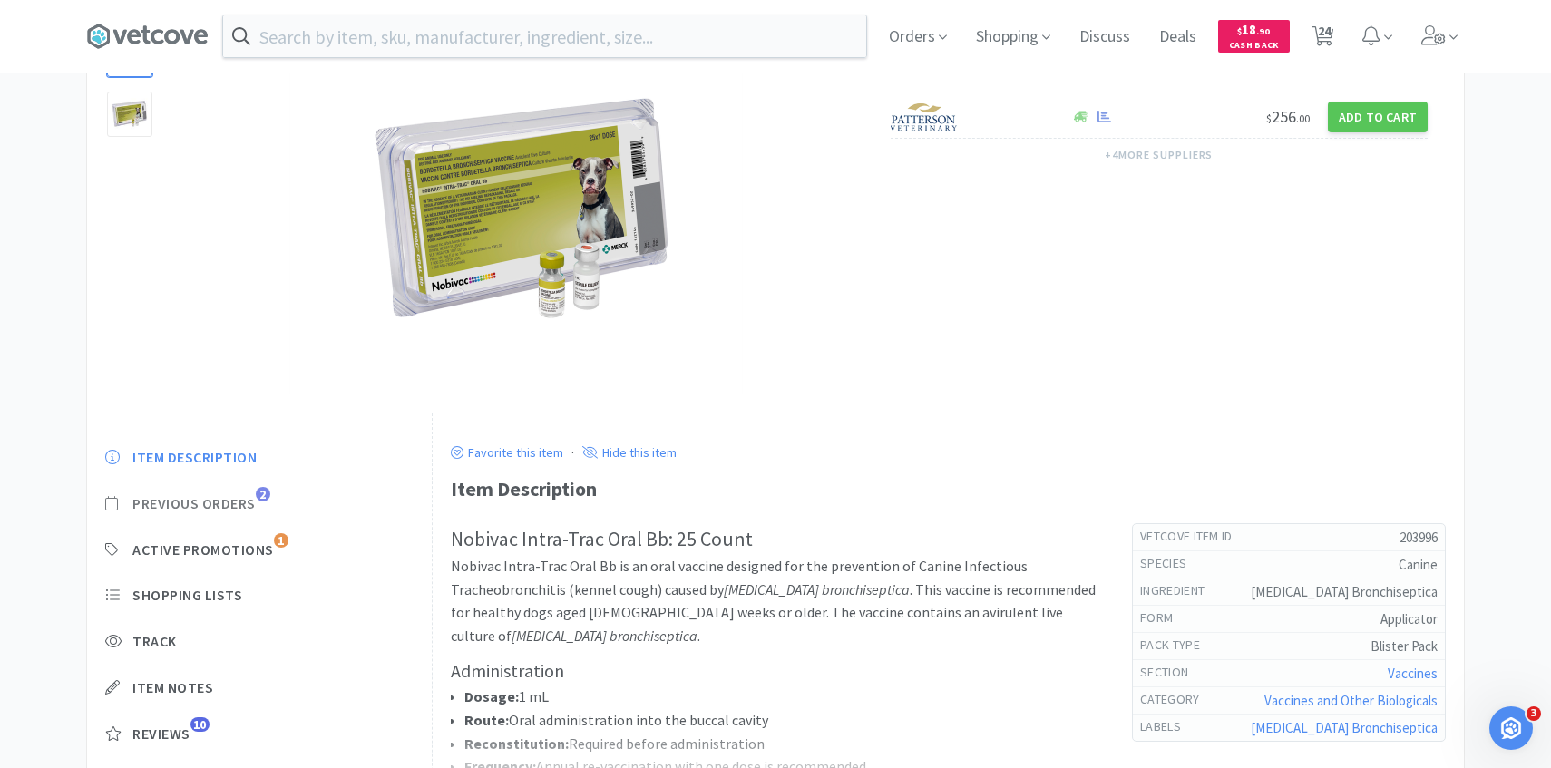
click at [249, 499] on span "Previous Orders" at bounding box center [193, 503] width 123 height 19
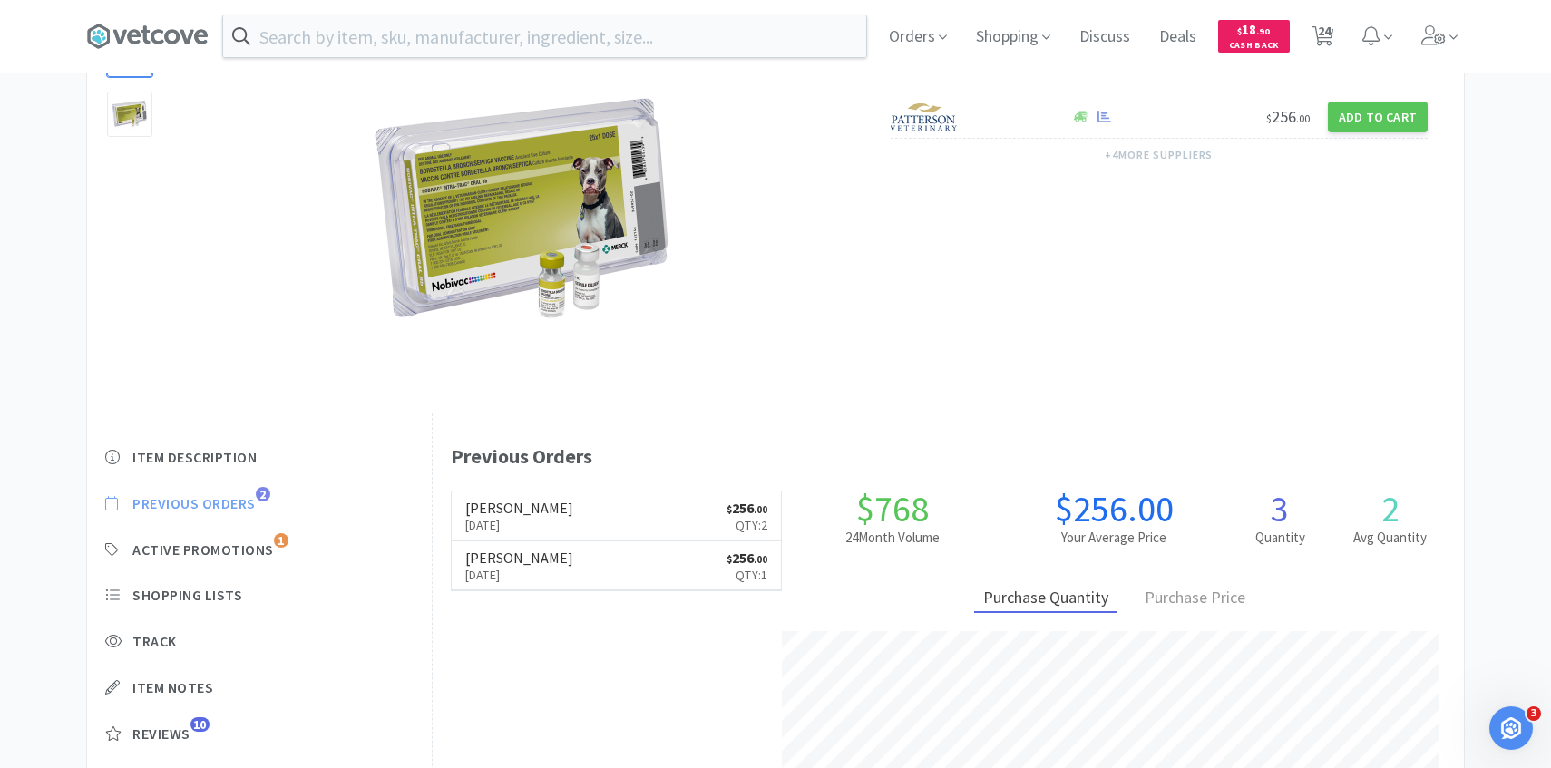
scroll to position [498, 1031]
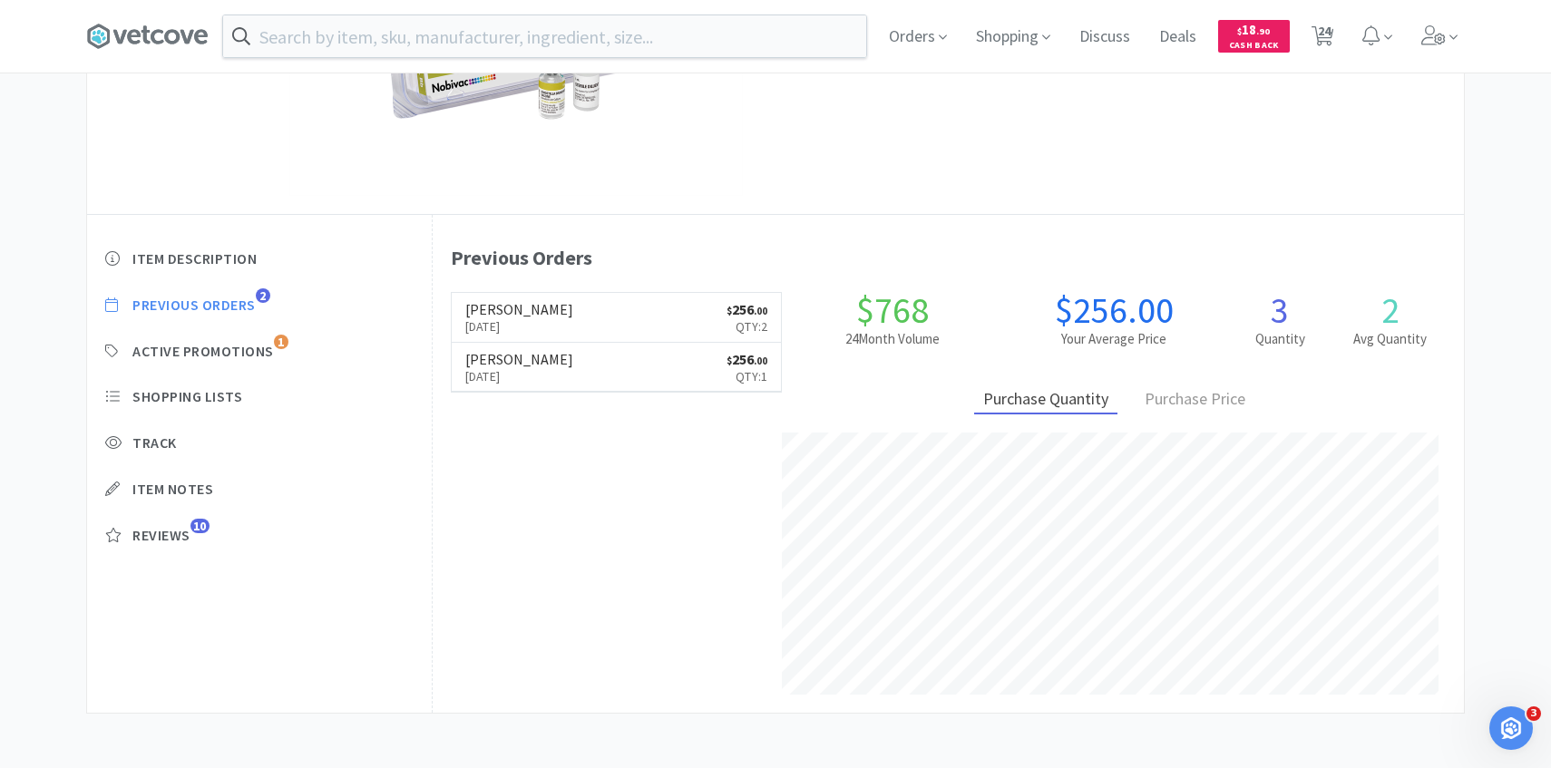
select select "1"
select select "2"
select select "4"
select select "1"
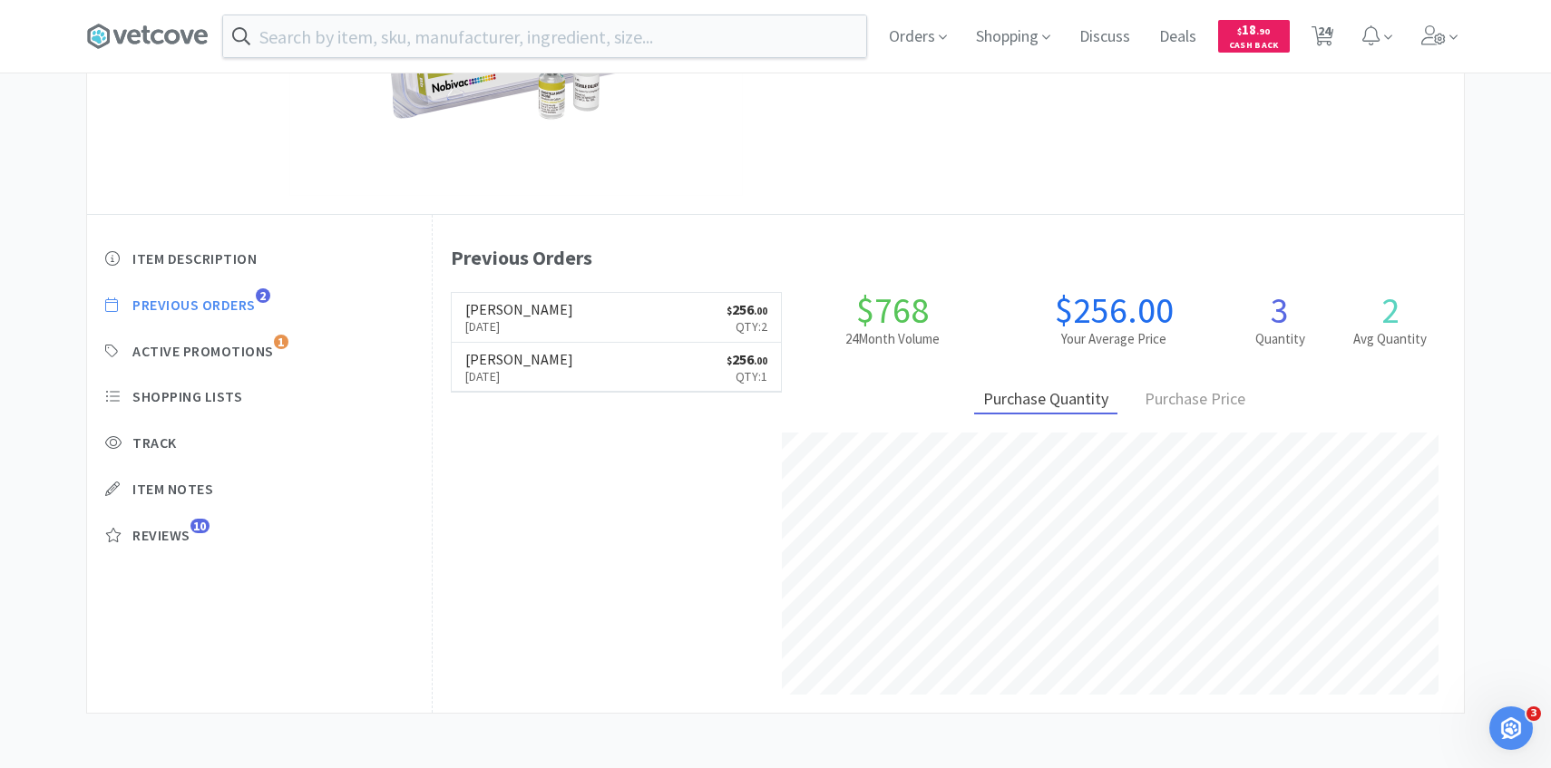
select select "2"
select select "1"
select select "36"
select select "1"
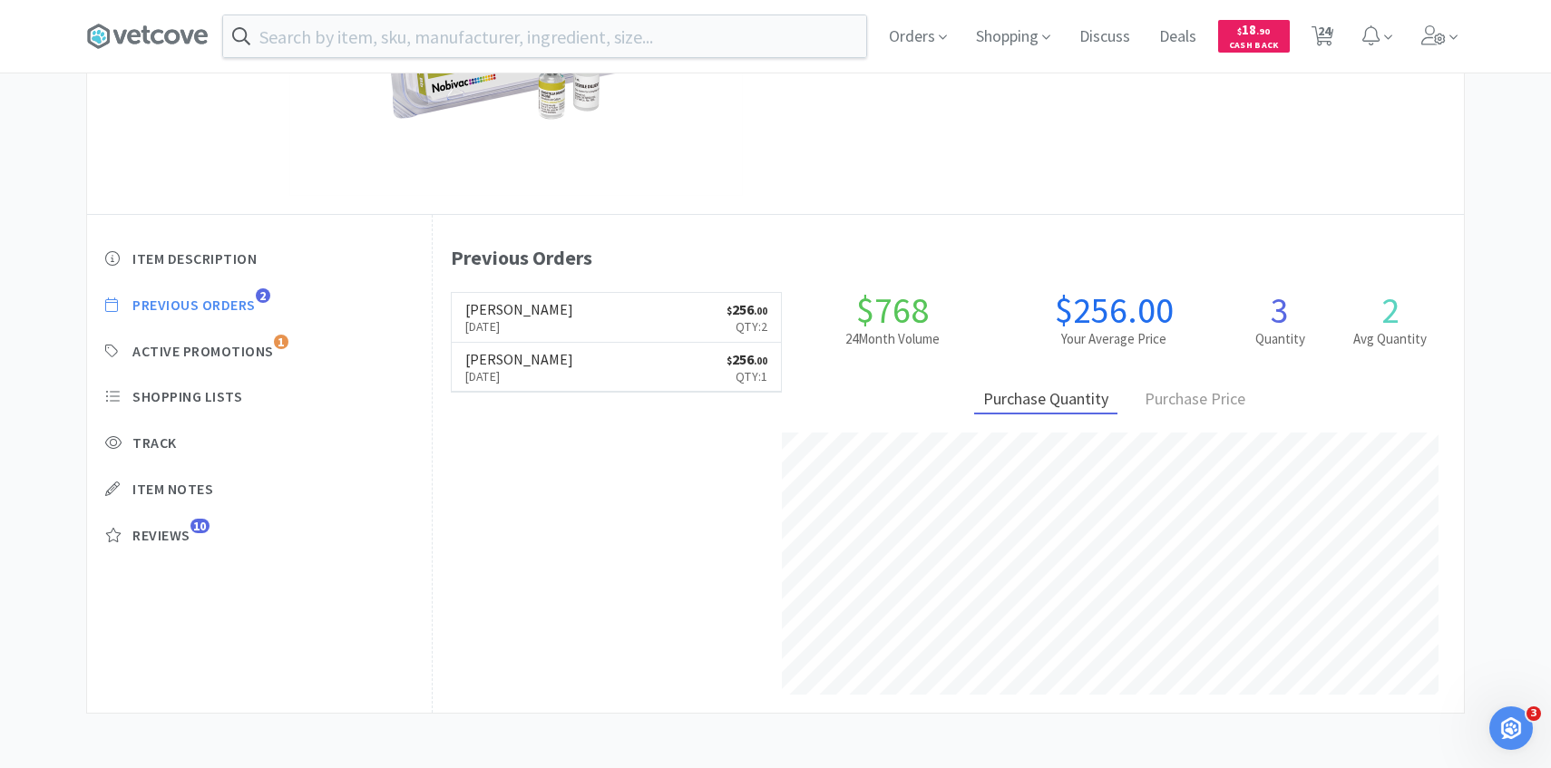
select select "3"
select select "1"
select select "4"
select select "2"
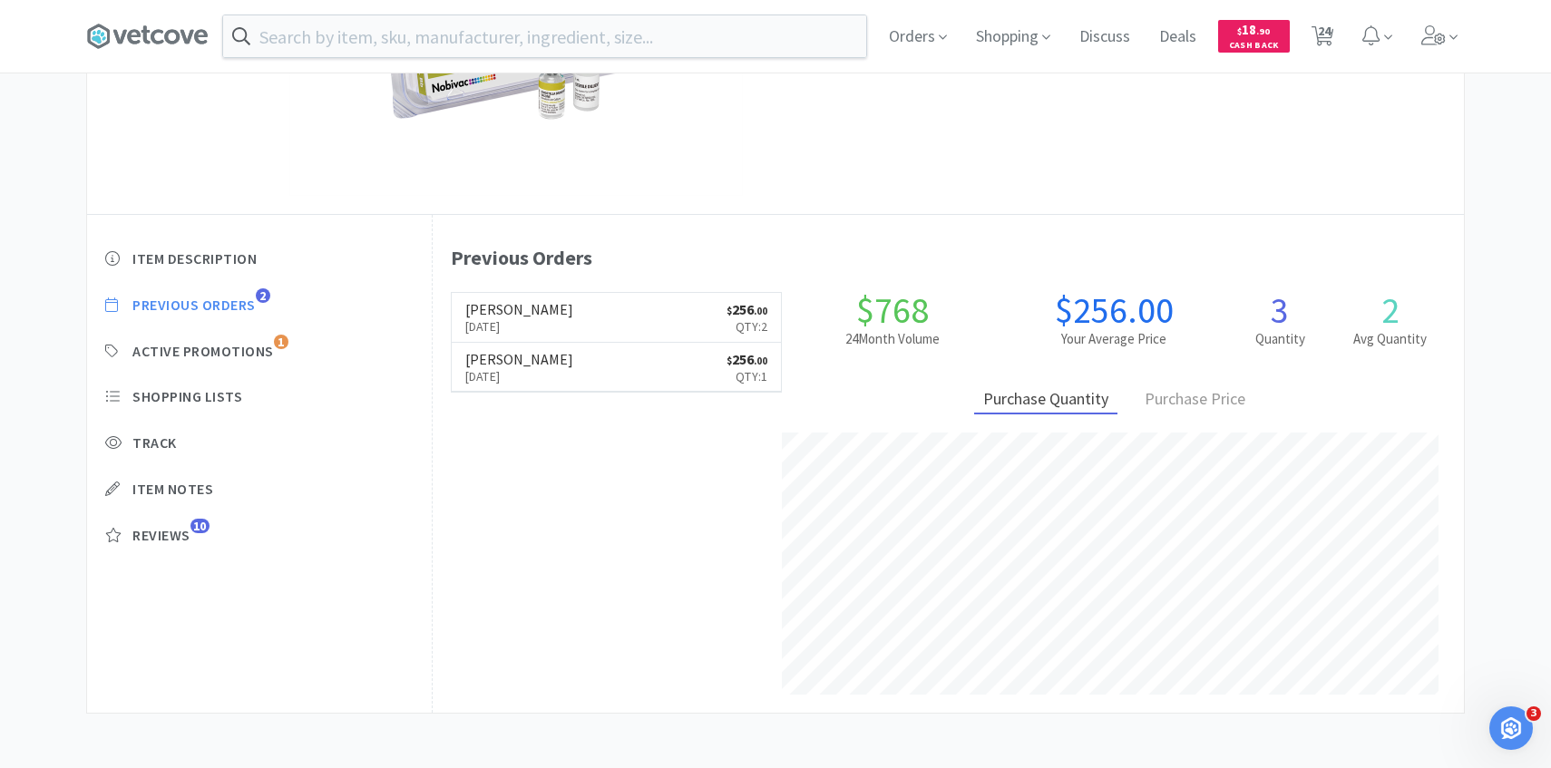
select select "1"
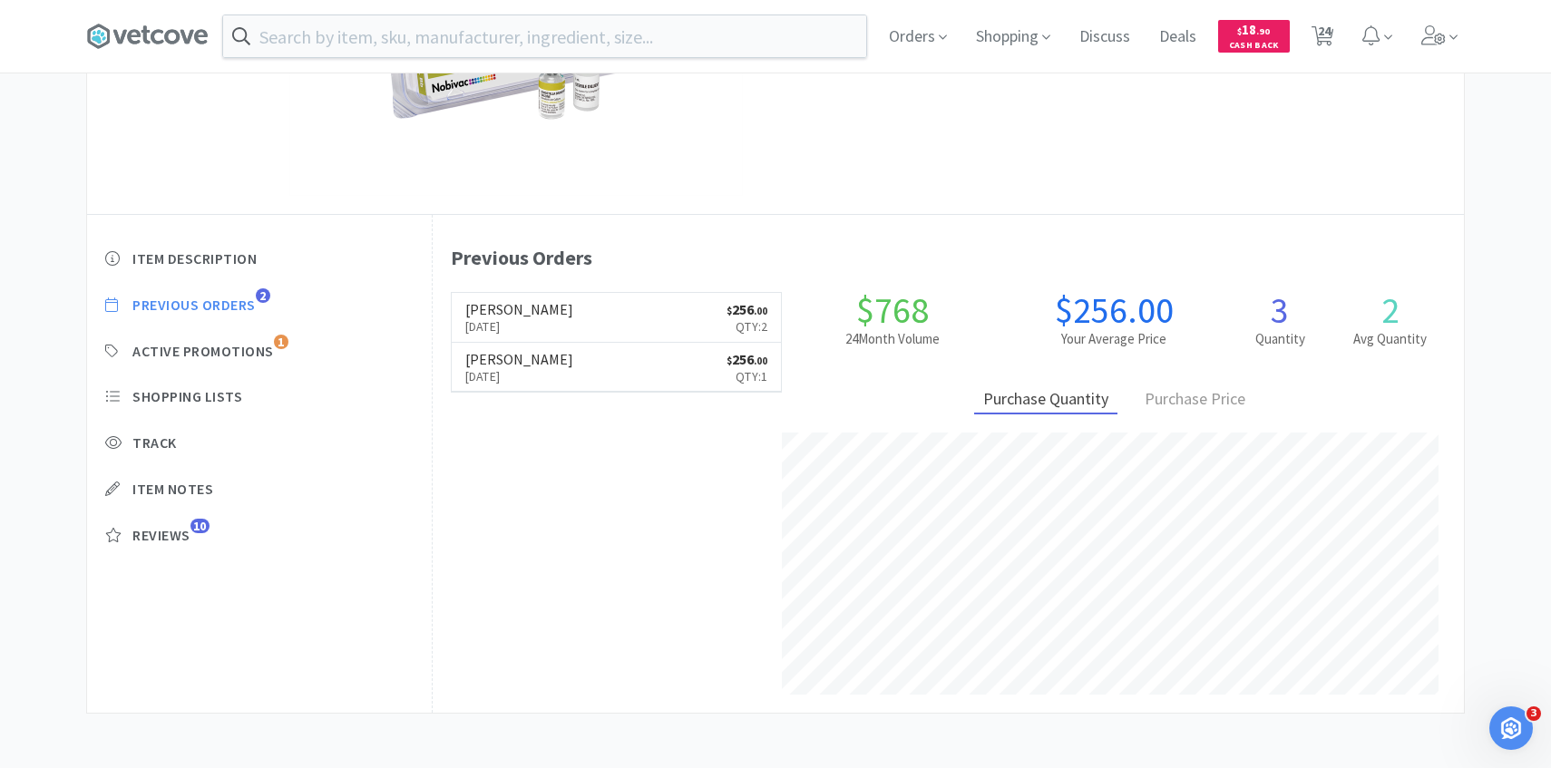
select select "1"
select select "4"
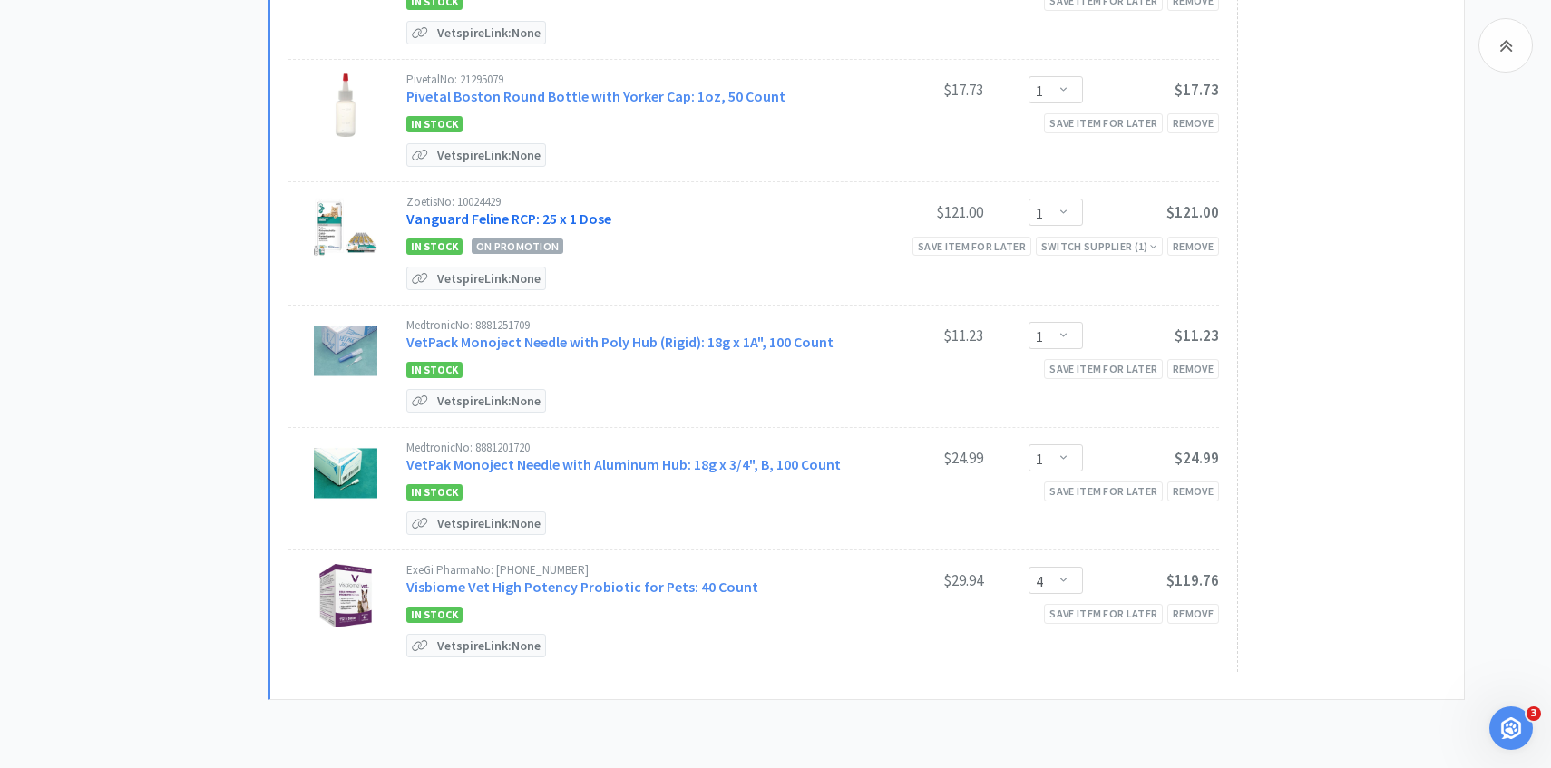
scroll to position [2725, 0]
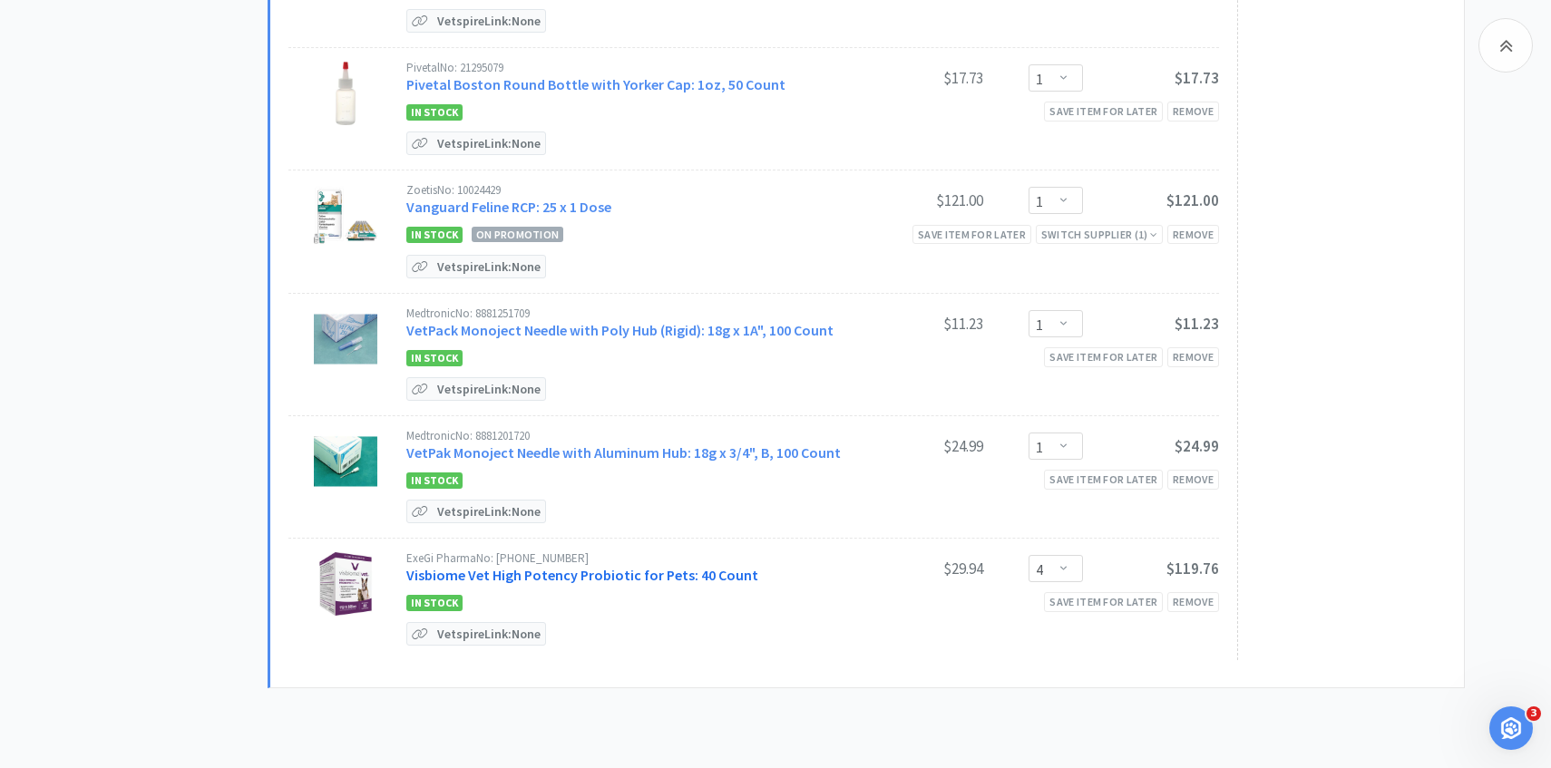
click at [660, 566] on link "Visbiome Vet High Potency Probiotic for Pets: 40 Count" at bounding box center [582, 575] width 352 height 18
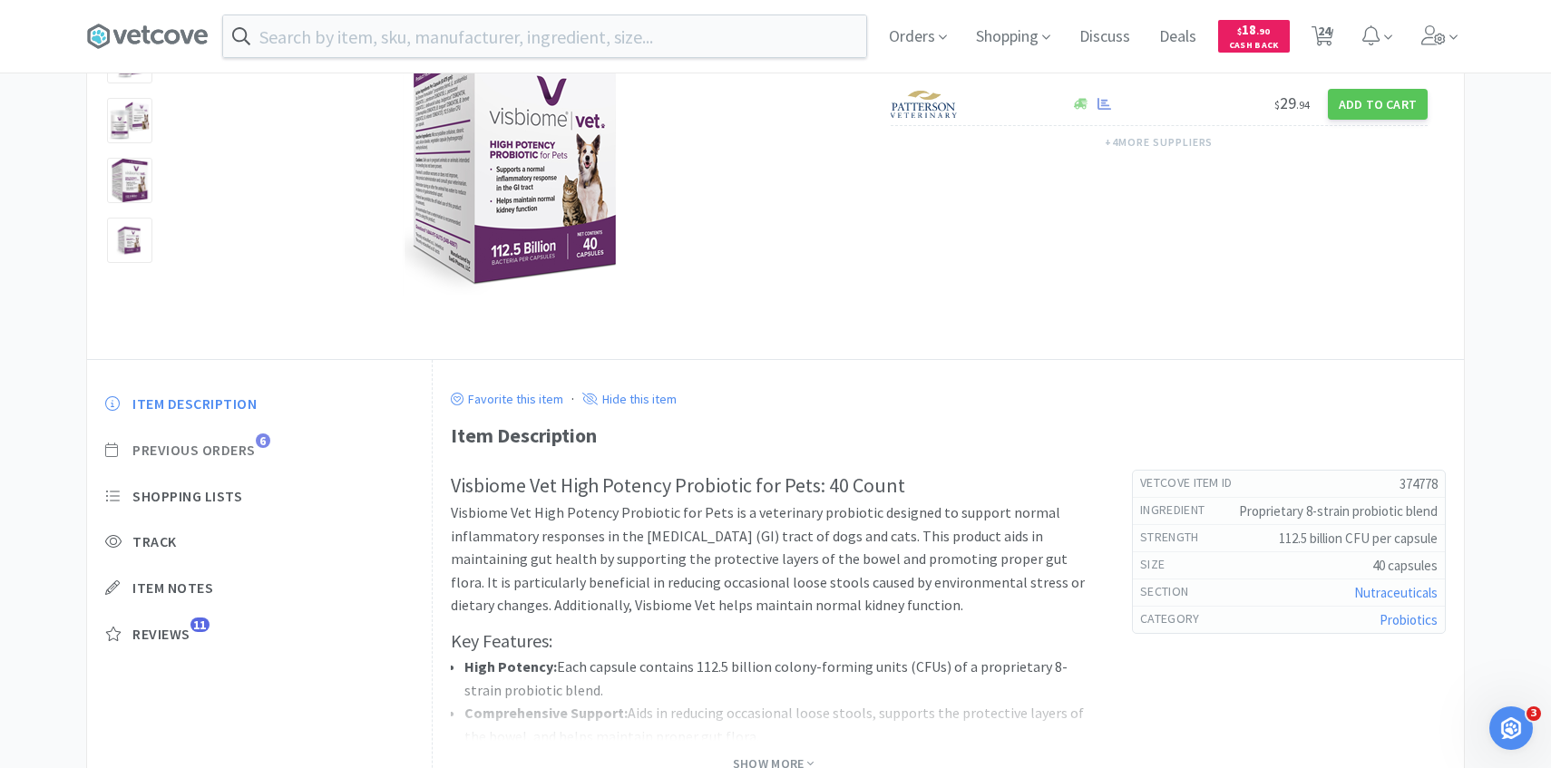
click at [244, 458] on span "Previous Orders" at bounding box center [193, 450] width 123 height 19
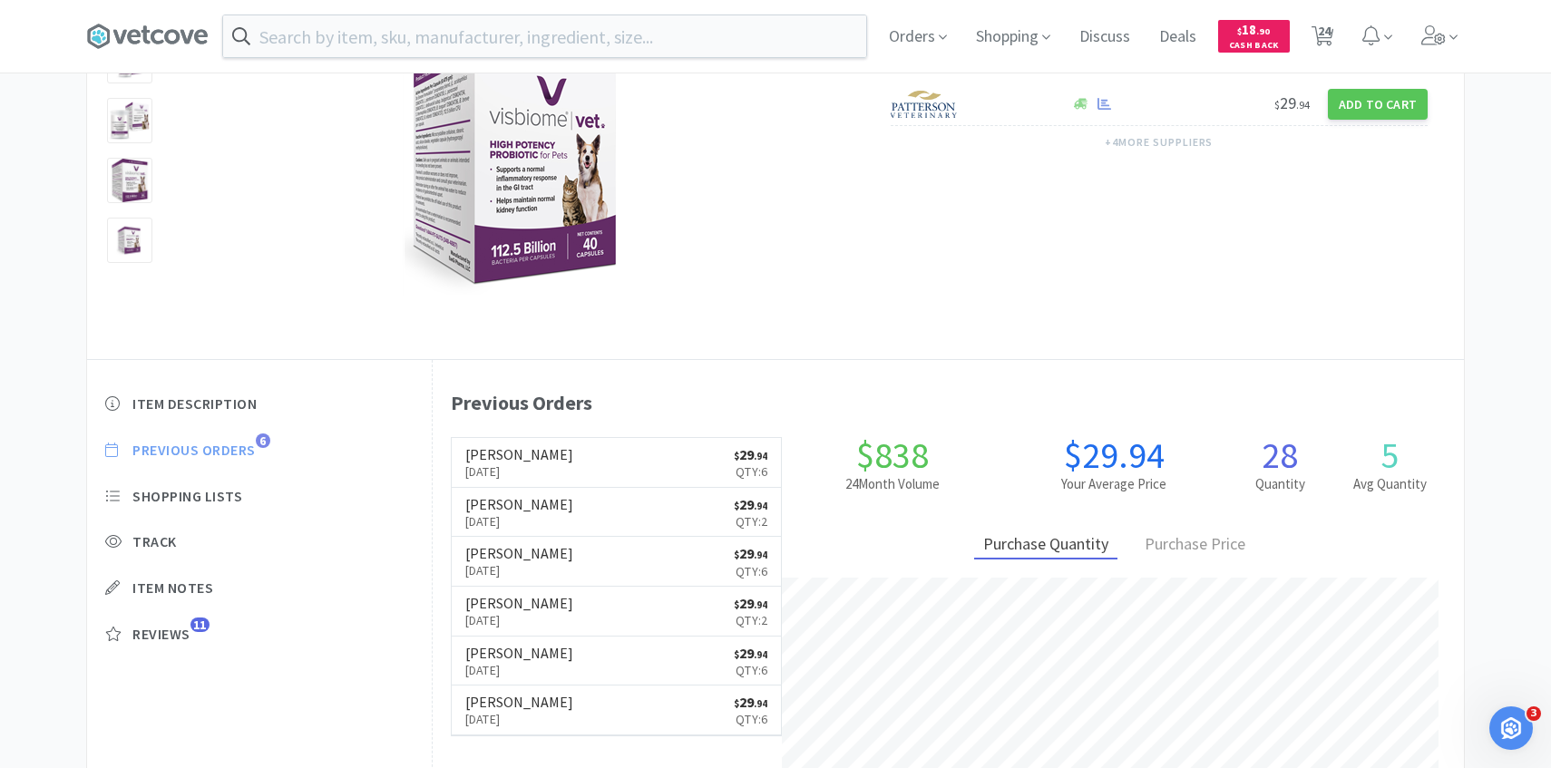
scroll to position [498, 1031]
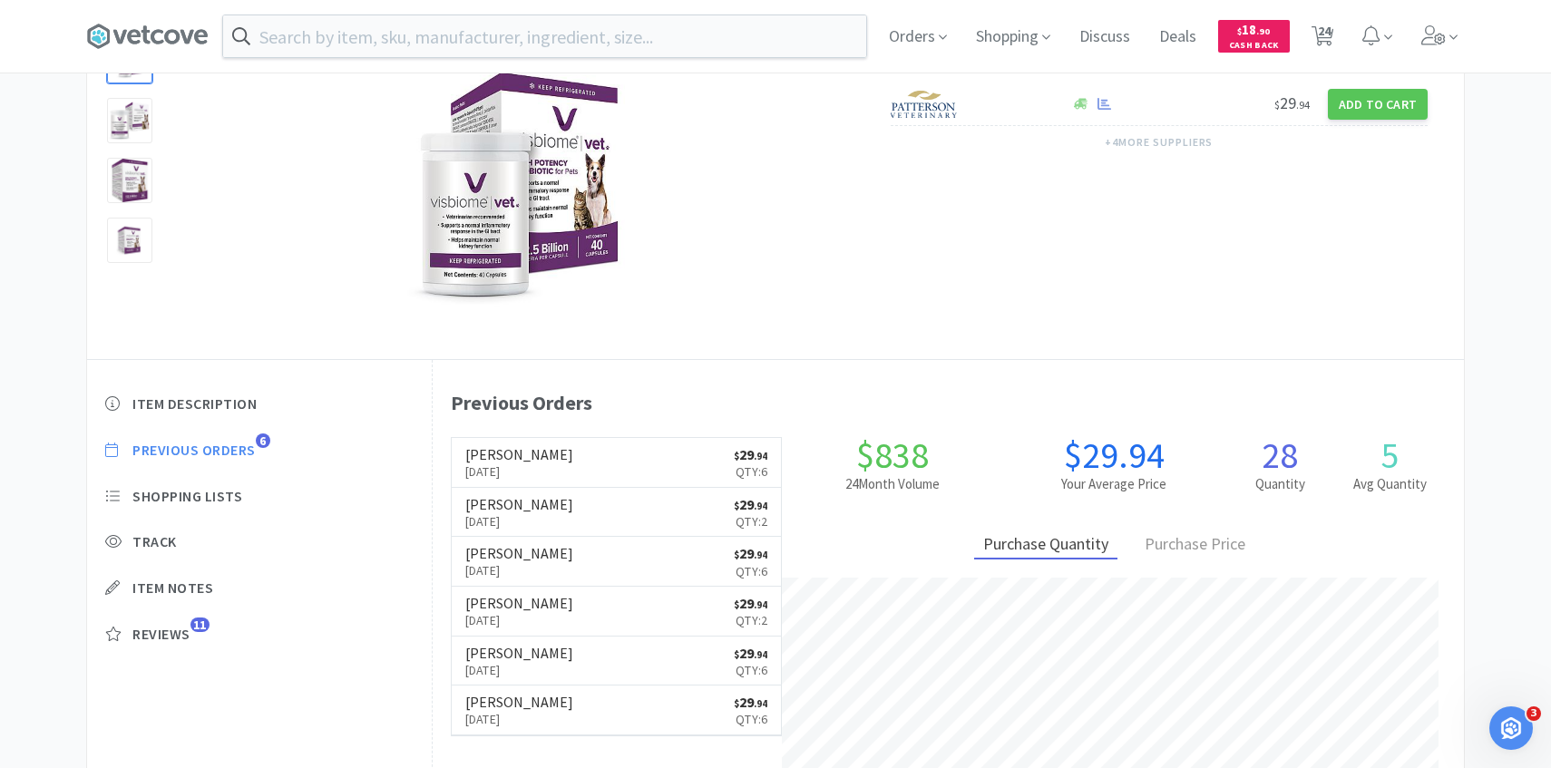
select select "1"
select select "2"
select select "4"
select select "1"
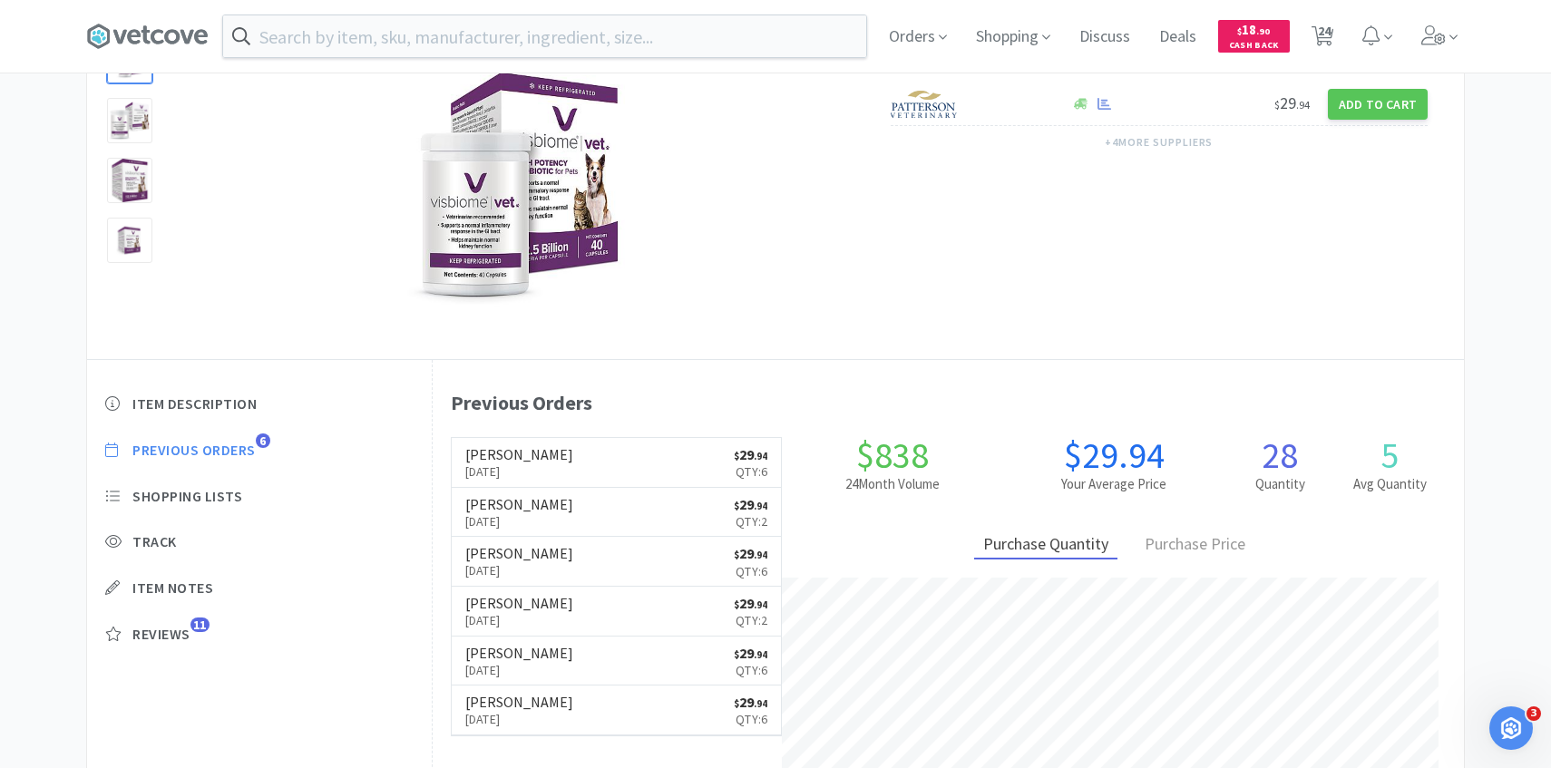
select select "2"
select select "1"
select select "36"
select select "1"
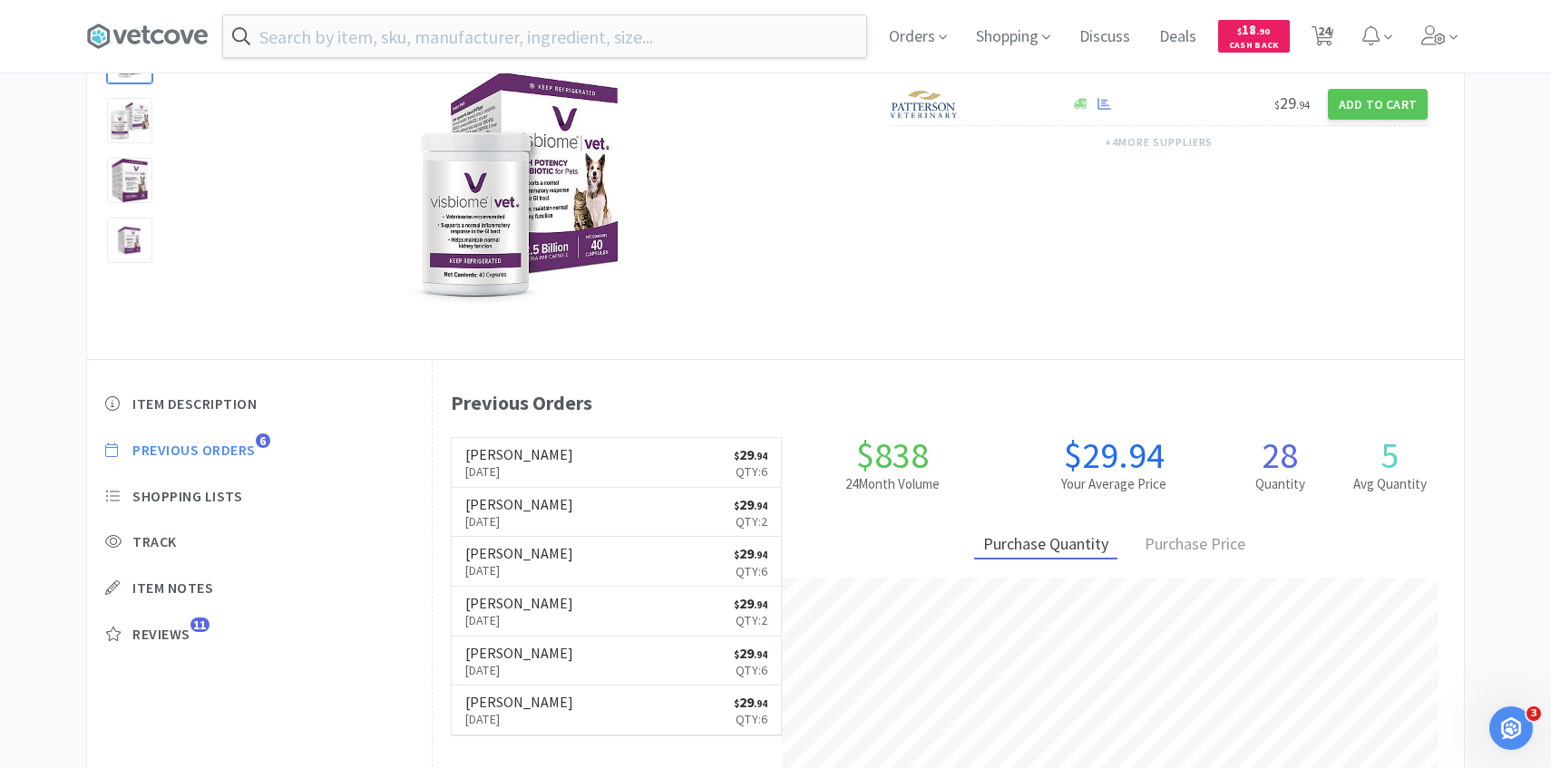
select select "3"
select select "1"
select select "4"
select select "2"
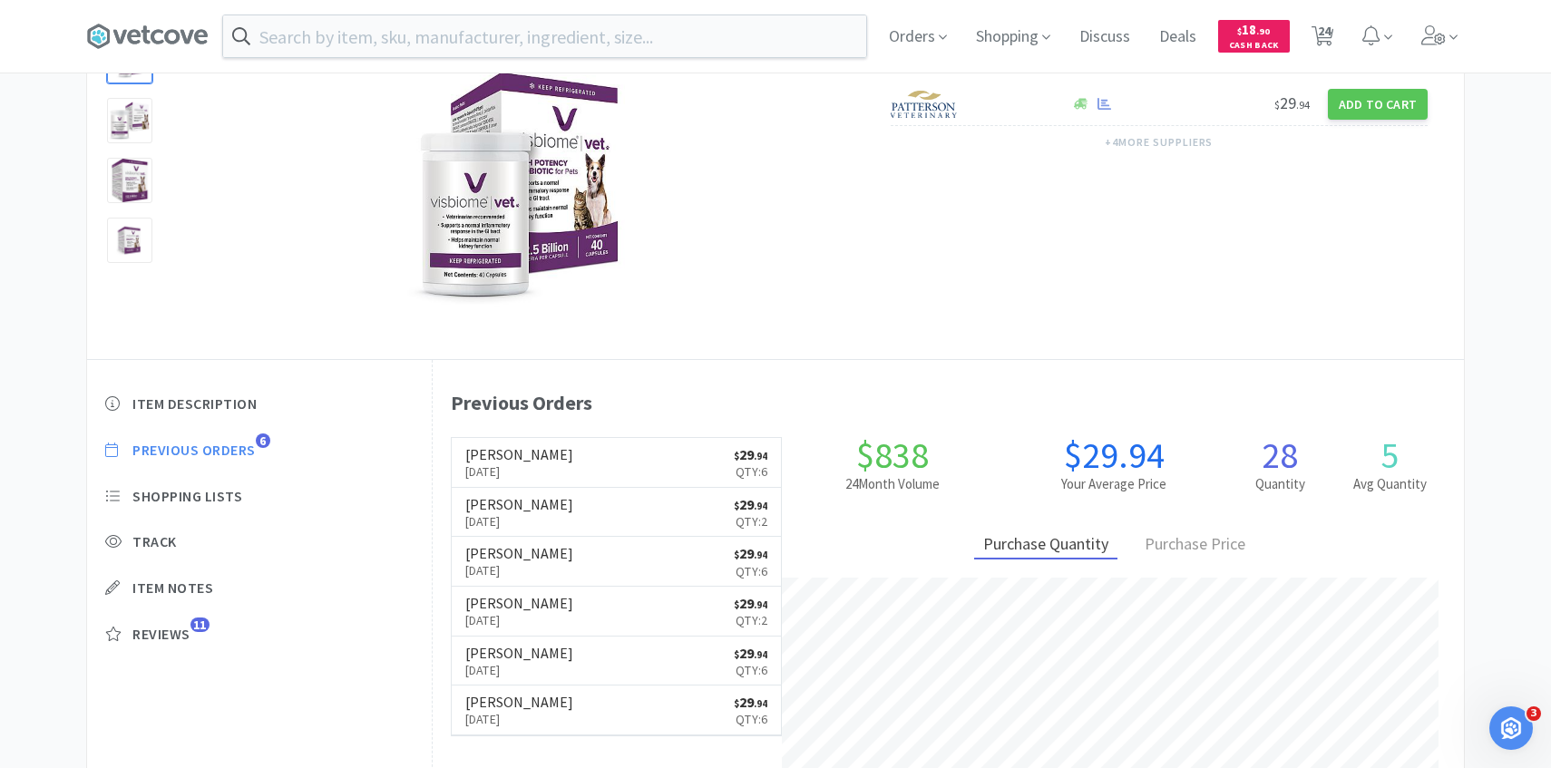
select select "1"
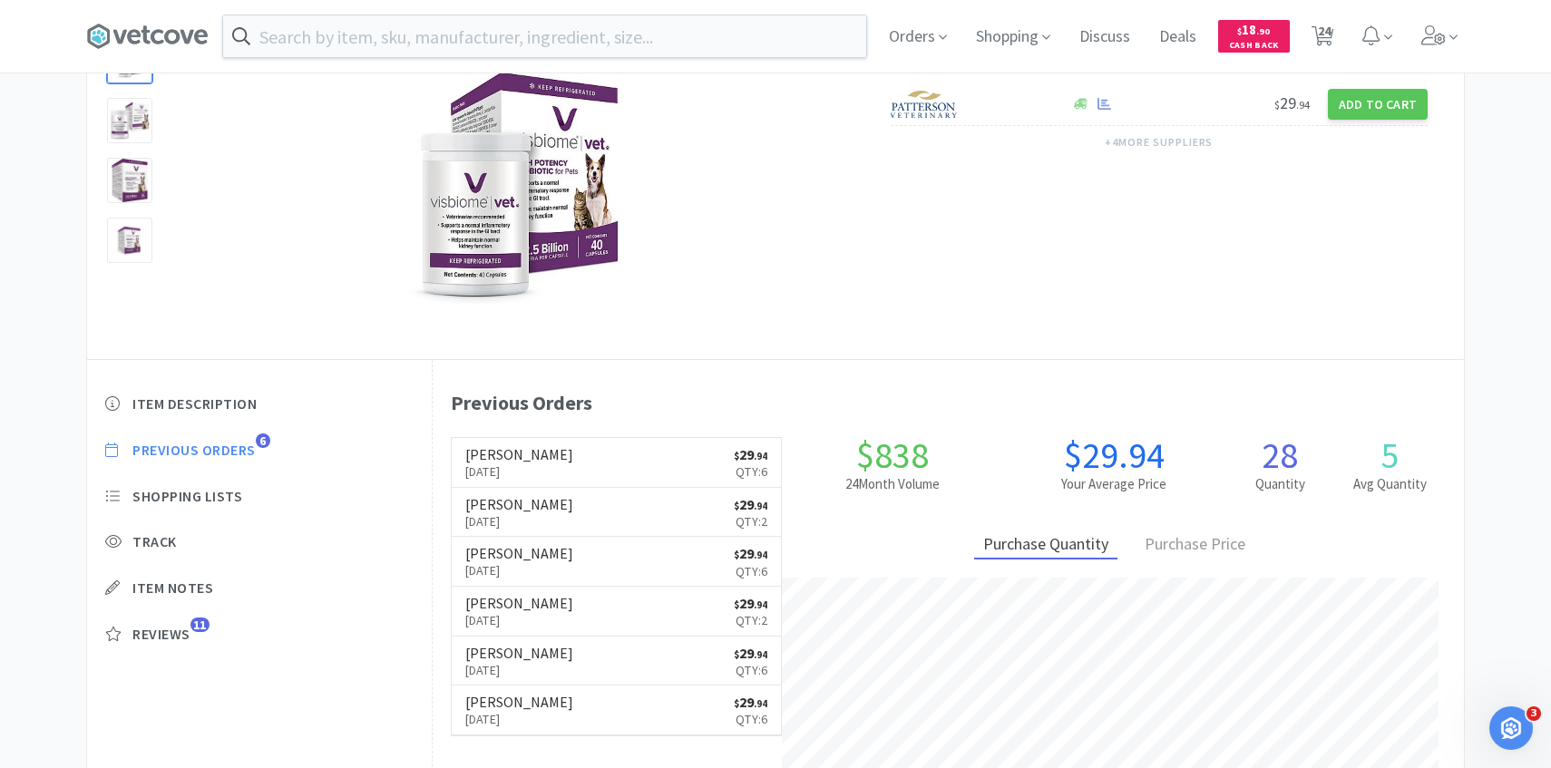
select select "1"
select select "4"
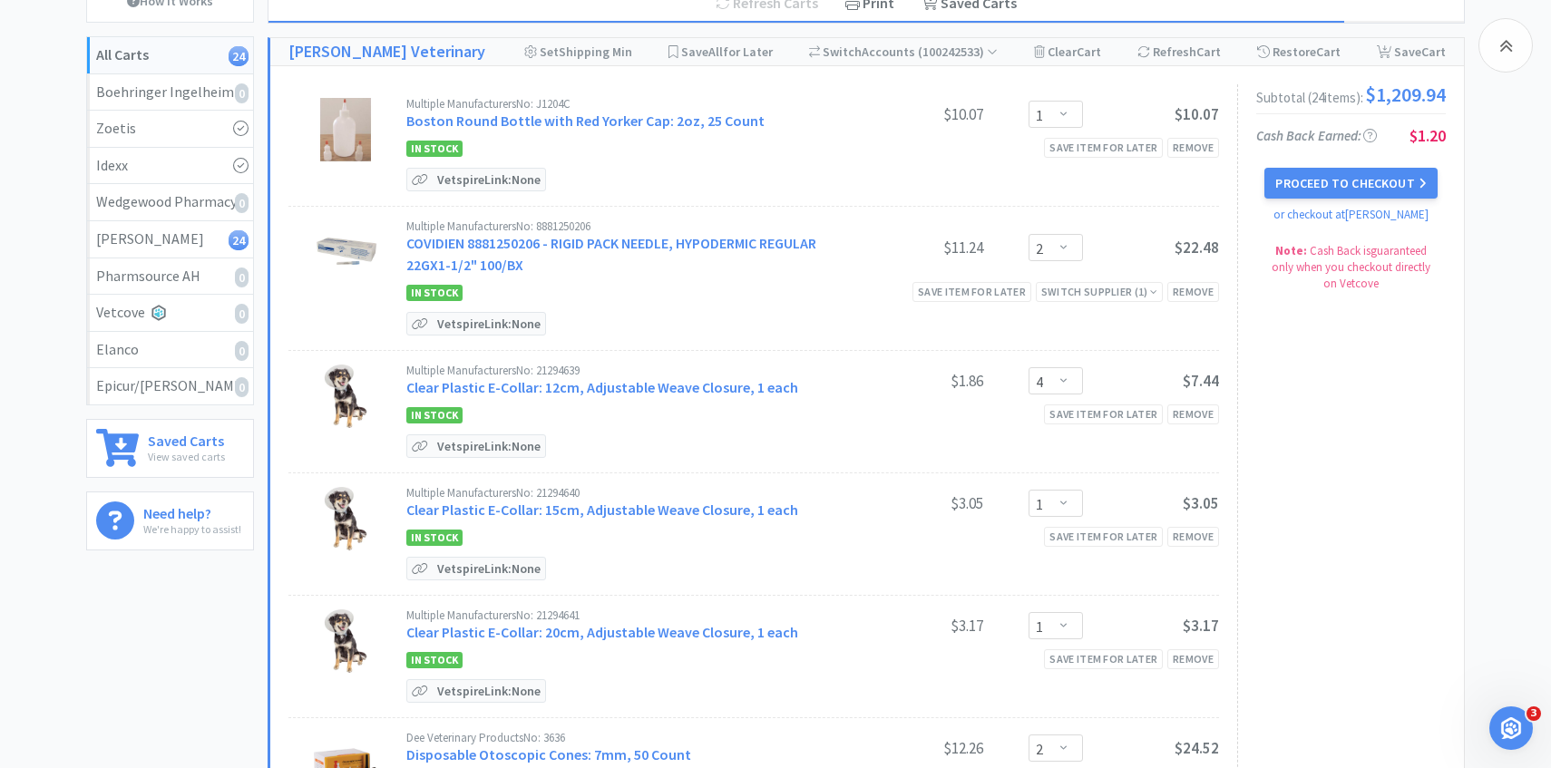
scroll to position [2725, 0]
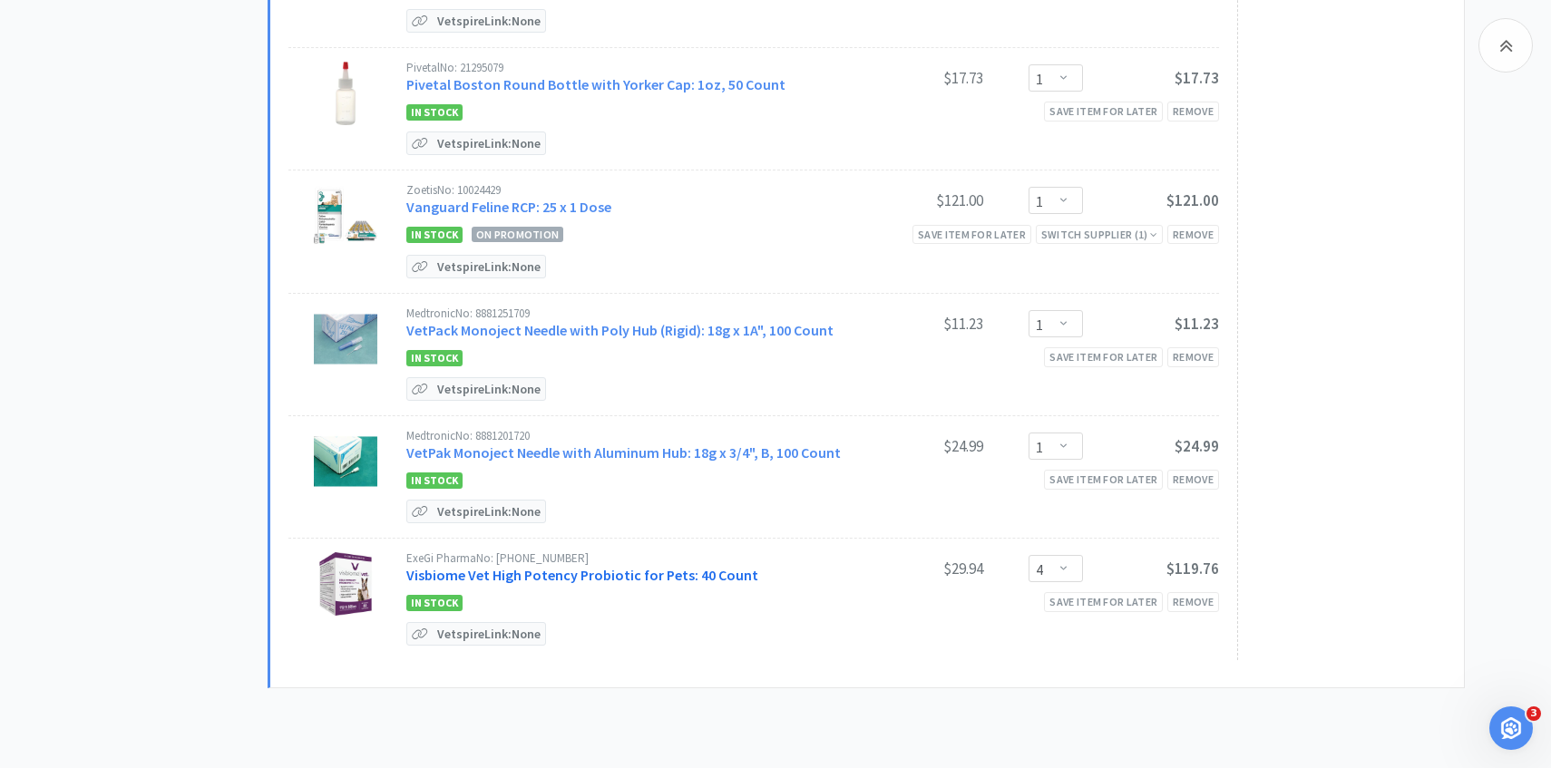
click at [712, 566] on link "Visbiome Vet High Potency Probiotic for Pets: 40 Count" at bounding box center [582, 575] width 352 height 18
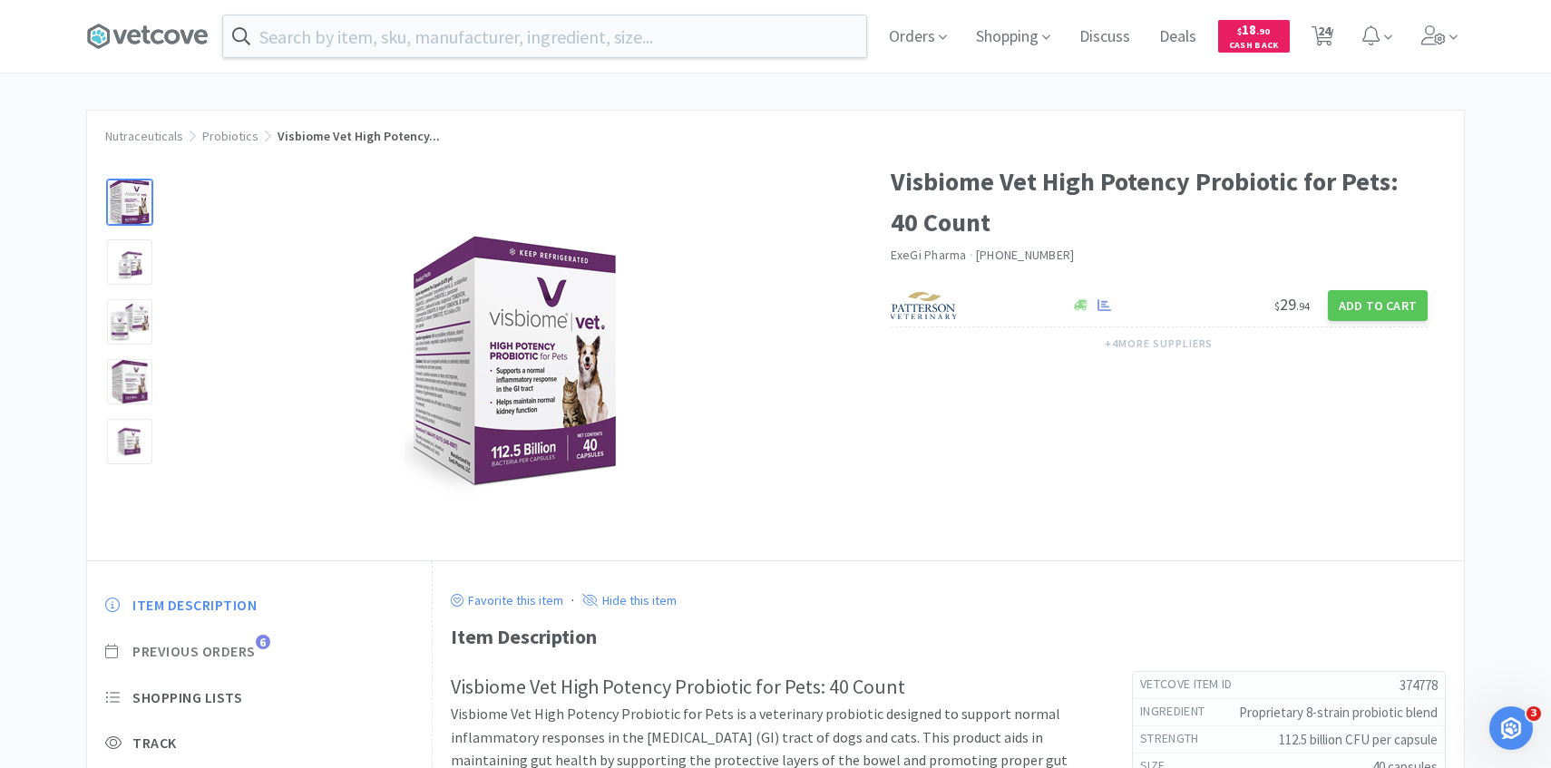
click at [252, 642] on span "Previous Orders" at bounding box center [193, 651] width 123 height 19
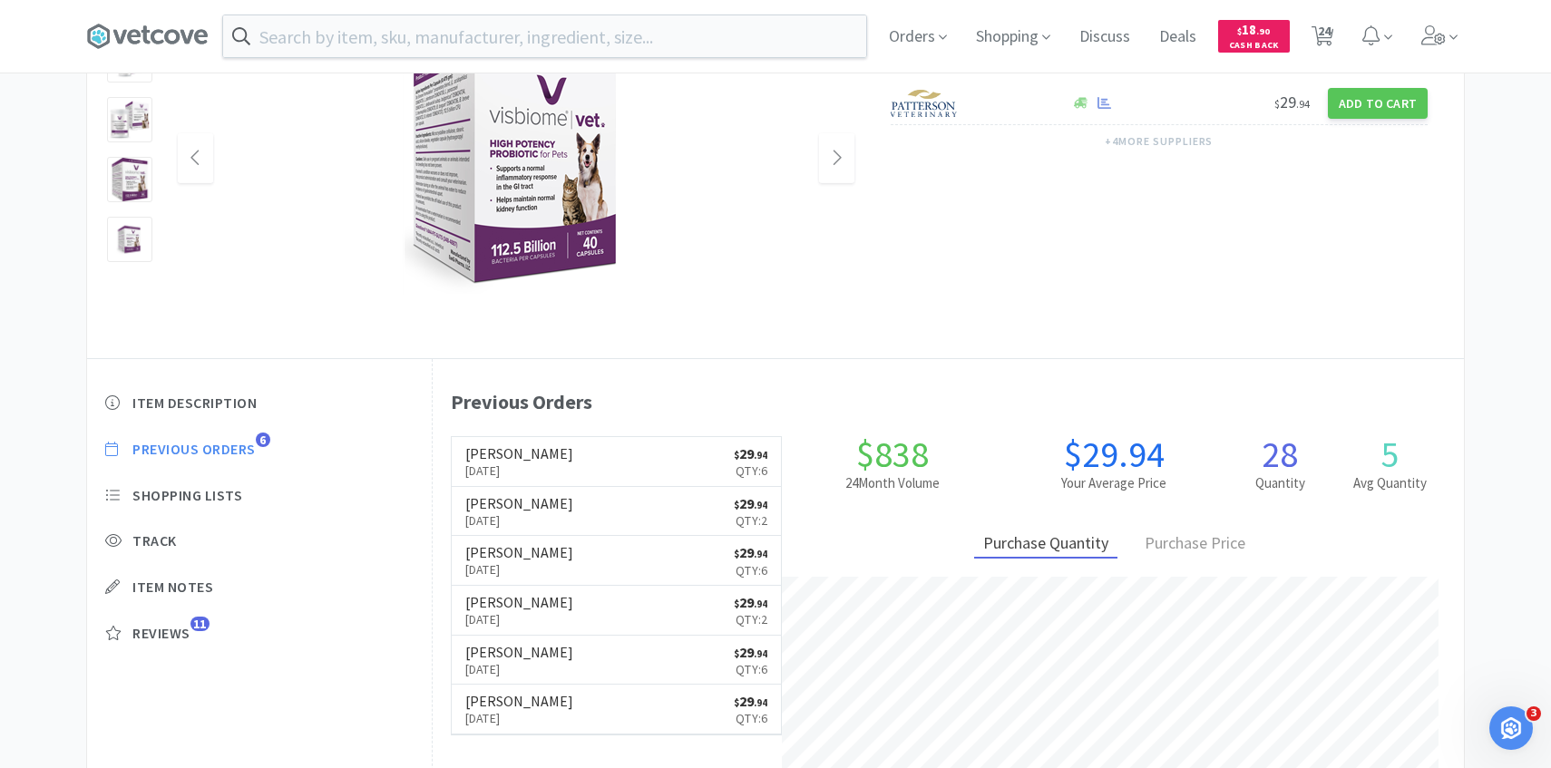
scroll to position [207, 0]
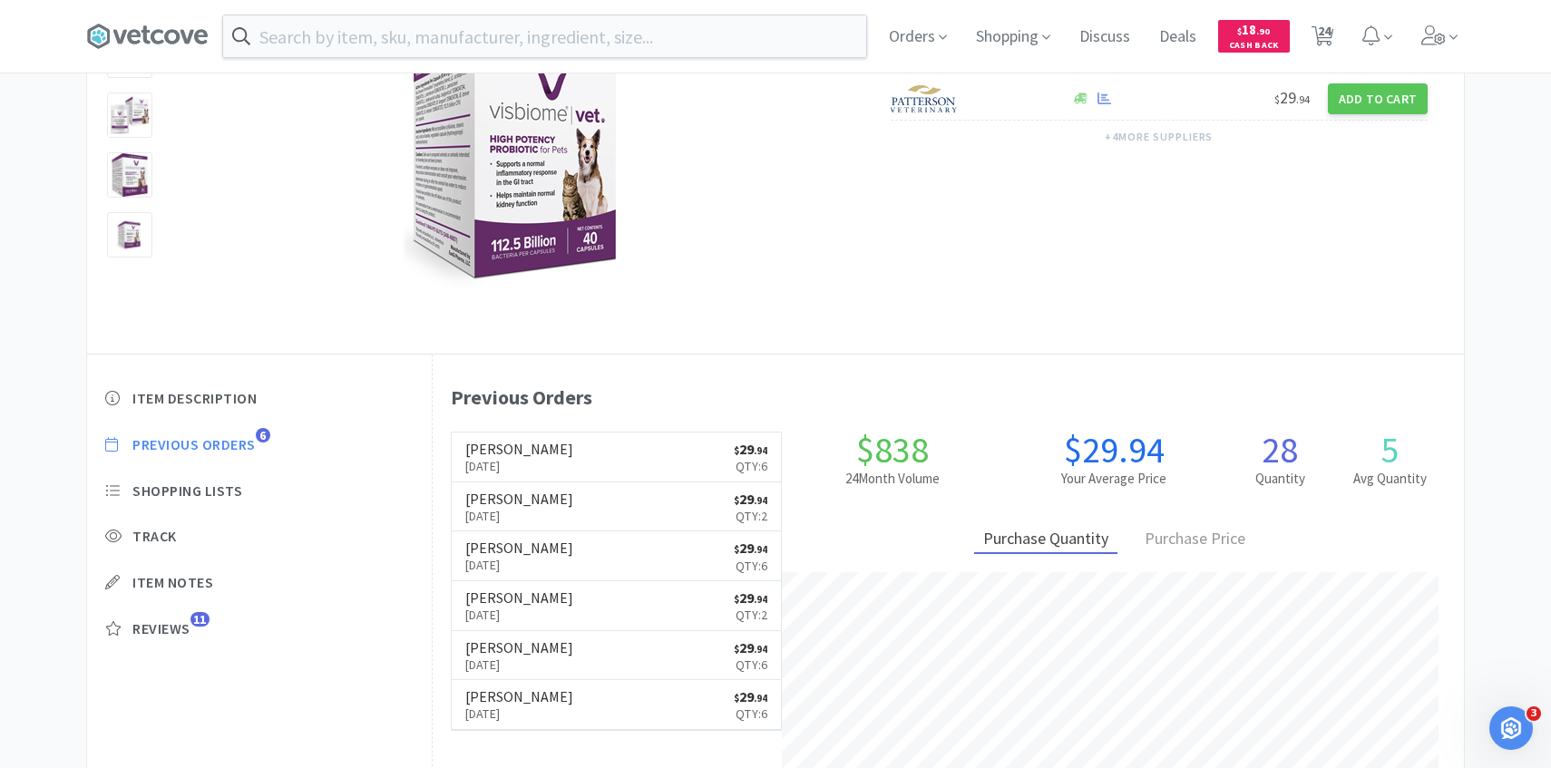
select select "1"
select select "2"
select select "4"
select select "1"
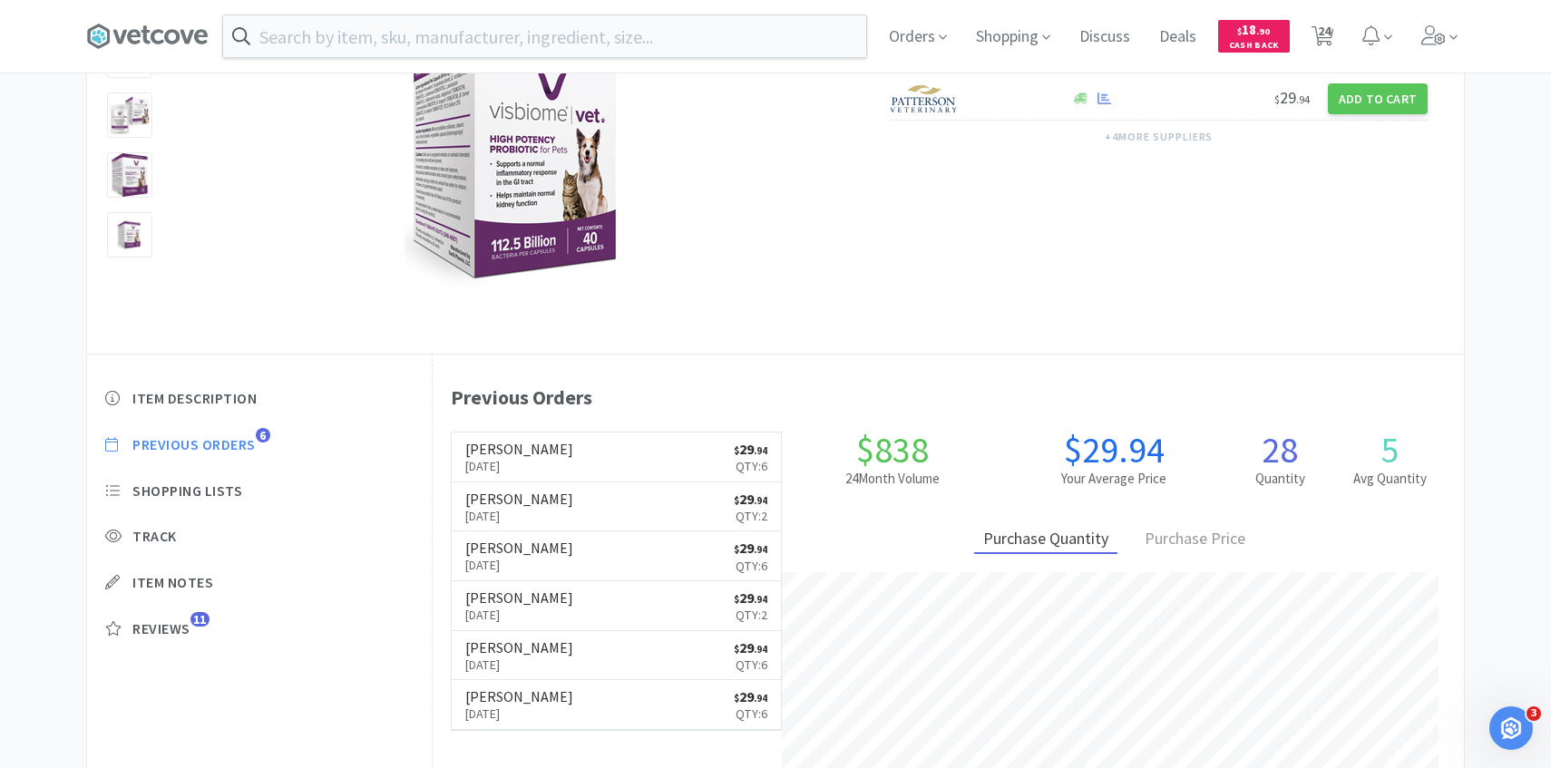
select select "2"
select select "1"
select select "36"
select select "1"
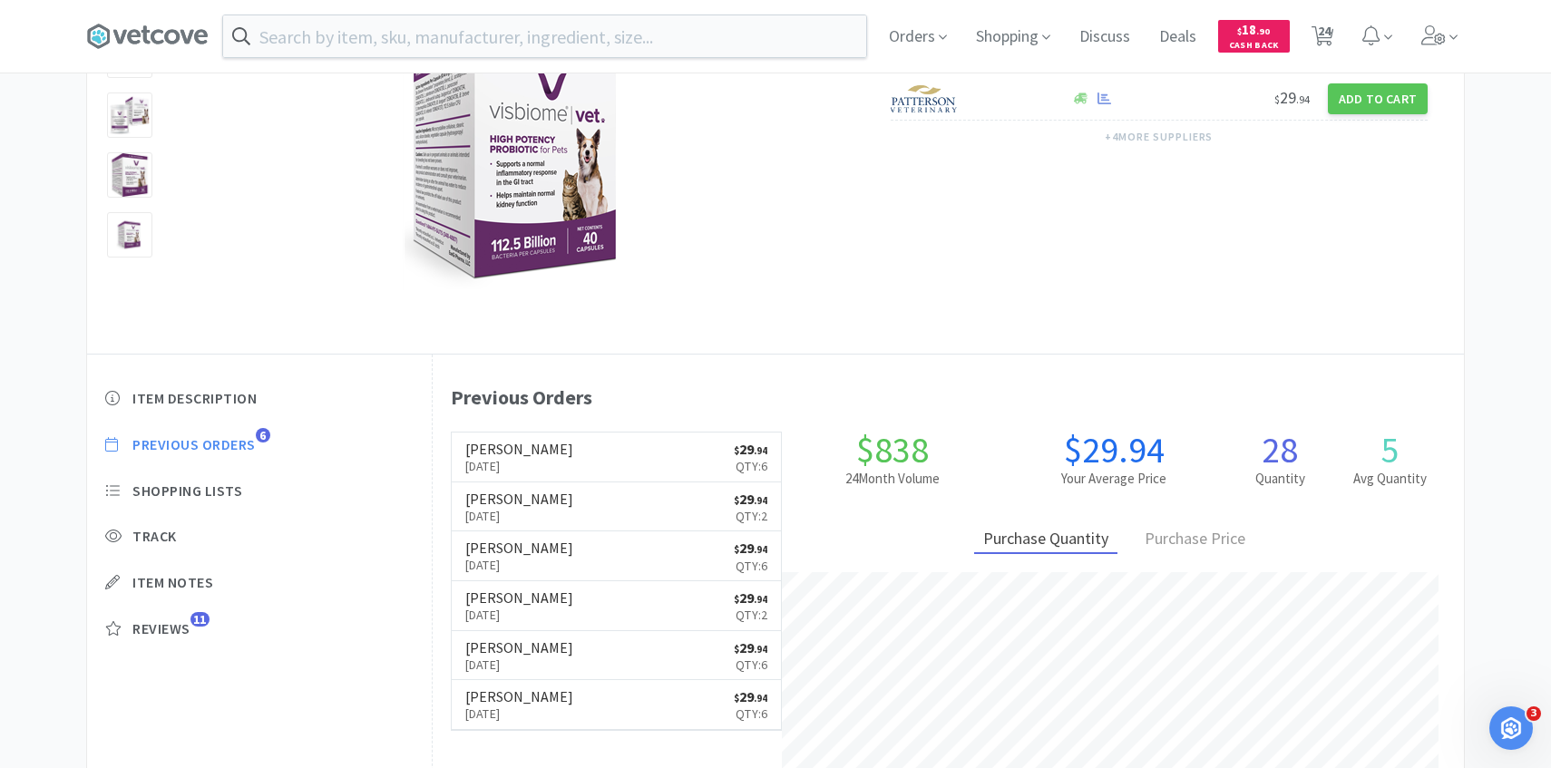
select select "3"
select select "1"
select select "4"
select select "2"
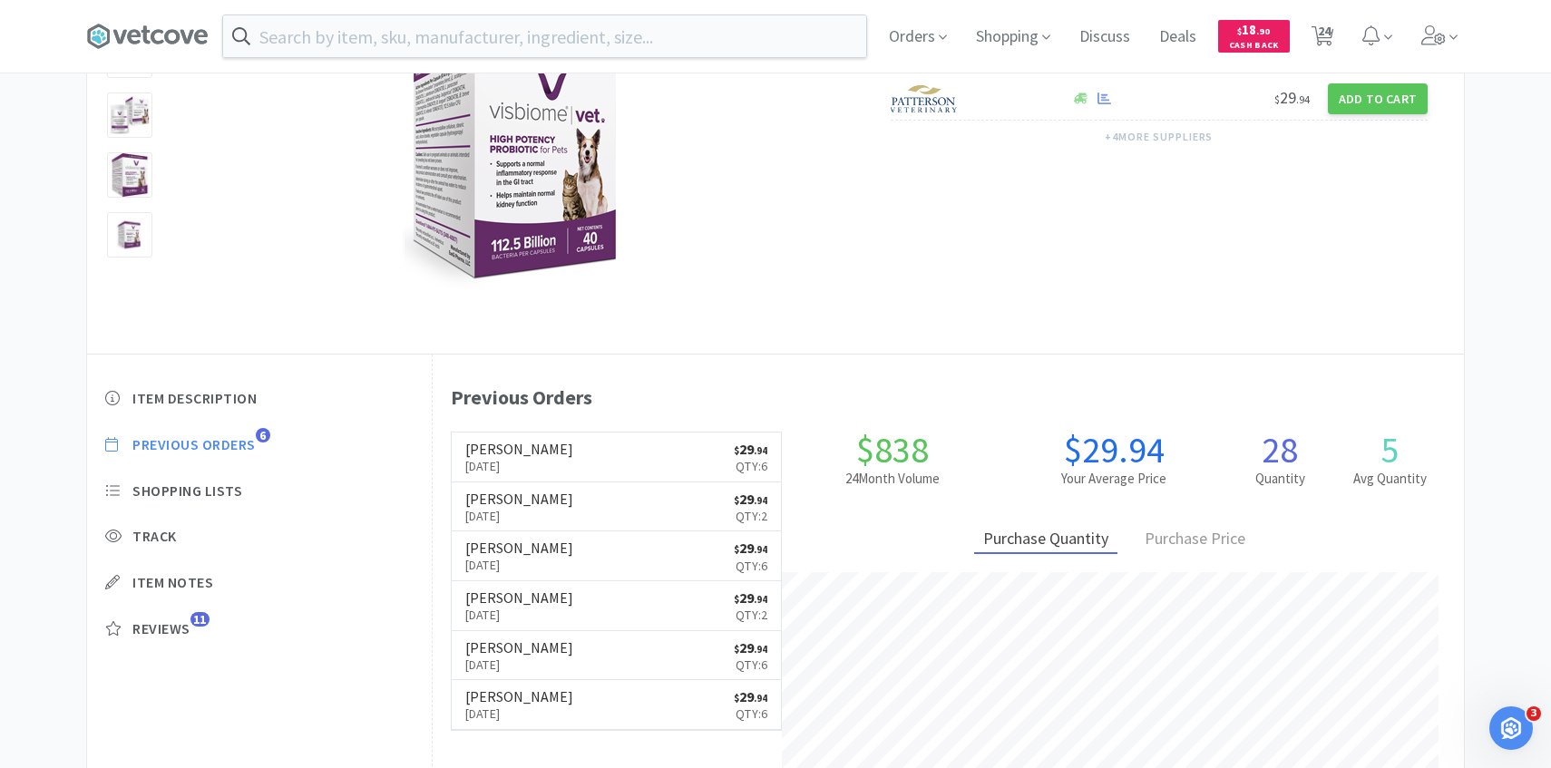
select select "1"
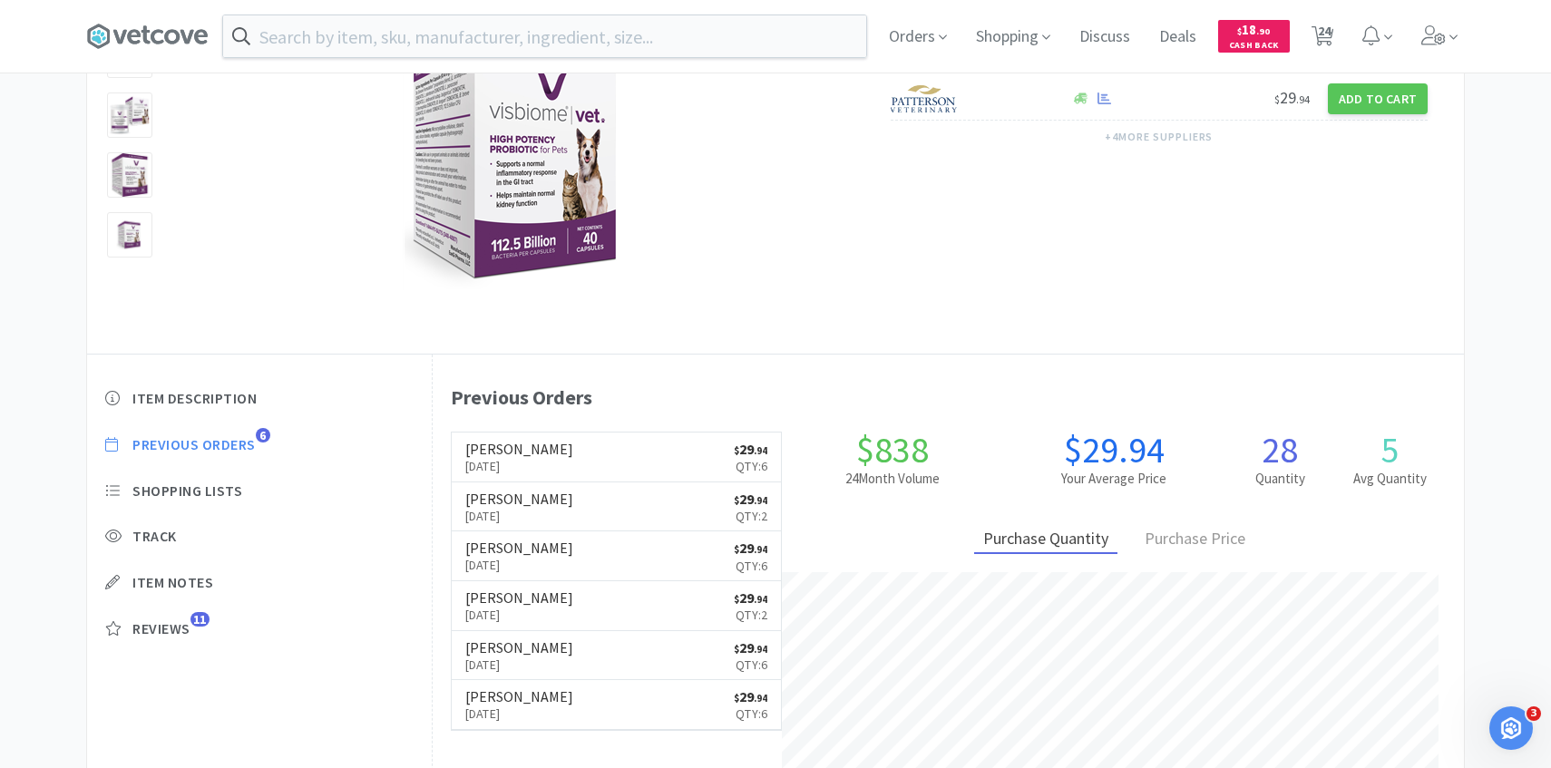
select select "1"
select select "4"
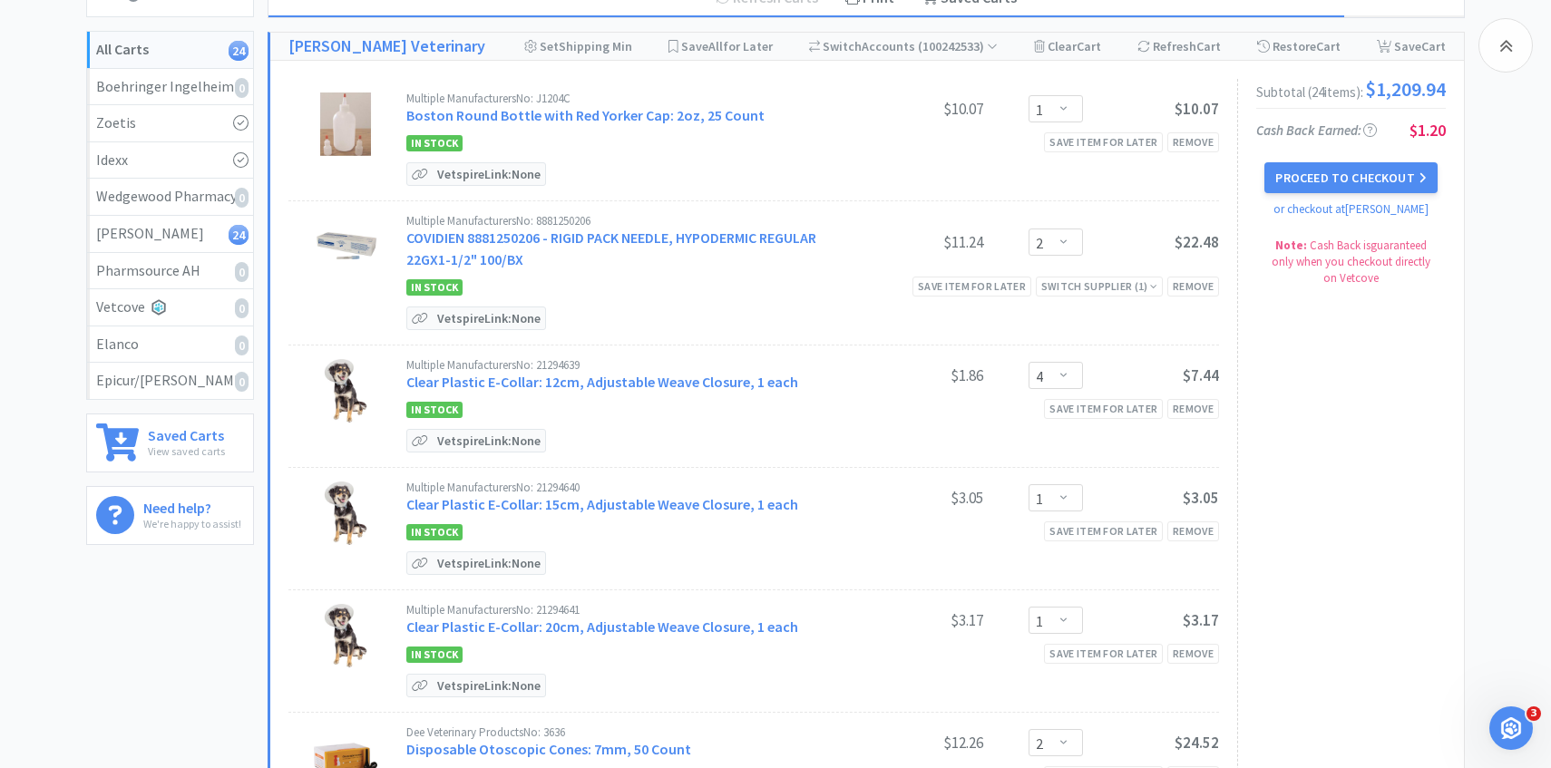
scroll to position [2725, 0]
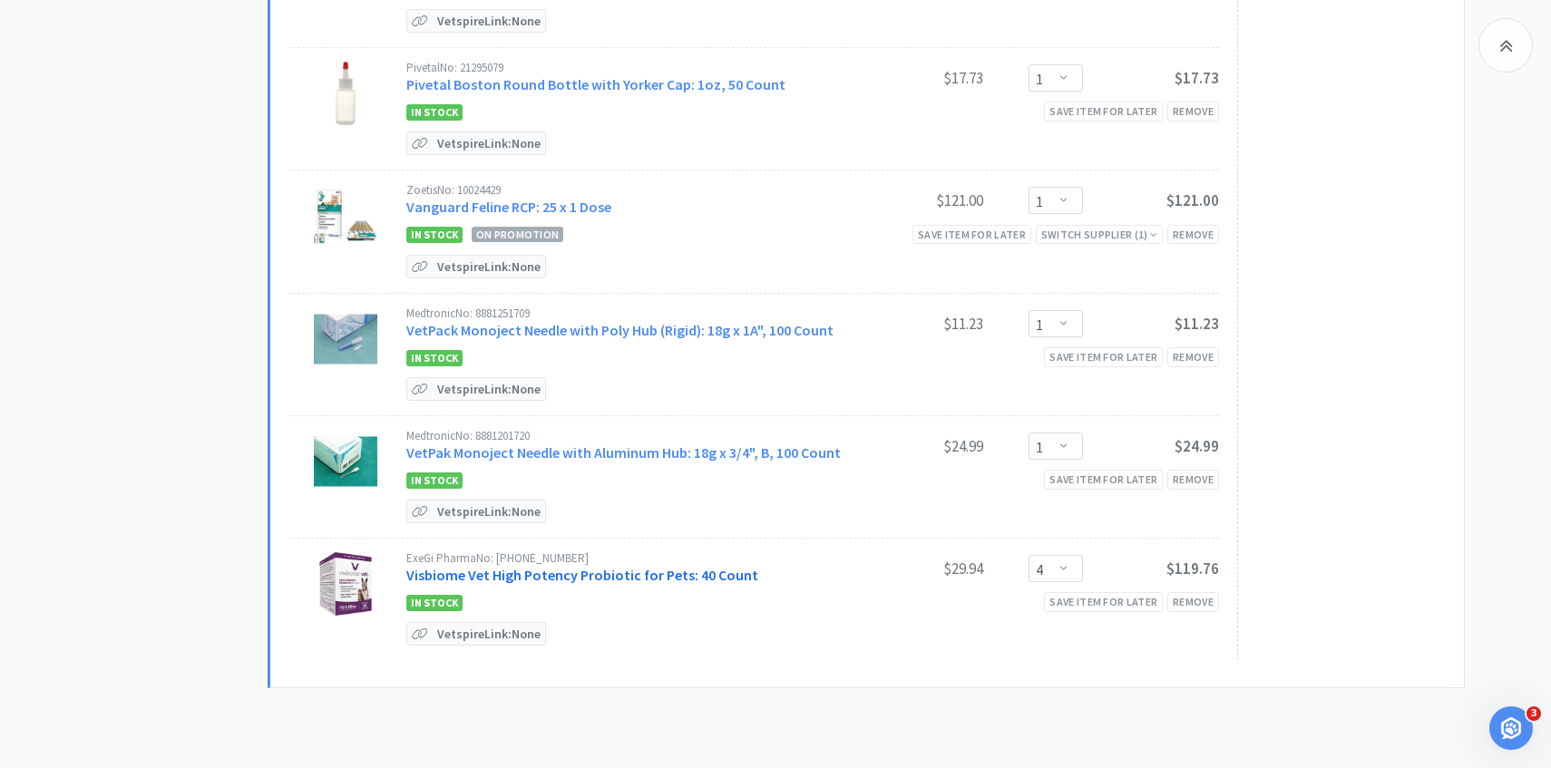
click at [599, 572] on link "Visbiome Vet High Potency Probiotic for Pets: 40 Count" at bounding box center [582, 575] width 352 height 18
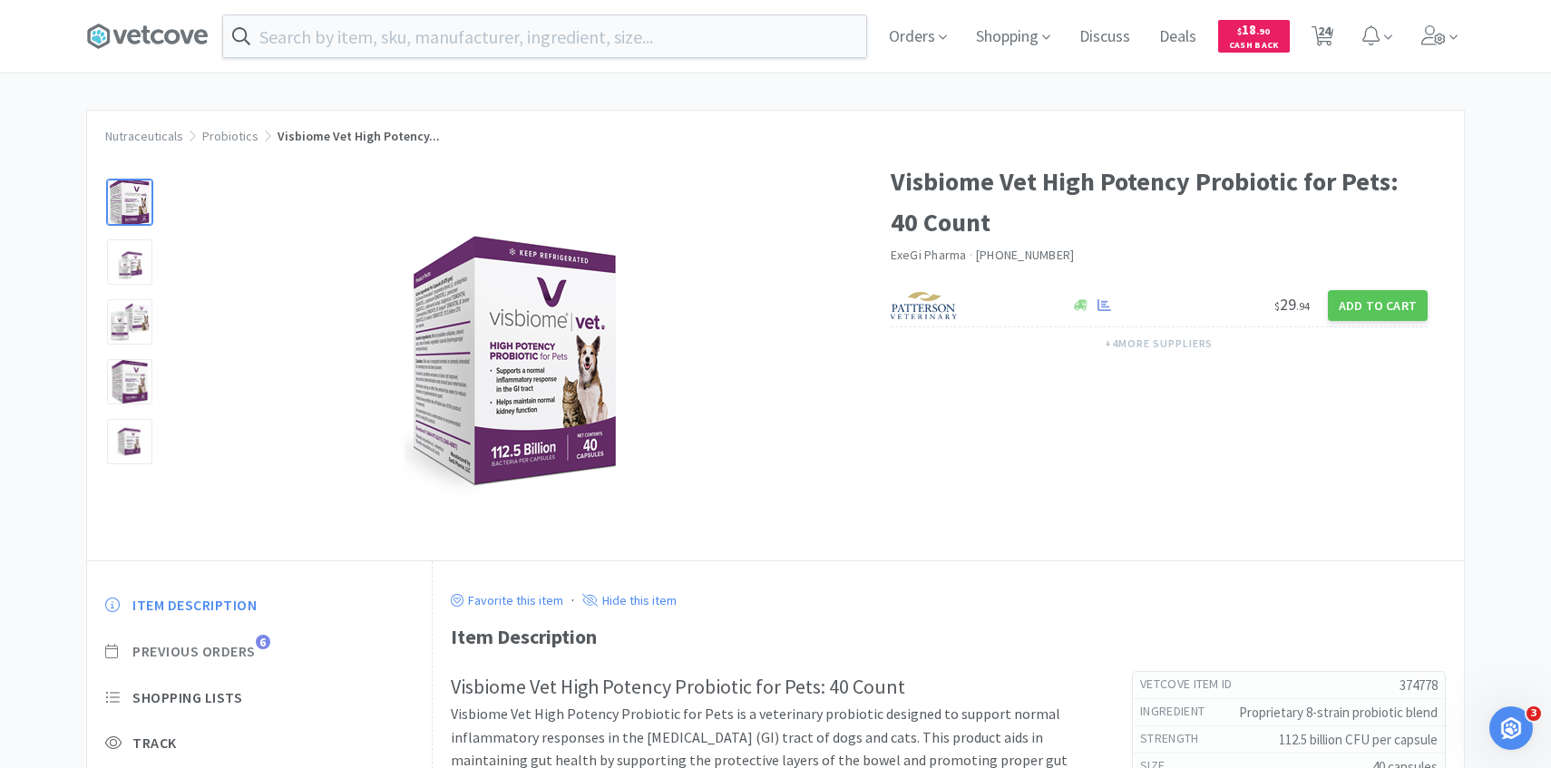
click at [241, 643] on span "Previous Orders" at bounding box center [193, 651] width 123 height 19
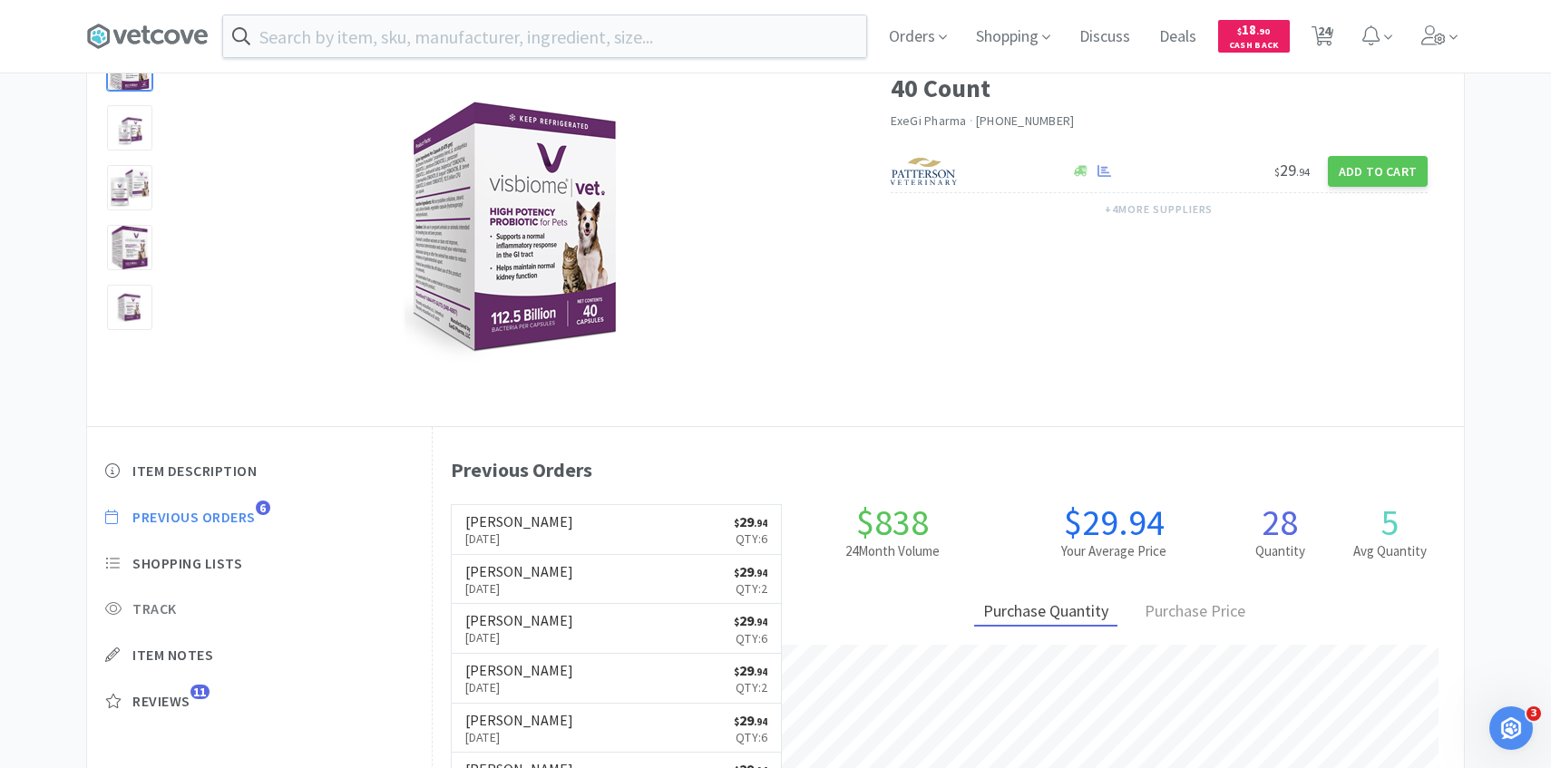
scroll to position [137, 0]
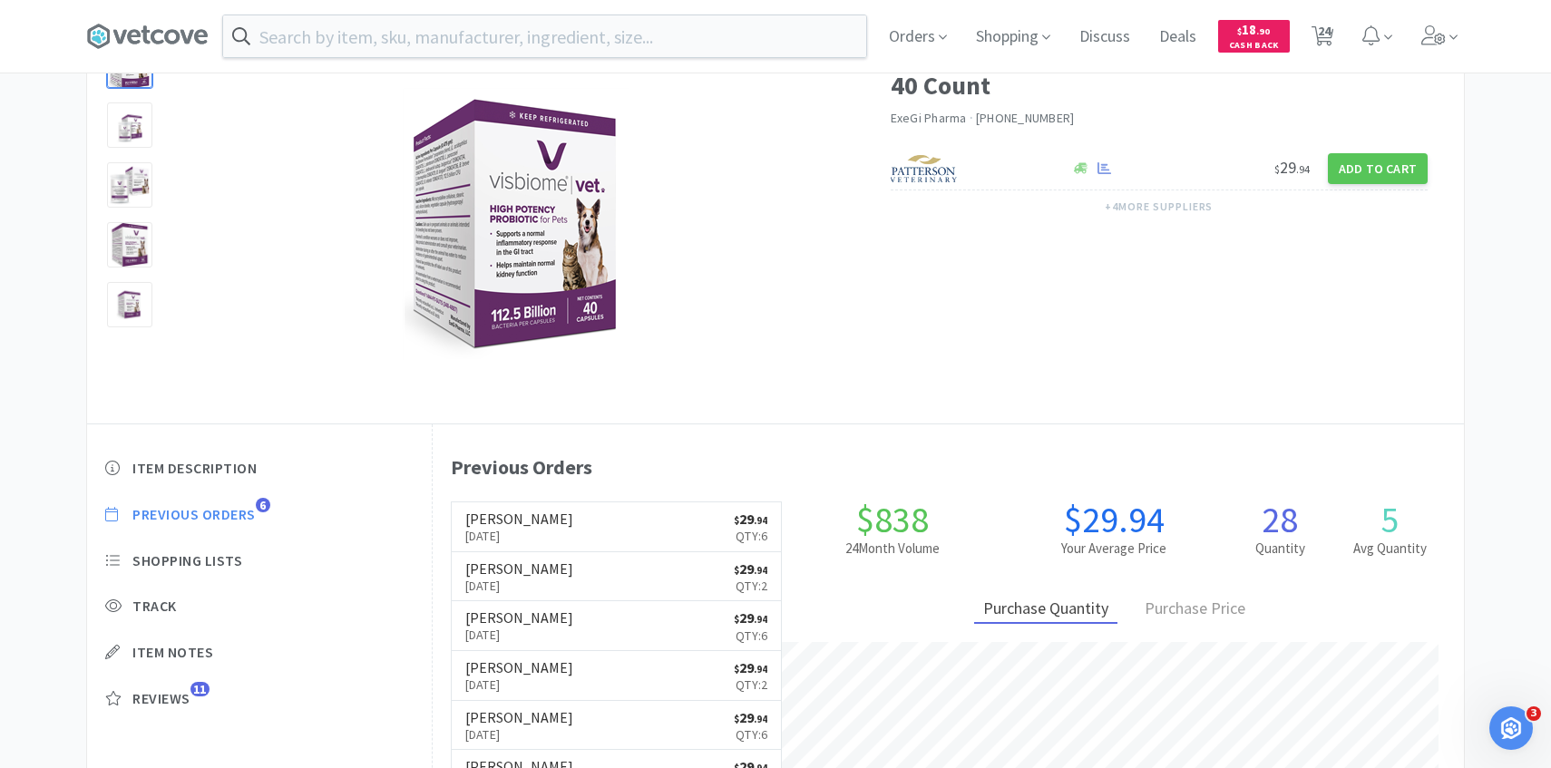
select select "1"
select select "2"
select select "4"
select select "1"
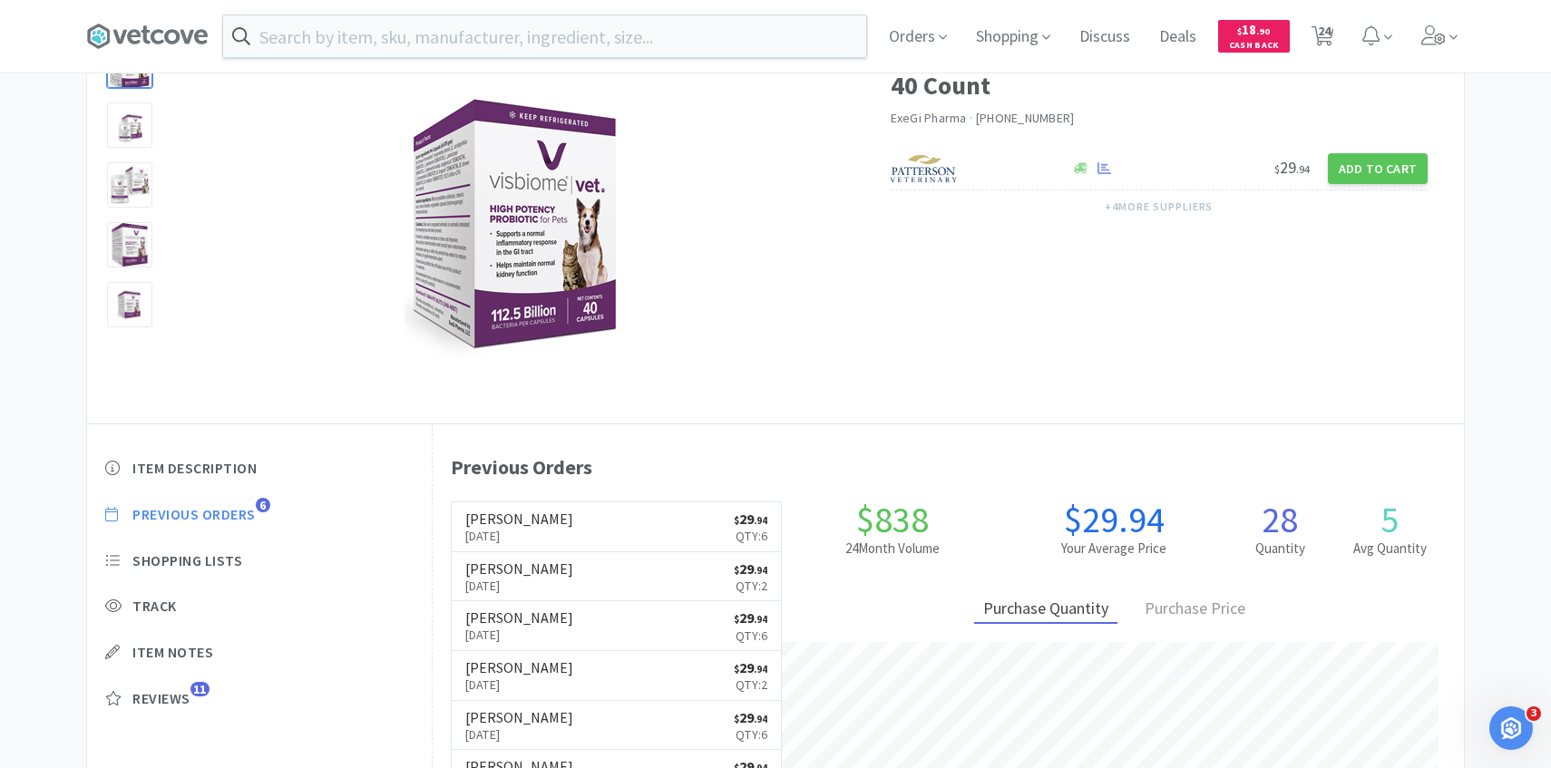
select select "2"
select select "1"
select select "36"
select select "1"
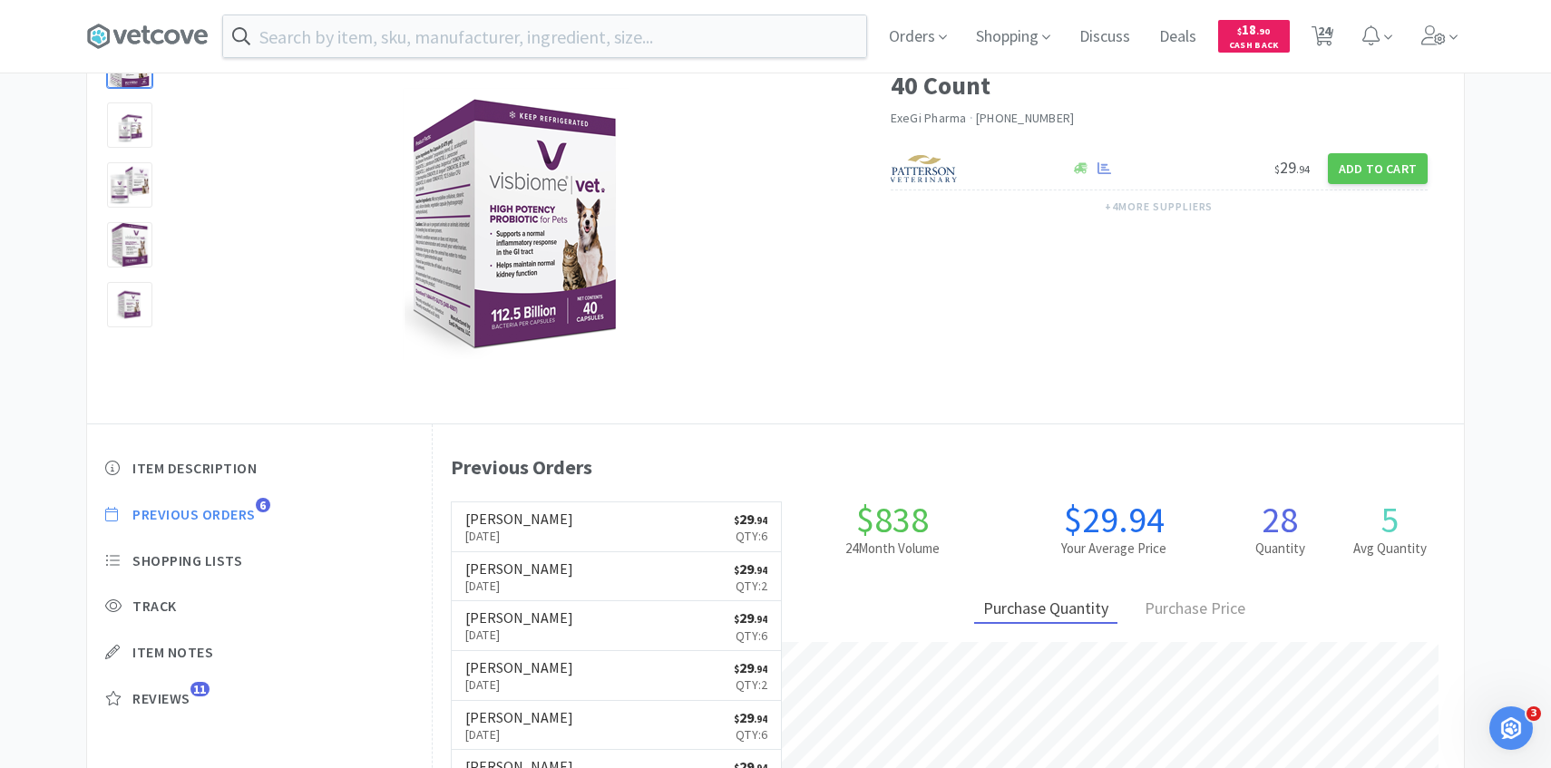
select select "3"
select select "1"
select select "4"
select select "2"
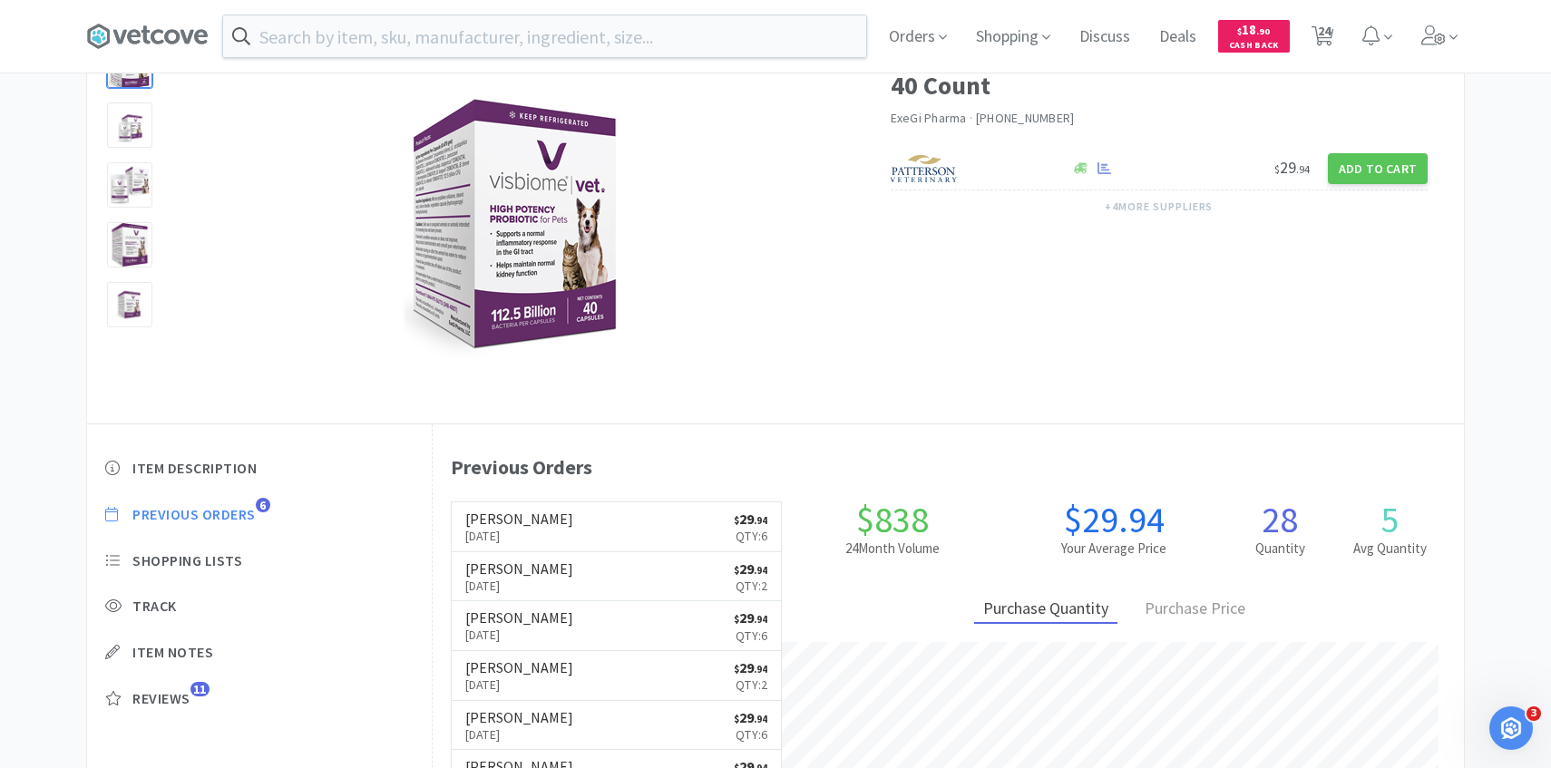
select select "1"
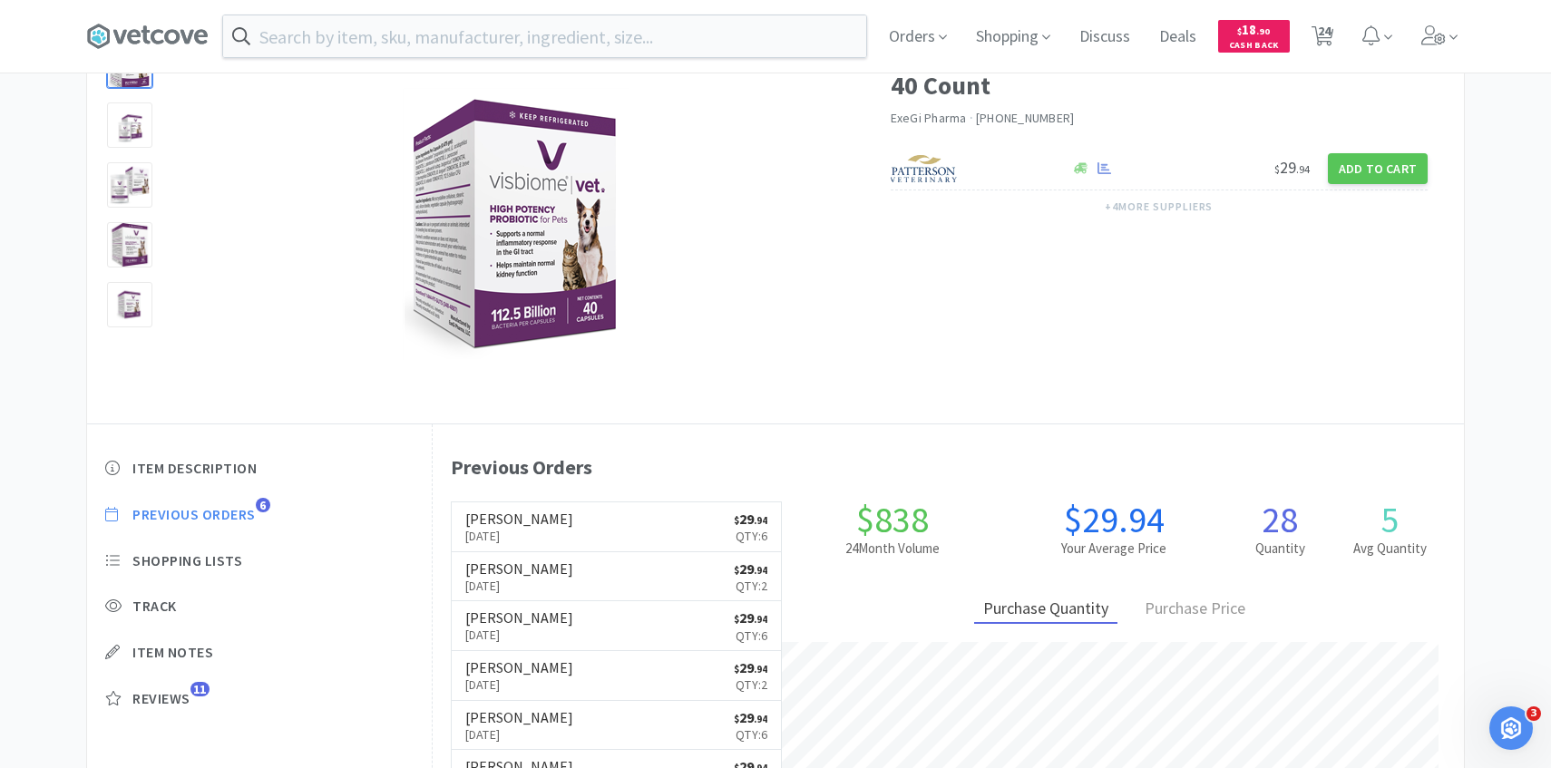
select select "1"
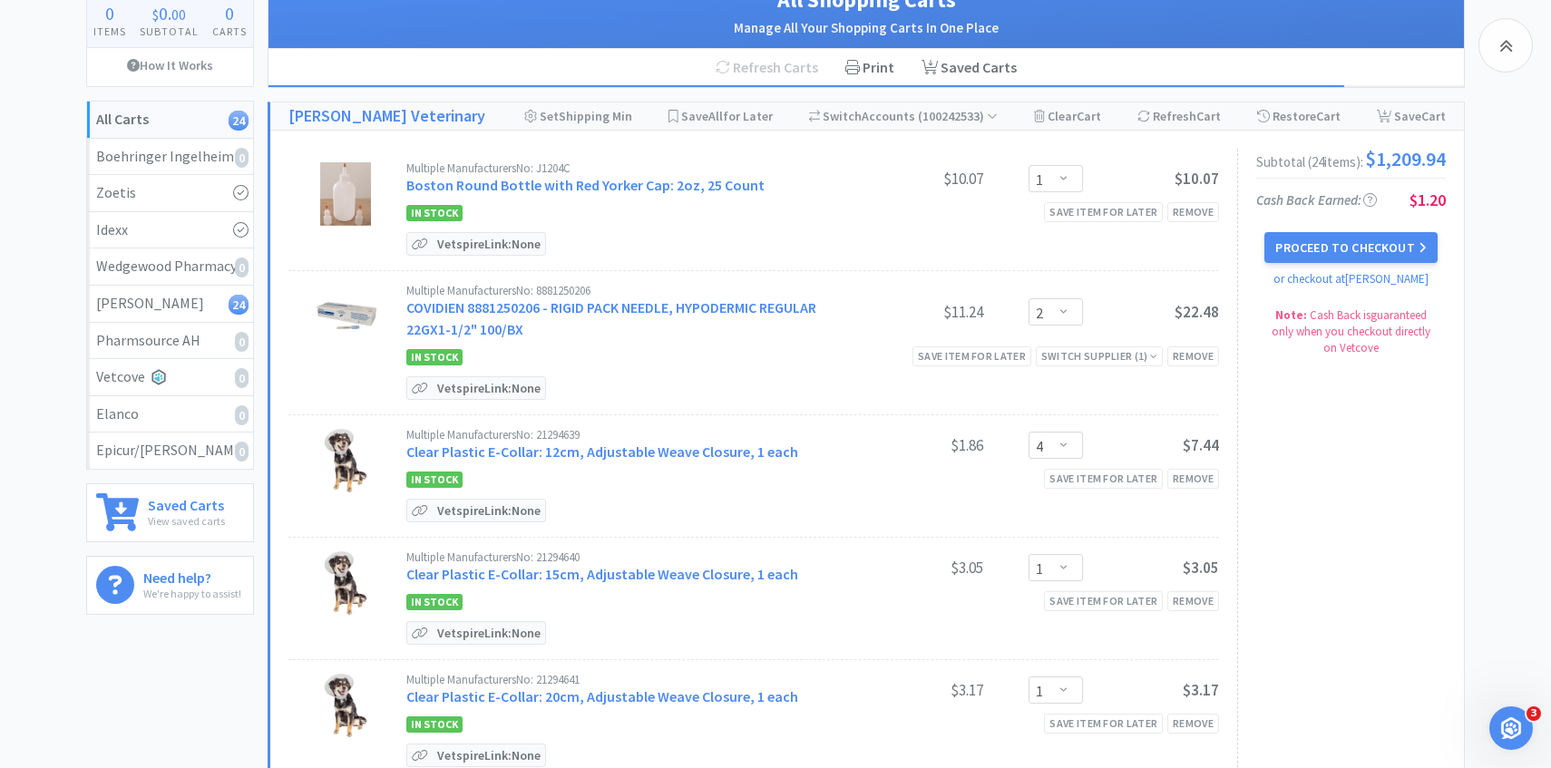
scroll to position [2725, 0]
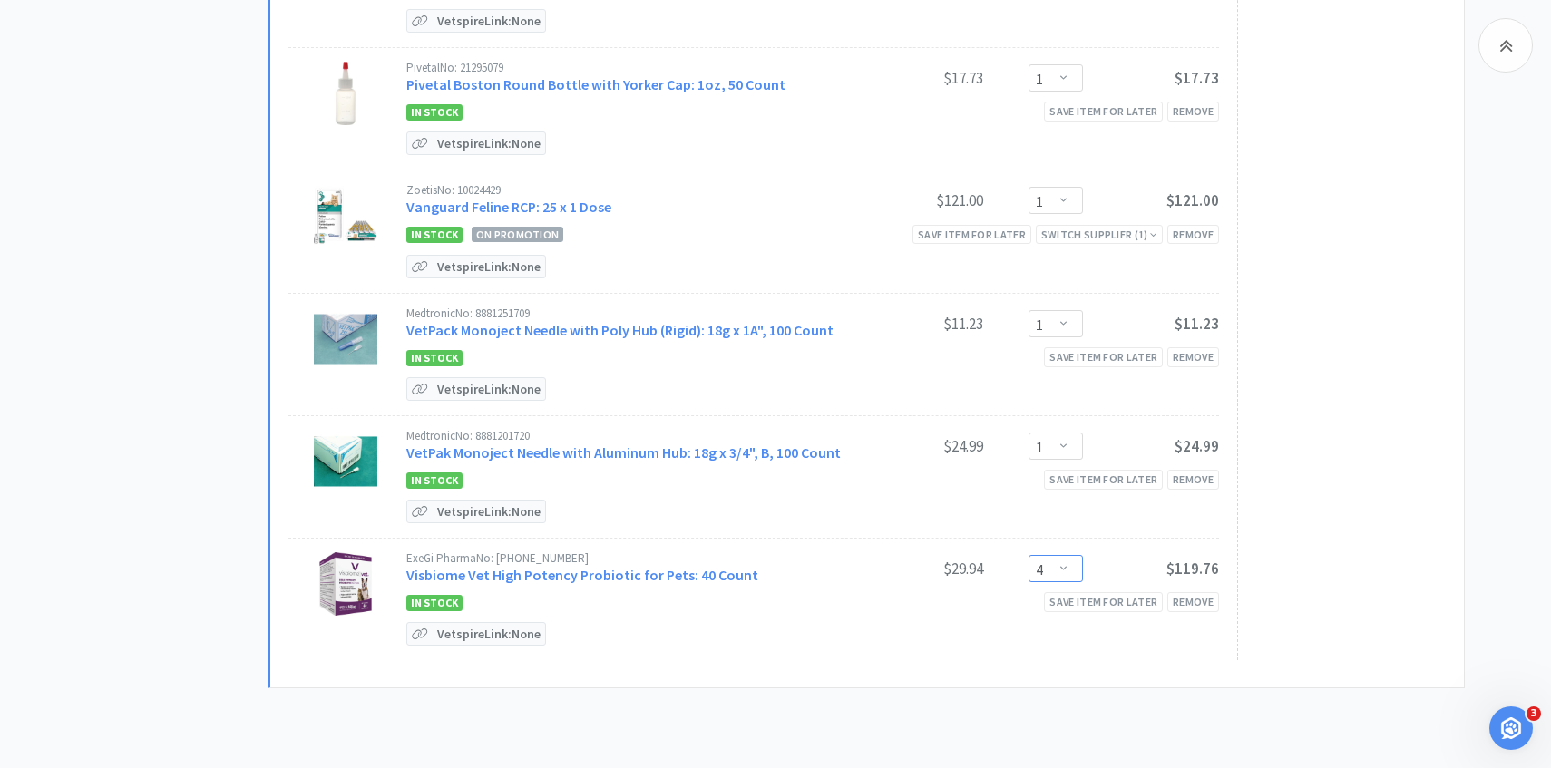
click at [1041, 555] on select "Enter Quantity 1 2 3 4 5 6 7 8 9 10 11 12 13 14 15 16 17 18 19 20 Enter Quantity" at bounding box center [1056, 568] width 54 height 27
click at [1029, 555] on select "Enter Quantity 1 2 3 4 5 6 7 8 9 10 11 12 13 14 15 16 17 18 19 20 Enter Quantity" at bounding box center [1056, 568] width 54 height 27
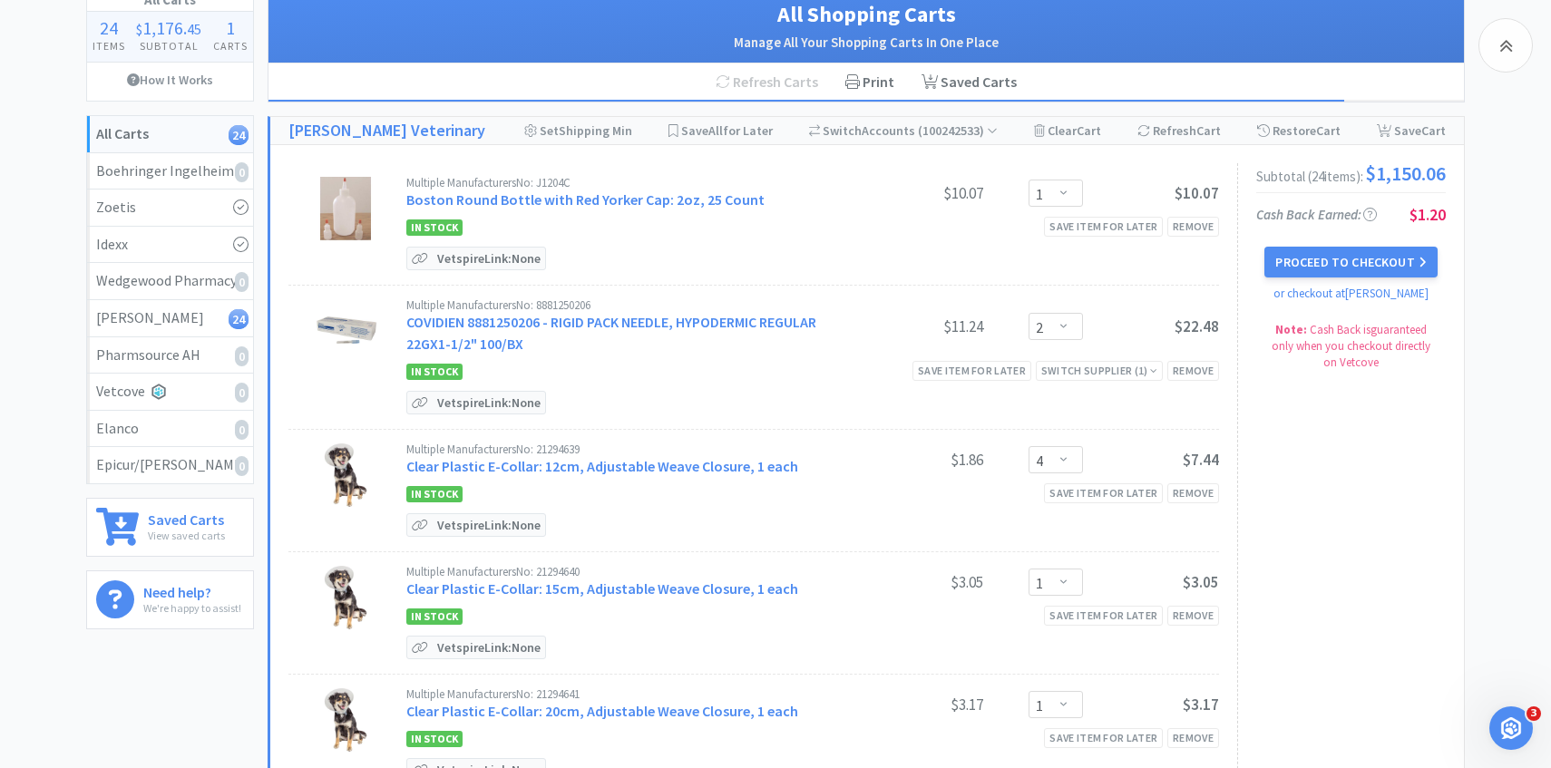
scroll to position [0, 0]
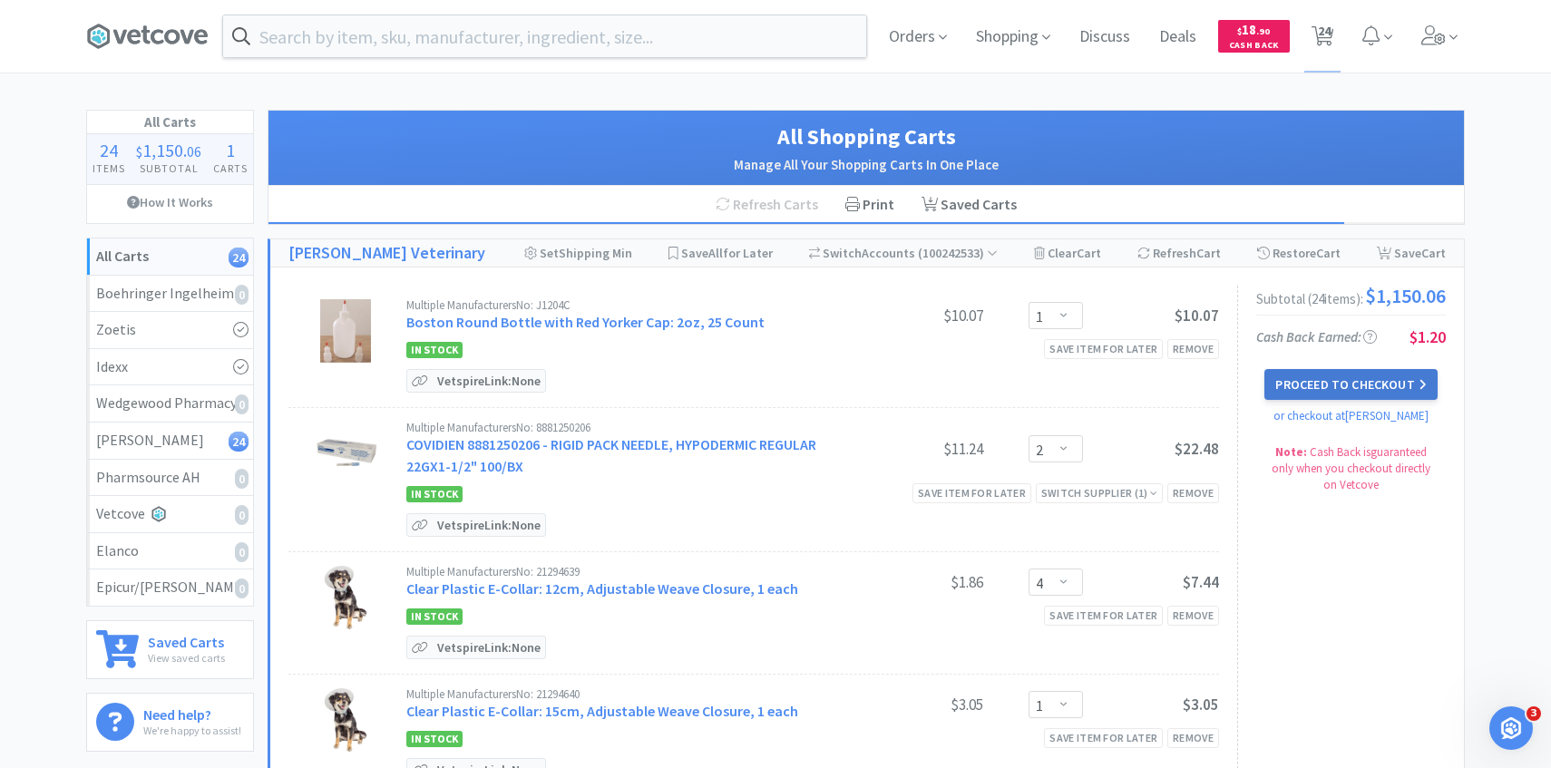
click at [1377, 400] on button "Proceed to Checkout" at bounding box center [1351, 384] width 172 height 31
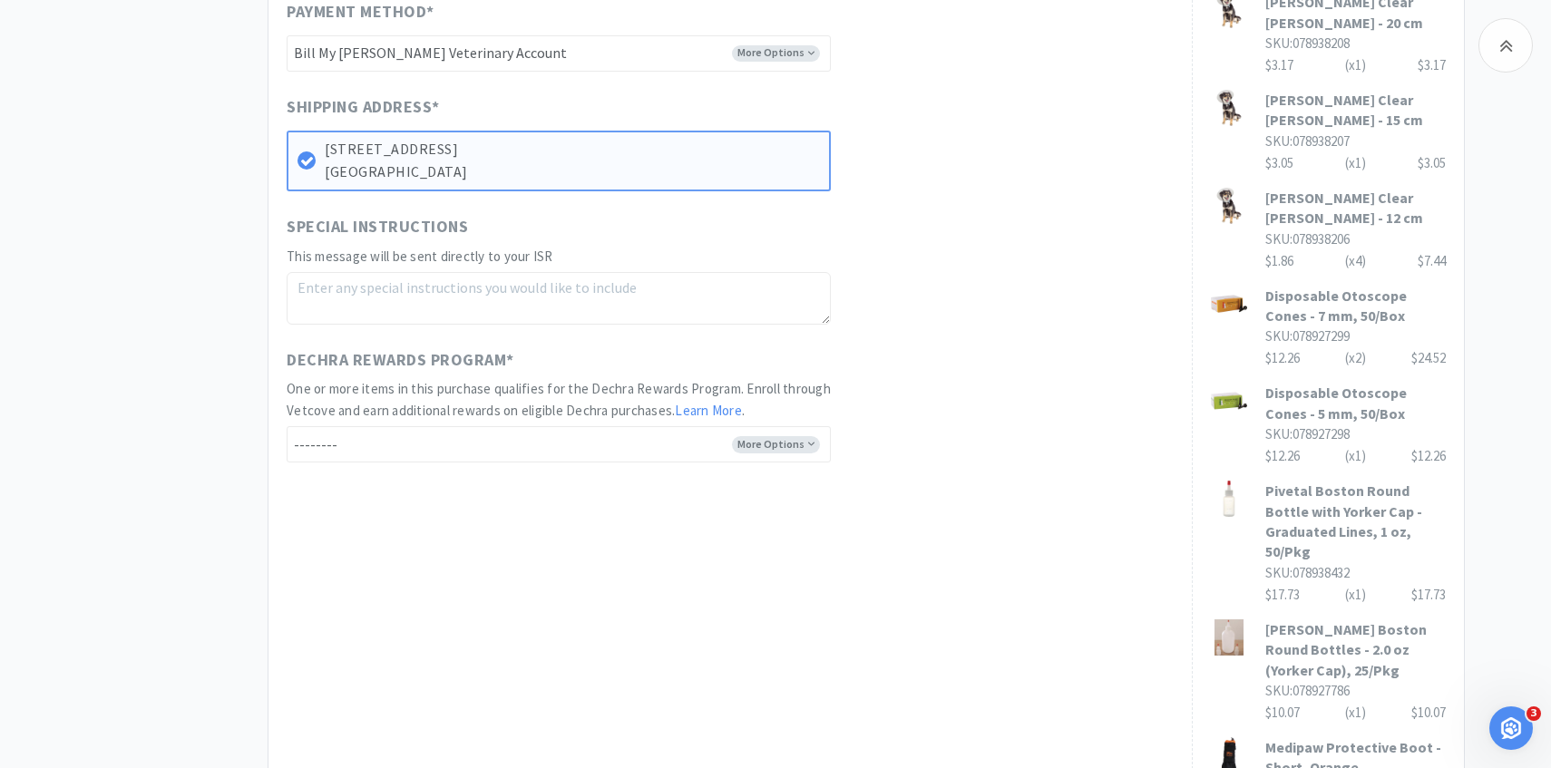
scroll to position [1211, 0]
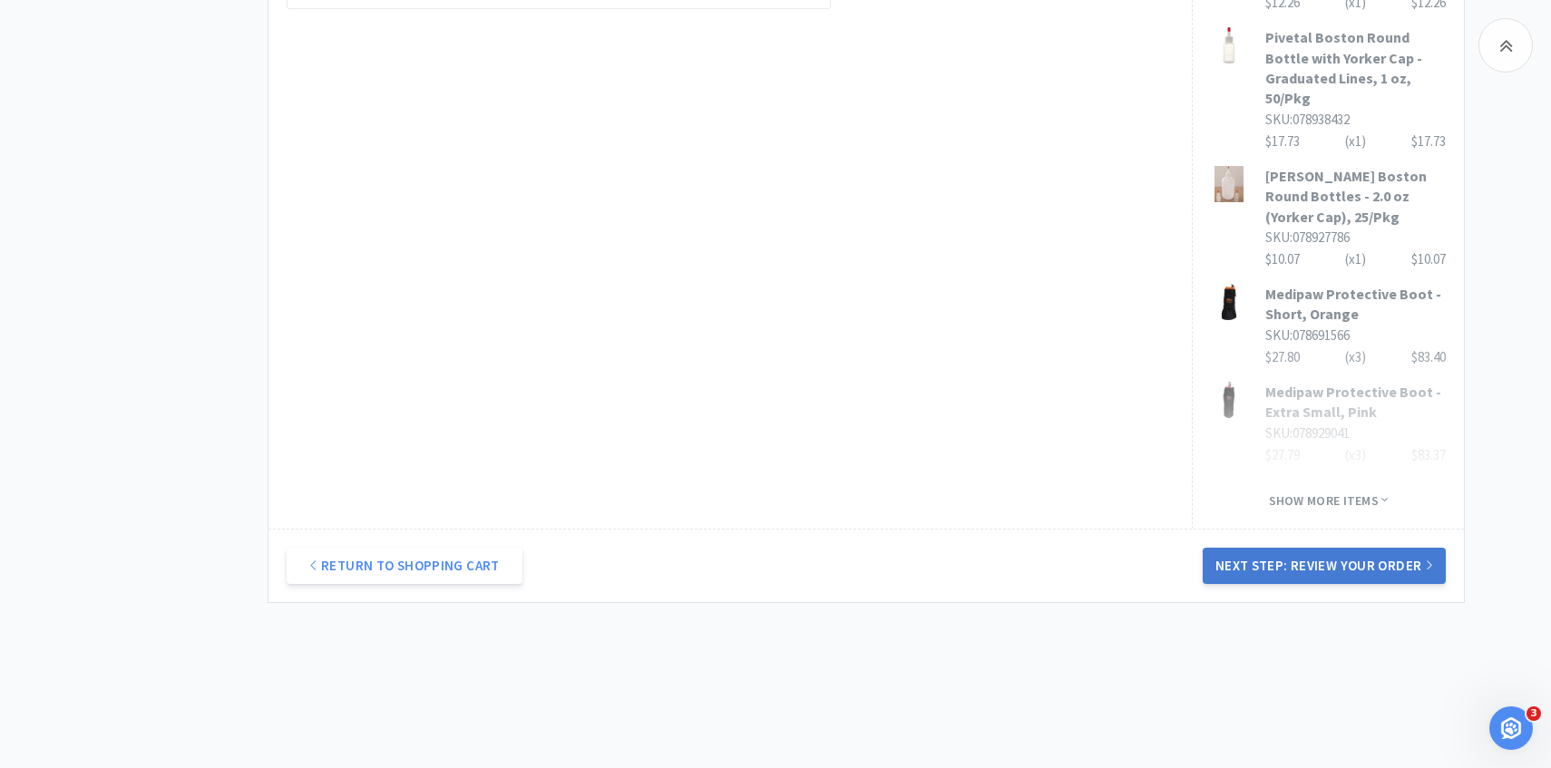
click at [1241, 554] on button "Next Step: Review Your Order" at bounding box center [1324, 566] width 243 height 36
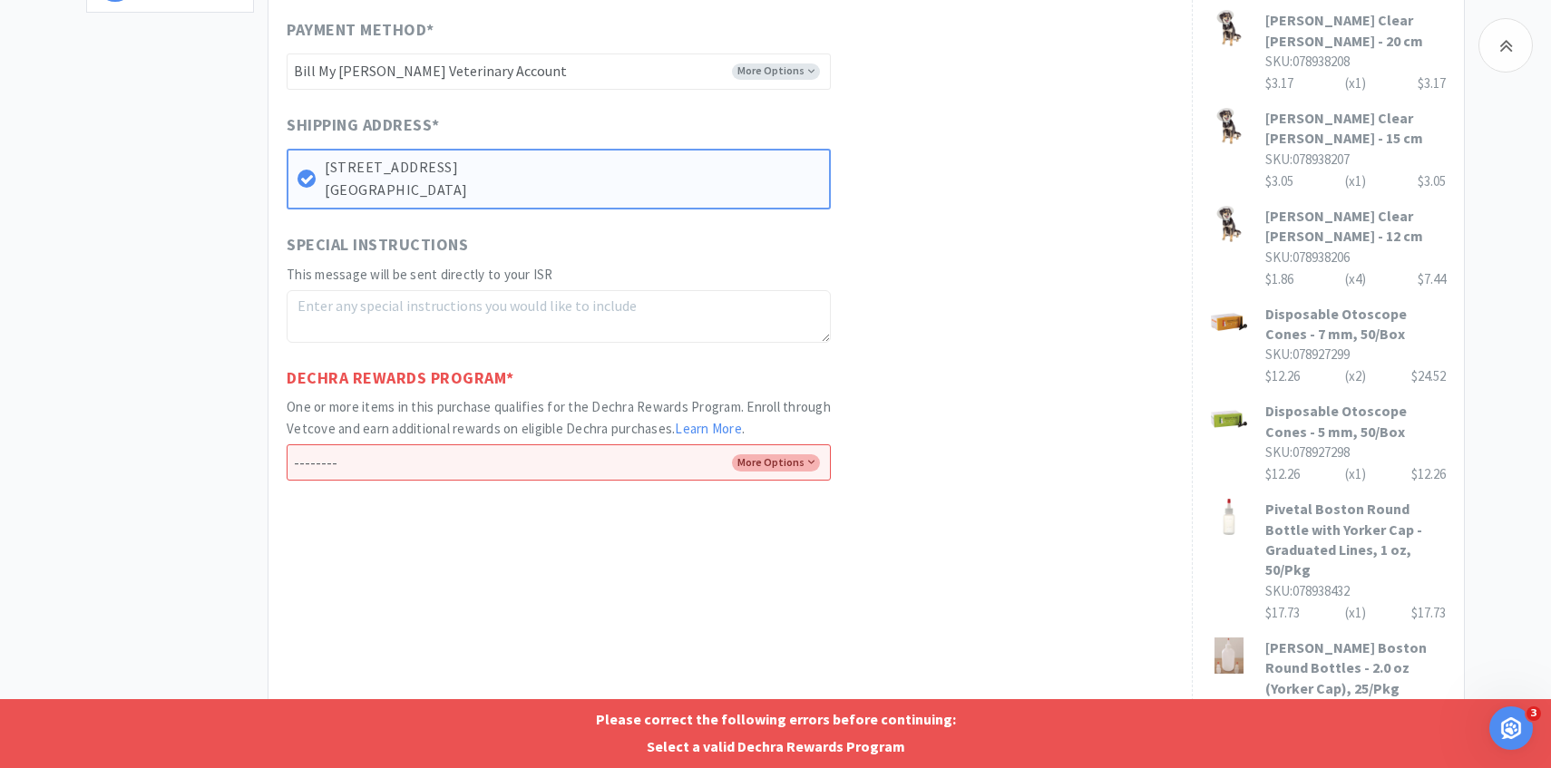
scroll to position [738, 0]
click at [532, 457] on select "-------- Enroll me in the Dechra Rewards Program No thank you" at bounding box center [559, 464] width 544 height 36
click at [287, 446] on select "-------- Enroll me in the Dechra Rewards Program No thank you" at bounding box center [559, 464] width 544 height 36
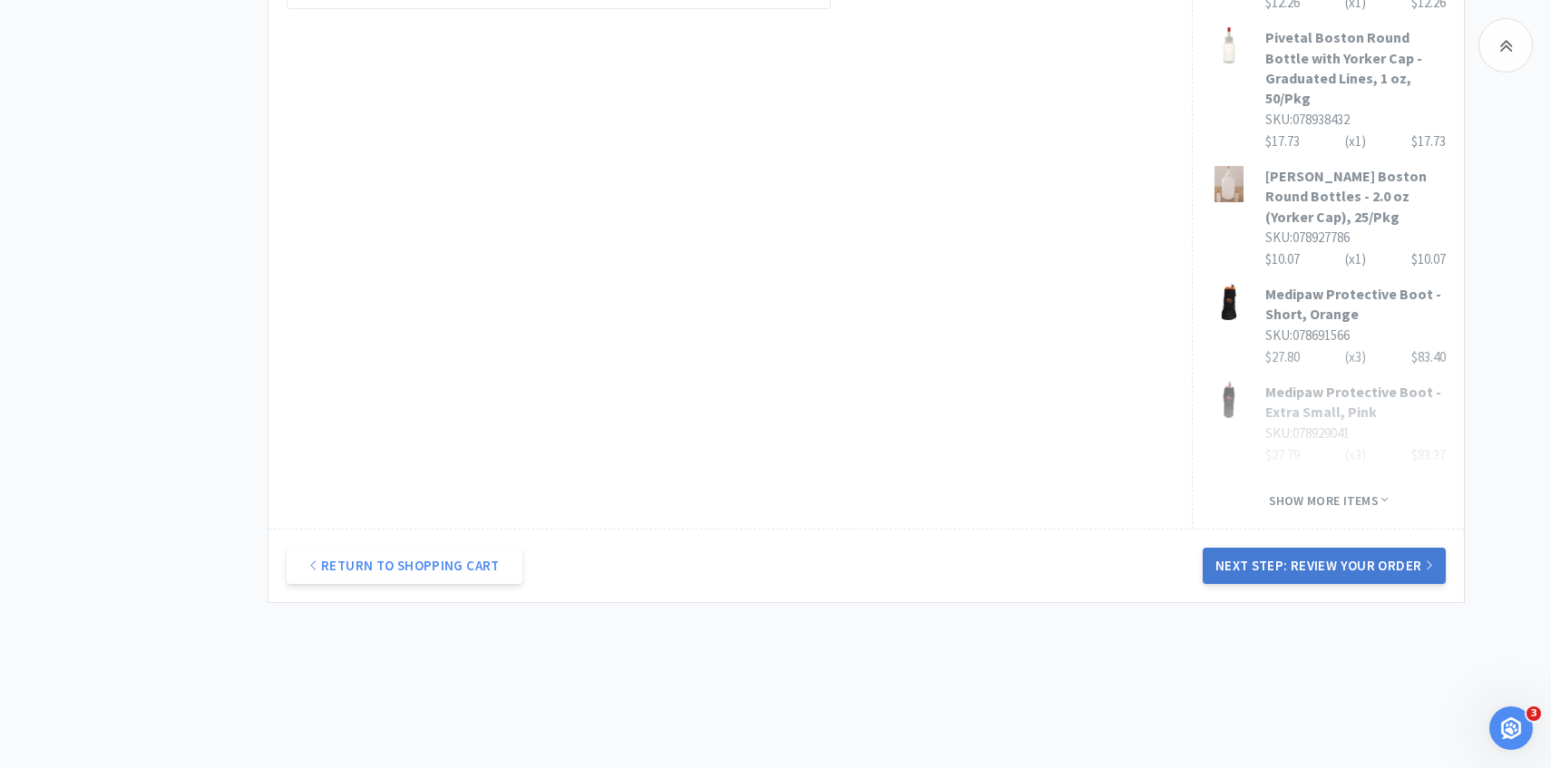
click at [1217, 548] on button "Next Step: Review Your Order" at bounding box center [1324, 566] width 243 height 36
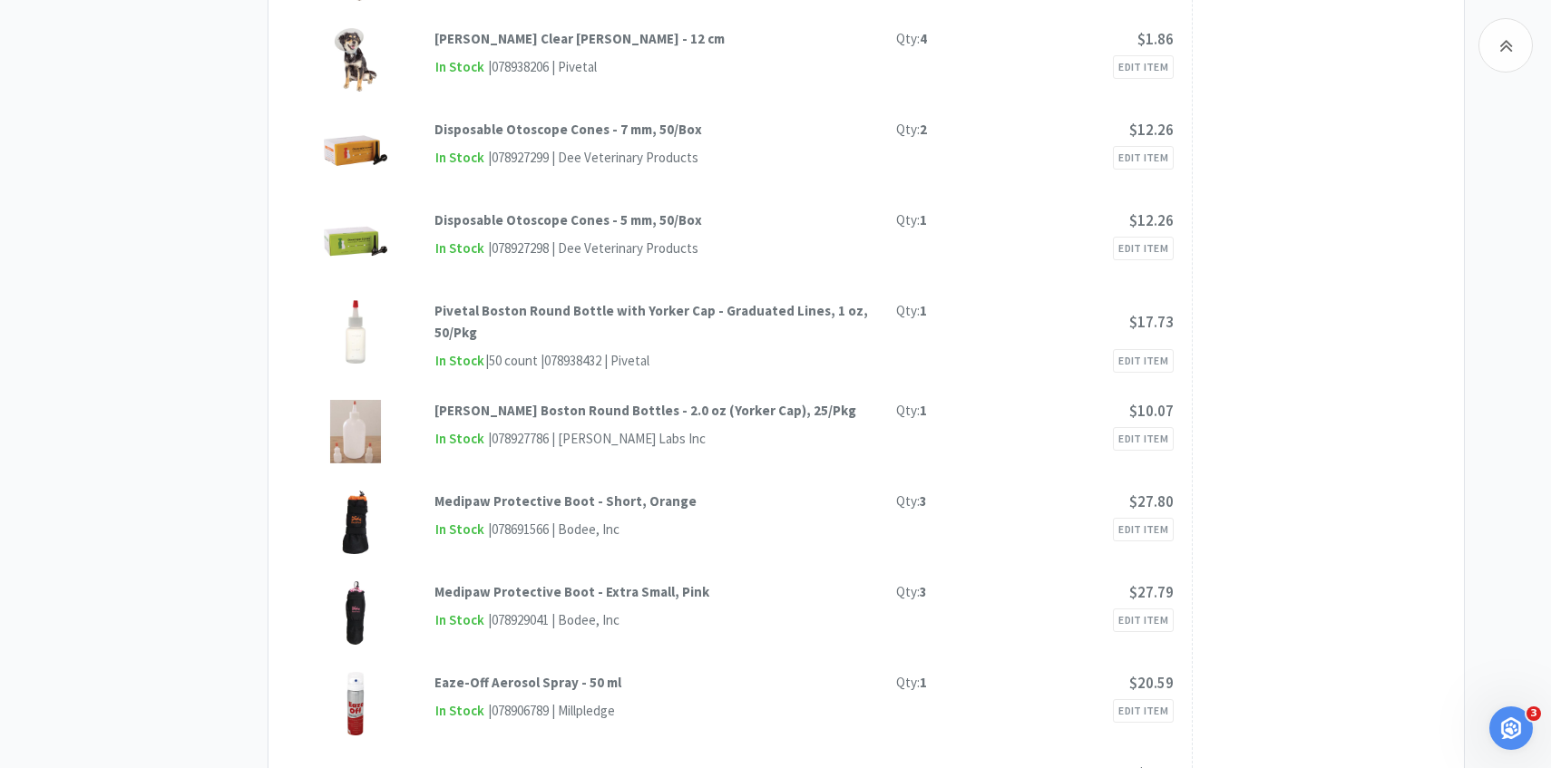
scroll to position [0, 0]
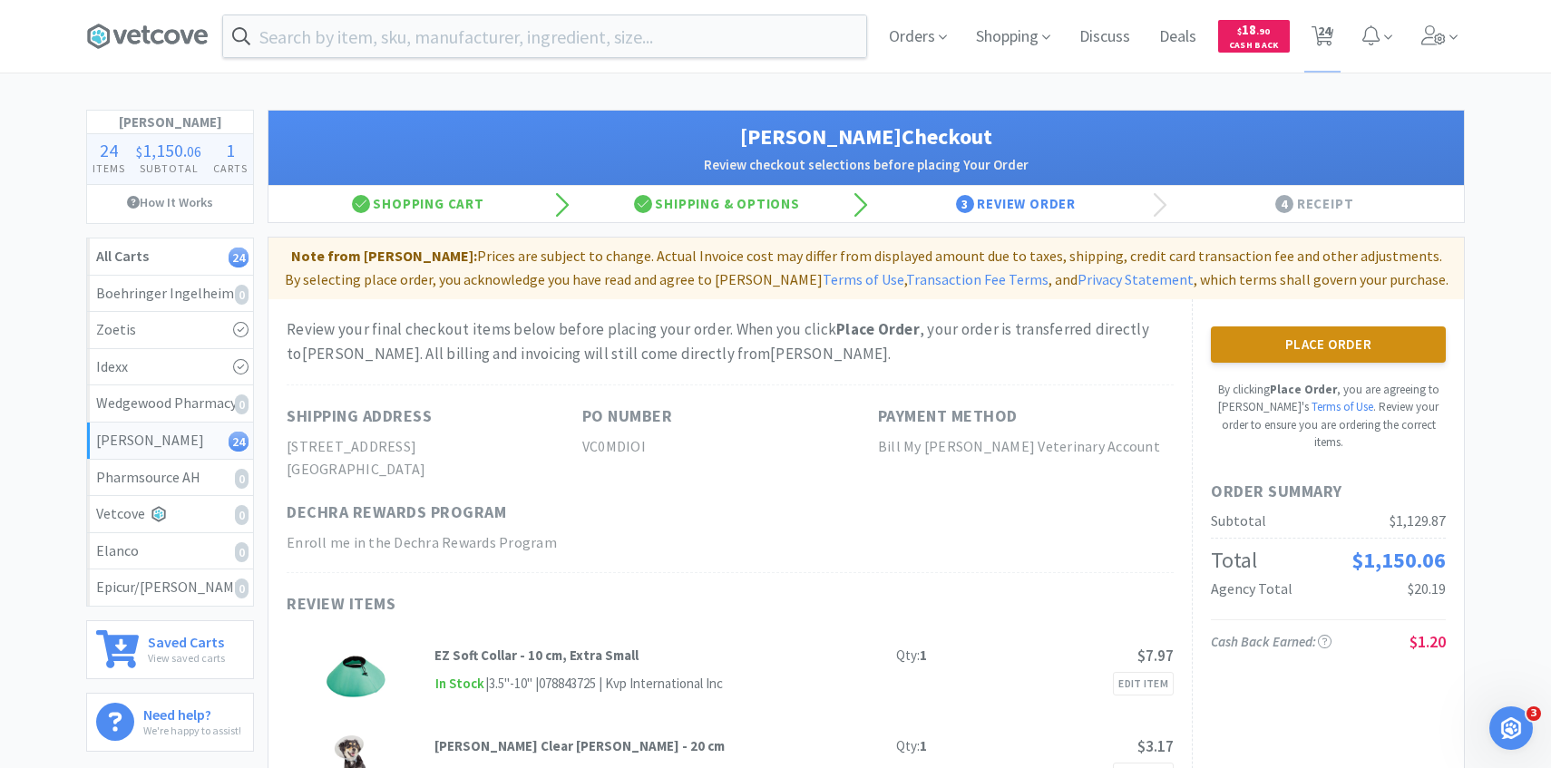
click at [1354, 355] on button "Place Order" at bounding box center [1328, 345] width 235 height 36
